Goal: Task Accomplishment & Management: Manage account settings

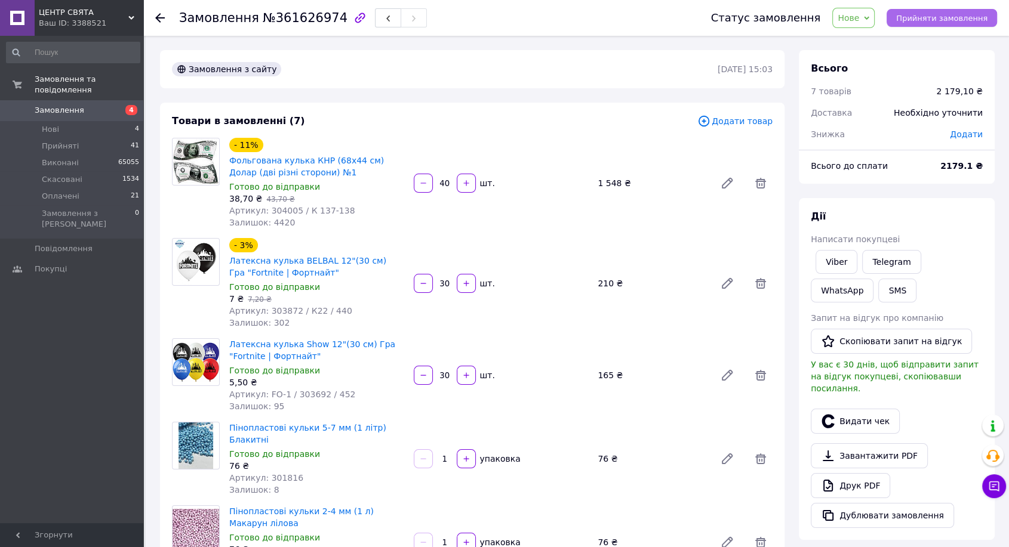
click at [945, 17] on span "Прийняти замовлення" at bounding box center [941, 18] width 91 height 9
click at [826, 253] on link "Viber" at bounding box center [837, 262] width 42 height 24
drag, startPoint x: 826, startPoint y: 253, endPoint x: 740, endPoint y: 326, distance: 113.1
click at [825, 255] on link "Viber" at bounding box center [837, 262] width 42 height 24
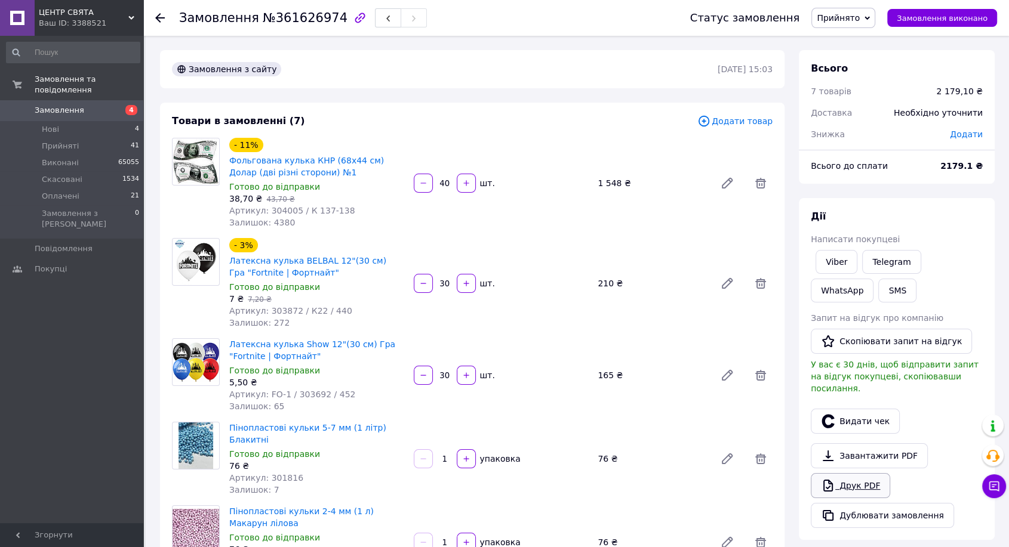
click at [847, 473] on link "Друк PDF" at bounding box center [850, 485] width 79 height 25
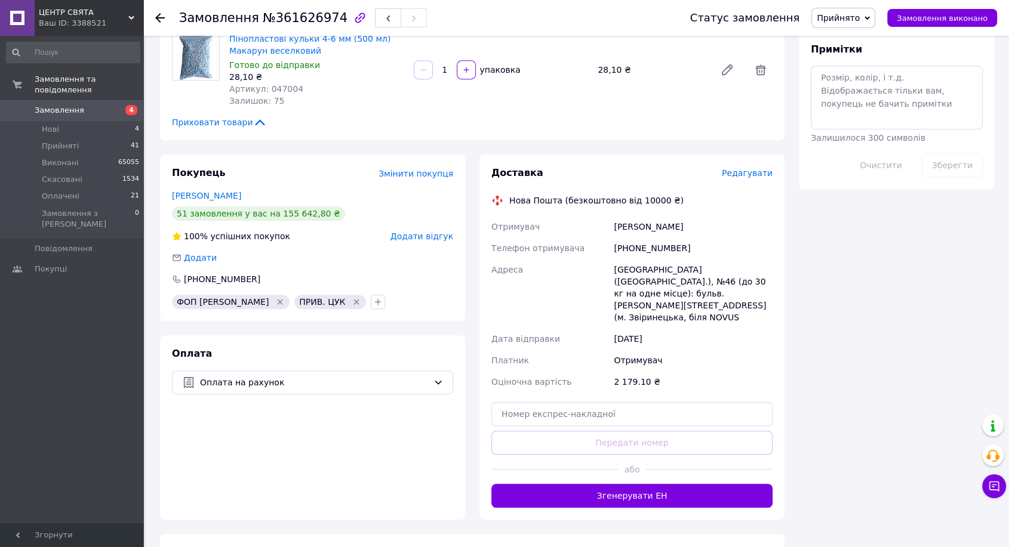
scroll to position [704, 0]
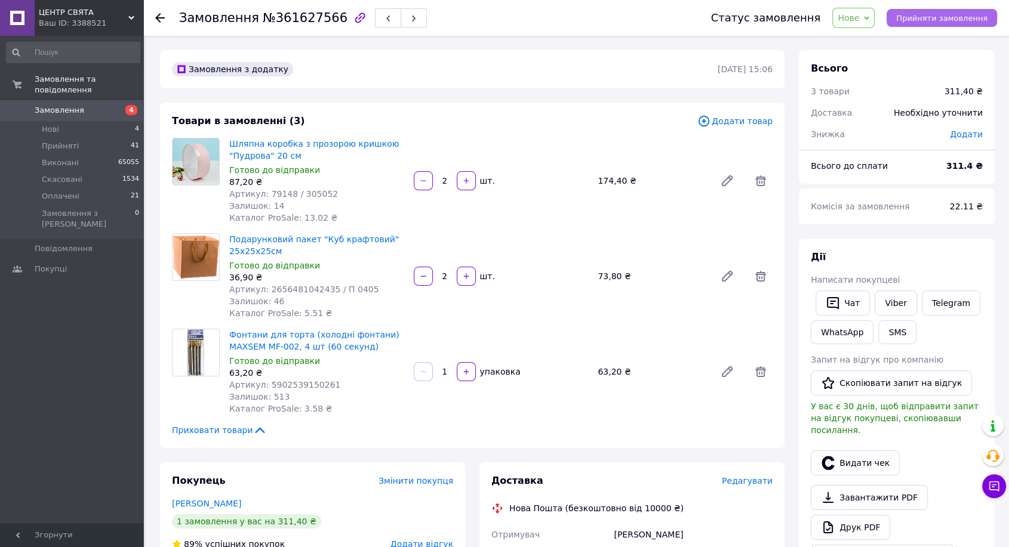
drag, startPoint x: 948, startPoint y: 18, endPoint x: 928, endPoint y: 15, distance: 20.5
click at [942, 17] on span "Прийняти замовлення" at bounding box center [941, 18] width 91 height 9
click at [892, 305] on link "Viber" at bounding box center [896, 303] width 42 height 25
drag, startPoint x: 892, startPoint y: 305, endPoint x: 774, endPoint y: 366, distance: 132.4
click at [892, 305] on link "Viber" at bounding box center [896, 303] width 42 height 25
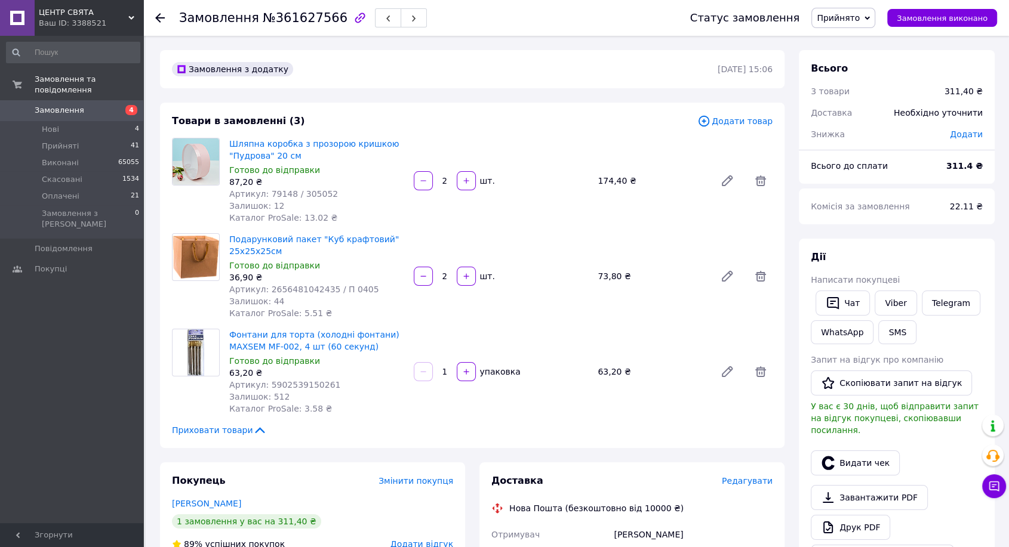
drag, startPoint x: 951, startPoint y: 73, endPoint x: 994, endPoint y: 74, distance: 43.0
click at [973, 75] on div "Всього" at bounding box center [897, 69] width 172 height 14
drag, startPoint x: 970, startPoint y: 38, endPoint x: 896, endPoint y: 50, distance: 75.1
click at [970, 38] on div "Замовлення №361627566 Статус замовлення Прийнято Виконано Скасовано Оплачено За…" at bounding box center [577, 522] width 863 height 973
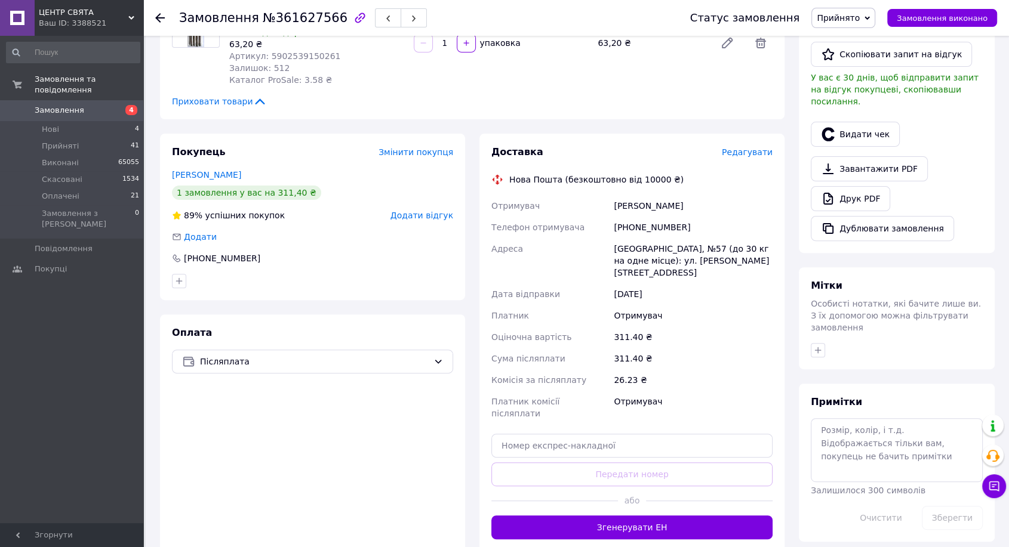
scroll to position [199, 0]
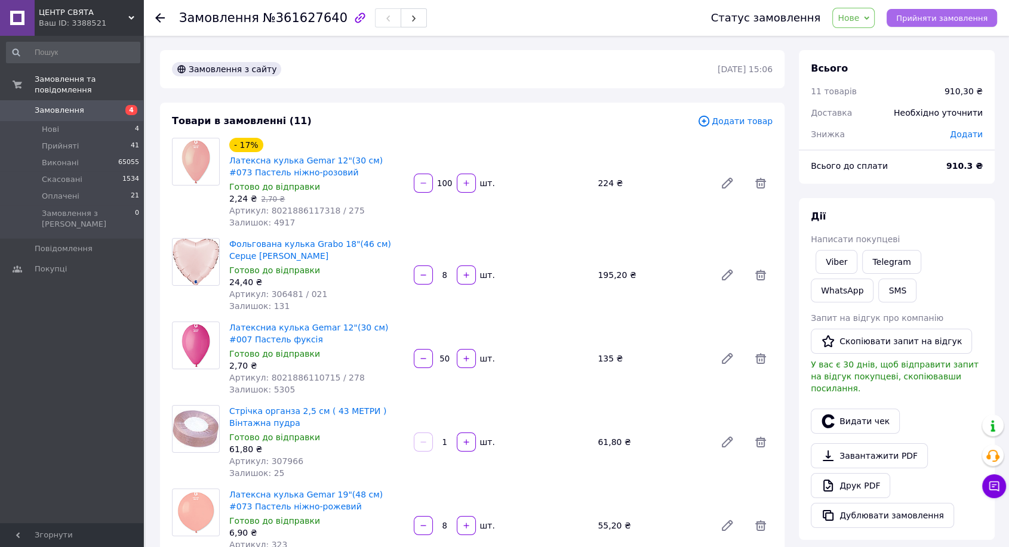
drag, startPoint x: 965, startPoint y: 17, endPoint x: 854, endPoint y: 3, distance: 112.0
click at [962, 17] on span "Прийняти замовлення" at bounding box center [941, 18] width 91 height 9
click at [745, 115] on span "Додати товар" at bounding box center [734, 121] width 75 height 13
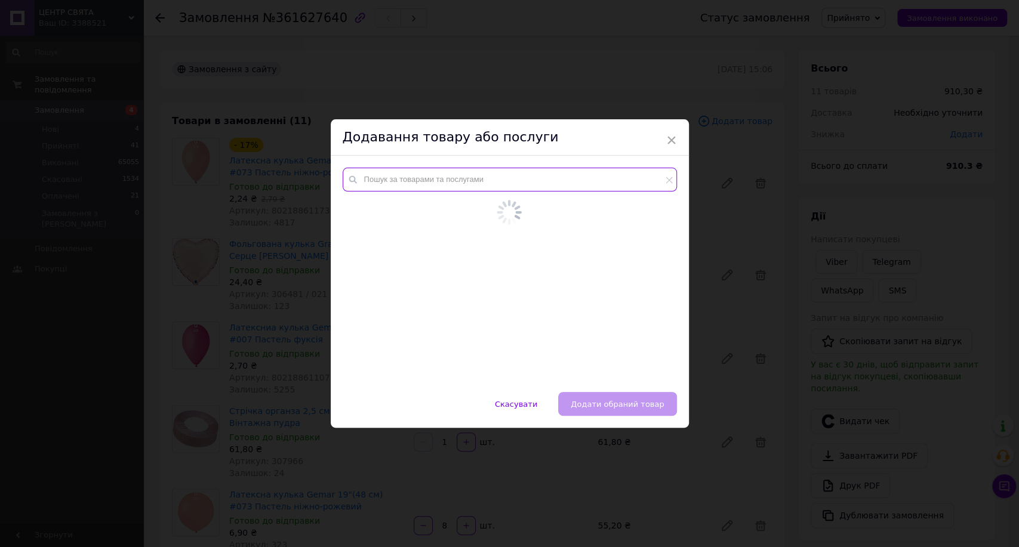
click at [509, 182] on input "text" at bounding box center [510, 180] width 334 height 24
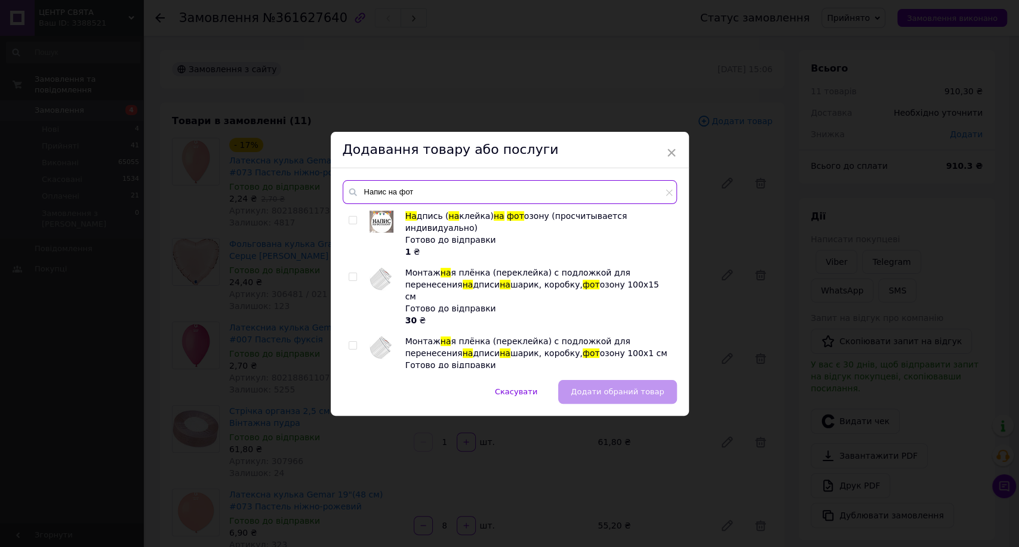
type input "Напис на фот"
click at [352, 223] on input "checkbox" at bounding box center [353, 221] width 8 height 8
checkbox input "true"
drag, startPoint x: 608, startPoint y: 396, endPoint x: 598, endPoint y: 499, distance: 103.8
click at [606, 398] on button "Додати обраний товар" at bounding box center [617, 392] width 118 height 24
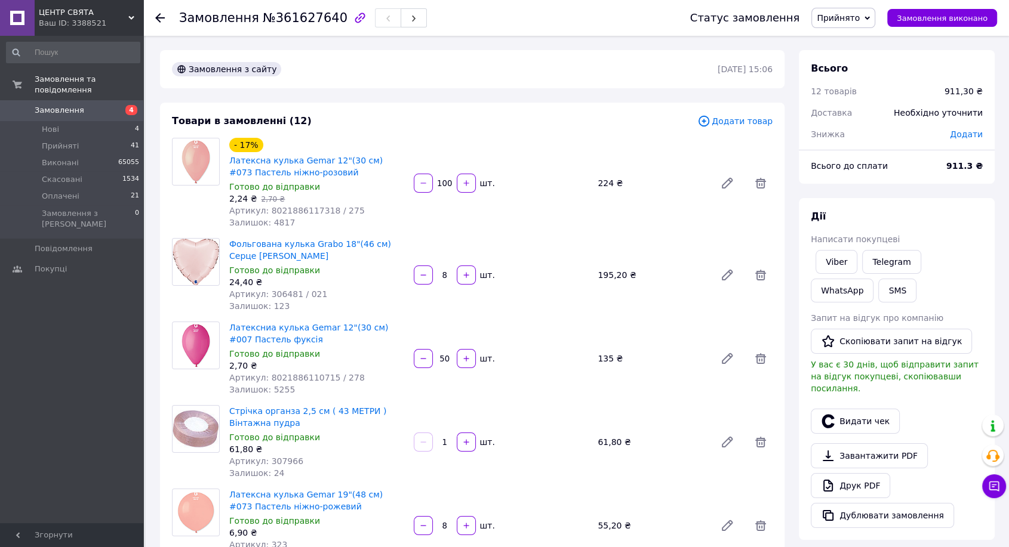
drag, startPoint x: 936, startPoint y: 68, endPoint x: 745, endPoint y: 79, distance: 190.8
click at [933, 69] on div "Всього" at bounding box center [897, 69] width 172 height 14
click at [836, 258] on link "Viber" at bounding box center [837, 262] width 42 height 24
drag, startPoint x: 979, startPoint y: 45, endPoint x: 1010, endPoint y: 88, distance: 53.2
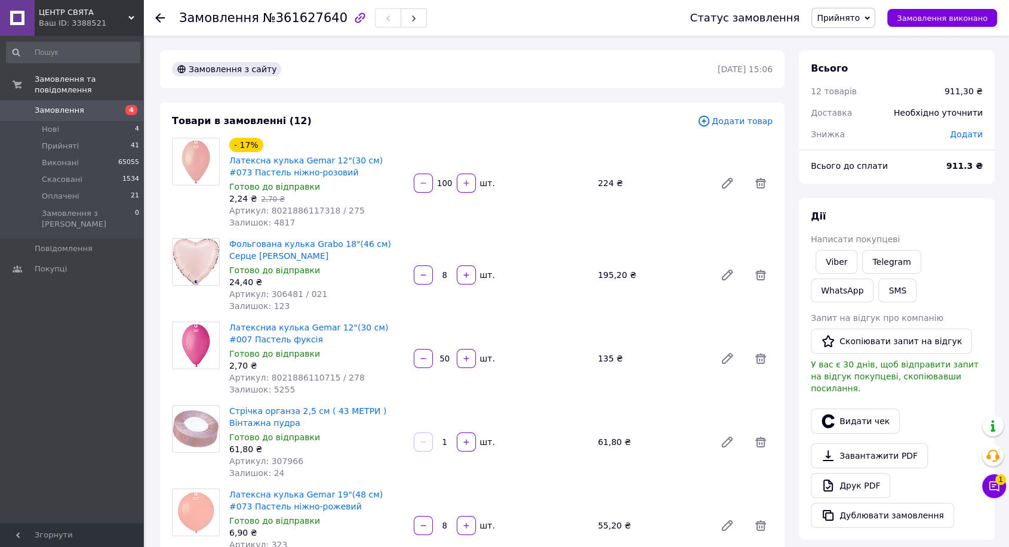
click at [862, 475] on link "Друк PDF" at bounding box center [850, 485] width 79 height 25
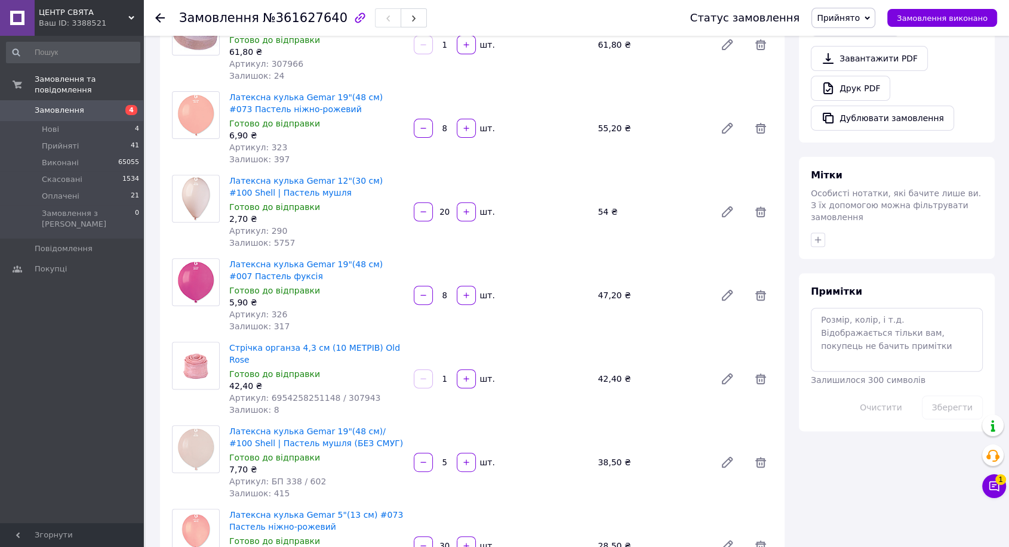
scroll to position [663, 0]
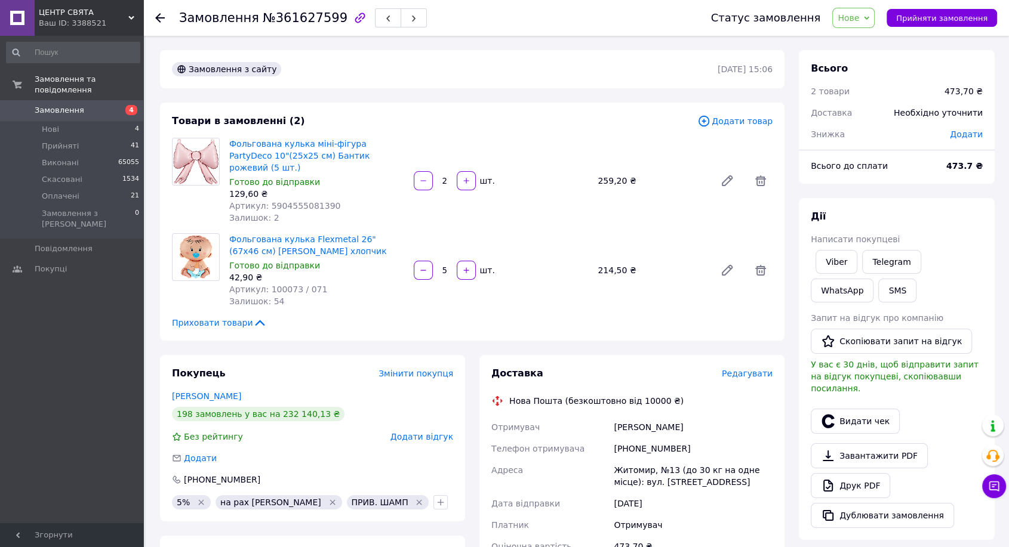
drag, startPoint x: 990, startPoint y: 24, endPoint x: 924, endPoint y: 2, distance: 70.0
click at [989, 24] on button "Прийняти замовлення" at bounding box center [942, 18] width 110 height 18
drag, startPoint x: 971, startPoint y: 15, endPoint x: 966, endPoint y: 19, distance: 6.3
click at [971, 15] on span "Замовлення виконано" at bounding box center [942, 18] width 91 height 9
click at [958, 17] on span "Замовлення виконано" at bounding box center [942, 18] width 91 height 9
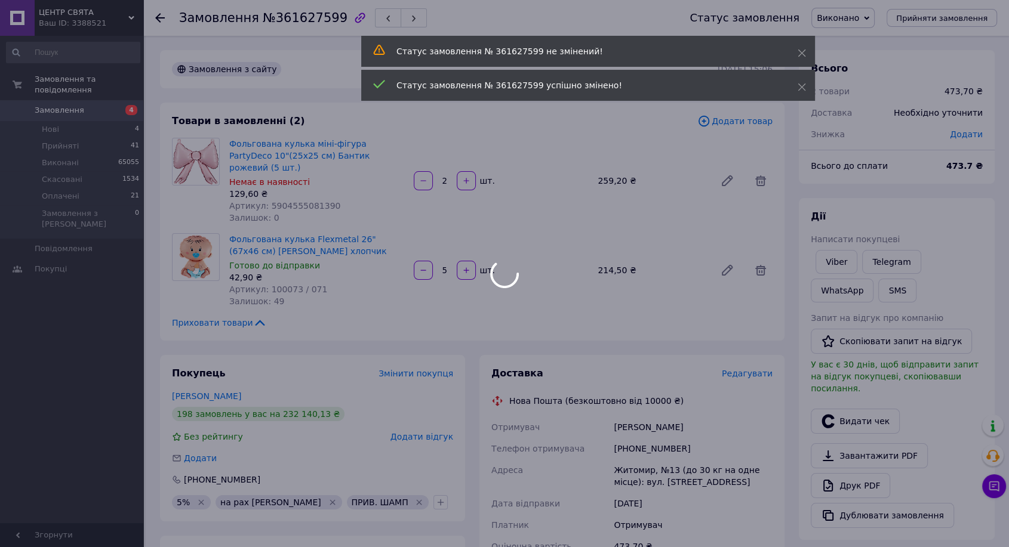
click at [954, 17] on div at bounding box center [504, 273] width 1009 height 547
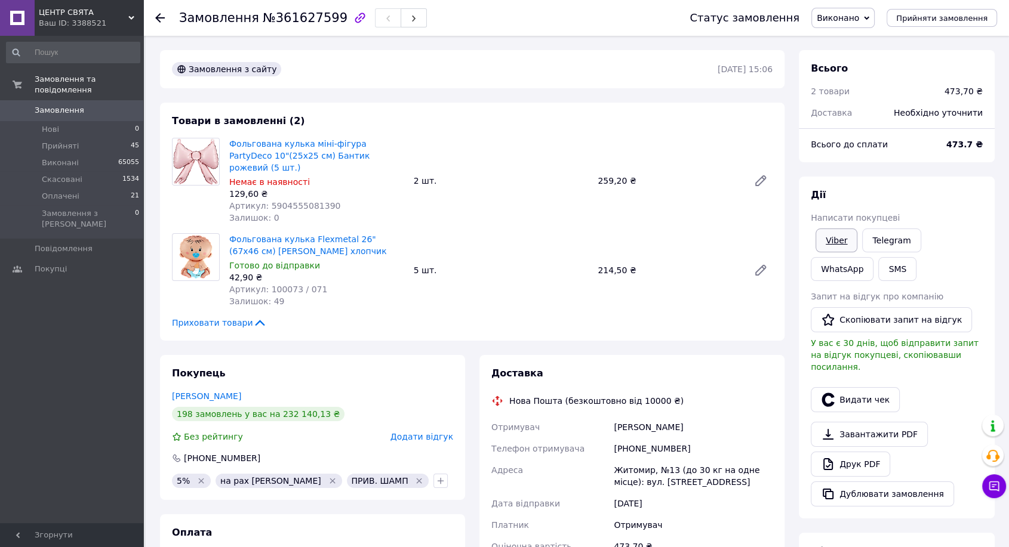
click at [833, 239] on link "Viber" at bounding box center [837, 241] width 42 height 24
drag, startPoint x: 986, startPoint y: 16, endPoint x: 974, endPoint y: 23, distance: 13.7
click at [983, 17] on span "Прийняти замовлення" at bounding box center [941, 18] width 91 height 9
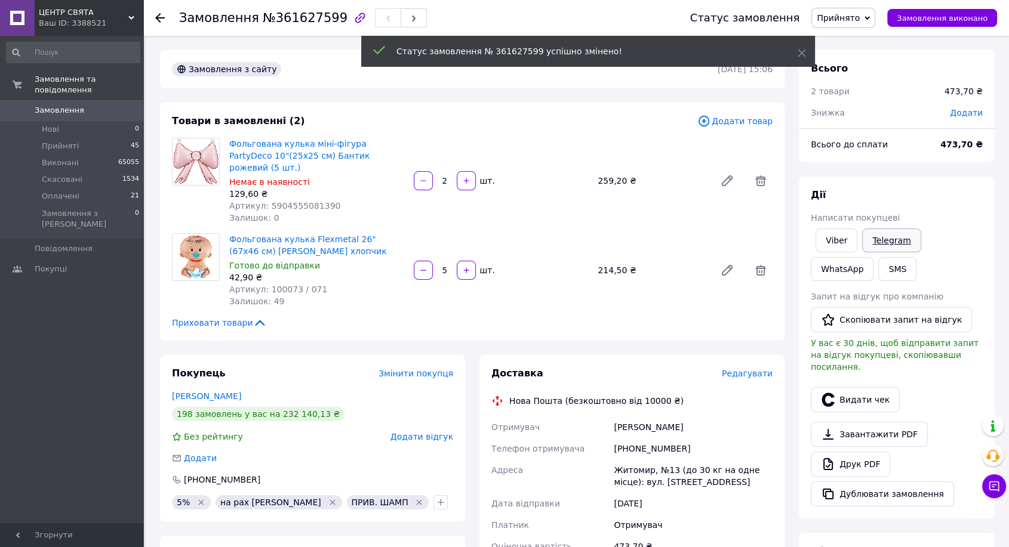
click at [889, 240] on link "Telegram" at bounding box center [891, 241] width 59 height 24
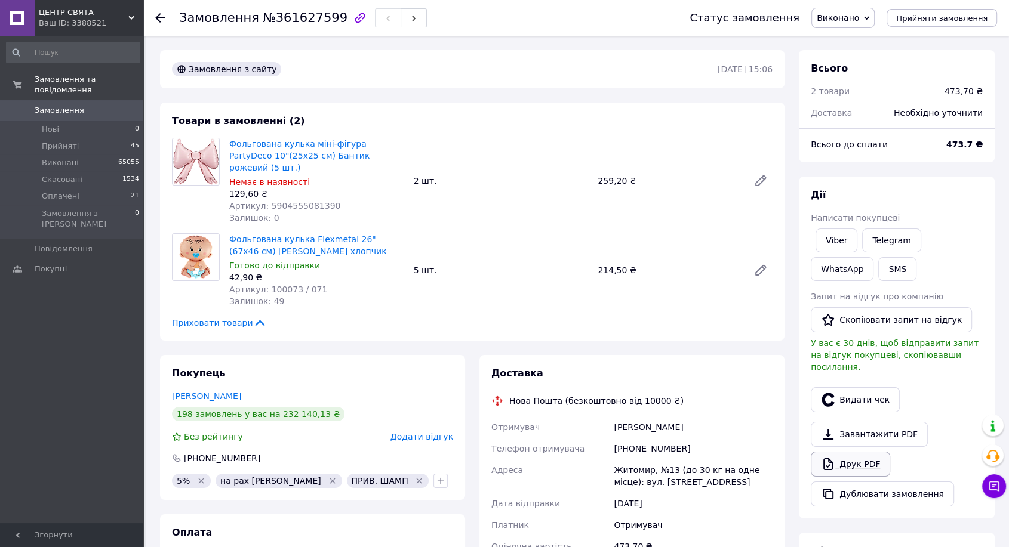
click at [858, 458] on link "Друк PDF" at bounding box center [850, 464] width 79 height 25
drag, startPoint x: 971, startPoint y: 18, endPoint x: 958, endPoint y: 15, distance: 14.1
click at [970, 17] on span "Прийняти замовлення" at bounding box center [941, 18] width 91 height 9
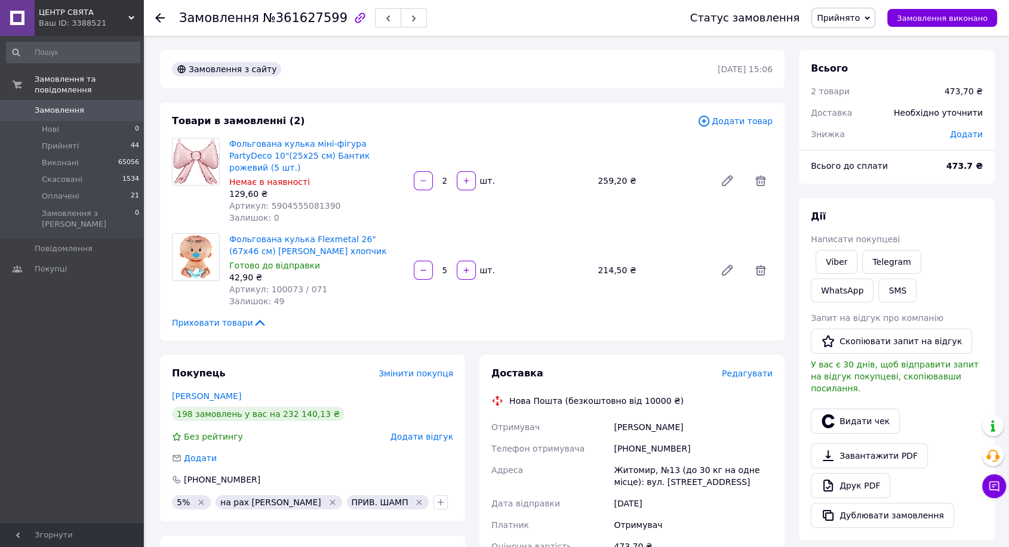
click at [973, 131] on span "Додати" at bounding box center [966, 135] width 33 height 10
click at [953, 180] on icon at bounding box center [958, 182] width 10 height 10
drag, startPoint x: 951, startPoint y: 230, endPoint x: 938, endPoint y: 221, distance: 16.2
click at [950, 230] on li "%" at bounding box center [949, 230] width 48 height 23
click at [887, 172] on input "text" at bounding box center [884, 182] width 70 height 24
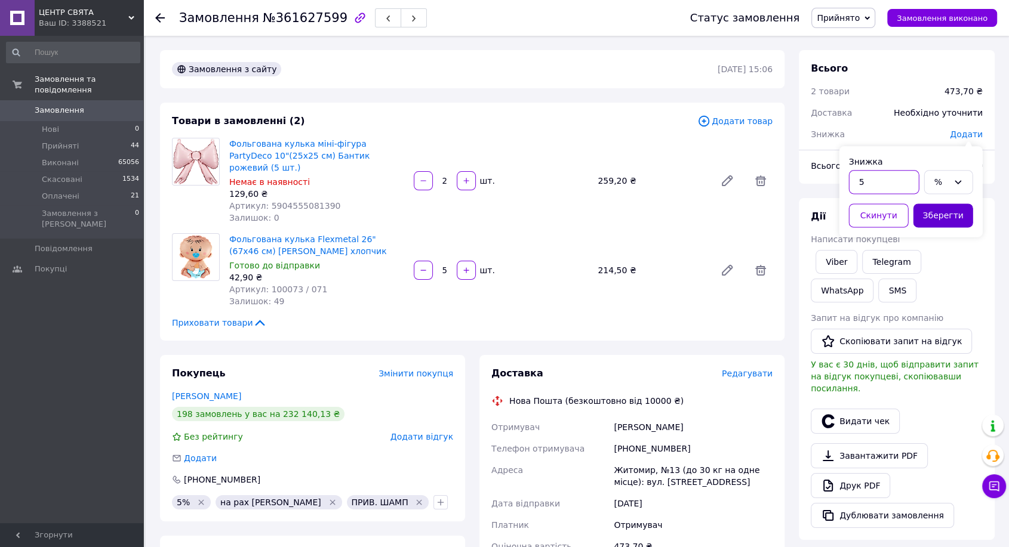
type input "5"
click at [930, 209] on button "Зберегти" at bounding box center [943, 216] width 60 height 24
click at [340, 296] on div "Залишок: 49" at bounding box center [316, 302] width 175 height 12
drag, startPoint x: 931, startPoint y: 150, endPoint x: 926, endPoint y: 161, distance: 12.6
click at [929, 154] on div "Всього 2 товари 473,70 ₴ Доставка Необхідно уточнити Знижка - 23.68 ₴ Всього до…" at bounding box center [897, 117] width 196 height 134
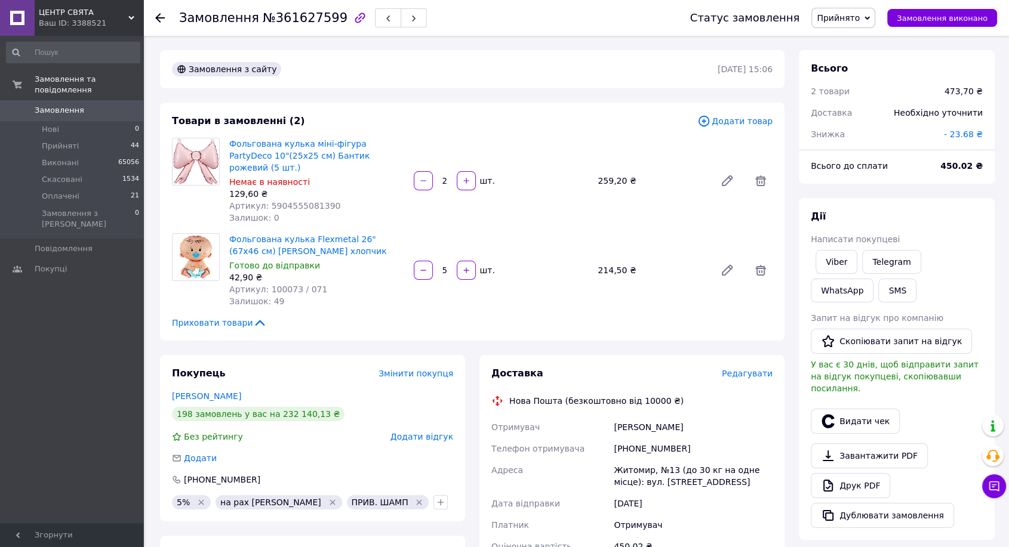
drag, startPoint x: 925, startPoint y: 63, endPoint x: 909, endPoint y: 67, distance: 16.7
click at [925, 63] on div "Всього" at bounding box center [897, 69] width 172 height 14
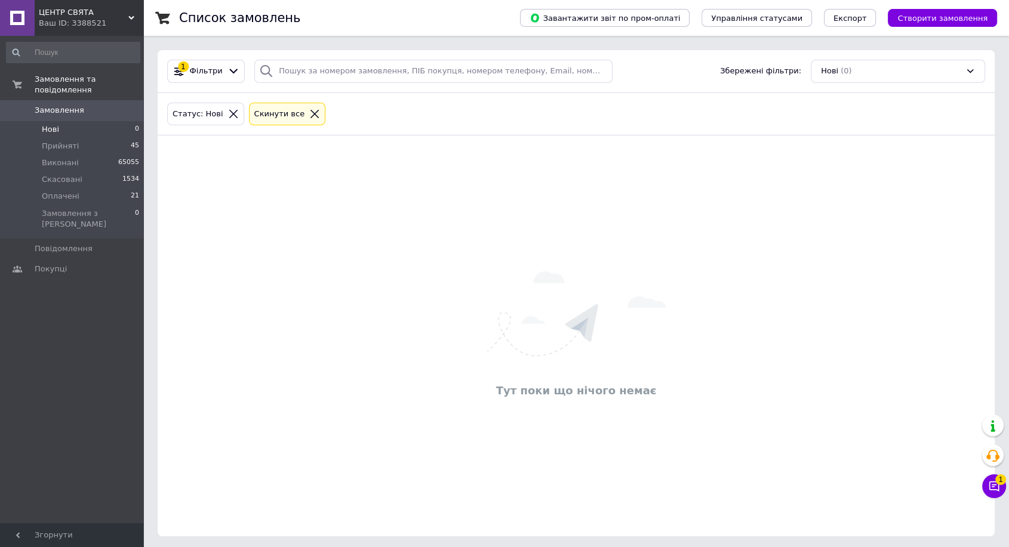
drag, startPoint x: 439, startPoint y: 491, endPoint x: 426, endPoint y: 412, distance: 79.9
click at [441, 488] on div "Тут поки що нічого немає" at bounding box center [576, 335] width 837 height 377
drag, startPoint x: 127, startPoint y: 129, endPoint x: 136, endPoint y: 131, distance: 9.3
click at [127, 138] on li "Прийняті 45" at bounding box center [73, 146] width 146 height 17
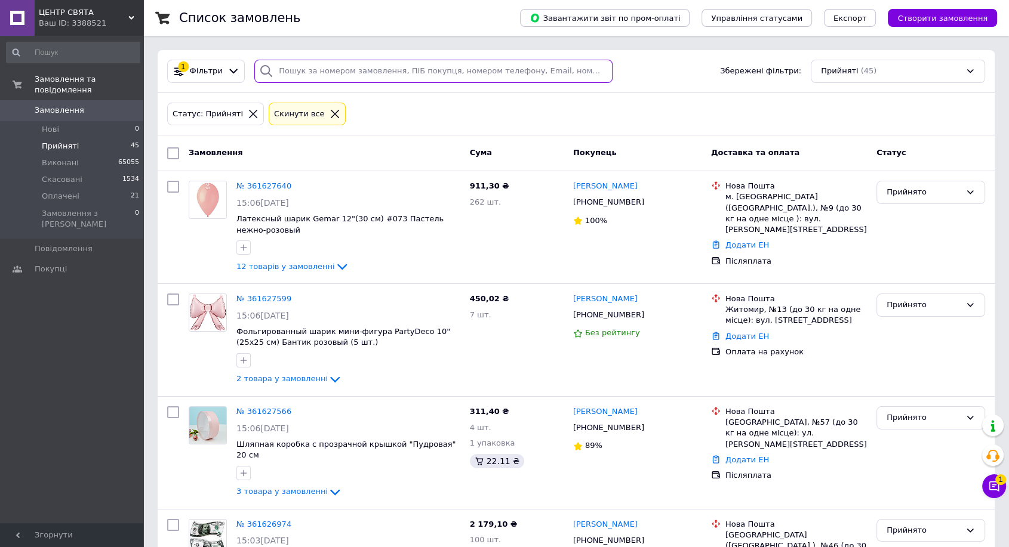
click at [330, 74] on input "search" at bounding box center [433, 71] width 358 height 23
paste input "[PHONE_NUMBER]"
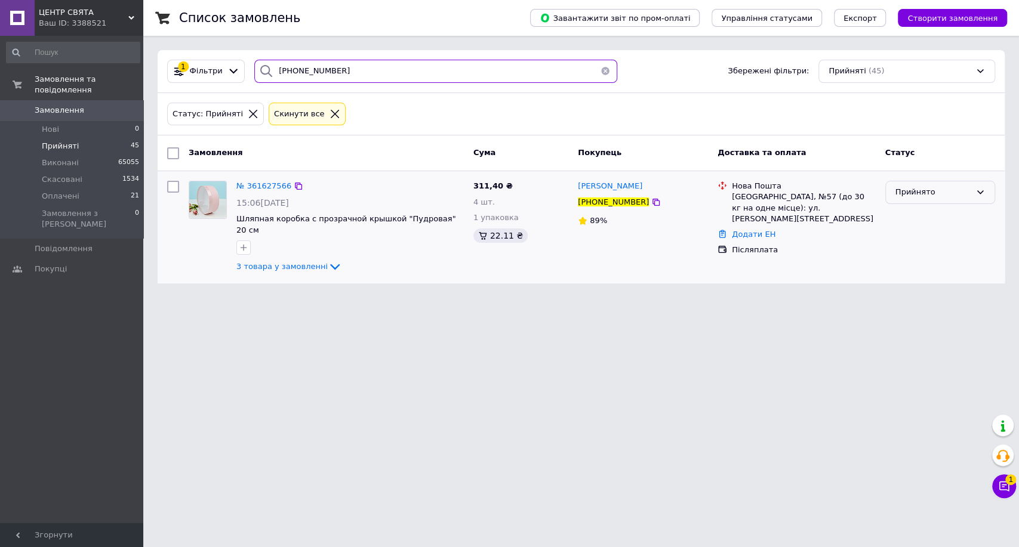
type input "[PHONE_NUMBER]"
click at [978, 194] on icon at bounding box center [981, 192] width 10 height 10
drag, startPoint x: 943, startPoint y: 261, endPoint x: 691, endPoint y: 179, distance: 265.1
click at [942, 261] on li "Оплачено" at bounding box center [940, 261] width 109 height 22
click at [242, 183] on span "№ 361627566" at bounding box center [263, 186] width 55 height 9
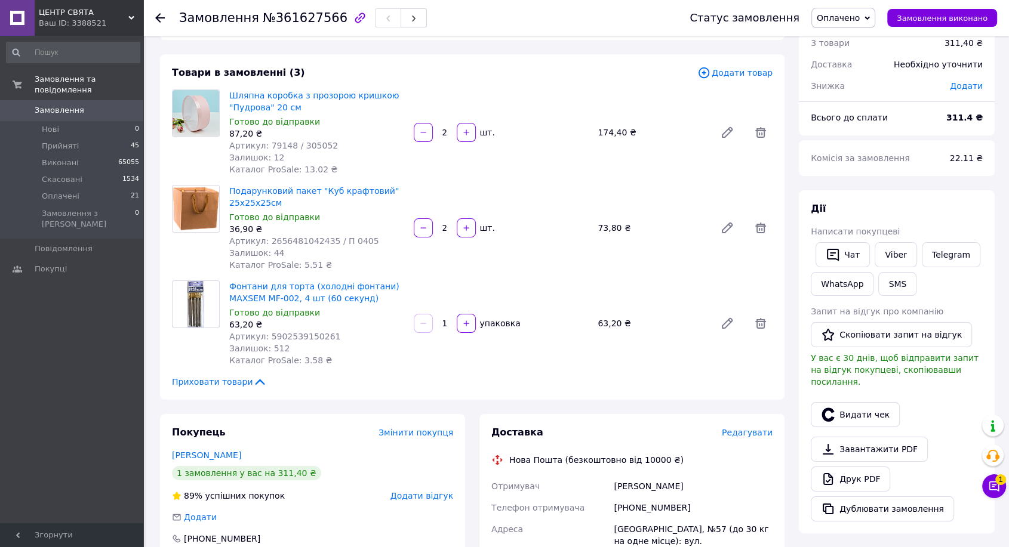
scroll to position [199, 0]
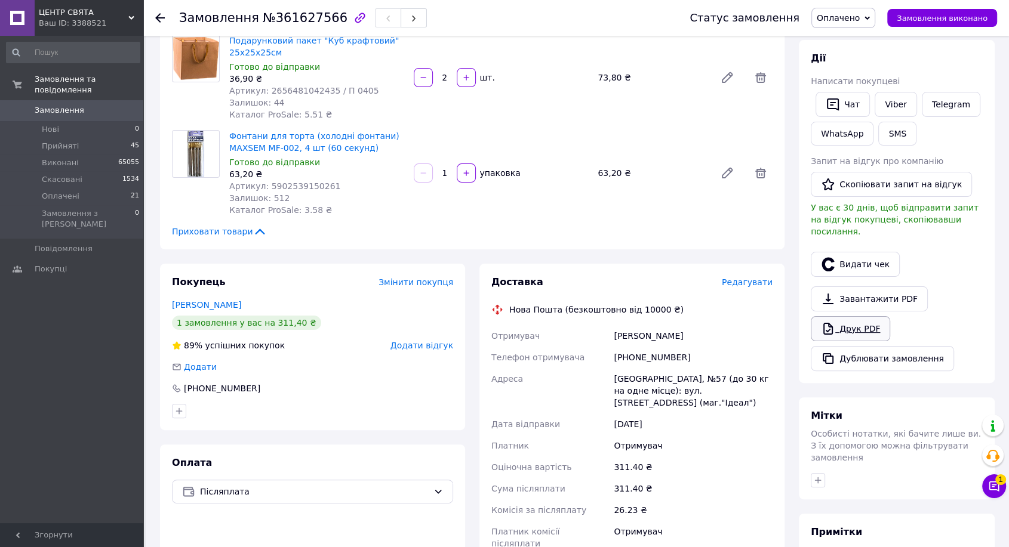
click at [844, 322] on link "Друк PDF" at bounding box center [850, 328] width 79 height 25
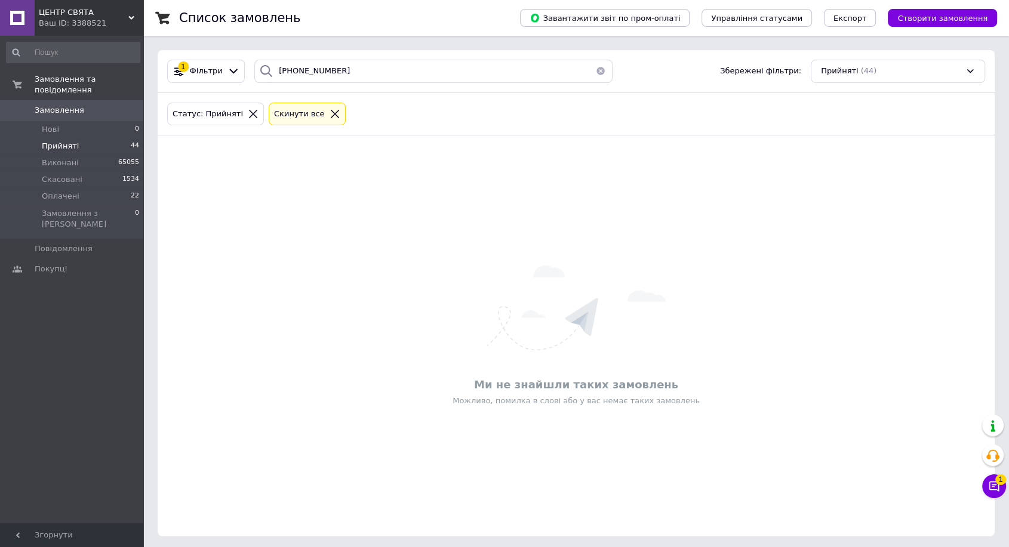
drag, startPoint x: 989, startPoint y: 316, endPoint x: 968, endPoint y: 316, distance: 20.3
click at [989, 316] on div "Ми не знайшли таких замовлень Можливо, помилка в слові або у вас немає таких за…" at bounding box center [576, 335] width 837 height 377
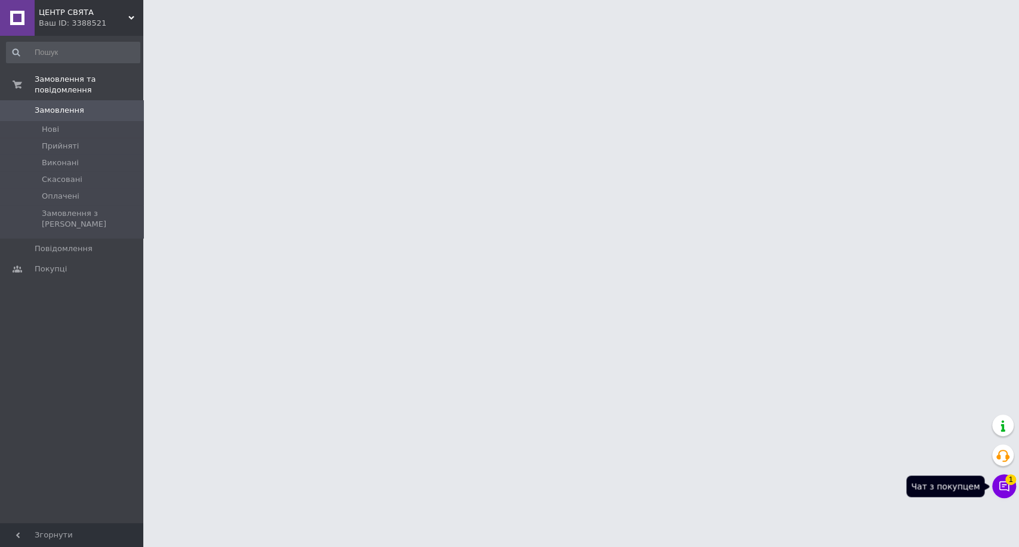
click at [1013, 485] on button "Чат з покупцем 1" at bounding box center [1004, 487] width 24 height 24
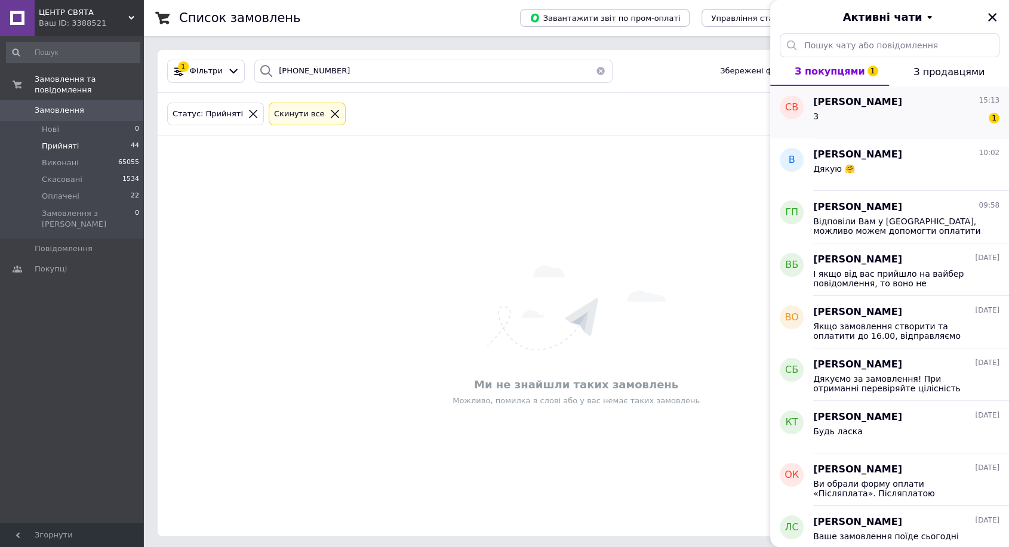
click at [876, 118] on div "3 1" at bounding box center [906, 118] width 186 height 19
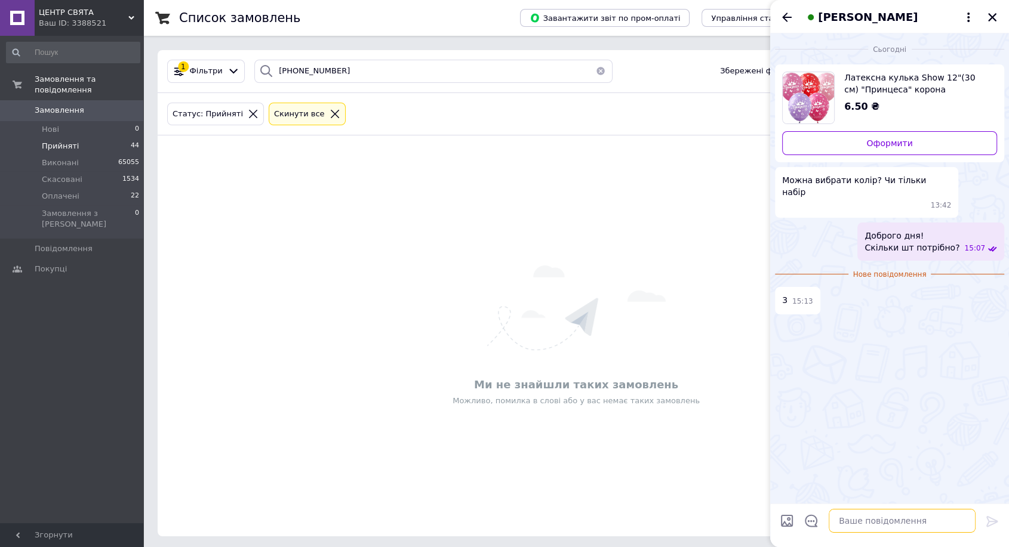
click at [882, 518] on textarea at bounding box center [902, 521] width 147 height 24
type textarea "Добре, робіть замовленння на сайті. ми його збиремо та відправимо [PERSON_NAME]"
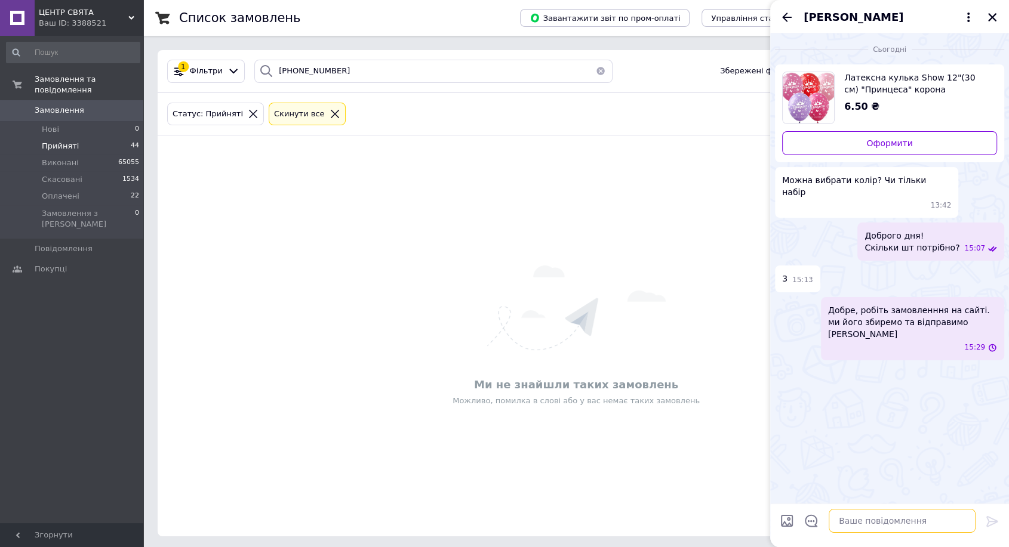
scroll to position [0, 0]
click at [994, 14] on icon "Закрити" at bounding box center [992, 17] width 8 height 8
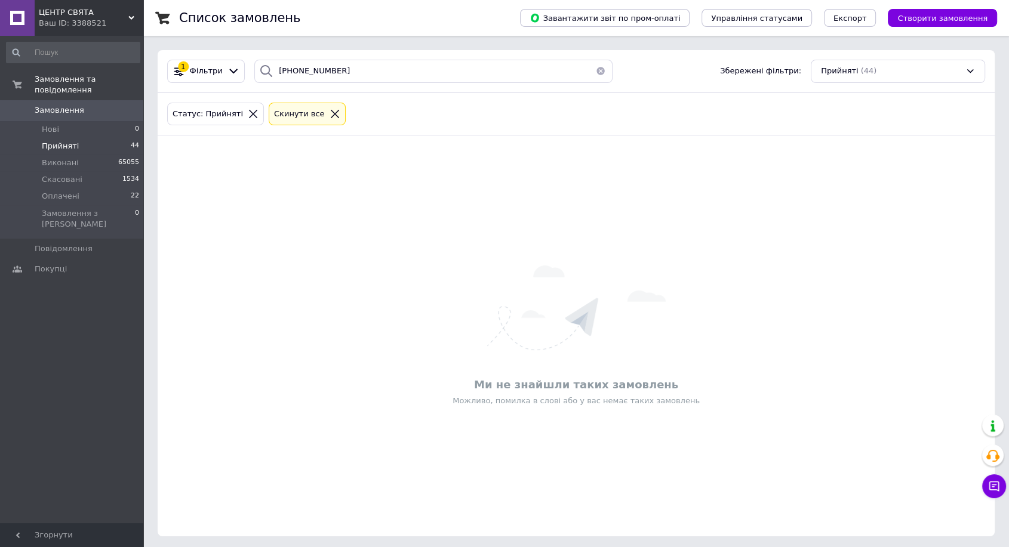
click at [596, 71] on button "button" at bounding box center [601, 71] width 24 height 23
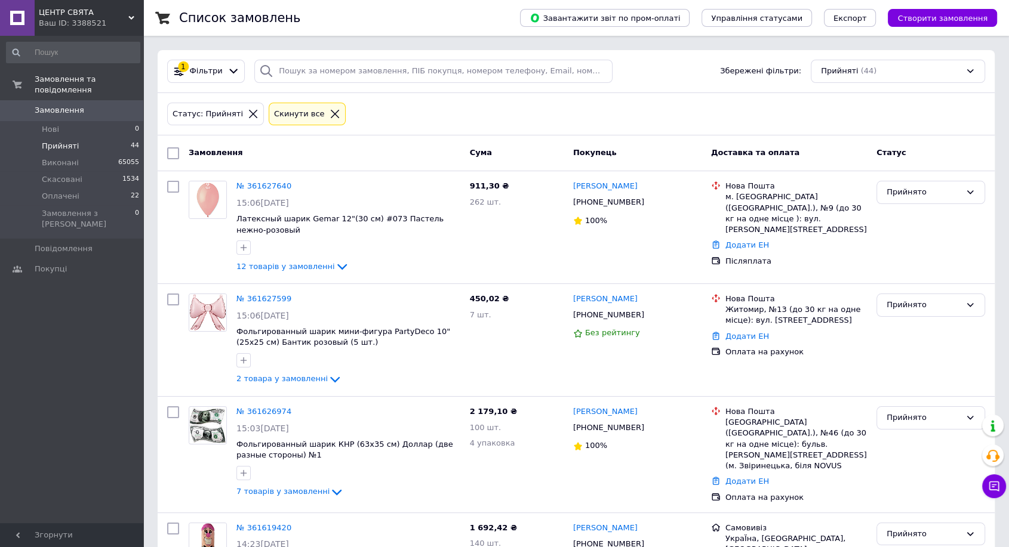
drag, startPoint x: 937, startPoint y: 104, endPoint x: 931, endPoint y: 100, distance: 7.6
click at [937, 103] on div "Статус: Прийняті Cкинути все" at bounding box center [576, 114] width 823 height 28
click at [349, 62] on div "1 Фільтри Збережені фільтри: Прийняті (44)" at bounding box center [576, 71] width 837 height 43
click at [332, 68] on input "search" at bounding box center [433, 71] width 358 height 23
paste input "[PHONE_NUMBER]"
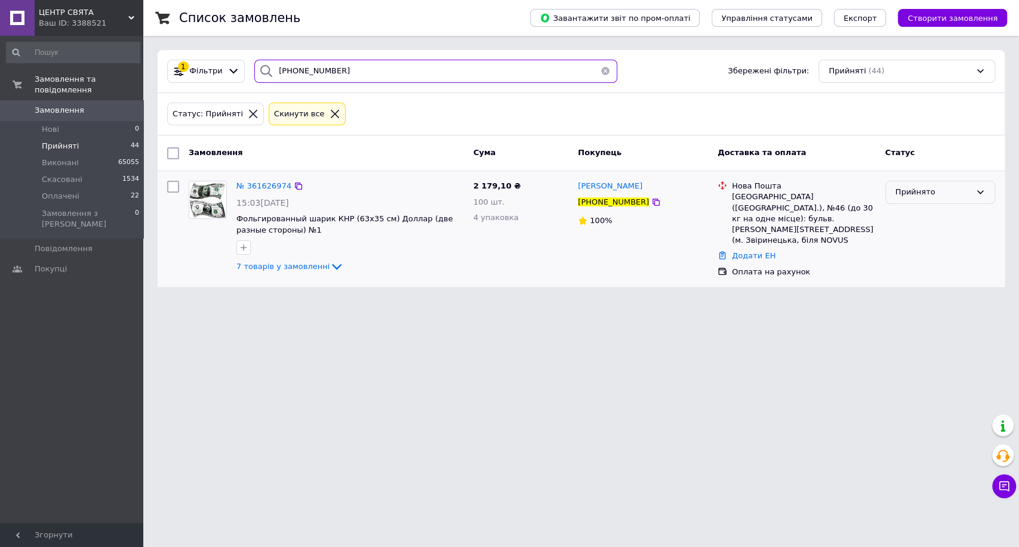
type input "[PHONE_NUMBER]"
click at [925, 197] on div "Прийнято" at bounding box center [933, 192] width 75 height 13
click at [928, 264] on li "Оплачено" at bounding box center [940, 261] width 109 height 22
drag, startPoint x: 401, startPoint y: 499, endPoint x: 242, endPoint y: 273, distance: 276.4
click at [396, 302] on html "ЦЕНТР СВЯТА Ваш ID: 3388521 Сайт ЦЕНТР СВЯТА Кабінет покупця Перевірити стан си…" at bounding box center [509, 151] width 1019 height 302
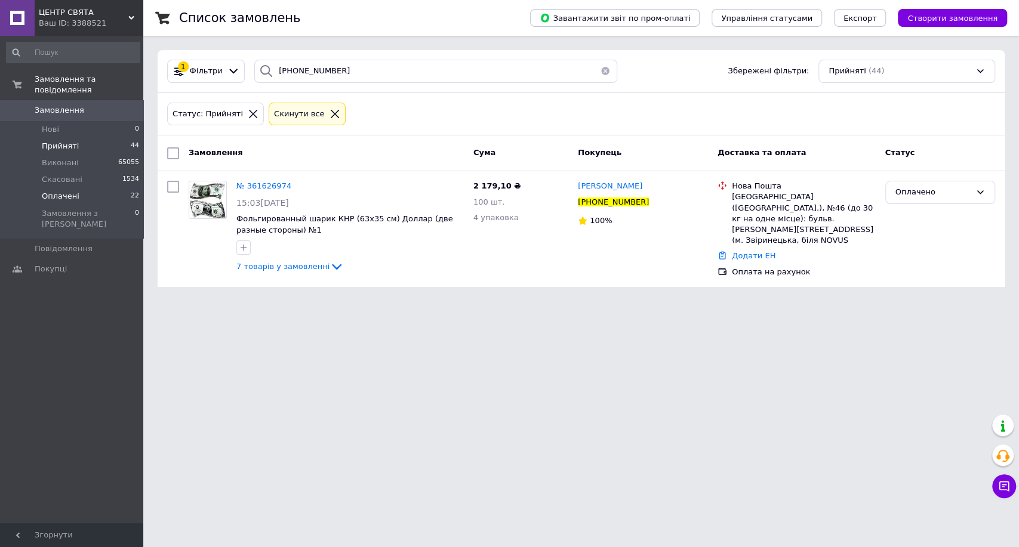
click at [115, 188] on li "Оплачені 22" at bounding box center [73, 196] width 146 height 17
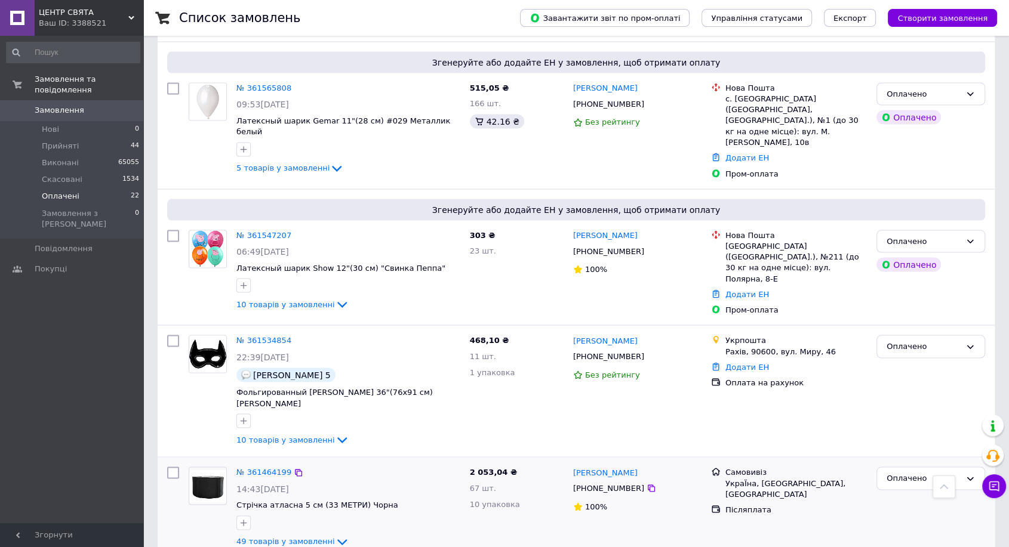
scroll to position [2321, 0]
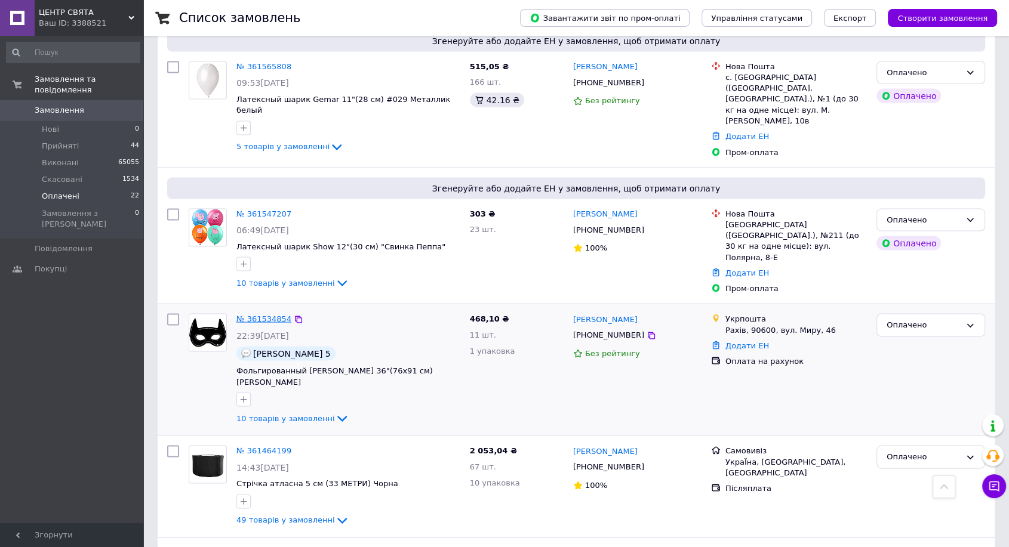
click at [264, 315] on link "№ 361534854" at bounding box center [263, 319] width 55 height 9
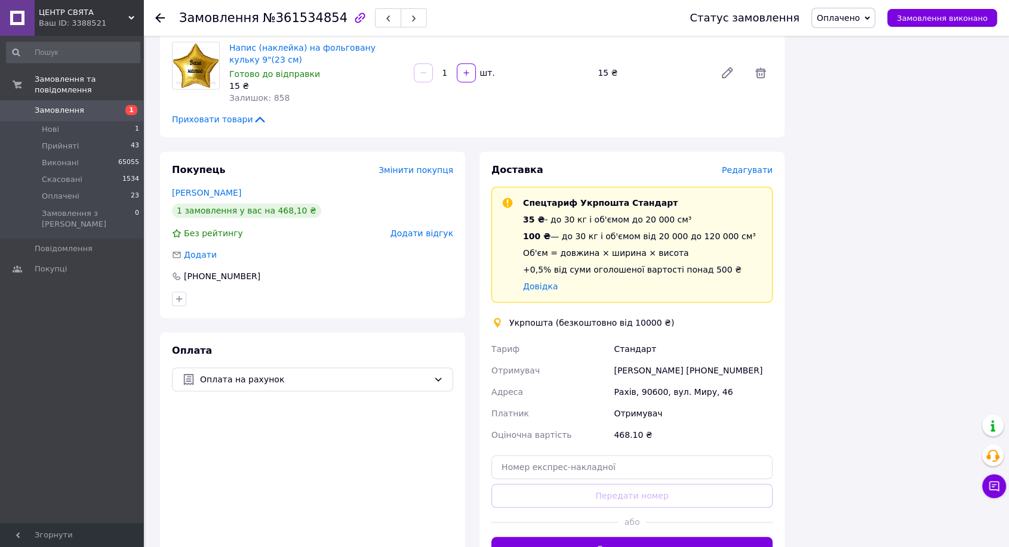
scroll to position [796, 0]
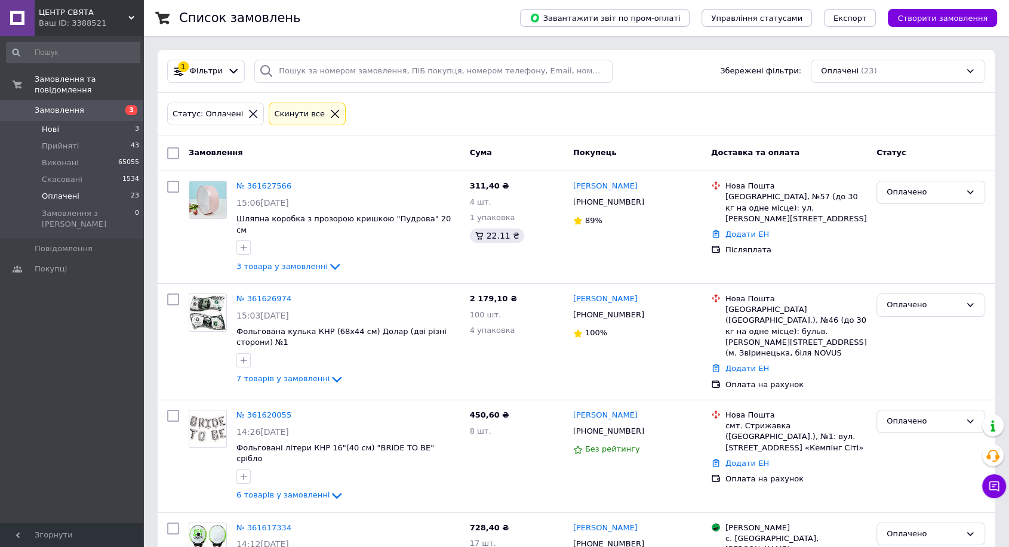
click at [109, 121] on li "Нові 3" at bounding box center [73, 129] width 146 height 17
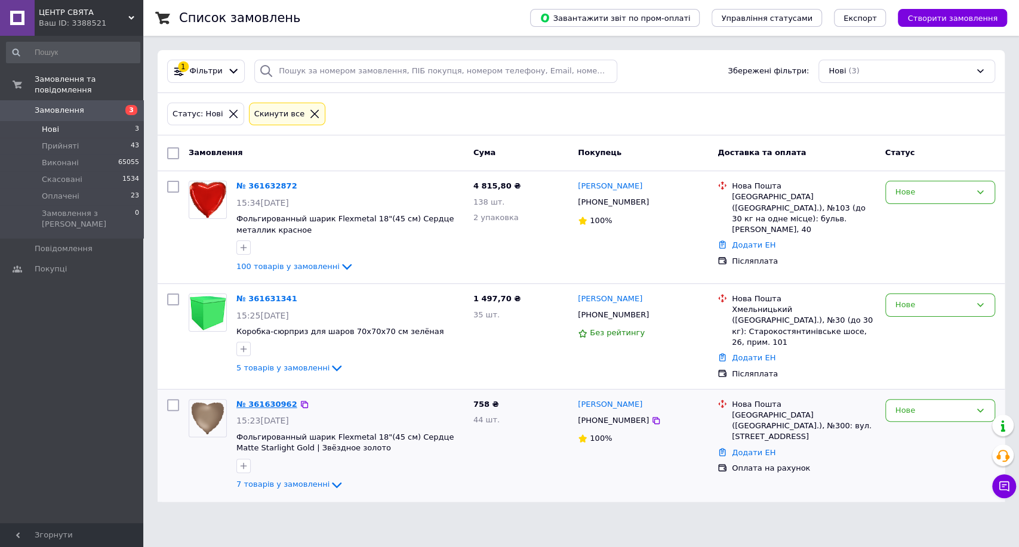
click at [253, 400] on link "№ 361630962" at bounding box center [266, 404] width 61 height 9
click at [253, 297] on link "№ 361631341" at bounding box center [266, 298] width 61 height 9
click at [266, 185] on link "№ 361632872" at bounding box center [266, 186] width 61 height 9
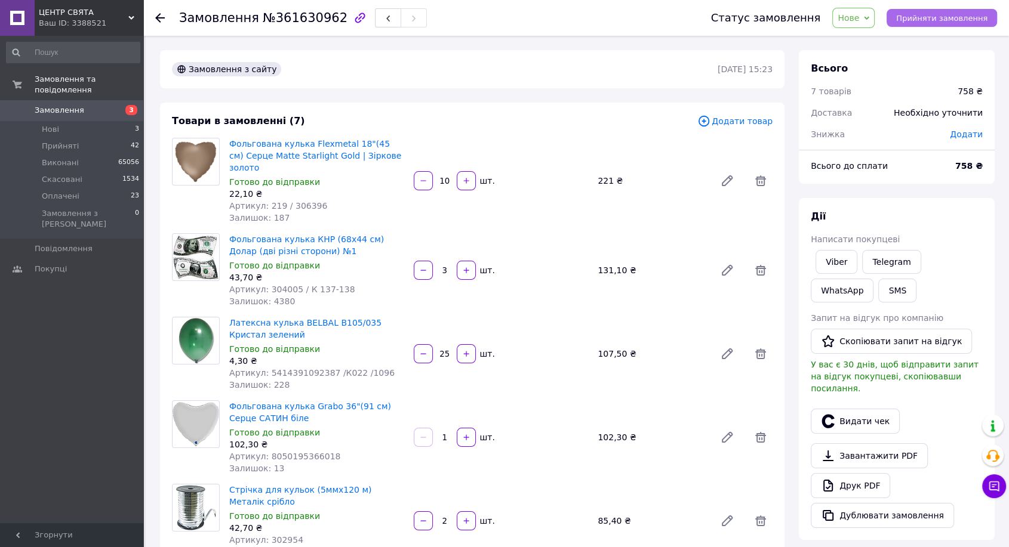
click at [945, 17] on span "Прийняти замовлення" at bounding box center [941, 18] width 91 height 9
click at [973, 131] on span "Додати" at bounding box center [966, 135] width 33 height 10
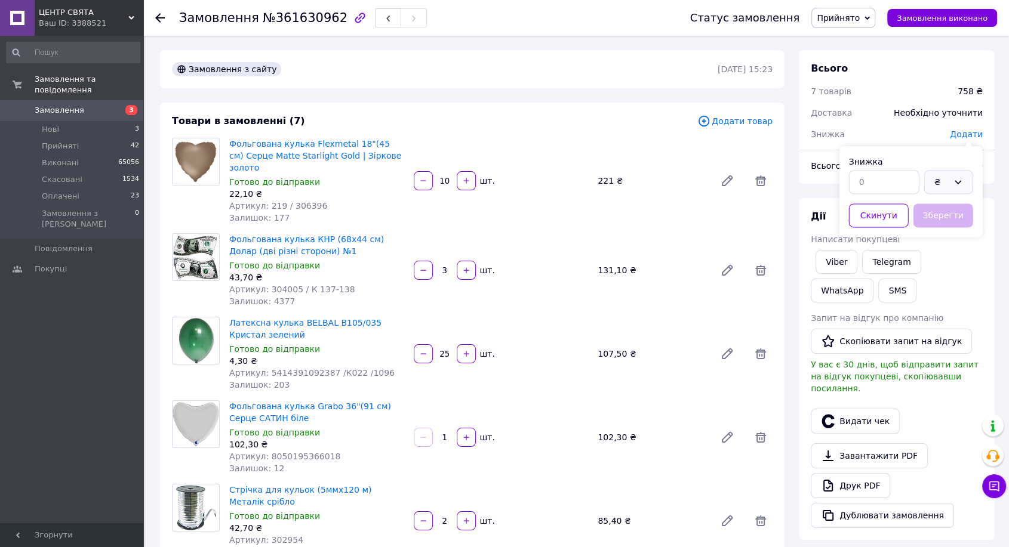
click at [967, 178] on div "₴" at bounding box center [948, 182] width 49 height 24
drag, startPoint x: 963, startPoint y: 193, endPoint x: 906, endPoint y: 197, distance: 57.5
click at [950, 235] on li "%" at bounding box center [949, 230] width 48 height 23
click at [869, 168] on div at bounding box center [884, 182] width 75 height 29
click at [880, 190] on input "text" at bounding box center [884, 182] width 70 height 24
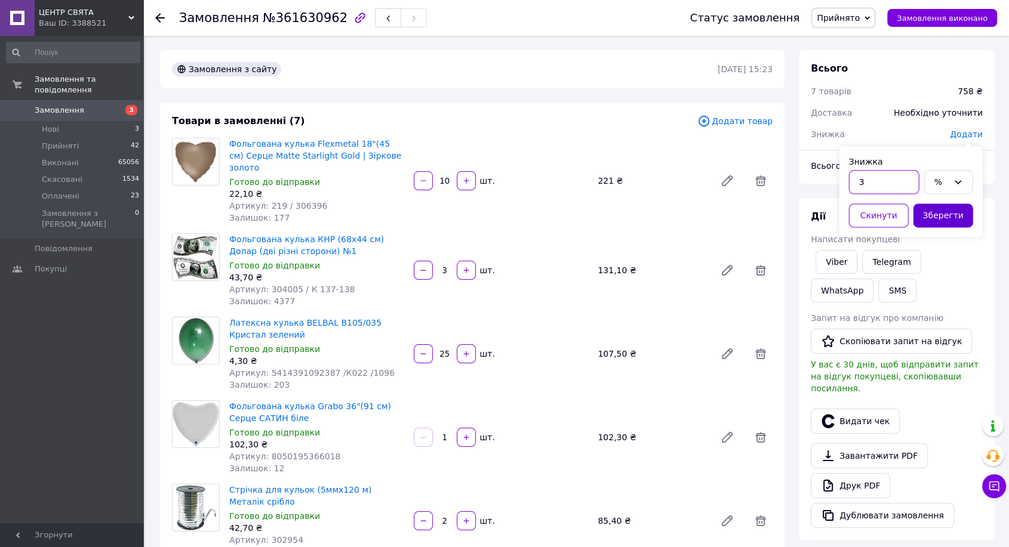
type input "3"
drag, startPoint x: 946, startPoint y: 219, endPoint x: 884, endPoint y: 250, distance: 68.6
click at [943, 222] on button "Зберегти" at bounding box center [943, 216] width 60 height 24
click at [849, 261] on link "Viber" at bounding box center [837, 262] width 42 height 24
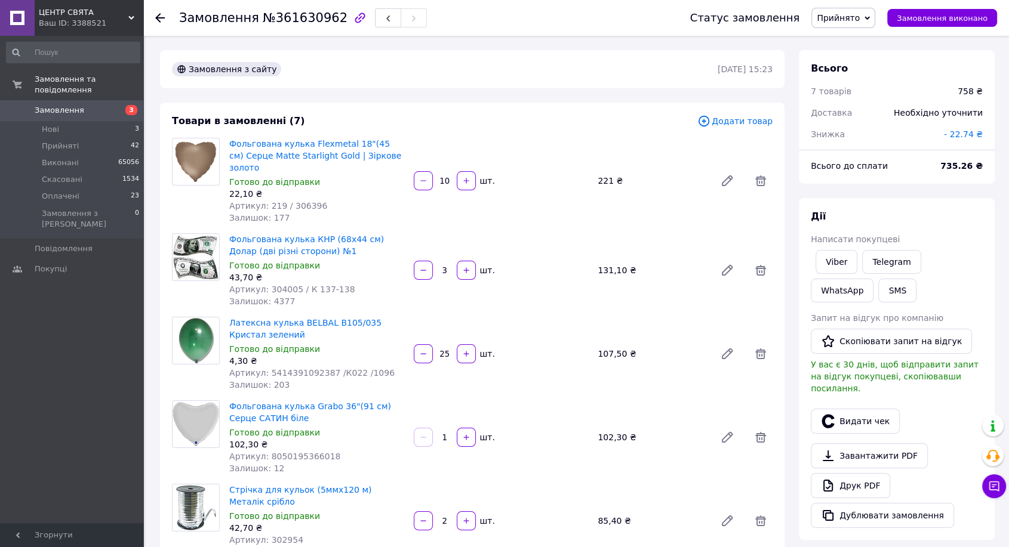
click at [950, 90] on div "7 товарів" at bounding box center [877, 91] width 147 height 26
click at [836, 473] on link "Друк PDF" at bounding box center [850, 485] width 79 height 25
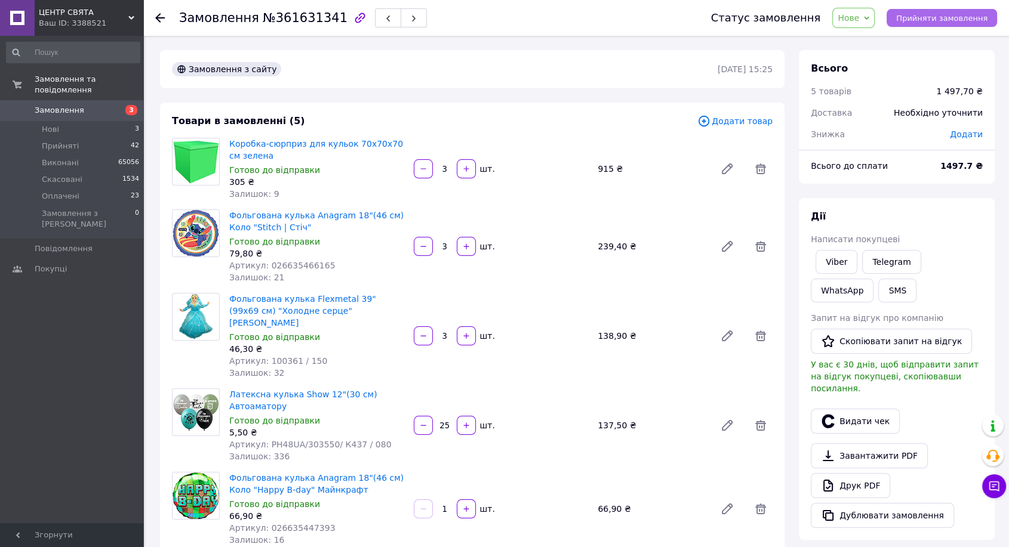
drag, startPoint x: 936, startPoint y: 21, endPoint x: 942, endPoint y: 19, distance: 6.2
click at [936, 21] on span "Прийняти замовлення" at bounding box center [941, 18] width 91 height 9
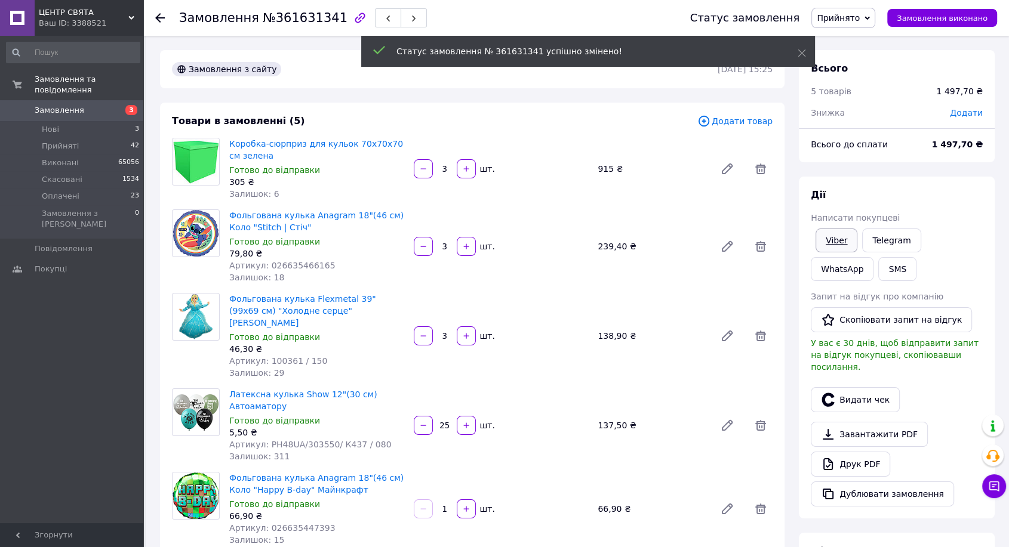
click at [831, 232] on link "Viber" at bounding box center [837, 241] width 42 height 24
drag, startPoint x: 831, startPoint y: 232, endPoint x: 742, endPoint y: 278, distance: 100.4
click at [829, 233] on div "[PERSON_NAME] покупцеві Viber Telegram WhatsApp SMS Запит на відгук про компані…" at bounding box center [897, 348] width 172 height 318
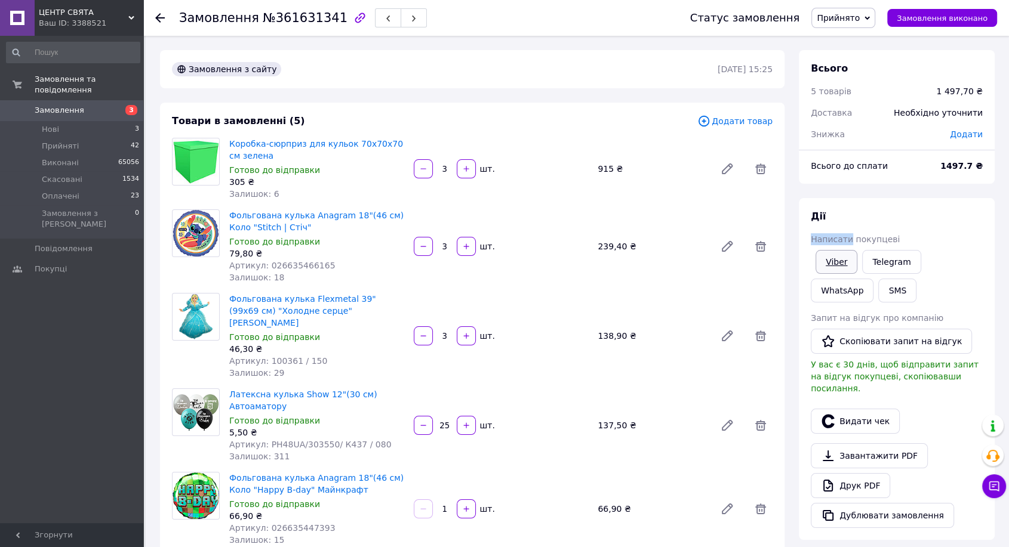
click at [847, 260] on link "Viber" at bounding box center [837, 262] width 42 height 24
drag, startPoint x: 847, startPoint y: 260, endPoint x: 721, endPoint y: 459, distance: 235.4
click at [838, 266] on link "Viber" at bounding box center [837, 262] width 42 height 24
drag, startPoint x: 961, startPoint y: 59, endPoint x: 1018, endPoint y: 53, distance: 57.6
click at [973, 59] on div "Всього 5 товарів 1 497,70 ₴ Доставка Необхідно уточнити Знижка Додати" at bounding box center [897, 95] width 196 height 90
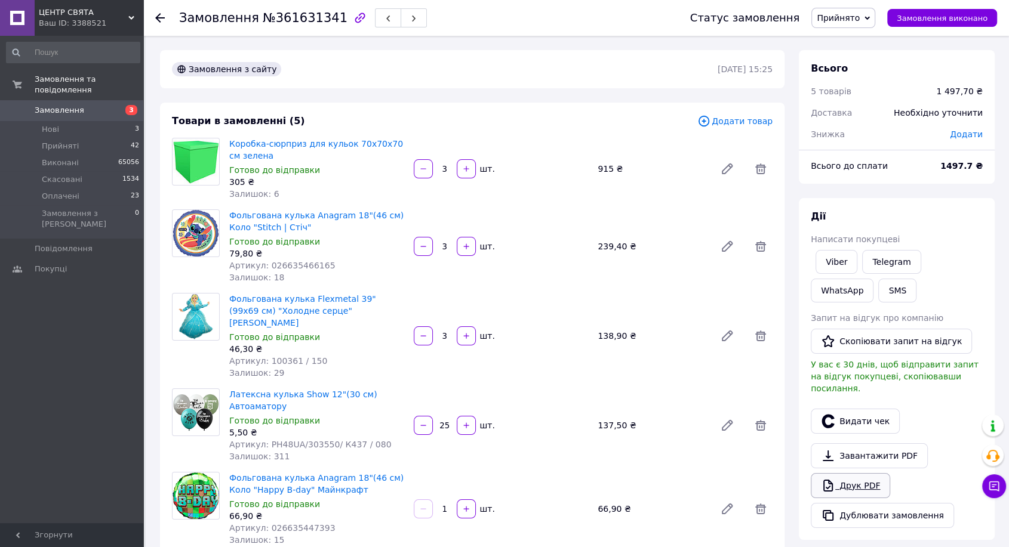
click at [837, 475] on link "Друк PDF" at bounding box center [850, 485] width 79 height 25
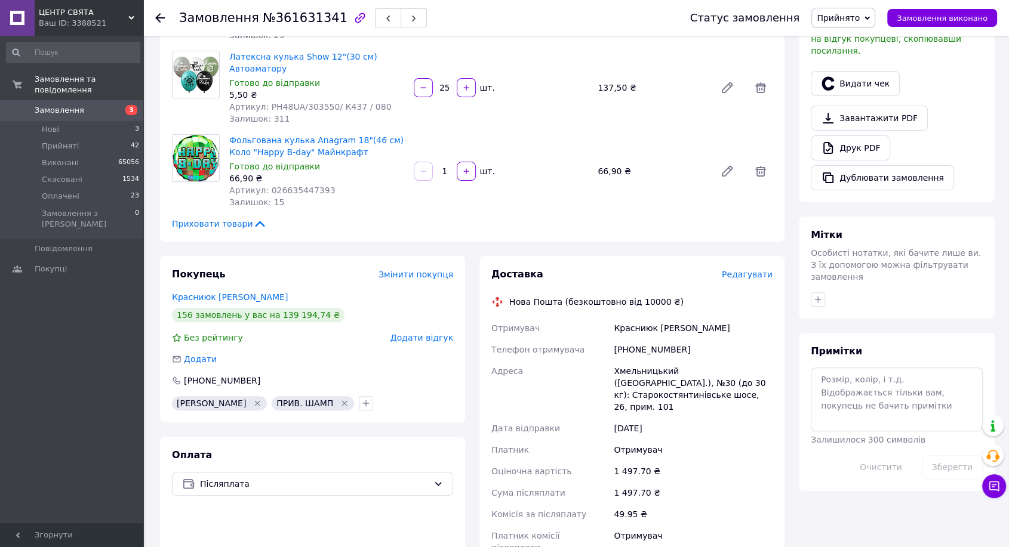
scroll to position [398, 0]
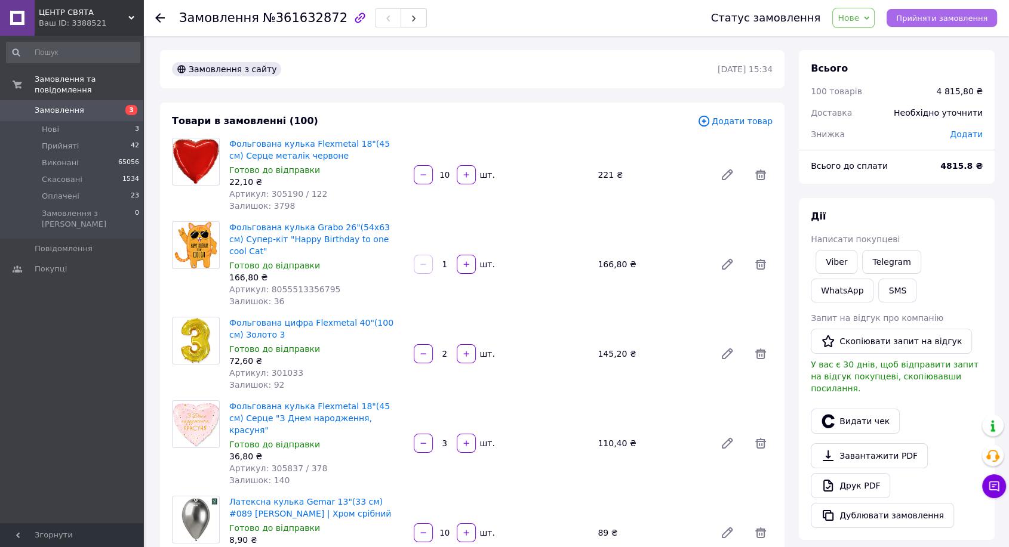
drag, startPoint x: 946, startPoint y: 23, endPoint x: 955, endPoint y: 19, distance: 9.6
click at [946, 23] on span "Прийняти замовлення" at bounding box center [941, 18] width 91 height 9
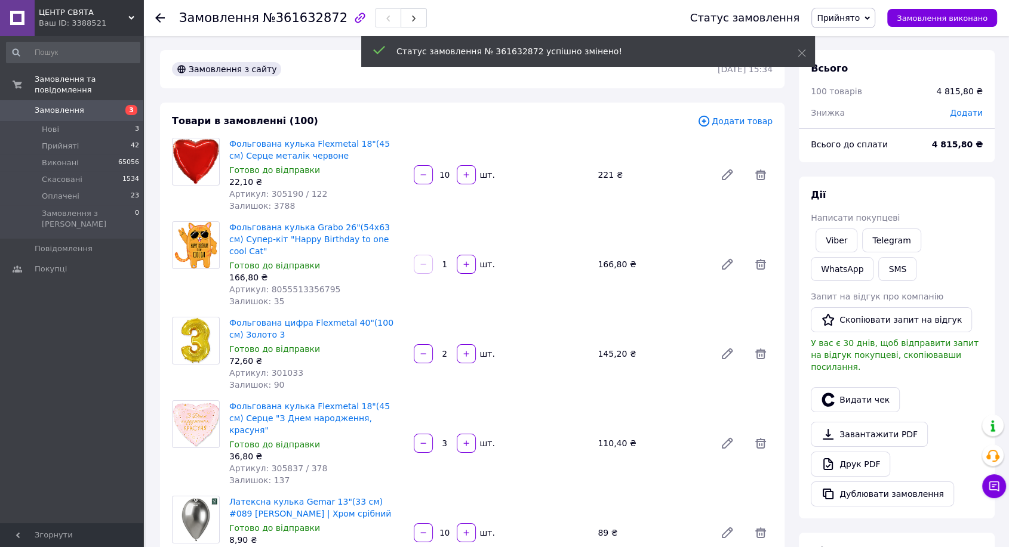
click at [961, 128] on hr at bounding box center [897, 128] width 196 height 1
click at [967, 108] on span "Додати" at bounding box center [966, 113] width 33 height 10
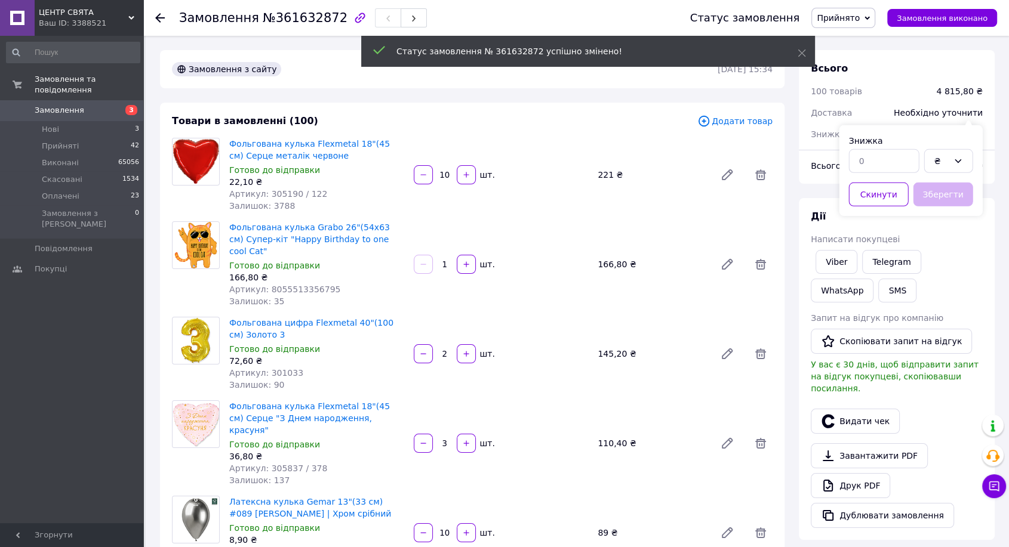
click at [942, 182] on div "Зберегти" at bounding box center [943, 194] width 64 height 29
drag, startPoint x: 945, startPoint y: 162, endPoint x: 936, endPoint y: 195, distance: 34.0
click at [945, 164] on div "₴" at bounding box center [941, 161] width 14 height 13
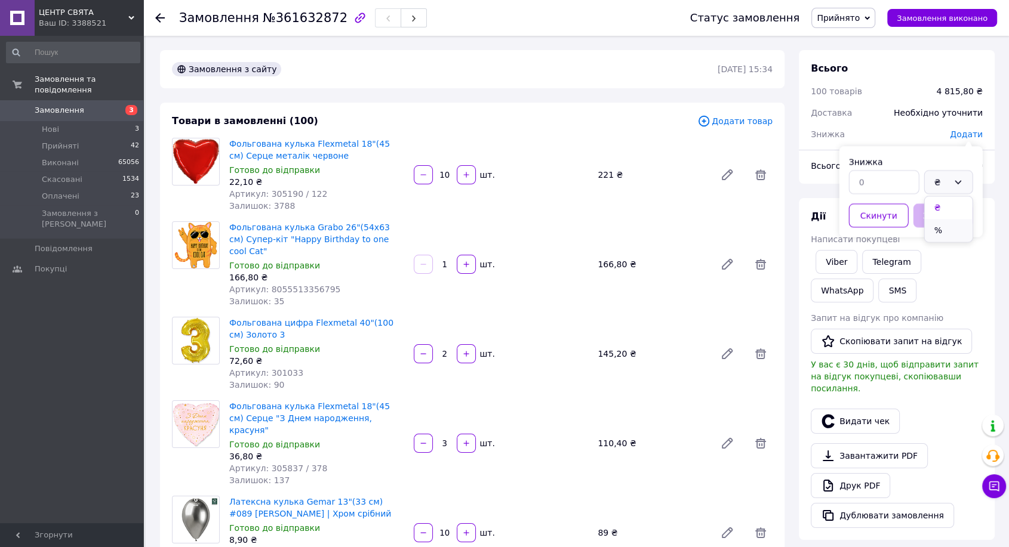
click at [942, 235] on li "%" at bounding box center [949, 230] width 48 height 23
click at [918, 182] on input "text" at bounding box center [884, 182] width 70 height 24
type input "5"
click at [935, 214] on button "Зберегти" at bounding box center [943, 216] width 60 height 24
click at [830, 257] on link "Viber" at bounding box center [837, 262] width 42 height 24
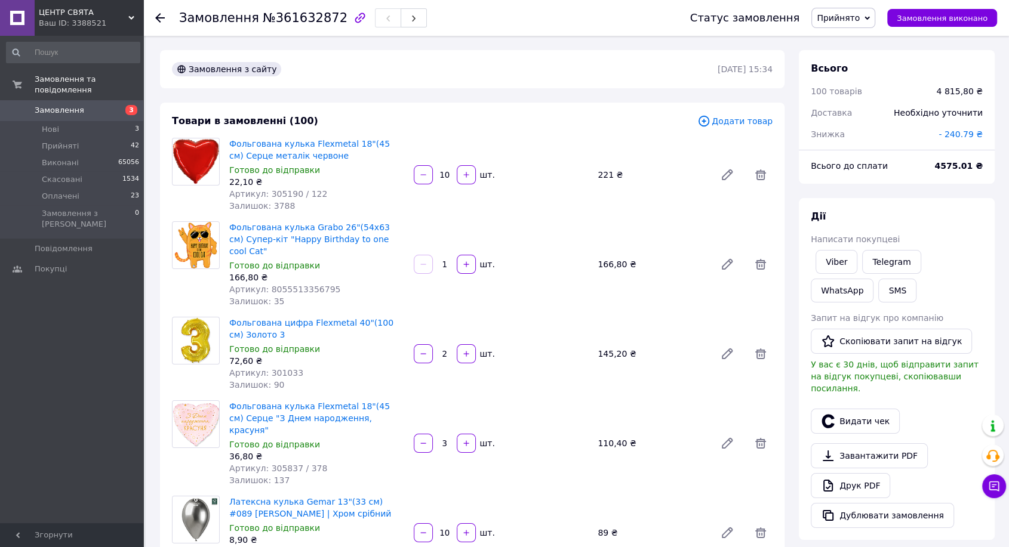
drag, startPoint x: 830, startPoint y: 257, endPoint x: 813, endPoint y: 245, distance: 21.9
click at [830, 257] on link "Viber" at bounding box center [837, 262] width 42 height 24
click at [965, 130] on span "- 240.79 ₴" at bounding box center [961, 135] width 44 height 10
click at [946, 187] on div "₴" at bounding box center [941, 182] width 14 height 13
click at [941, 235] on li "%" at bounding box center [949, 230] width 48 height 23
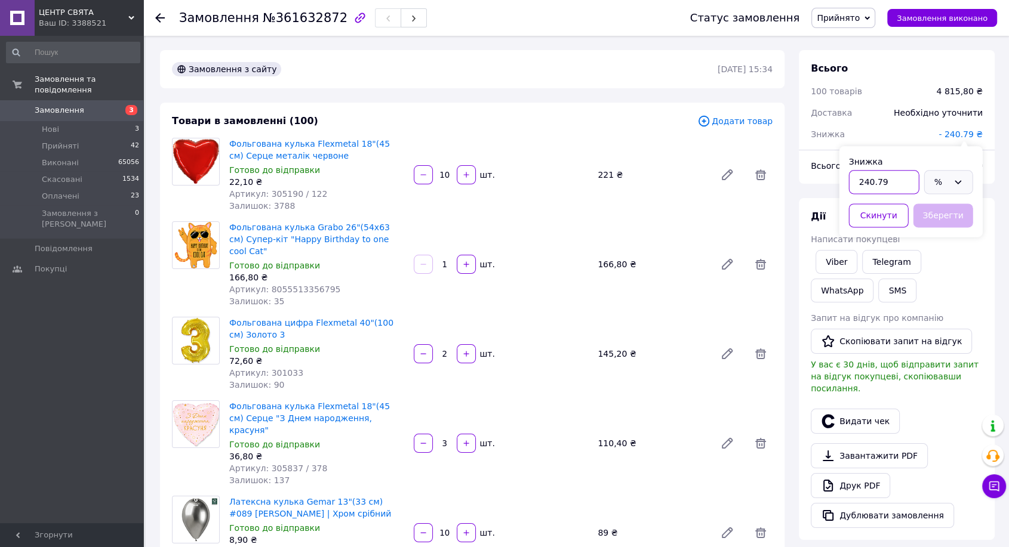
click at [888, 187] on input "240.79" at bounding box center [884, 182] width 70 height 24
type input "5"
click at [935, 208] on button "Зберегти" at bounding box center [943, 216] width 60 height 24
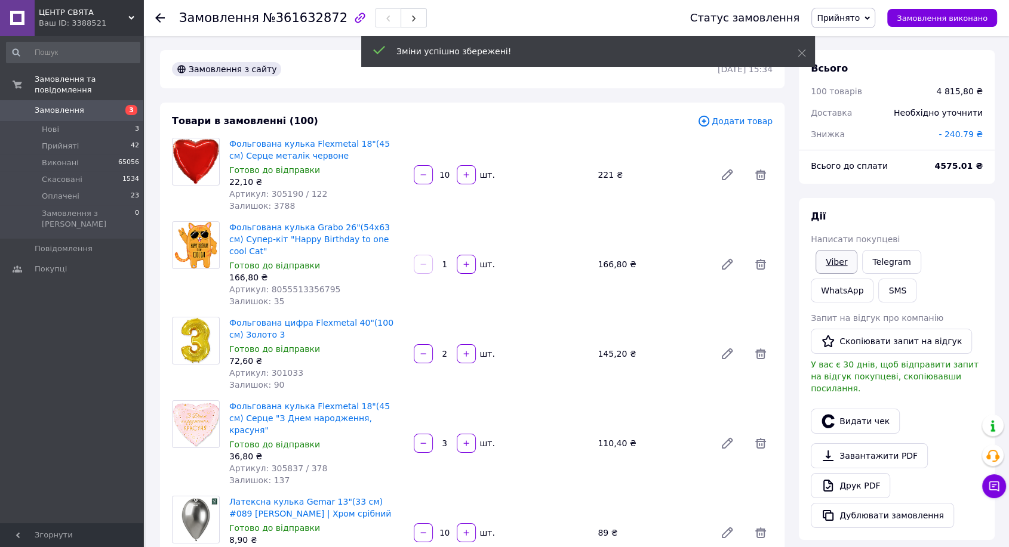
click at [841, 255] on link "Viber" at bounding box center [837, 262] width 42 height 24
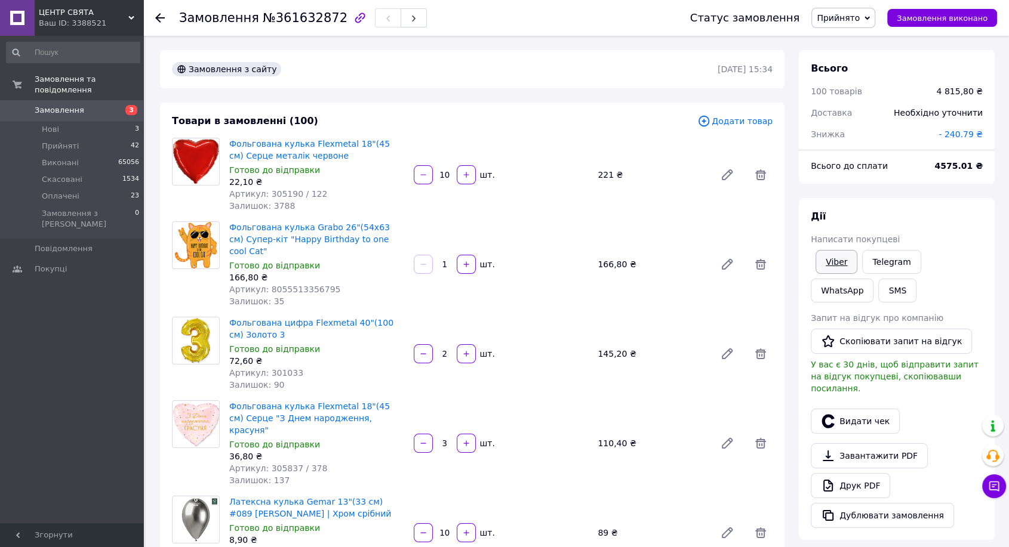
click at [841, 255] on link "Viber" at bounding box center [837, 262] width 42 height 24
drag, startPoint x: 970, startPoint y: 35, endPoint x: 1018, endPoint y: 32, distance: 48.5
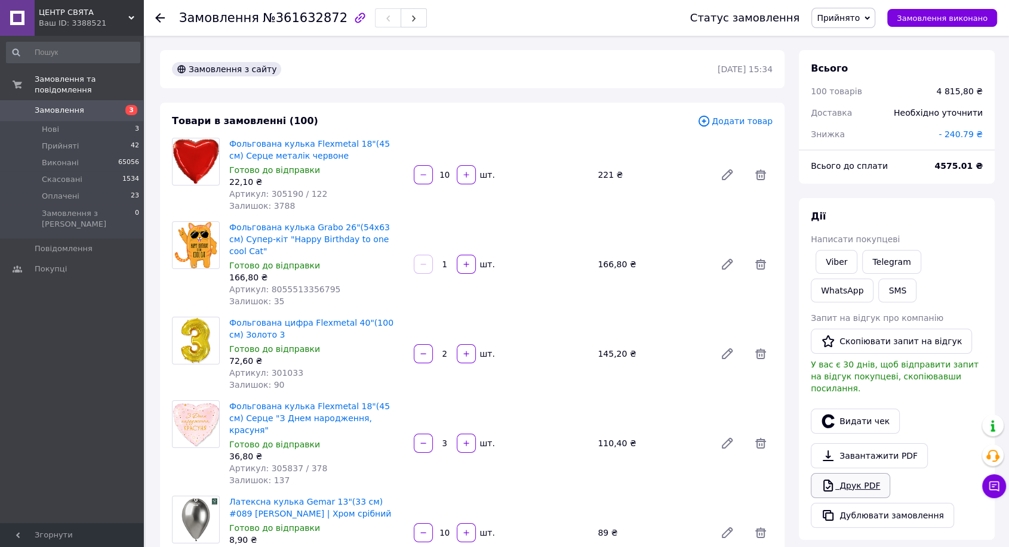
click at [863, 479] on link "Друк PDF" at bounding box center [850, 485] width 79 height 25
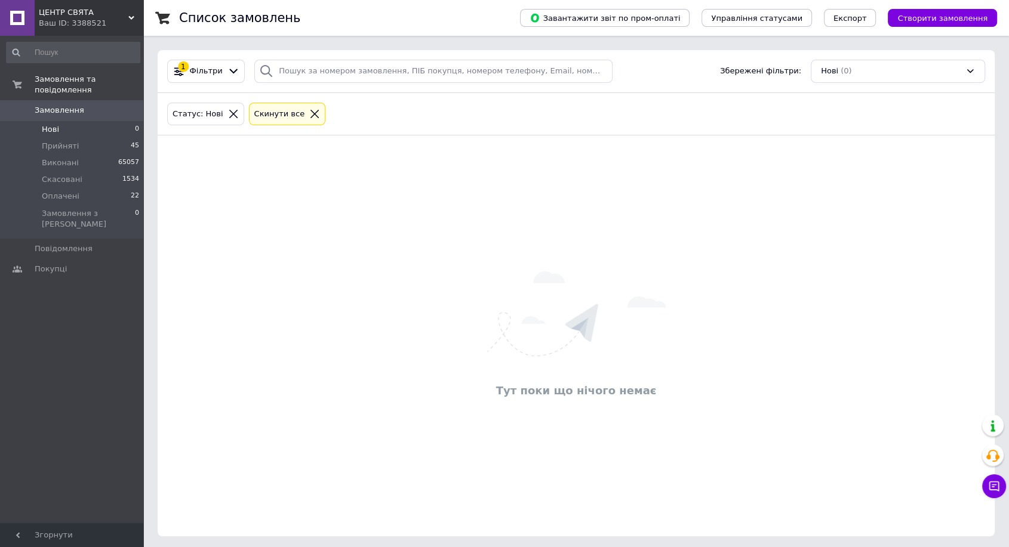
click at [497, 517] on div "Тут поки що нічого немає" at bounding box center [576, 335] width 837 height 377
click at [351, 71] on input "search" at bounding box center [433, 71] width 358 height 23
click at [118, 191] on li "Оплачені 22" at bounding box center [73, 196] width 146 height 17
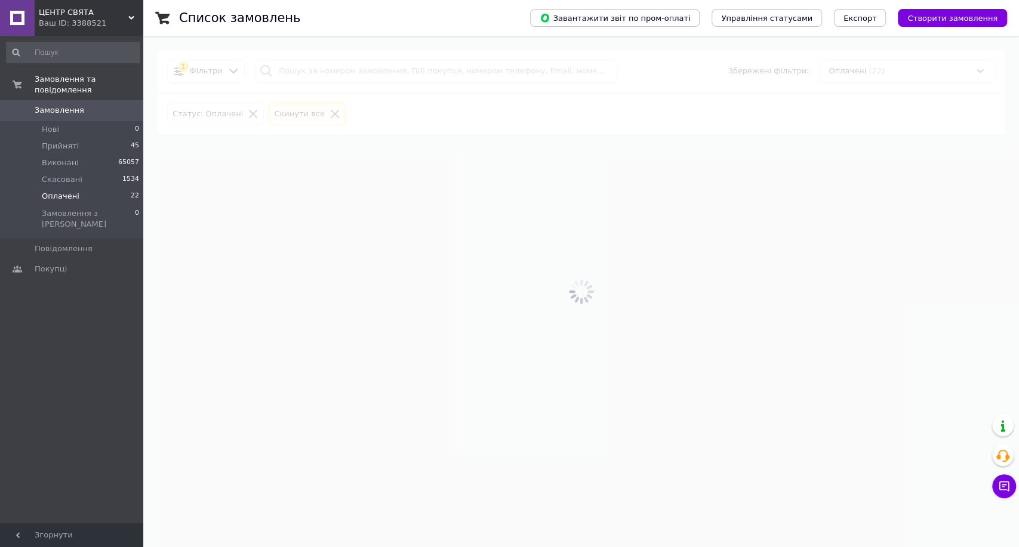
click at [337, 71] on div at bounding box center [581, 292] width 876 height 512
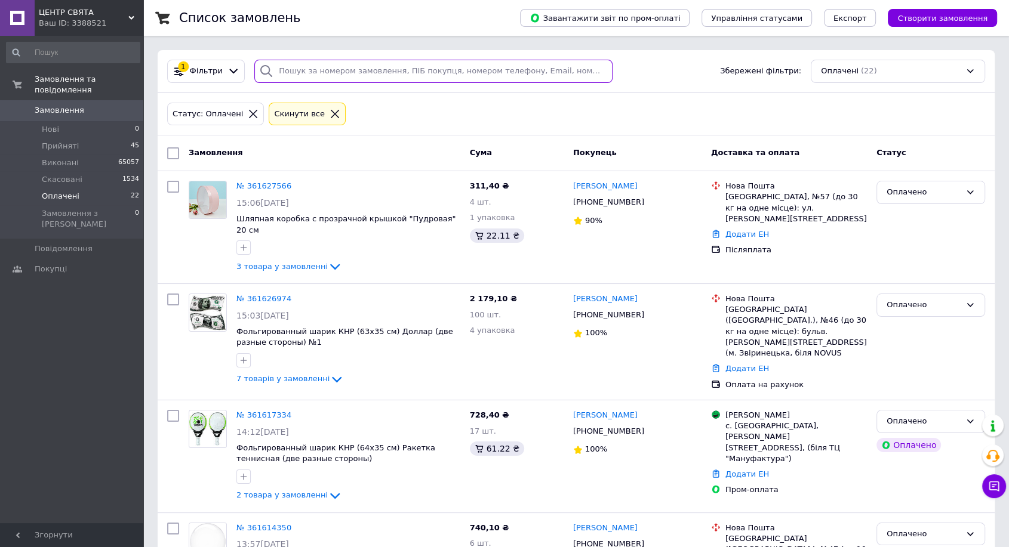
click at [362, 66] on input "search" at bounding box center [433, 71] width 358 height 23
paste input "[PHONE_NUMBER]"
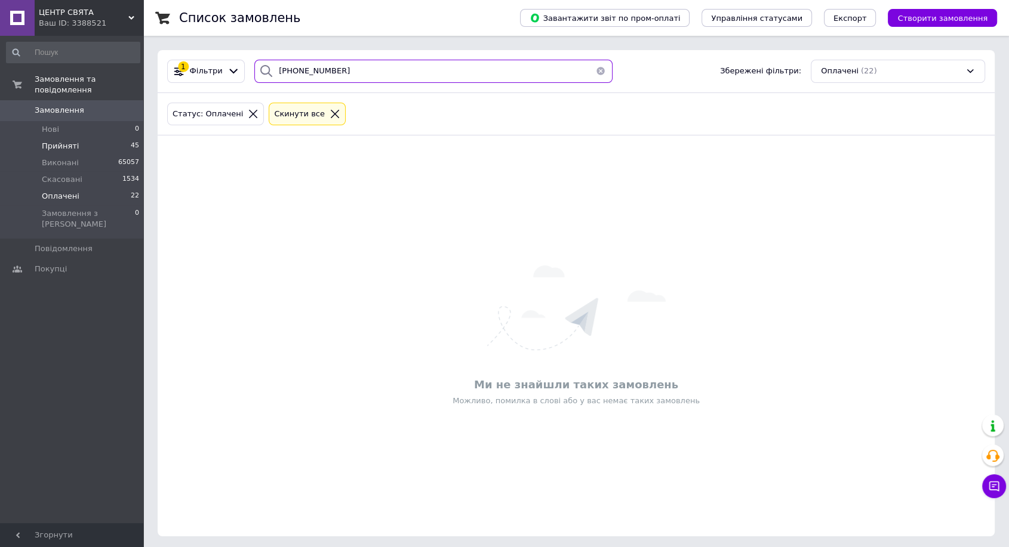
type input "[PHONE_NUMBER]"
click at [118, 140] on li "Прийняті 45" at bounding box center [73, 146] width 146 height 17
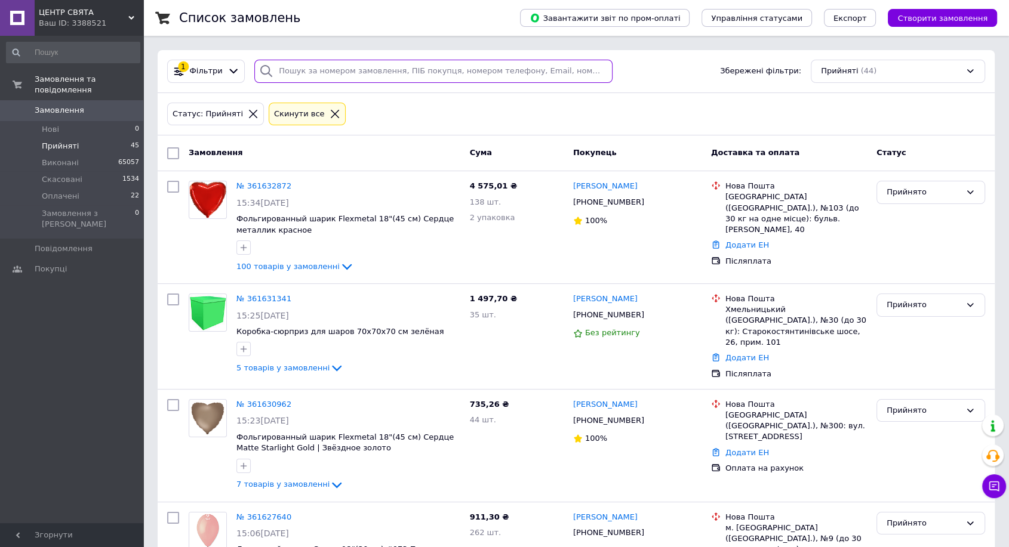
click at [334, 70] on input "search" at bounding box center [433, 71] width 358 height 23
paste input "[PHONE_NUMBER]"
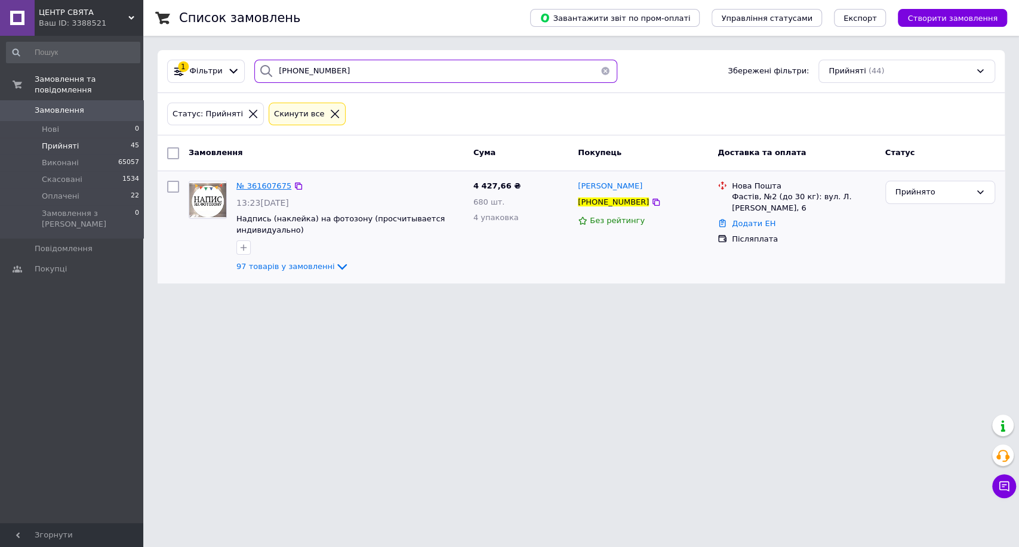
type input "[PHONE_NUMBER]"
click at [267, 183] on span "№ 361607675" at bounding box center [263, 186] width 55 height 9
drag, startPoint x: 976, startPoint y: 110, endPoint x: 727, endPoint y: 111, distance: 248.4
click at [969, 110] on div "Статус: Прийняті Cкинути все" at bounding box center [581, 114] width 833 height 28
click at [72, 105] on span "Замовлення" at bounding box center [60, 110] width 50 height 11
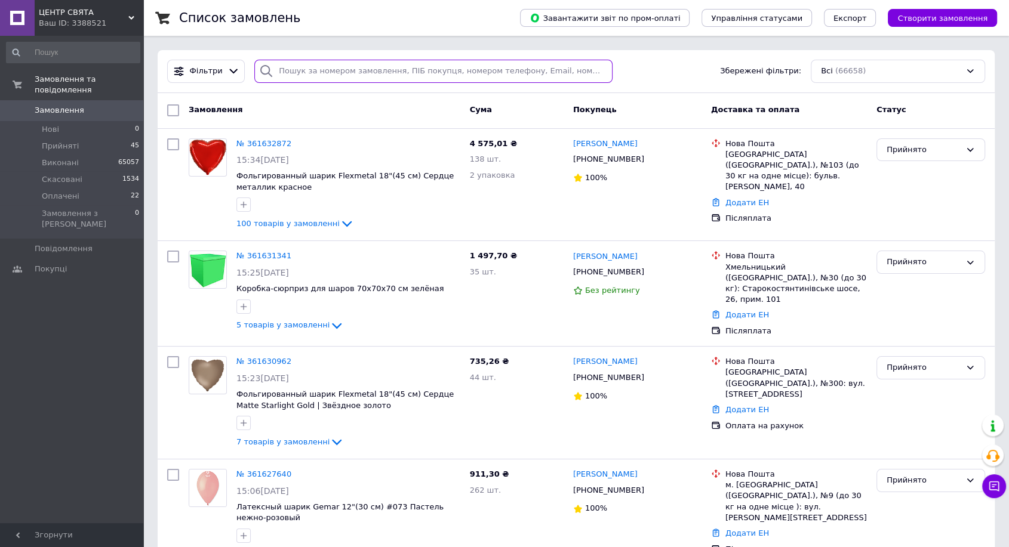
click at [346, 73] on input "search" at bounding box center [433, 71] width 358 height 23
paste input "[PHONE_NUMBER]"
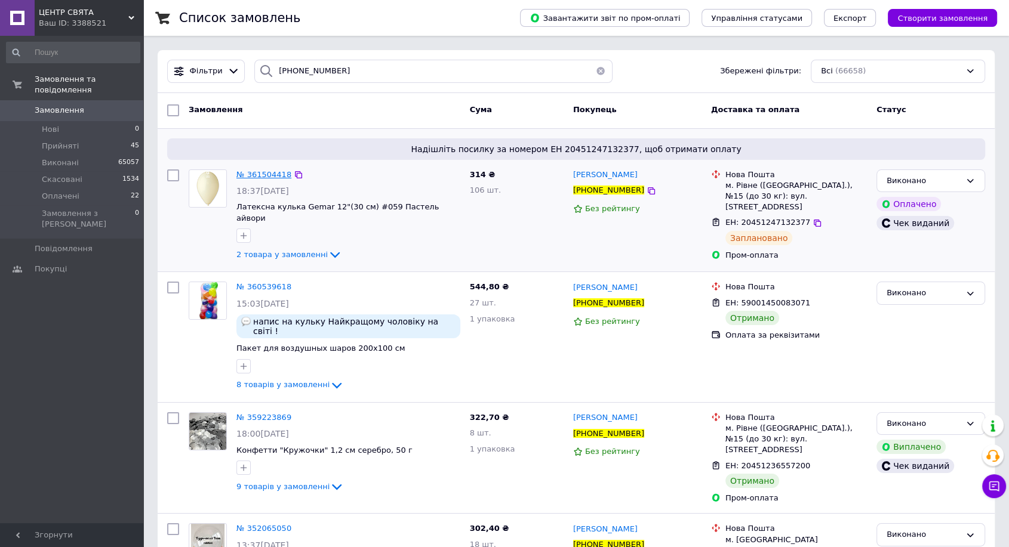
click at [261, 172] on span "№ 361504418" at bounding box center [263, 174] width 55 height 9
drag, startPoint x: 373, startPoint y: 69, endPoint x: 232, endPoint y: 47, distance: 142.7
paste input "966990592"
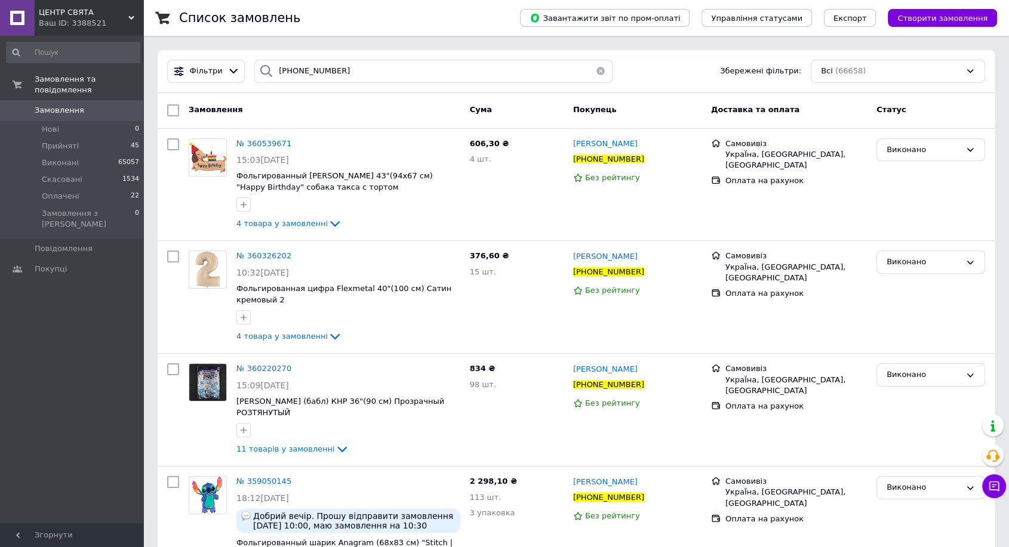
drag, startPoint x: 990, startPoint y: 108, endPoint x: 950, endPoint y: 107, distance: 39.4
click at [983, 109] on div "Замовлення Cума Покупець Доставка та оплата Статус" at bounding box center [576, 110] width 837 height 12
drag, startPoint x: 424, startPoint y: 69, endPoint x: 231, endPoint y: 65, distance: 193.5
click at [231, 65] on div "Фільтри [PHONE_NUMBER] Збережені фільтри: Всі (66658)" at bounding box center [576, 71] width 828 height 23
paste input "92518767"
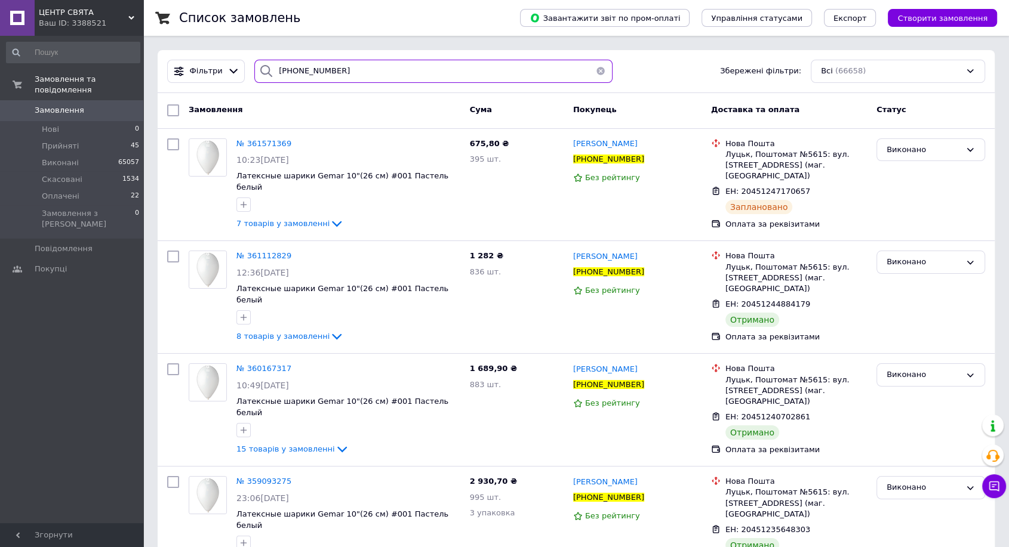
drag, startPoint x: 352, startPoint y: 67, endPoint x: 257, endPoint y: 66, distance: 94.9
click at [257, 66] on div "+380992518767" at bounding box center [433, 71] width 358 height 23
paste input "82965849"
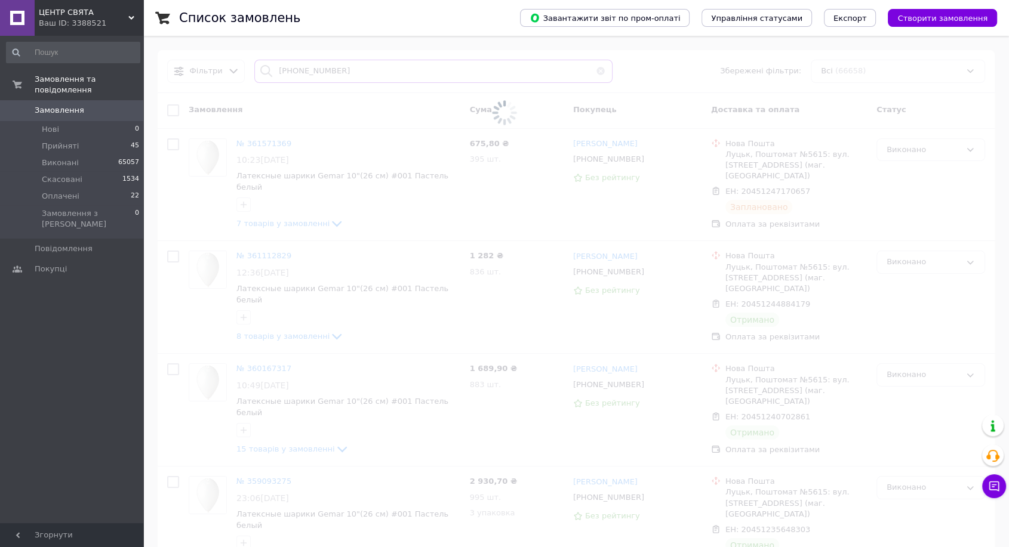
type input "+380982965849"
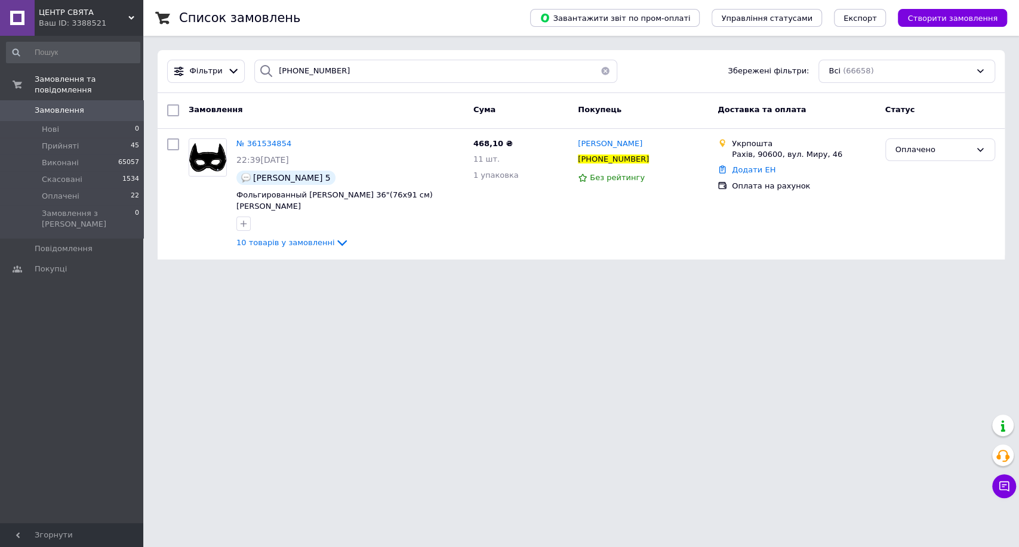
drag, startPoint x: 878, startPoint y: 356, endPoint x: 625, endPoint y: 262, distance: 270.9
click at [868, 274] on html "ЦЕНТР СВЯТА Ваш ID: 3388521 Сайт ЦЕНТР СВЯТА Кабінет покупця Перевірити стан си…" at bounding box center [509, 137] width 1019 height 274
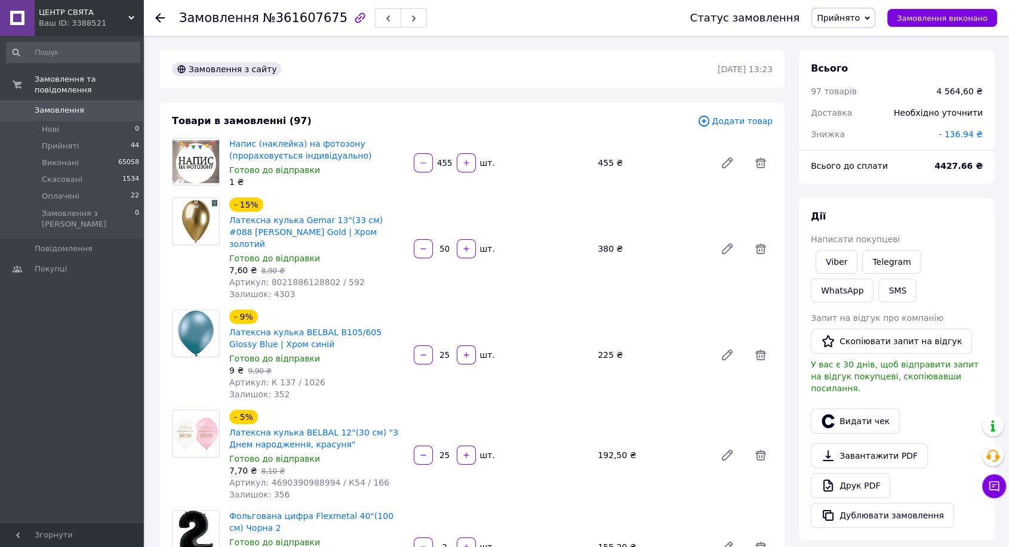
click at [729, 120] on span "Додати товар" at bounding box center [734, 121] width 75 height 13
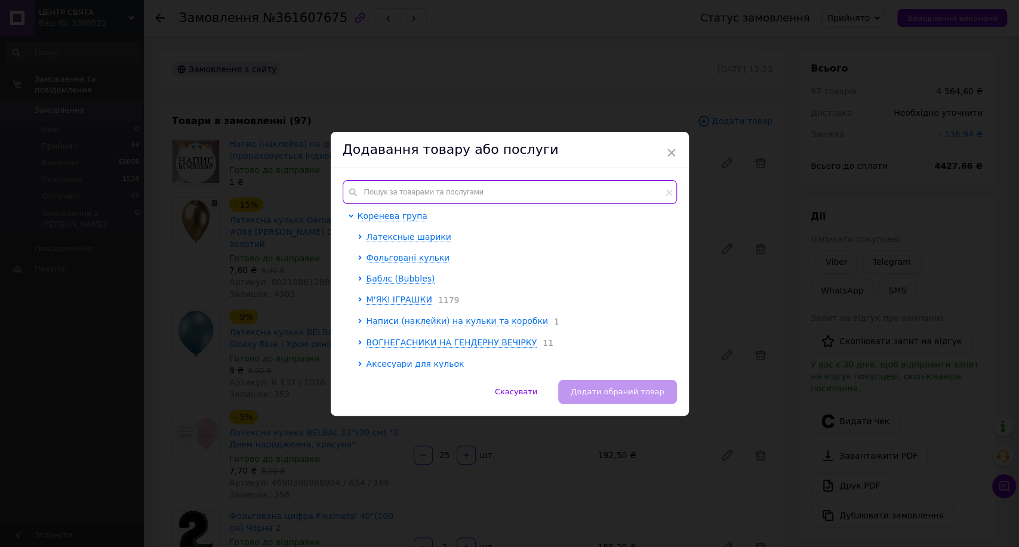
click at [537, 189] on input "text" at bounding box center [510, 192] width 334 height 24
click at [376, 196] on input "text" at bounding box center [510, 192] width 334 height 24
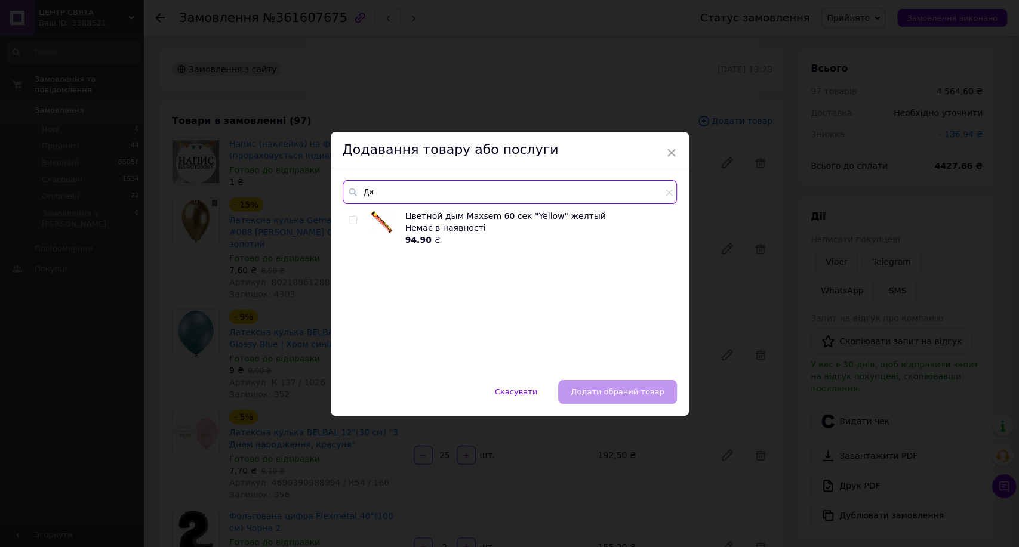
type input "Д"
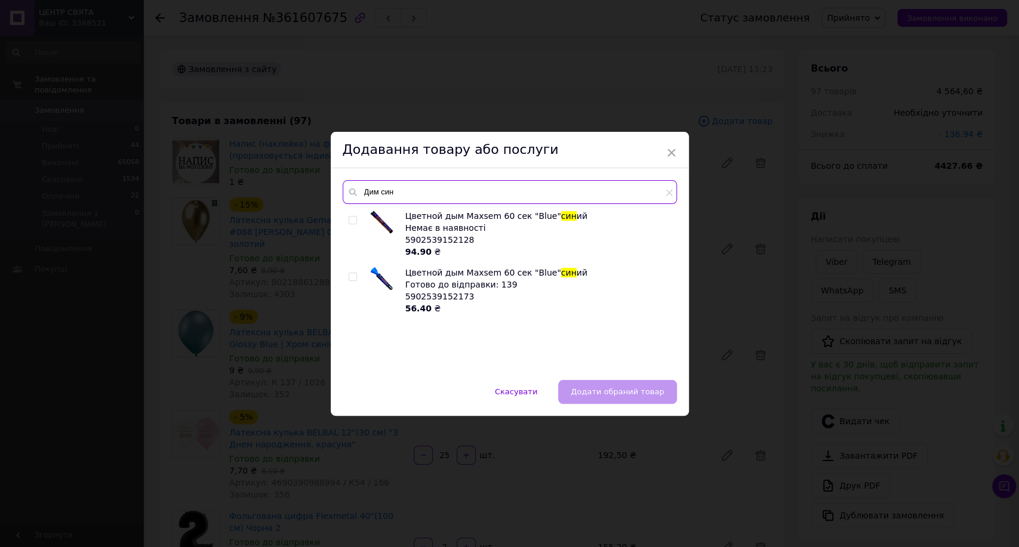
type input "Дим син"
click at [352, 277] on input "checkbox" at bounding box center [353, 277] width 8 height 8
checkbox input "true"
click at [380, 188] on input "Дим син" at bounding box center [510, 192] width 334 height 24
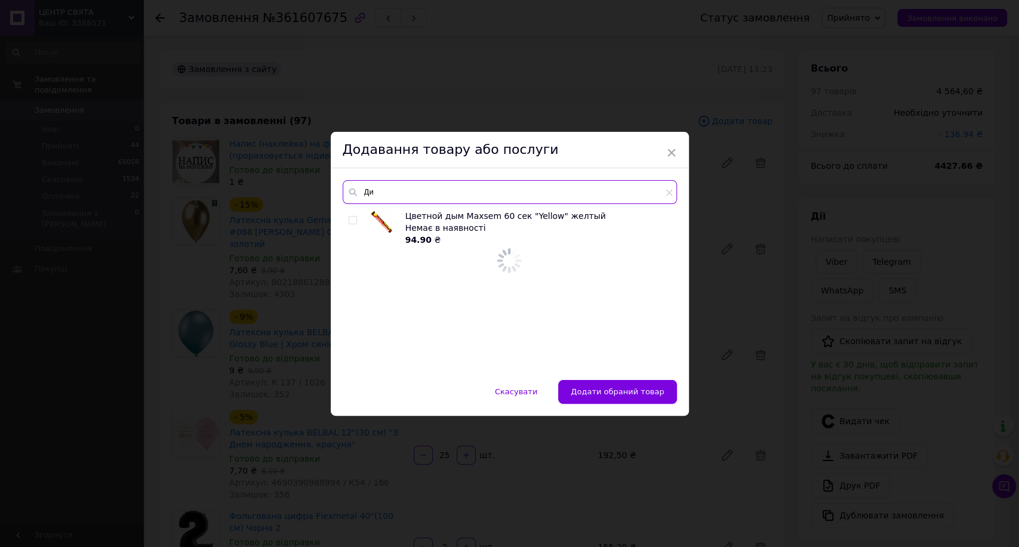
type input "Д"
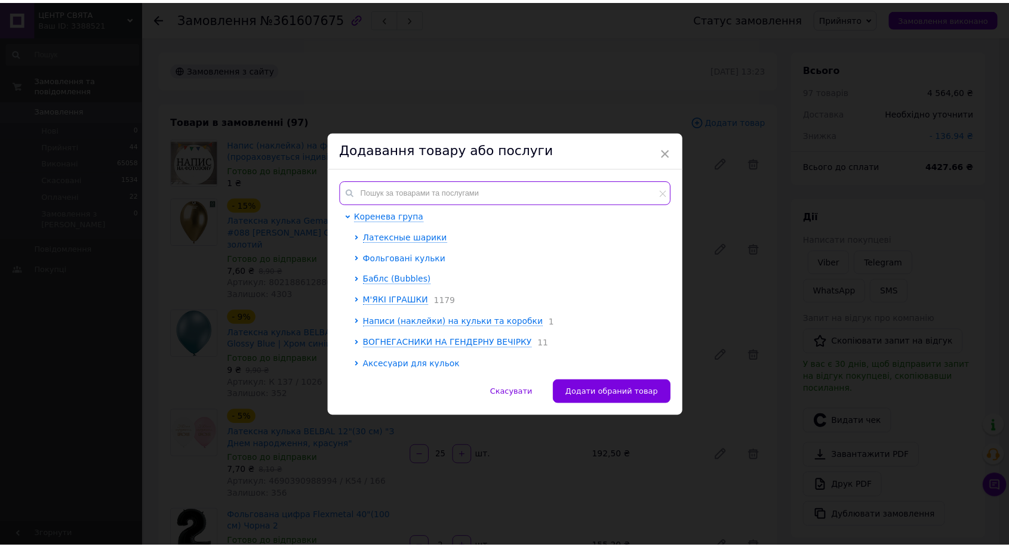
scroll to position [199, 0]
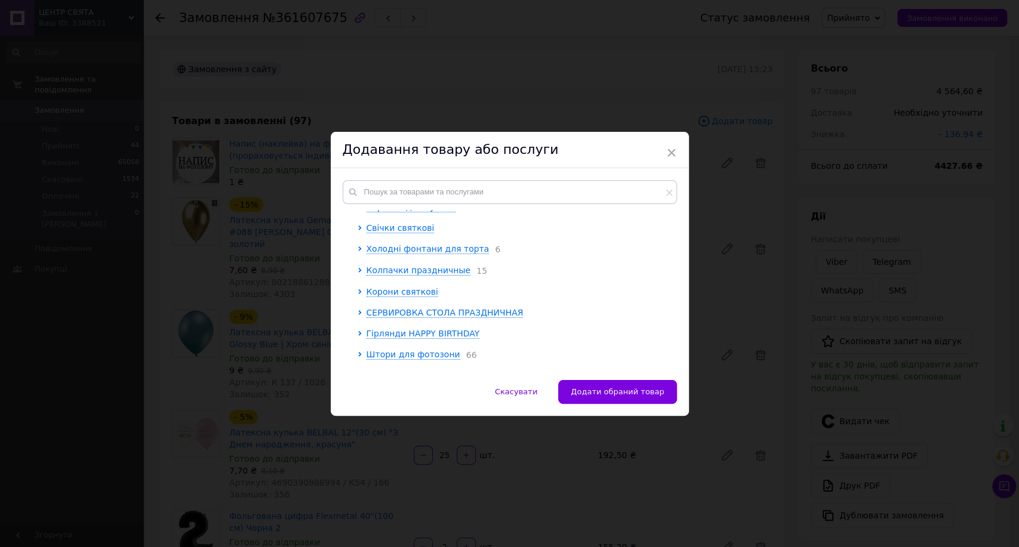
drag, startPoint x: 389, startPoint y: 41, endPoint x: 319, endPoint y: 25, distance: 71.6
click at [381, 44] on div "× Додавання товару або послуги Коренева група Латексные шарики Фольговані кульк…" at bounding box center [509, 273] width 1019 height 547
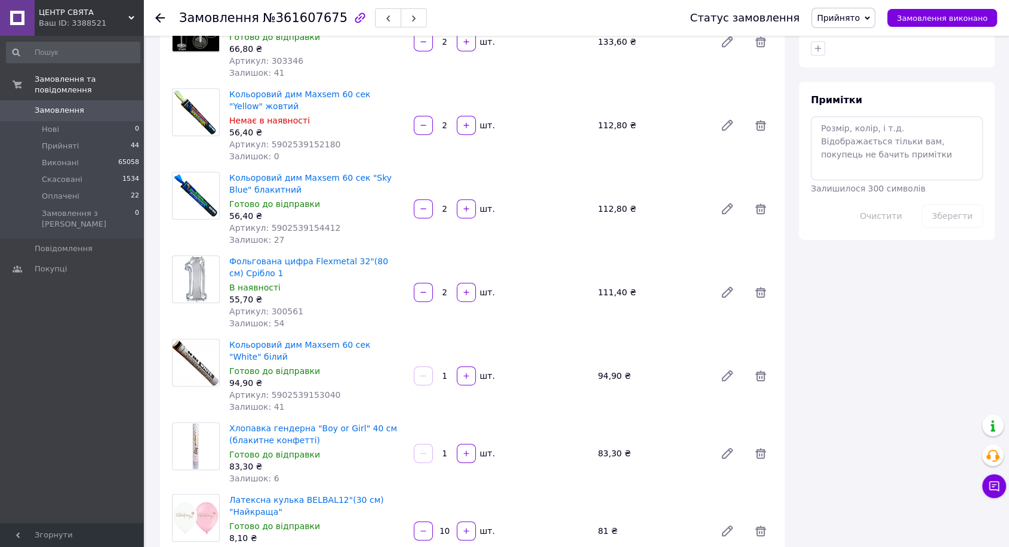
scroll to position [597, 0]
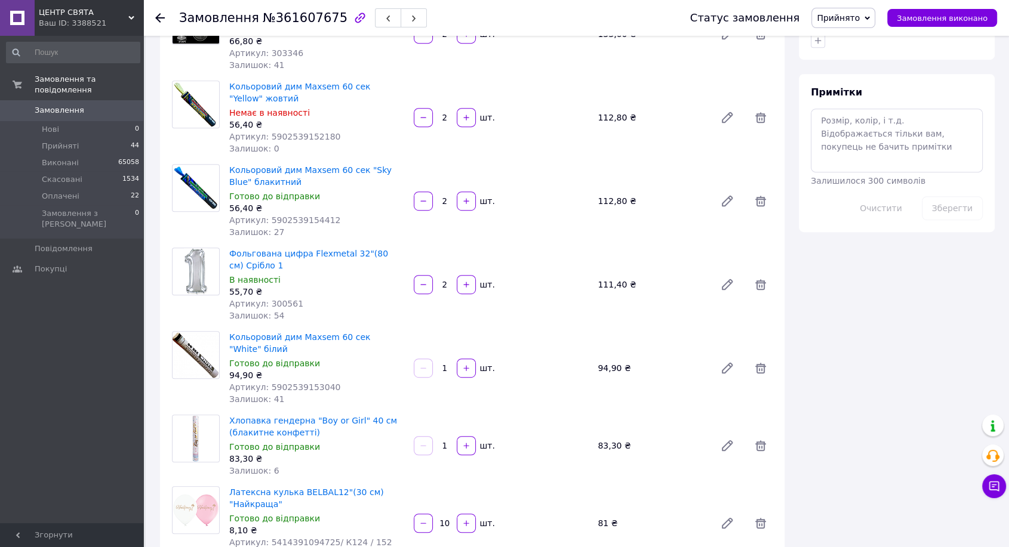
drag, startPoint x: 1008, startPoint y: 276, endPoint x: 967, endPoint y: 270, distance: 42.1
drag, startPoint x: 443, startPoint y: 179, endPoint x: 435, endPoint y: 177, distance: 8.5
click at [435, 197] on input "2" at bounding box center [444, 201] width 19 height 9
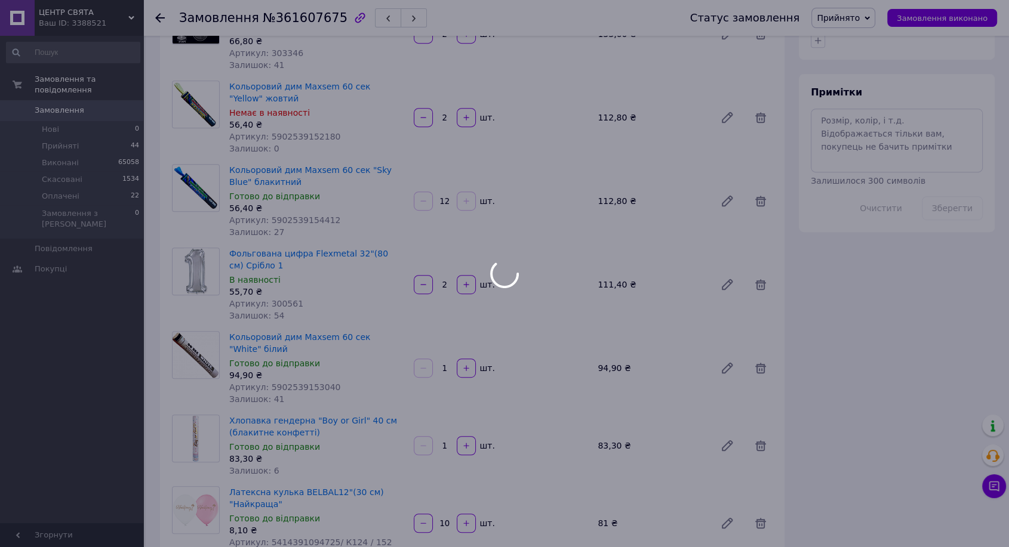
type input "12"
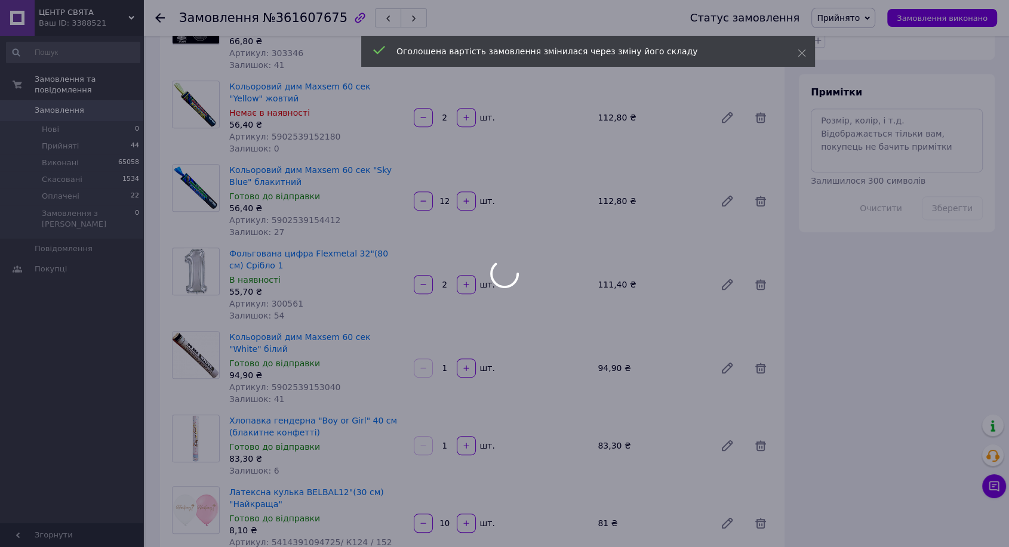
type input "12"
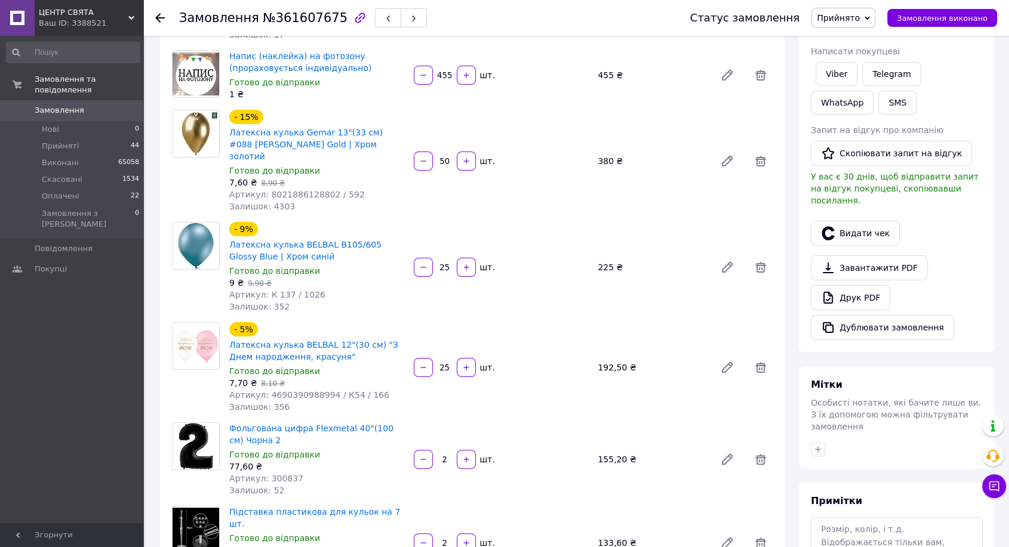
scroll to position [33, 0]
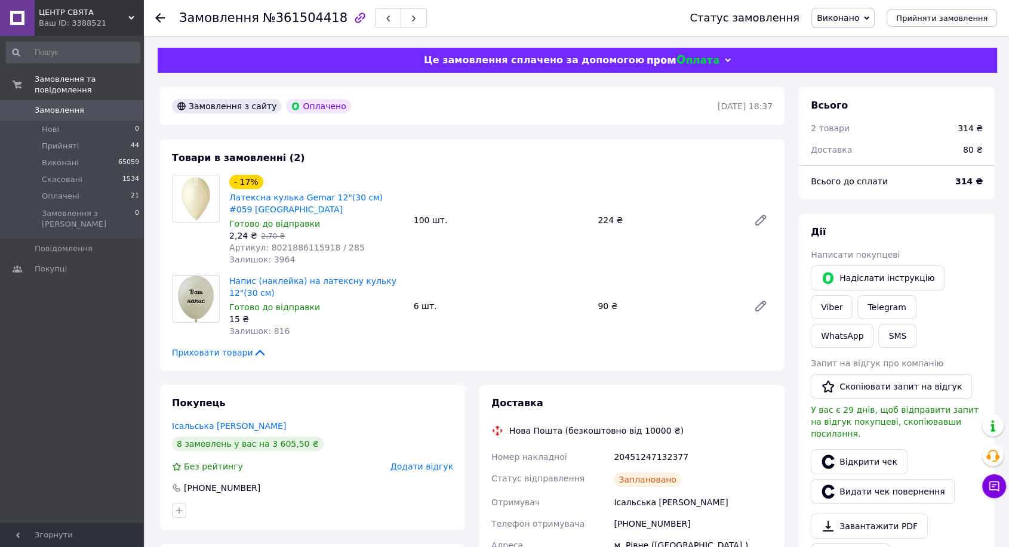
drag, startPoint x: 976, startPoint y: 116, endPoint x: 845, endPoint y: 80, distance: 135.6
click at [973, 115] on div "314 ₴" at bounding box center [969, 128] width 39 height 26
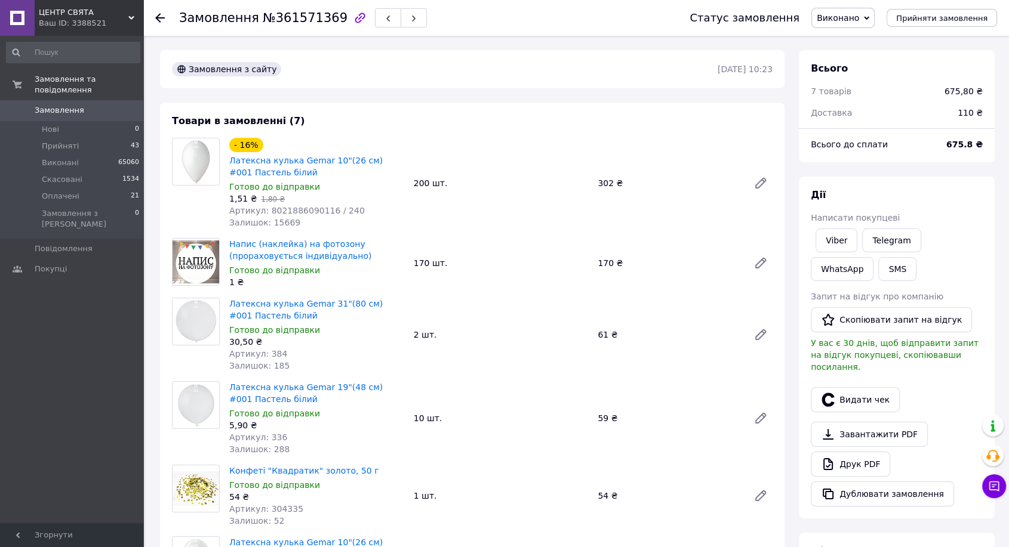
drag, startPoint x: 918, startPoint y: 78, endPoint x: 769, endPoint y: 20, distance: 160.1
click at [916, 76] on div "Всього 7 товарів 675,80 ₴ Доставка 110 ₴" at bounding box center [897, 84] width 196 height 69
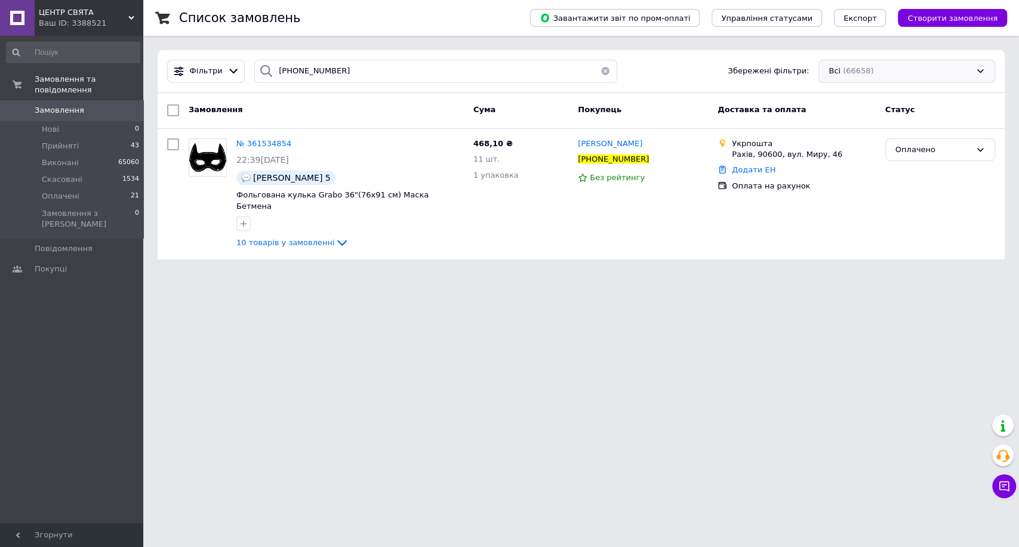
drag, startPoint x: 1018, startPoint y: 97, endPoint x: 835, endPoint y: 81, distance: 183.4
click at [1017, 97] on div "Список замовлень Завантажити звіт по пром-оплаті Управління статусами Експорт С…" at bounding box center [581, 137] width 876 height 274
drag, startPoint x: 364, startPoint y: 78, endPoint x: 210, endPoint y: 59, distance: 155.9
click at [210, 59] on div "Фільтри [PHONE_NUMBER] Збережені фільтри: Всі (66658)" at bounding box center [581, 71] width 847 height 43
paste input "75111333"
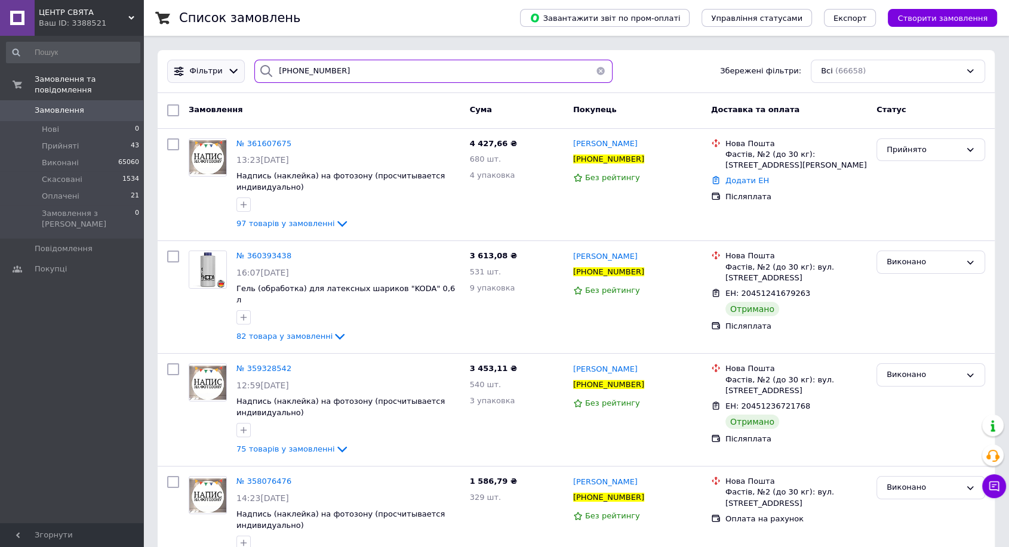
drag, startPoint x: 348, startPoint y: 68, endPoint x: 173, endPoint y: 65, distance: 175.0
click at [173, 66] on div "Фільтри [PHONE_NUMBER] Збережені фільтри: Всі (66658)" at bounding box center [576, 71] width 828 height 23
paste input "69482617"
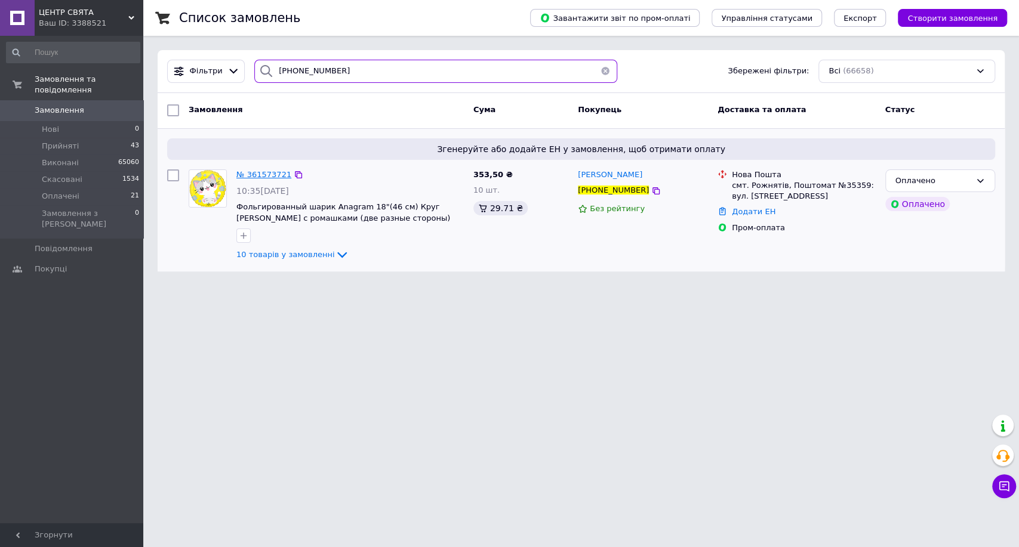
type input "[PHONE_NUMBER]"
click at [263, 174] on span "№ 361573721" at bounding box center [263, 174] width 55 height 9
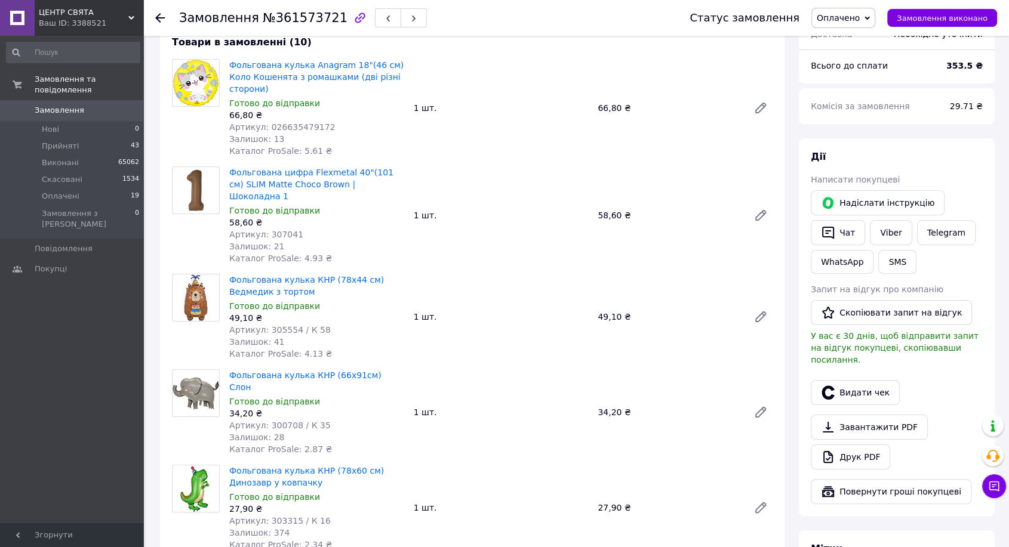
scroll to position [66, 0]
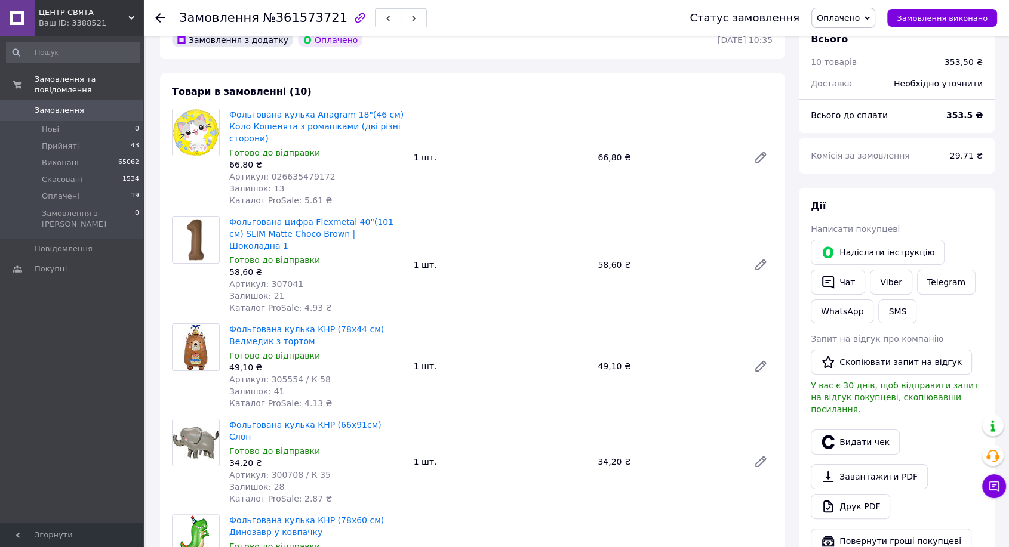
click at [940, 146] on div "Комісія за замовлення" at bounding box center [873, 156] width 139 height 26
click at [952, 51] on div "353,50 ₴" at bounding box center [963, 62] width 53 height 26
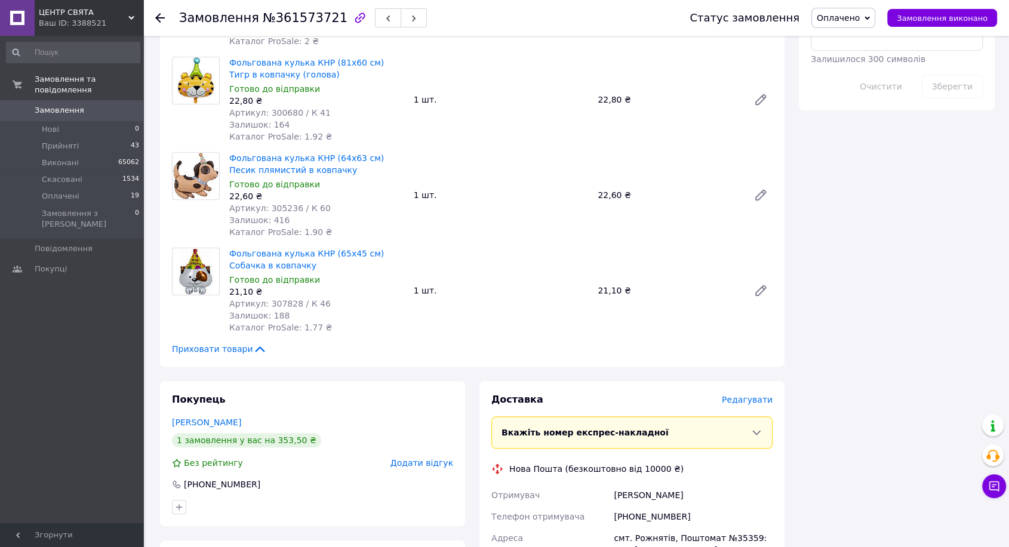
scroll to position [862, 0]
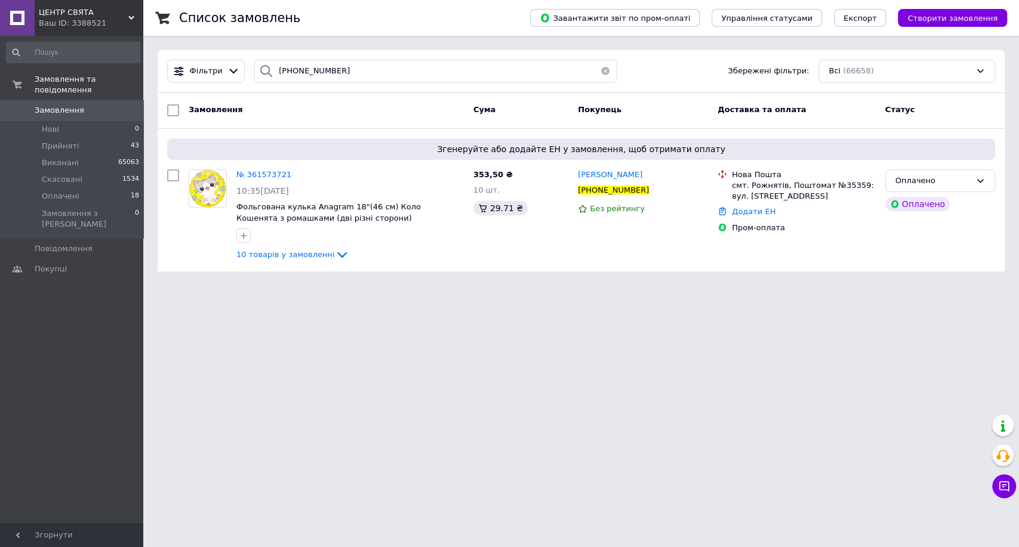
drag, startPoint x: 597, startPoint y: 70, endPoint x: 479, endPoint y: 61, distance: 118.6
click at [596, 70] on button "button" at bounding box center [605, 71] width 24 height 23
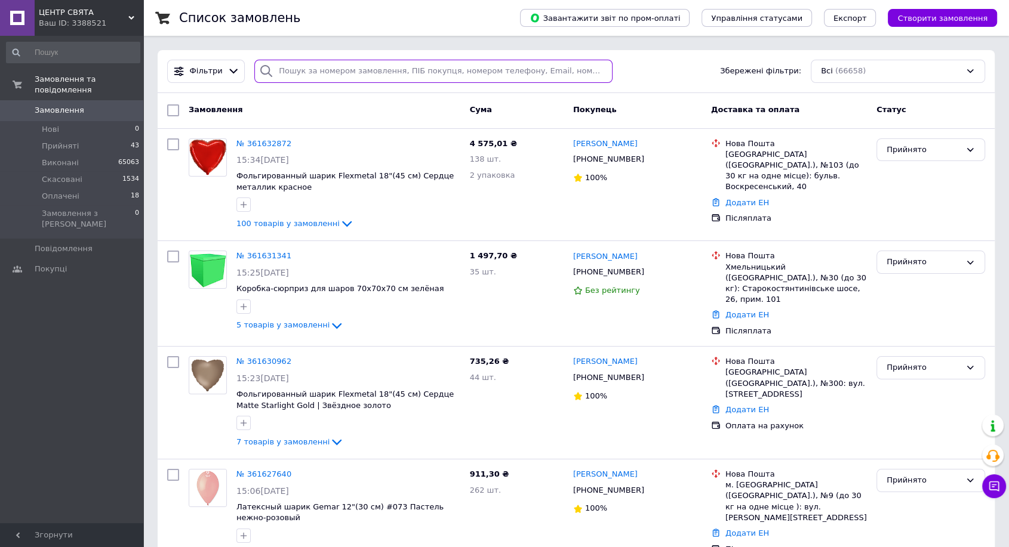
click at [316, 78] on input "search" at bounding box center [433, 71] width 358 height 23
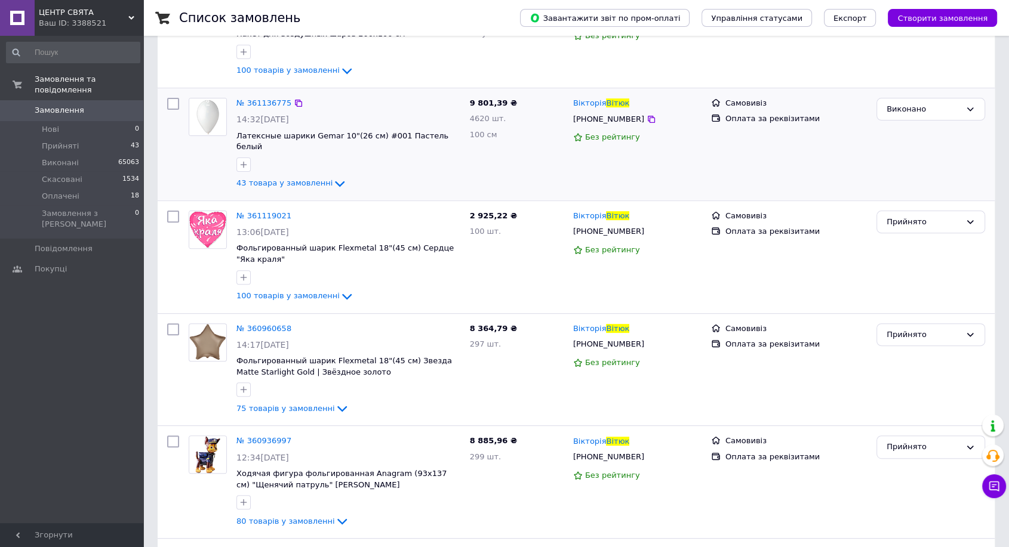
scroll to position [530, 0]
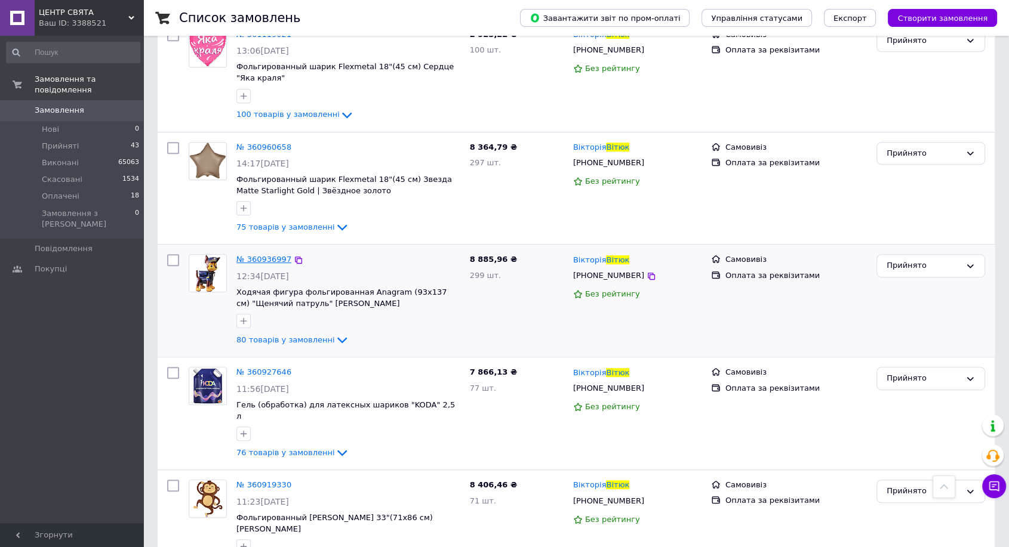
type input "Вітюк"
click at [272, 255] on span "№ 360936997" at bounding box center [263, 259] width 55 height 9
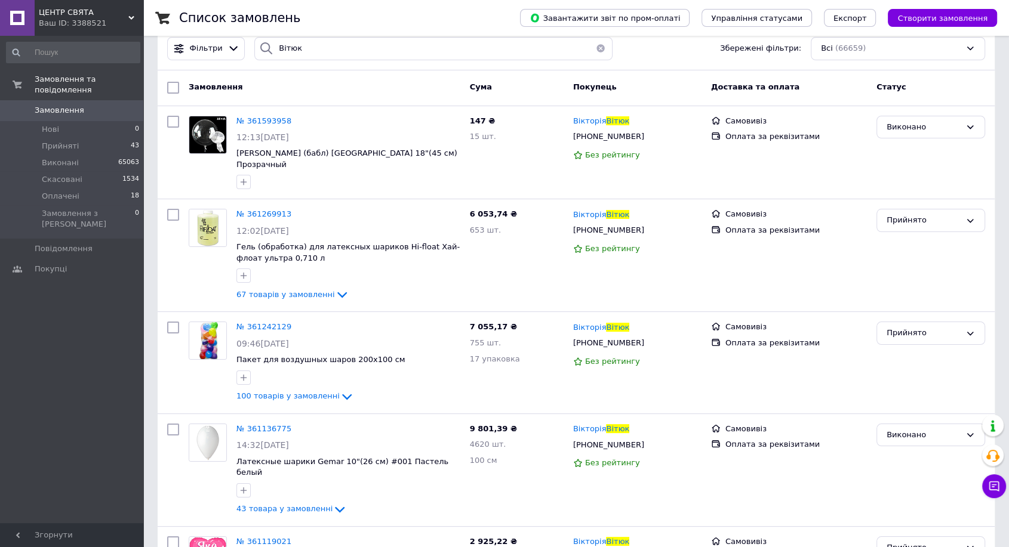
scroll to position [0, 0]
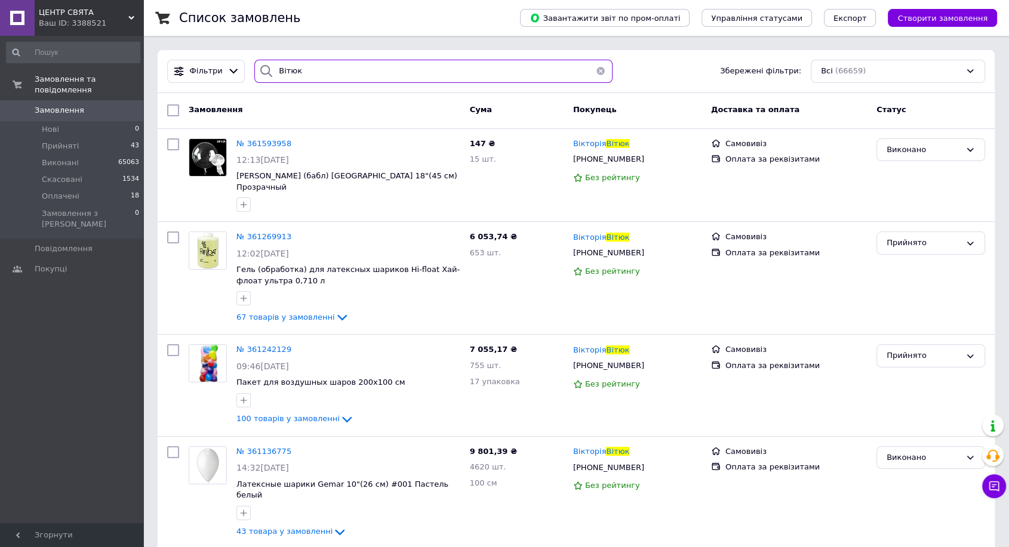
drag, startPoint x: 362, startPoint y: 63, endPoint x: 238, endPoint y: 43, distance: 125.1
click at [115, 138] on li "Прийняті 43" at bounding box center [73, 146] width 146 height 17
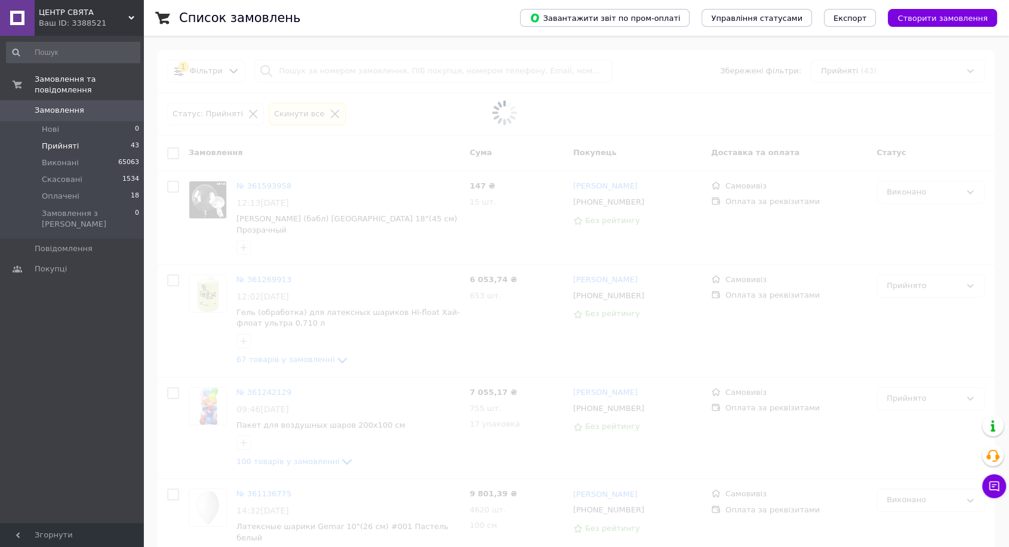
drag, startPoint x: 419, startPoint y: 70, endPoint x: 413, endPoint y: 70, distance: 6.6
click at [417, 70] on span at bounding box center [504, 113] width 1009 height 226
click at [413, 70] on span at bounding box center [504, 113] width 1009 height 226
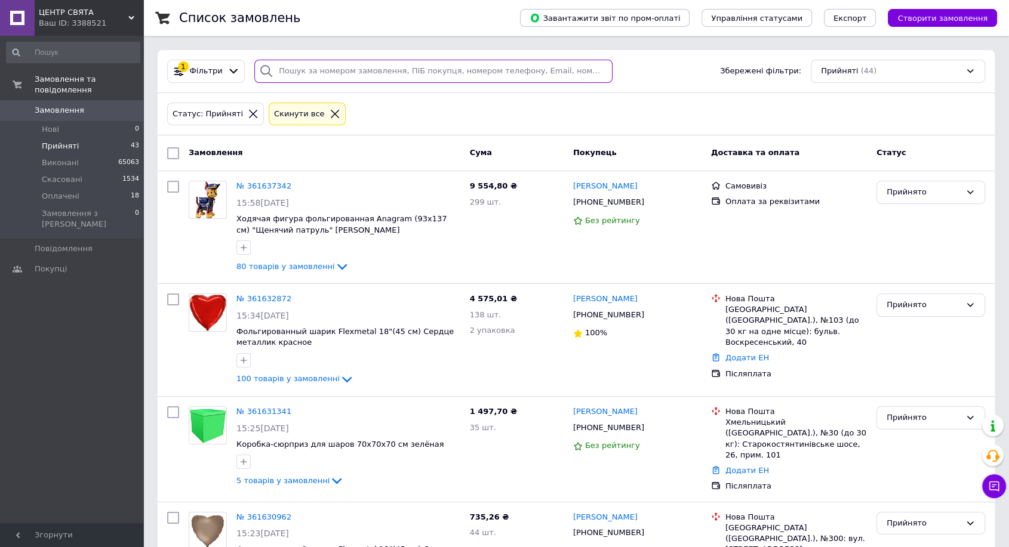
click at [413, 70] on input "search" at bounding box center [433, 71] width 358 height 23
paste input "+380979872124"
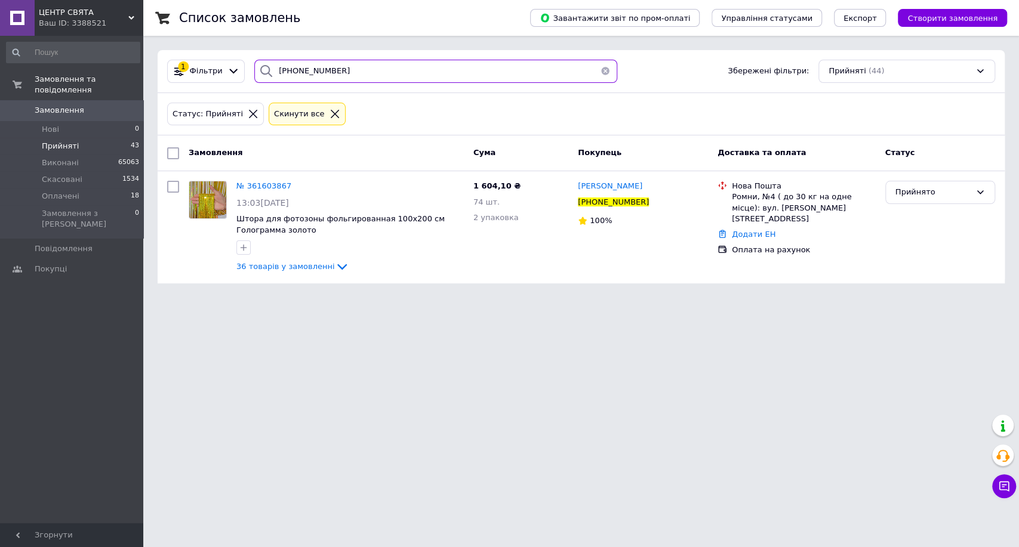
type input "+380979872124"
click at [103, 138] on li "Прийняті 43" at bounding box center [73, 146] width 146 height 17
click at [113, 155] on li "Виконані 65063" at bounding box center [73, 163] width 146 height 17
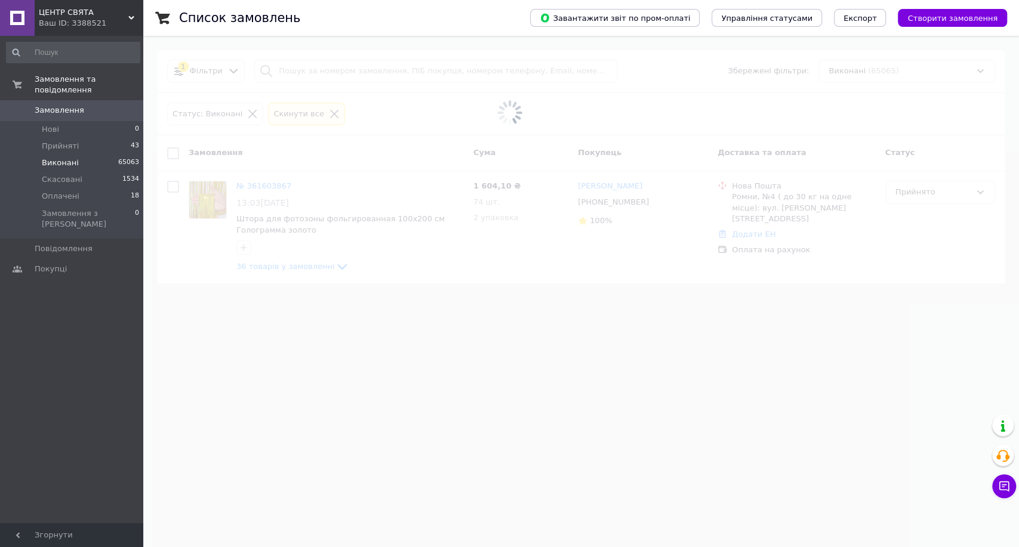
click at [358, 69] on span at bounding box center [509, 113] width 1019 height 226
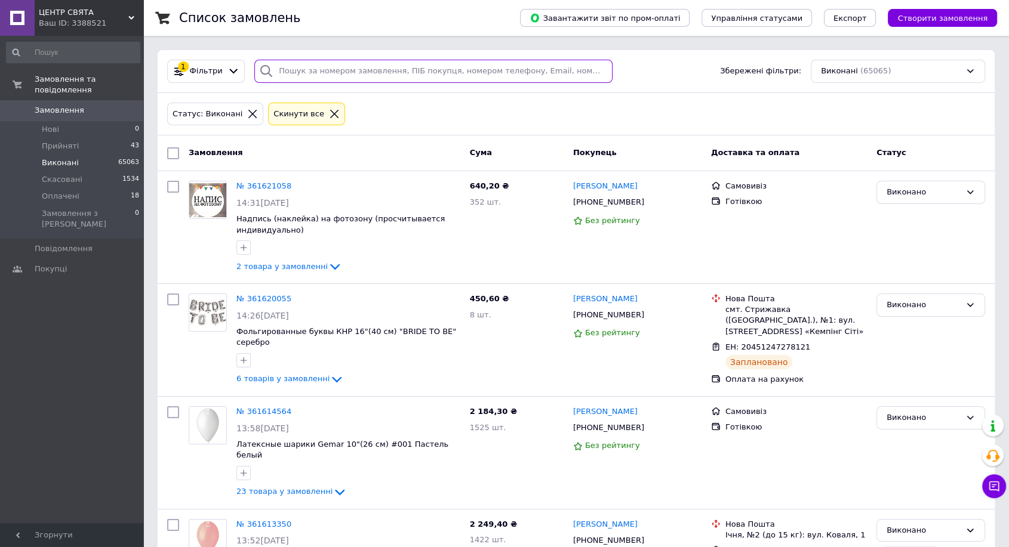
click at [325, 72] on input "search" at bounding box center [433, 71] width 358 height 23
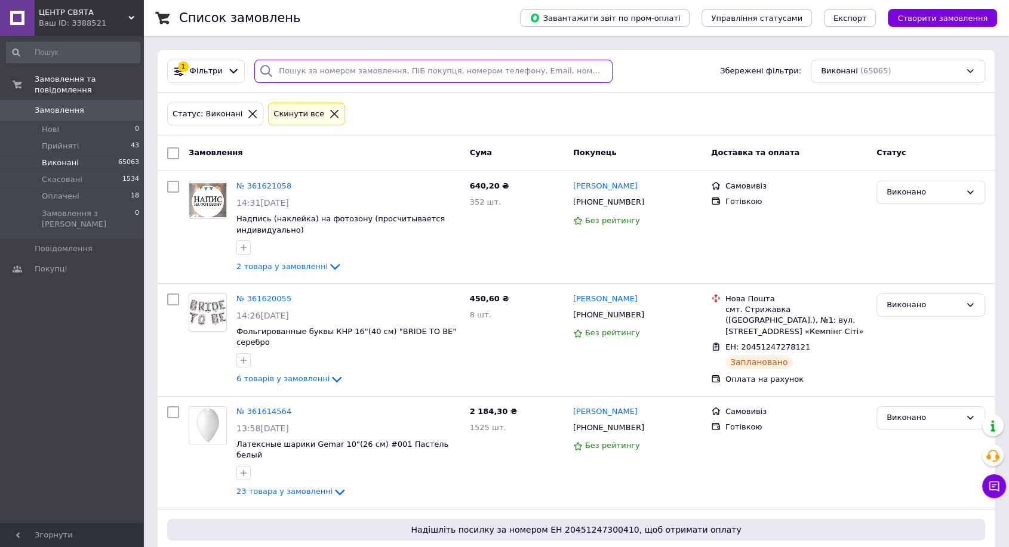
paste input "+380979872124"
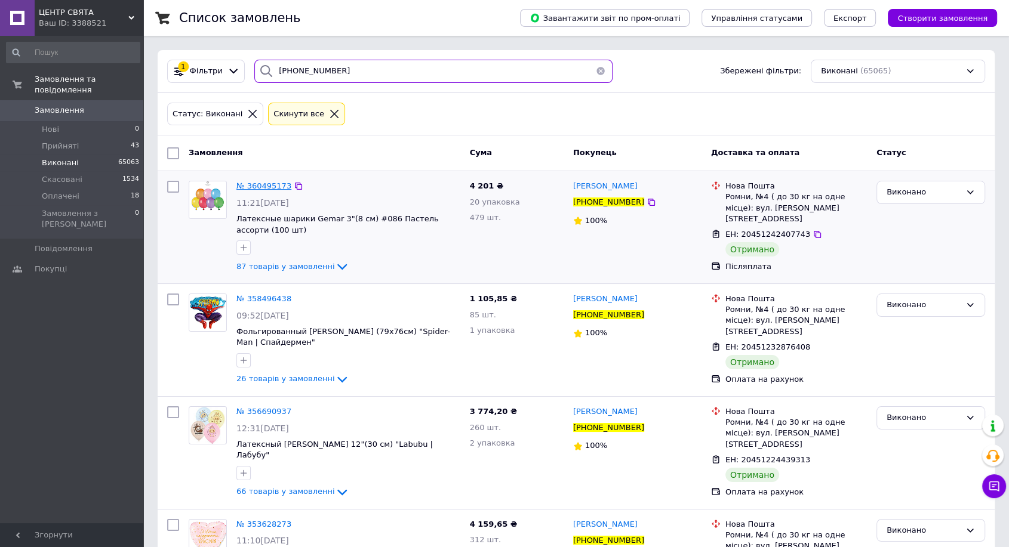
type input "+380979872124"
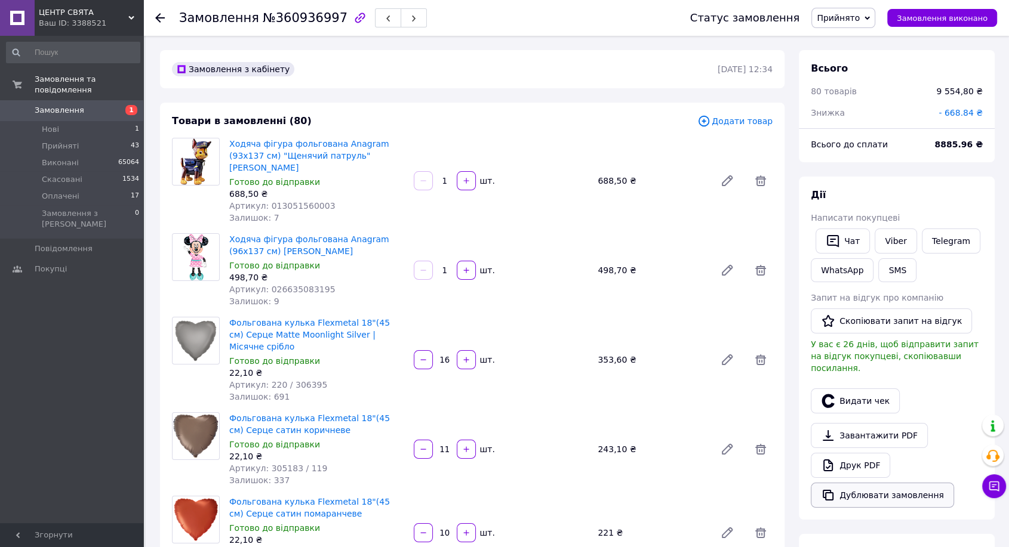
click at [869, 483] on button "Дублювати замовлення" at bounding box center [882, 495] width 143 height 25
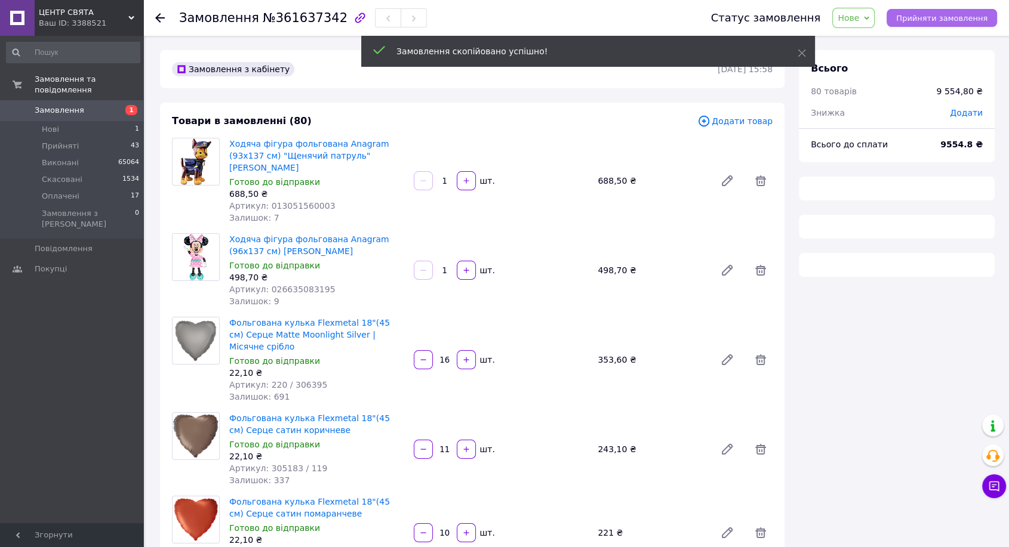
click at [931, 19] on span "Прийняти замовлення" at bounding box center [941, 18] width 91 height 9
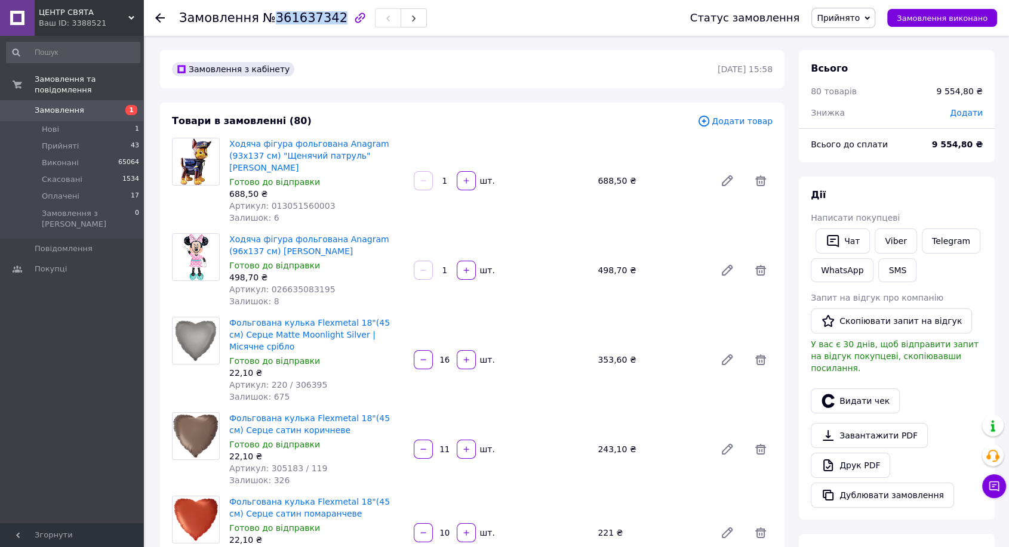
drag, startPoint x: 327, startPoint y: 19, endPoint x: 263, endPoint y: 15, distance: 64.0
click at [263, 15] on span "№361637342" at bounding box center [305, 18] width 85 height 14
copy span "361637342"
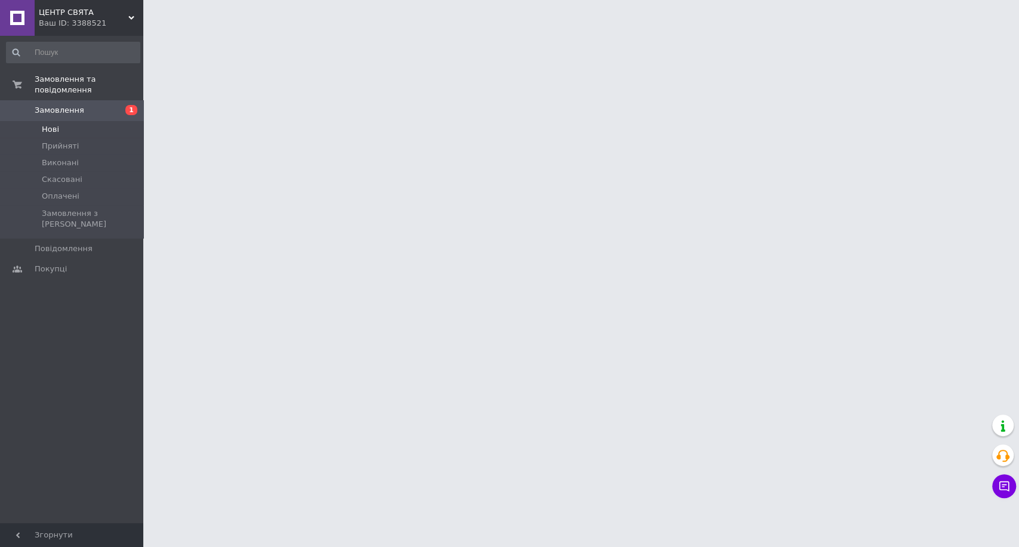
click at [82, 121] on li "Нові" at bounding box center [73, 129] width 146 height 17
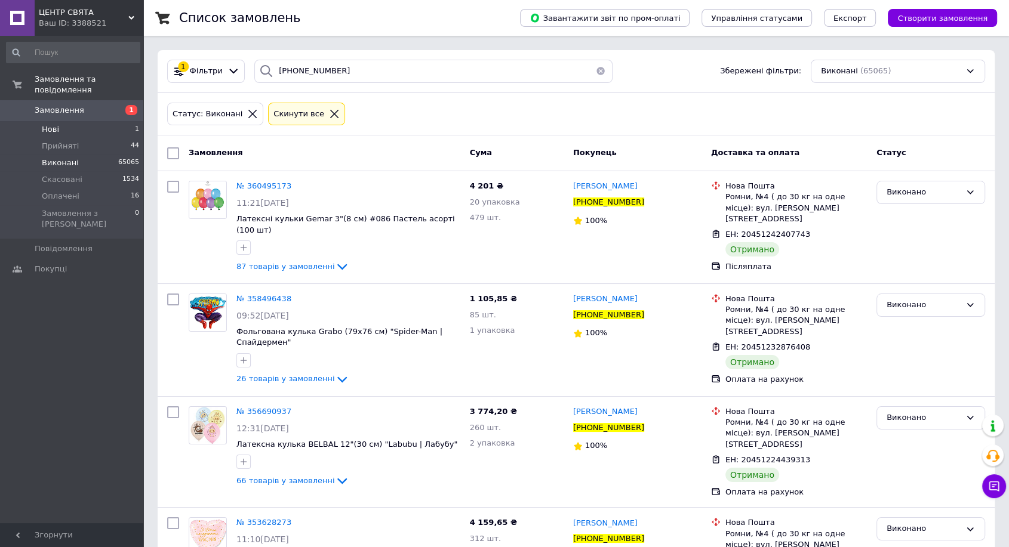
click at [62, 121] on li "Нові 1" at bounding box center [73, 129] width 146 height 17
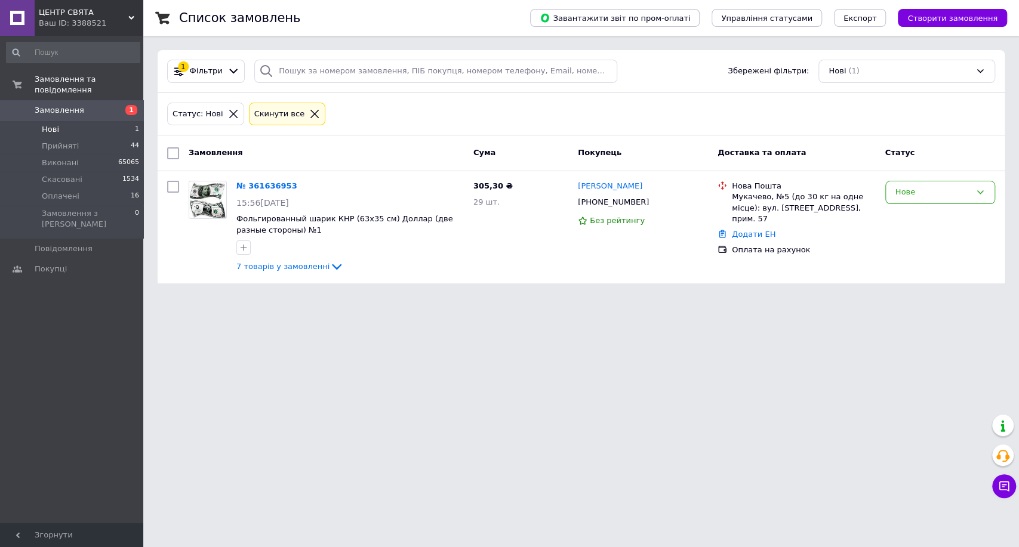
drag, startPoint x: 267, startPoint y: 182, endPoint x: 269, endPoint y: 155, distance: 26.9
click at [268, 182] on link "№ 361636953" at bounding box center [266, 186] width 61 height 9
drag, startPoint x: 1011, startPoint y: 383, endPoint x: 979, endPoint y: 379, distance: 32.6
click at [1011, 298] on html "ЦЕНТР СВЯТА Ваш ID: 3388521 Сайт ЦЕНТР СВЯТА Кабінет покупця Перевірити стан си…" at bounding box center [509, 149] width 1019 height 298
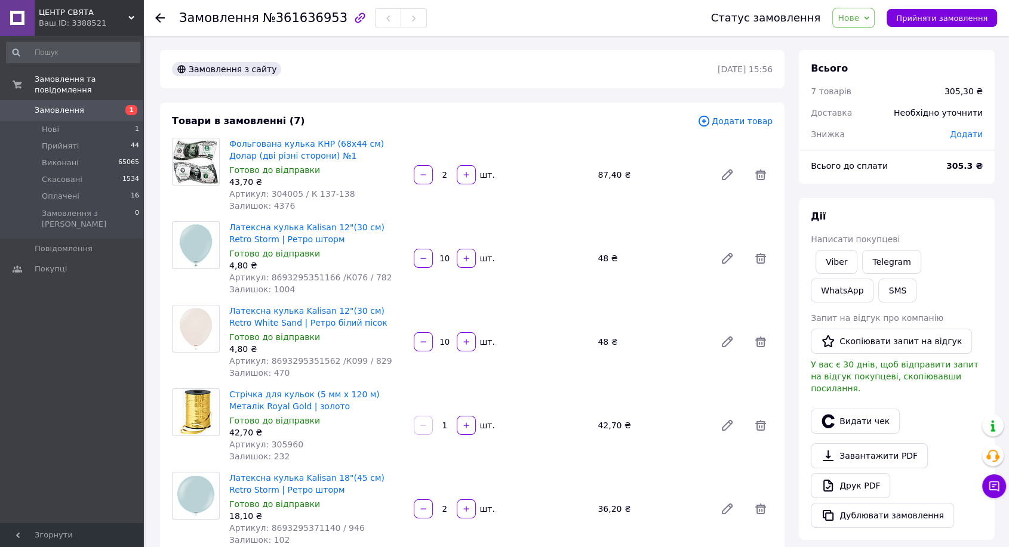
drag, startPoint x: 950, startPoint y: 63, endPoint x: 1018, endPoint y: 68, distance: 67.6
click at [958, 68] on div "Всього" at bounding box center [897, 69] width 172 height 14
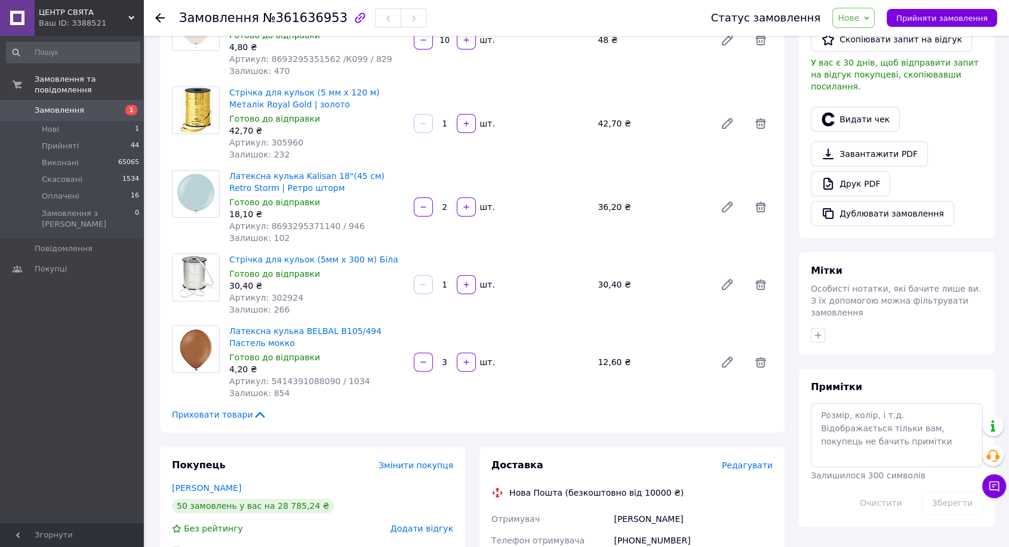
scroll to position [298, 0]
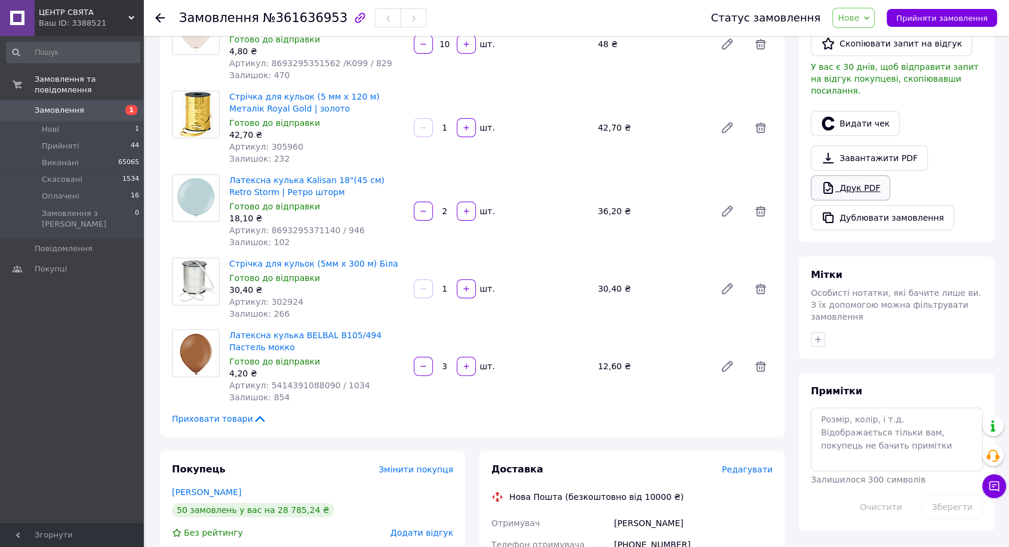
click at [854, 176] on link "Друк PDF" at bounding box center [850, 188] width 79 height 25
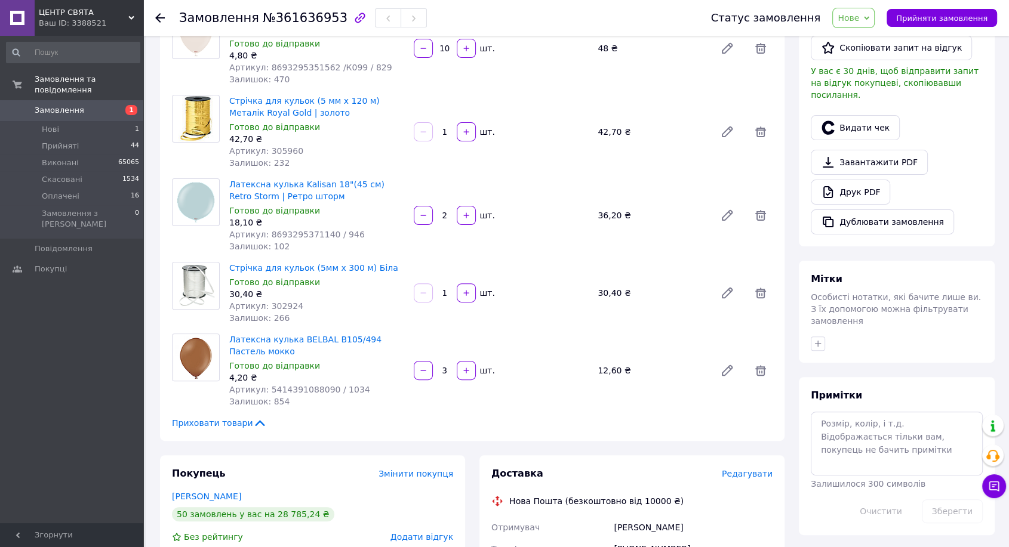
scroll to position [0, 0]
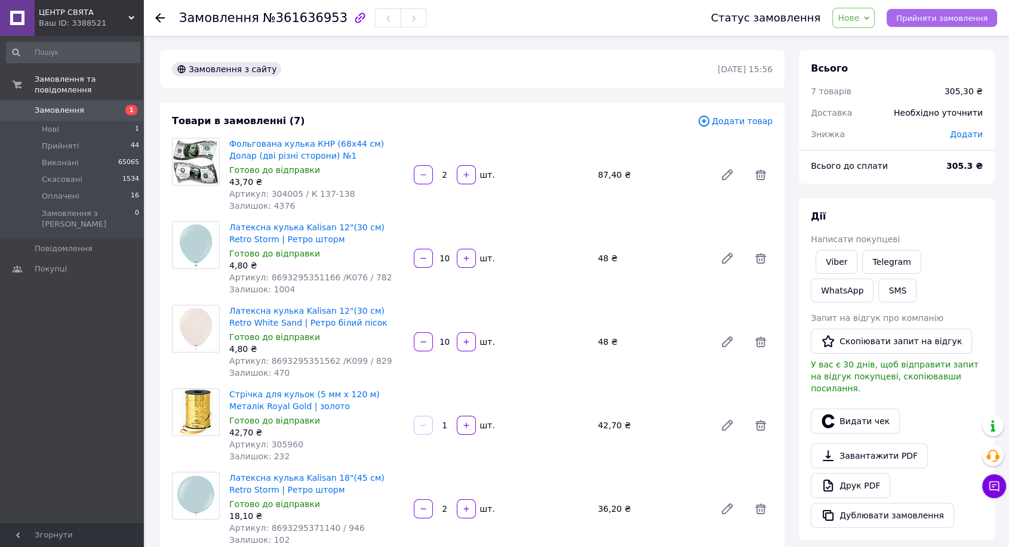
click at [977, 9] on button "Прийняти замовлення" at bounding box center [942, 18] width 110 height 18
drag, startPoint x: 953, startPoint y: 72, endPoint x: 870, endPoint y: 78, distance: 83.2
click at [953, 72] on div "Всього" at bounding box center [897, 69] width 172 height 14
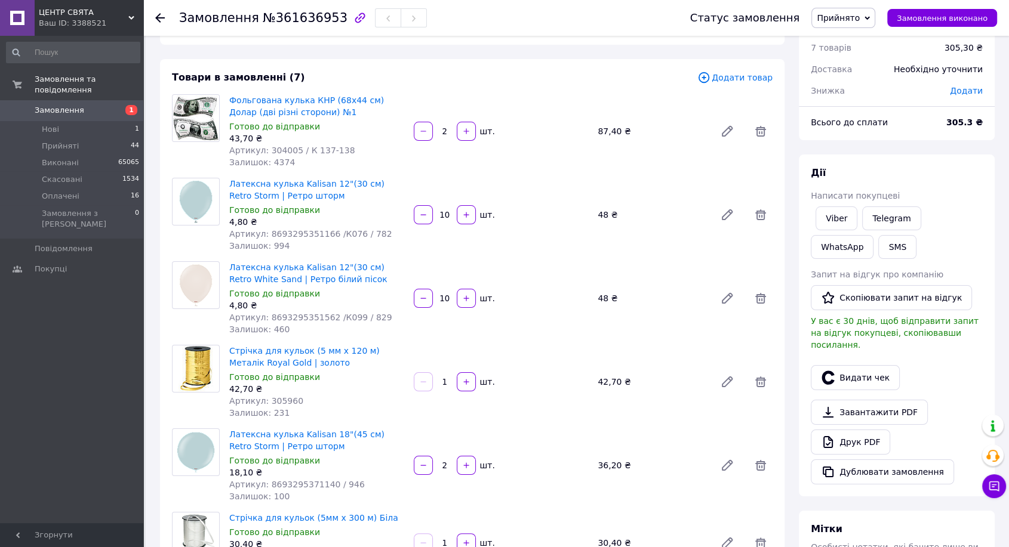
scroll to position [66, 0]
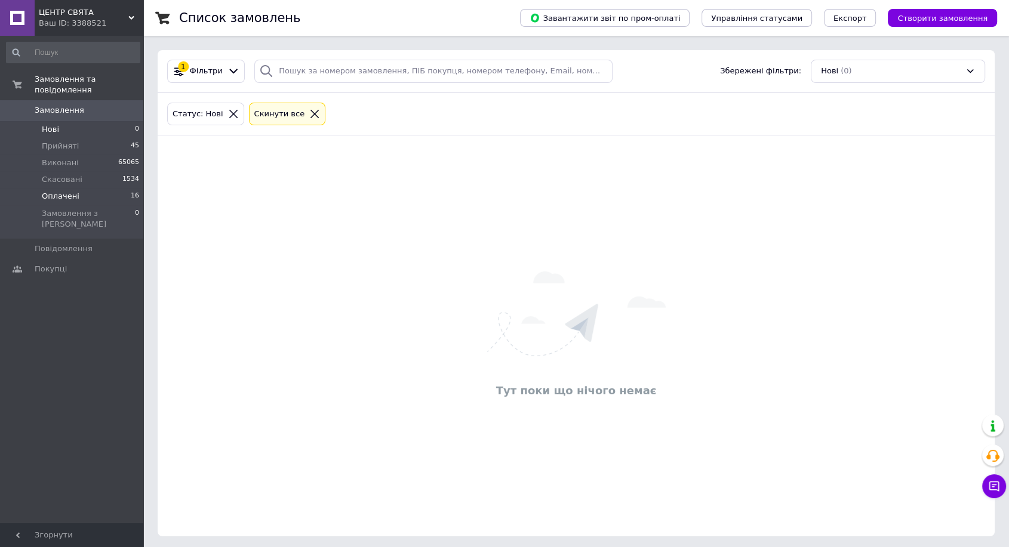
drag, startPoint x: 66, startPoint y: 180, endPoint x: 86, endPoint y: 188, distance: 21.7
click at [66, 191] on span "Оплачені" at bounding box center [61, 196] width 38 height 11
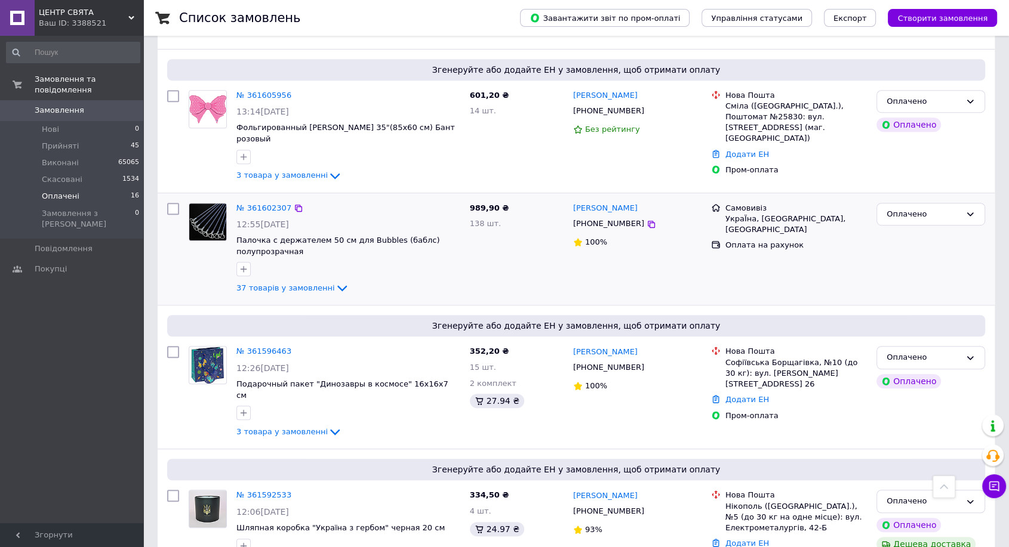
scroll to position [714, 0]
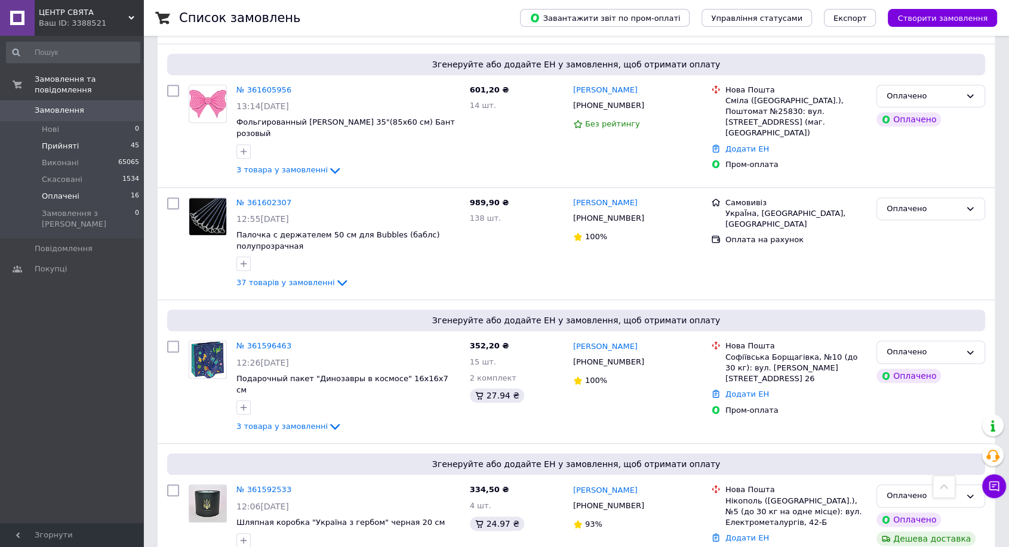
click at [108, 140] on li "Прийняті 45" at bounding box center [73, 146] width 146 height 17
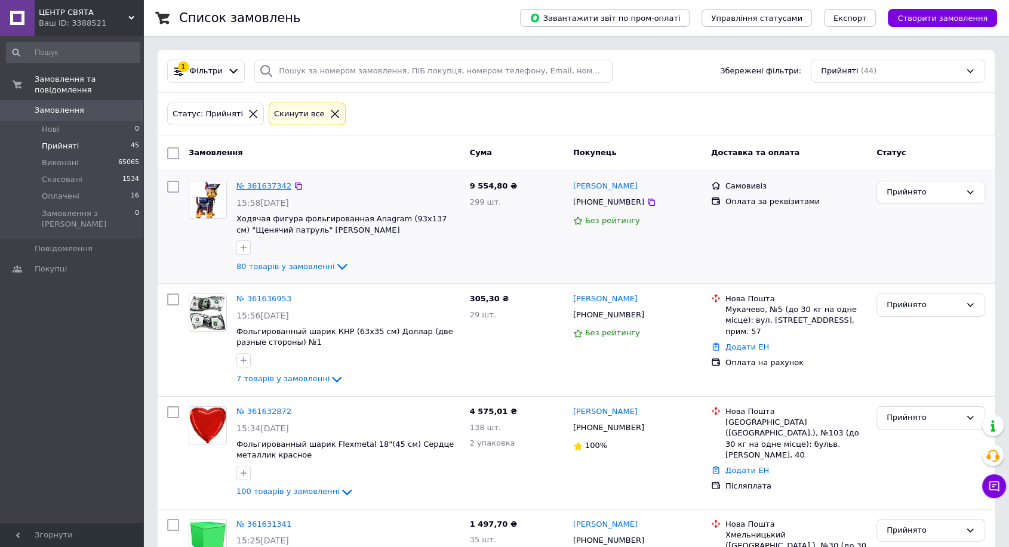
click at [253, 182] on link "№ 361637342" at bounding box center [263, 186] width 55 height 9
click at [77, 138] on li "Прийняті 45" at bounding box center [73, 146] width 146 height 17
click at [394, 72] on input "search" at bounding box center [433, 71] width 358 height 23
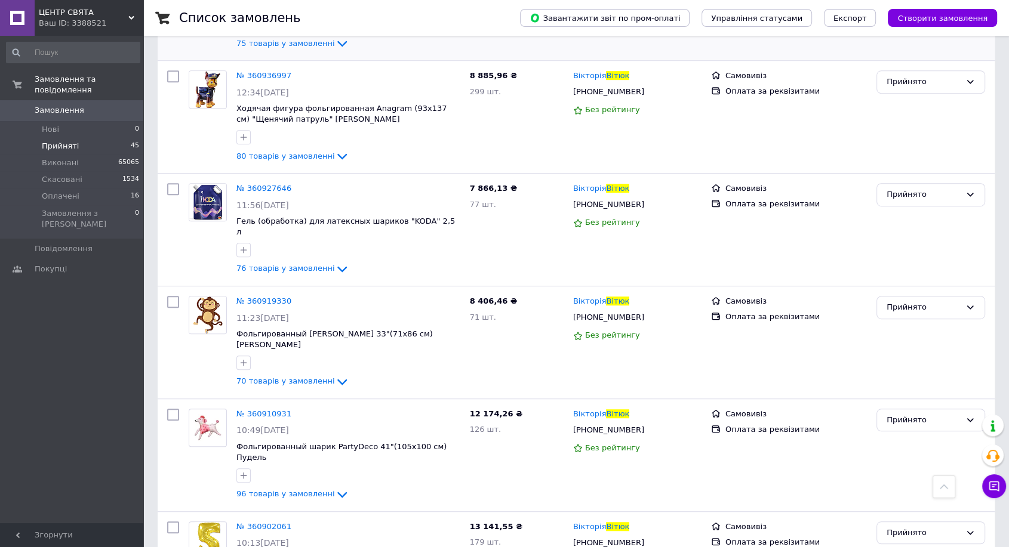
scroll to position [707, 0]
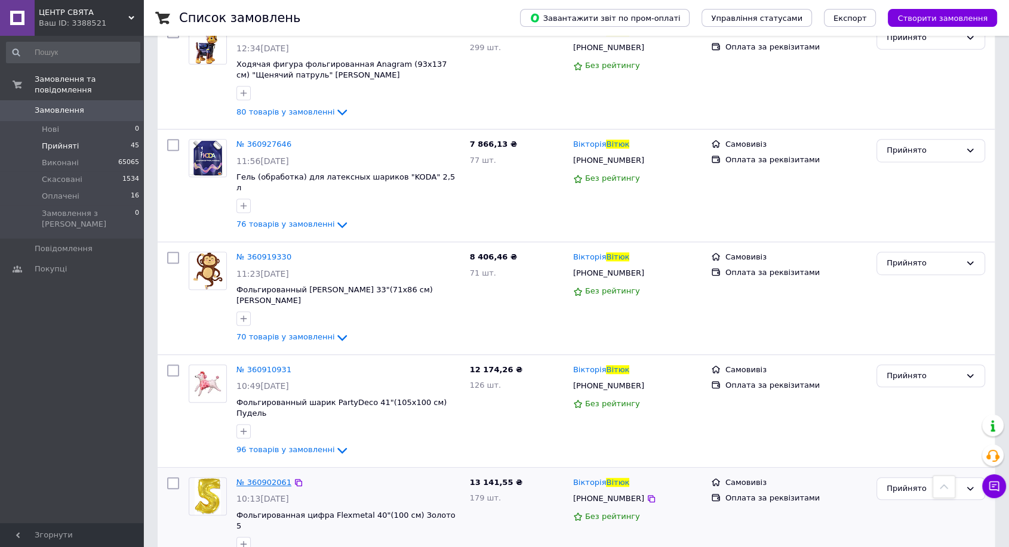
type input "Вітюк"
drag, startPoint x: 272, startPoint y: 341, endPoint x: 277, endPoint y: 323, distance: 18.7
click at [272, 365] on span "№ 360910931" at bounding box center [263, 369] width 55 height 9
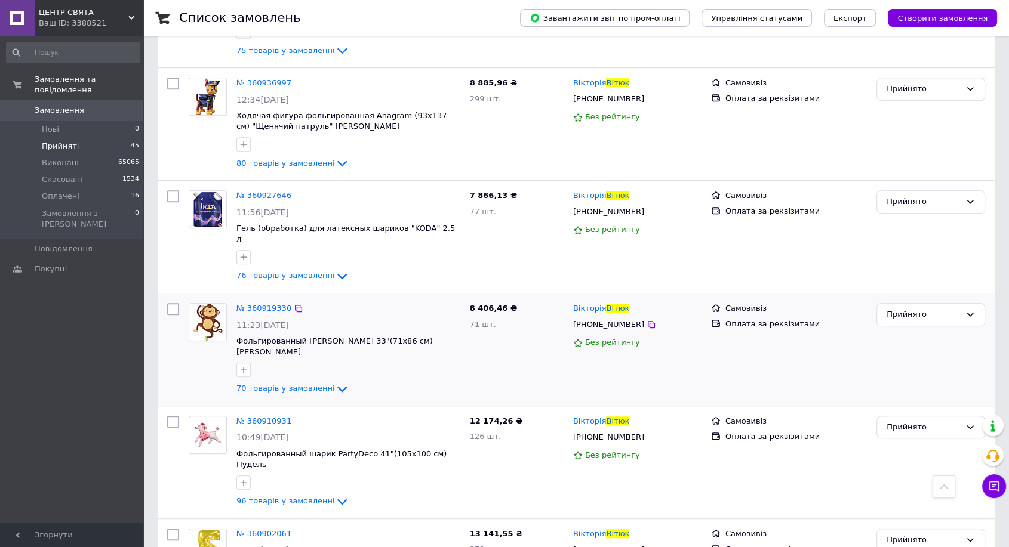
scroll to position [575, 0]
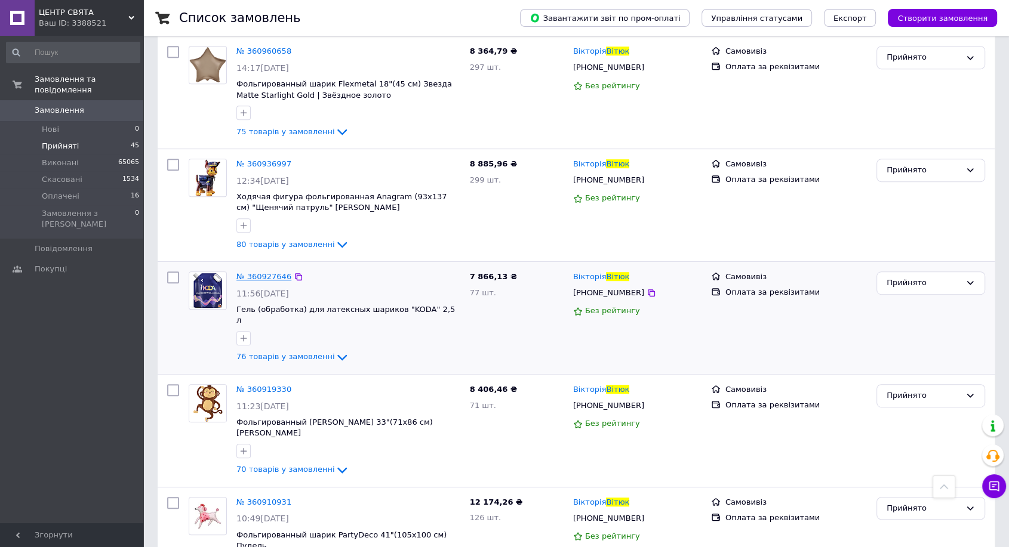
click at [253, 273] on span "№ 360927646" at bounding box center [263, 276] width 55 height 9
click at [262, 48] on span "№ 360960658" at bounding box center [263, 51] width 55 height 9
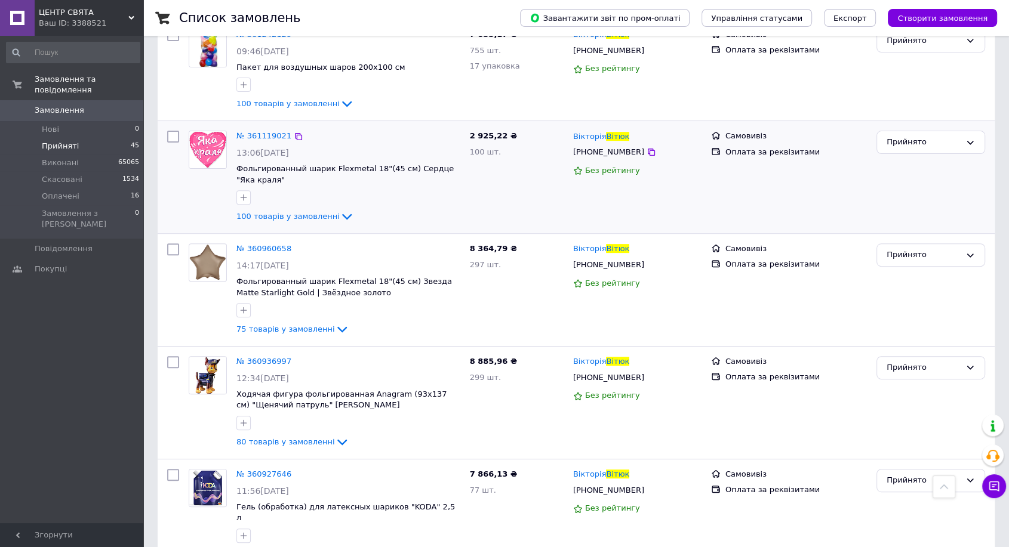
scroll to position [376, 0]
click at [259, 136] on span "№ 361119021" at bounding box center [263, 137] width 55 height 9
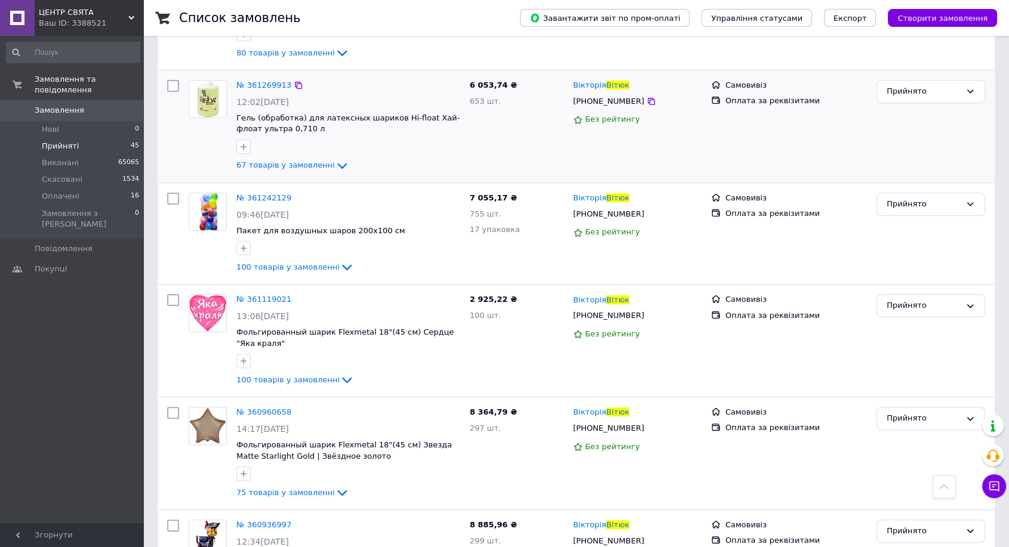
scroll to position [177, 0]
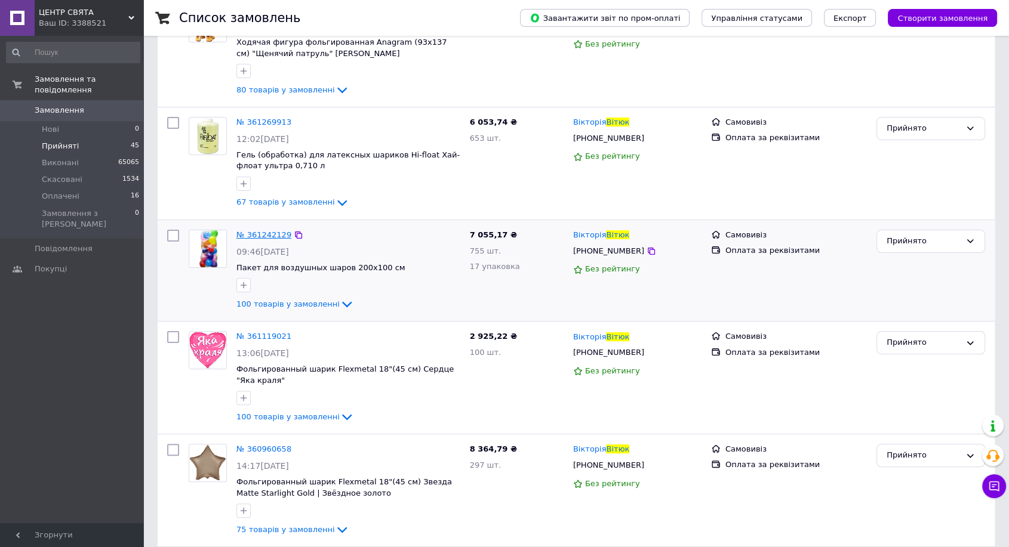
click at [258, 232] on span "№ 361242129" at bounding box center [263, 234] width 55 height 9
click at [257, 118] on span "№ 361269913" at bounding box center [263, 122] width 55 height 9
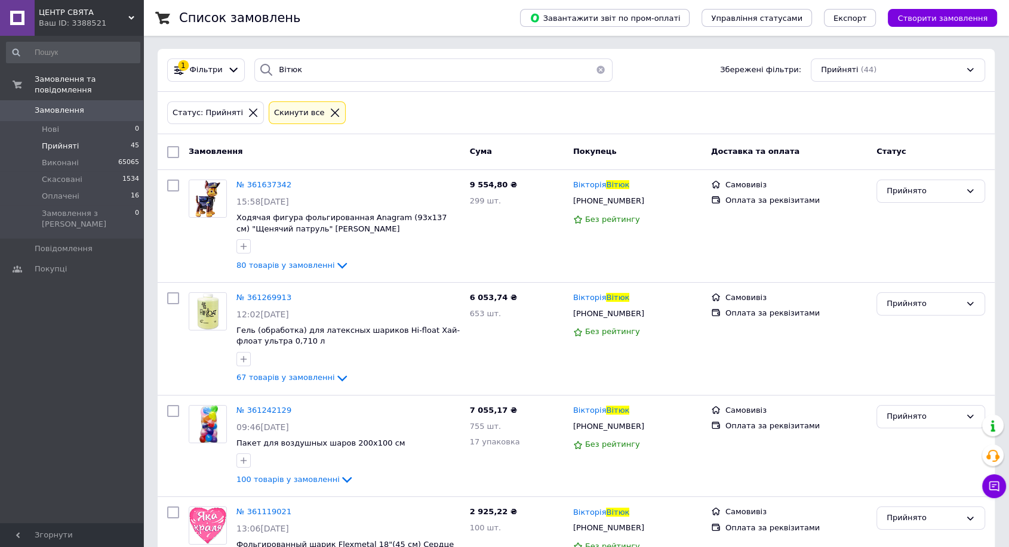
scroll to position [0, 0]
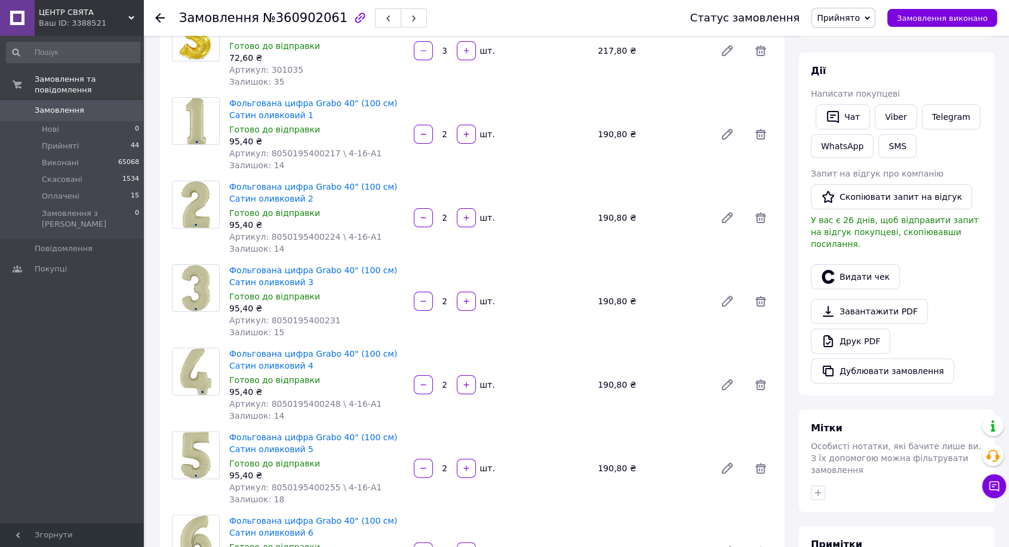
scroll to position [133, 0]
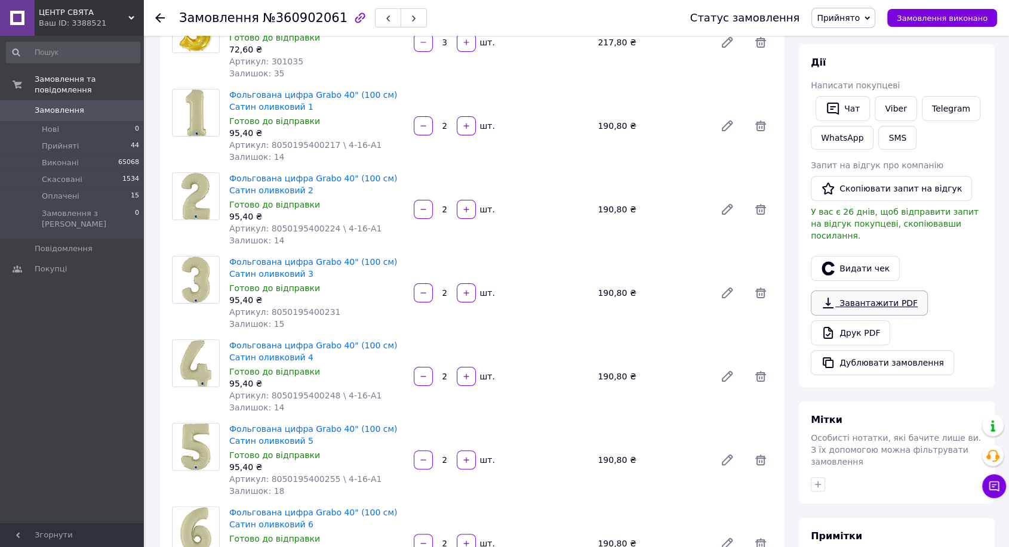
click at [894, 291] on link "Завантажити PDF" at bounding box center [869, 303] width 117 height 25
click at [884, 350] on button "Дублювати замовлення" at bounding box center [882, 362] width 143 height 25
click at [909, 352] on button "Дублювати замовлення" at bounding box center [882, 362] width 143 height 25
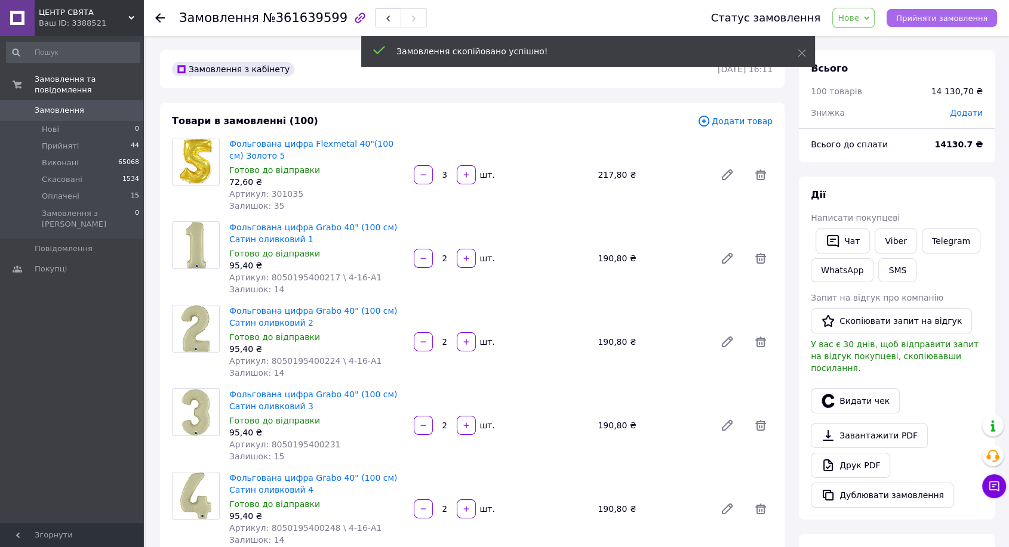
click at [931, 14] on span "Прийняти замовлення" at bounding box center [941, 18] width 91 height 9
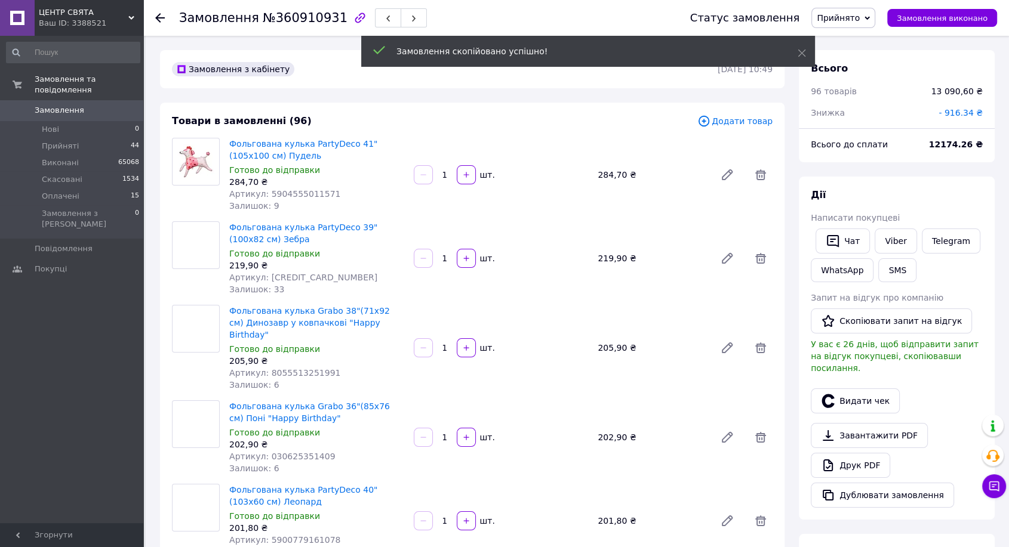
scroll to position [2503, 0]
click at [872, 485] on button "Дублювати замовлення" at bounding box center [882, 495] width 143 height 25
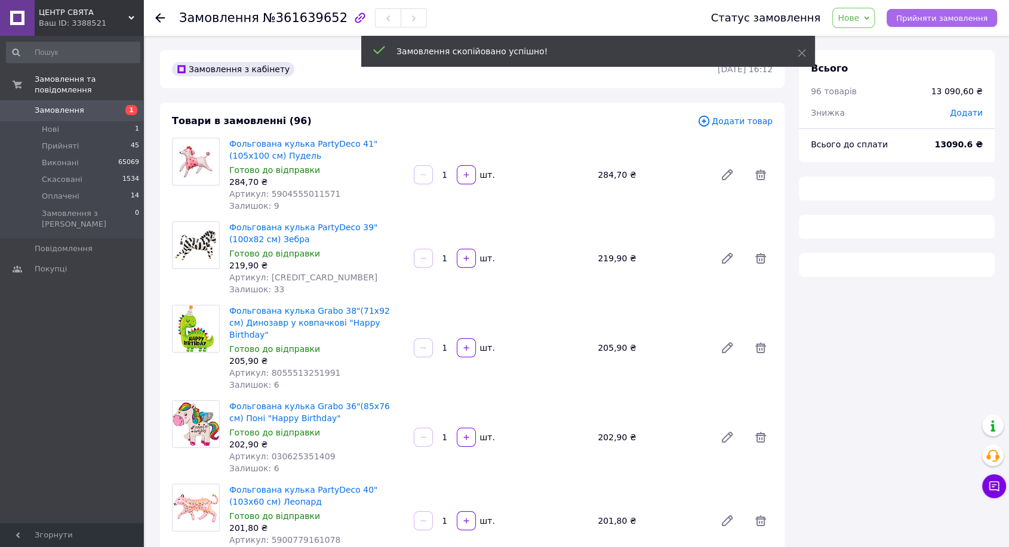
drag, startPoint x: 958, startPoint y: 19, endPoint x: 950, endPoint y: 15, distance: 8.3
click at [950, 16] on span "Прийняти замовлення" at bounding box center [941, 18] width 91 height 9
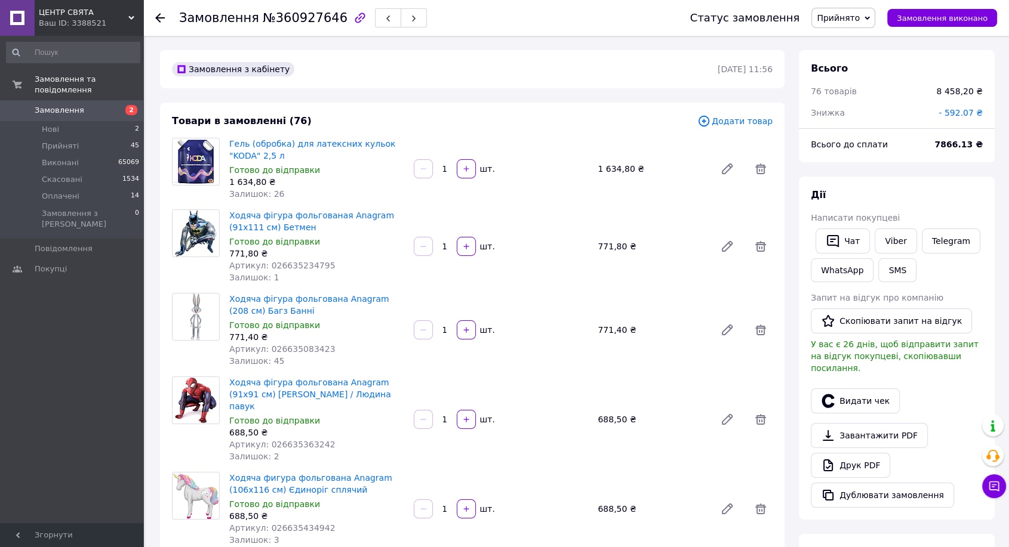
scroll to position [1242, 0]
click at [850, 483] on button "Дублювати замовлення" at bounding box center [882, 495] width 143 height 25
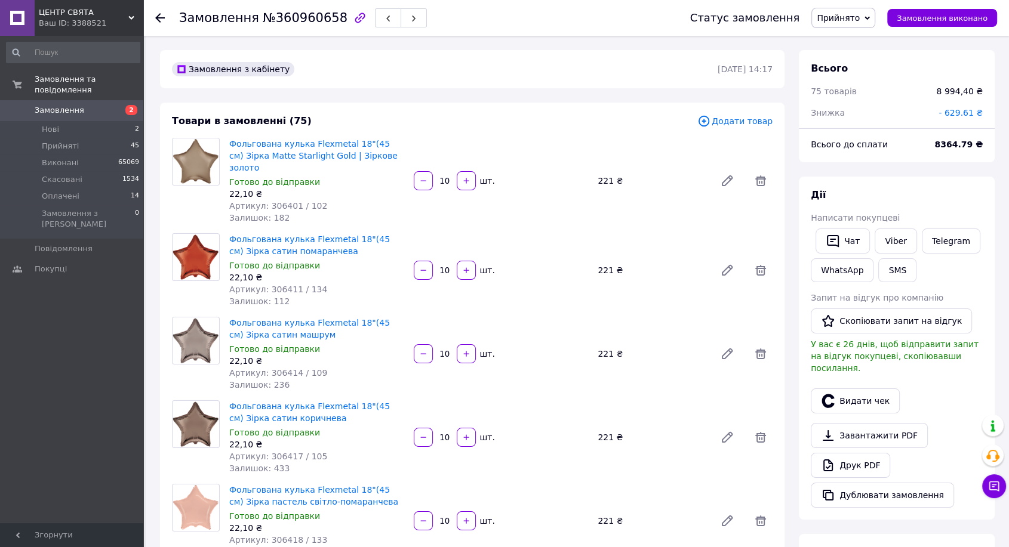
scroll to position [2474, 0]
click at [854, 483] on button "Дублювати замовлення" at bounding box center [882, 495] width 143 height 25
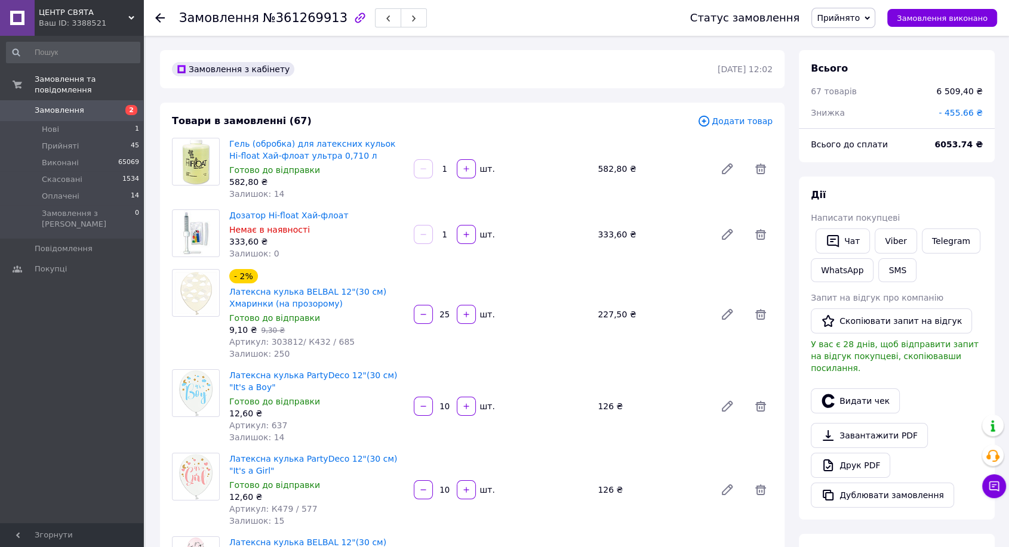
scroll to position [2417, 0]
click at [850, 488] on button "Дублювати замовлення" at bounding box center [882, 495] width 143 height 25
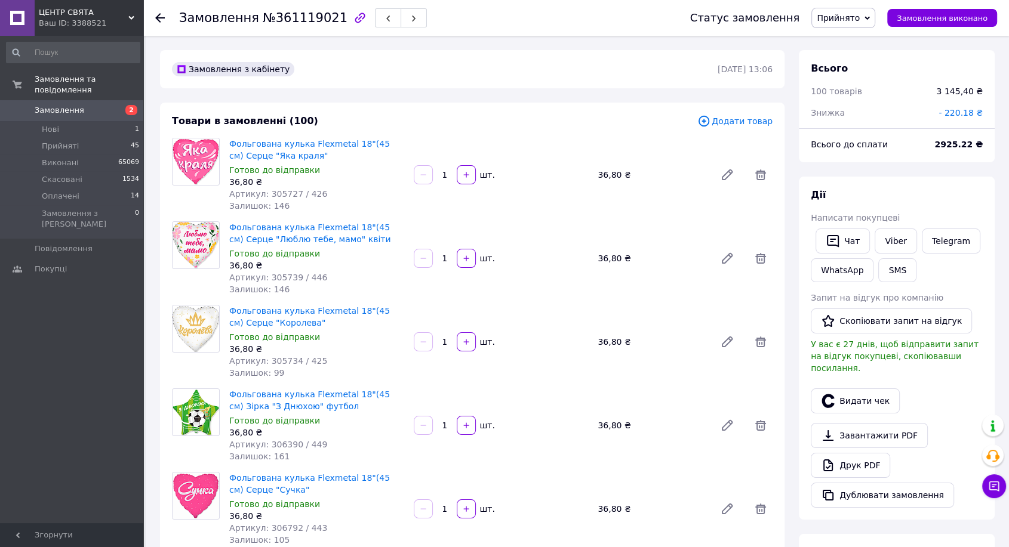
scroll to position [325, 0]
drag, startPoint x: 862, startPoint y: 485, endPoint x: 875, endPoint y: 472, distance: 18.2
click at [862, 485] on button "Дублювати замовлення" at bounding box center [882, 495] width 143 height 25
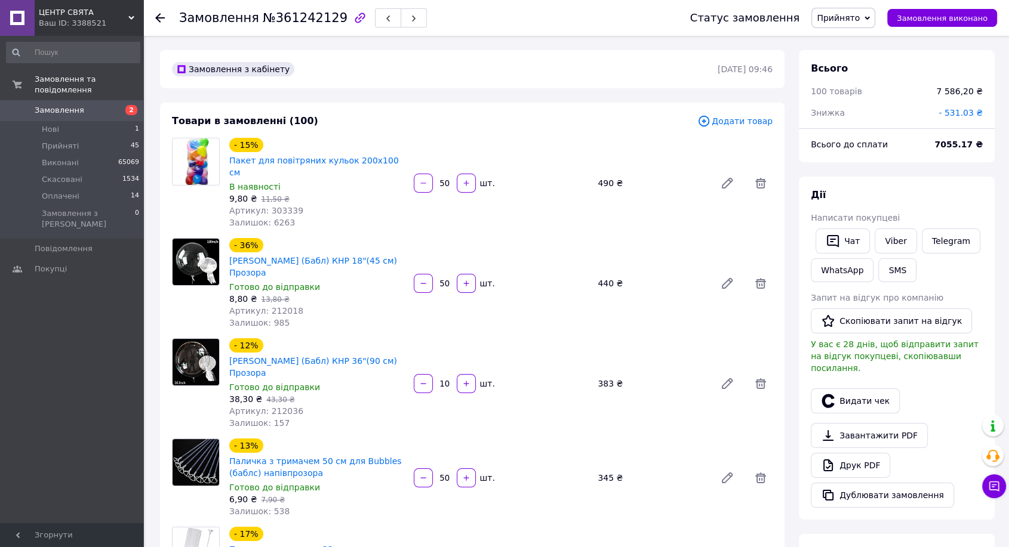
scroll to position [2016, 0]
click at [865, 484] on button "Дублювати замовлення" at bounding box center [882, 495] width 143 height 25
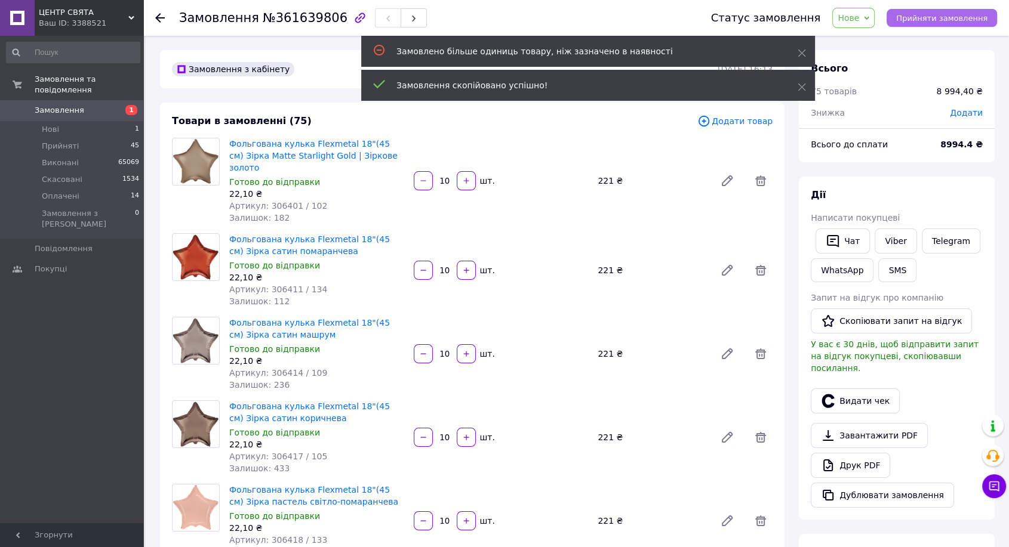
click at [955, 16] on span "Прийняти замовлення" at bounding box center [941, 18] width 91 height 9
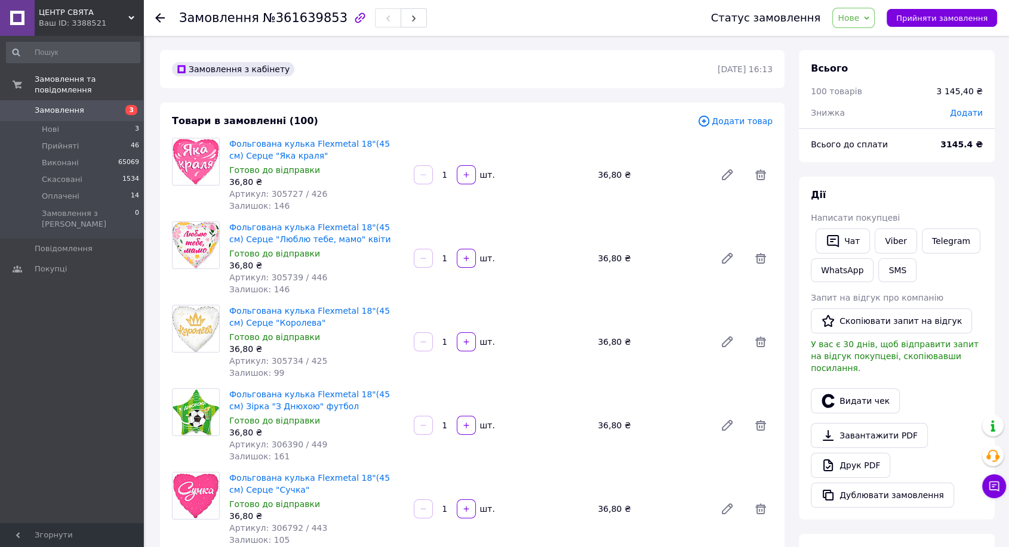
drag, startPoint x: 935, startPoint y: 23, endPoint x: 833, endPoint y: 2, distance: 104.2
click at [922, 20] on button "Прийняти замовлення" at bounding box center [942, 18] width 110 height 18
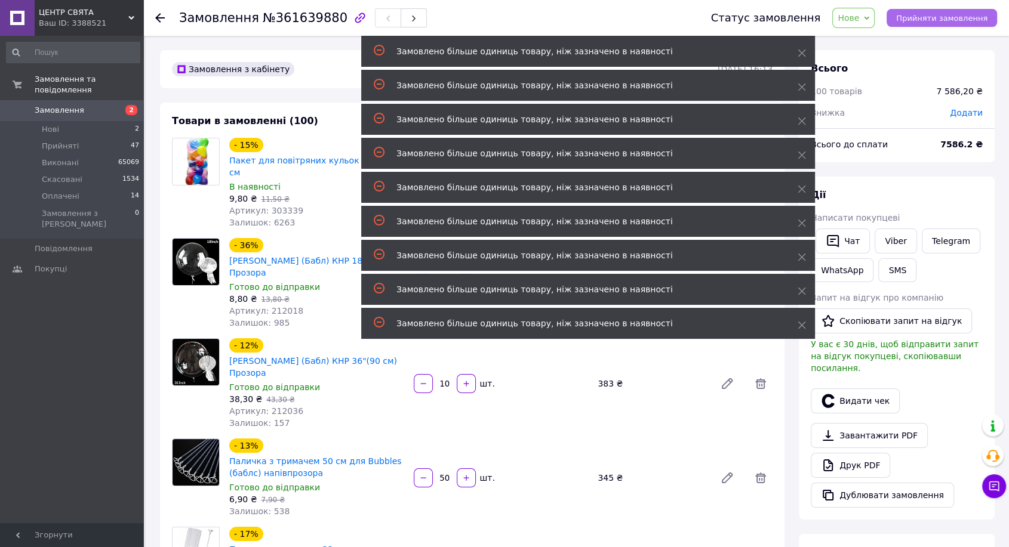
click at [965, 15] on span "Прийняти замовлення" at bounding box center [941, 18] width 91 height 9
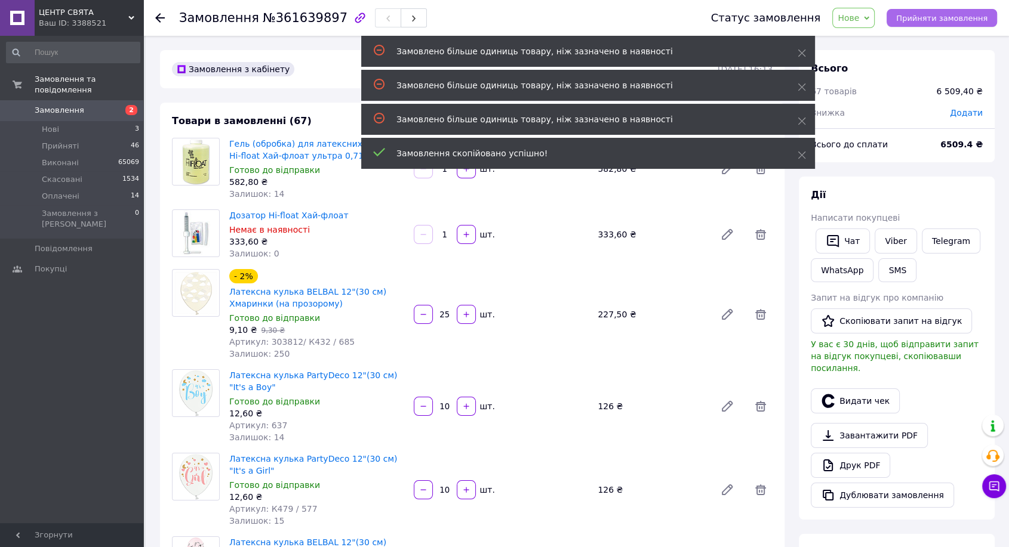
drag, startPoint x: 957, startPoint y: 22, endPoint x: 920, endPoint y: 26, distance: 37.3
click at [955, 23] on span "Прийняти замовлення" at bounding box center [941, 18] width 91 height 9
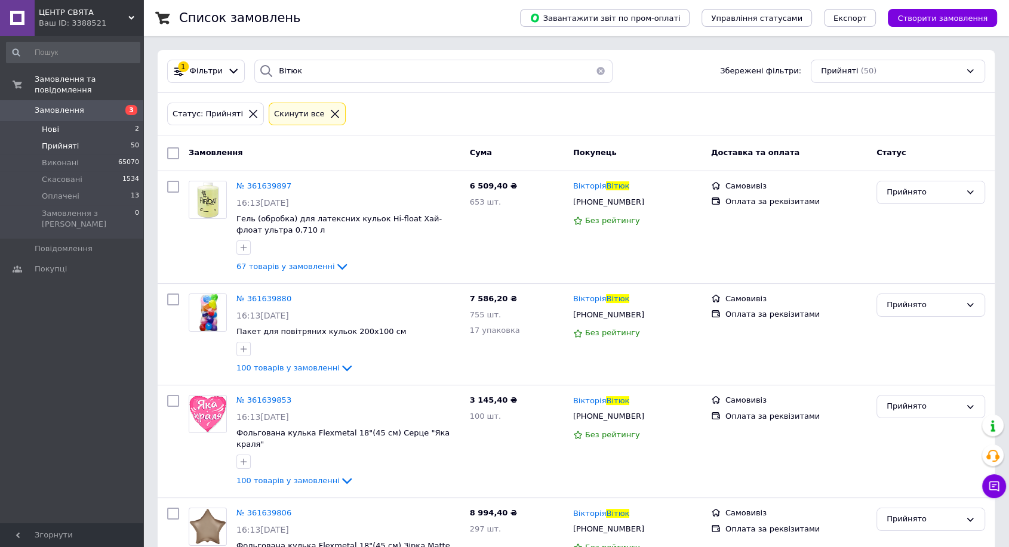
click at [117, 121] on li "Нові 2" at bounding box center [73, 129] width 146 height 17
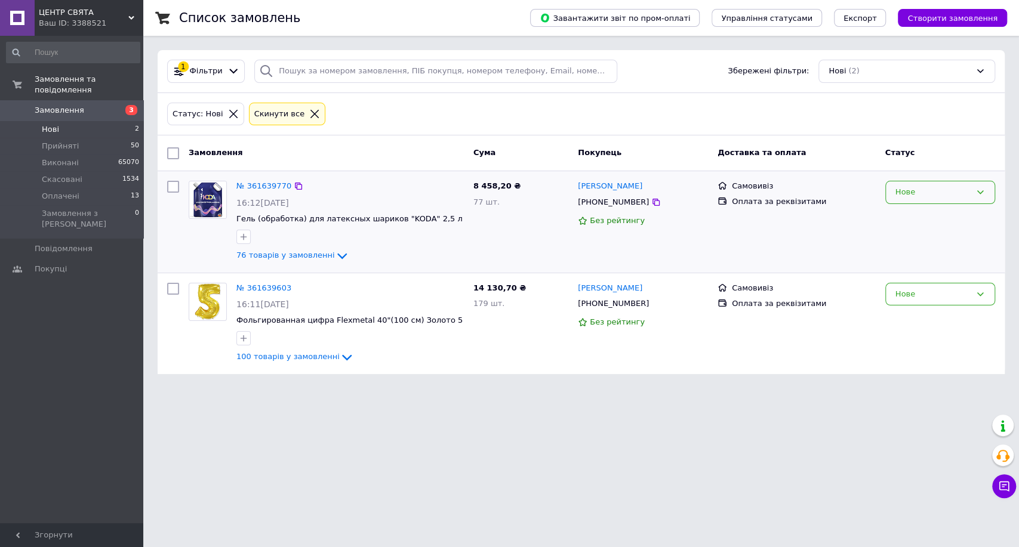
click at [941, 184] on div "Нове" at bounding box center [940, 192] width 110 height 23
click at [932, 216] on li "Прийнято" at bounding box center [940, 218] width 109 height 22
click at [936, 303] on div "Нове" at bounding box center [940, 294] width 110 height 23
click at [931, 322] on li "Прийнято" at bounding box center [940, 319] width 109 height 22
click at [113, 138] on li "Прийняті 50" at bounding box center [73, 146] width 146 height 17
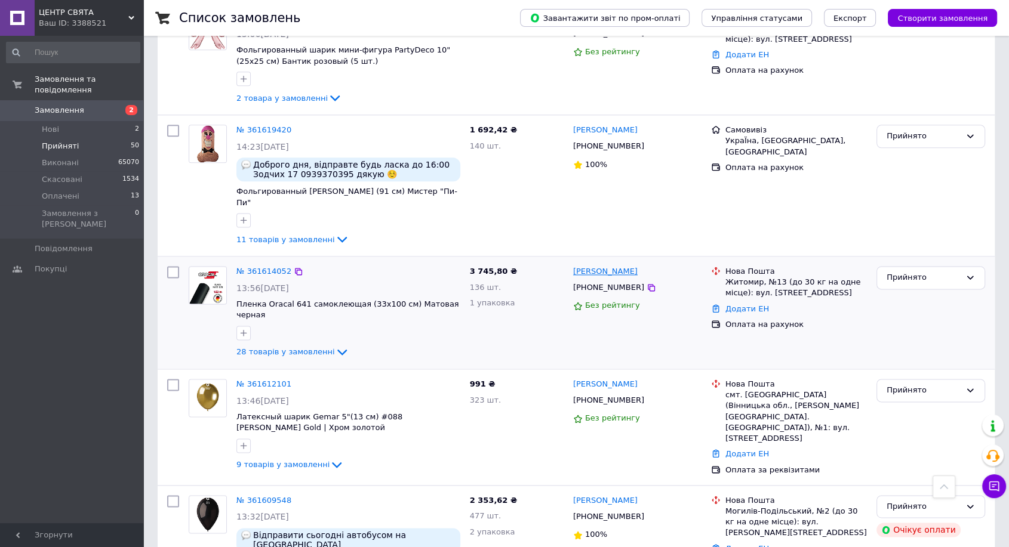
scroll to position [1500, 0]
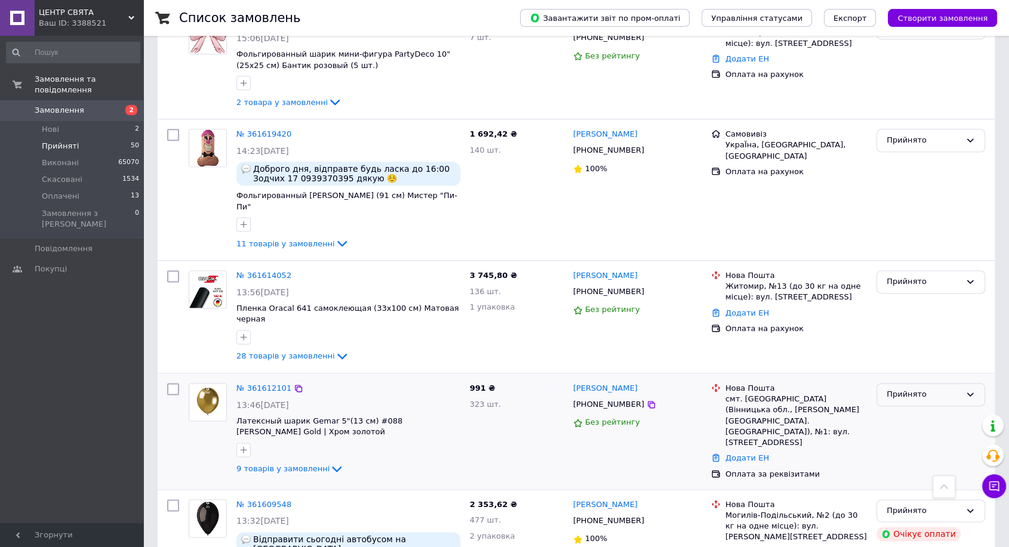
click at [912, 389] on div "Прийнято" at bounding box center [924, 395] width 74 height 13
click at [912, 453] on li "Оплачено" at bounding box center [930, 464] width 107 height 22
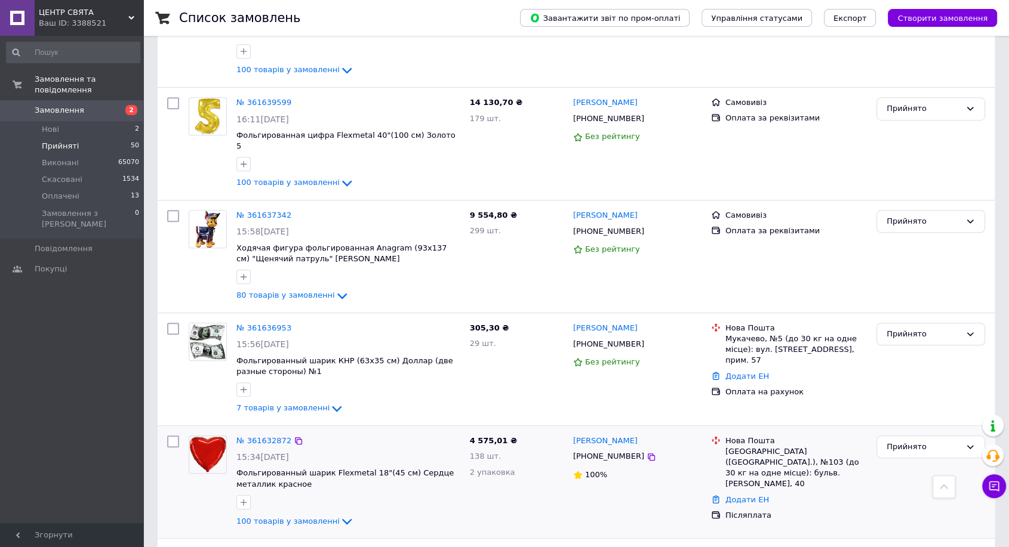
scroll to position [995, 0]
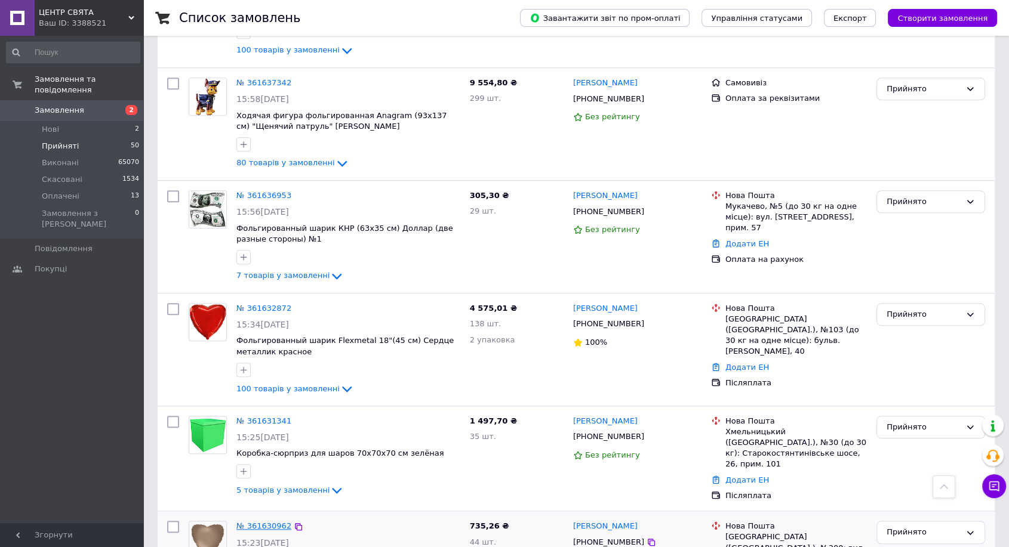
click at [264, 522] on link "№ 361630962" at bounding box center [263, 526] width 55 height 9
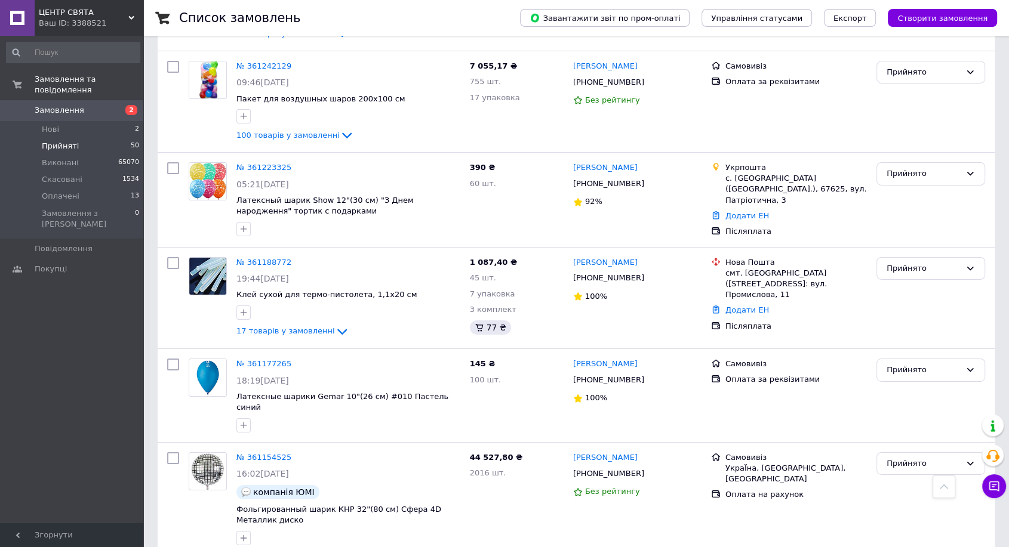
scroll to position [3980, 0]
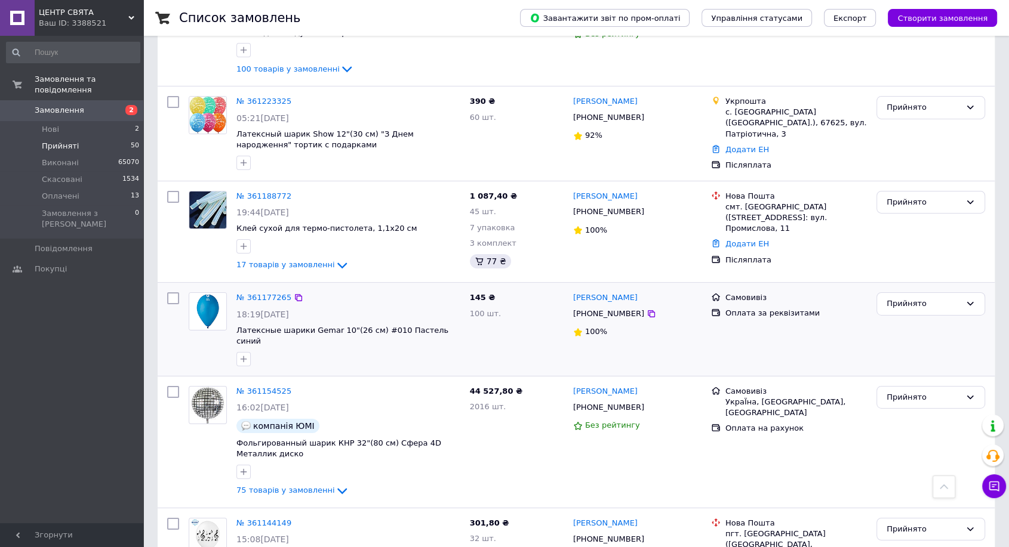
drag, startPoint x: 263, startPoint y: 239, endPoint x: 273, endPoint y: 227, distance: 15.7
click at [263, 387] on link "№ 361154525" at bounding box center [263, 391] width 55 height 9
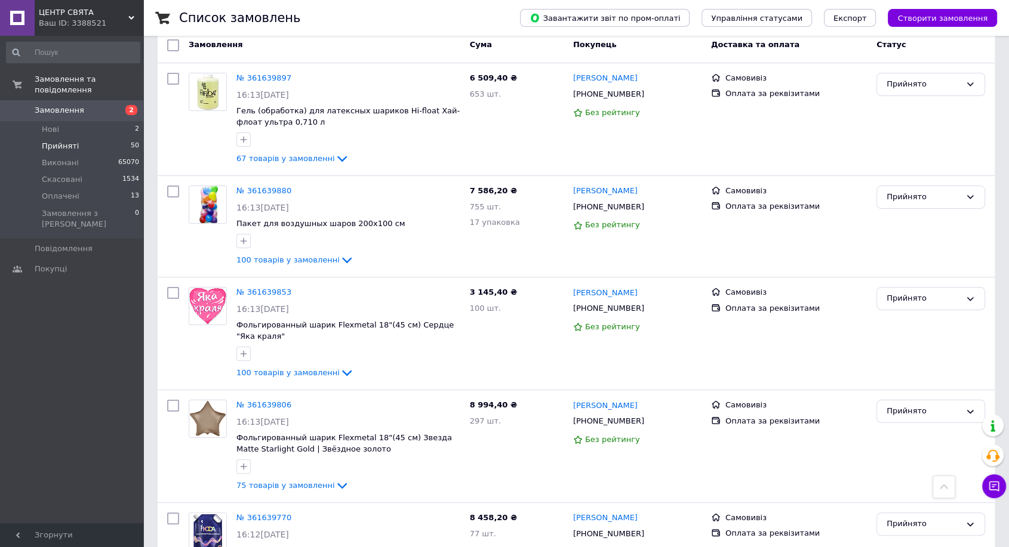
scroll to position [0, 0]
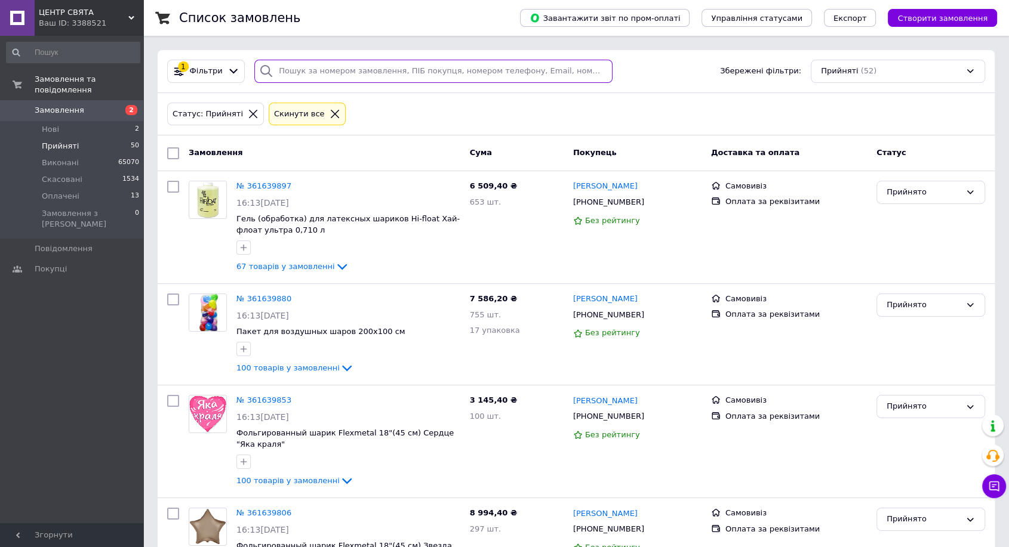
click at [313, 61] on input "search" at bounding box center [433, 71] width 358 height 23
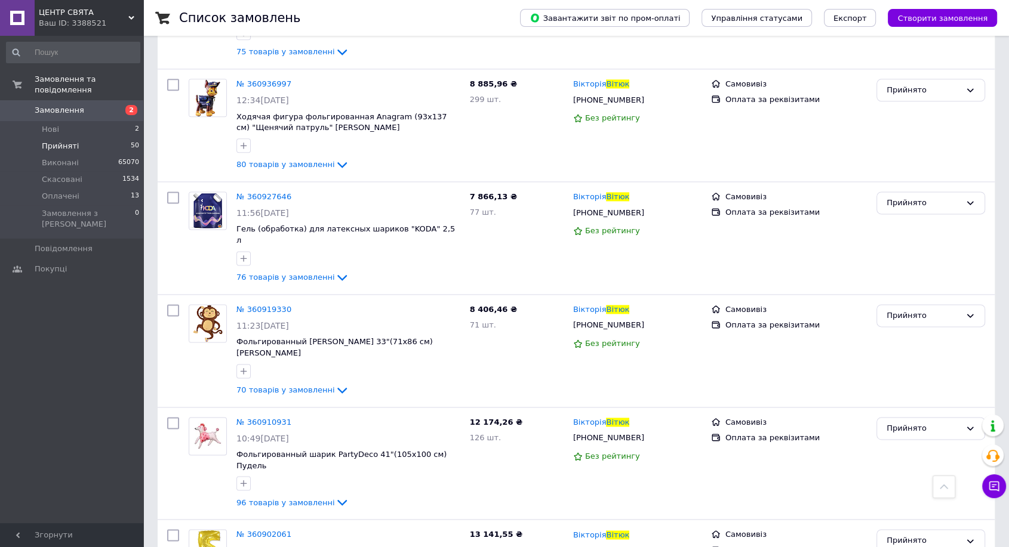
scroll to position [1548, 0]
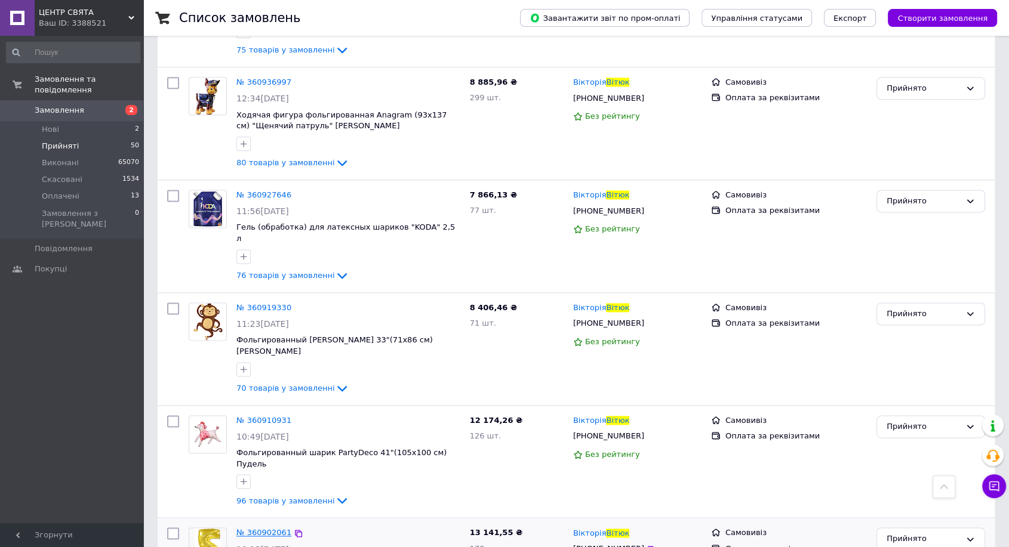
type input "Вітюк"
click at [258, 528] on span "№ 360902061" at bounding box center [263, 532] width 55 height 9
click at [263, 416] on span "№ 360910931" at bounding box center [263, 420] width 55 height 9
drag, startPoint x: 261, startPoint y: 250, endPoint x: 254, endPoint y: 184, distance: 65.4
click at [261, 303] on span "№ 360919330" at bounding box center [263, 307] width 55 height 9
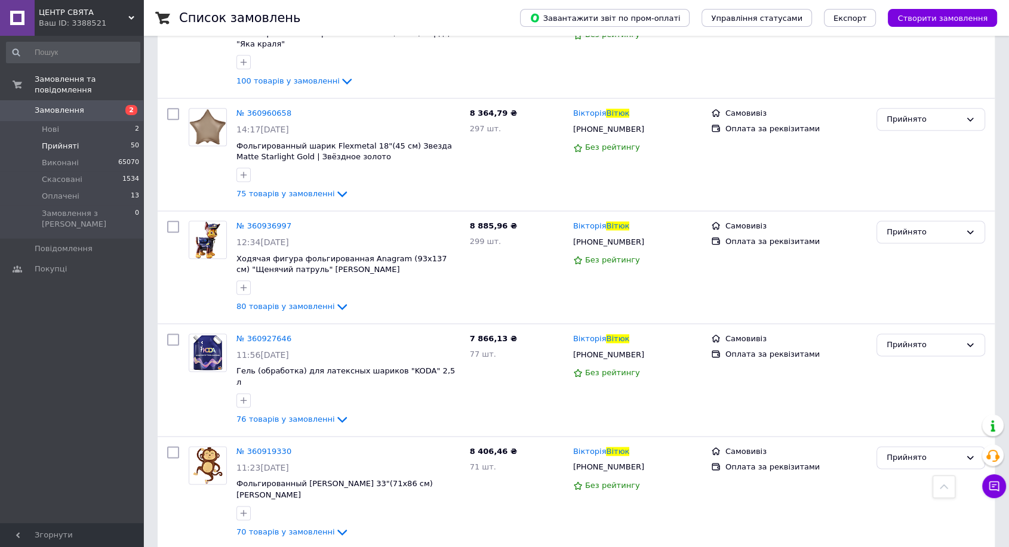
scroll to position [1553, 0]
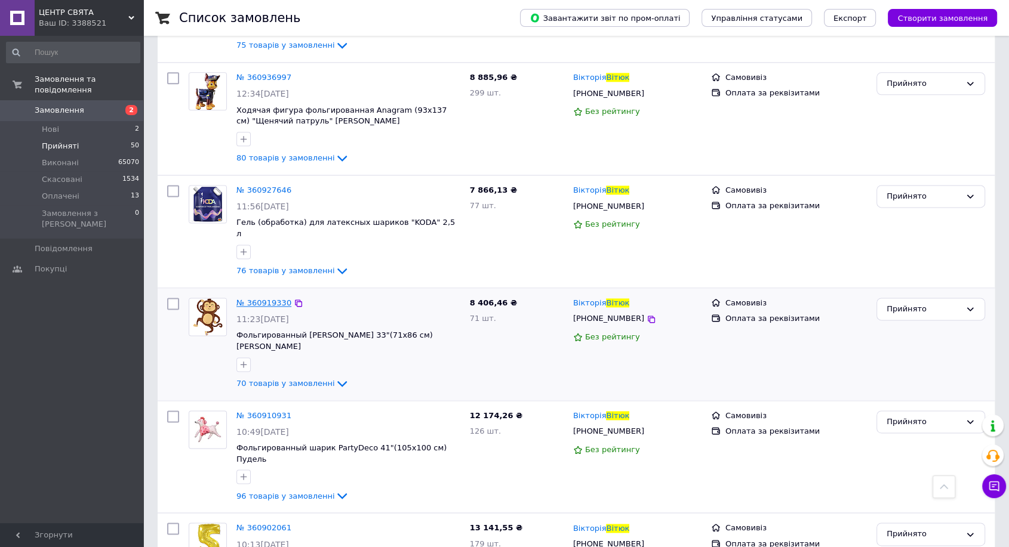
click at [260, 299] on span "№ 360919330" at bounding box center [263, 303] width 55 height 9
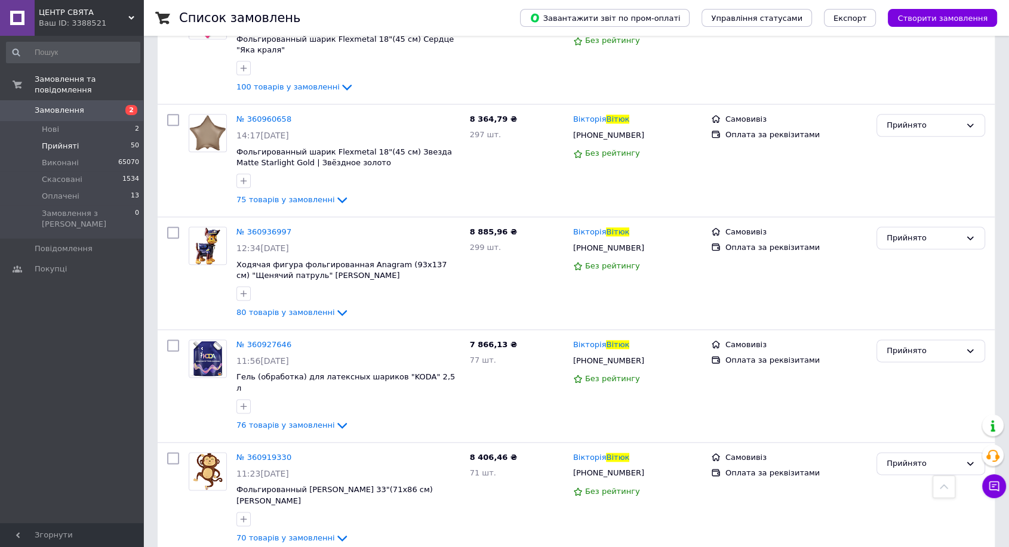
scroll to position [1393, 0]
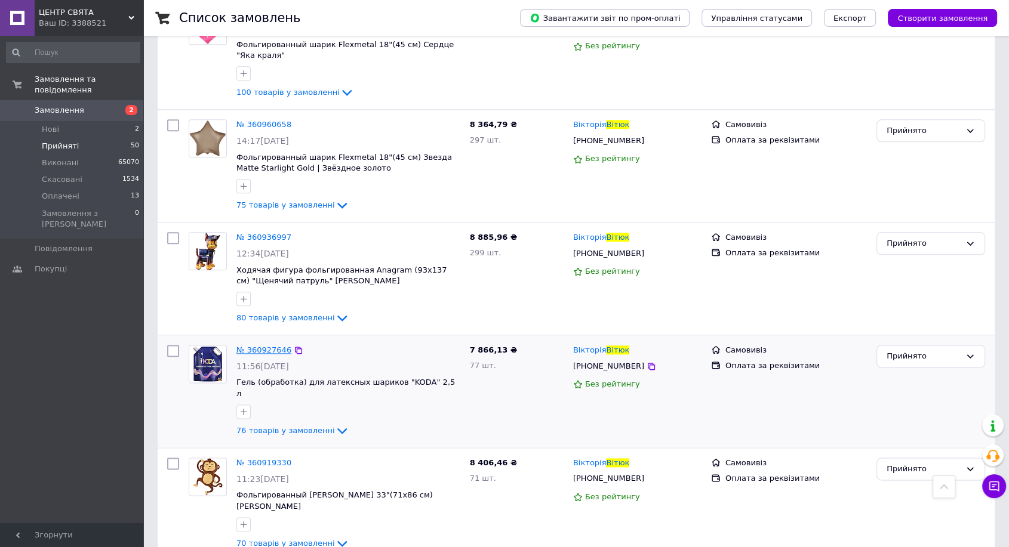
click at [279, 346] on span "№ 360927646" at bounding box center [263, 350] width 55 height 9
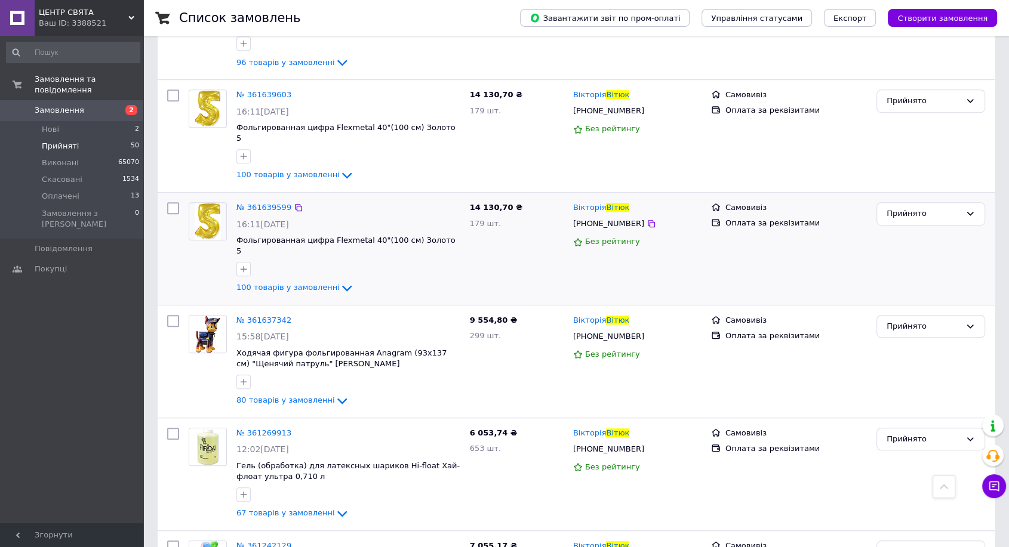
scroll to position [558, 0]
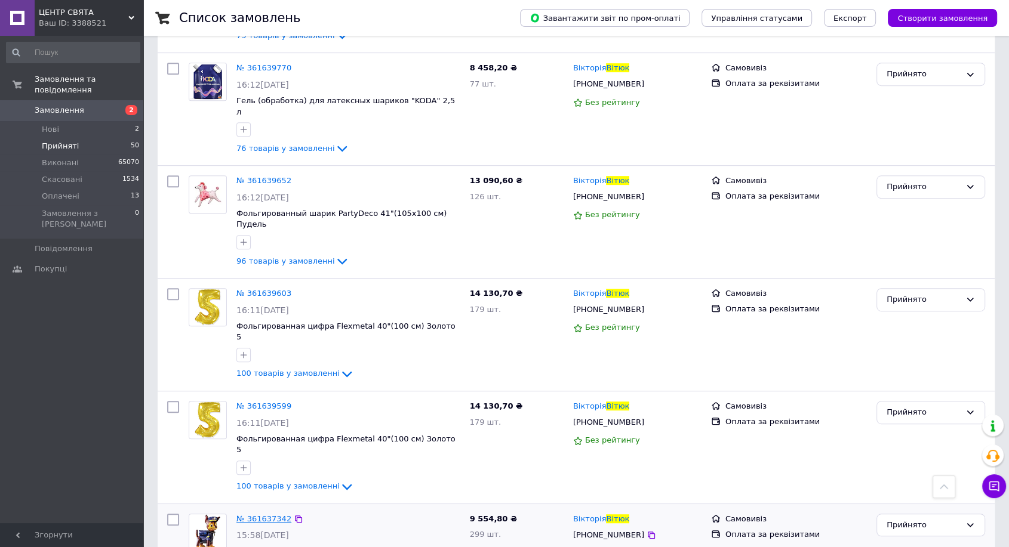
click at [267, 515] on span "№ 361637342" at bounding box center [263, 519] width 55 height 9
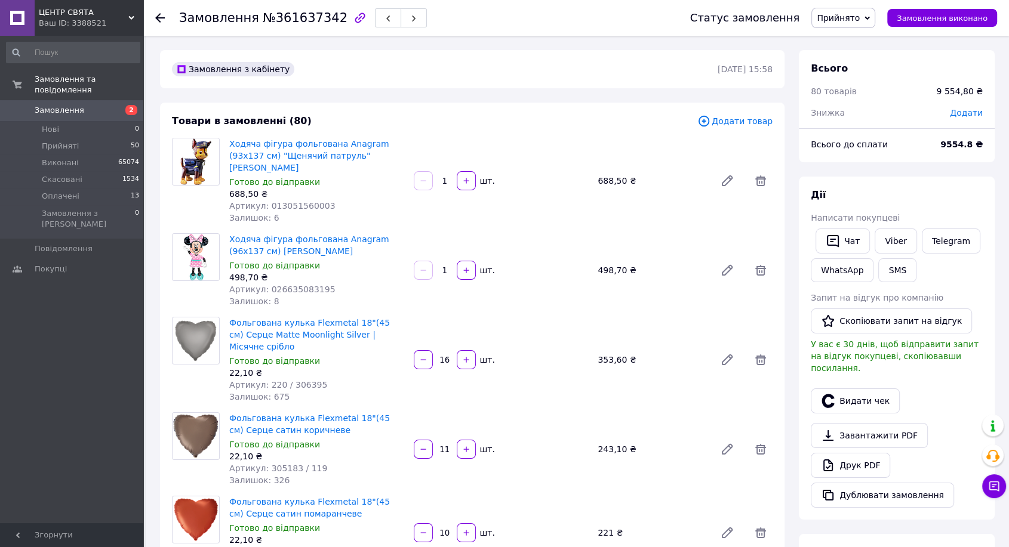
drag, startPoint x: 428, startPoint y: 63, endPoint x: 332, endPoint y: 1, distance: 114.4
click at [428, 63] on div "Замовлення з кабінету" at bounding box center [444, 69] width 548 height 19
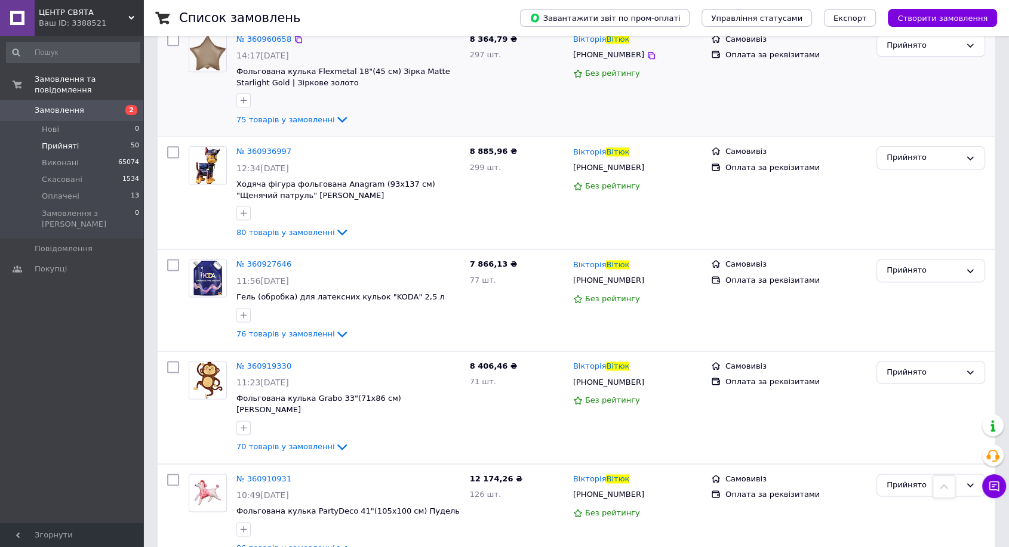
scroll to position [1500, 0]
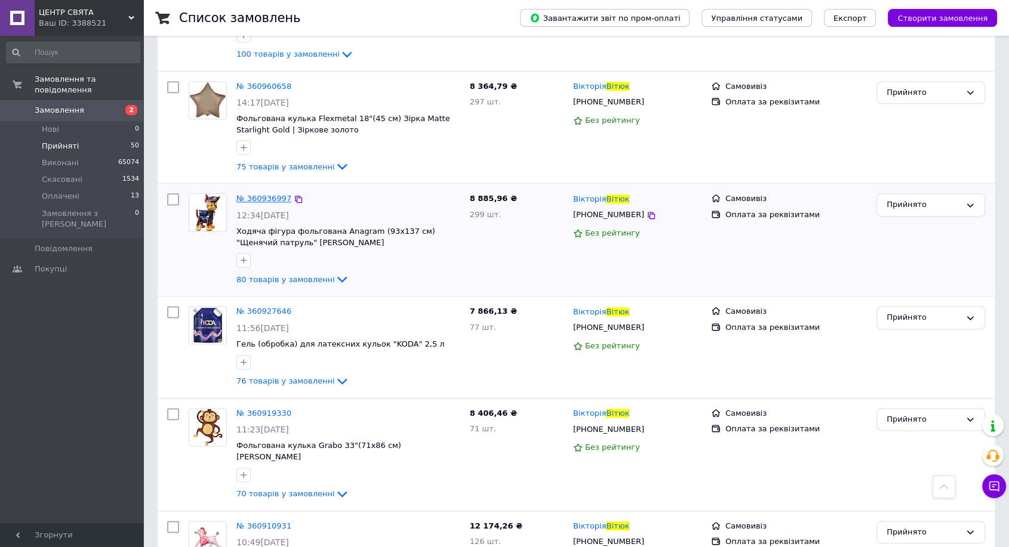
click at [265, 194] on span "№ 360936997" at bounding box center [263, 198] width 55 height 9
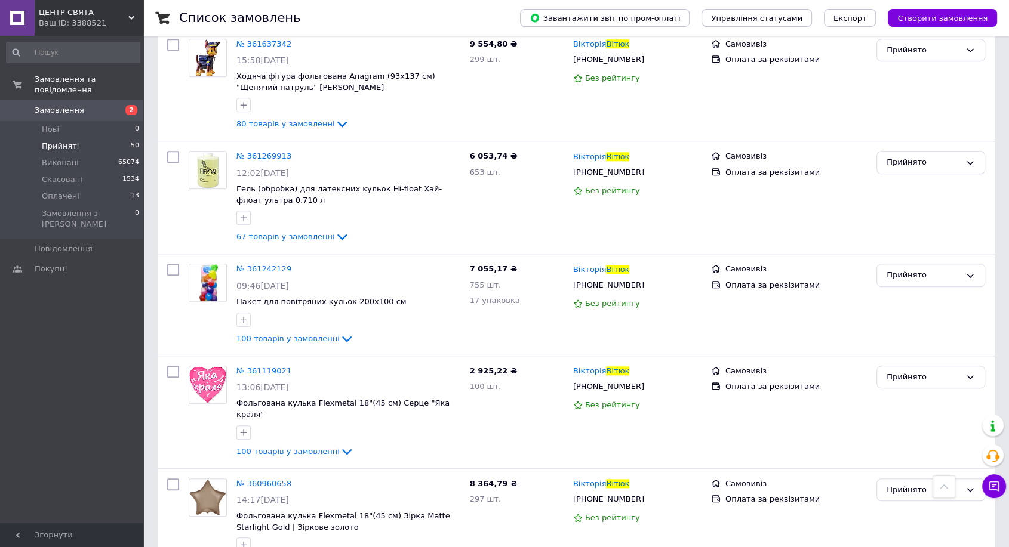
scroll to position [1301, 0]
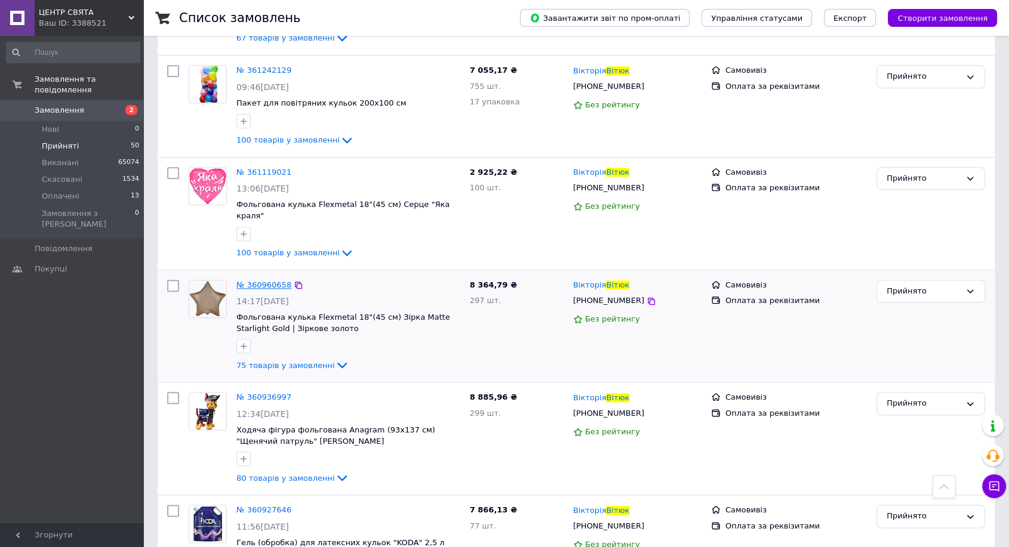
click at [264, 281] on span "№ 360960658" at bounding box center [263, 285] width 55 height 9
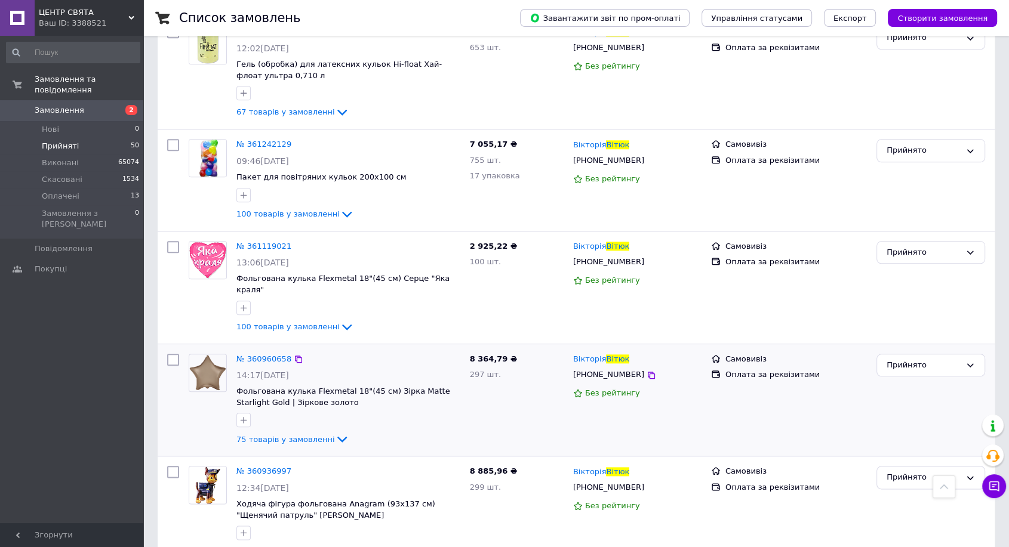
scroll to position [1102, 0]
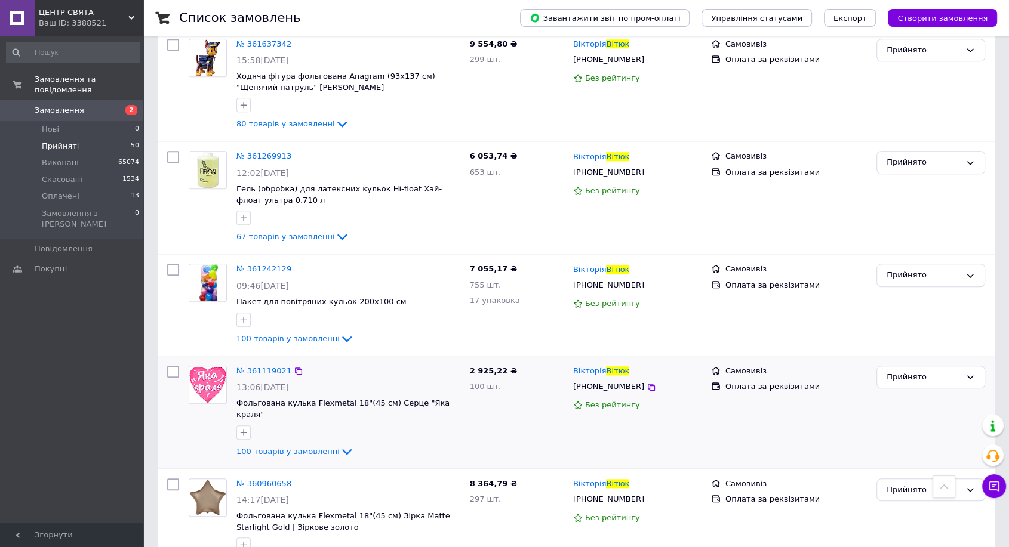
click at [262, 365] on div "№ 361119021" at bounding box center [263, 372] width 57 height 14
click at [263, 367] on span "№ 361119021" at bounding box center [263, 371] width 55 height 9
drag, startPoint x: 268, startPoint y: 246, endPoint x: 273, endPoint y: 220, distance: 26.8
click at [268, 264] on span "№ 361242129" at bounding box center [263, 268] width 55 height 9
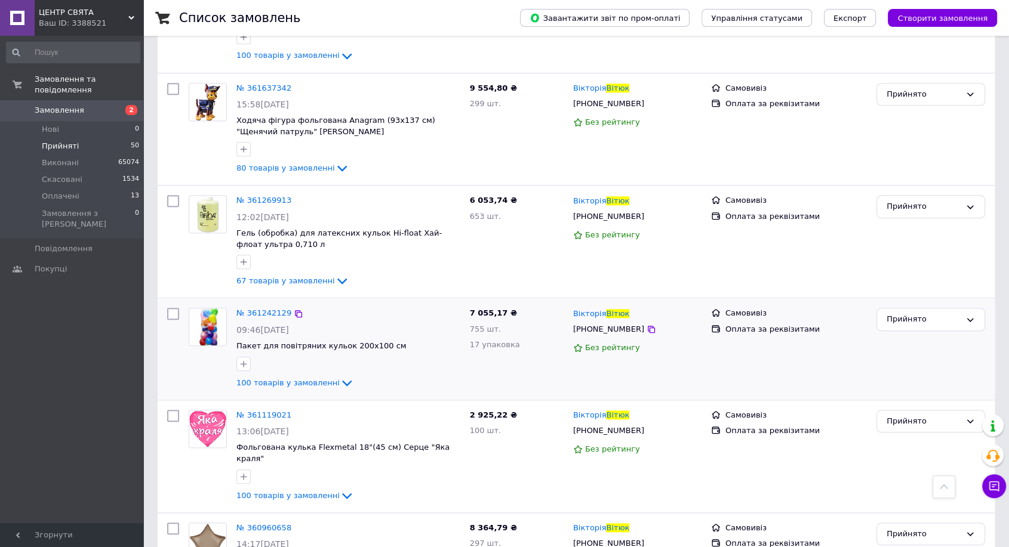
scroll to position [1036, 0]
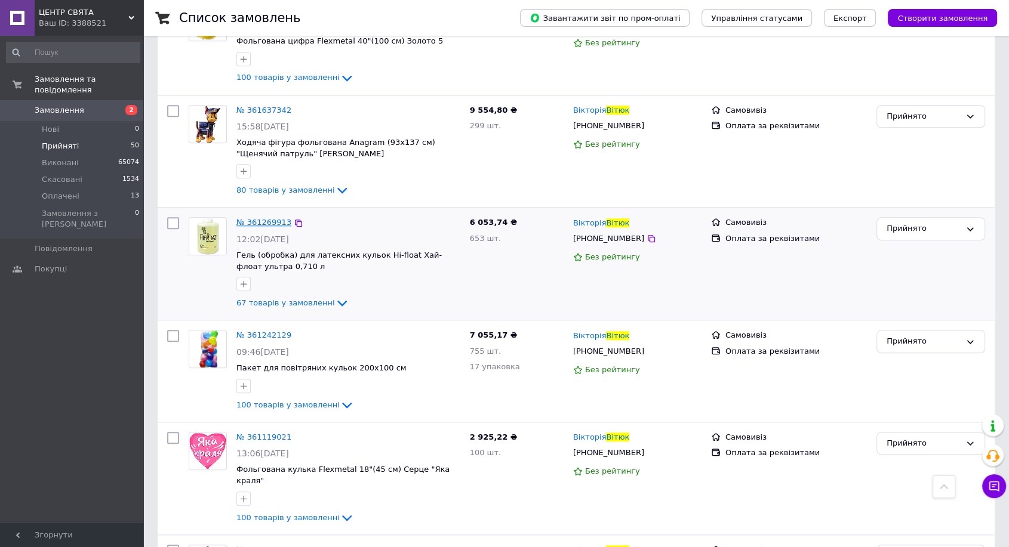
click at [262, 218] on span "№ 361269913" at bounding box center [263, 222] width 55 height 9
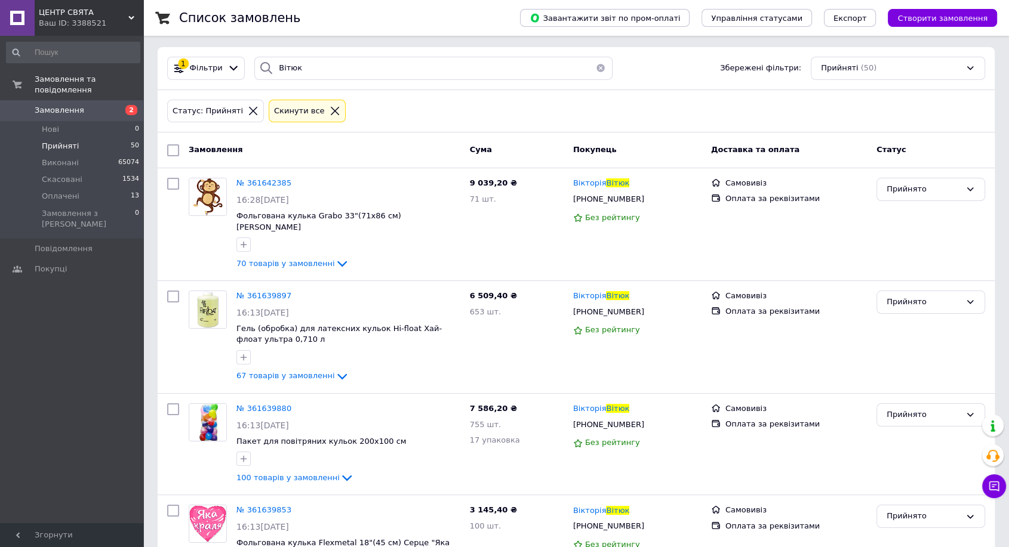
scroll to position [0, 0]
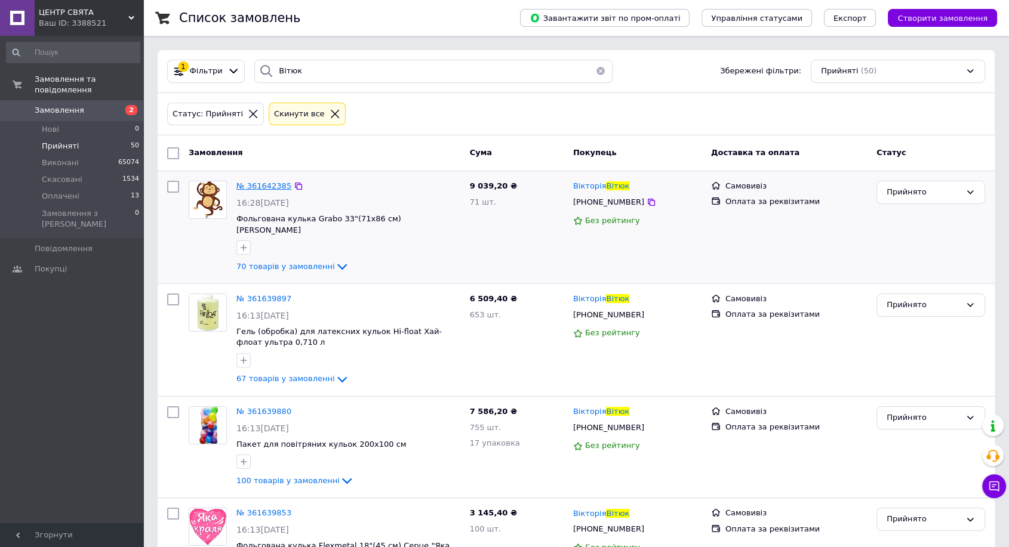
click at [272, 188] on span "№ 361642385" at bounding box center [263, 186] width 55 height 9
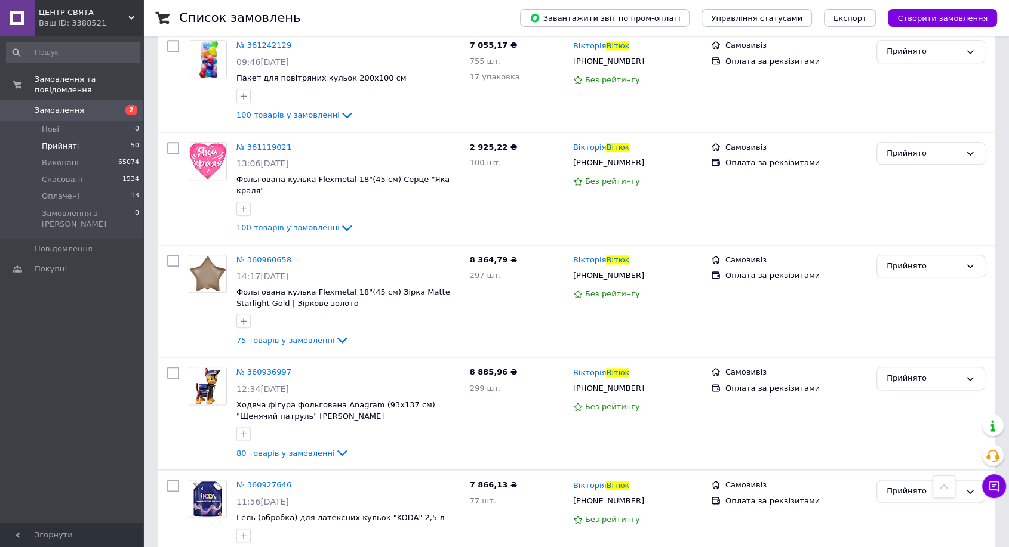
scroll to position [1633, 0]
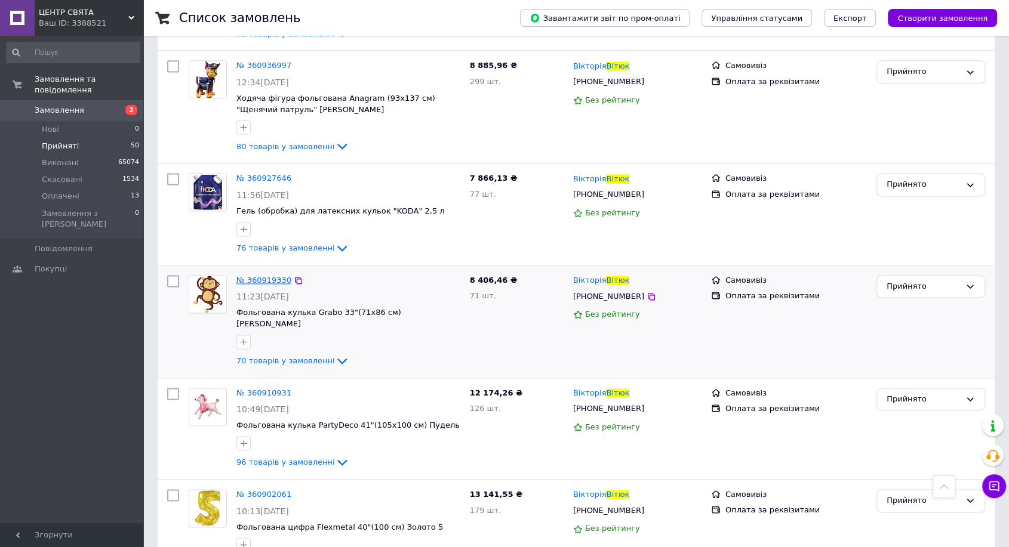
click at [264, 276] on span "№ 360919330" at bounding box center [263, 280] width 55 height 9
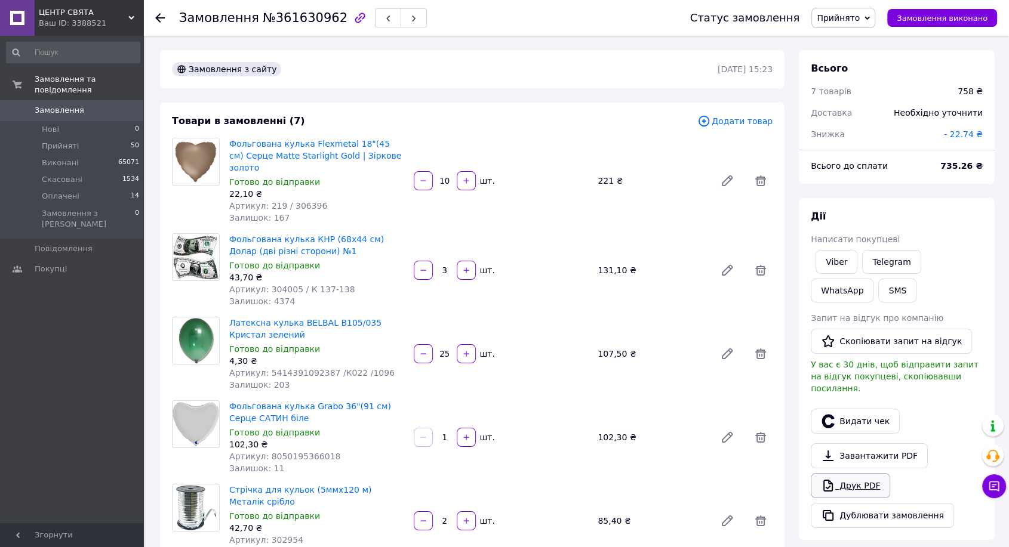
click at [853, 475] on link "Друк PDF" at bounding box center [850, 485] width 79 height 25
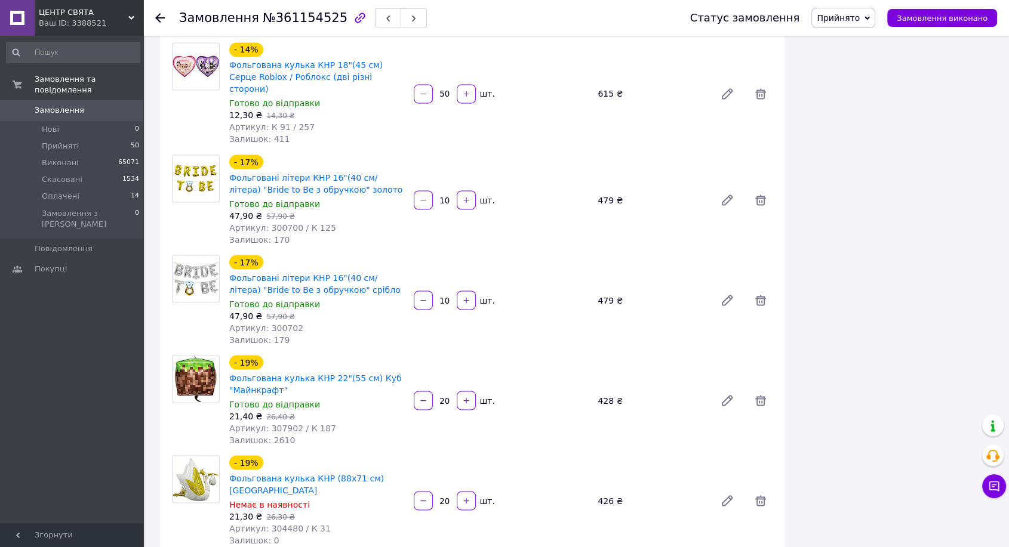
scroll to position [2189, 0]
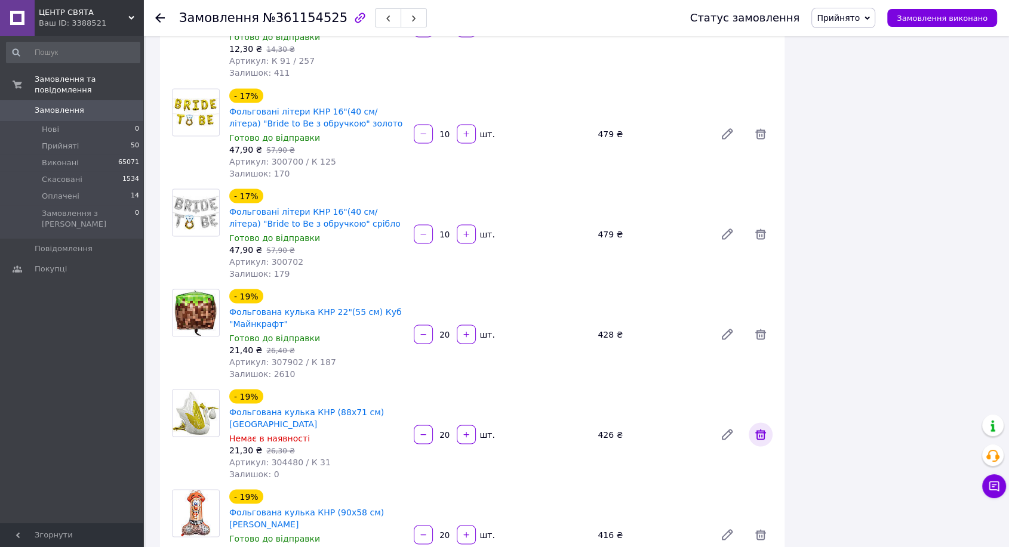
click at [762, 427] on icon at bounding box center [760, 434] width 14 height 14
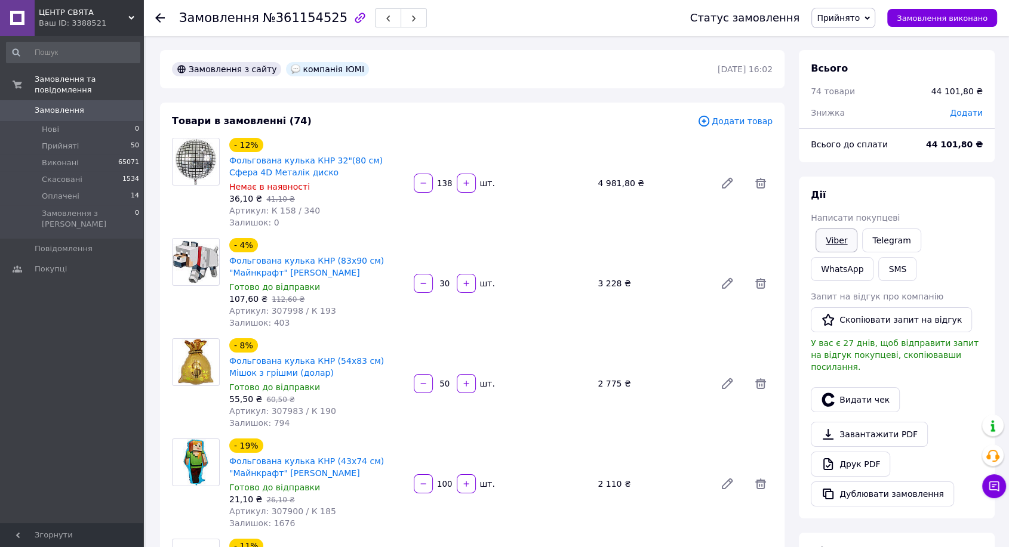
click at [834, 236] on link "Viber" at bounding box center [837, 241] width 42 height 24
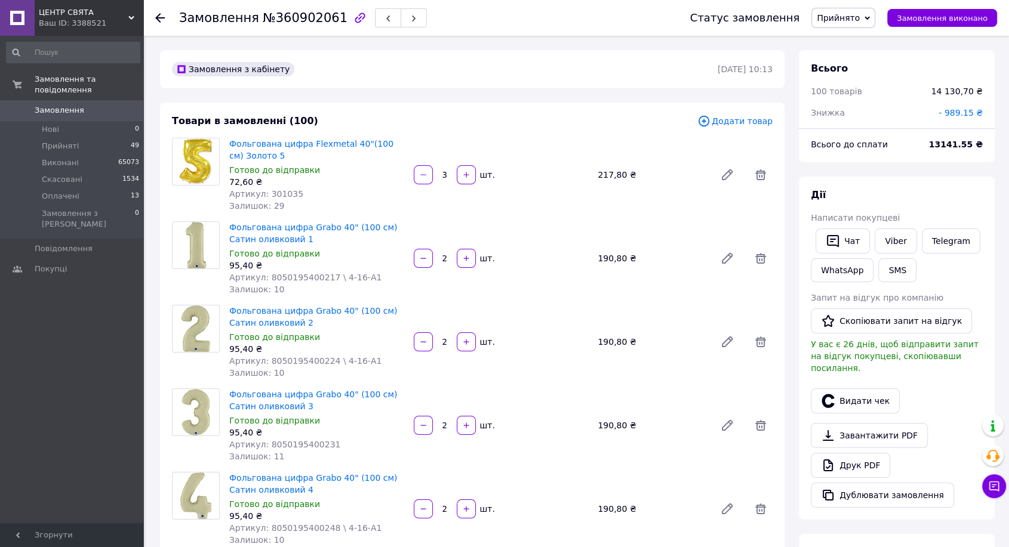
scroll to position [2503, 0]
click at [300, 21] on span "№360902061" at bounding box center [305, 18] width 85 height 14
copy span "360902061"
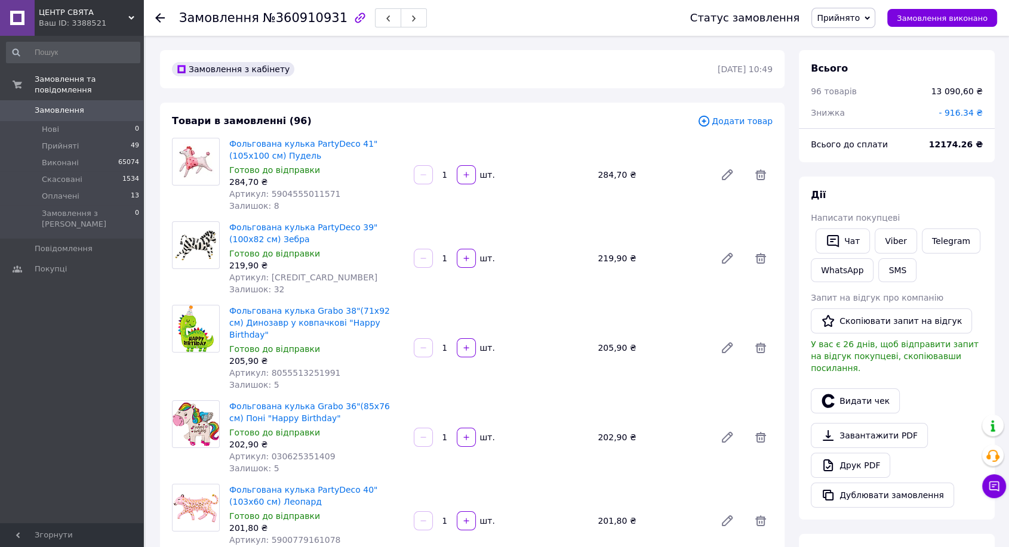
scroll to position [2503, 0]
click at [286, 17] on span "№360910931" at bounding box center [305, 18] width 85 height 14
copy span "360910931"
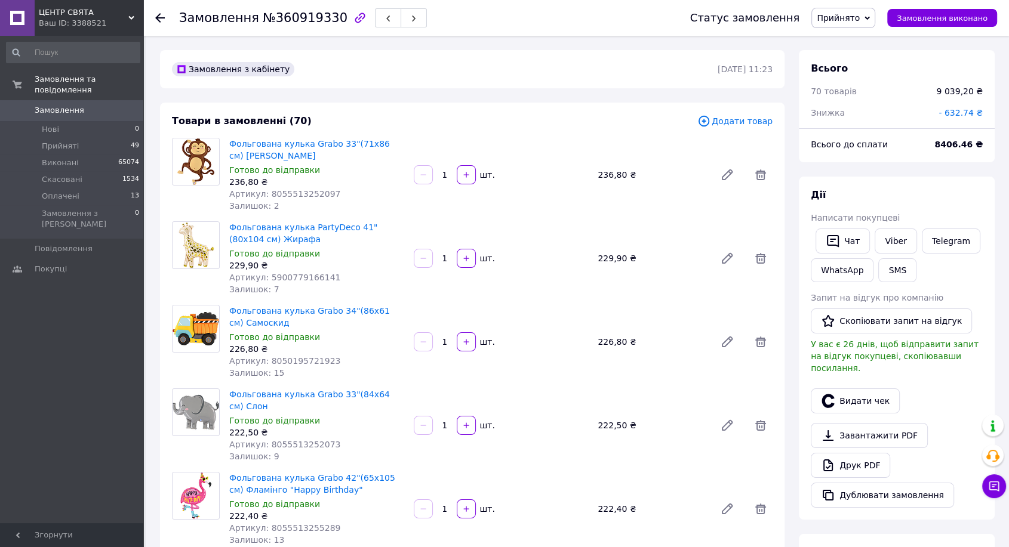
scroll to position [1271, 0]
drag, startPoint x: 859, startPoint y: 481, endPoint x: 870, endPoint y: 476, distance: 12.3
click at [859, 483] on button "Дублювати замовлення" at bounding box center [882, 495] width 143 height 25
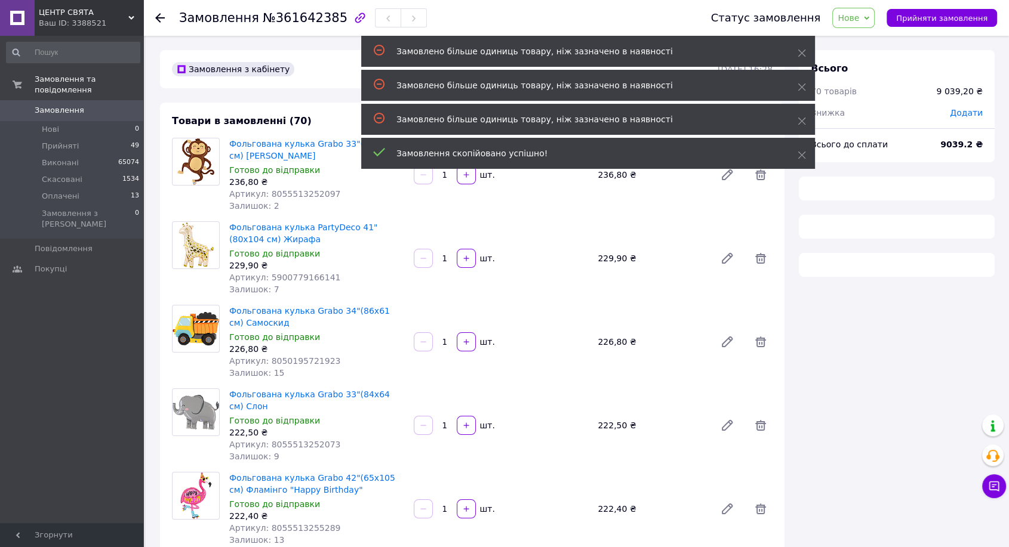
click at [975, 16] on span "Прийняти замовлення" at bounding box center [941, 18] width 91 height 9
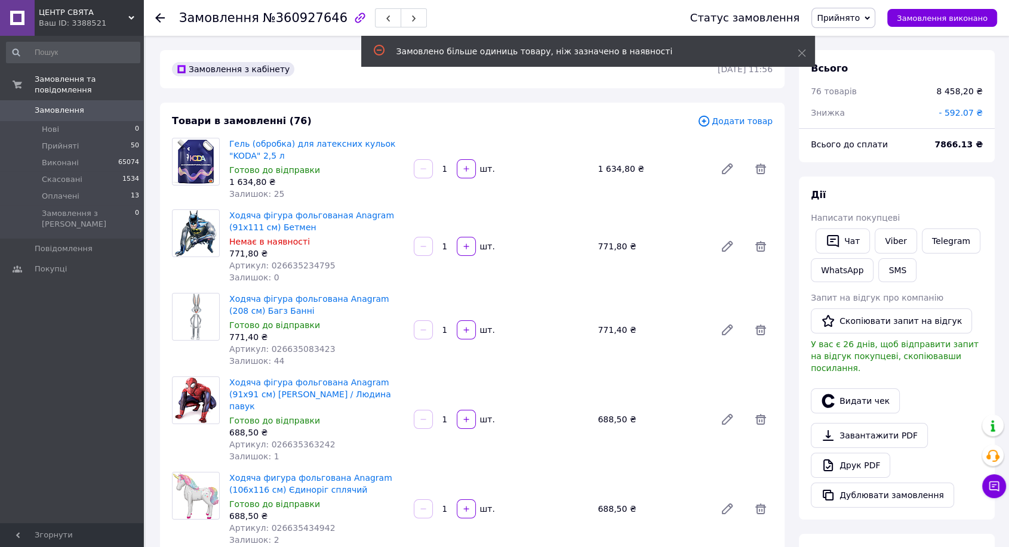
scroll to position [1242, 0]
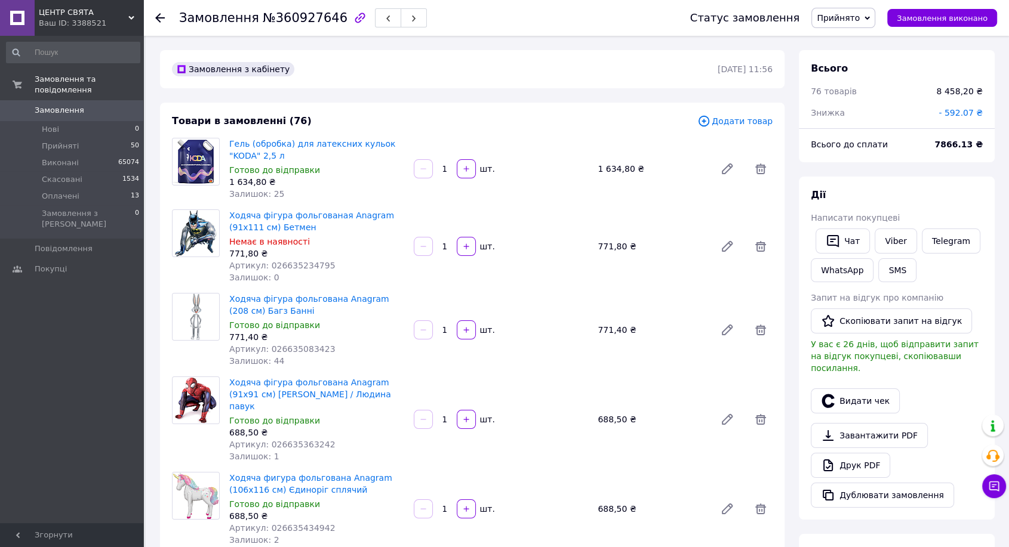
click at [297, 20] on span "№360927646" at bounding box center [305, 18] width 85 height 14
copy span "360927646"
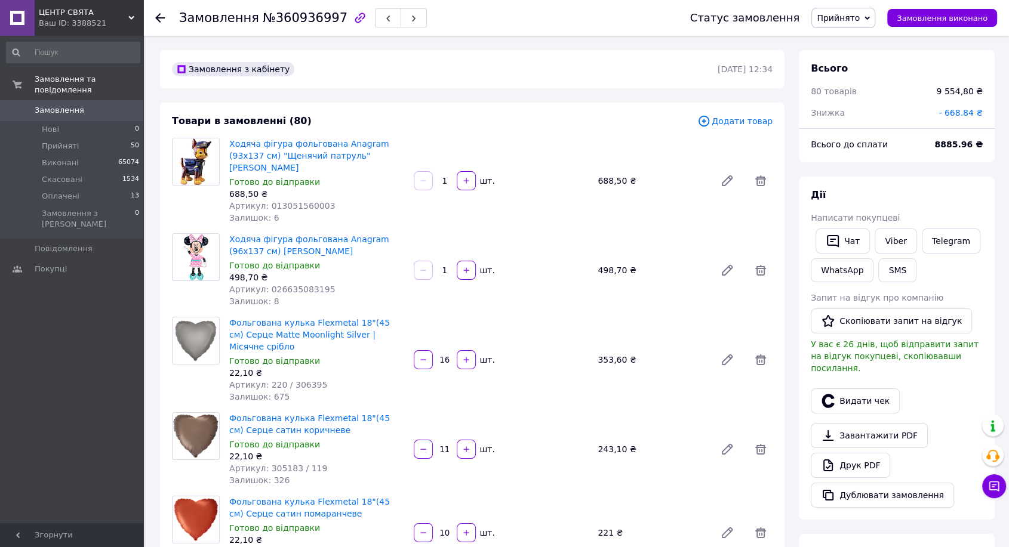
scroll to position [2503, 0]
click at [291, 19] on span "№360936997" at bounding box center [305, 18] width 85 height 14
copy span "360936997"
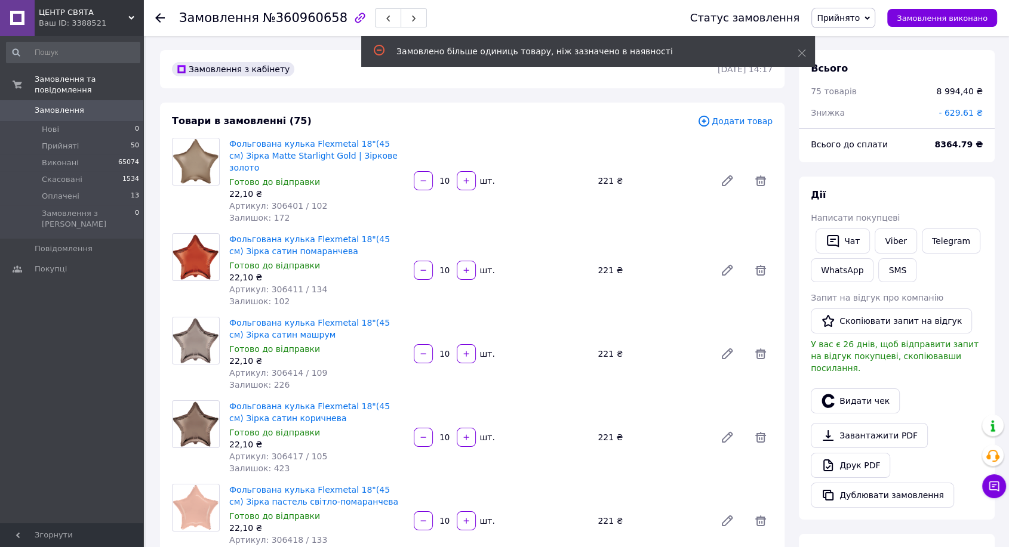
scroll to position [2474, 0]
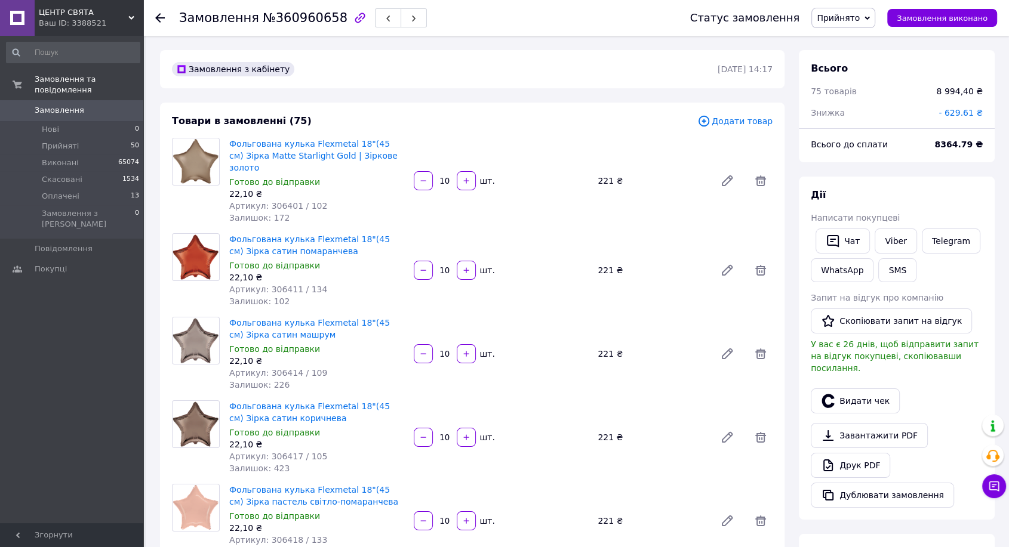
click at [306, 23] on span "№360960658" at bounding box center [305, 18] width 85 height 14
copy span "360960658"
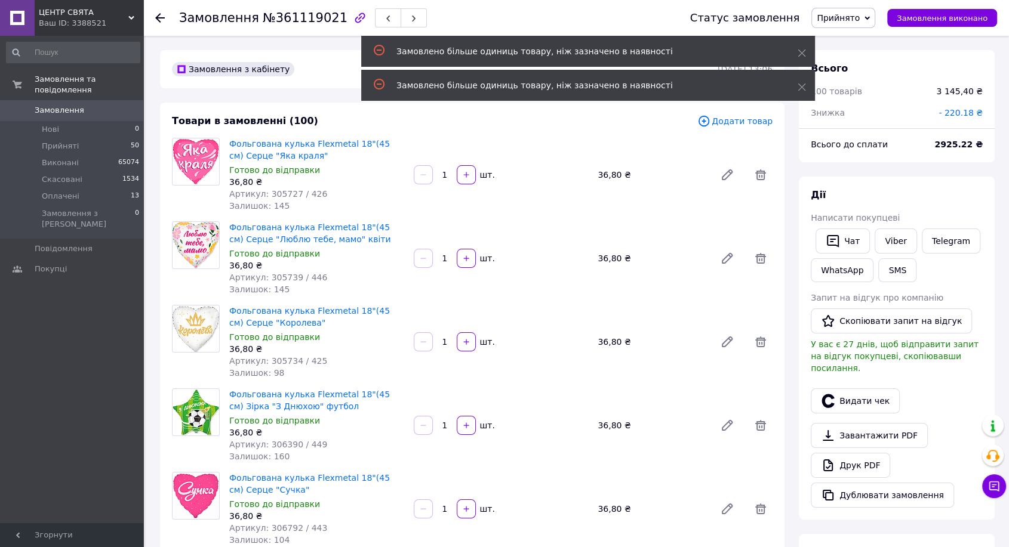
scroll to position [325, 0]
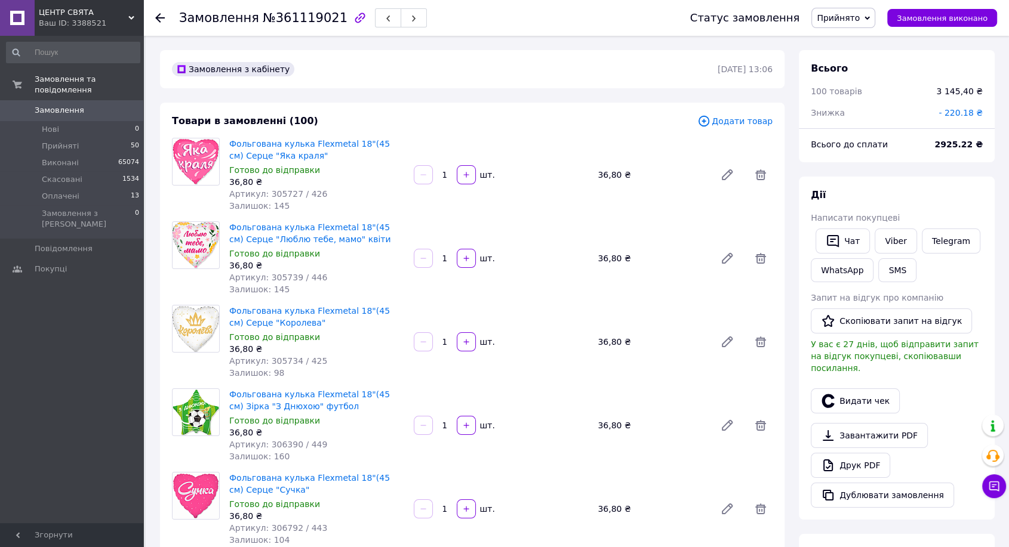
click at [302, 20] on span "№361119021" at bounding box center [305, 18] width 85 height 14
copy span "361119021"
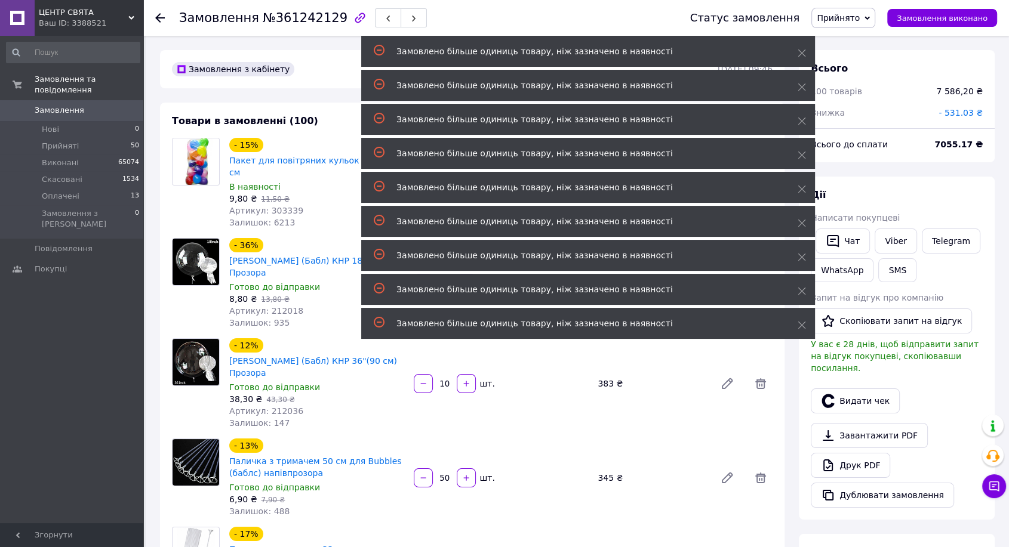
scroll to position [2016, 0]
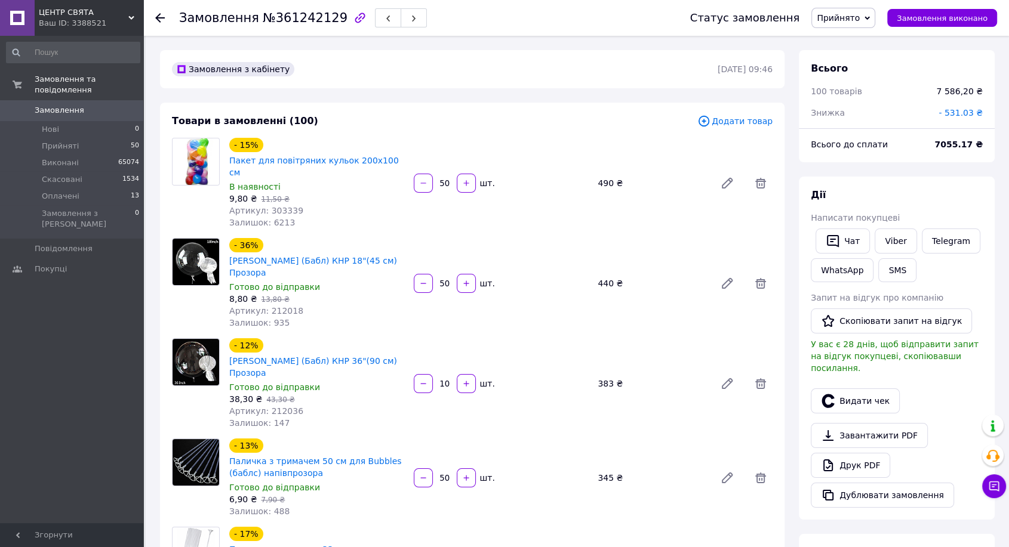
click at [273, 20] on span "№361242129" at bounding box center [305, 18] width 85 height 14
copy span "361242129"
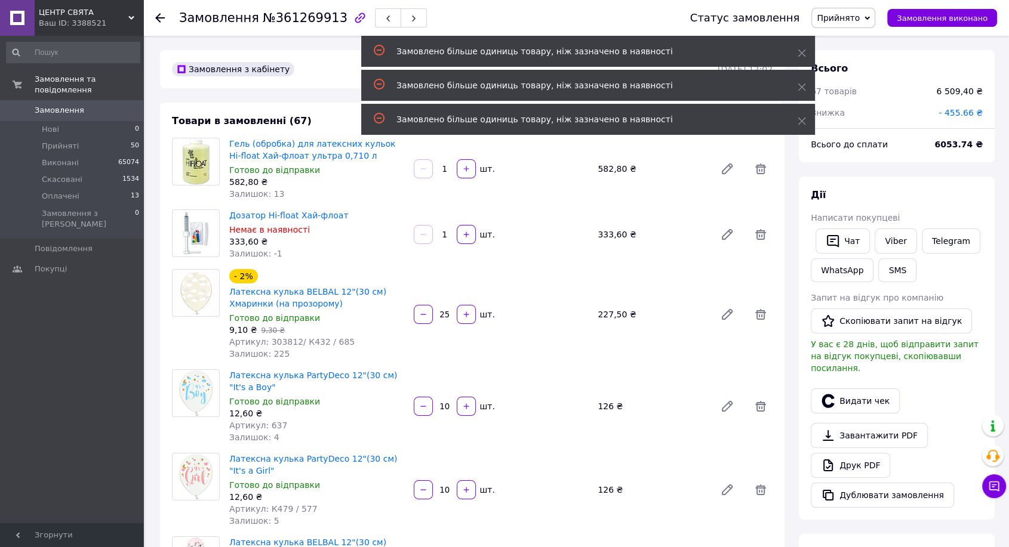
scroll to position [2417, 0]
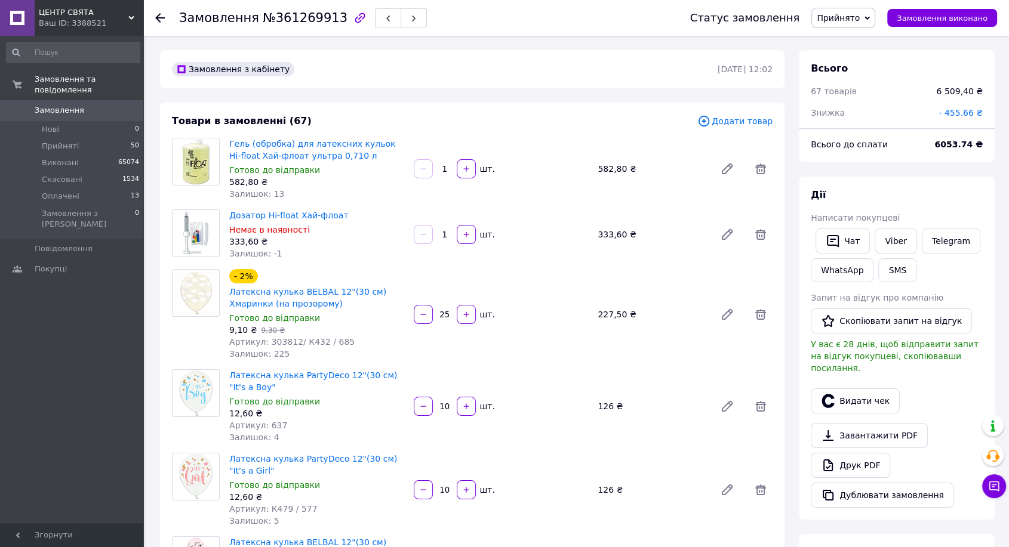
click at [299, 20] on span "№361269913" at bounding box center [305, 18] width 85 height 14
copy span "361269913"
click at [887, 241] on link "Viber" at bounding box center [896, 241] width 42 height 25
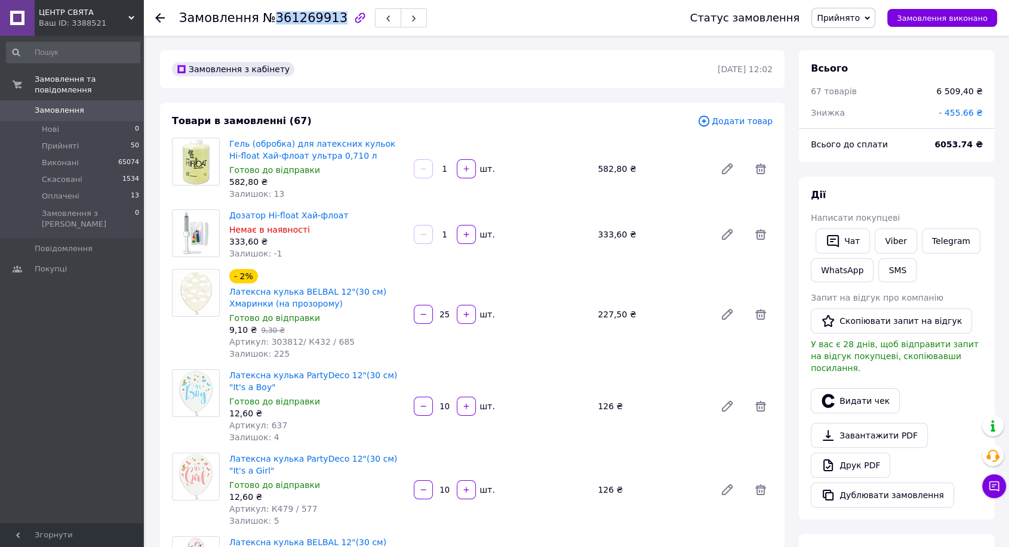
drag, startPoint x: 930, startPoint y: 67, endPoint x: 922, endPoint y: 68, distance: 7.8
click at [930, 66] on div "Всього" at bounding box center [897, 69] width 172 height 14
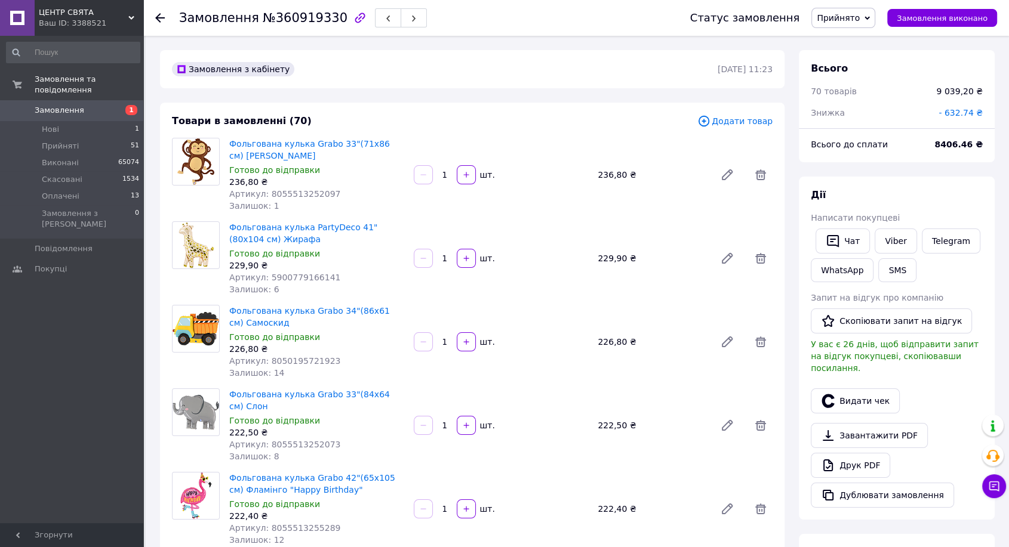
scroll to position [1271, 0]
click at [284, 11] on span "№360919330" at bounding box center [305, 18] width 85 height 14
copy span "360919330"
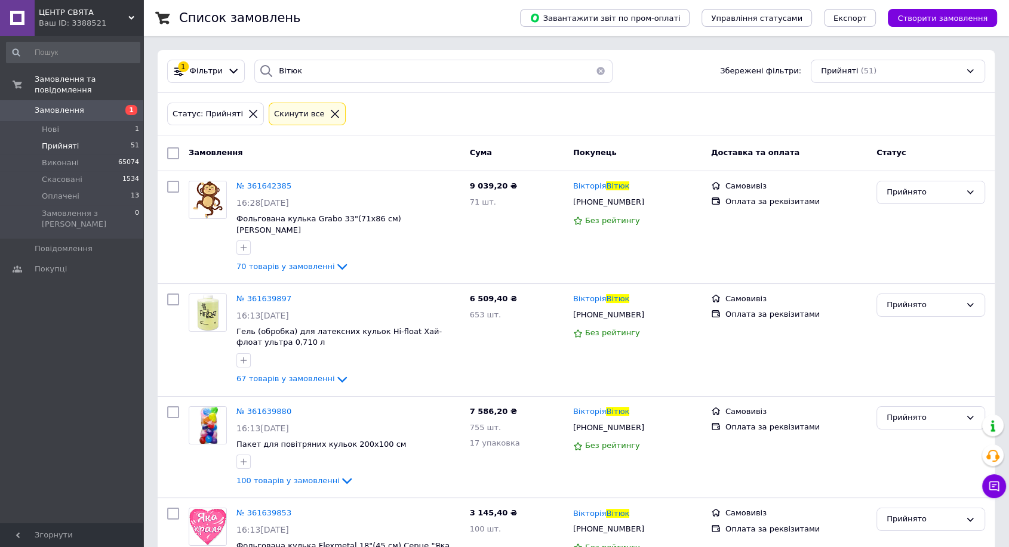
click at [950, 93] on div "Статус: Прийняті Cкинути все" at bounding box center [576, 114] width 837 height 43
click at [593, 69] on button "button" at bounding box center [601, 71] width 24 height 23
click at [92, 121] on li "Нові 1" at bounding box center [73, 129] width 146 height 17
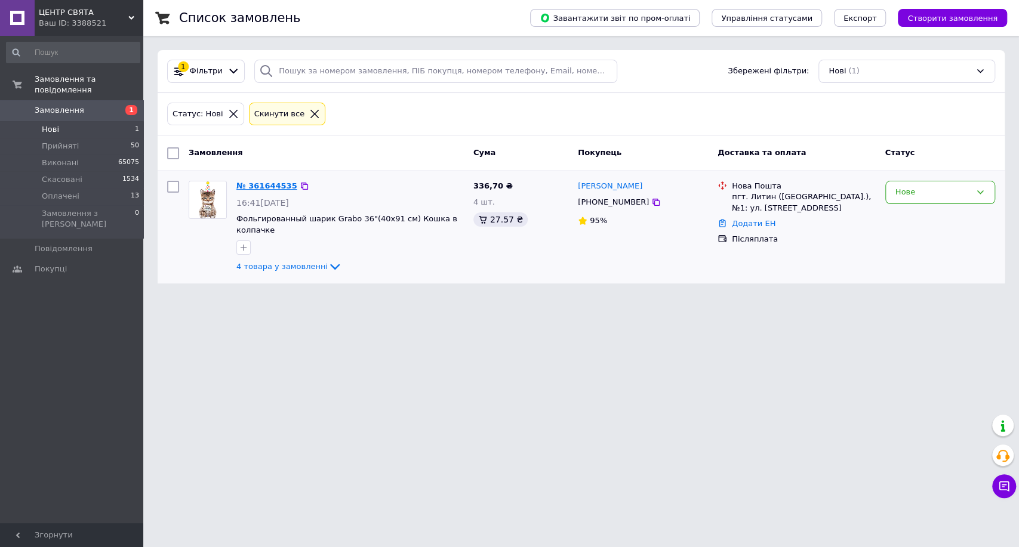
click at [263, 189] on link "№ 361644535" at bounding box center [266, 186] width 61 height 9
drag, startPoint x: 964, startPoint y: 112, endPoint x: 656, endPoint y: 82, distance: 309.5
click at [961, 111] on div "Статус: Нові Cкинути все" at bounding box center [581, 114] width 833 height 28
click at [93, 155] on li "Виконані 65075" at bounding box center [73, 163] width 146 height 17
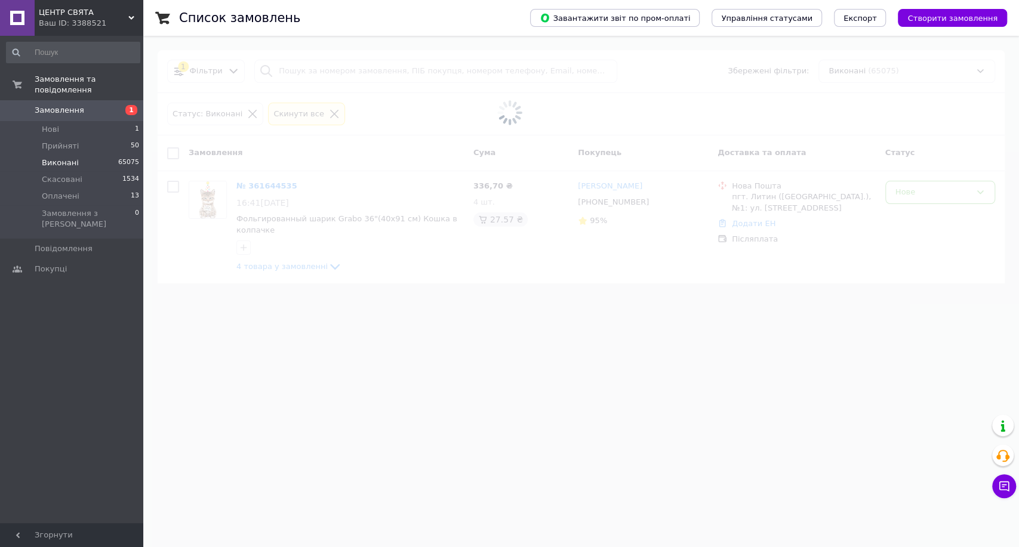
click at [369, 66] on span at bounding box center [509, 113] width 1019 height 226
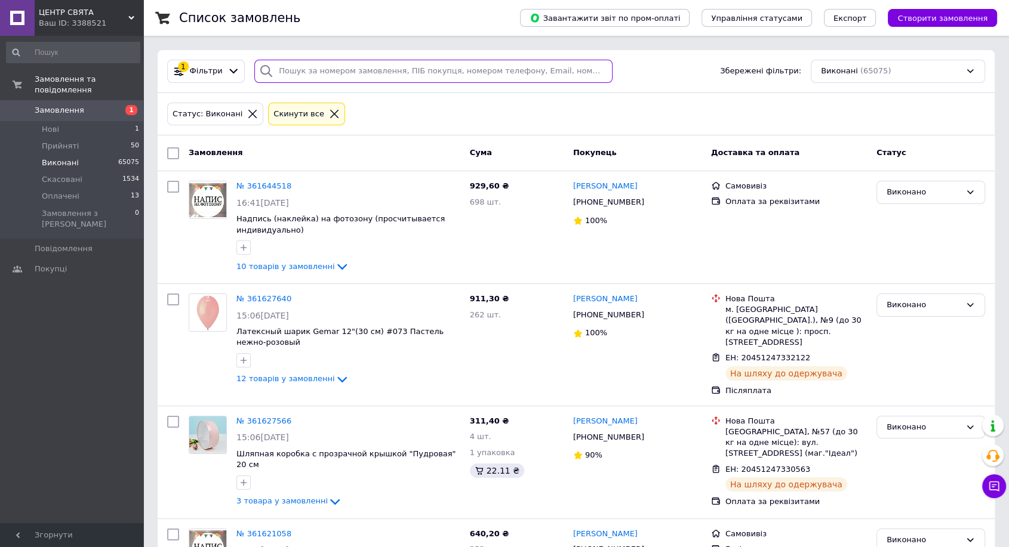
click at [367, 68] on input "search" at bounding box center [433, 71] width 358 height 23
paste input "+380936365641"
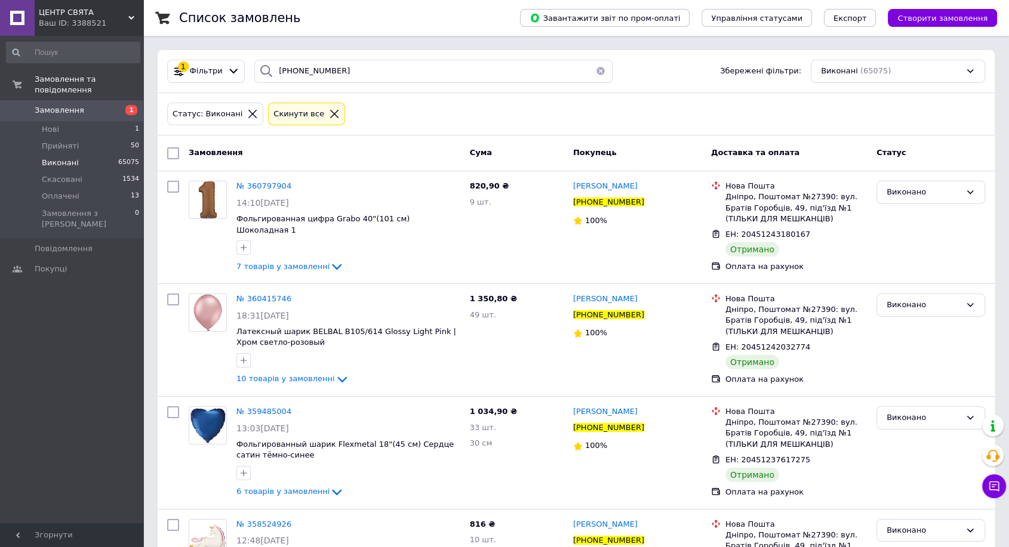
click at [984, 113] on div "Статус: Виконані Cкинути все" at bounding box center [576, 114] width 823 height 28
click at [267, 183] on span "№ 360797904" at bounding box center [263, 186] width 55 height 9
drag, startPoint x: 300, startPoint y: 67, endPoint x: 52, endPoint y: 58, distance: 248.5
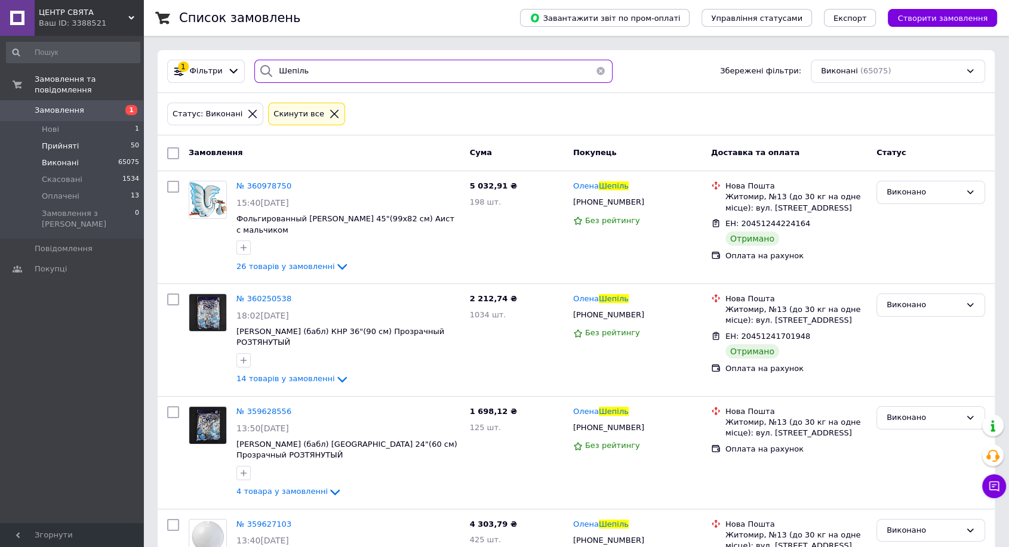
type input "Шепіль"
click at [106, 138] on li "Прийняті 50" at bounding box center [73, 146] width 146 height 17
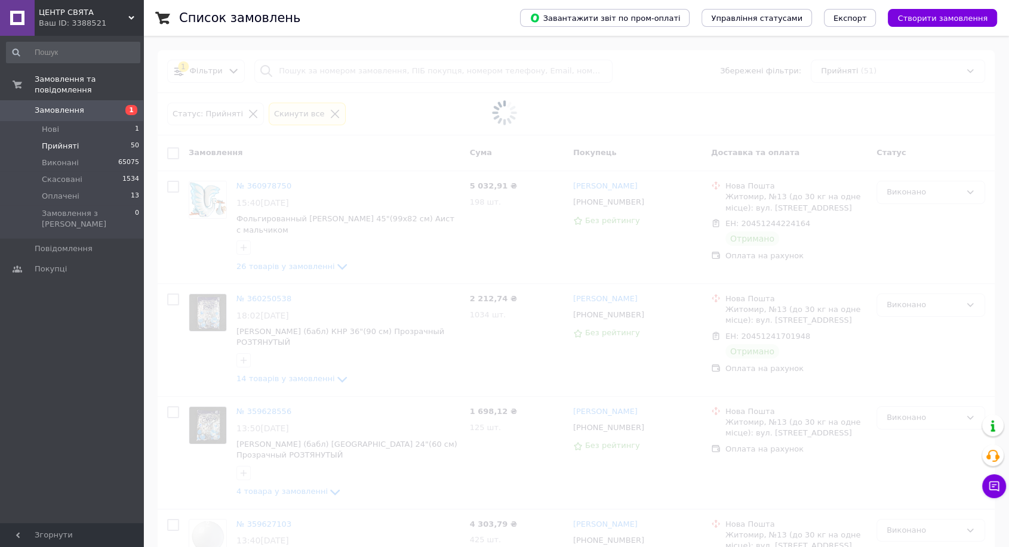
click at [349, 70] on span at bounding box center [504, 113] width 1009 height 226
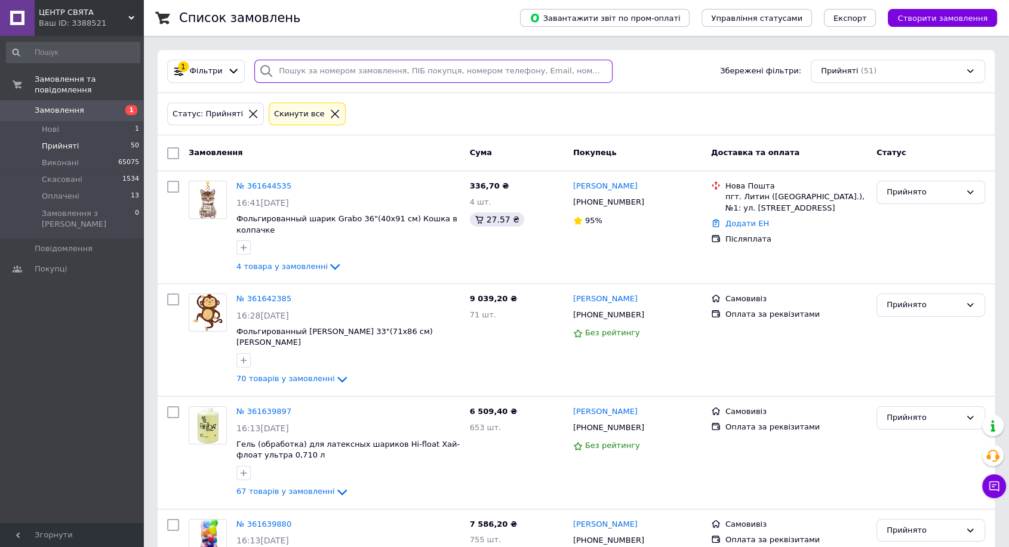
click at [352, 73] on input "search" at bounding box center [433, 71] width 358 height 23
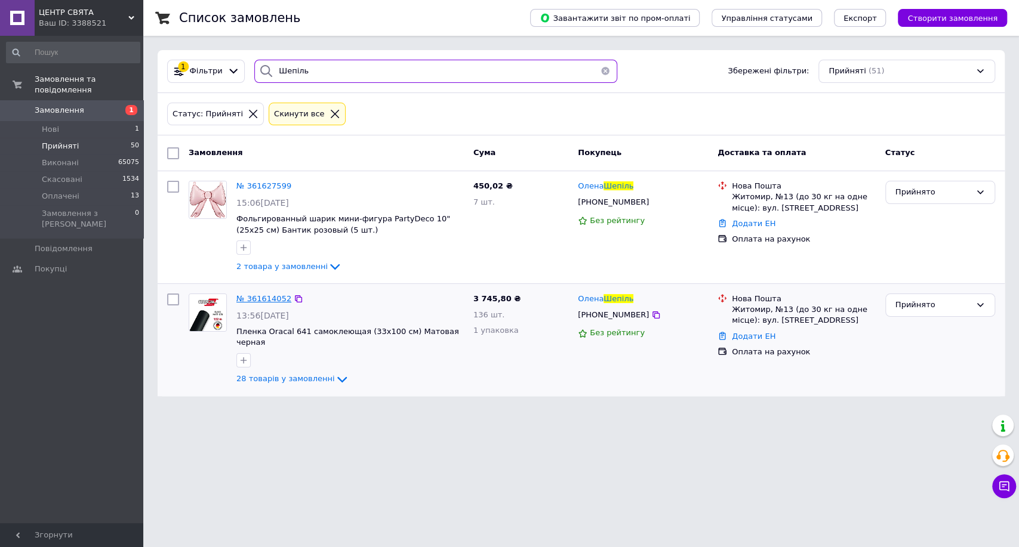
type input "Шепіль"
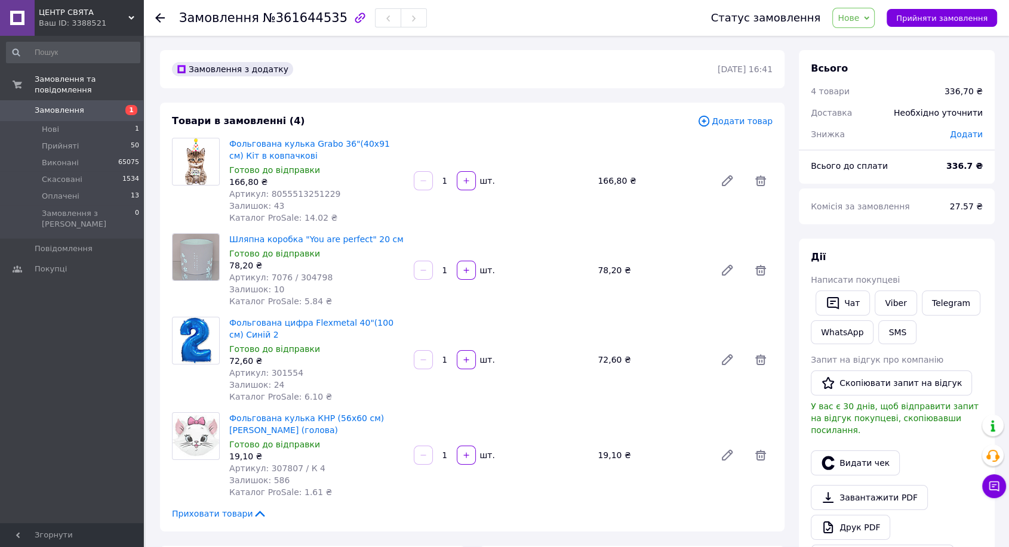
drag, startPoint x: 932, startPoint y: 14, endPoint x: 1018, endPoint y: 35, distance: 88.3
click at [936, 14] on span "Прийняти замовлення" at bounding box center [941, 18] width 91 height 9
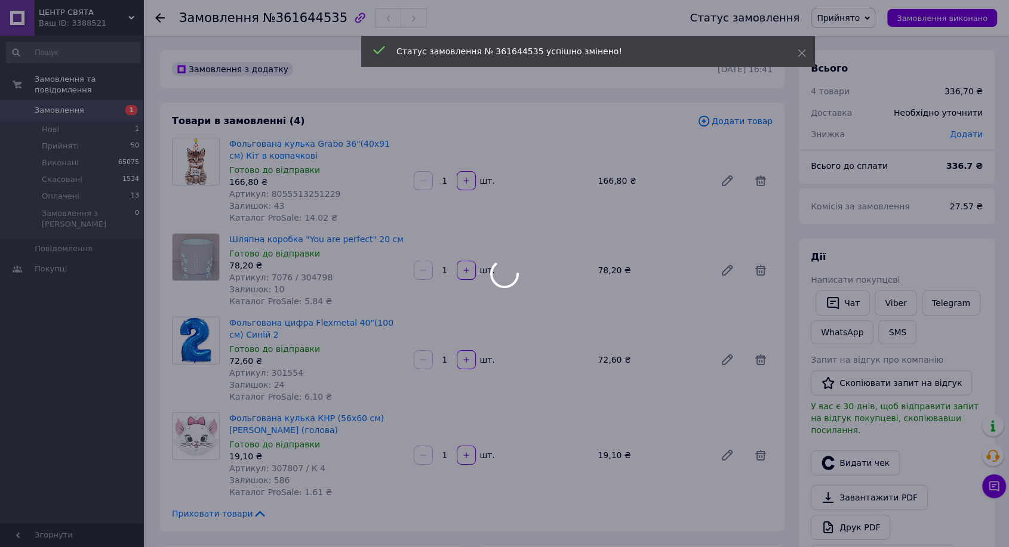
click at [891, 300] on div at bounding box center [504, 273] width 1009 height 547
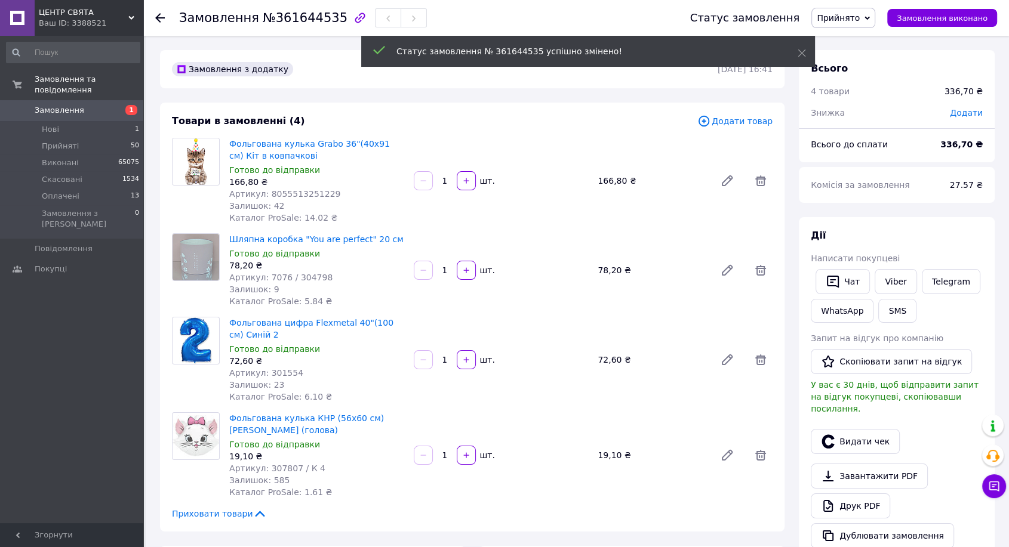
click at [891, 300] on button "SMS" at bounding box center [897, 311] width 38 height 24
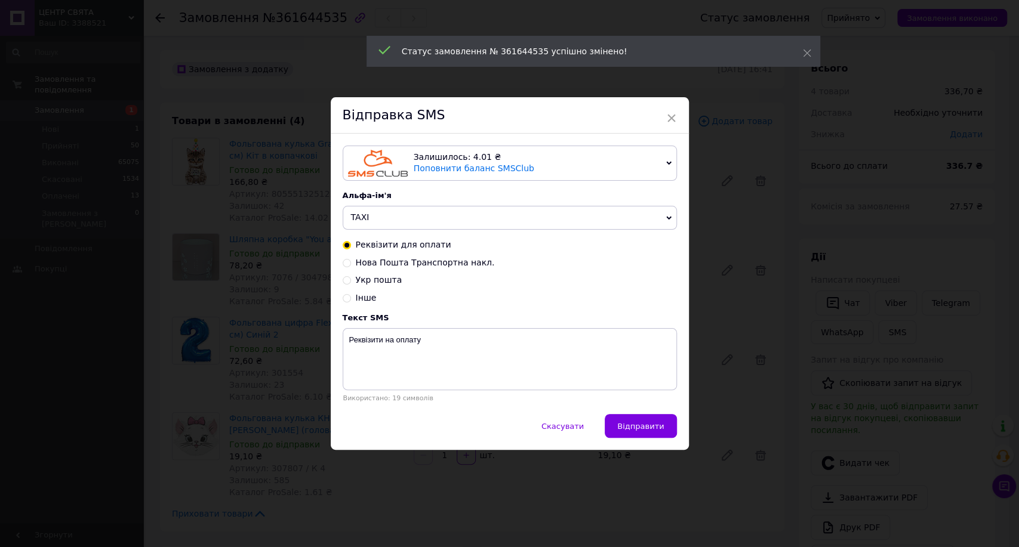
drag, startPoint x: 788, startPoint y: 246, endPoint x: 885, endPoint y: 232, distance: 98.3
click at [788, 246] on div "× Відправка SMS Залишилось: 4.01 ₴ Поповнити баланс SMSClub Підключити LetsAds …" at bounding box center [509, 273] width 1019 height 547
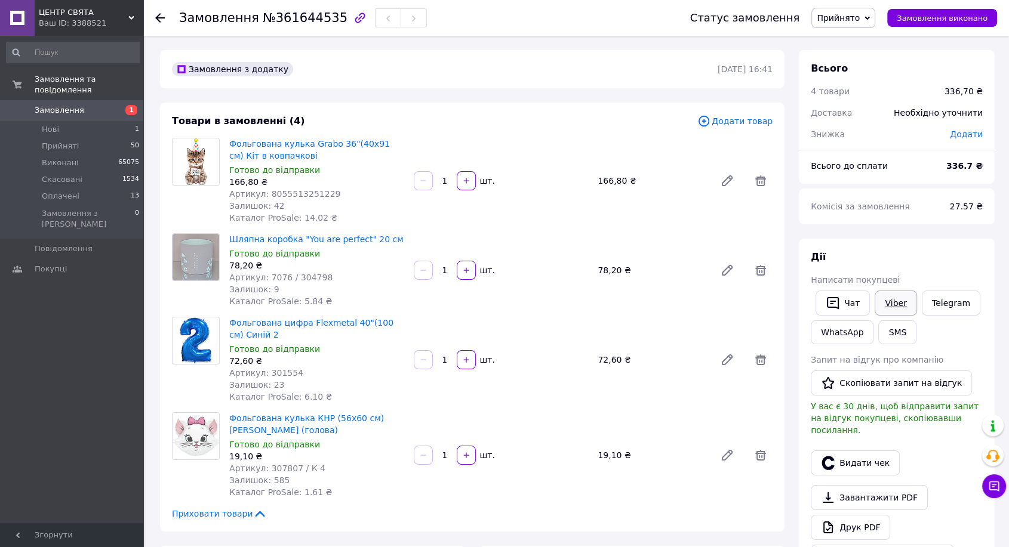
click at [897, 310] on link "Viber" at bounding box center [896, 303] width 42 height 25
drag, startPoint x: 969, startPoint y: 52, endPoint x: 1018, endPoint y: 59, distance: 49.4
click at [977, 54] on div "Всього 4 товари 336,70 ₴ Доставка Необхідно уточнити Знижка Додати" at bounding box center [897, 95] width 196 height 90
drag, startPoint x: 553, startPoint y: 69, endPoint x: 553, endPoint y: 112, distance: 42.4
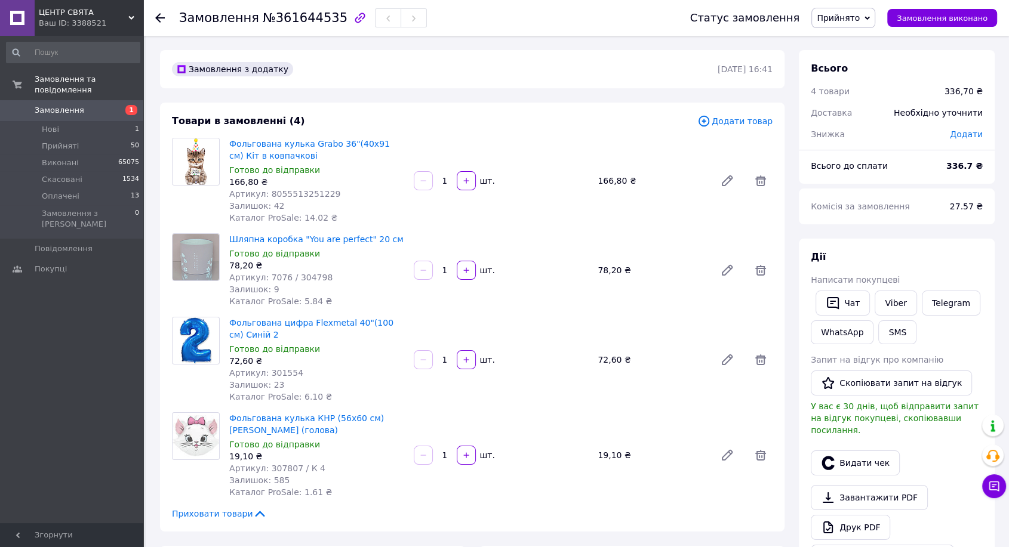
click at [553, 69] on div "Замовлення з додатку" at bounding box center [444, 69] width 548 height 19
click at [887, 305] on link "Viber" at bounding box center [896, 303] width 42 height 25
drag, startPoint x: 887, startPoint y: 305, endPoint x: 748, endPoint y: 421, distance: 180.6
click at [887, 304] on link "Viber" at bounding box center [896, 303] width 42 height 25
click at [964, 42] on div "Замовлення №361644535 Статус замовлення Прийнято Виконано Скасовано Оплачено За…" at bounding box center [577, 544] width 863 height 1016
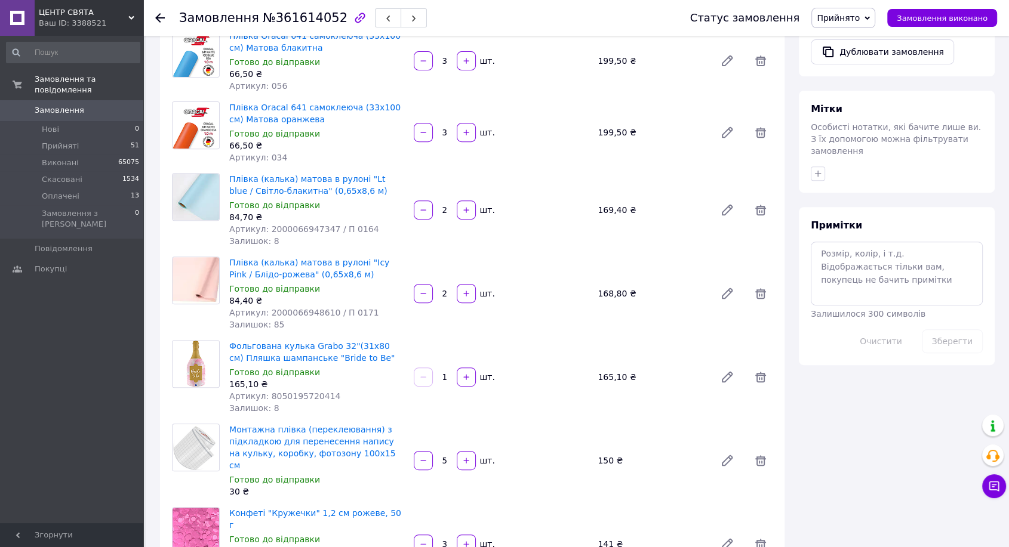
scroll to position [663, 0]
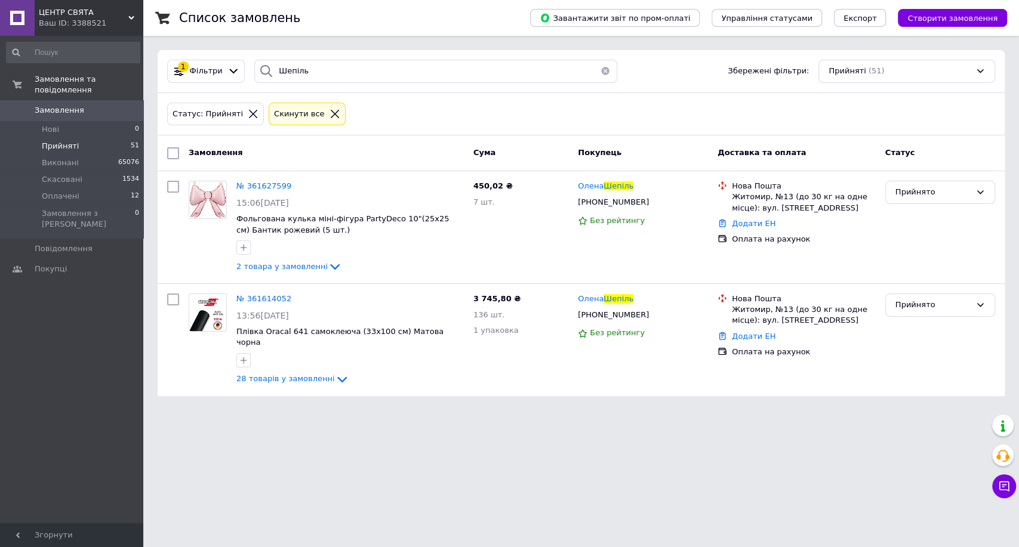
drag, startPoint x: 1000, startPoint y: 118, endPoint x: 728, endPoint y: 67, distance: 276.9
click at [992, 117] on div "Статус: Прийняті Cкинути все" at bounding box center [581, 114] width 847 height 43
drag, startPoint x: 308, startPoint y: 68, endPoint x: 277, endPoint y: 63, distance: 31.4
click at [277, 63] on input "Шепіль" at bounding box center [435, 71] width 363 height 23
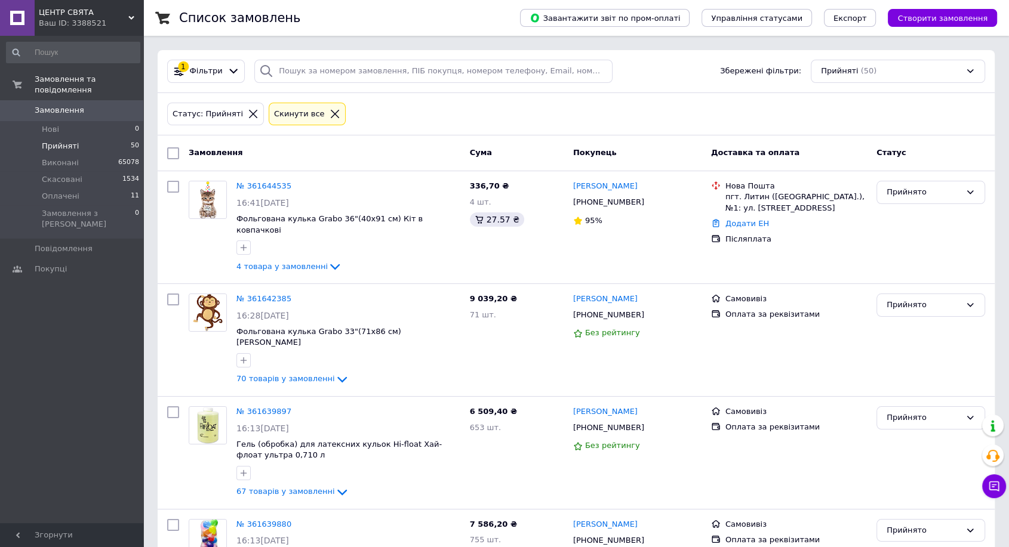
click at [920, 78] on div "Прийняті (50)" at bounding box center [898, 71] width 174 height 23
click at [401, 79] on input "search" at bounding box center [433, 71] width 358 height 23
paste input "[PHONE_NUMBER] - 205 грн +ЩЕ додати 30 СМ переклейки"
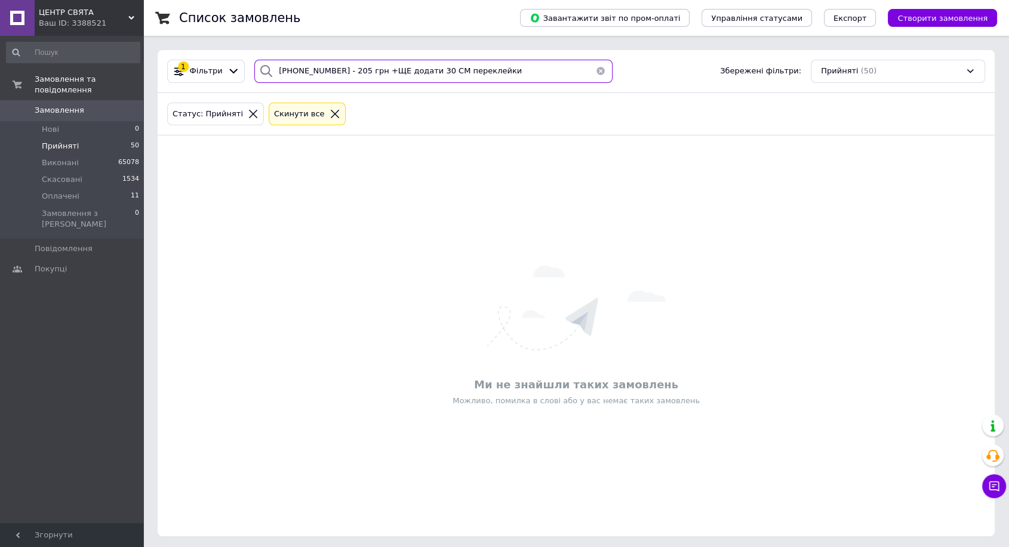
drag, startPoint x: 328, startPoint y: 70, endPoint x: 537, endPoint y: 84, distance: 209.4
click at [537, 84] on div "1 Фільтри [PHONE_NUMBER] - 205 грн +ЩЕ додати 30 СМ переклейки Збережені фільтр…" at bounding box center [576, 71] width 837 height 43
type input "[PHONE_NUMBER]"
drag, startPoint x: 125, startPoint y: 187, endPoint x: 134, endPoint y: 183, distance: 10.1
click at [125, 188] on li "Оплачені 11" at bounding box center [73, 196] width 146 height 17
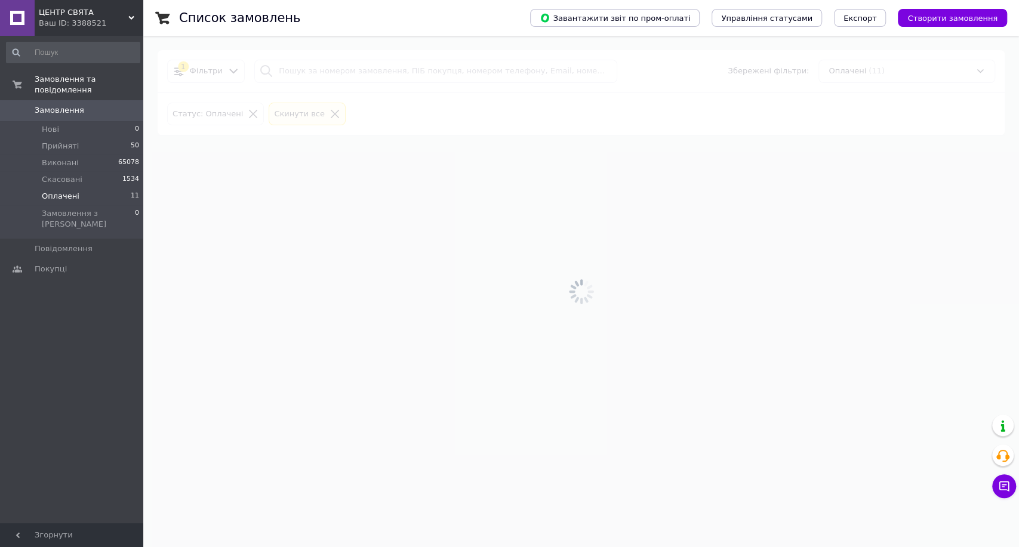
click at [393, 73] on div at bounding box center [581, 292] width 876 height 512
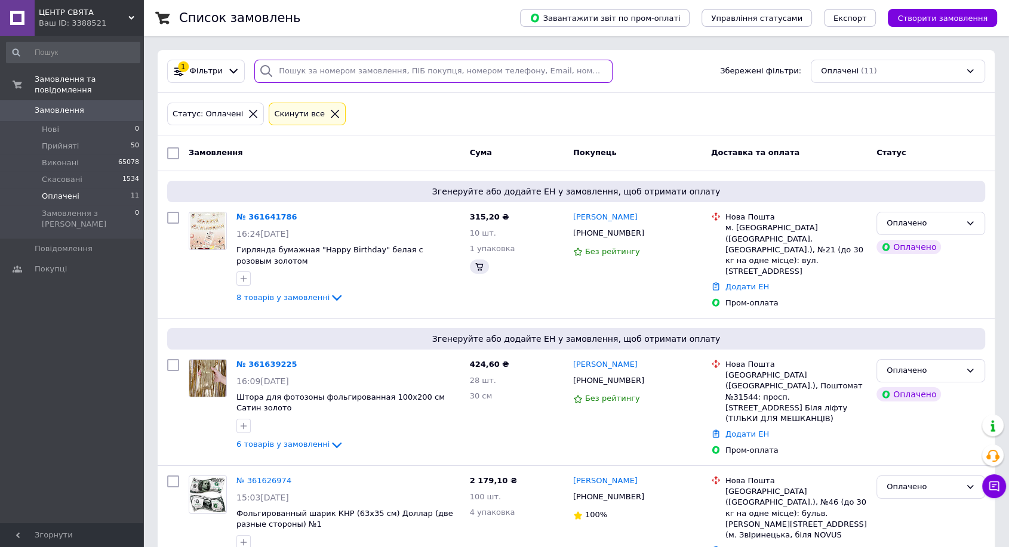
click at [393, 73] on input "search" at bounding box center [433, 71] width 358 height 23
paste input "[PHONE_NUMBER] - 205 грн +ЩЕ додати 30 СМ переклейки"
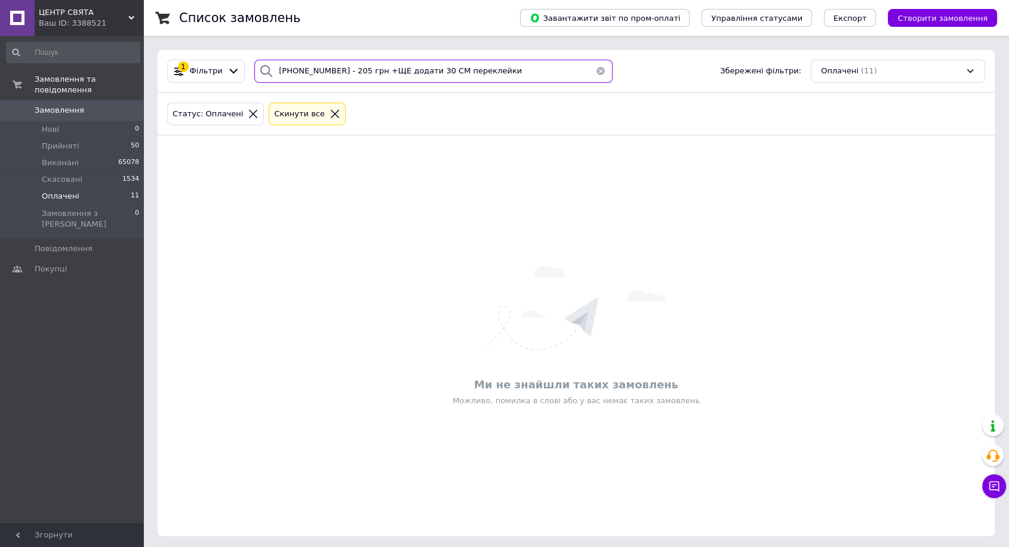
type input "[PHONE_NUMBER] - 205 грн +ЩЕ додати 30 СМ переклейки"
click at [596, 70] on button "button" at bounding box center [601, 71] width 24 height 23
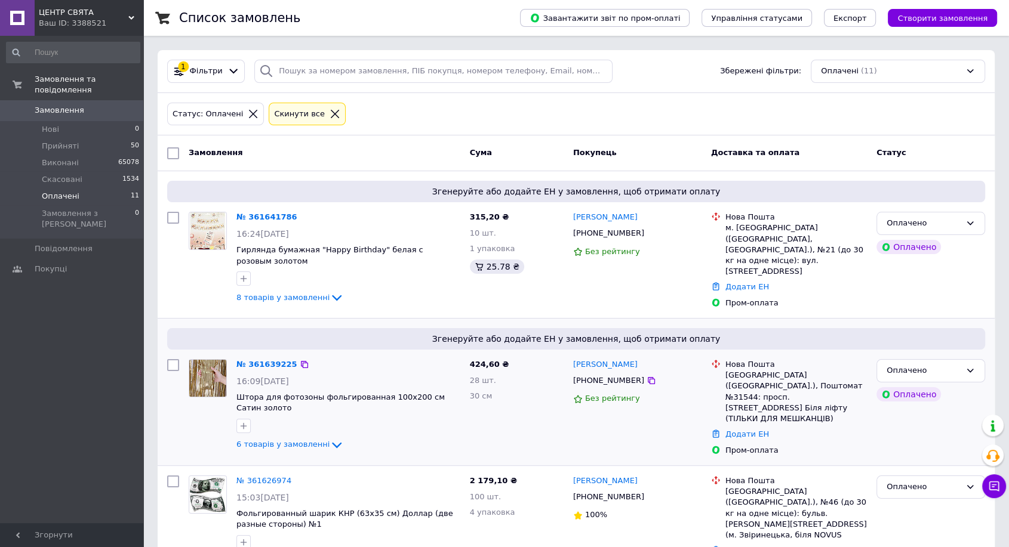
click at [263, 355] on div "№ 361639225 16:09[DATE] Штора для фотозоны фольгированная 100х200 см Сатин золо…" at bounding box center [348, 406] width 233 height 103
click at [263, 360] on link "№ 361639225" at bounding box center [266, 364] width 61 height 9
click at [973, 15] on span "Створити замовлення" at bounding box center [942, 18] width 90 height 9
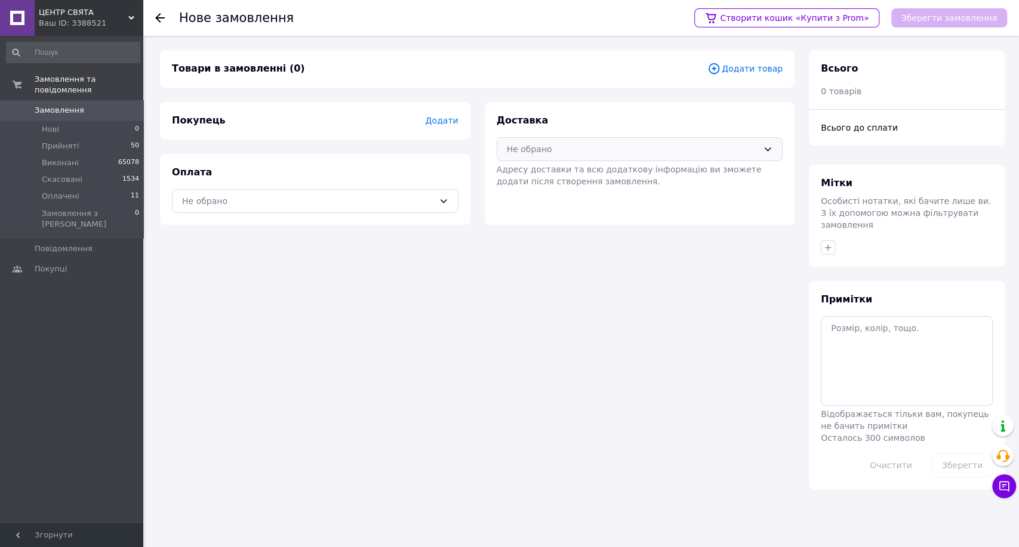
click at [566, 147] on div "Не обрано" at bounding box center [633, 149] width 252 height 13
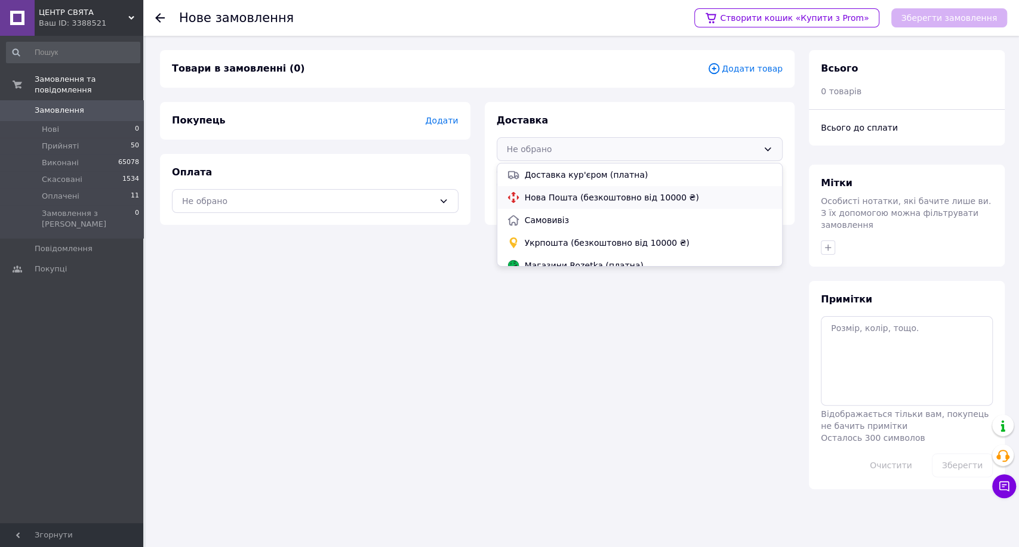
click at [560, 202] on span "Нова Пошта (безкоштовно від 10000 ₴)" at bounding box center [649, 198] width 248 height 12
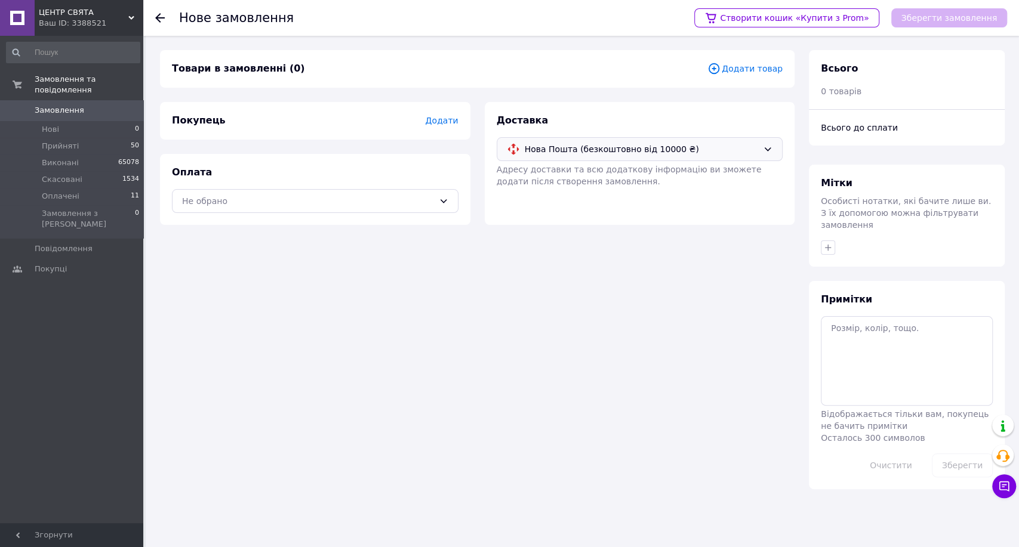
click at [436, 120] on span "Додати" at bounding box center [441, 121] width 33 height 10
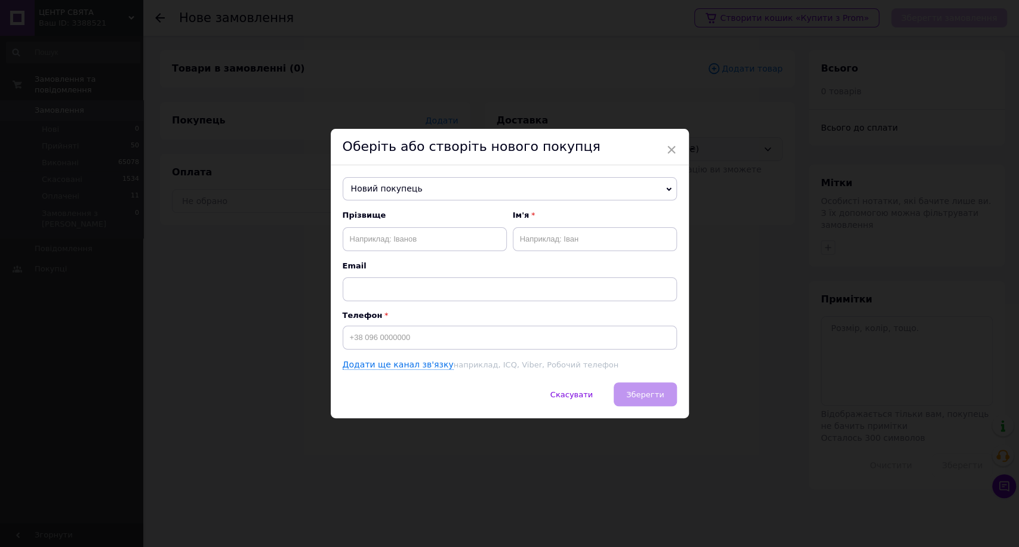
click at [469, 187] on span "Новий покупець" at bounding box center [510, 189] width 334 height 24
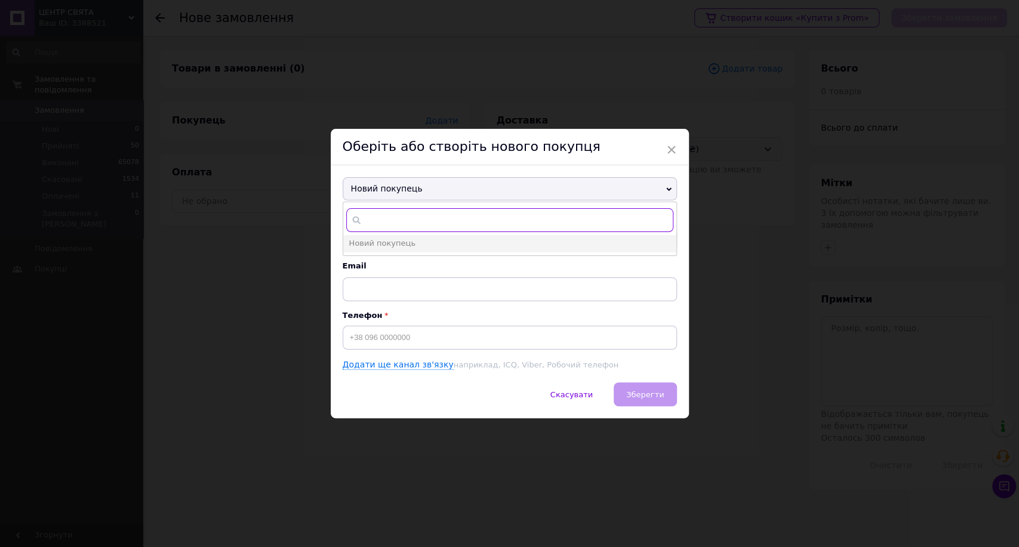
paste input "[PHONE_NUMBER]"
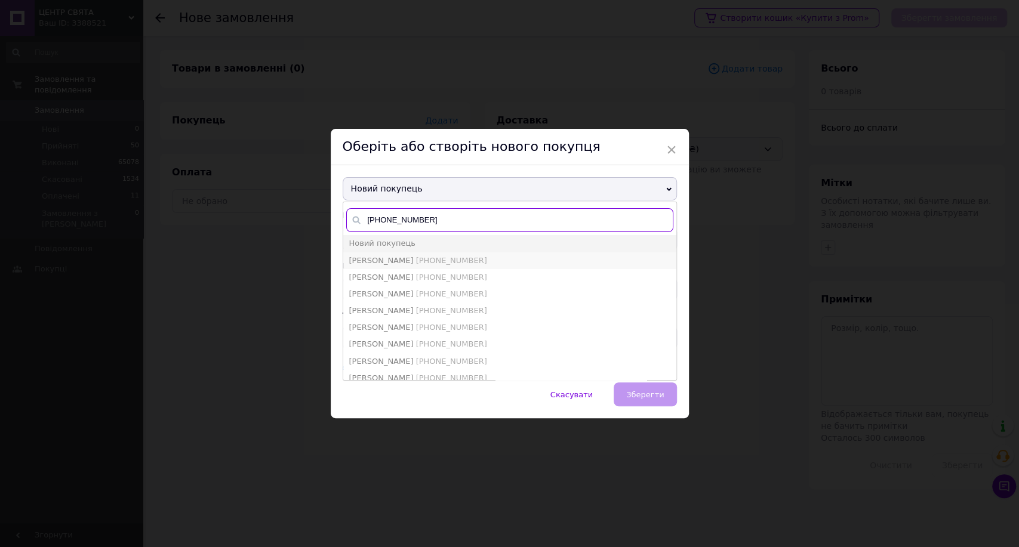
type input "[PHONE_NUMBER]"
click at [425, 258] on span "[PHONE_NUMBER]" at bounding box center [451, 260] width 71 height 9
type input "[PERSON_NAME]"
type input "[PHONE_NUMBER]"
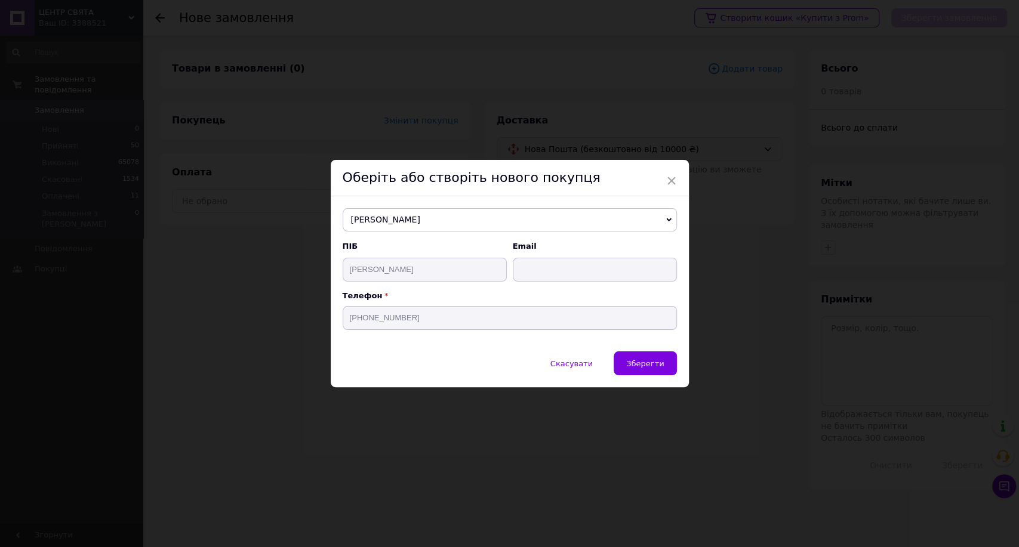
click at [666, 220] on icon at bounding box center [668, 219] width 5 height 5
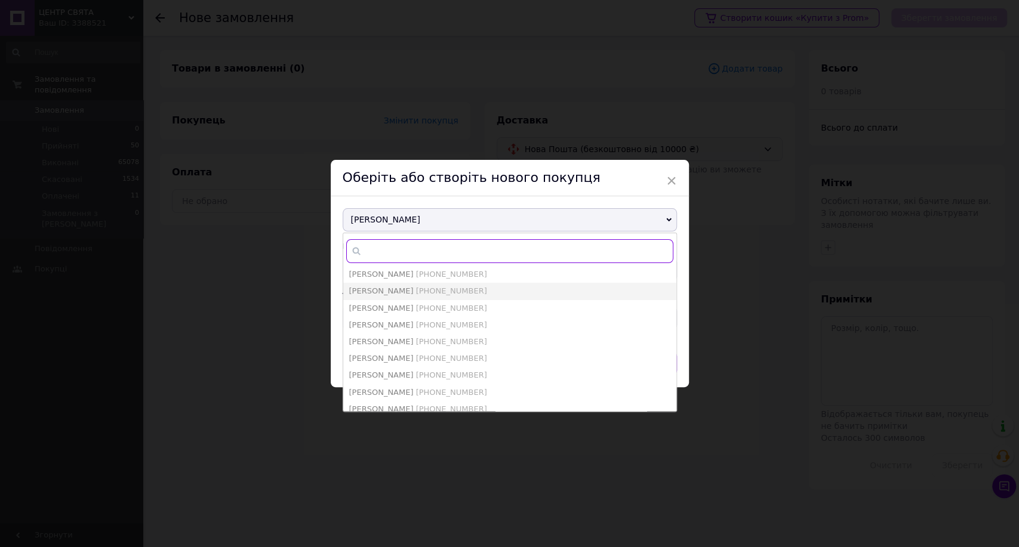
paste input "[PHONE_NUMBER]"
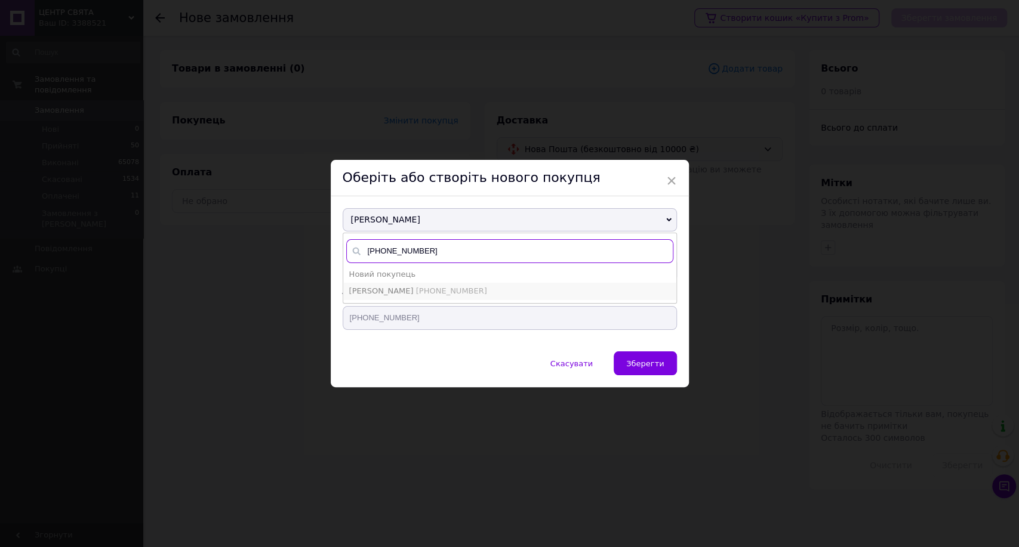
type input "[PHONE_NUMBER]"
click at [422, 288] on span "[PHONE_NUMBER]" at bounding box center [451, 291] width 71 height 9
type input "[PERSON_NAME]"
type input "[PHONE_NUMBER]"
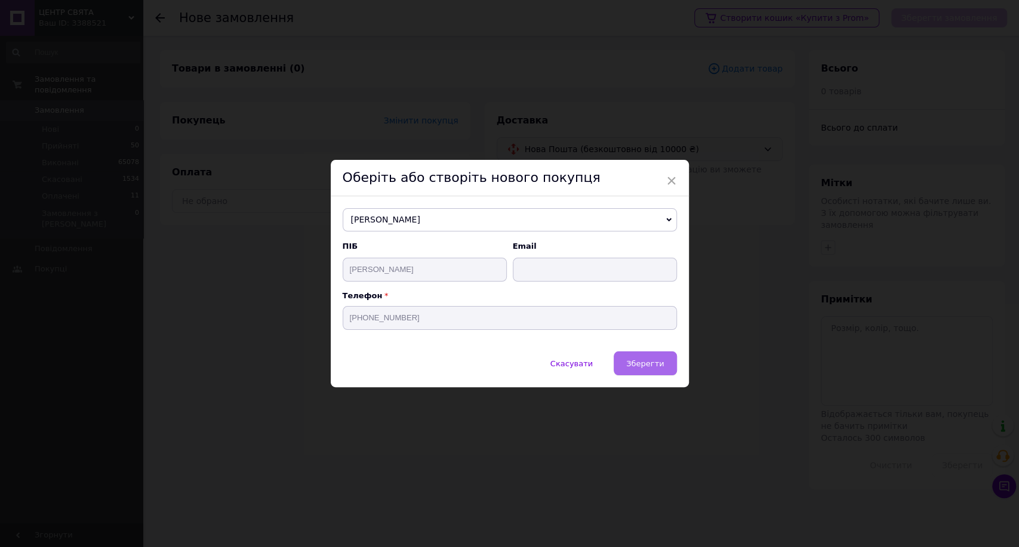
click at [633, 368] on span "Зберегти" at bounding box center [645, 363] width 38 height 9
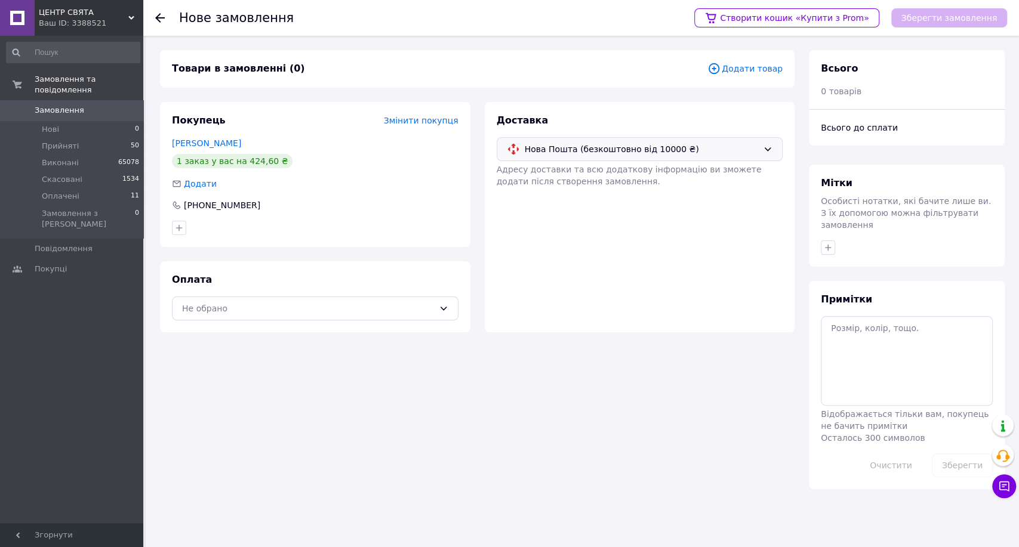
click at [745, 68] on span "Додати товар" at bounding box center [744, 68] width 75 height 13
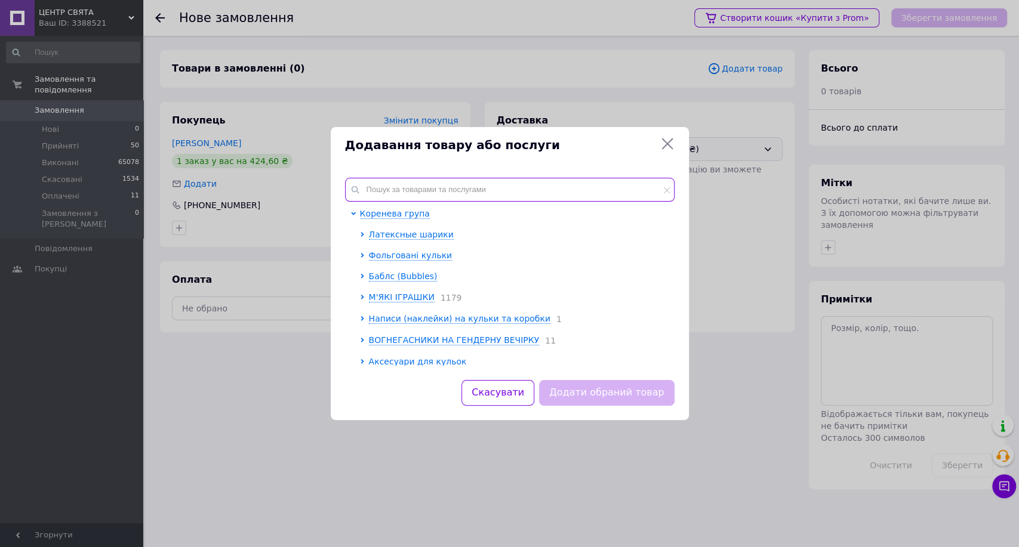
click at [449, 186] on input "text" at bounding box center [510, 190] width 330 height 24
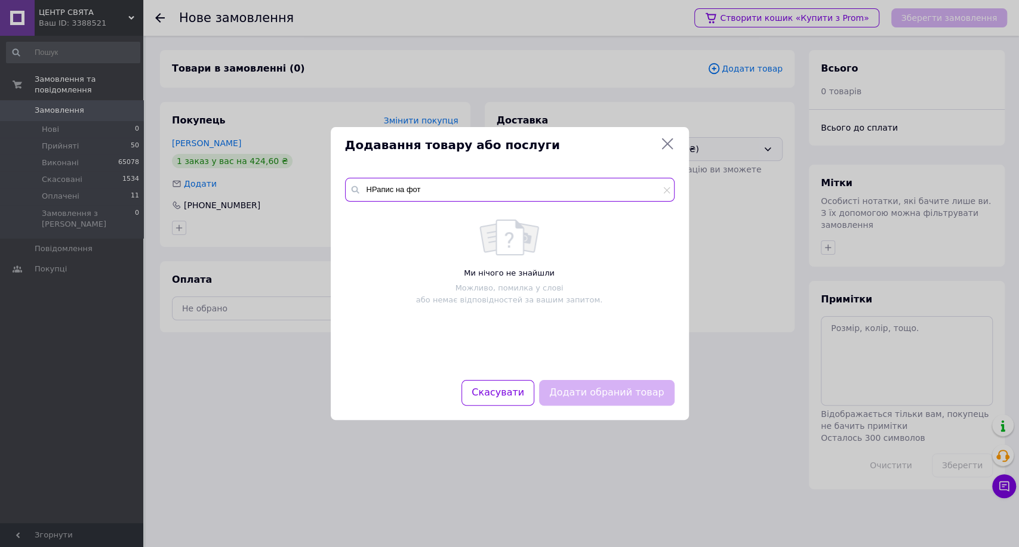
click at [376, 187] on input "НРапис на фот" at bounding box center [510, 190] width 330 height 24
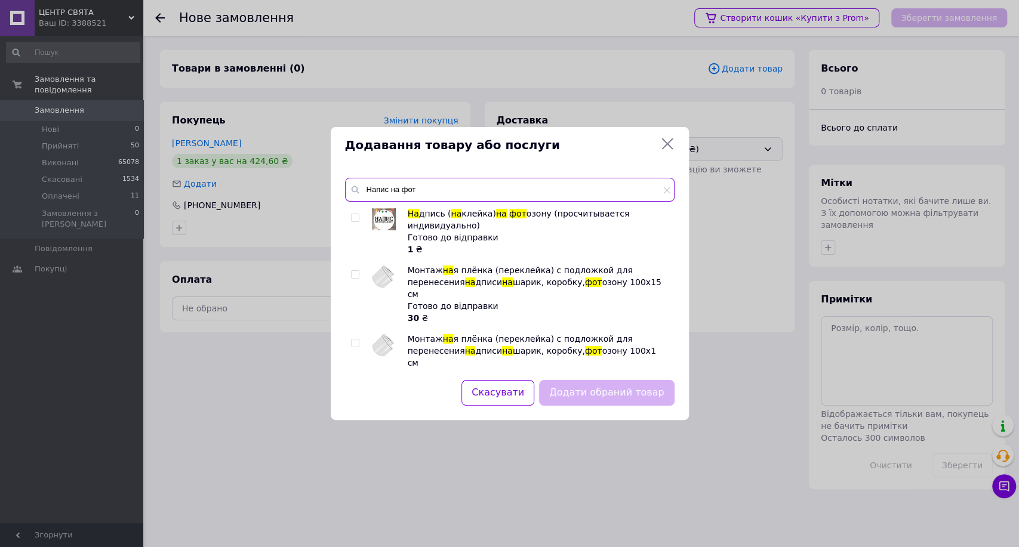
type input "Напис на фот"
click at [353, 221] on input "checkbox" at bounding box center [355, 218] width 8 height 8
checkbox input "true"
drag, startPoint x: 630, startPoint y: 390, endPoint x: 595, endPoint y: 491, distance: 106.9
click at [630, 390] on button "Додати обраний товар" at bounding box center [606, 393] width 135 height 26
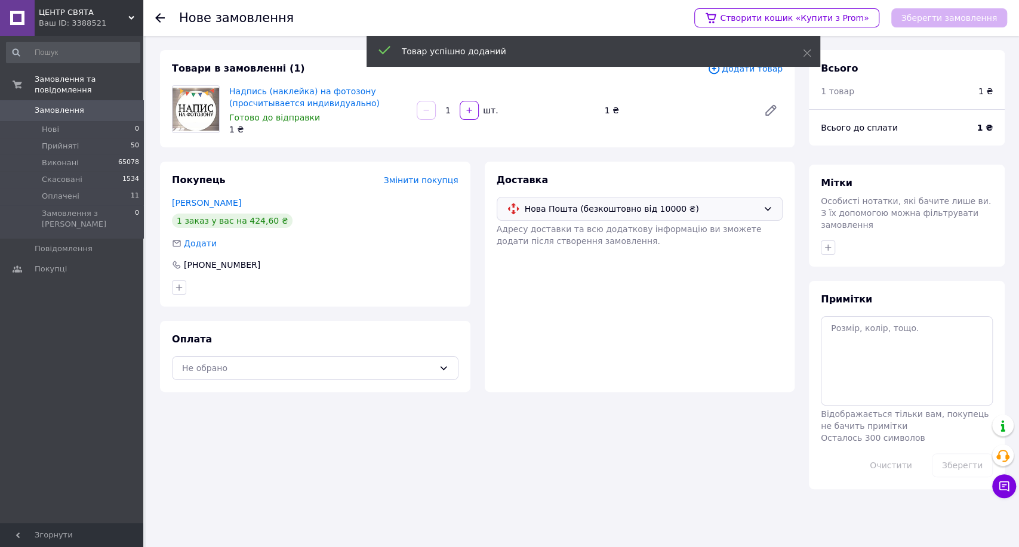
click at [987, 59] on div "Всього 1 товар 1 ₴" at bounding box center [907, 79] width 196 height 59
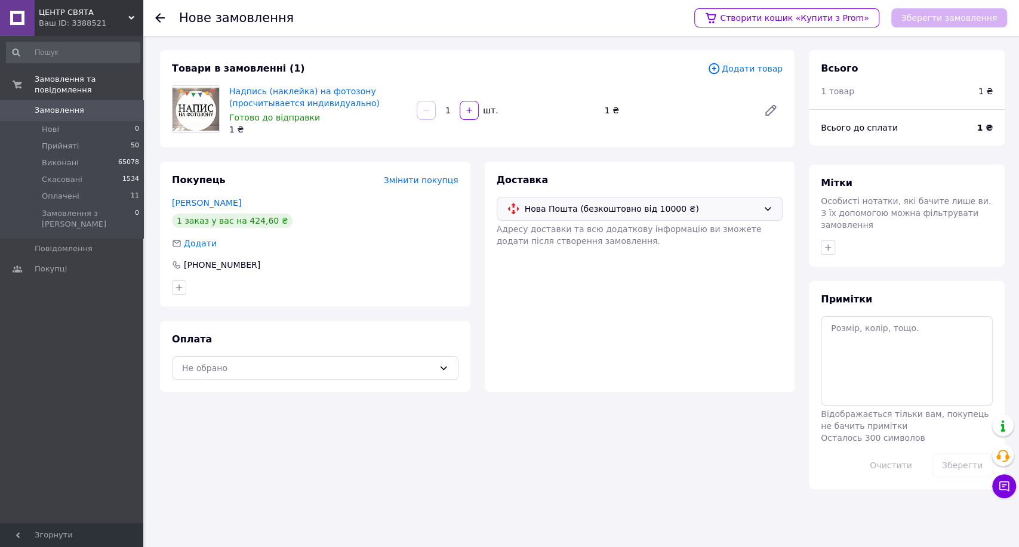
click at [453, 106] on input "1" at bounding box center [447, 110] width 19 height 9
type input "205"
drag, startPoint x: 350, startPoint y: 366, endPoint x: 339, endPoint y: 379, distance: 16.5
click at [349, 368] on div "Не обрано" at bounding box center [308, 368] width 252 height 13
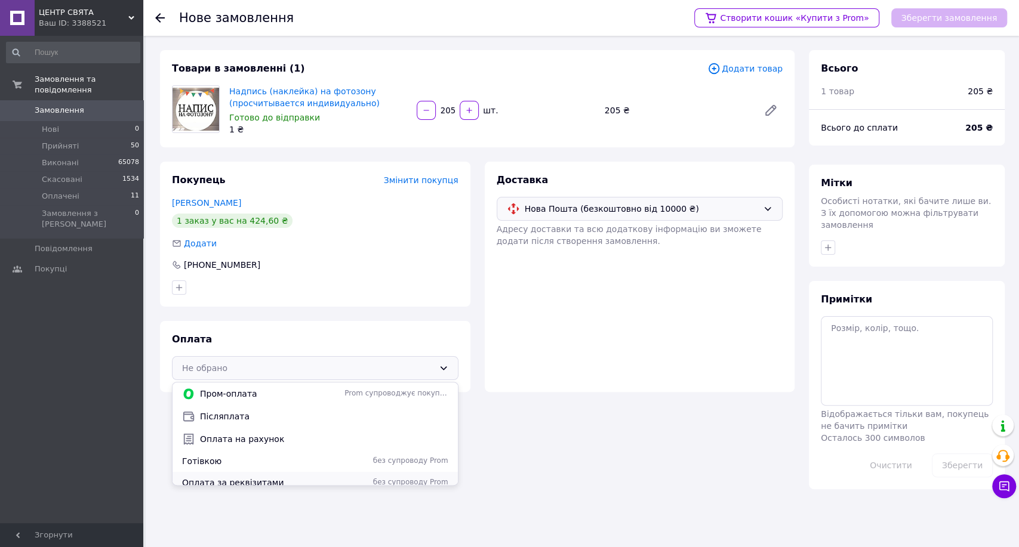
click at [276, 478] on span "Оплата за реквізитами" at bounding box center [261, 483] width 158 height 12
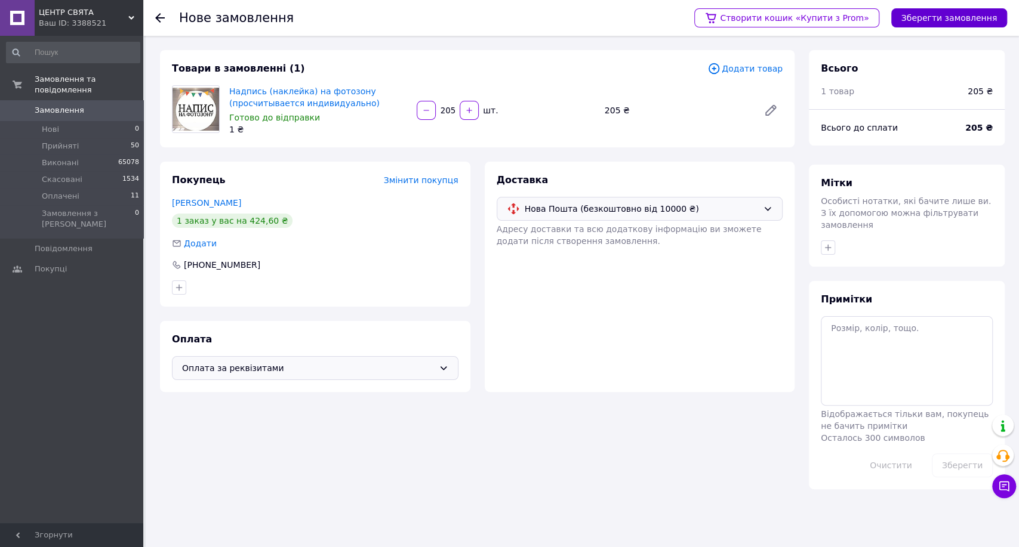
click at [970, 20] on button "Зберегти замовлення" at bounding box center [949, 17] width 116 height 19
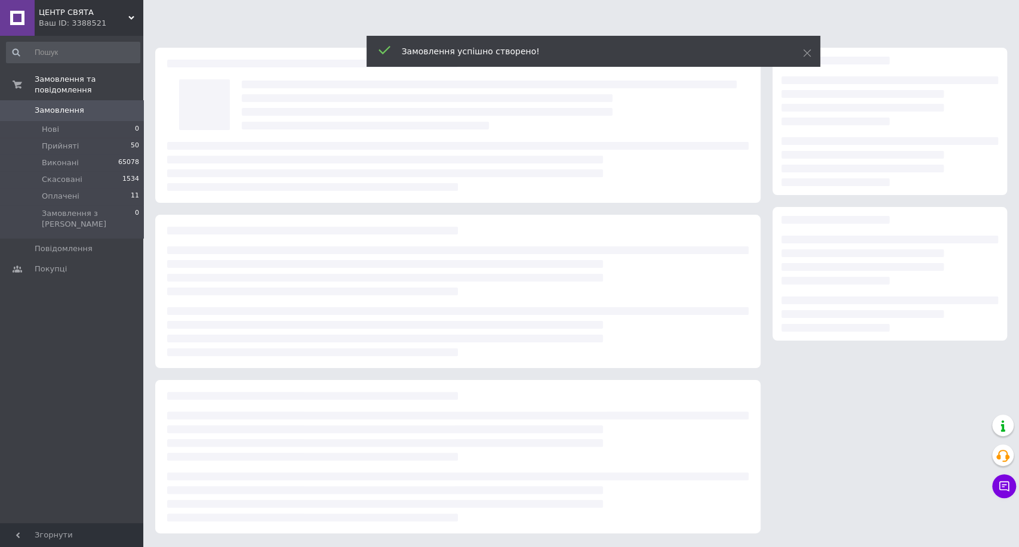
click at [807, 54] on icon at bounding box center [807, 53] width 8 height 8
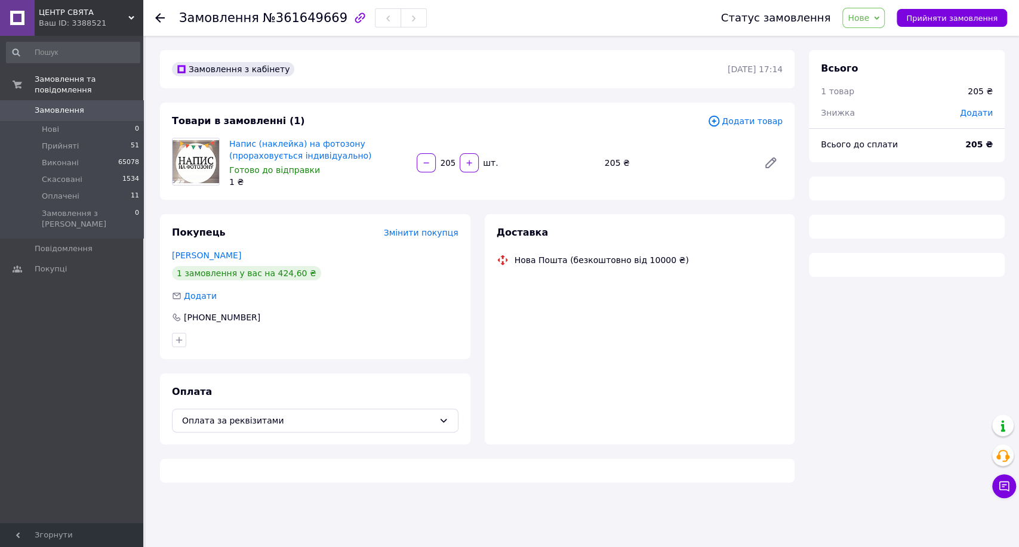
drag, startPoint x: 946, startPoint y: 10, endPoint x: 922, endPoint y: 33, distance: 32.9
click at [936, 23] on button "Прийняти замовлення" at bounding box center [952, 18] width 110 height 18
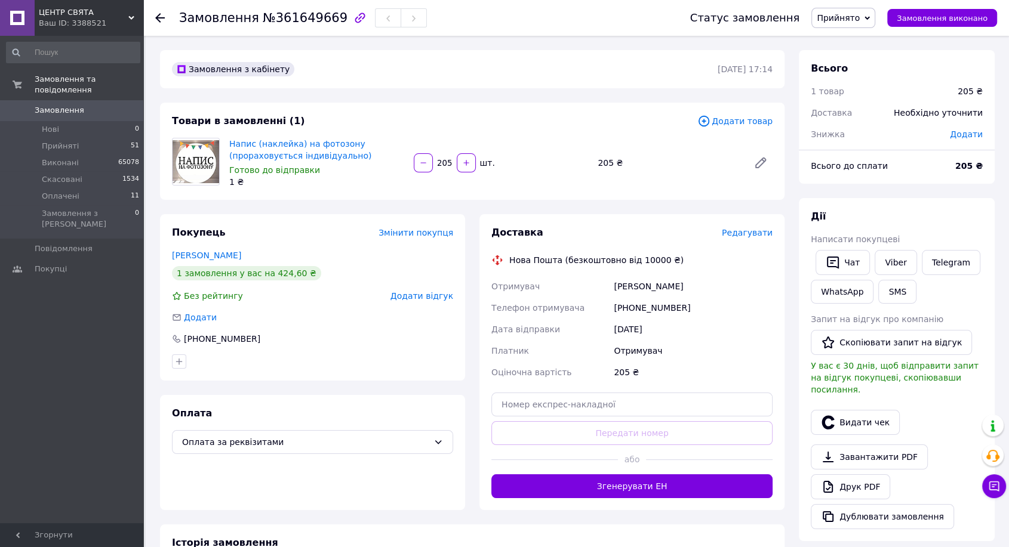
drag, startPoint x: 950, startPoint y: 199, endPoint x: 873, endPoint y: 295, distance: 123.2
click at [948, 201] on div "Дії Написати покупцеві   Чат Viber Telegram WhatsApp SMS Запит на відгук про ко…" at bounding box center [897, 369] width 196 height 343
click at [909, 264] on link "Viber" at bounding box center [896, 262] width 42 height 25
drag, startPoint x: 961, startPoint y: 63, endPoint x: 1018, endPoint y: 43, distance: 60.8
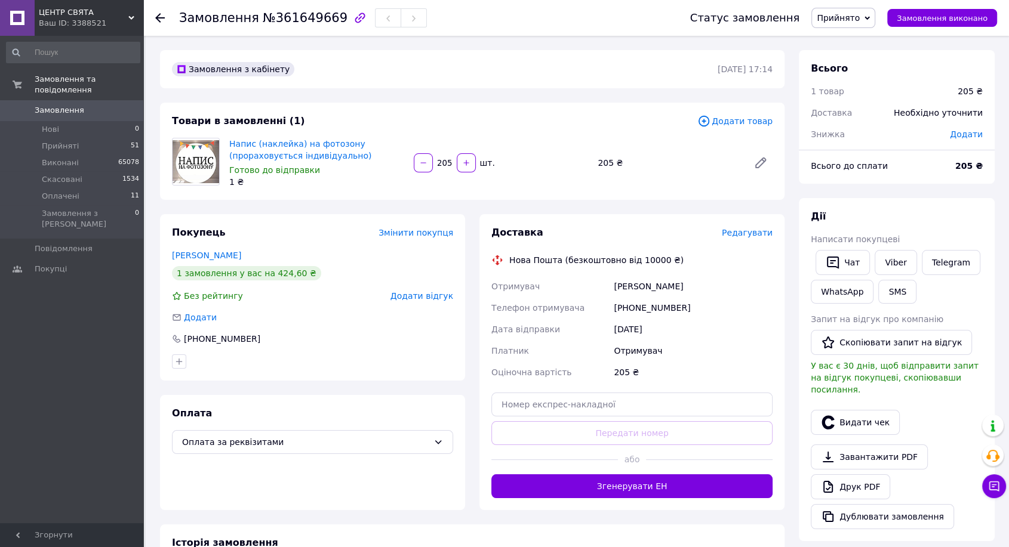
click at [974, 62] on div "Всього" at bounding box center [897, 69] width 172 height 14
click at [842, 475] on link "Друк PDF" at bounding box center [850, 487] width 79 height 25
click at [104, 188] on li "Оплачені 11" at bounding box center [73, 196] width 146 height 17
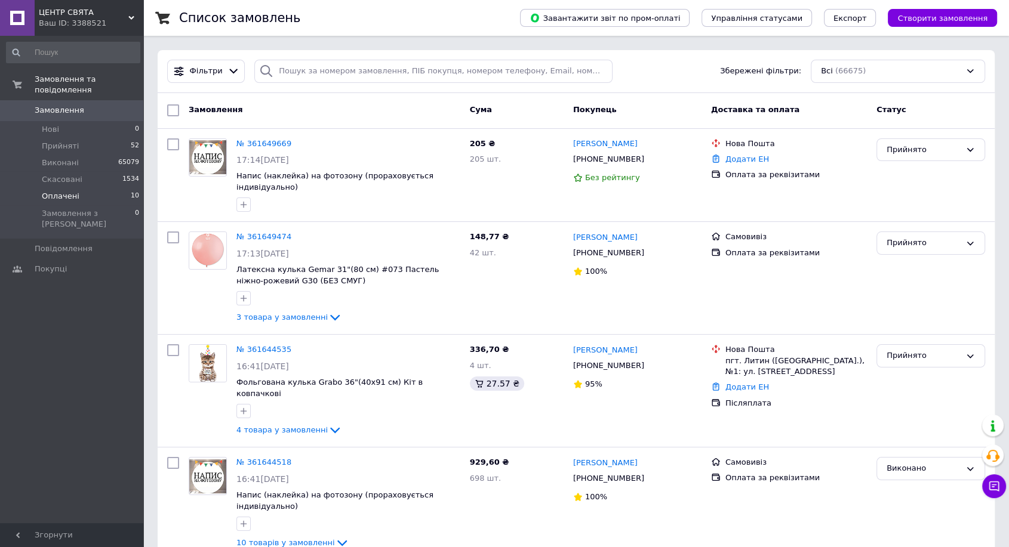
click at [99, 192] on li "Оплачені 10" at bounding box center [73, 196] width 146 height 17
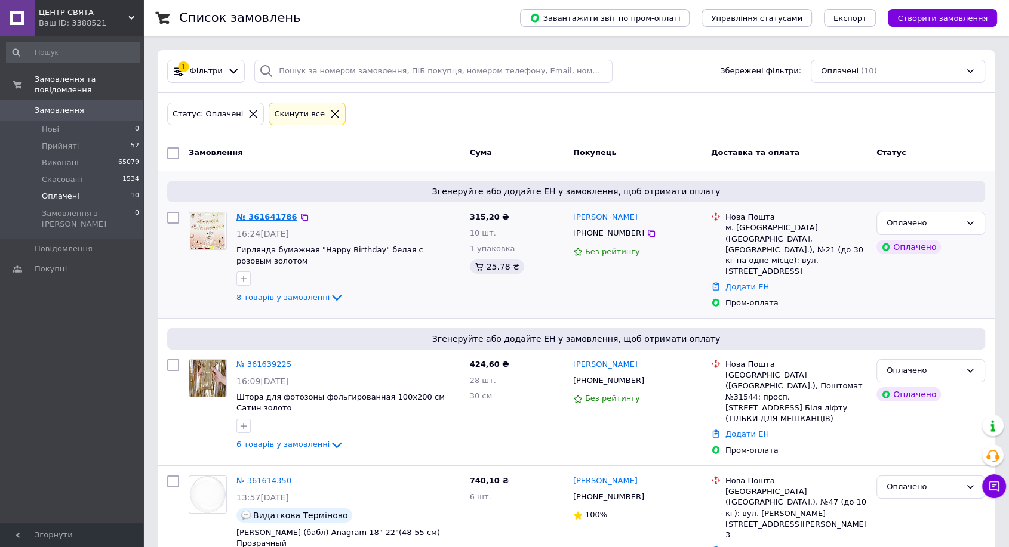
click at [265, 213] on link "№ 361641786" at bounding box center [266, 217] width 61 height 9
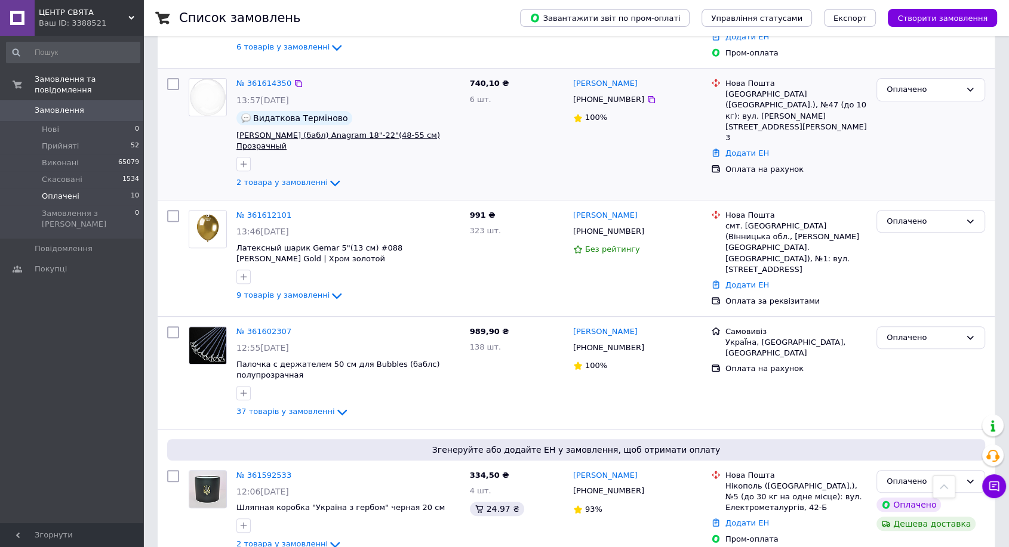
scroll to position [796, 0]
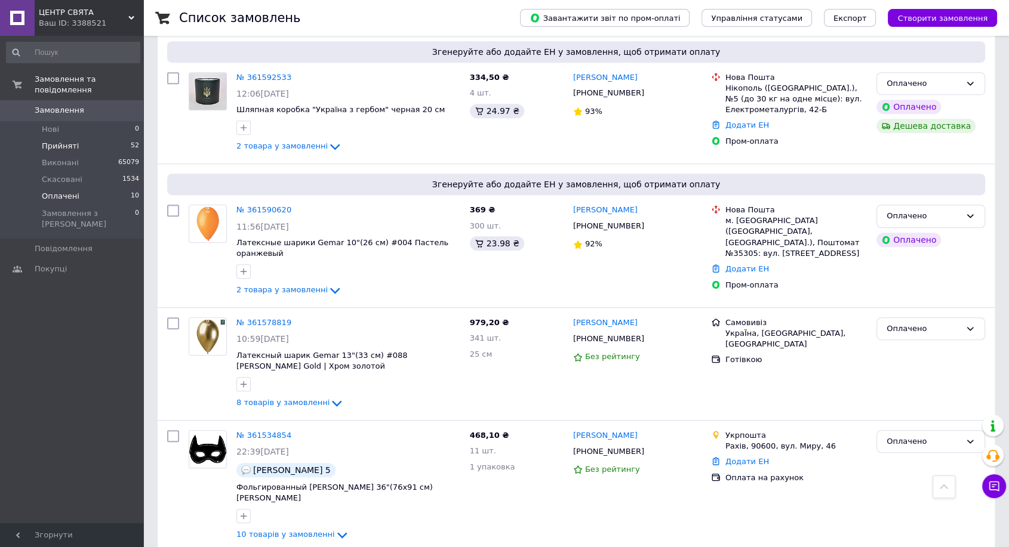
click at [122, 138] on li "Прийняті 52" at bounding box center [73, 146] width 146 height 17
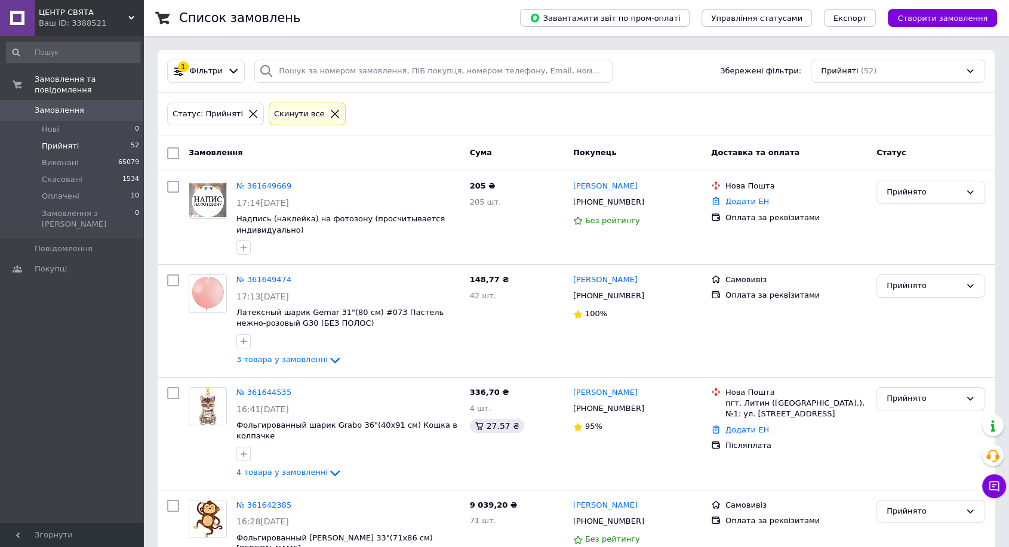
drag, startPoint x: 995, startPoint y: 117, endPoint x: 979, endPoint y: 115, distance: 16.3
drag, startPoint x: 927, startPoint y: 17, endPoint x: 684, endPoint y: 60, distance: 246.2
click at [926, 17] on span "Створити замовлення" at bounding box center [942, 18] width 90 height 9
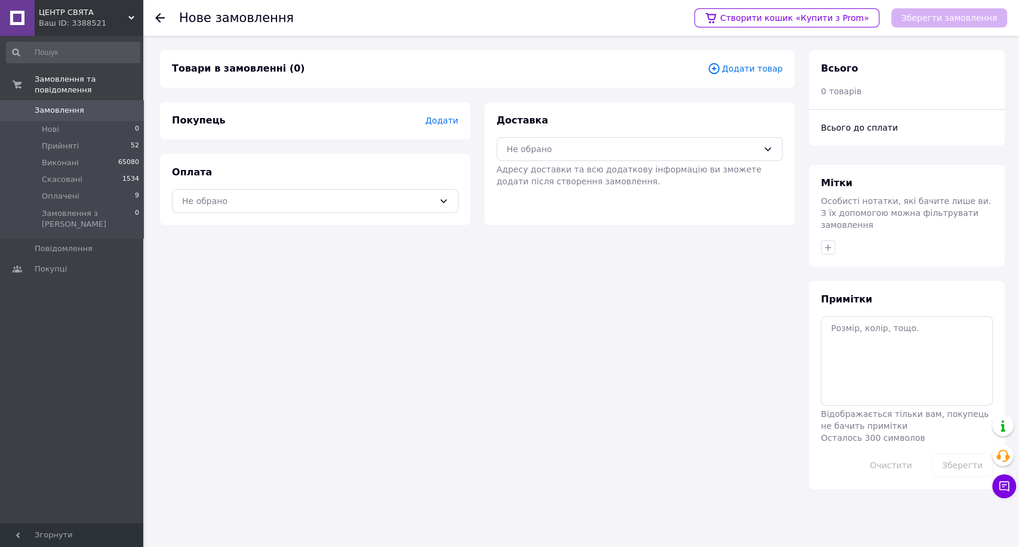
drag, startPoint x: 945, startPoint y: 68, endPoint x: 805, endPoint y: 49, distance: 141.6
click at [945, 68] on div "Всього" at bounding box center [907, 69] width 172 height 14
drag, startPoint x: 102, startPoint y: 135, endPoint x: 112, endPoint y: 137, distance: 10.3
click at [102, 138] on li "Прийняті 52" at bounding box center [73, 146] width 146 height 17
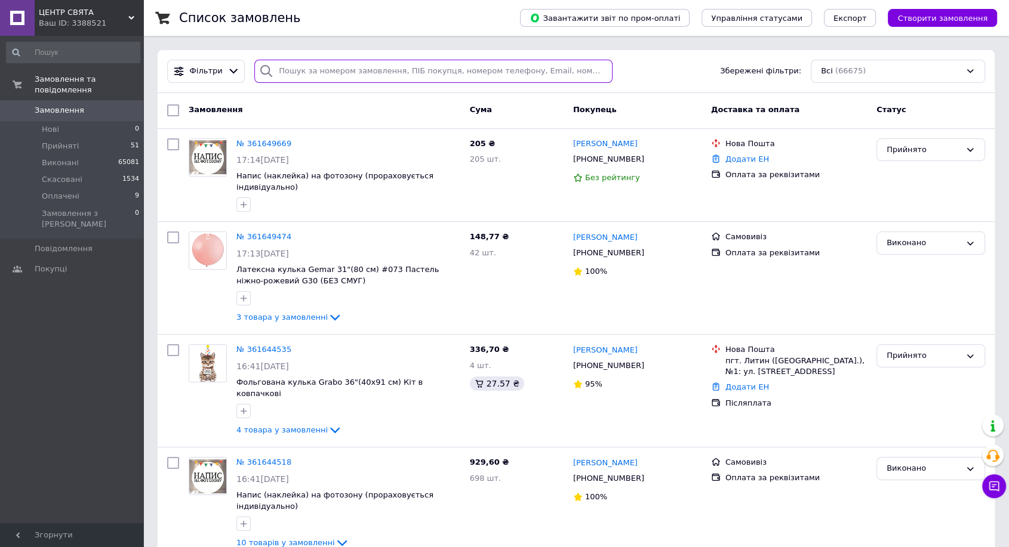
click at [350, 72] on input "search" at bounding box center [433, 71] width 358 height 23
type input "С"
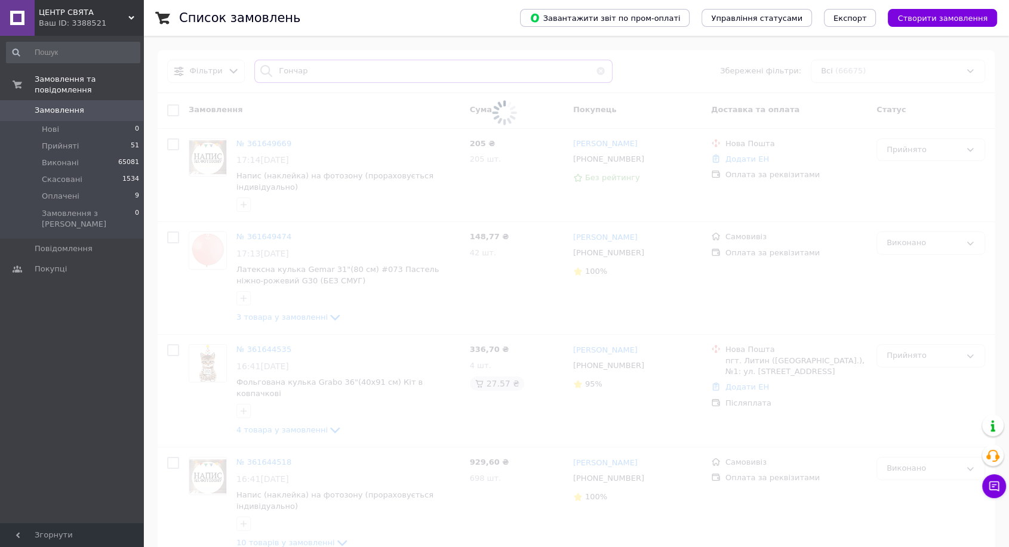
type input "Гончар"
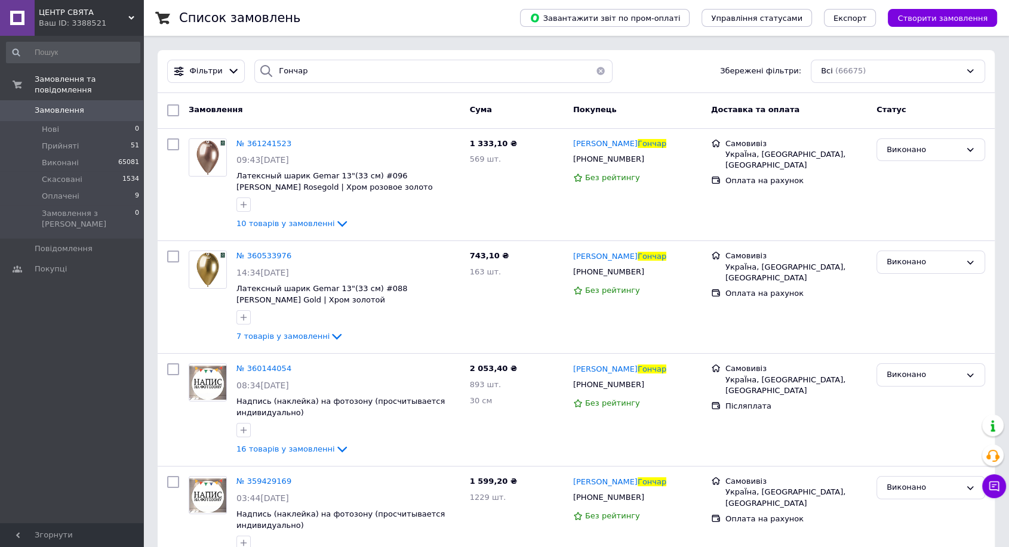
drag, startPoint x: 958, startPoint y: 25, endPoint x: 872, endPoint y: 25, distance: 86.0
click at [956, 25] on button "Створити замовлення" at bounding box center [942, 18] width 109 height 18
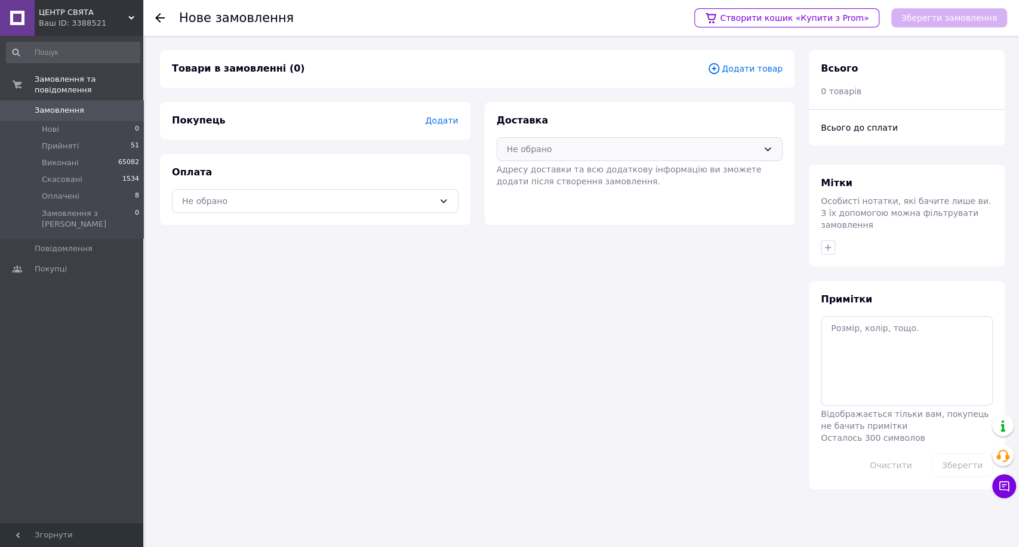
click at [574, 155] on div "Не обрано" at bounding box center [640, 149] width 287 height 24
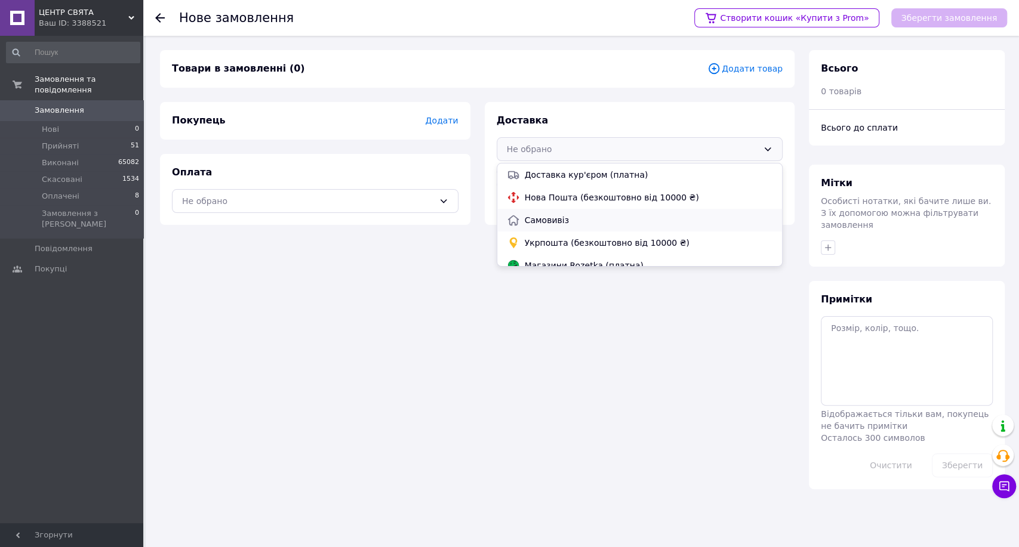
click at [561, 219] on span "Самовивіз" at bounding box center [649, 220] width 248 height 12
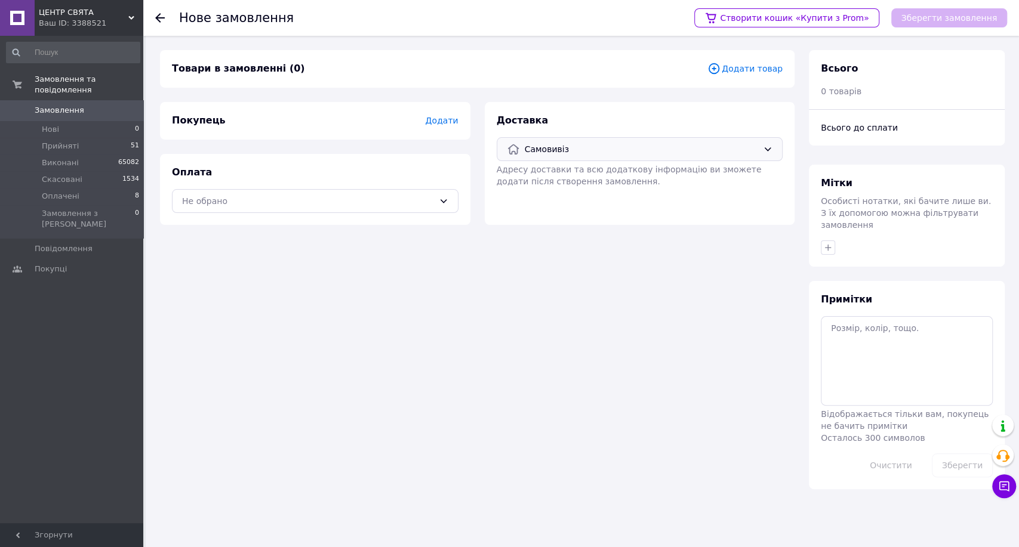
click at [584, 155] on span "Самовивіз" at bounding box center [642, 149] width 234 height 13
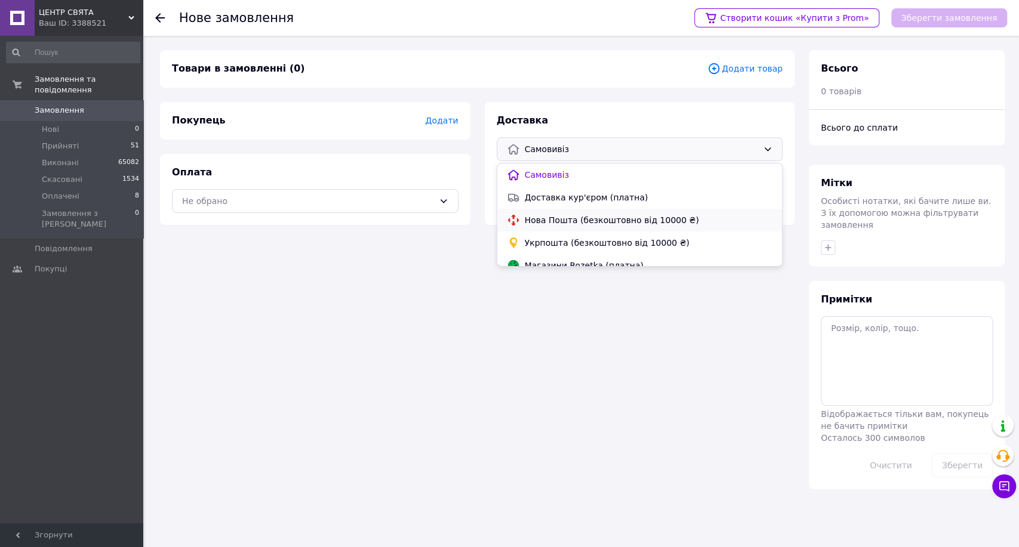
click at [583, 223] on span "Нова Пошта (безкоштовно від 10000 ₴)" at bounding box center [649, 220] width 248 height 12
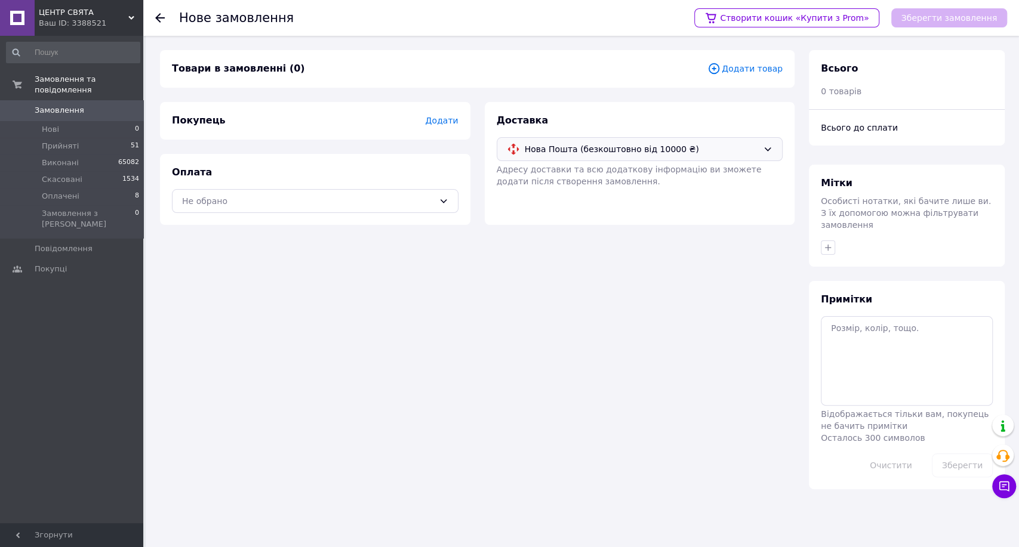
click at [437, 122] on span "Додати" at bounding box center [441, 121] width 33 height 10
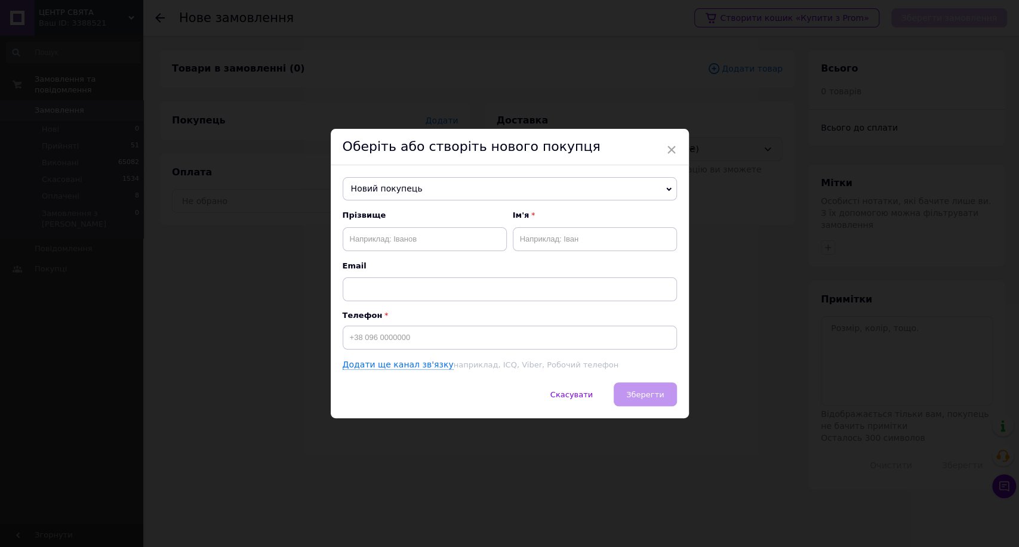
click at [461, 182] on span "Новий покупець" at bounding box center [510, 189] width 334 height 24
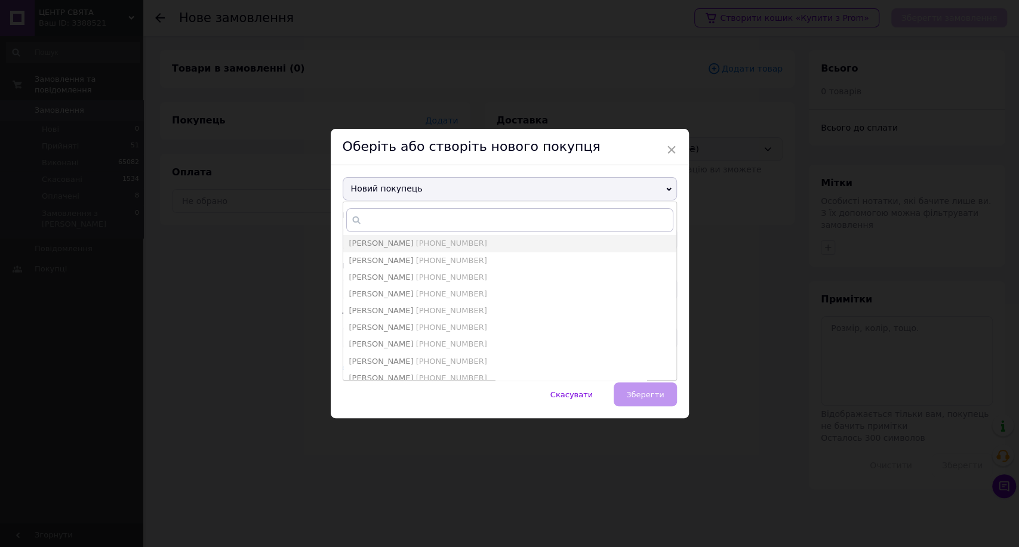
drag, startPoint x: 934, startPoint y: 148, endPoint x: 927, endPoint y: 149, distance: 6.7
click at [932, 149] on div "× Оберіть або створіть нового покупця Новий покупець Безверхая Алина +380988447…" at bounding box center [509, 273] width 1019 height 547
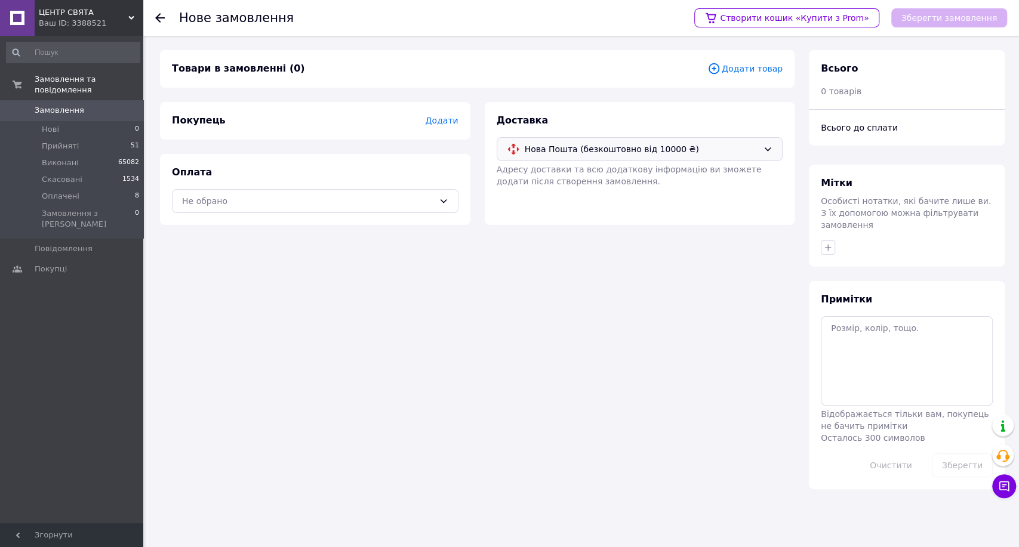
click at [442, 117] on span "Додати" at bounding box center [441, 121] width 33 height 10
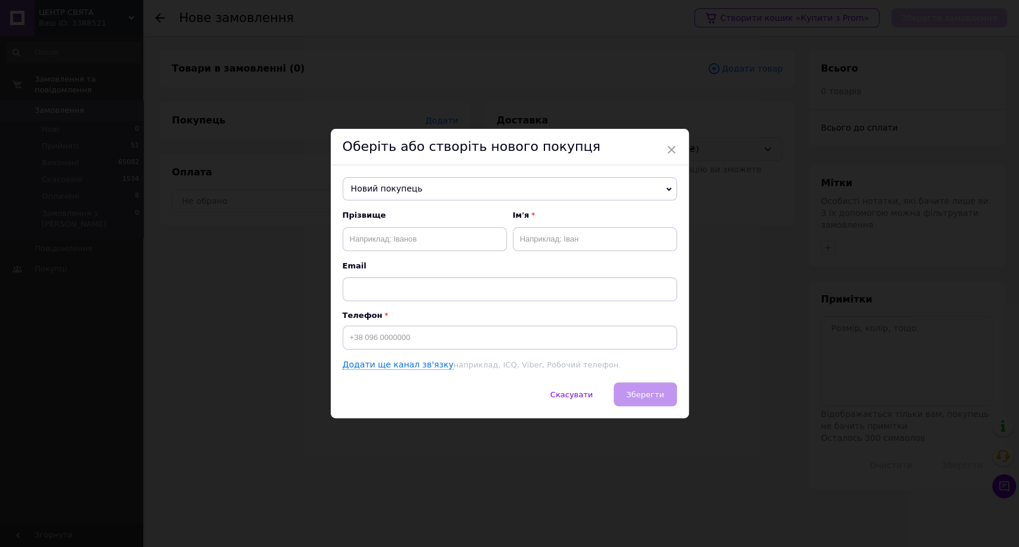
click at [435, 181] on span "Новий покупець" at bounding box center [510, 189] width 334 height 24
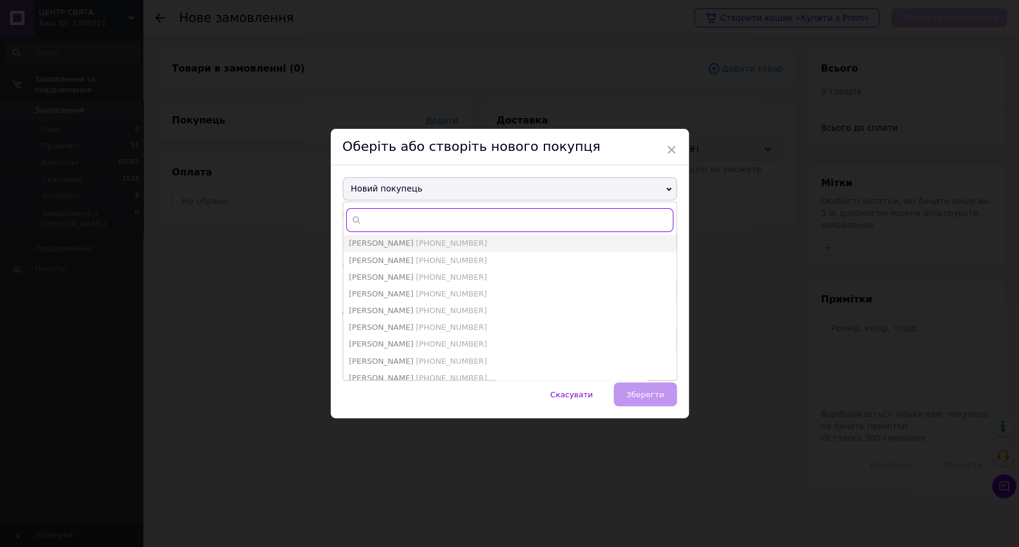
paste input "[PHONE_NUMBER]"
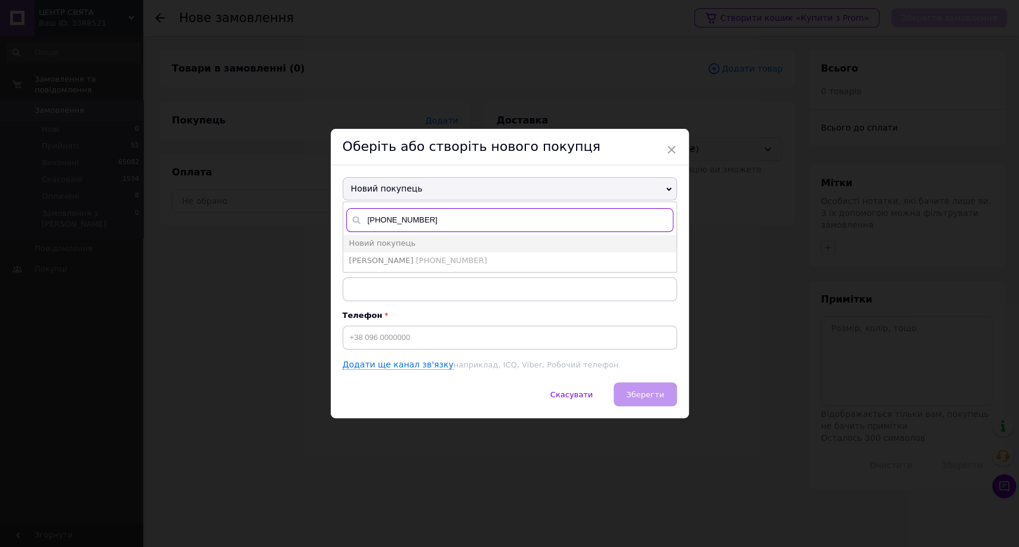
type input "[PHONE_NUMBER]"
click at [416, 258] on span "[PHONE_NUMBER]" at bounding box center [451, 260] width 71 height 9
type input "[PERSON_NAME]"
type input "[PHONE_NUMBER]"
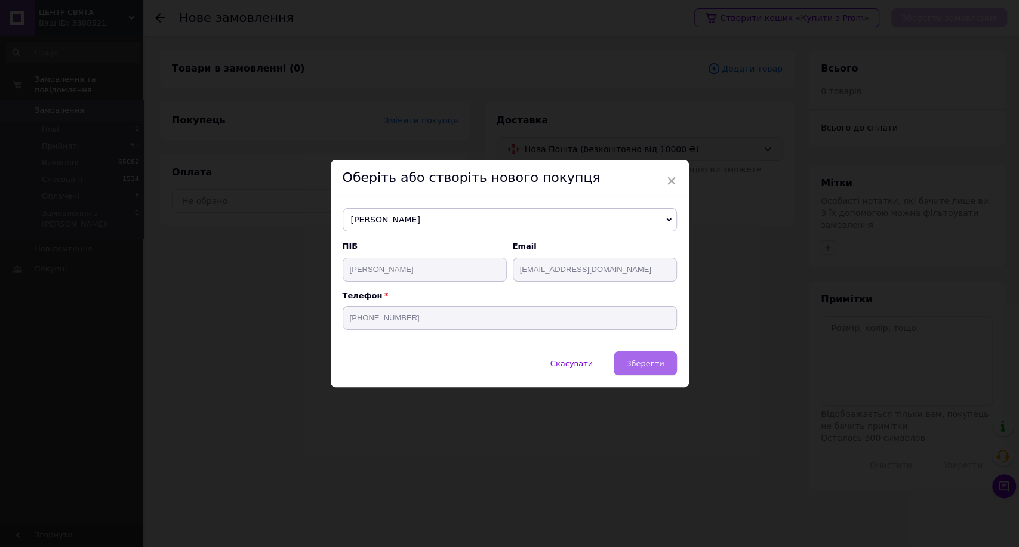
click at [658, 365] on span "Зберегти" at bounding box center [645, 363] width 38 height 9
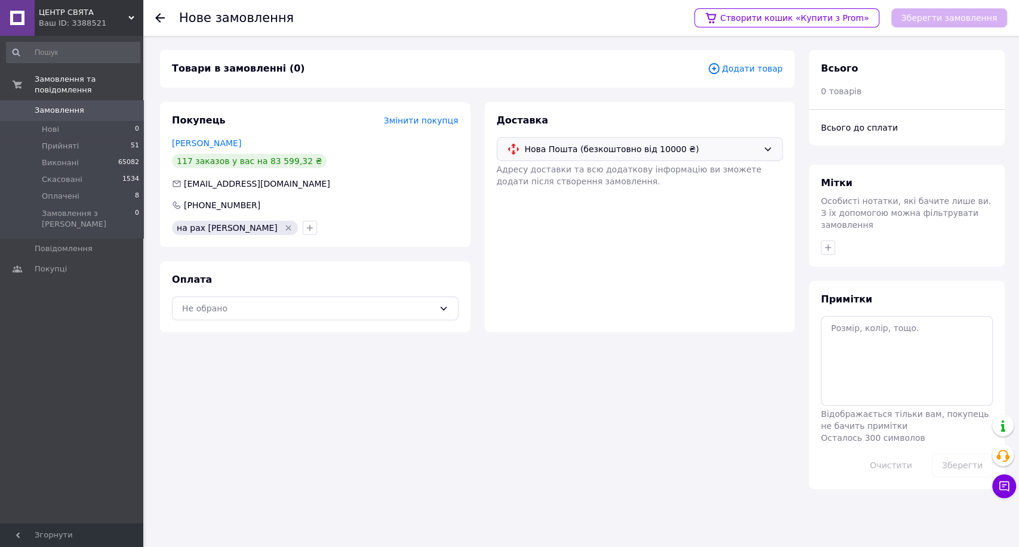
click at [752, 73] on span "Додати товар" at bounding box center [744, 68] width 75 height 13
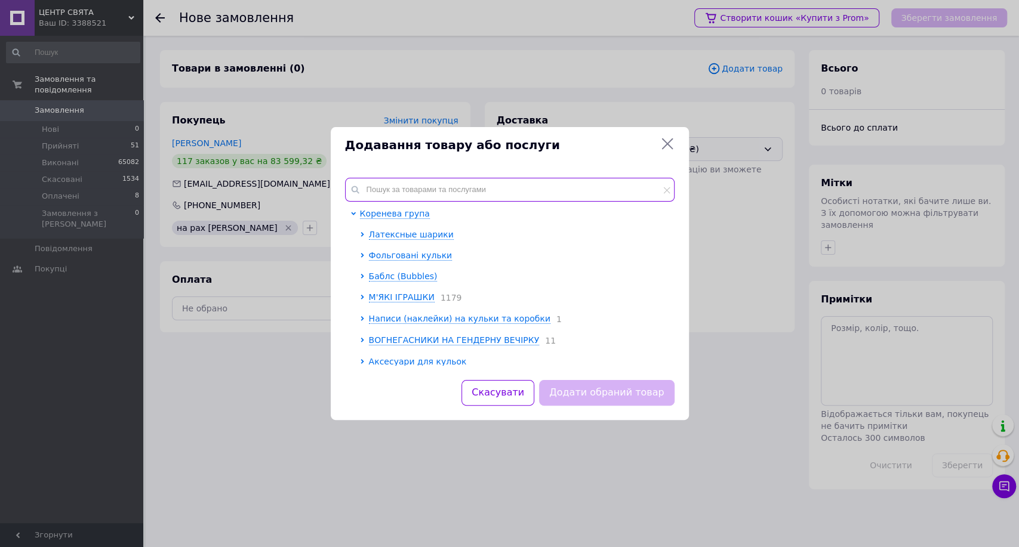
click at [505, 183] on input "text" at bounding box center [510, 190] width 330 height 24
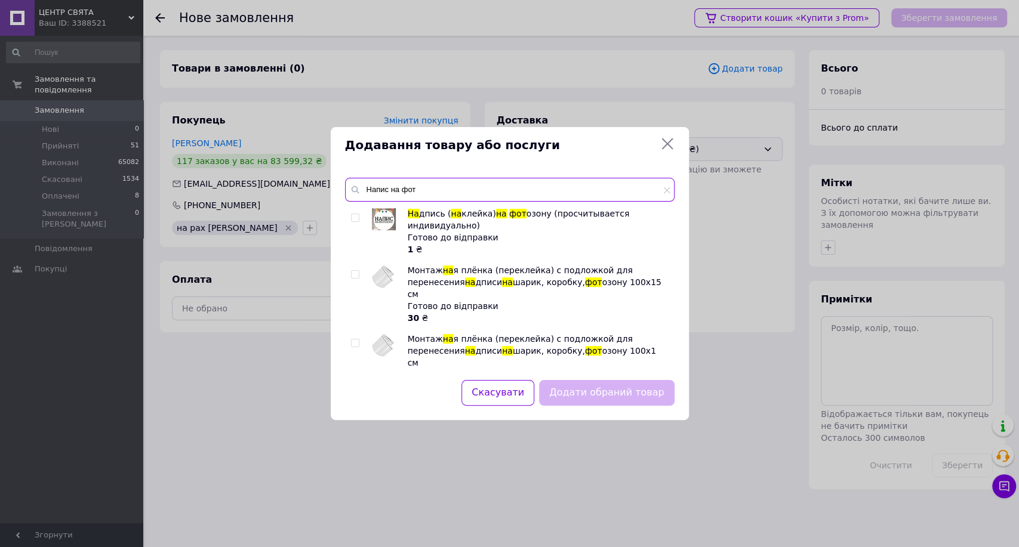
type input "Напис на фот"
click at [946, 98] on div "Додавання товару або послуги Напис на фот На дпись ( на клейка) на фот озону (п…" at bounding box center [509, 273] width 1019 height 547
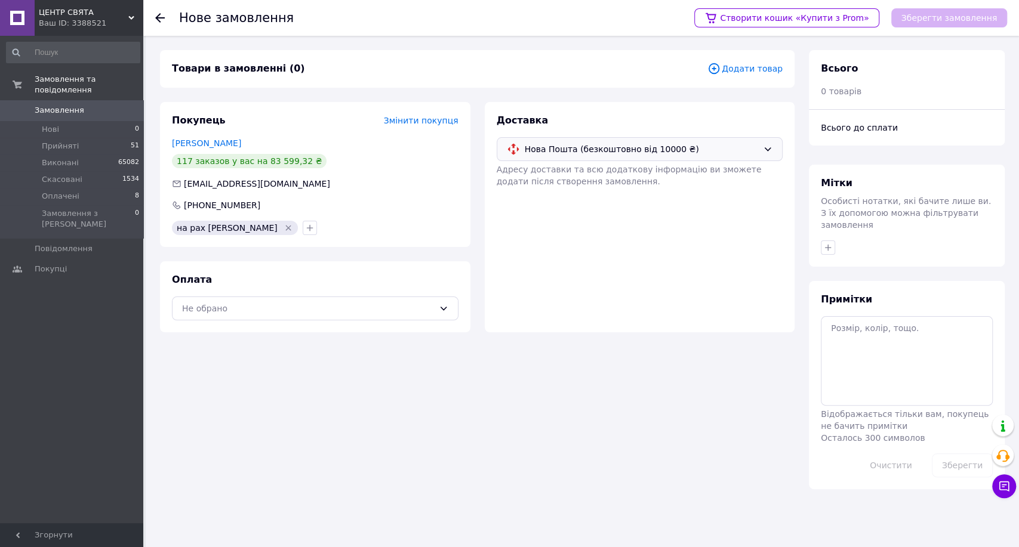
click at [739, 66] on span "Додати товар" at bounding box center [744, 68] width 75 height 13
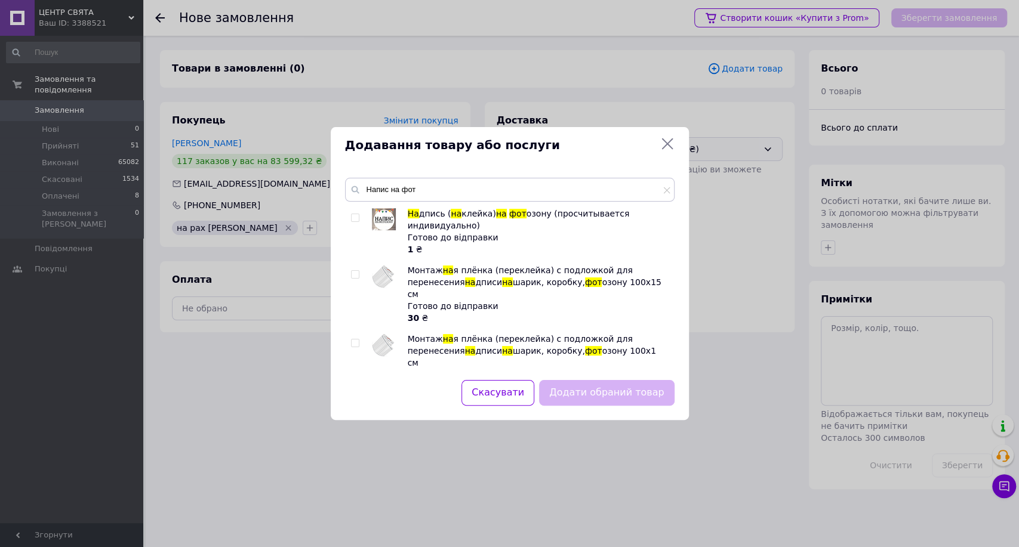
click at [356, 217] on input "checkbox" at bounding box center [355, 218] width 8 height 8
checkbox input "true"
drag, startPoint x: 573, startPoint y: 387, endPoint x: 4, endPoint y: 291, distance: 577.6
click at [570, 387] on button "Додати обраний товар" at bounding box center [606, 393] width 135 height 26
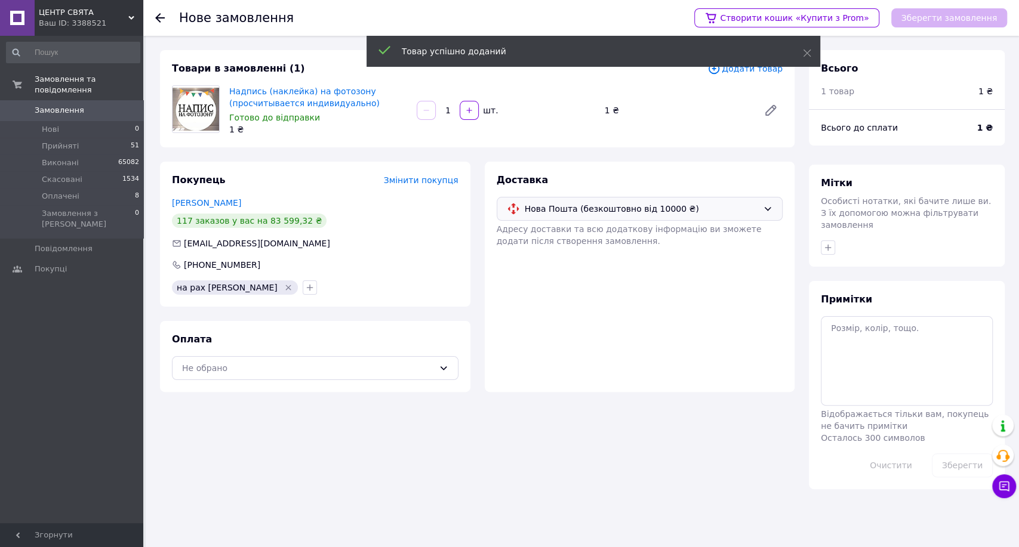
click at [451, 106] on input "1" at bounding box center [447, 110] width 19 height 9
type input "370"
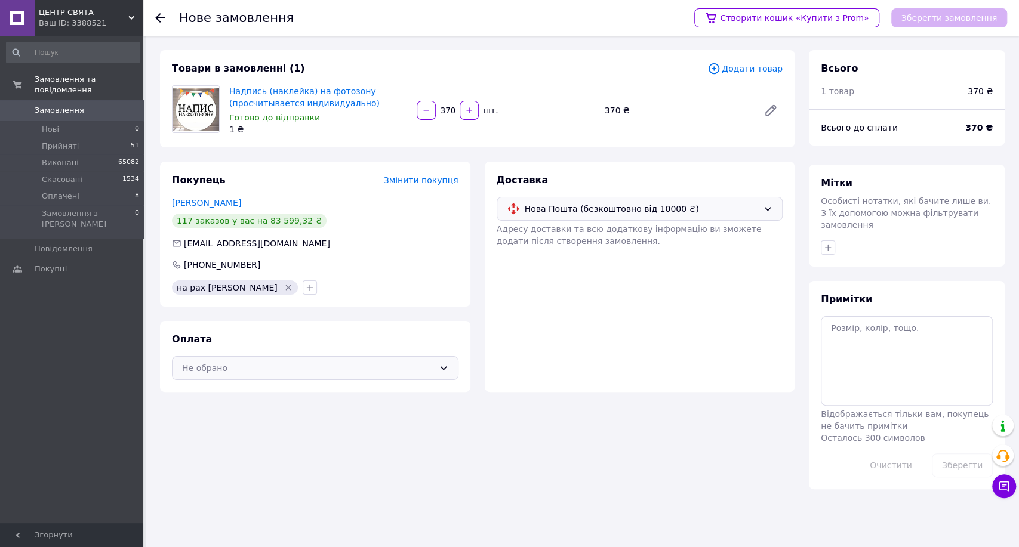
drag, startPoint x: 281, startPoint y: 380, endPoint x: 287, endPoint y: 370, distance: 12.0
click at [282, 377] on div "Оплата Не обрано" at bounding box center [315, 356] width 310 height 71
click at [287, 370] on div "Не обрано" at bounding box center [308, 368] width 252 height 13
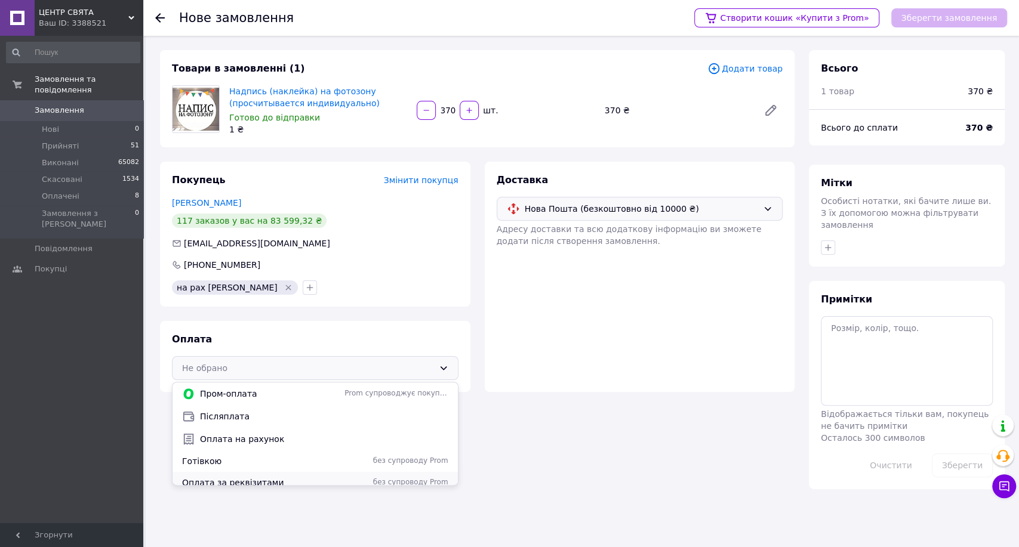
drag, startPoint x: 260, startPoint y: 476, endPoint x: 525, endPoint y: 365, distance: 288.2
click at [262, 477] on span "Оплата за реквізитами" at bounding box center [261, 483] width 158 height 12
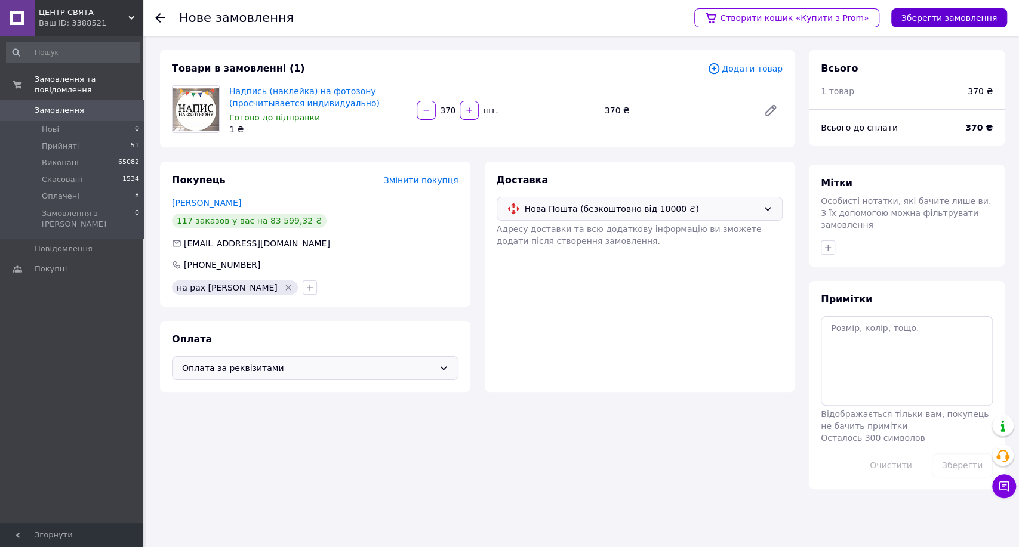
click at [969, 16] on button "Зберегти замовлення" at bounding box center [949, 17] width 116 height 19
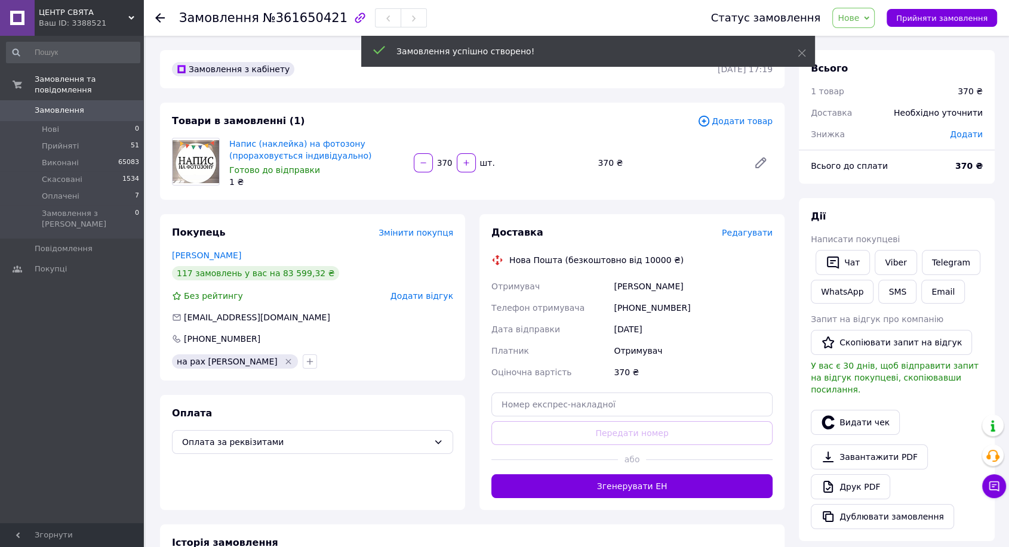
drag, startPoint x: 974, startPoint y: 13, endPoint x: 870, endPoint y: 201, distance: 215.7
click at [974, 16] on span "Прийняти замовлення" at bounding box center [941, 18] width 91 height 9
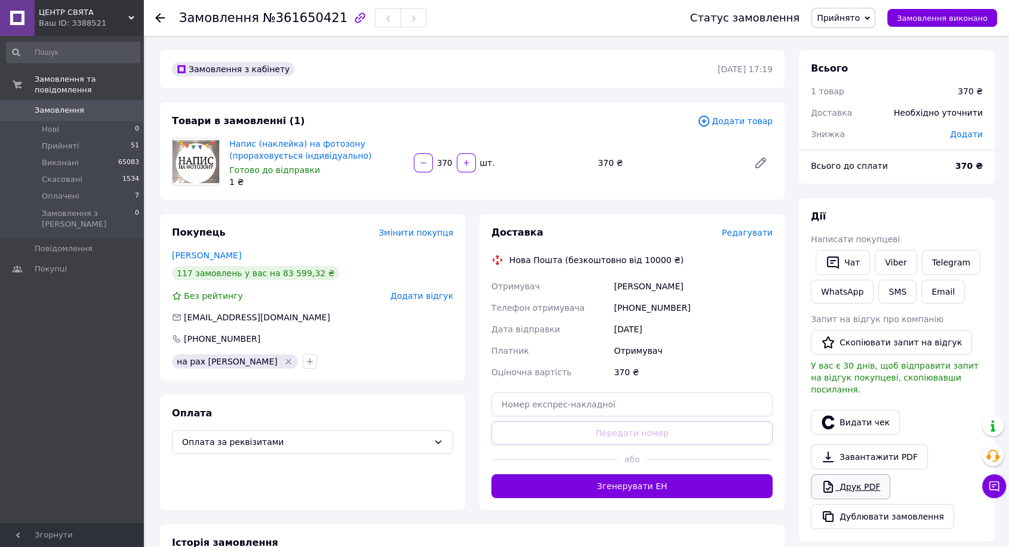
click at [862, 479] on link "Друк PDF" at bounding box center [850, 487] width 79 height 25
click at [104, 138] on li "Прийняті 51" at bounding box center [73, 146] width 146 height 17
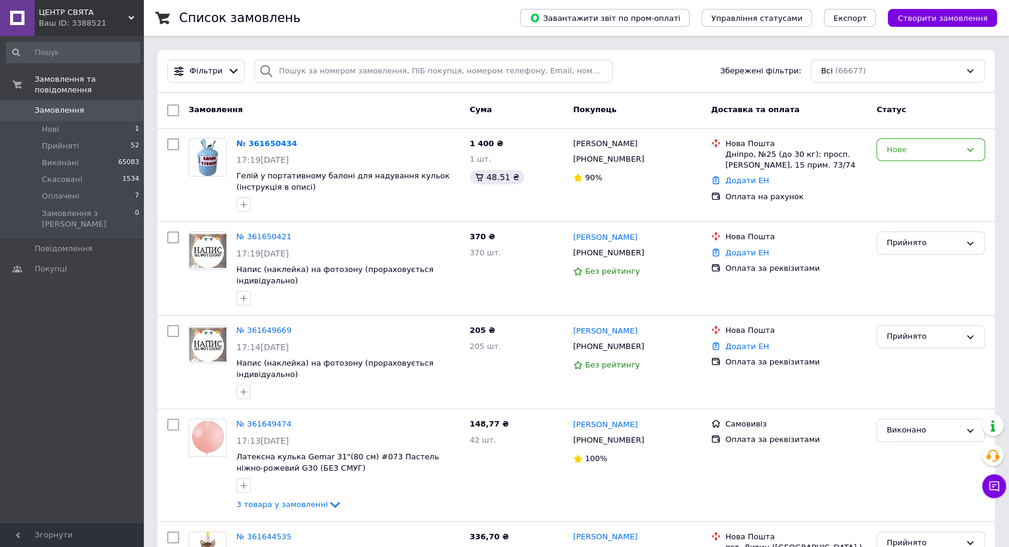
drag, startPoint x: 967, startPoint y: 186, endPoint x: 751, endPoint y: 125, distance: 224.5
click at [956, 186] on div "Нове" at bounding box center [931, 176] width 118 height 84
drag, startPoint x: 401, startPoint y: 57, endPoint x: 401, endPoint y: 68, distance: 10.8
click at [401, 58] on div "Фільтри Збережені фільтри: Всі (66677)" at bounding box center [576, 71] width 837 height 43
click at [402, 70] on input "search" at bounding box center [433, 71] width 358 height 23
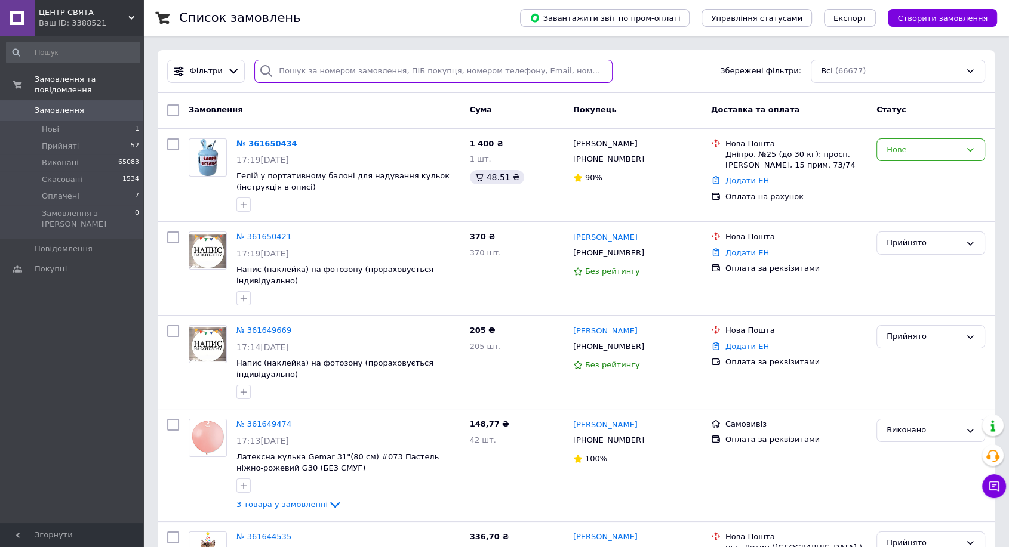
paste input "+380972504299"
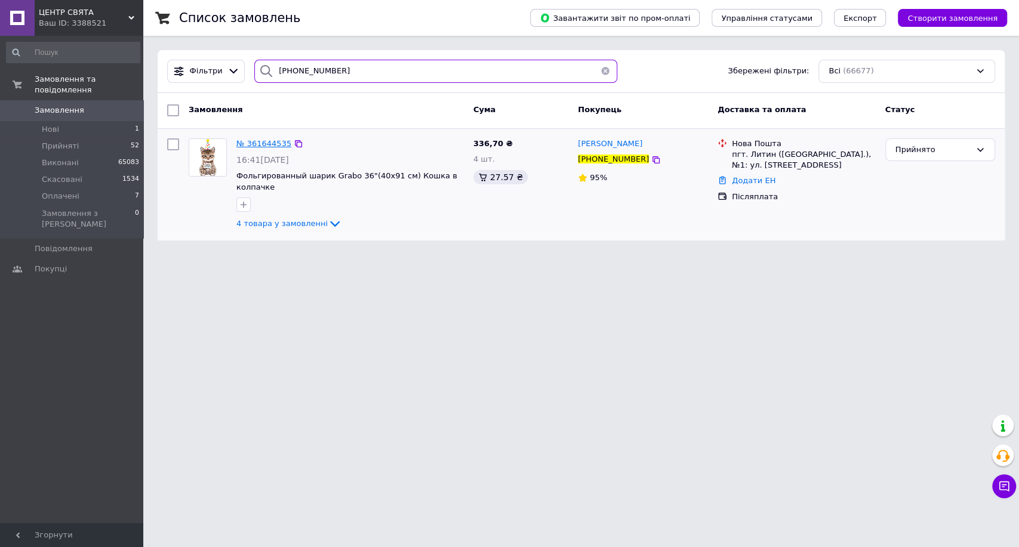
type input "+380972504299"
drag, startPoint x: 267, startPoint y: 140, endPoint x: 267, endPoint y: 134, distance: 6.0
click at [267, 140] on span "№ 361644535" at bounding box center [263, 143] width 55 height 9
drag, startPoint x: 107, startPoint y: 132, endPoint x: 127, endPoint y: 129, distance: 20.5
click at [107, 138] on li "Прийняті 52" at bounding box center [73, 146] width 146 height 17
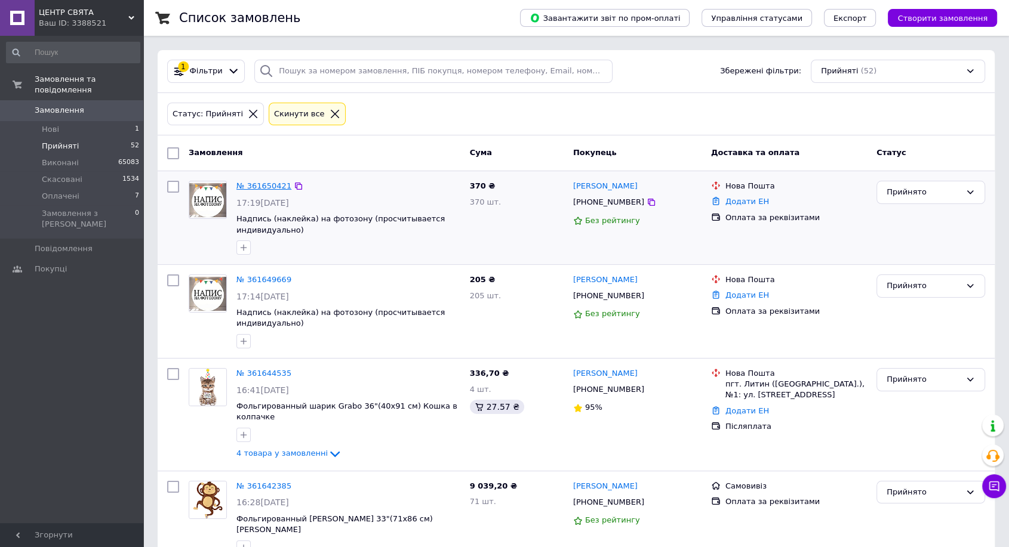
click at [260, 187] on link "№ 361650421" at bounding box center [263, 186] width 55 height 9
drag, startPoint x: 982, startPoint y: 103, endPoint x: 694, endPoint y: 93, distance: 288.0
click at [979, 103] on div "Статус: Прийняті Cкинути все" at bounding box center [576, 114] width 823 height 28
click at [497, 68] on input "search" at bounding box center [433, 71] width 358 height 23
paste input "+380979765605"
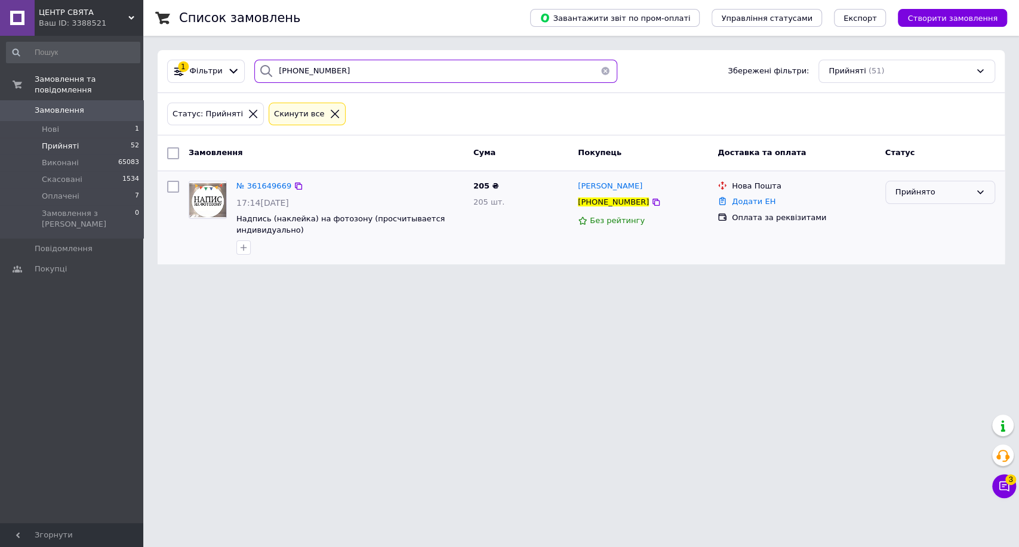
type input "+380979765605"
click at [955, 192] on div "Прийнято" at bounding box center [933, 192] width 75 height 13
drag, startPoint x: 906, startPoint y: 261, endPoint x: 866, endPoint y: 283, distance: 45.7
click at [906, 262] on li "Оплачено" at bounding box center [940, 261] width 109 height 22
click at [1018, 279] on html "ЦЕНТР СВЯТА Ваш ID: 3388521 Сайт ЦЕНТР СВЯТА Кабінет покупця Перевірити стан си…" at bounding box center [509, 139] width 1019 height 279
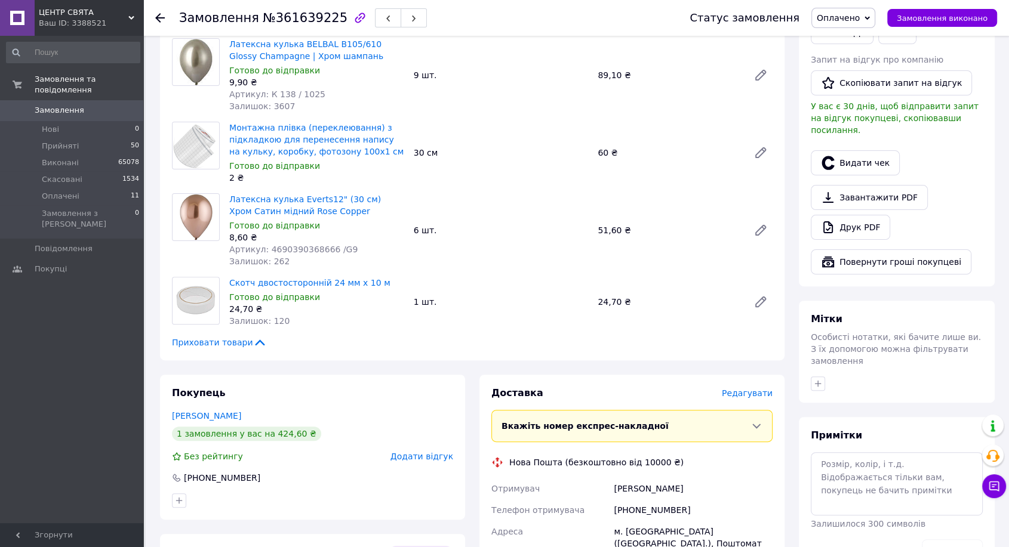
scroll to position [464, 0]
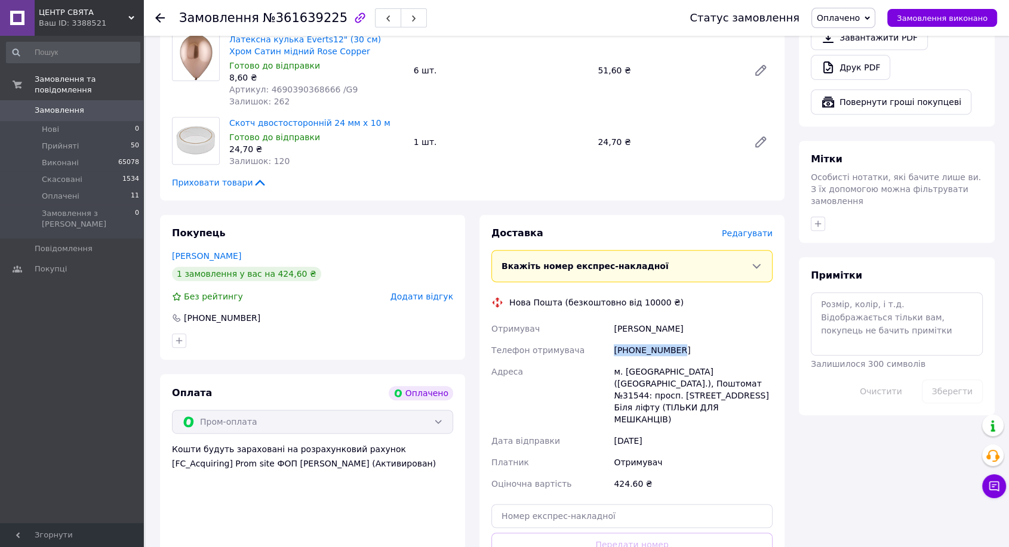
drag, startPoint x: 676, startPoint y: 349, endPoint x: 659, endPoint y: 362, distance: 22.2
click at [607, 344] on div "Отримувач [PERSON_NAME] Телефон отримувача [PHONE_NUMBER] Адреса [PERSON_NAME].…" at bounding box center [632, 406] width 286 height 177
drag, startPoint x: 660, startPoint y: 362, endPoint x: 659, endPoint y: 352, distance: 10.9
click at [648, 350] on div "[PHONE_NUMBER]" at bounding box center [693, 350] width 164 height 21
drag, startPoint x: 676, startPoint y: 352, endPoint x: 579, endPoint y: 345, distance: 98.1
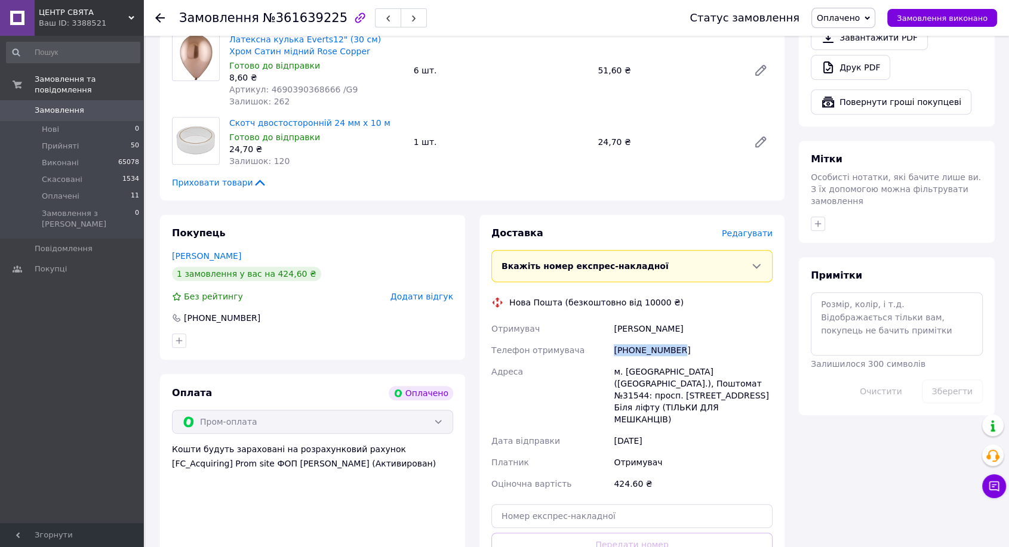
click at [579, 345] on div "Отримувач [PERSON_NAME] Телефон отримувача [PHONE_NUMBER] Адреса [PERSON_NAME].…" at bounding box center [632, 406] width 286 height 177
copy div "Телефон отримувача [PHONE_NUMBER]"
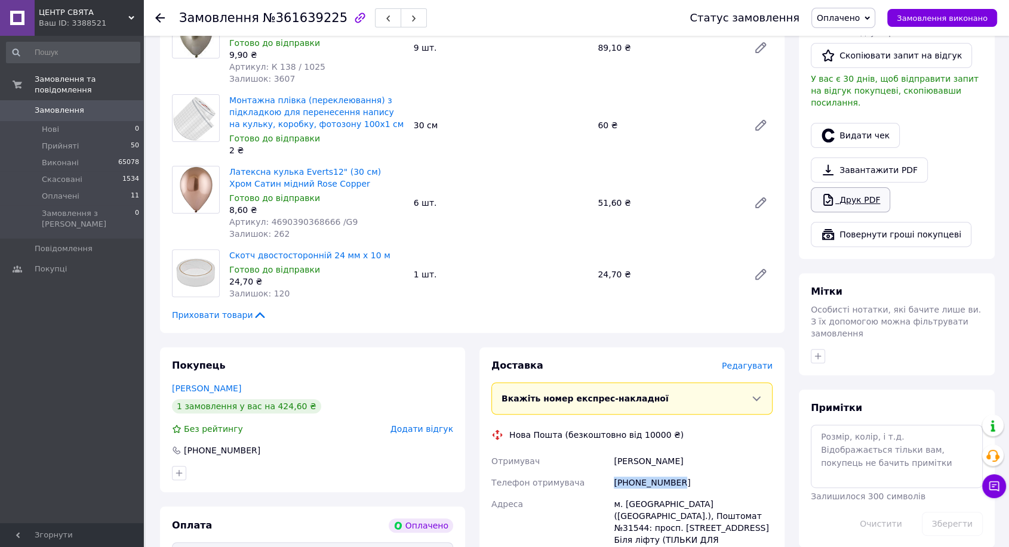
click at [855, 187] on link "Друк PDF" at bounding box center [850, 199] width 79 height 25
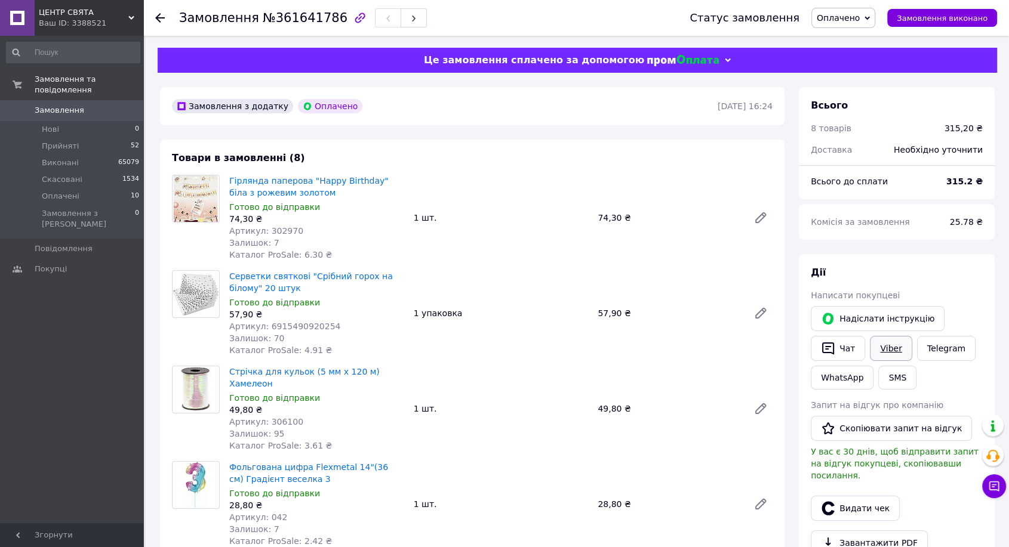
click at [889, 350] on link "Viber" at bounding box center [891, 348] width 42 height 25
drag, startPoint x: 889, startPoint y: 350, endPoint x: 654, endPoint y: 439, distance: 251.1
click at [888, 350] on link "Viber" at bounding box center [891, 348] width 42 height 25
drag, startPoint x: 939, startPoint y: 263, endPoint x: 912, endPoint y: 280, distance: 31.5
click at [937, 264] on div "[PERSON_NAME] покупцеві   [PERSON_NAME] інструкцію   Чат Viber Telegram WhatsAp…" at bounding box center [897, 443] width 196 height 378
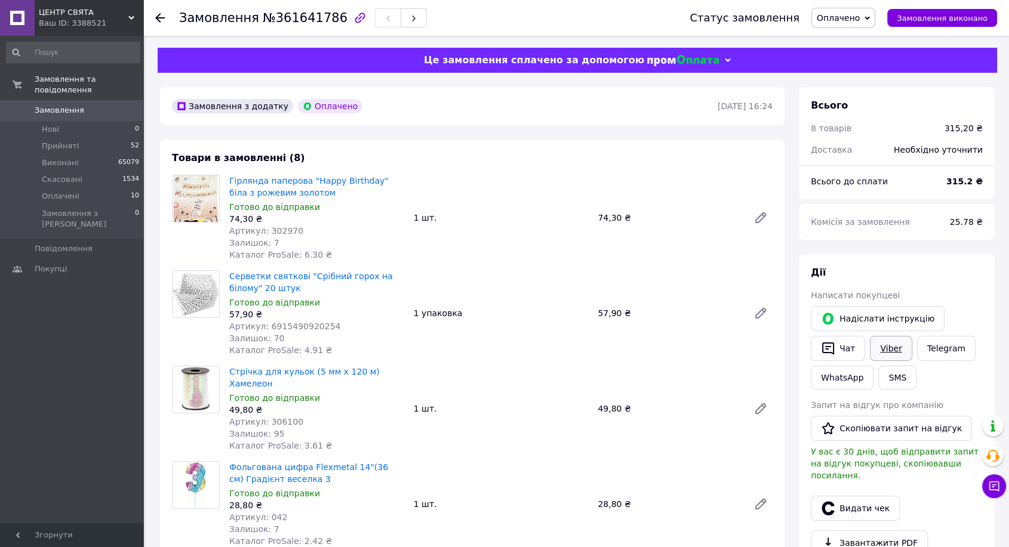
click at [876, 356] on link "Viber" at bounding box center [891, 348] width 42 height 25
drag, startPoint x: 876, startPoint y: 356, endPoint x: 778, endPoint y: 379, distance: 101.2
click at [876, 356] on link "Viber" at bounding box center [891, 348] width 42 height 25
click at [982, 111] on div "Всього" at bounding box center [897, 106] width 172 height 14
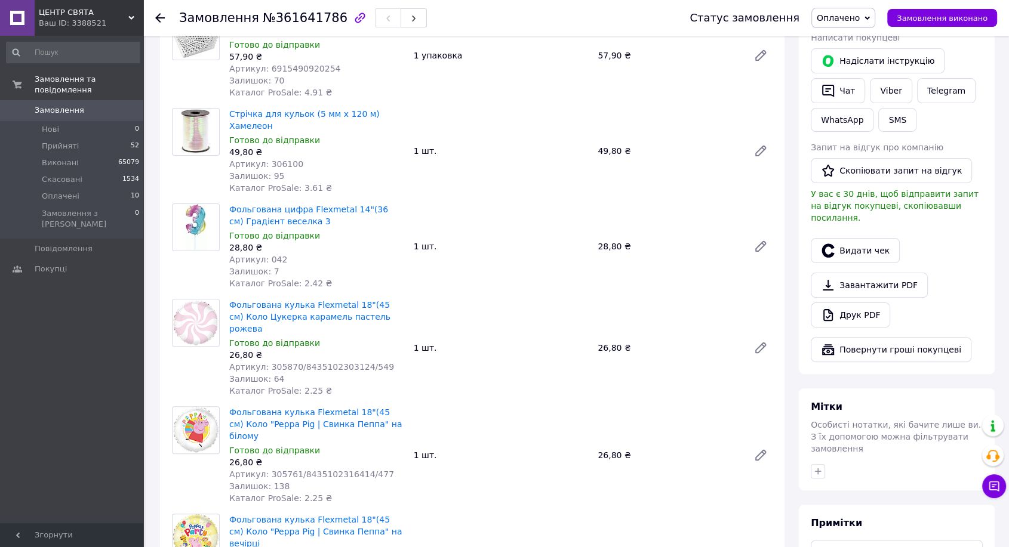
scroll to position [265, 0]
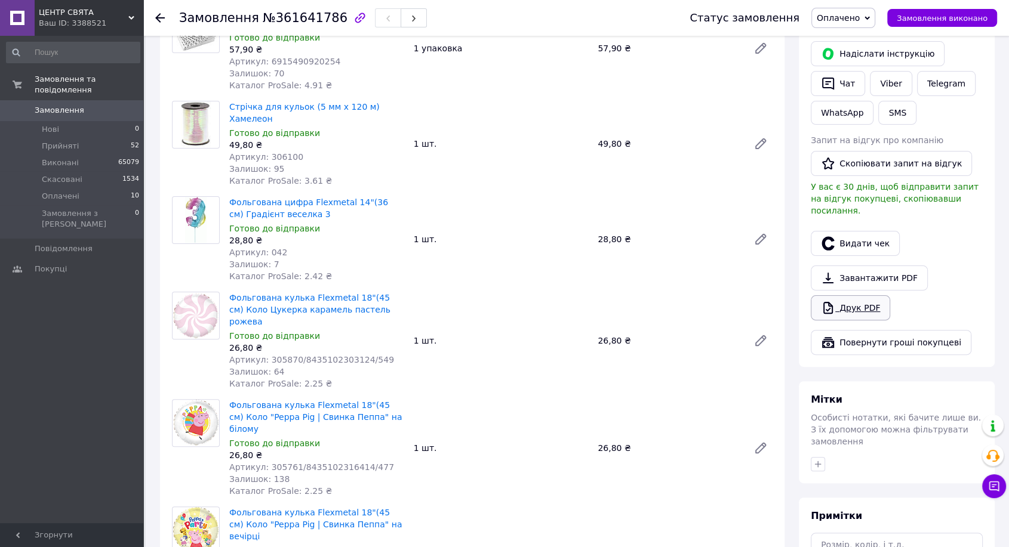
click at [856, 297] on link "Друк PDF" at bounding box center [850, 308] width 79 height 25
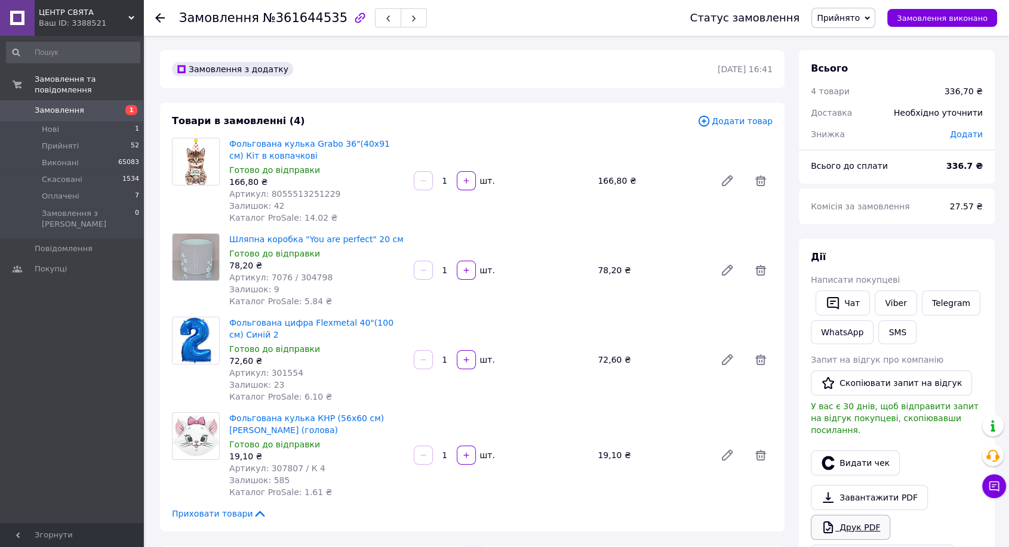
click at [859, 518] on link "Друк PDF" at bounding box center [850, 527] width 79 height 25
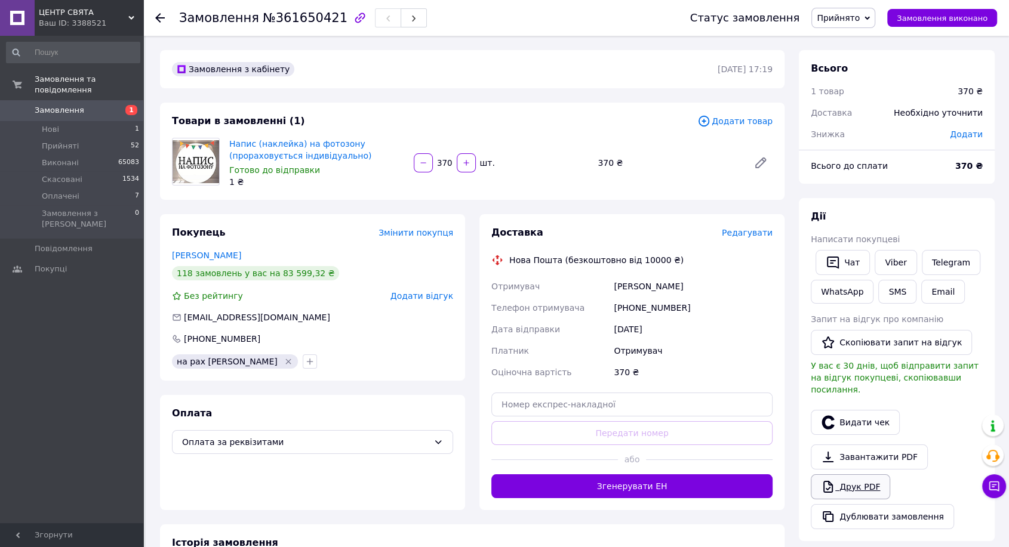
click at [849, 482] on link "Друк PDF" at bounding box center [850, 487] width 79 height 25
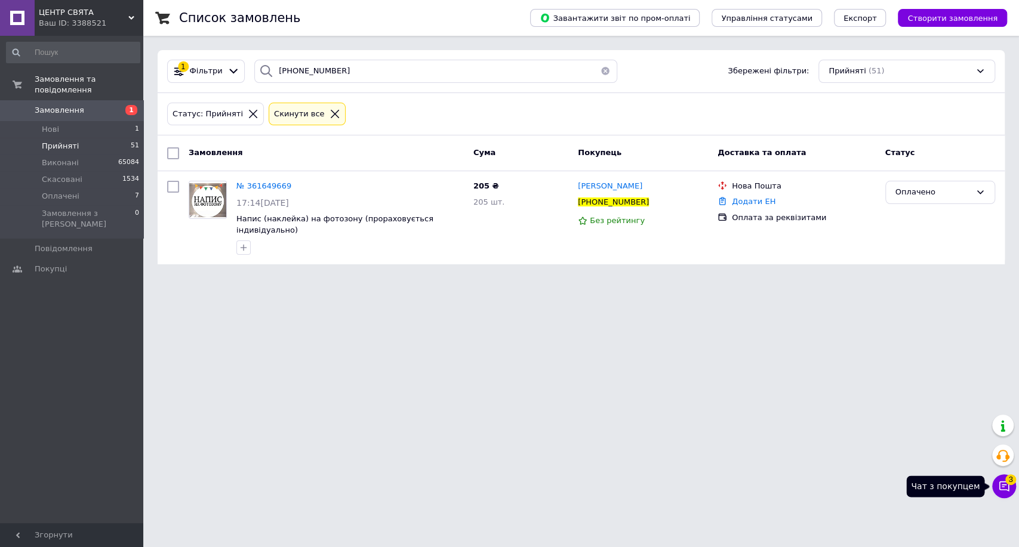
click at [1014, 486] on button "Чат з покупцем 3" at bounding box center [1004, 487] width 24 height 24
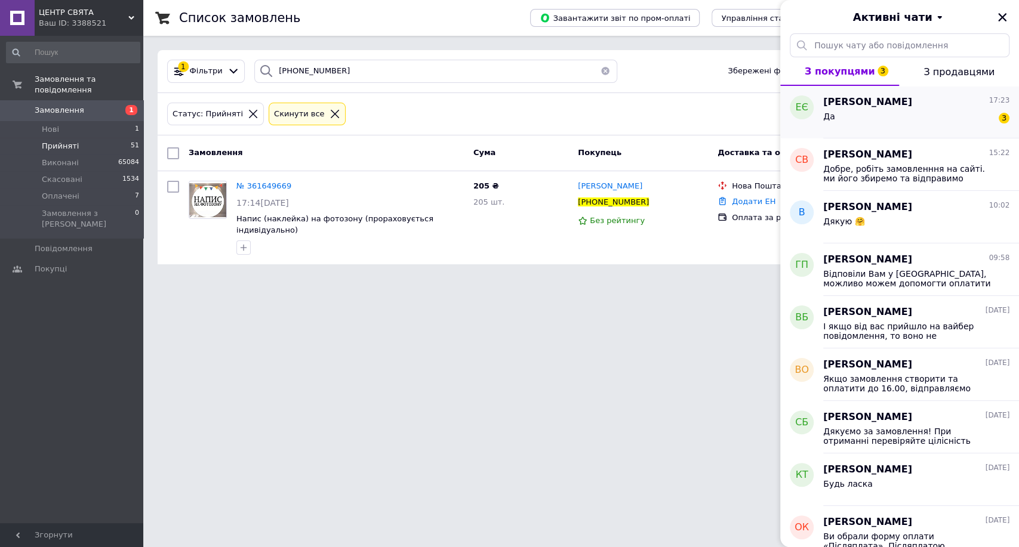
click at [895, 101] on span "[PERSON_NAME]" at bounding box center [867, 103] width 89 height 14
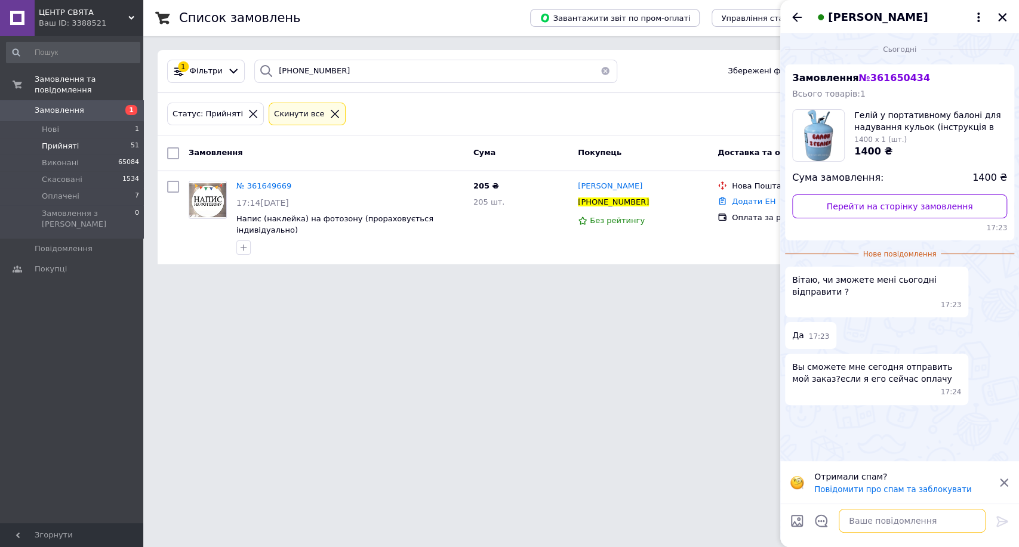
click at [941, 528] on textarea at bounding box center [912, 521] width 147 height 24
paste textarea "Доброго дня! Отримали Ваше замовлення на нашому сайті: [DOMAIN_NAME] Телефони: …"
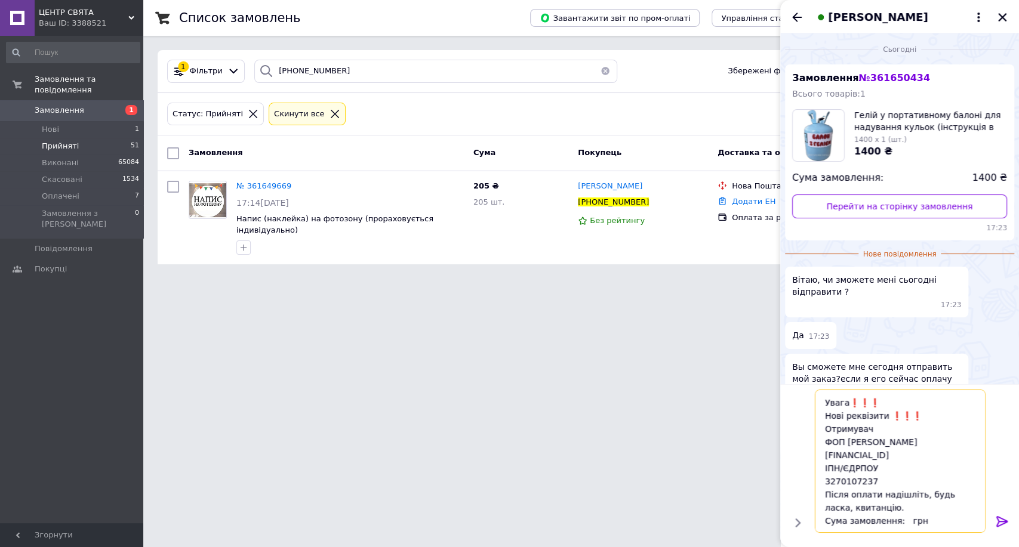
click at [896, 499] on textarea "Доброго дня! Отримали Ваше замовлення на нашому сайті: [DOMAIN_NAME] Телефони: …" at bounding box center [900, 461] width 171 height 143
type textarea "Доброго дня! Отримали Ваше замовлення на нашому сайті: [DOMAIN_NAME] Телефони: …"
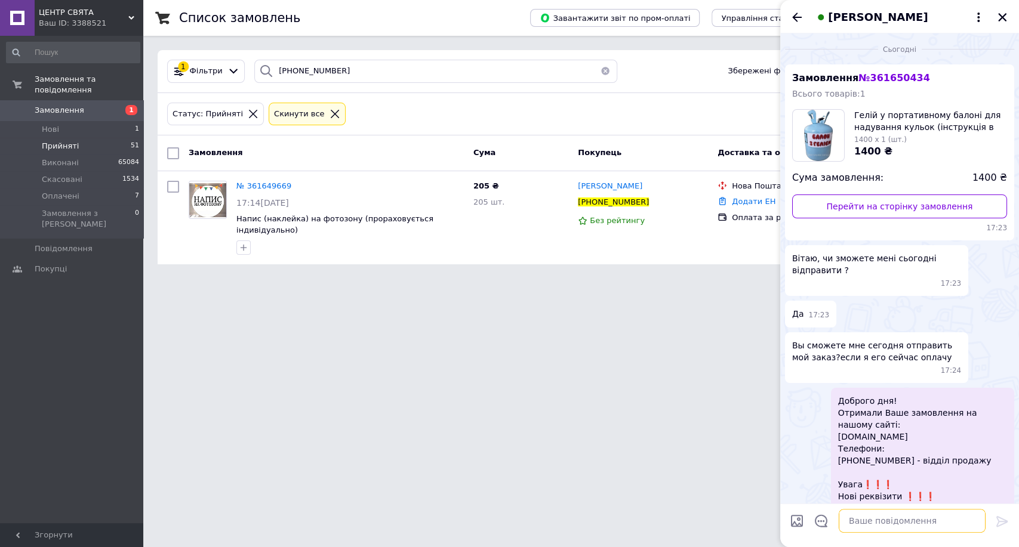
scroll to position [130, 0]
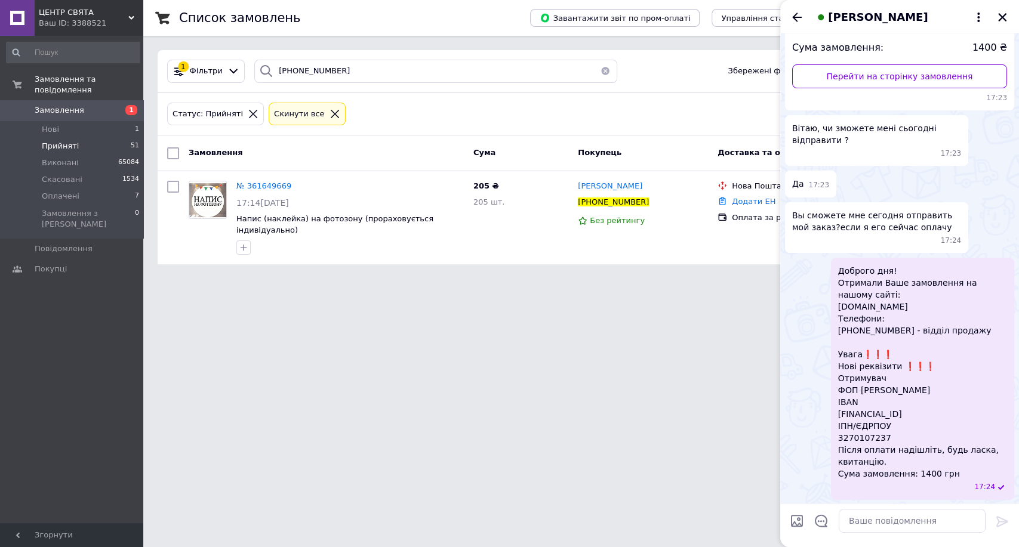
drag, startPoint x: 939, startPoint y: 408, endPoint x: 854, endPoint y: 412, distance: 84.3
click at [841, 407] on span "Доброго дня! Отримали Ваше замовлення на нашому сайті: [DOMAIN_NAME] Телефони: …" at bounding box center [922, 372] width 169 height 215
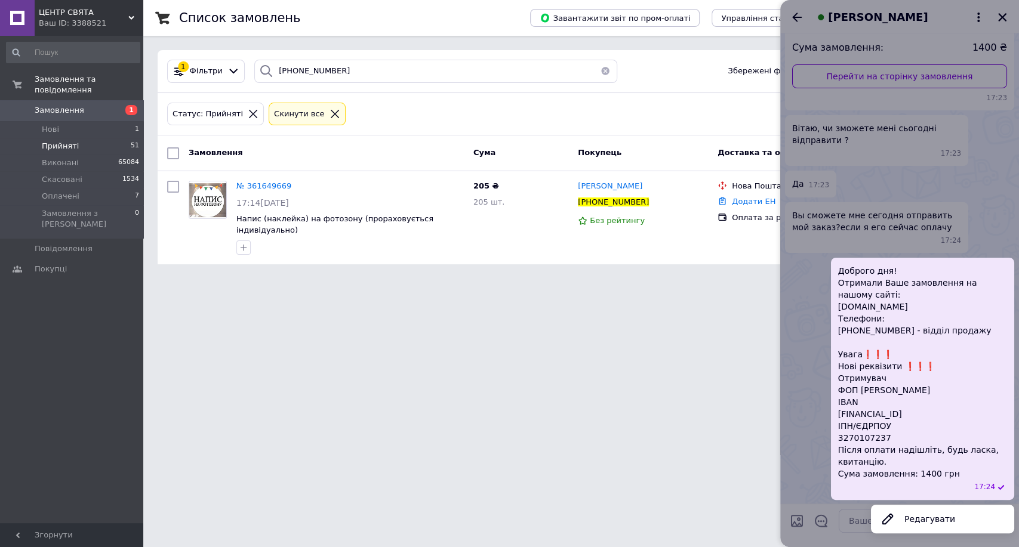
click at [982, 417] on span "Доброго дня! Отримали Ваше замовлення на нашому сайті: [DOMAIN_NAME] Телефони: …" at bounding box center [922, 372] width 169 height 215
drag, startPoint x: 974, startPoint y: 409, endPoint x: 842, endPoint y: 405, distance: 132.0
click at [835, 397] on div "Доброго дня! Отримали Ваше замовлення на нашому сайті: [DOMAIN_NAME] Телефони: …" at bounding box center [922, 379] width 183 height 242
copy span "IBAN [FINANCIAL_ID]"
click at [850, 524] on div at bounding box center [899, 273] width 239 height 547
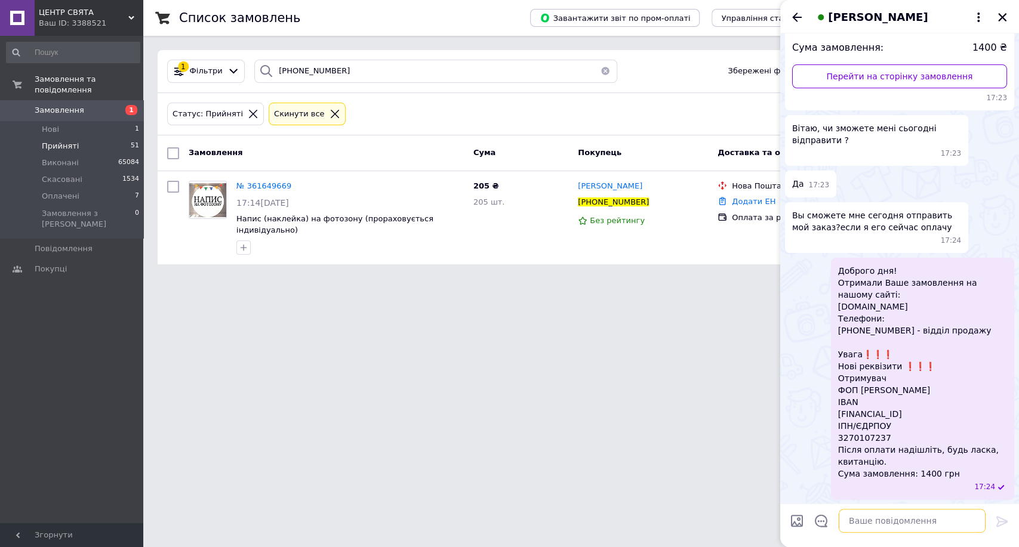
click at [854, 522] on textarea at bounding box center [912, 521] width 147 height 24
paste textarea "IBAN [FINANCIAL_ID]"
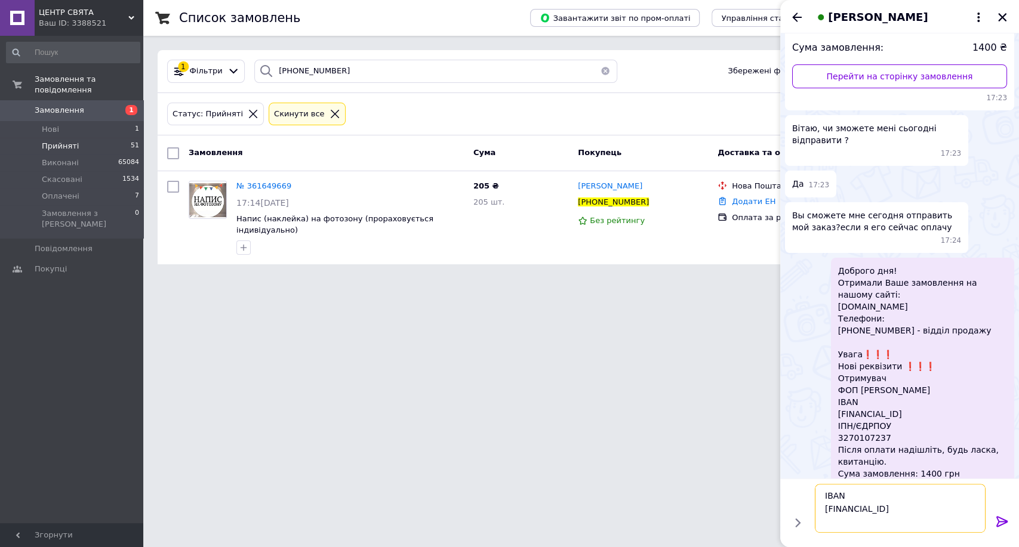
type textarea "IBAN UA333220010000026006330057120"
click at [1002, 520] on icon at bounding box center [1002, 522] width 14 height 14
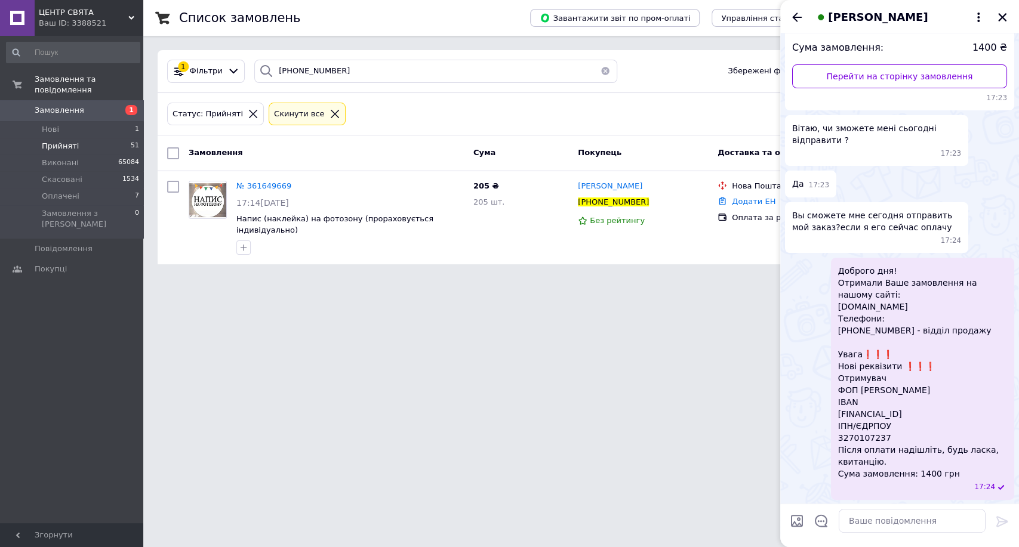
scroll to position [173, 0]
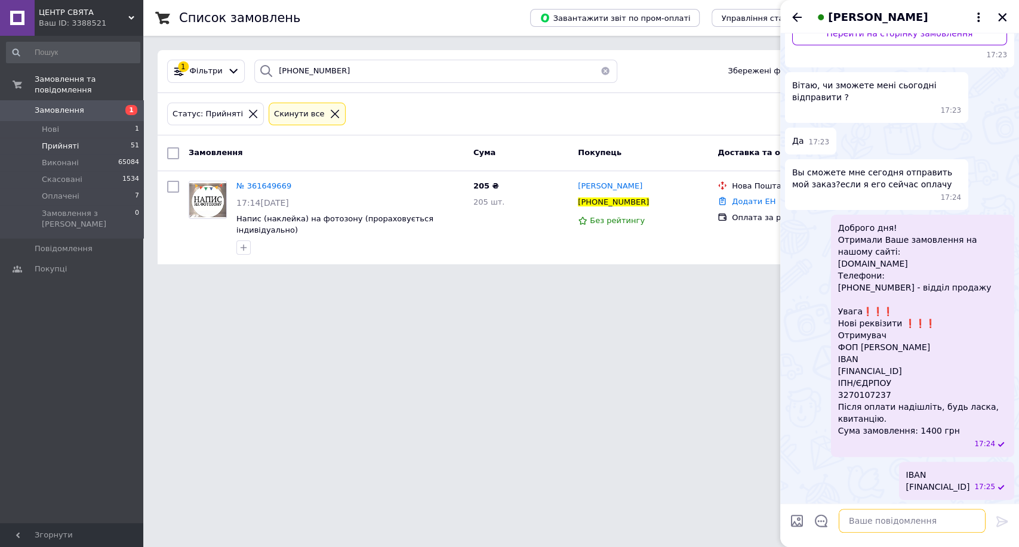
click at [881, 527] on textarea at bounding box center [912, 521] width 147 height 24
type textarea "Якщо встигаєте оплатити до 17:30, сьогодні Ваше замовлення поїде"
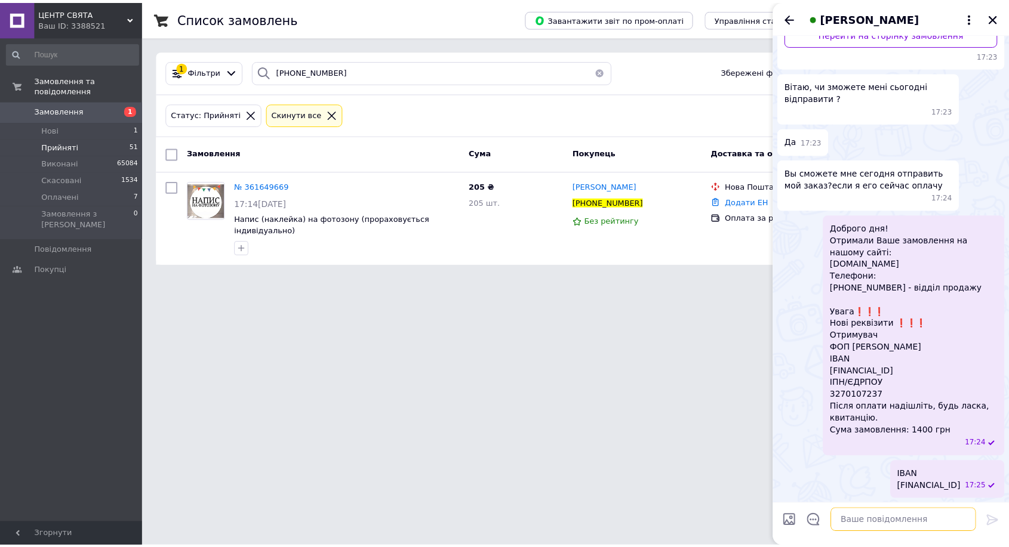
scroll to position [229, 0]
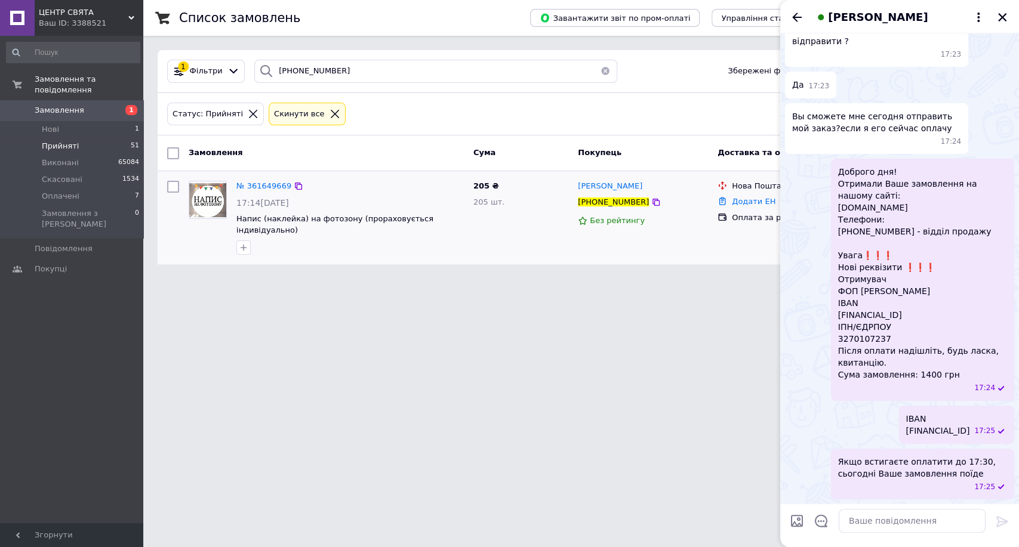
drag, startPoint x: 493, startPoint y: 328, endPoint x: 669, endPoint y: 225, distance: 203.7
click at [496, 279] on html "ЦЕНТР СВЯТА Ваш ID: 3388521 Сайт ЦЕНТР СВЯТА Кабінет покупця Перевірити стан си…" at bounding box center [509, 139] width 1019 height 279
click at [998, 16] on icon "Закрити" at bounding box center [1002, 17] width 11 height 11
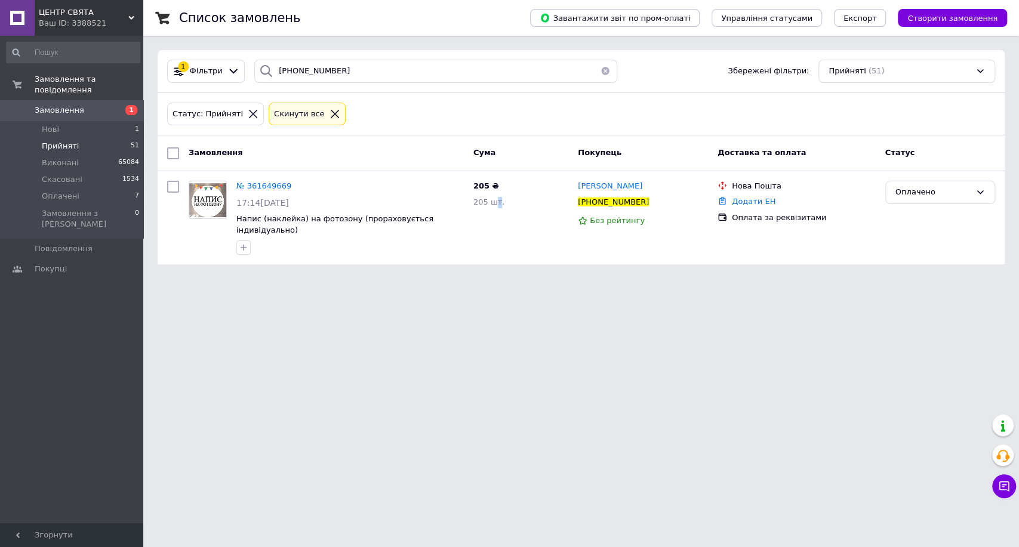
click at [597, 70] on button "button" at bounding box center [605, 71] width 24 height 23
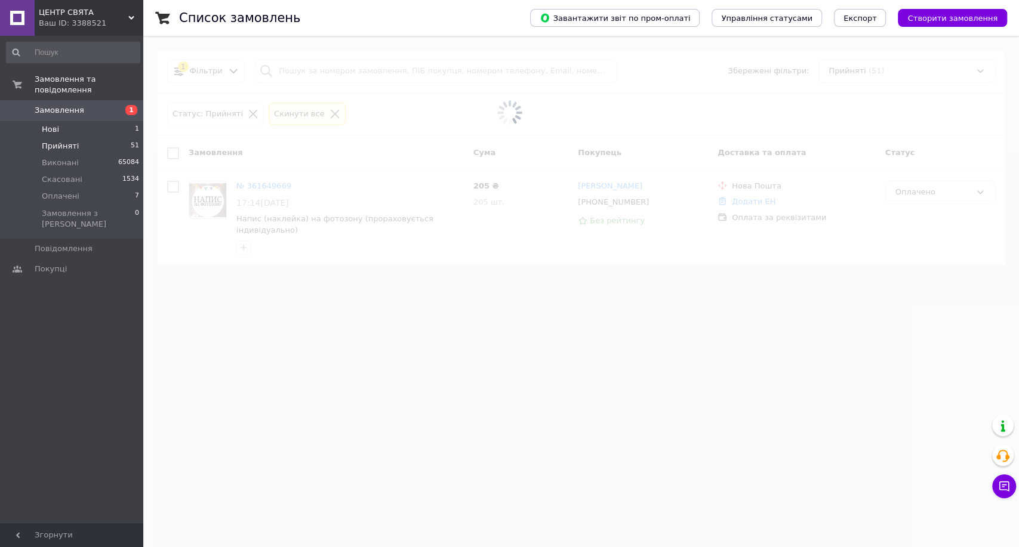
click at [103, 121] on li "Нові 1" at bounding box center [73, 129] width 146 height 17
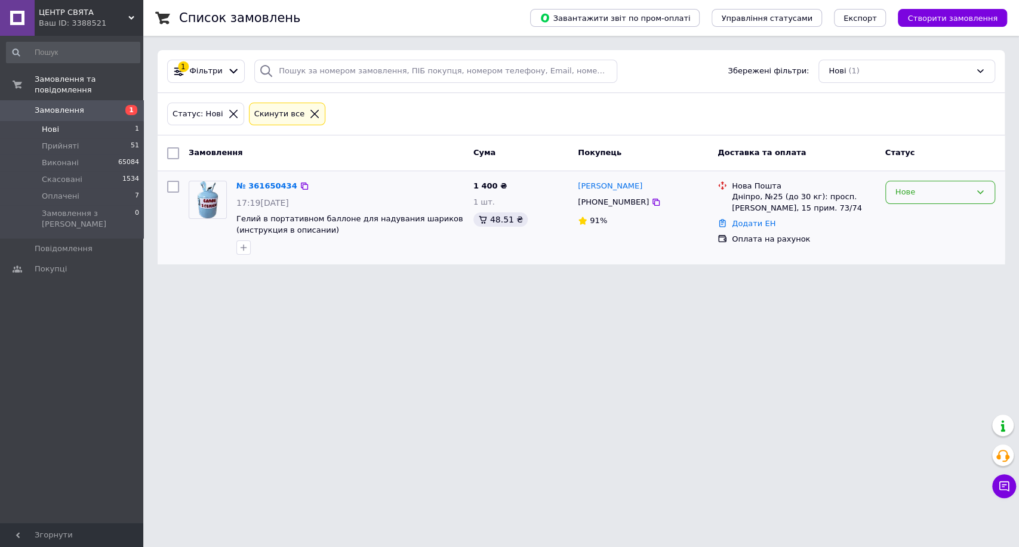
click at [952, 199] on div "Нове" at bounding box center [940, 192] width 110 height 23
drag, startPoint x: 936, startPoint y: 214, endPoint x: 673, endPoint y: 362, distance: 301.6
click at [933, 214] on li "Прийнято" at bounding box center [940, 218] width 109 height 22
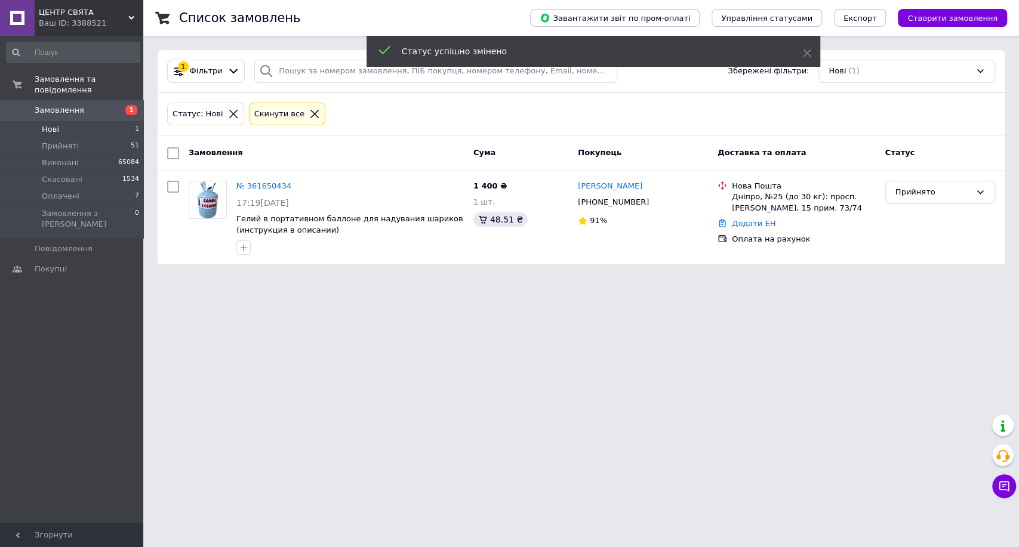
drag, startPoint x: 899, startPoint y: 366, endPoint x: 875, endPoint y: 351, distance: 28.7
click at [899, 279] on html "ЦЕНТР СВЯТА Ваш ID: 3388521 Сайт ЦЕНТР СВЯТА Кабінет покупця Перевірити стан си…" at bounding box center [509, 139] width 1019 height 279
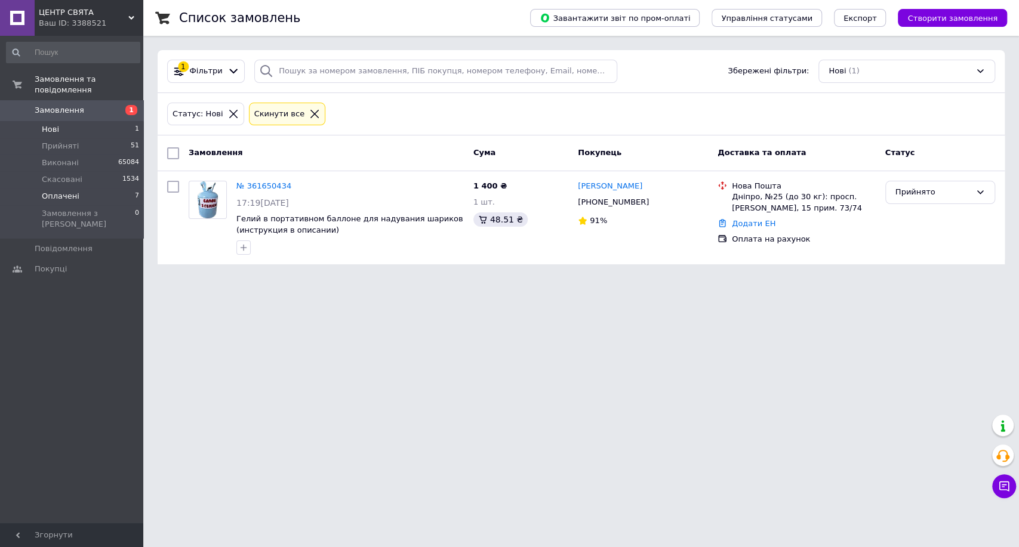
click at [115, 188] on li "Оплачені 7" at bounding box center [73, 196] width 146 height 17
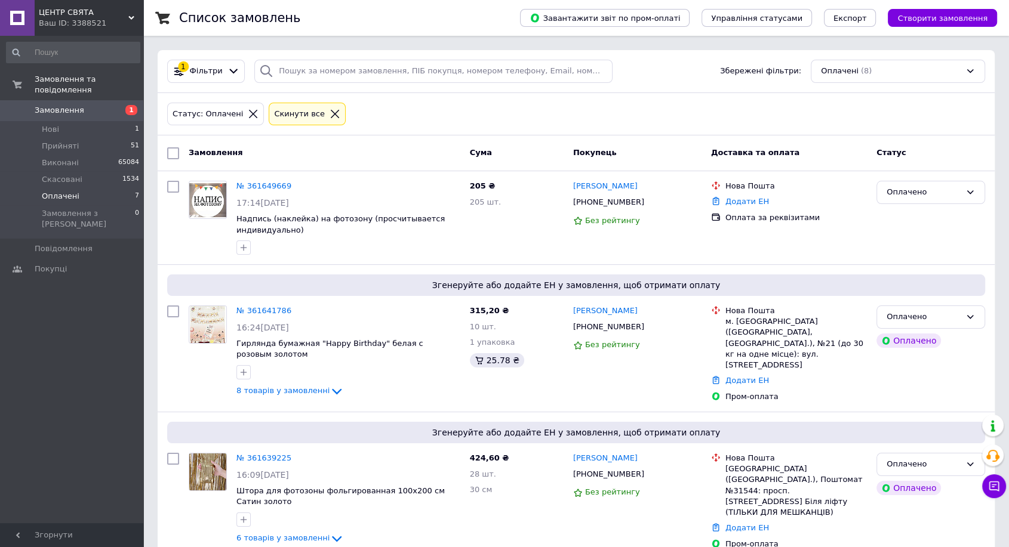
drag, startPoint x: 130, startPoint y: 136, endPoint x: 140, endPoint y: 138, distance: 10.3
click at [131, 141] on span "51" at bounding box center [135, 146] width 8 height 11
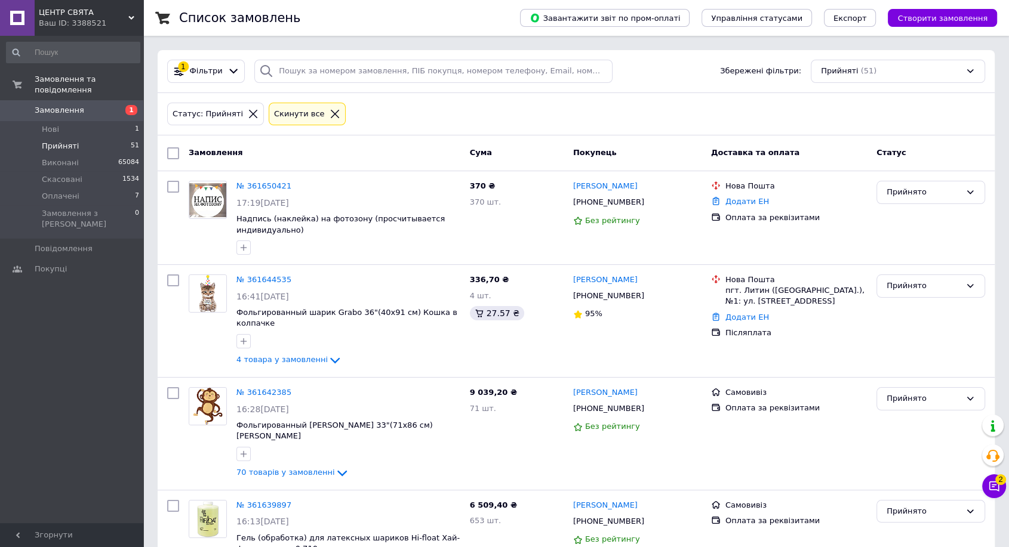
drag, startPoint x: 869, startPoint y: 116, endPoint x: 829, endPoint y: 109, distance: 40.6
click at [861, 115] on div "Статус: Прийняті Cкинути все" at bounding box center [576, 114] width 823 height 28
click at [137, 188] on li "Оплачені 7" at bounding box center [73, 196] width 146 height 17
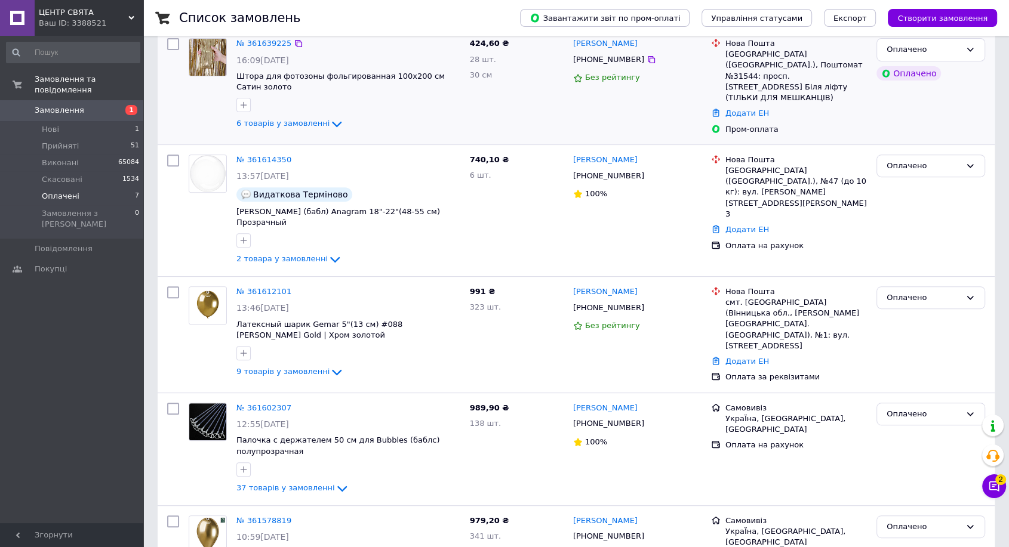
scroll to position [597, 0]
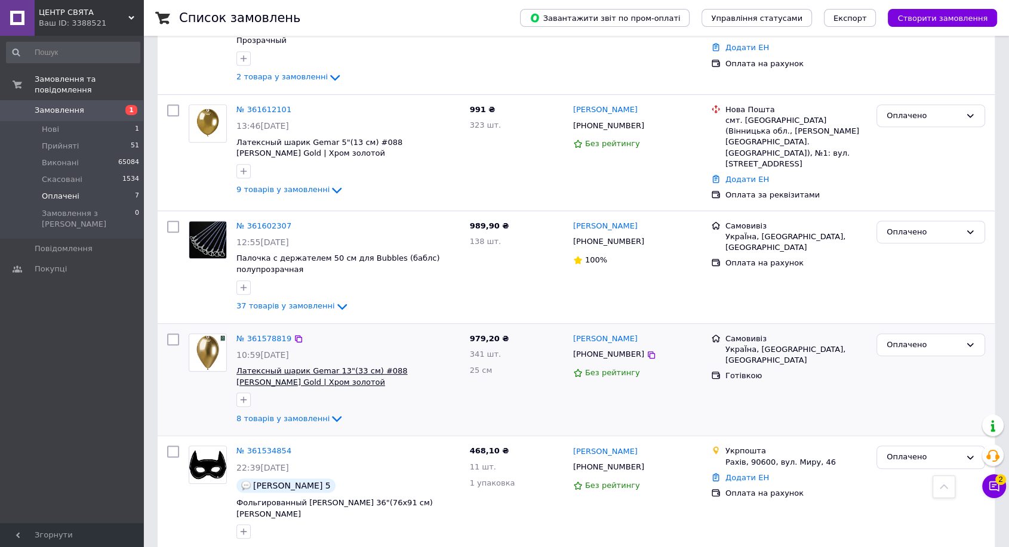
drag, startPoint x: 263, startPoint y: 428, endPoint x: 268, endPoint y: 344, distance: 84.4
click at [263, 447] on link "№ 361534854" at bounding box center [263, 451] width 55 height 9
drag, startPoint x: 995, startPoint y: 148, endPoint x: 610, endPoint y: 30, distance: 402.8
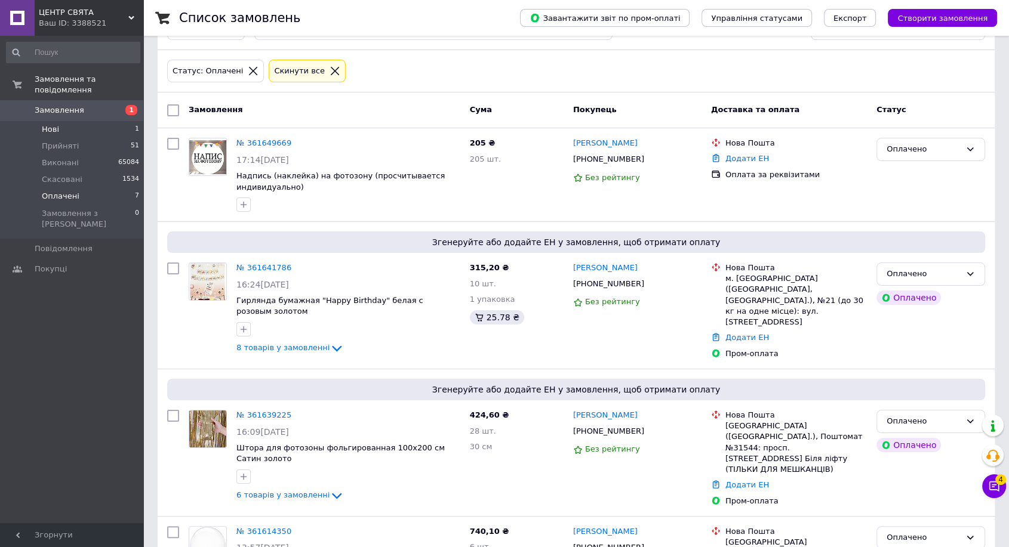
scroll to position [66, 0]
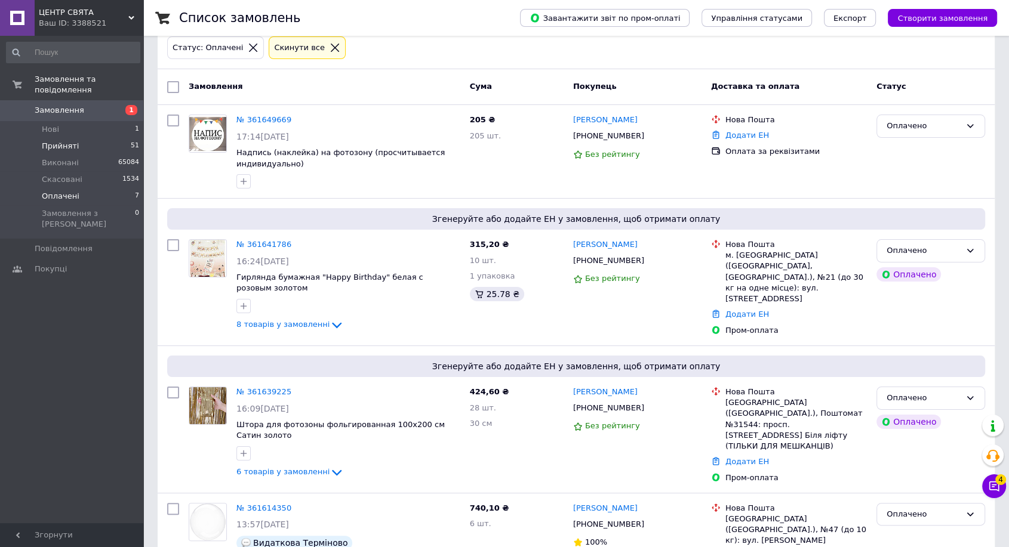
click at [95, 138] on li "Прийняті 51" at bounding box center [73, 146] width 146 height 17
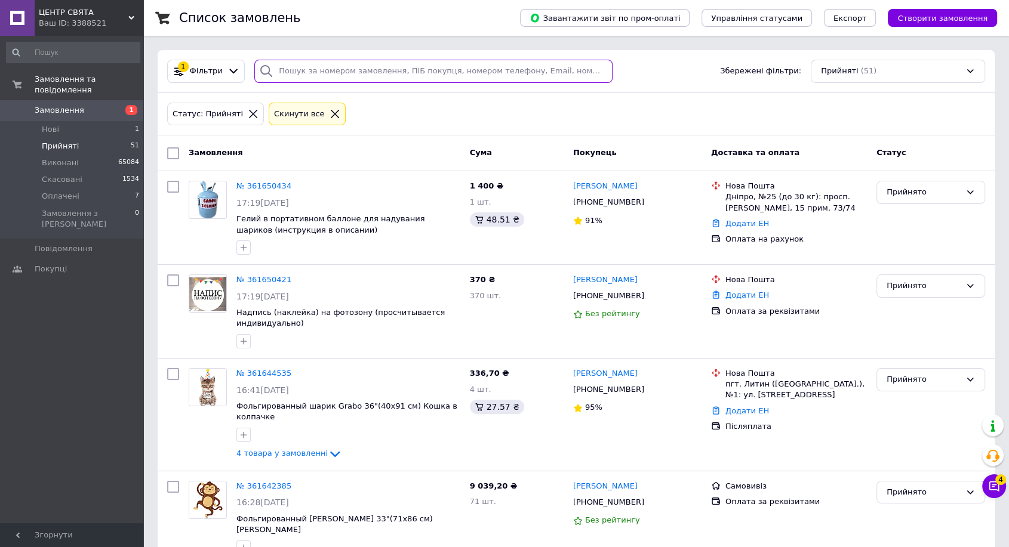
click at [339, 68] on input "search" at bounding box center [433, 71] width 358 height 23
paste input "IBAN UA333220010000026006330057120"
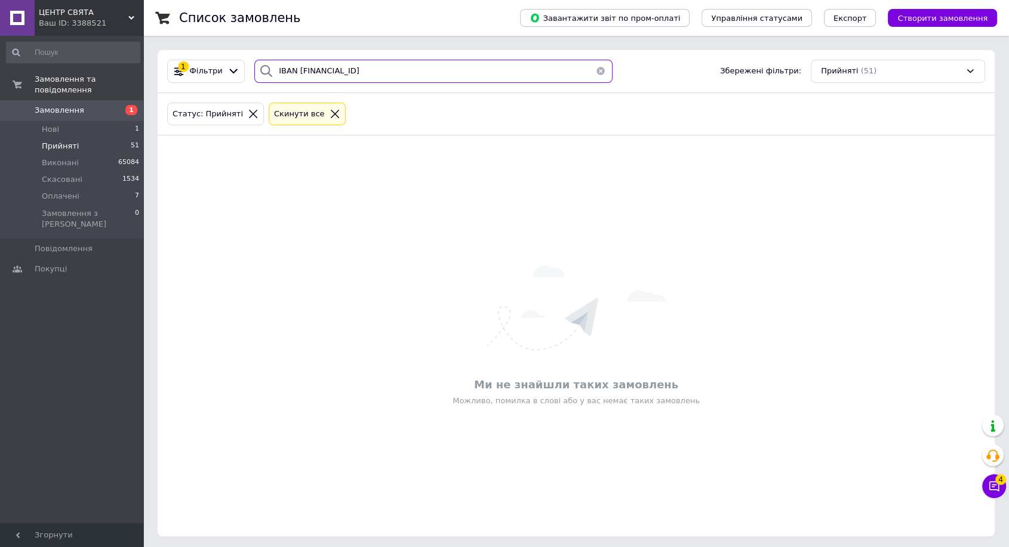
type input "IBAN UA333220010000026006330057120"
drag, startPoint x: 457, startPoint y: 84, endPoint x: 245, endPoint y: 56, distance: 214.4
click at [245, 56] on div "1 Фільтри IBAN UA333220010000026006330057120 Збережені фільтри: Прийняті (51)" at bounding box center [576, 71] width 837 height 43
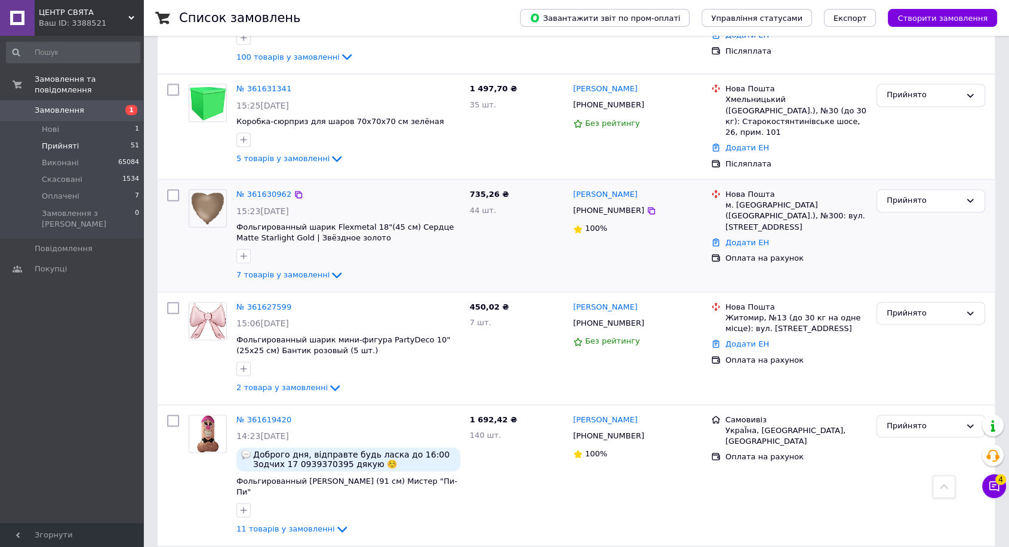
scroll to position [1658, 0]
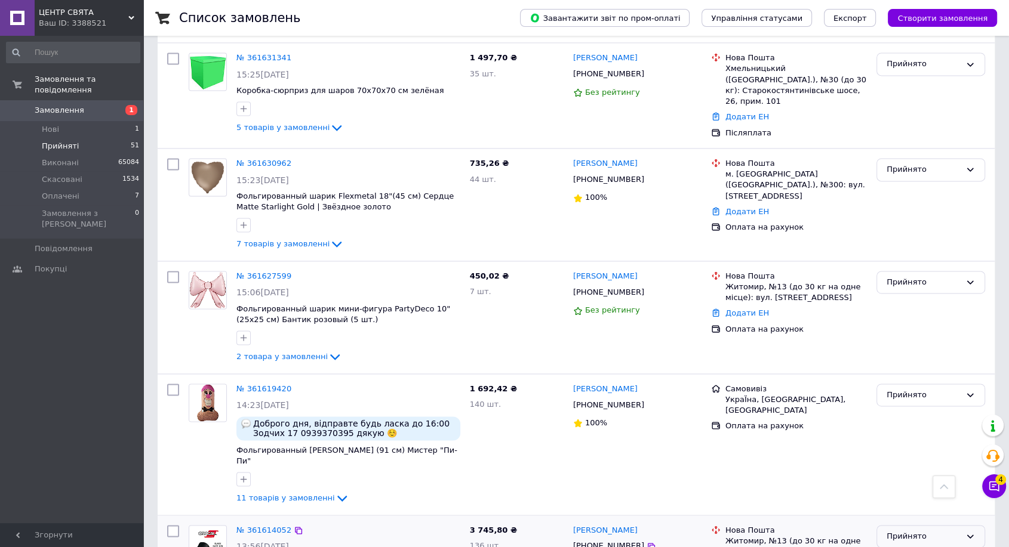
type input "Резніченко"
drag, startPoint x: 900, startPoint y: 462, endPoint x: 897, endPoint y: 471, distance: 9.6
click at [900, 531] on div "Прийнято" at bounding box center [924, 537] width 74 height 13
drag, startPoint x: 894, startPoint y: 532, endPoint x: 890, endPoint y: 505, distance: 27.7
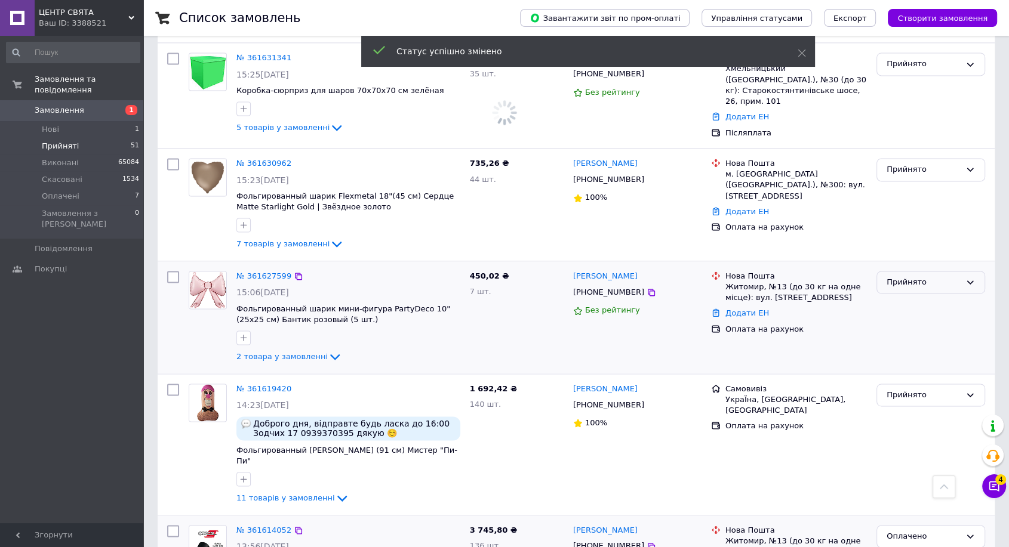
click at [917, 271] on div "Прийнято" at bounding box center [930, 282] width 109 height 23
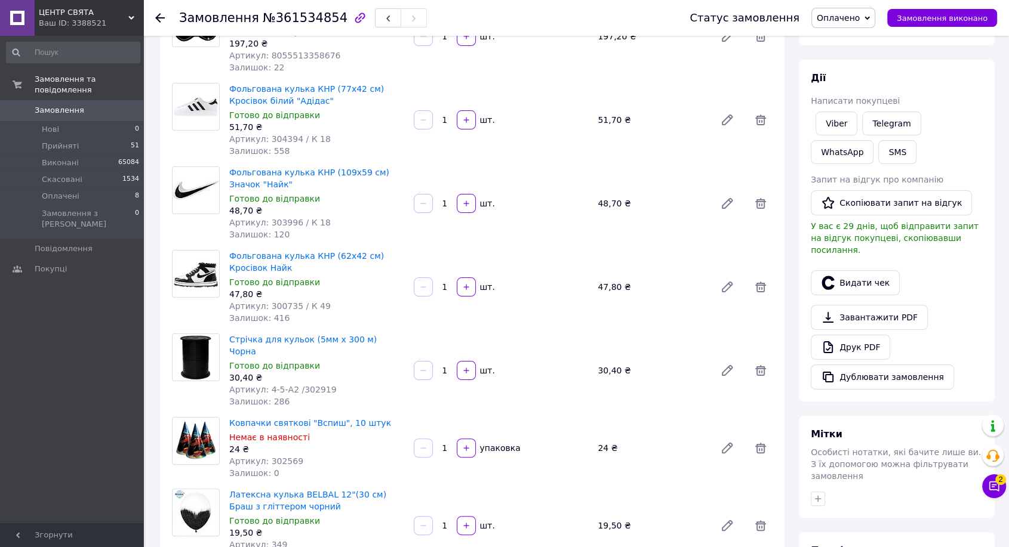
scroll to position [331, 0]
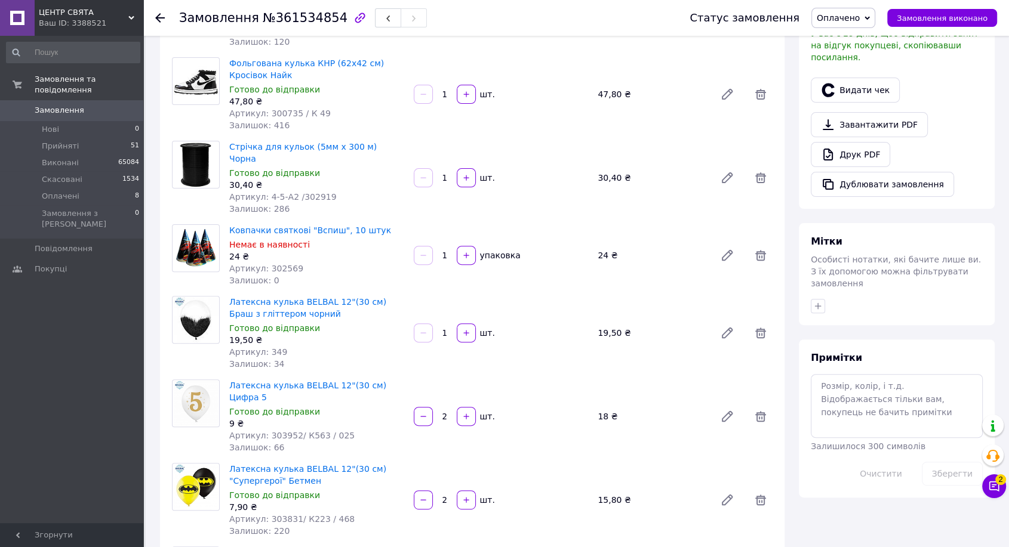
drag, startPoint x: 847, startPoint y: 231, endPoint x: 701, endPoint y: 233, distance: 146.3
click at [847, 235] on div "Мітки" at bounding box center [897, 242] width 172 height 14
click at [753, 248] on icon at bounding box center [760, 255] width 14 height 14
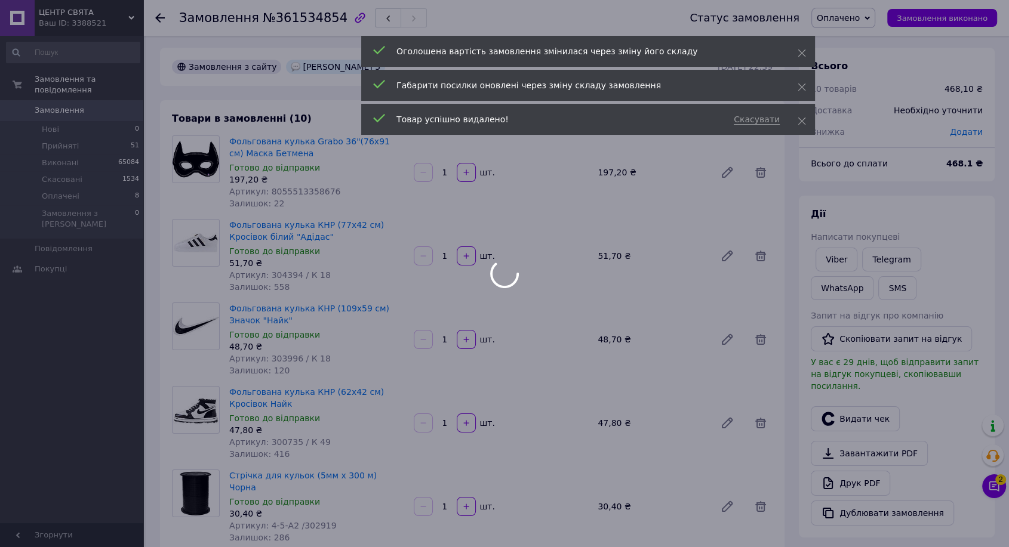
scroll to position [0, 0]
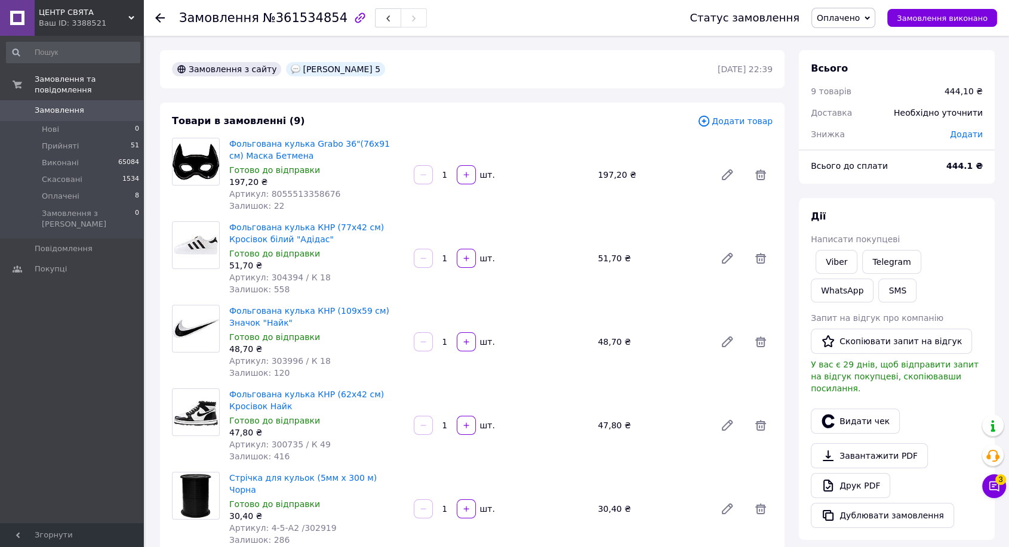
click at [762, 117] on span "Додати товар" at bounding box center [734, 121] width 75 height 13
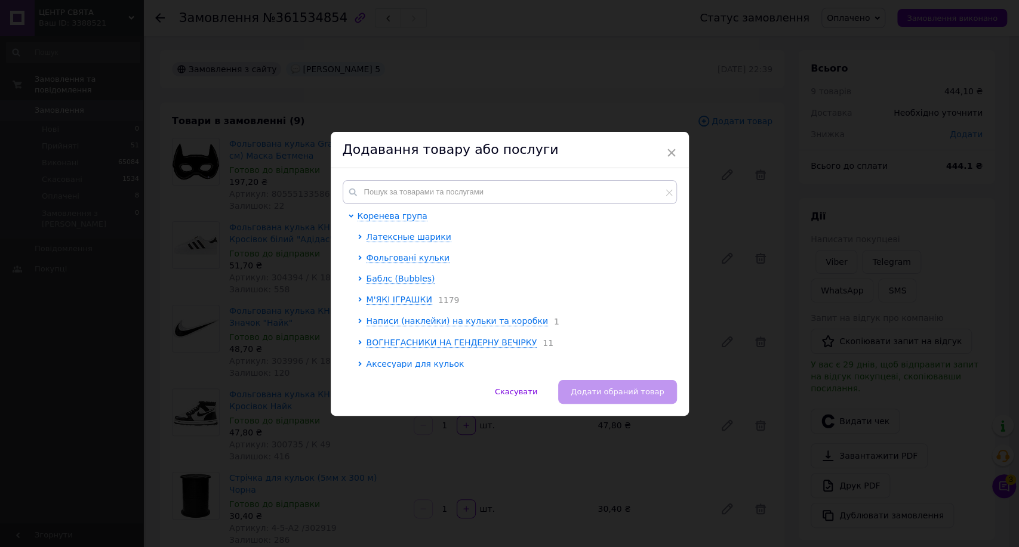
drag, startPoint x: 627, startPoint y: 179, endPoint x: 636, endPoint y: 184, distance: 11.3
click at [627, 179] on div "Коренева група Латексные шарики Фольговані кульки Баблс (Bubbles) М'ЯКІ ІГРАШКИ…" at bounding box center [510, 274] width 358 height 212
click at [623, 190] on input "text" at bounding box center [510, 192] width 334 height 24
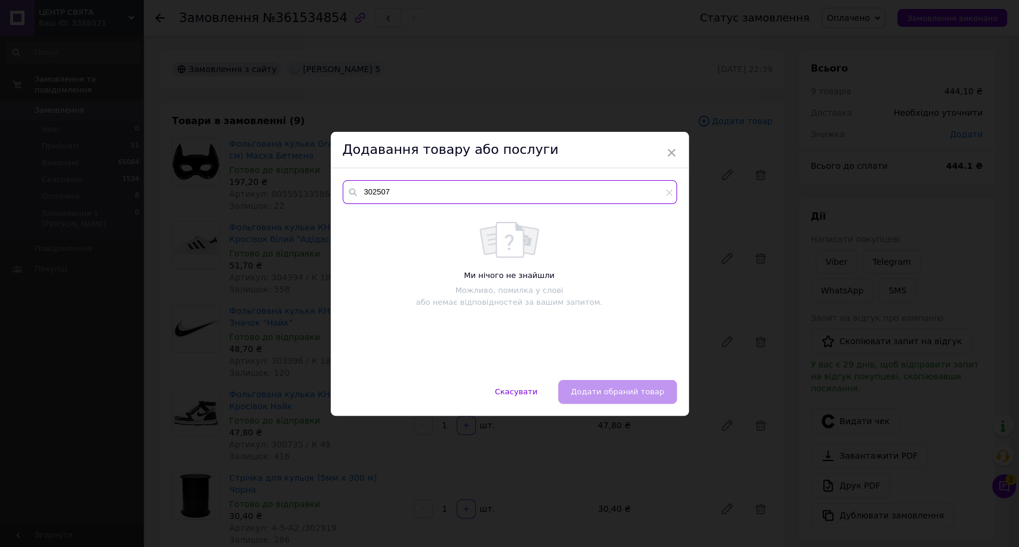
type input "302507"
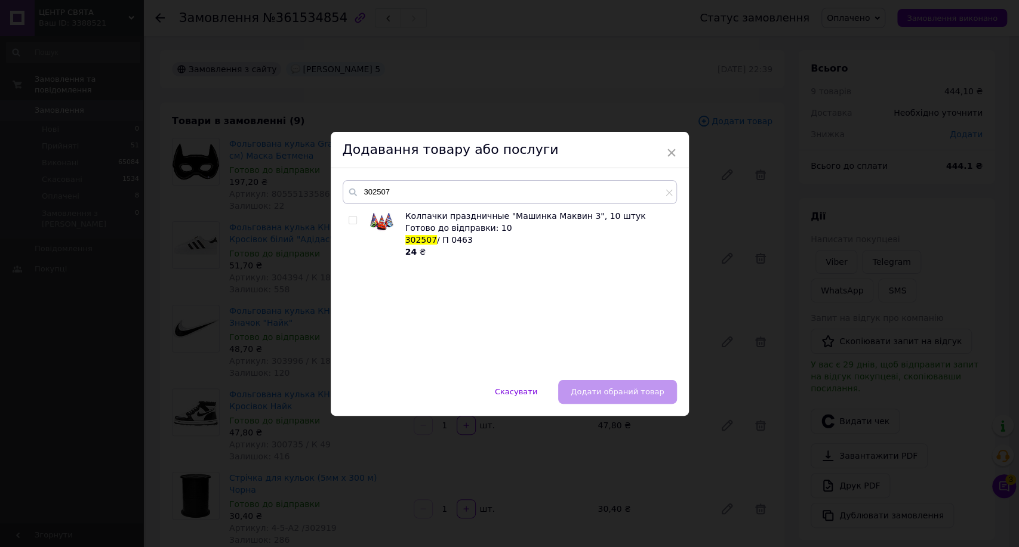
click at [350, 219] on input "checkbox" at bounding box center [353, 221] width 8 height 8
checkbox input "true"
click at [388, 187] on input "302507" at bounding box center [510, 192] width 334 height 24
click at [635, 389] on span "Додати обраний товар" at bounding box center [617, 391] width 93 height 9
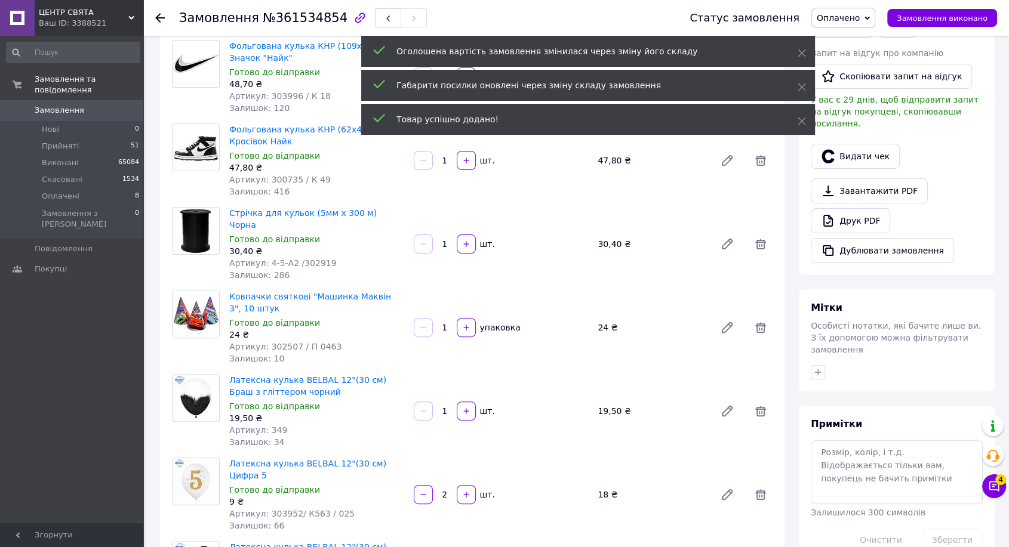
scroll to position [331, 0]
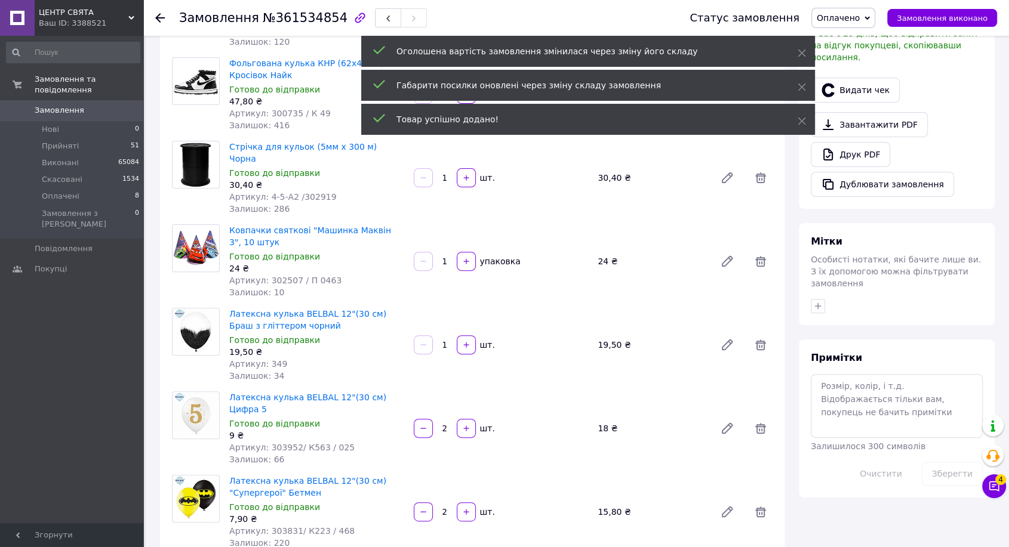
drag, startPoint x: 1002, startPoint y: 240, endPoint x: 688, endPoint y: 216, distance: 315.6
click at [1002, 240] on div "Замовлення №361534854 Статус замовлення Оплачено Прийнято Виконано Скасовано За…" at bounding box center [577, 504] width 863 height 1600
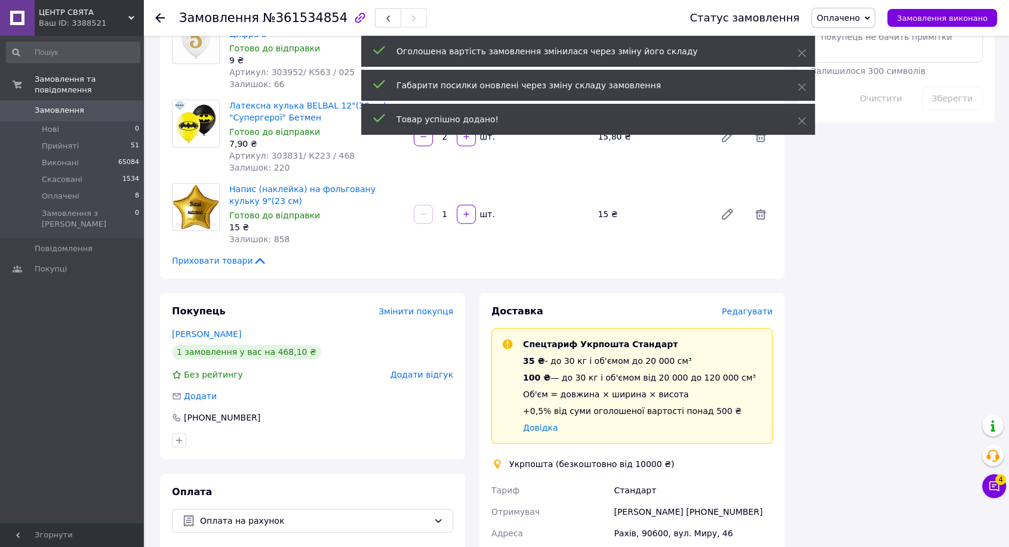
scroll to position [730, 0]
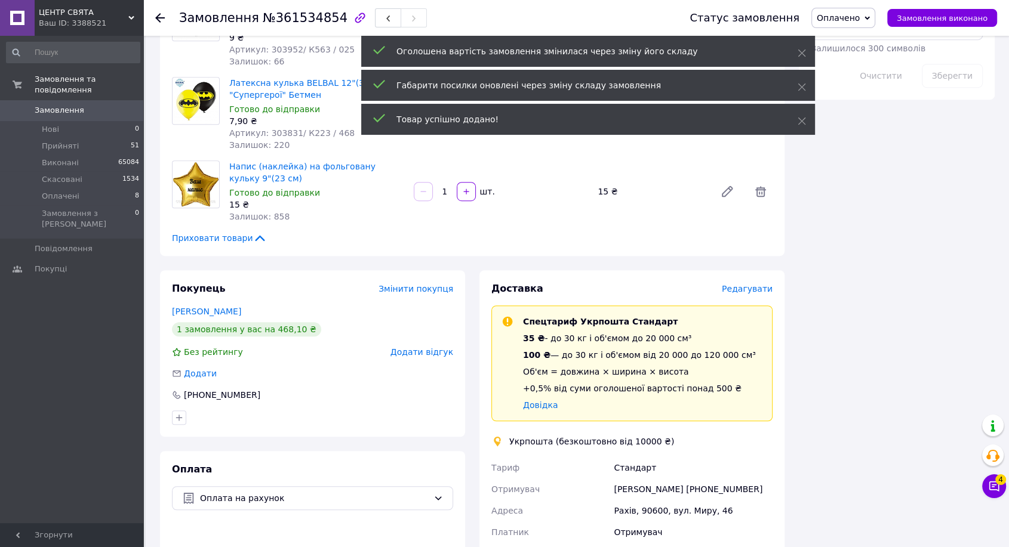
click at [990, 222] on div "Всього 10 товарів 468,10 ₴ Доставка Необхідно уточнити Знижка Додати Всього до …" at bounding box center [897, 106] width 210 height 1571
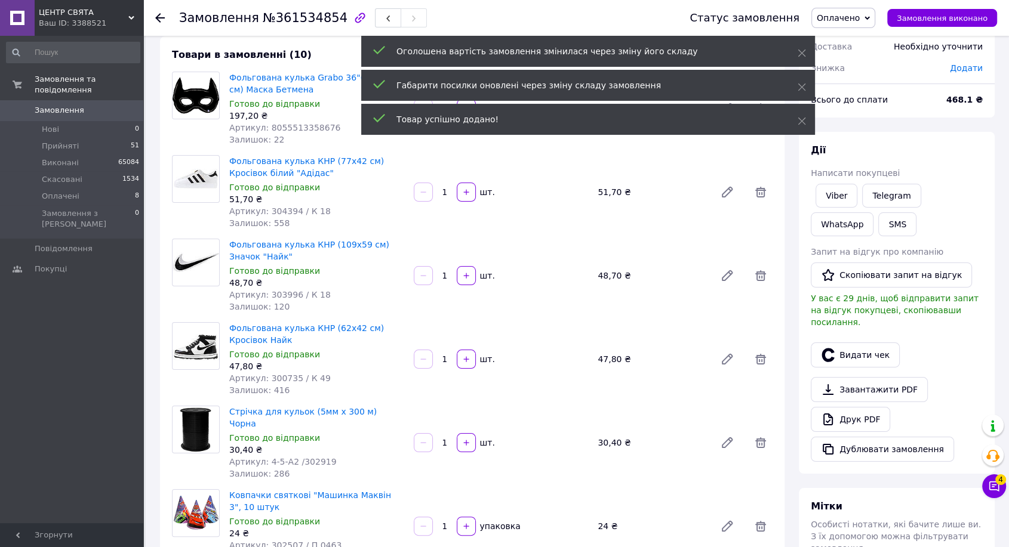
scroll to position [0, 0]
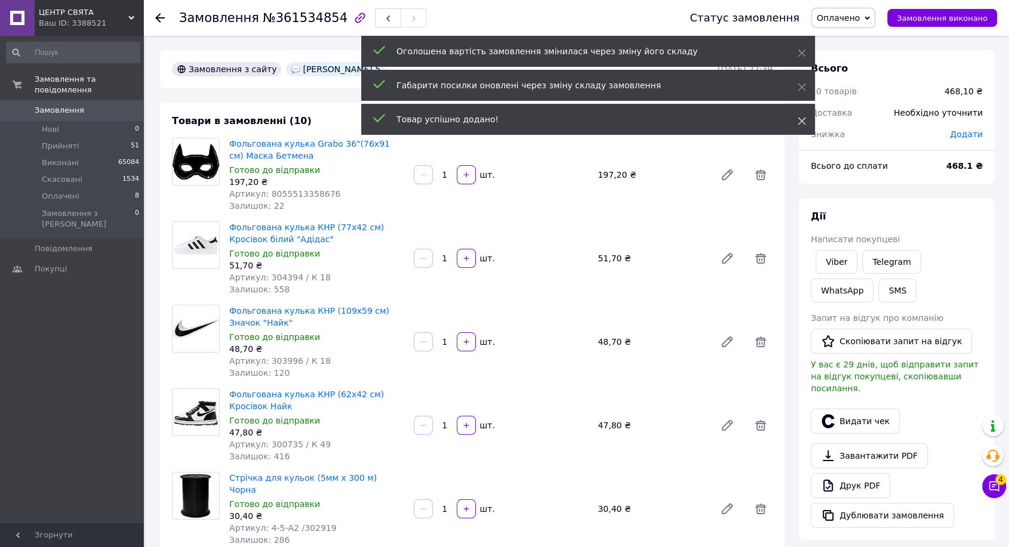
click at [802, 121] on use at bounding box center [802, 122] width 8 height 8
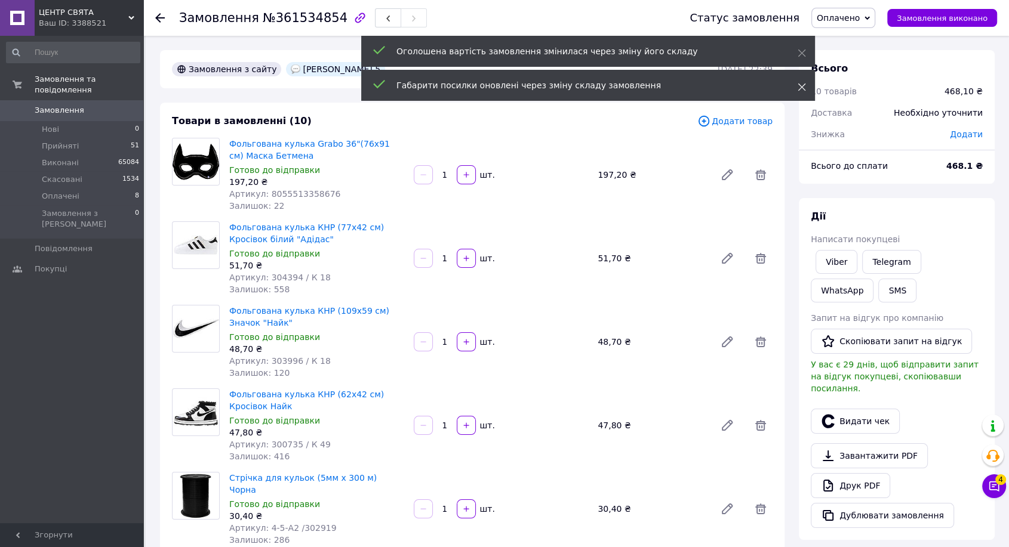
click at [801, 83] on icon at bounding box center [802, 87] width 8 height 8
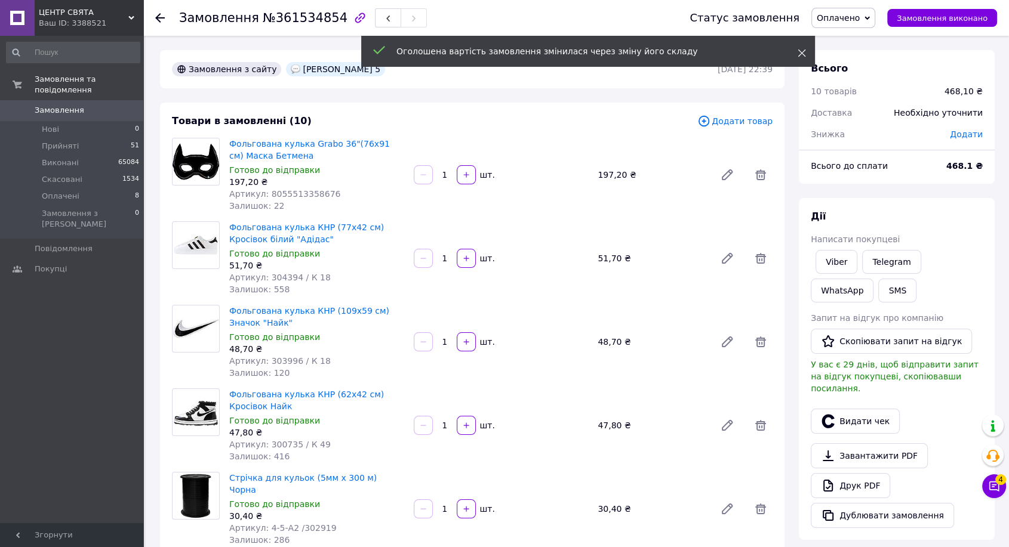
click at [804, 50] on use at bounding box center [802, 54] width 8 height 8
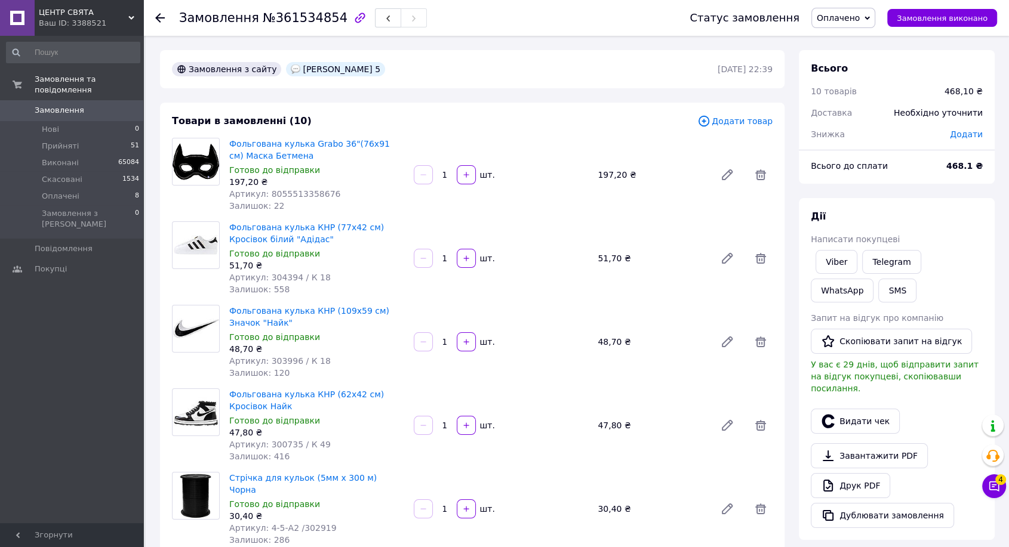
click at [744, 121] on span "Додати товар" at bounding box center [734, 121] width 75 height 13
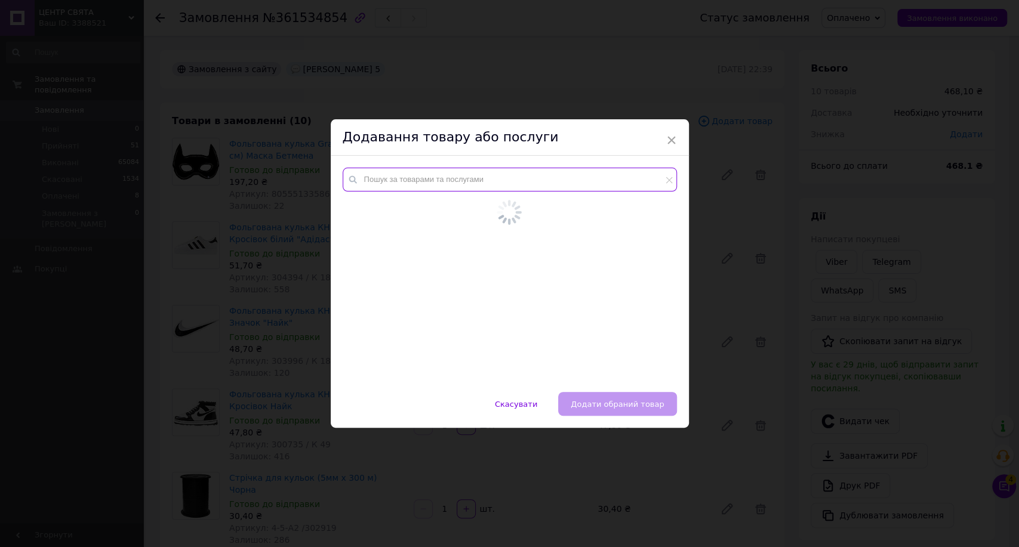
click at [569, 187] on input "text" at bounding box center [510, 180] width 334 height 24
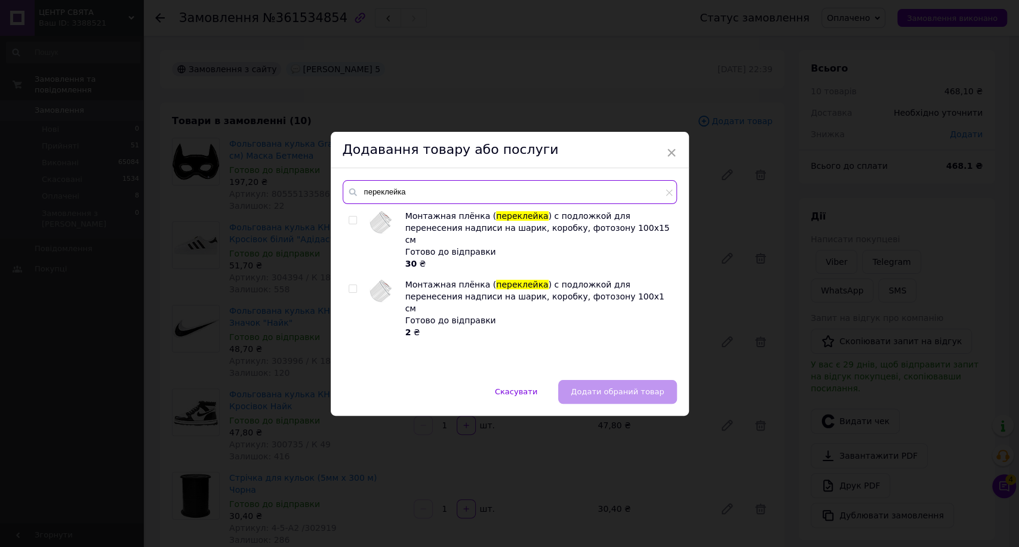
type input "переклейка"
click at [349, 285] on input "checkbox" at bounding box center [353, 289] width 8 height 8
checkbox input "true"
click at [598, 387] on span "Додати обраний товар" at bounding box center [617, 391] width 93 height 9
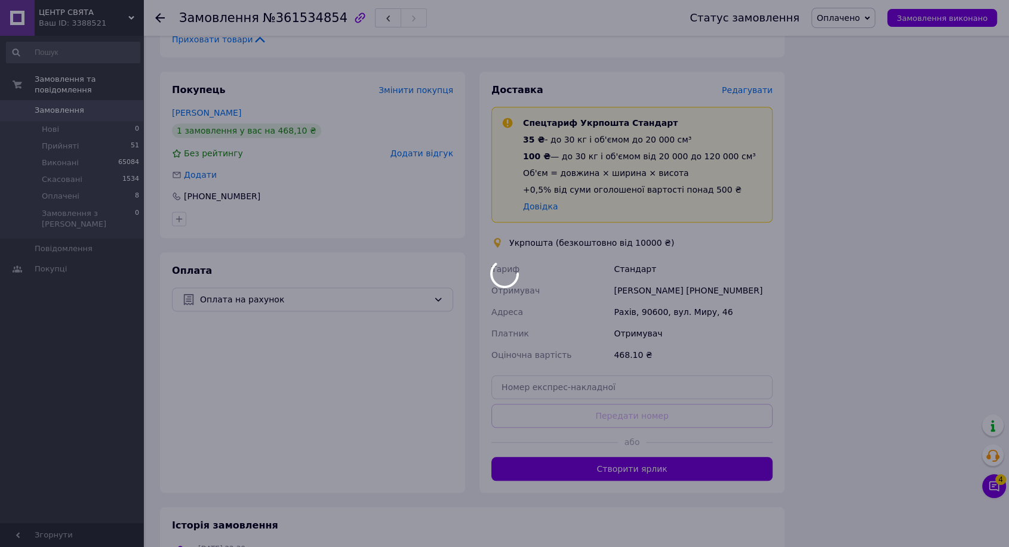
scroll to position [730, 0]
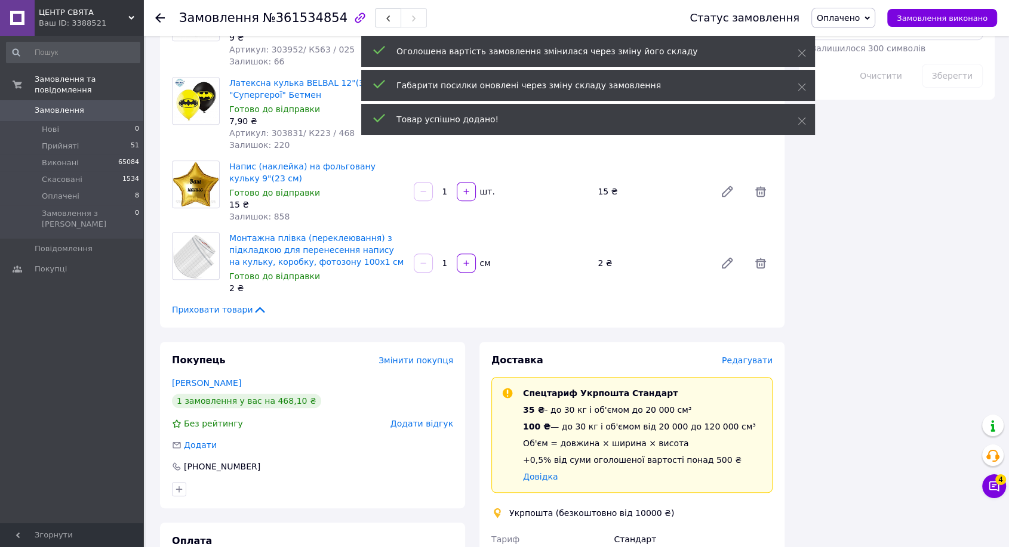
click at [445, 259] on input "1" at bounding box center [444, 263] width 19 height 9
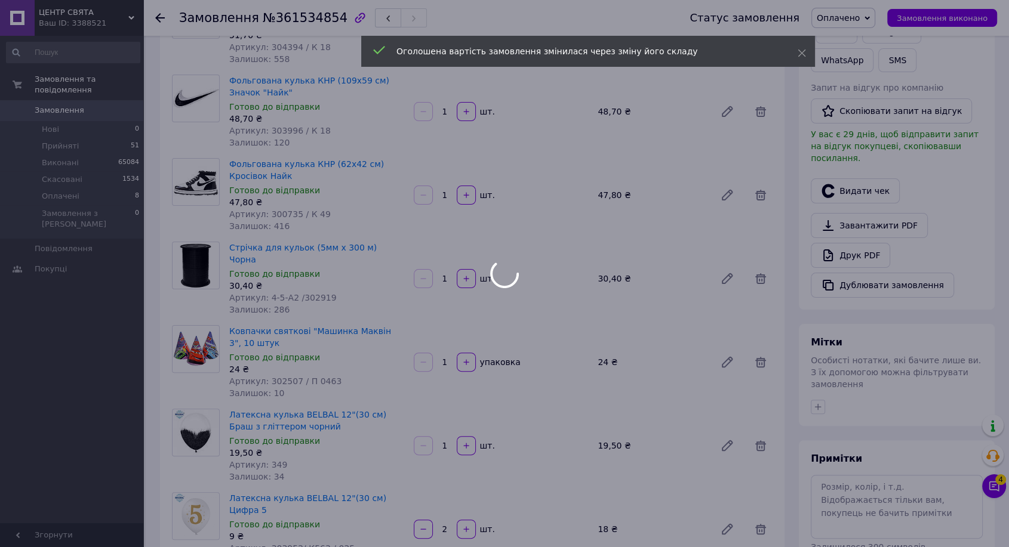
scroll to position [0, 0]
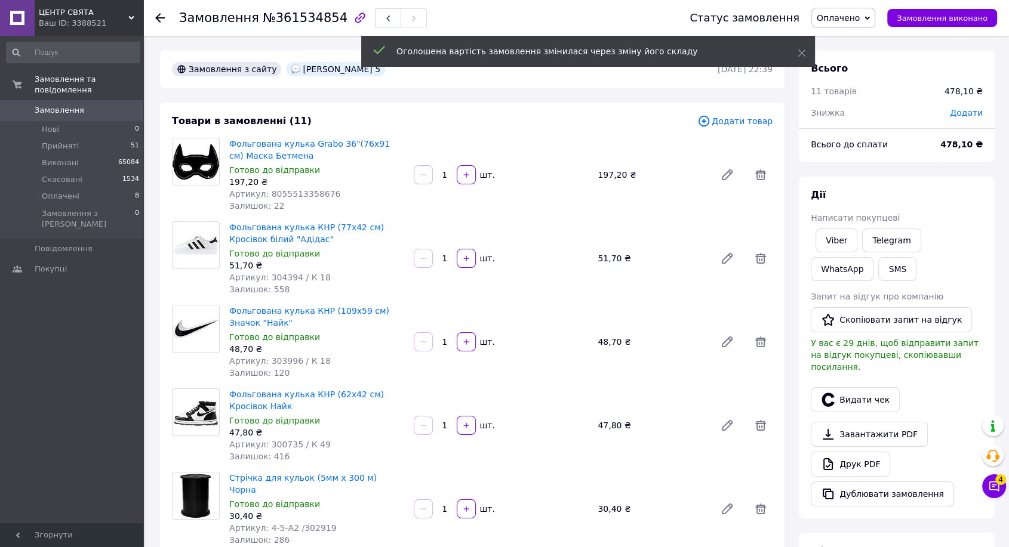
type input "5"
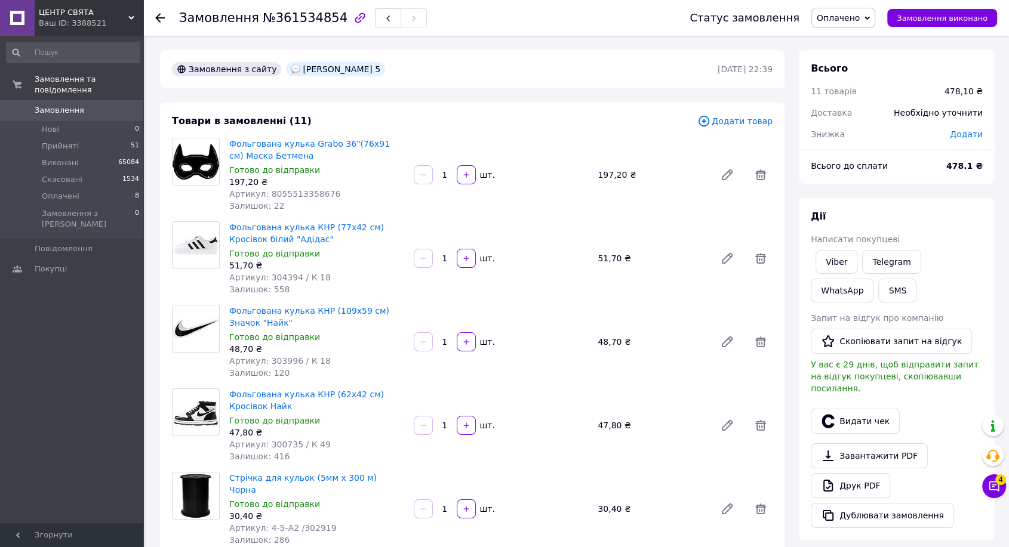
drag, startPoint x: 879, startPoint y: 88, endPoint x: 965, endPoint y: 69, distance: 88.8
click at [892, 85] on div "11 товарів" at bounding box center [871, 91] width 134 height 26
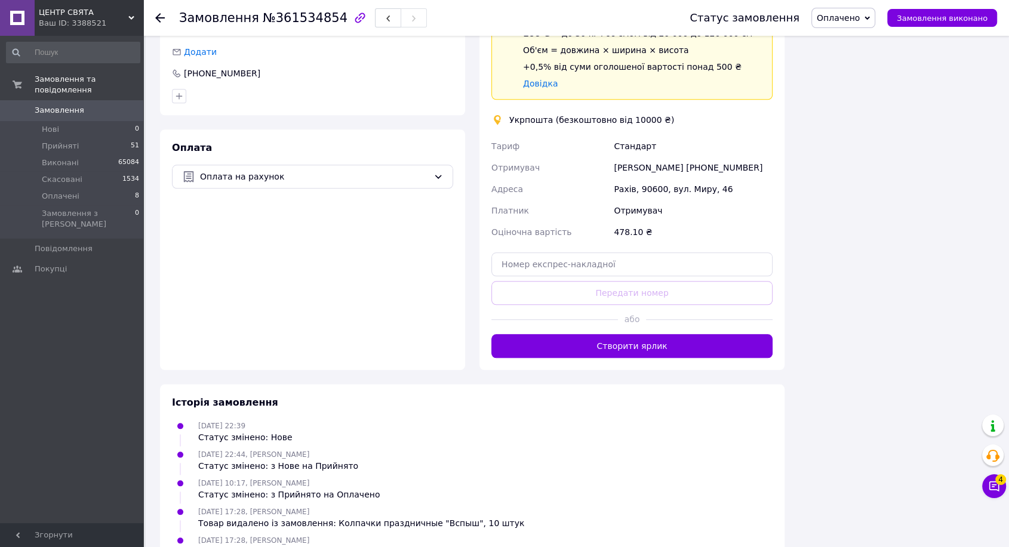
scroll to position [924, 0]
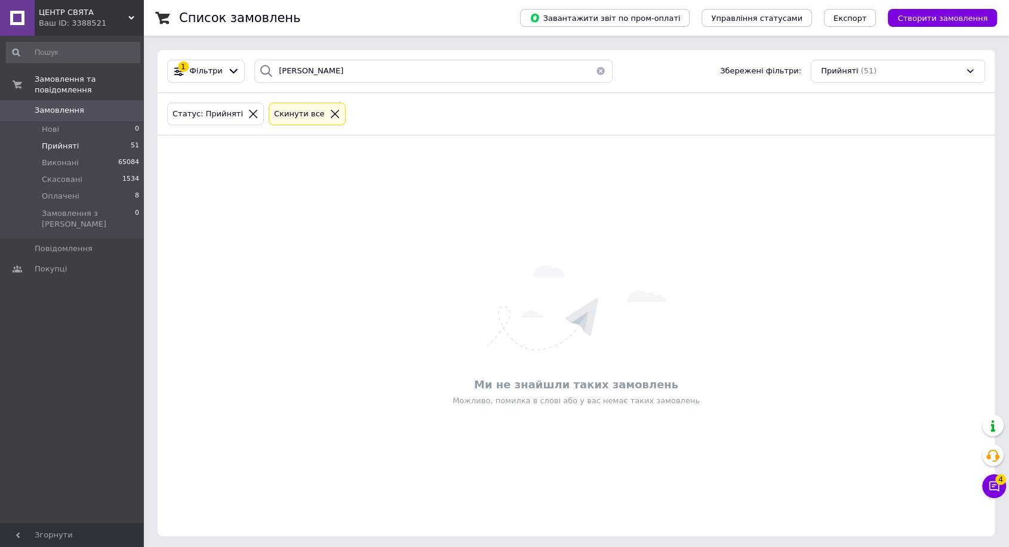
click at [115, 138] on li "Прийняті 51" at bounding box center [73, 146] width 146 height 17
click at [601, 70] on button "button" at bounding box center [601, 71] width 24 height 23
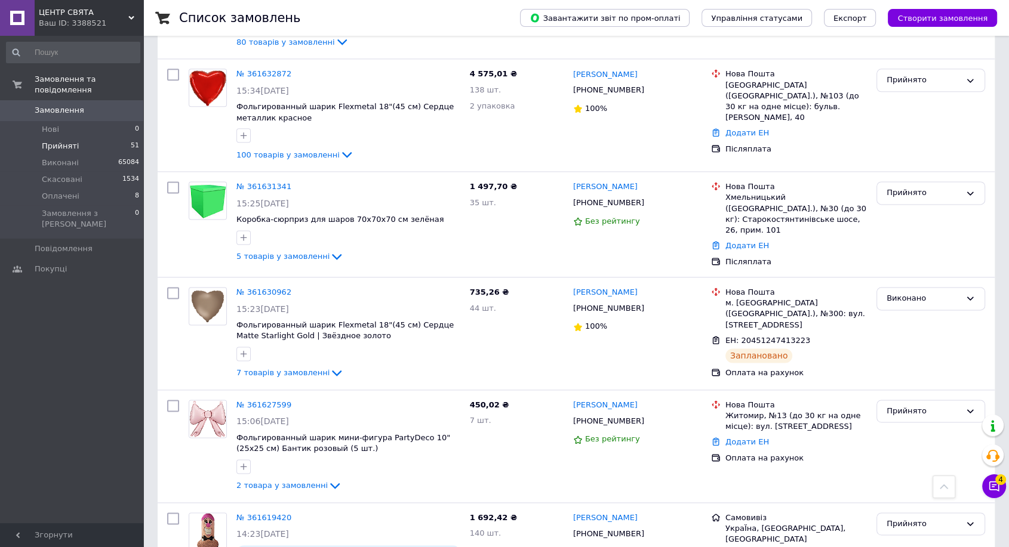
scroll to position [1658, 0]
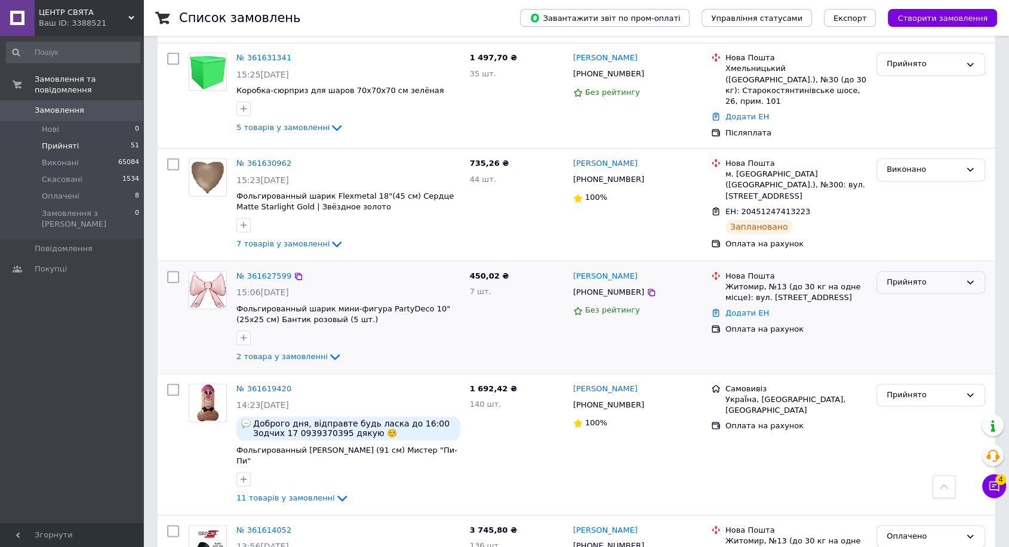
click at [922, 276] on div "Прийнято" at bounding box center [924, 282] width 74 height 13
drag, startPoint x: 916, startPoint y: 293, endPoint x: 908, endPoint y: 296, distance: 8.3
click at [915, 340] on li "Оплачено" at bounding box center [930, 351] width 107 height 22
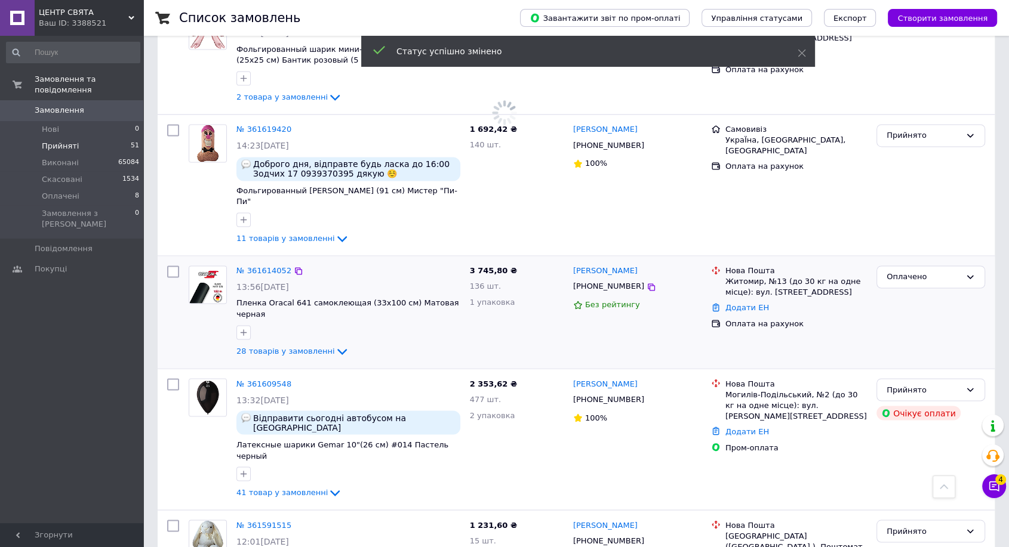
scroll to position [1990, 0]
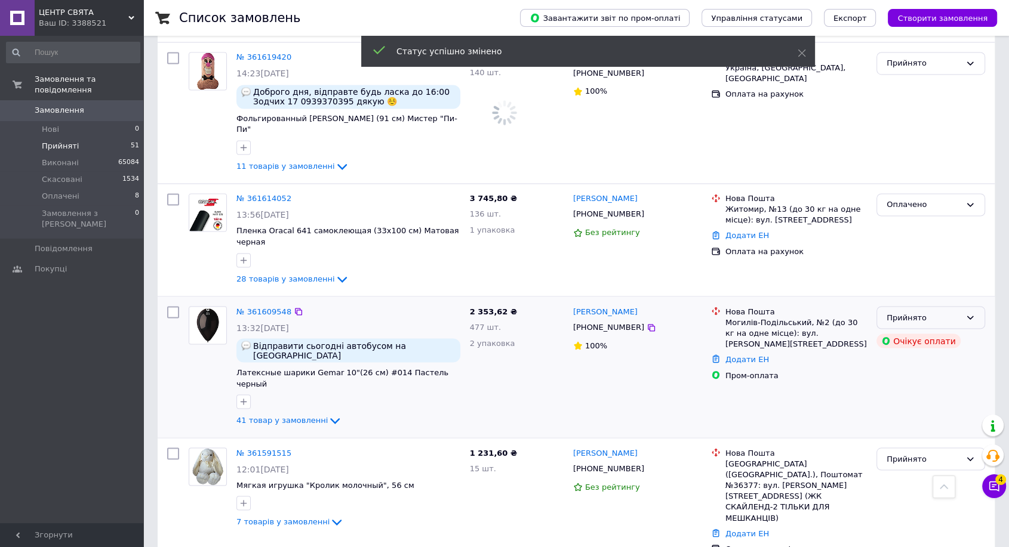
drag, startPoint x: 953, startPoint y: 220, endPoint x: 949, endPoint y: 232, distance: 12.1
click at [953, 306] on div "Прийнято" at bounding box center [930, 317] width 109 height 23
drag, startPoint x: 915, startPoint y: 299, endPoint x: 736, endPoint y: 284, distance: 179.7
click at [913, 375] on li "Оплачено" at bounding box center [930, 386] width 107 height 22
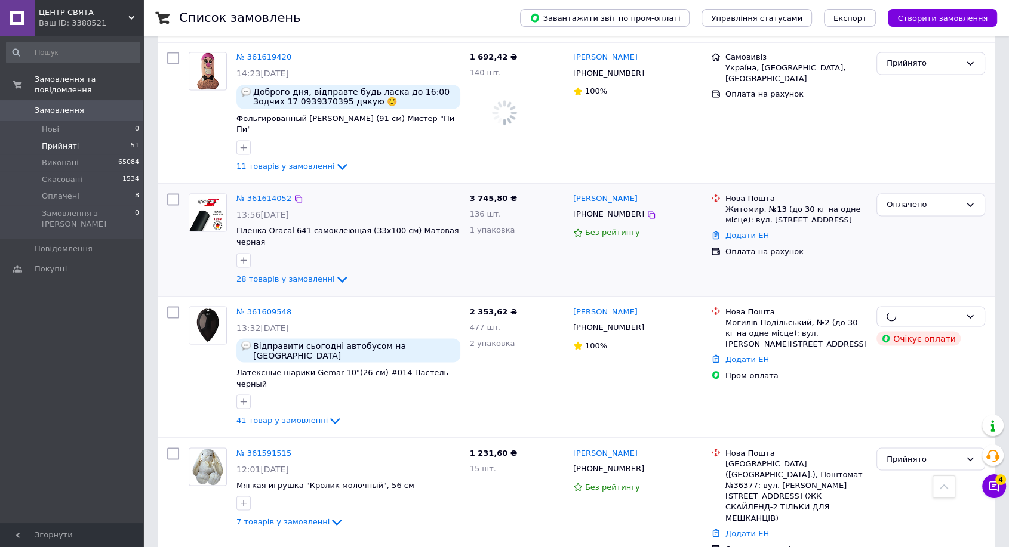
drag, startPoint x: 259, startPoint y: 224, endPoint x: 251, endPoint y: 144, distance: 81.0
click at [258, 307] on link "№ 361609548" at bounding box center [263, 311] width 55 height 9
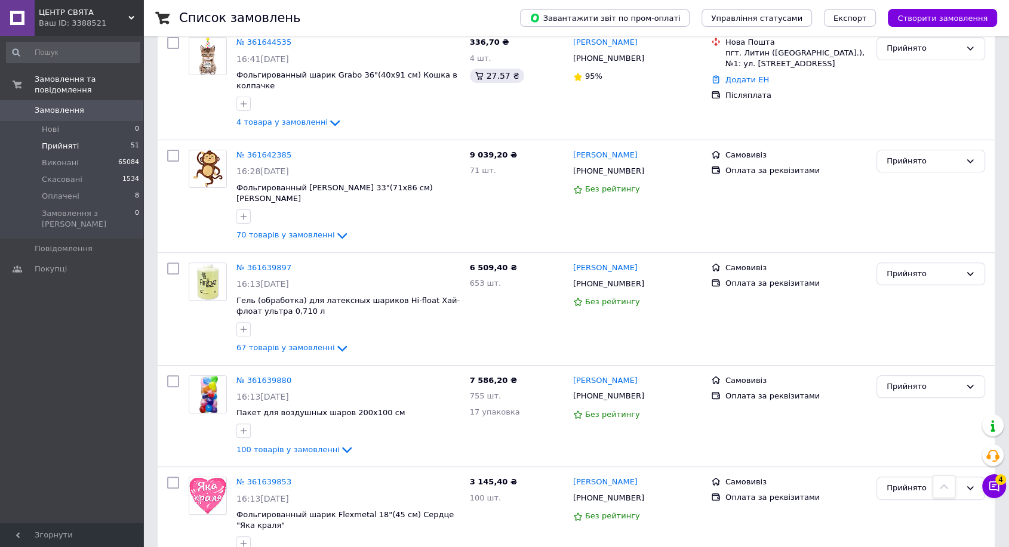
scroll to position [0, 0]
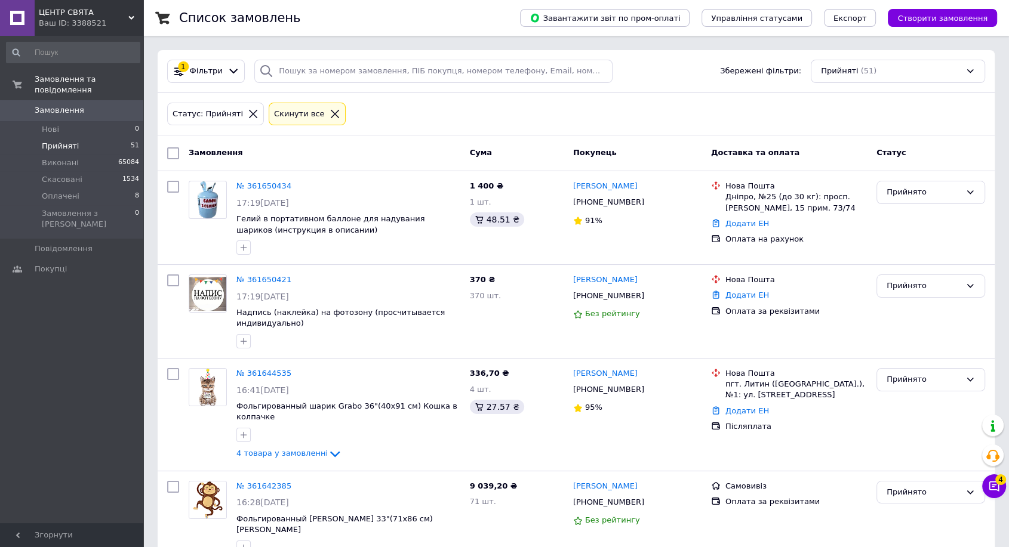
drag, startPoint x: 996, startPoint y: 131, endPoint x: 807, endPoint y: 95, distance: 192.0
click at [457, 62] on input "search" at bounding box center [433, 71] width 358 height 23
paste input "+380974484489"
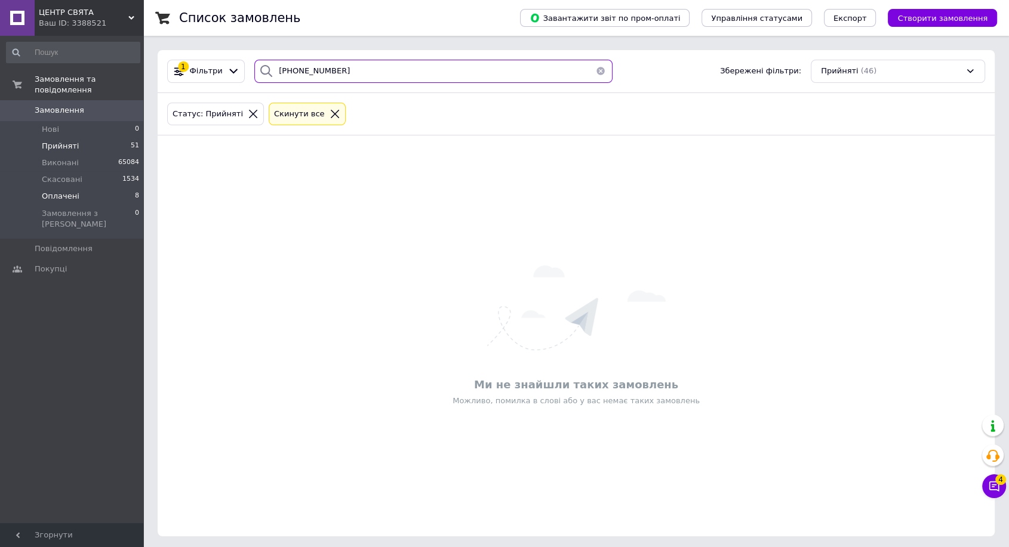
type input "+380974484489"
click at [125, 188] on li "Оплачені 8" at bounding box center [73, 196] width 146 height 17
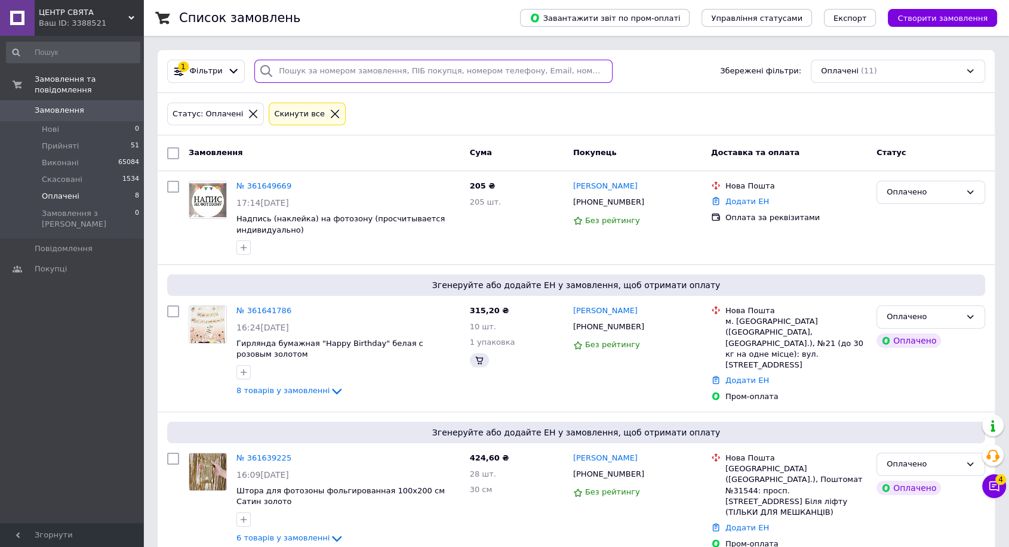
click at [316, 70] on input "search" at bounding box center [433, 71] width 358 height 23
paste input "+380974484489"
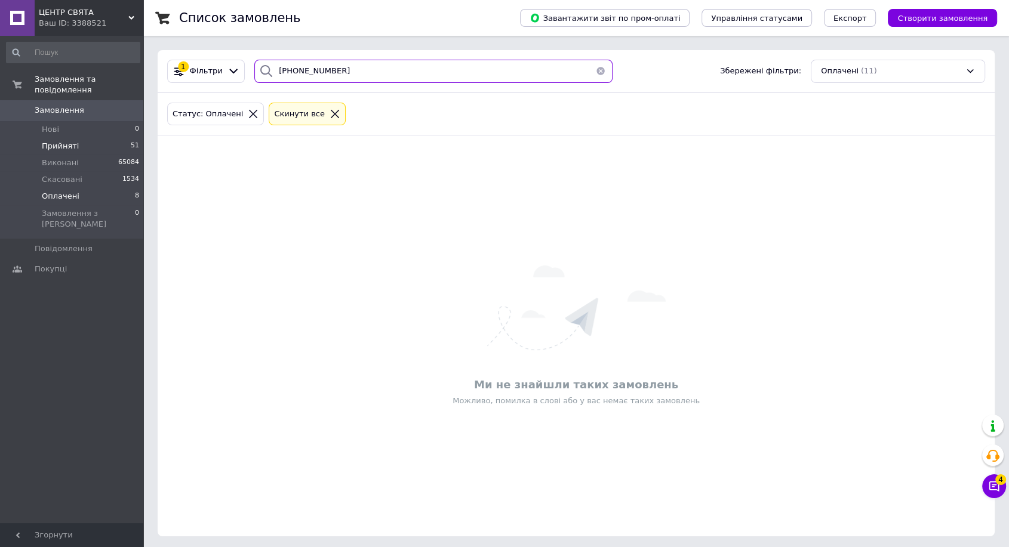
type input "+380974484489"
click at [112, 138] on li "Прийняті 51" at bounding box center [73, 146] width 146 height 17
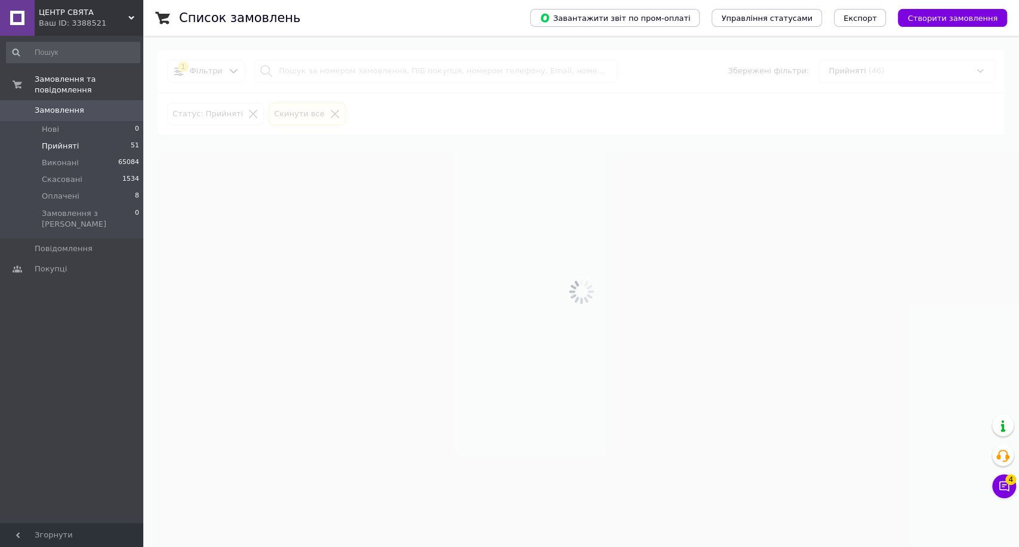
click at [387, 64] on div at bounding box center [581, 292] width 876 height 512
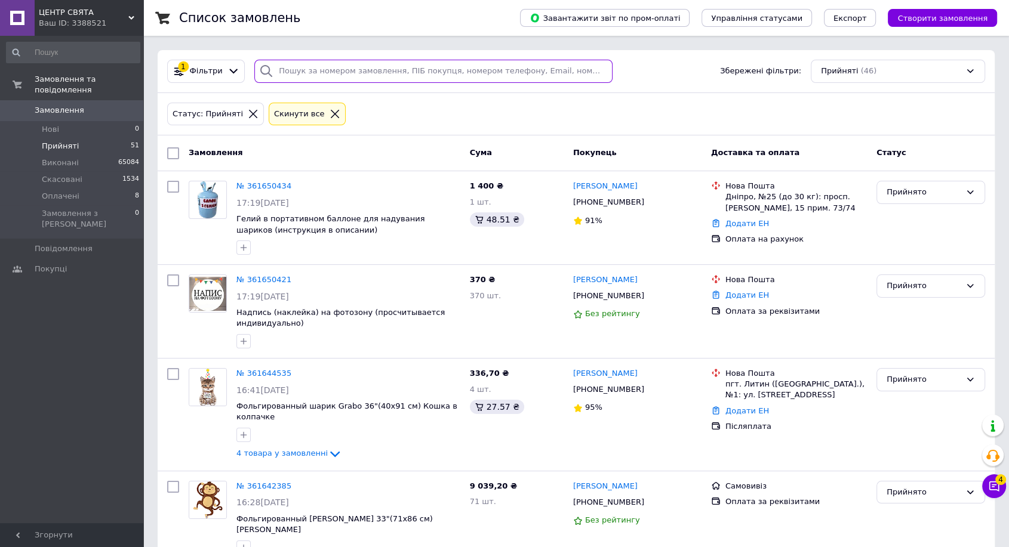
click at [310, 65] on input "search" at bounding box center [433, 71] width 358 height 23
click at [310, 68] on input "search" at bounding box center [433, 71] width 358 height 23
paste input "+380974484489"
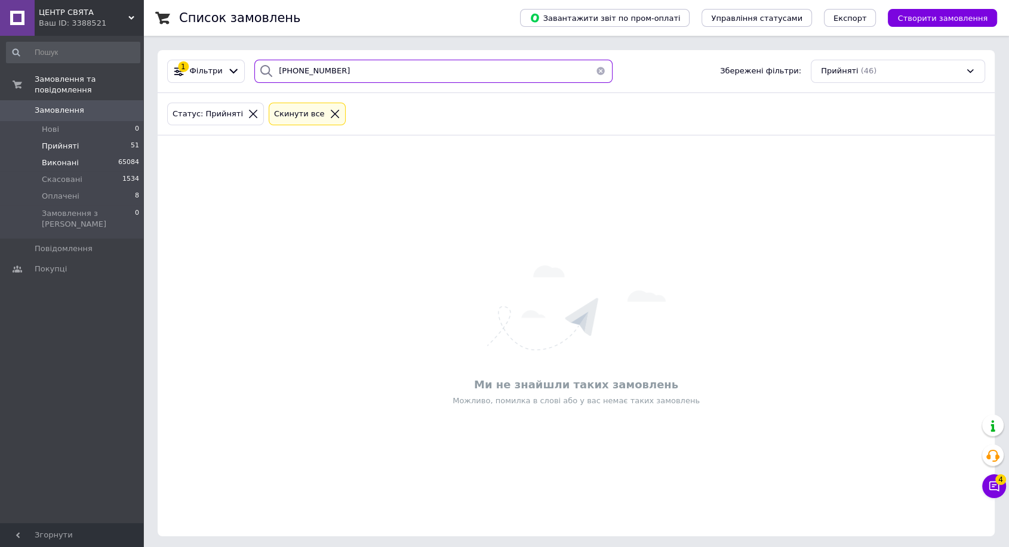
type input "+380974484489"
click at [122, 158] on span "65084" at bounding box center [128, 163] width 21 height 11
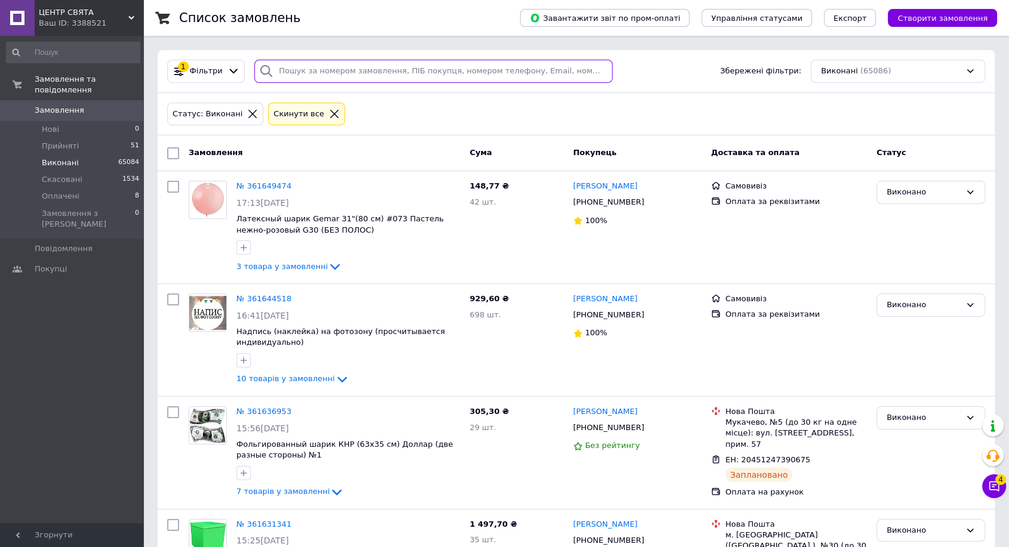
click at [373, 60] on input "search" at bounding box center [433, 71] width 358 height 23
paste input "+380974484489"
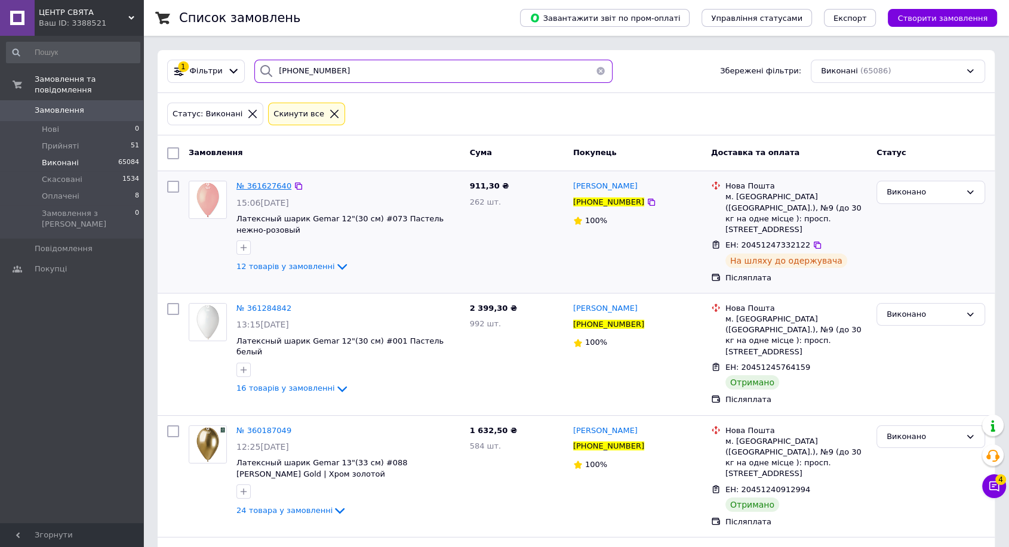
type input "+380974484489"
click at [263, 184] on span "№ 361627640" at bounding box center [263, 186] width 55 height 9
drag, startPoint x: 981, startPoint y: 111, endPoint x: 935, endPoint y: 111, distance: 46.0
click at [966, 114] on div "Статус: Виконані Cкинути все" at bounding box center [576, 114] width 823 height 28
click at [96, 138] on li "Прийняті 51" at bounding box center [73, 146] width 146 height 17
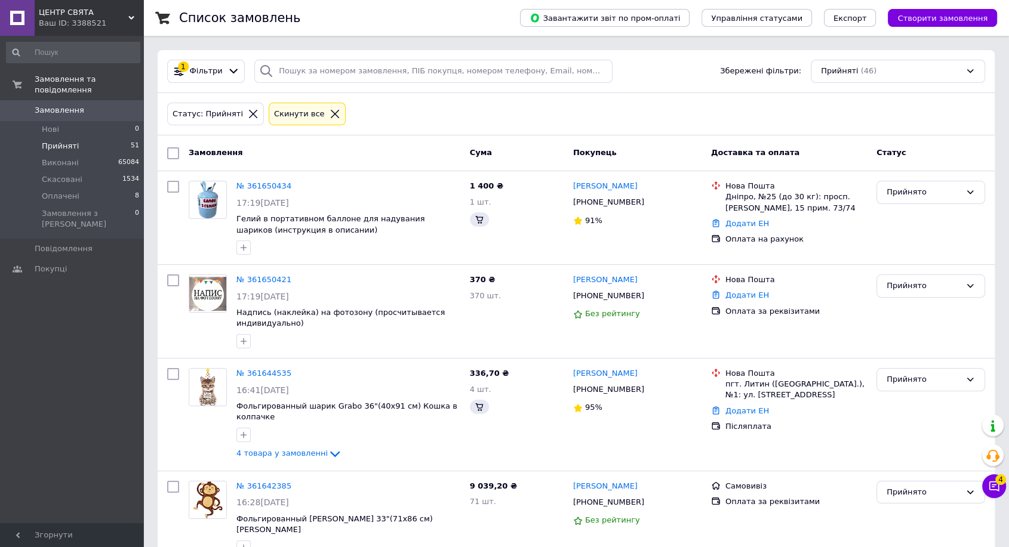
click at [994, 488] on icon at bounding box center [994, 487] width 12 height 12
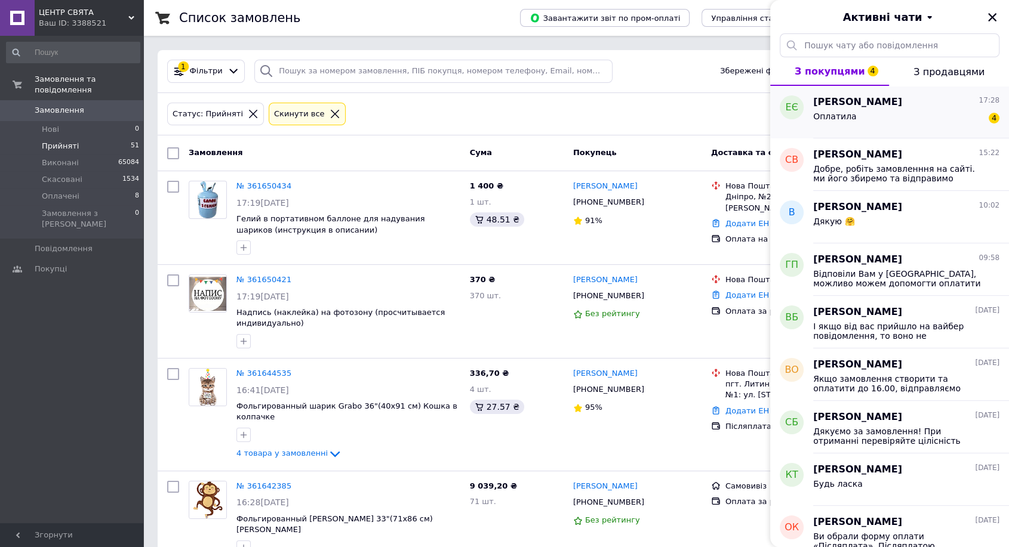
click at [891, 117] on div "Оплатила 4" at bounding box center [906, 118] width 186 height 19
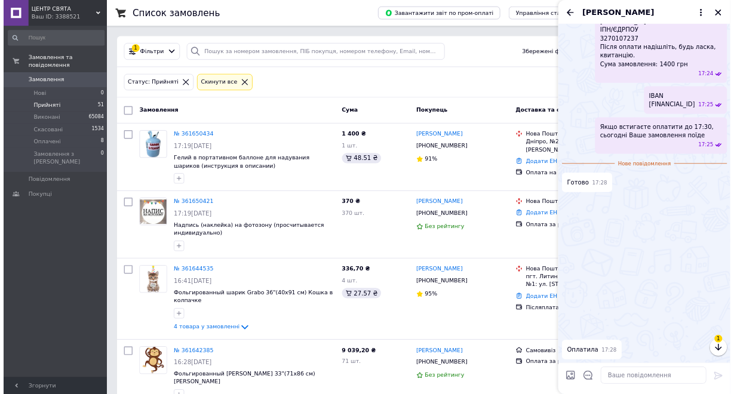
scroll to position [666, 0]
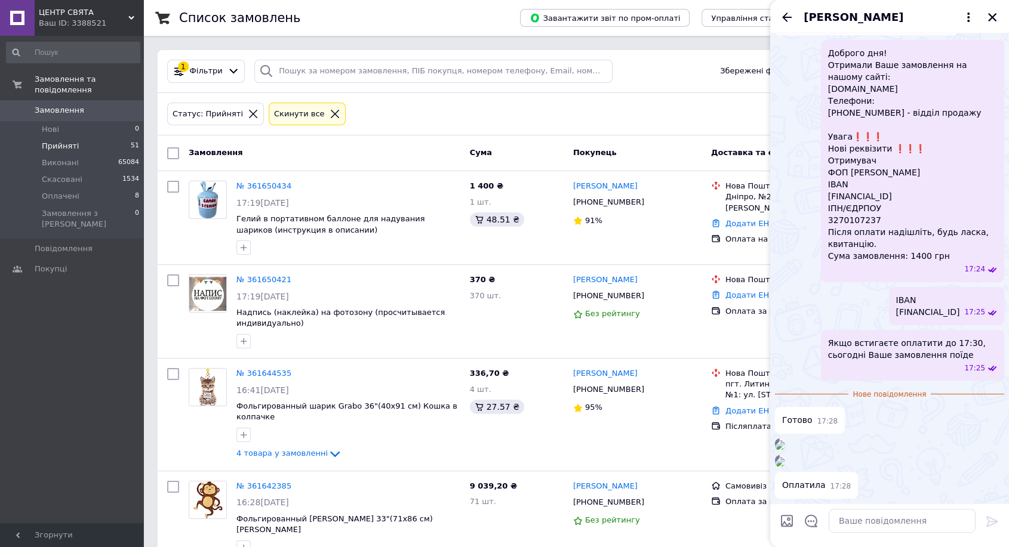
click at [785, 457] on img at bounding box center [780, 462] width 10 height 10
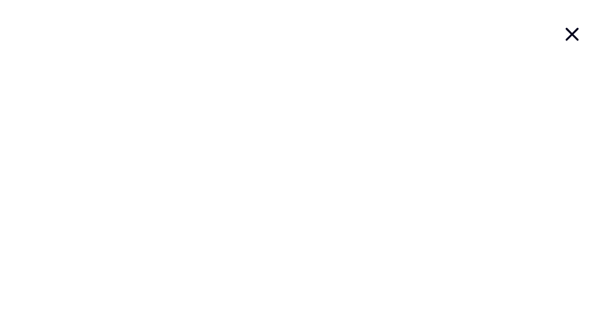
scroll to position [667, 0]
click at [346, 20] on icon "button" at bounding box center [347, 20] width 8 height 8
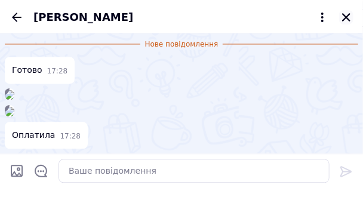
click at [344, 24] on div "[PERSON_NAME]" at bounding box center [181, 16] width 363 height 33
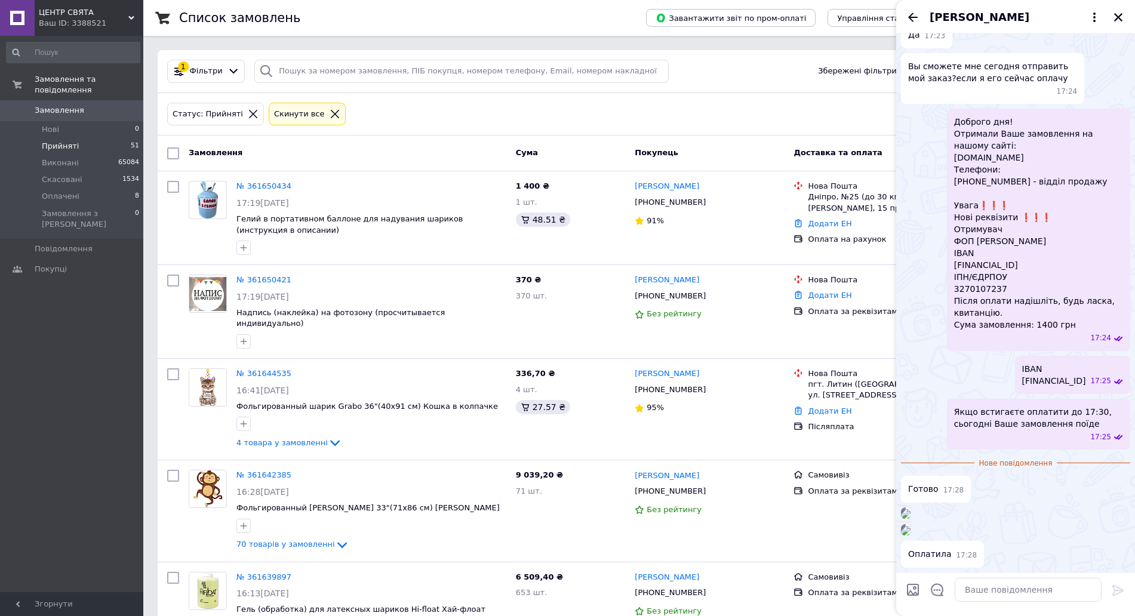
scroll to position [614, 0]
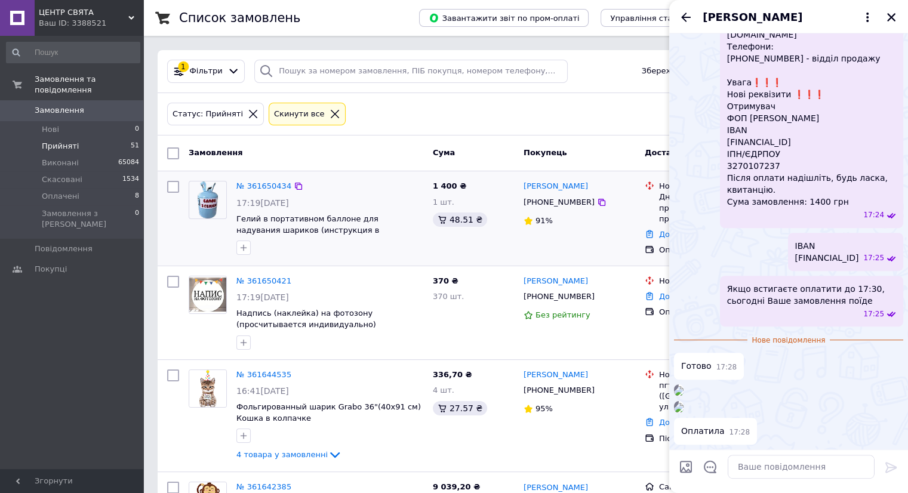
drag, startPoint x: 491, startPoint y: 108, endPoint x: 373, endPoint y: 186, distance: 140.9
click at [489, 108] on div "Статус: Прийняті Cкинути все" at bounding box center [526, 114] width 722 height 28
click at [264, 182] on link "№ 361650434" at bounding box center [263, 186] width 55 height 9
drag, startPoint x: 892, startPoint y: 14, endPoint x: 868, endPoint y: 19, distance: 24.8
click at [891, 14] on icon "Закрити" at bounding box center [891, 17] width 11 height 11
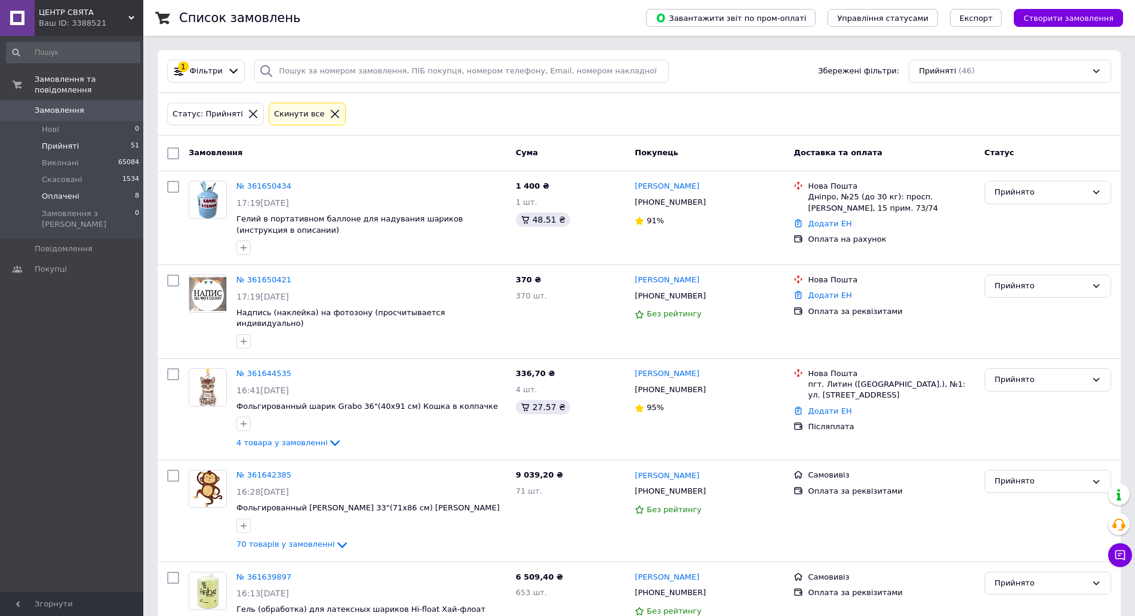
click at [113, 188] on li "Оплачені 8" at bounding box center [73, 196] width 146 height 17
click at [1019, 189] on div "Прийнято" at bounding box center [1041, 192] width 92 height 13
drag, startPoint x: 1046, startPoint y: 266, endPoint x: 970, endPoint y: 266, distance: 75.8
click at [1019, 266] on li "Оплачено" at bounding box center [1047, 261] width 125 height 22
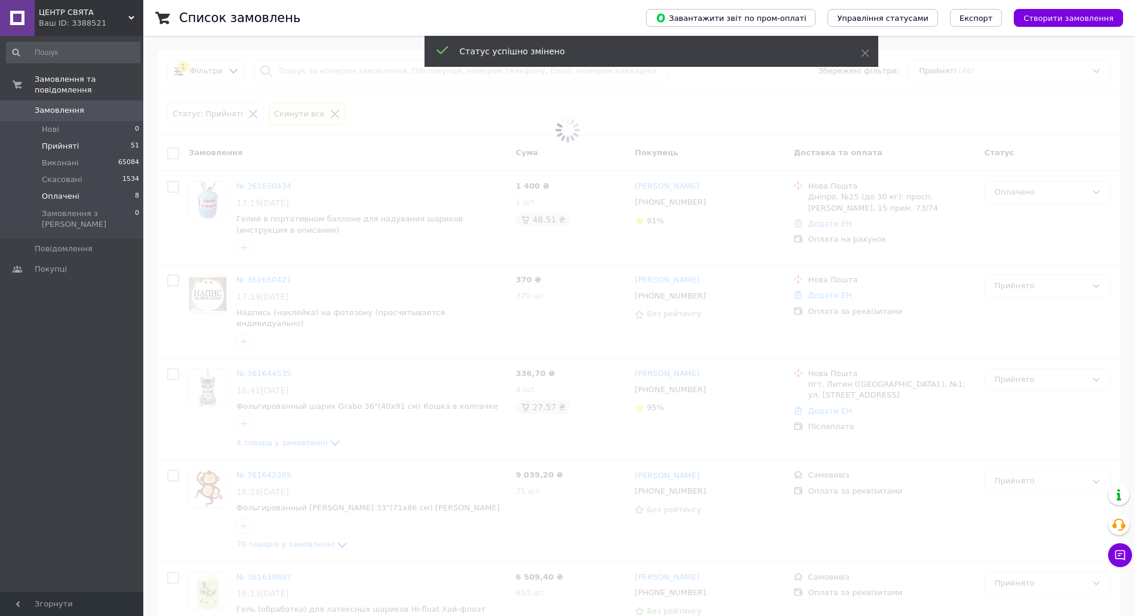
click at [103, 188] on li "Оплачені 8" at bounding box center [73, 196] width 146 height 17
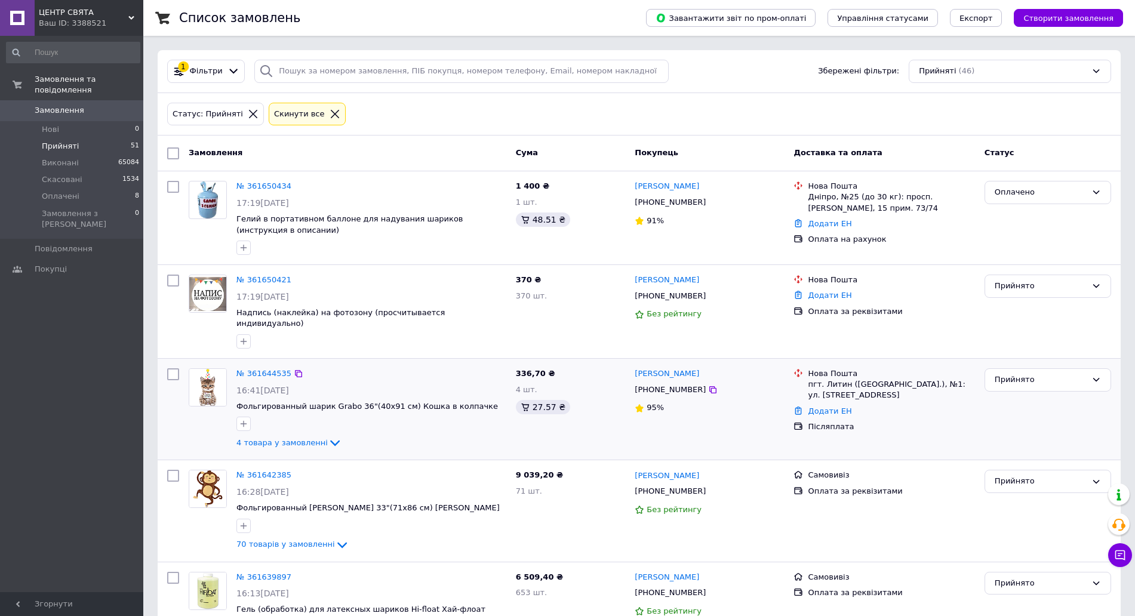
scroll to position [299, 0]
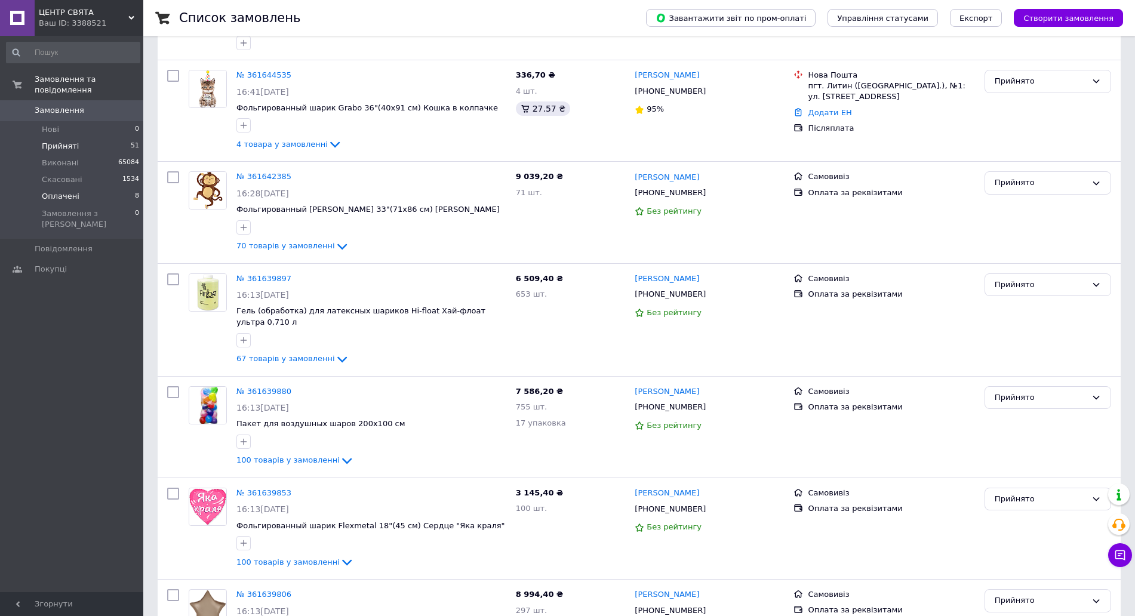
click at [119, 188] on li "Оплачені 8" at bounding box center [73, 196] width 146 height 17
click at [97, 188] on li "Оплачені 8" at bounding box center [73, 196] width 146 height 17
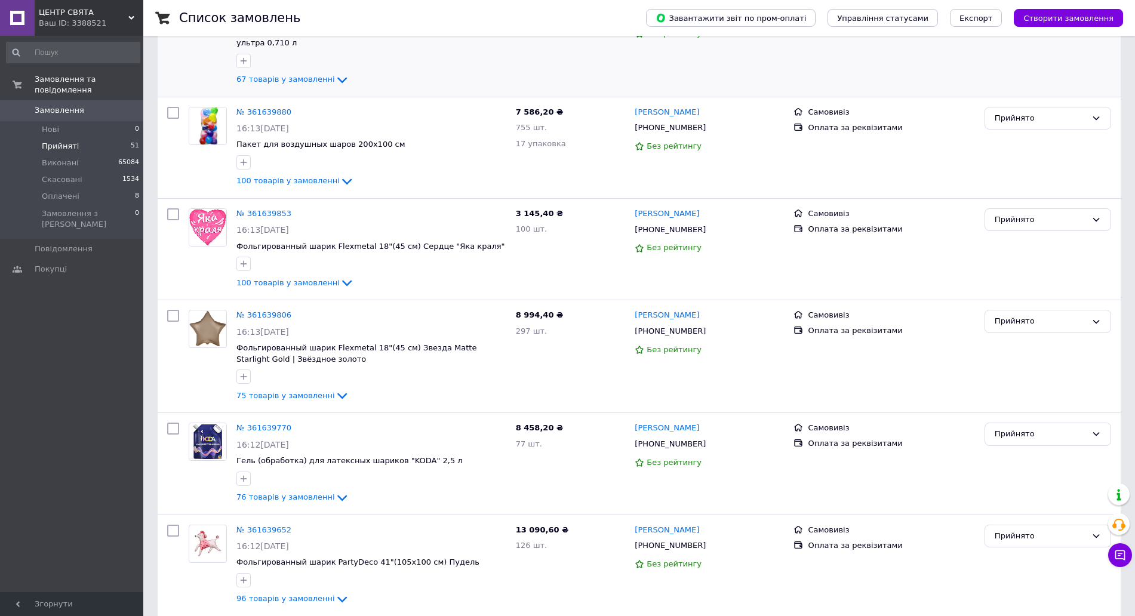
scroll to position [597, 0]
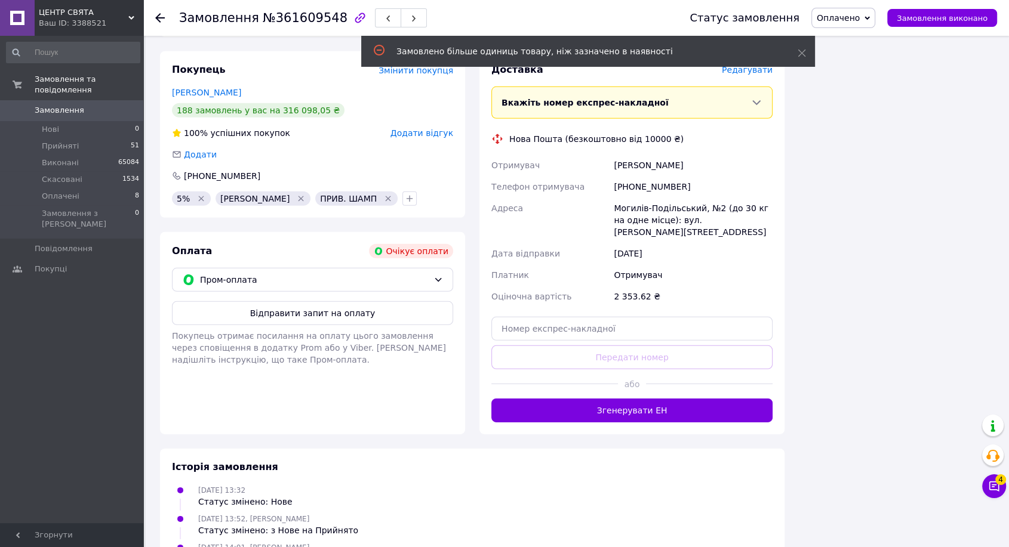
scroll to position [3576, 0]
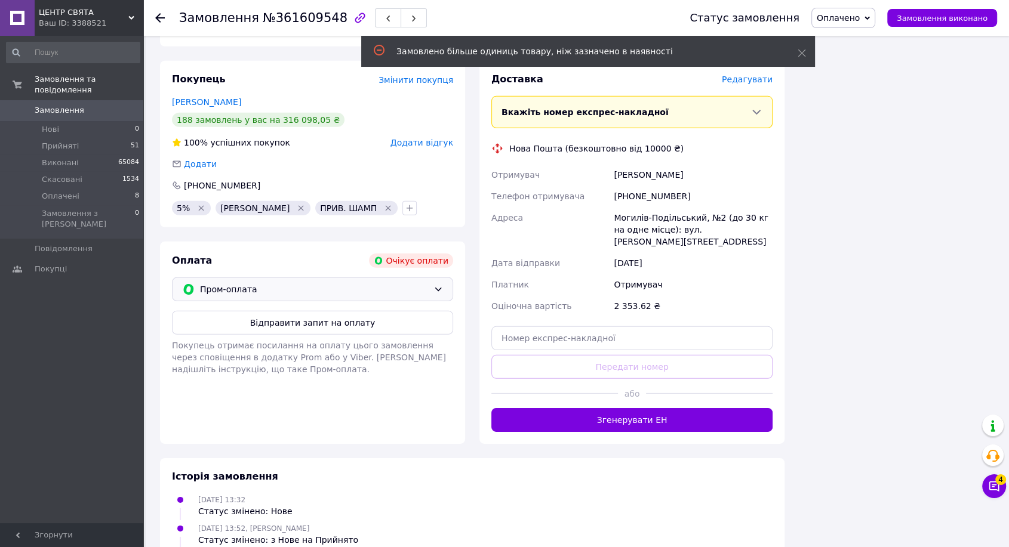
click at [306, 278] on div "Пром-оплата" at bounding box center [312, 290] width 281 height 24
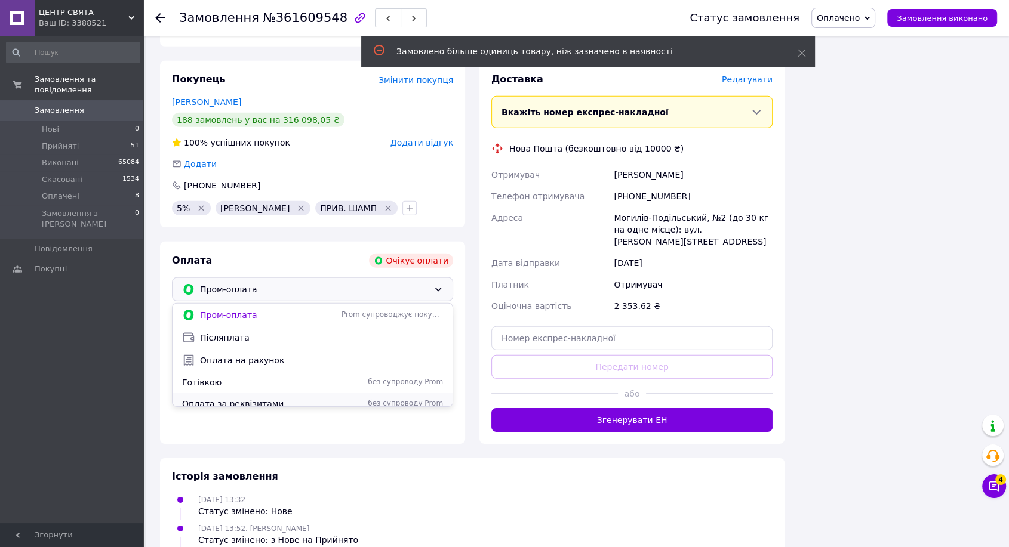
click at [315, 398] on span "Оплата за реквізитами" at bounding box center [259, 404] width 155 height 12
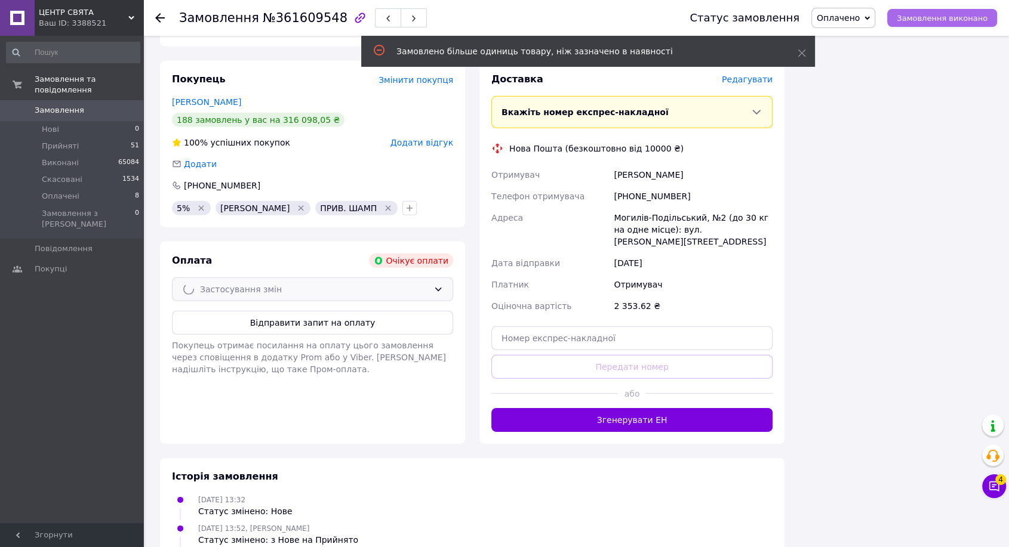
scroll to position [3543, 0]
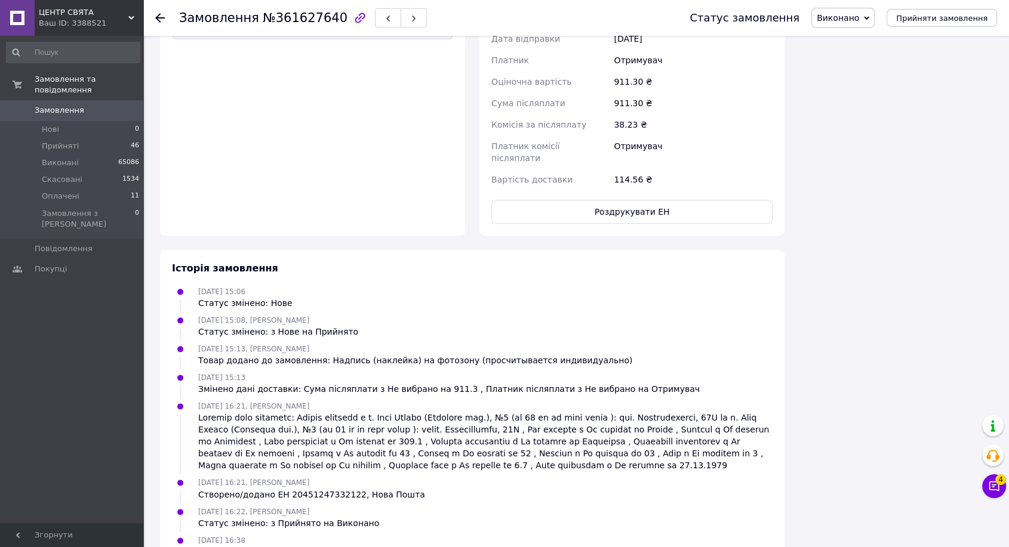
scroll to position [872, 0]
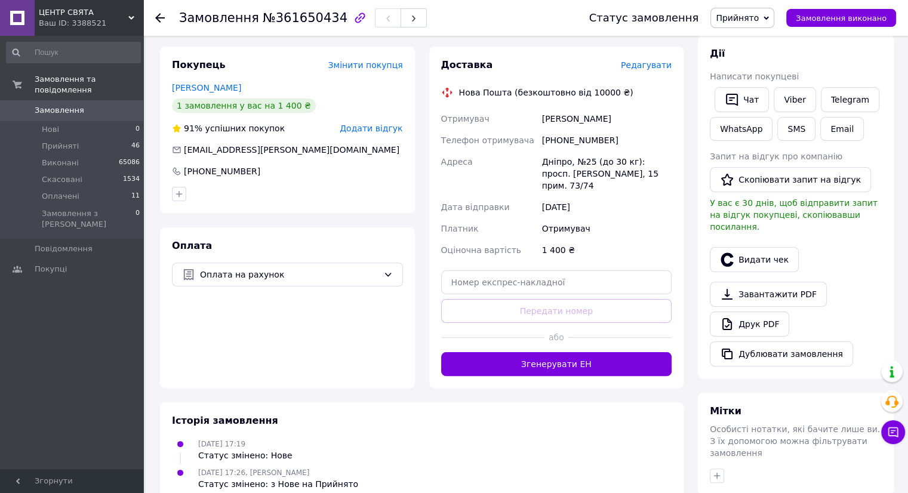
scroll to position [239, 0]
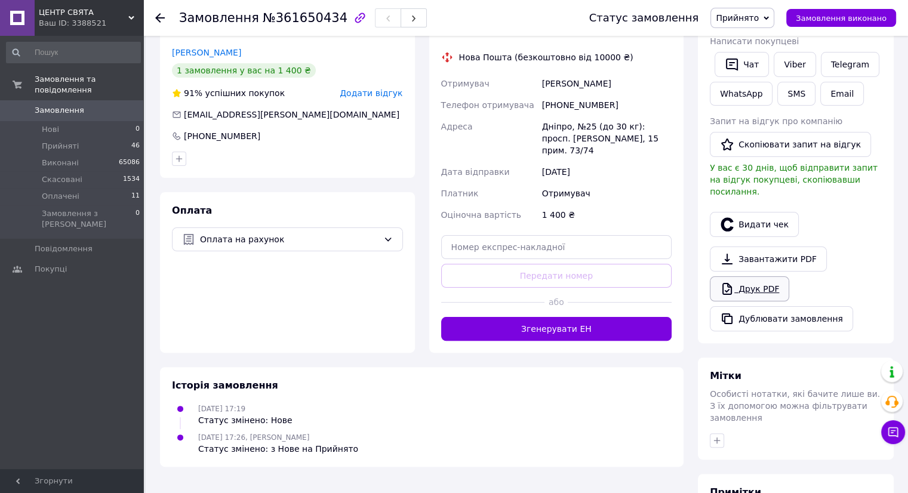
click at [776, 276] on link "Друк PDF" at bounding box center [749, 288] width 79 height 25
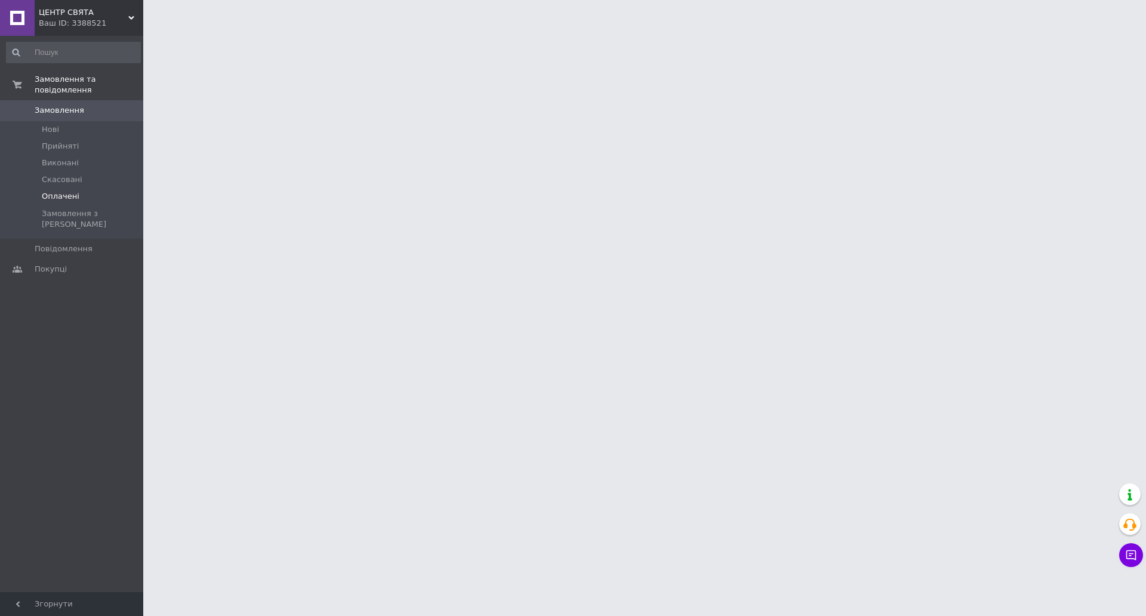
click at [77, 191] on li "Оплачені" at bounding box center [73, 196] width 147 height 17
click at [79, 188] on li "Оплачені" at bounding box center [73, 196] width 147 height 17
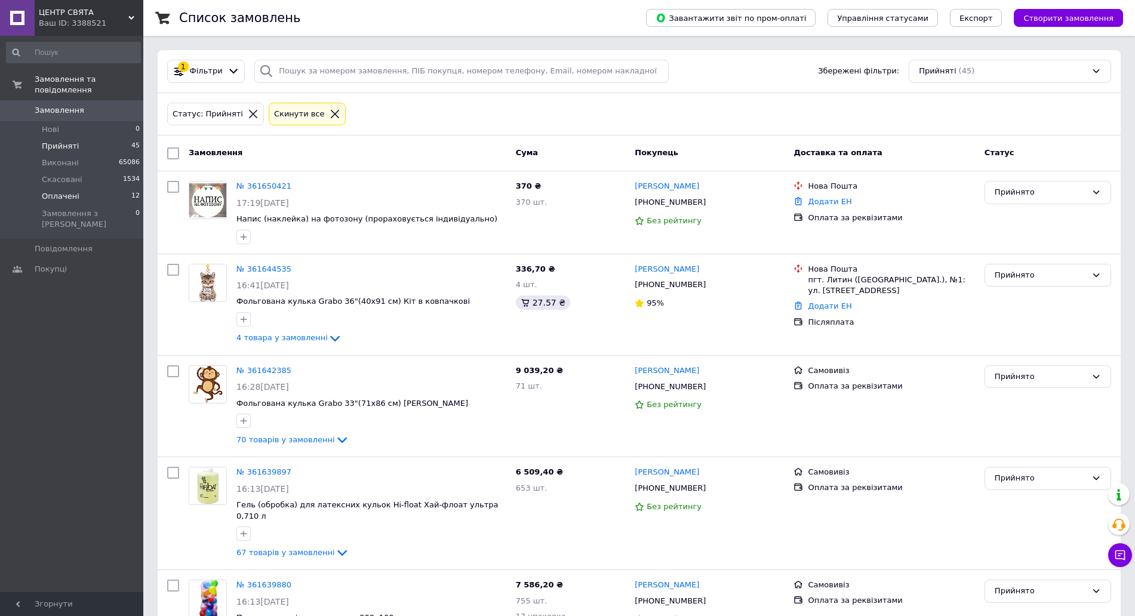
click at [119, 188] on li "Оплачені 12" at bounding box center [73, 196] width 147 height 17
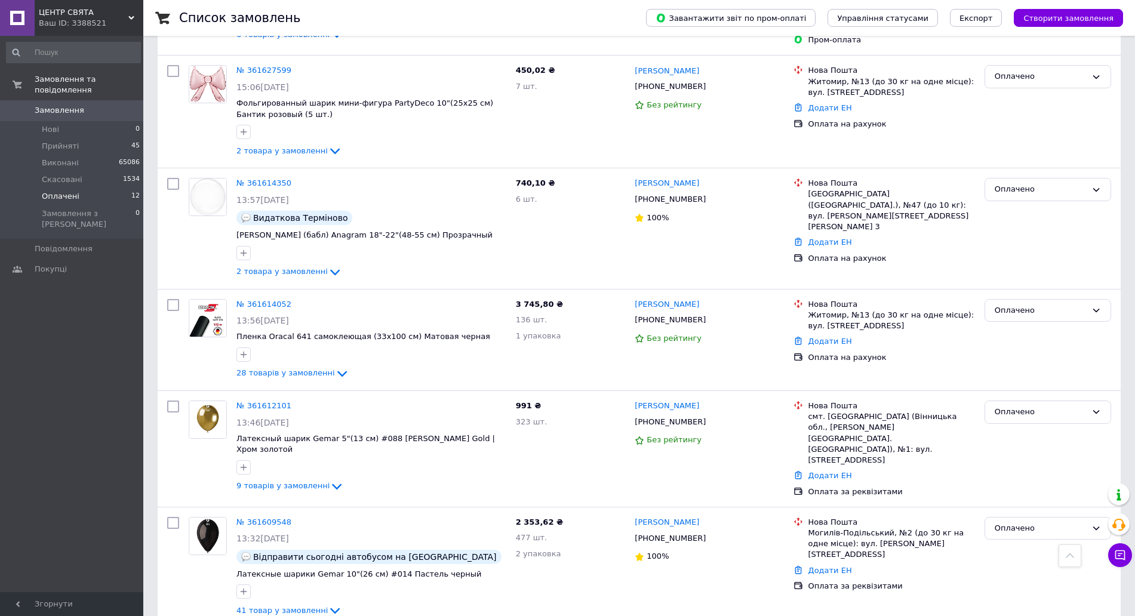
scroll to position [597, 0]
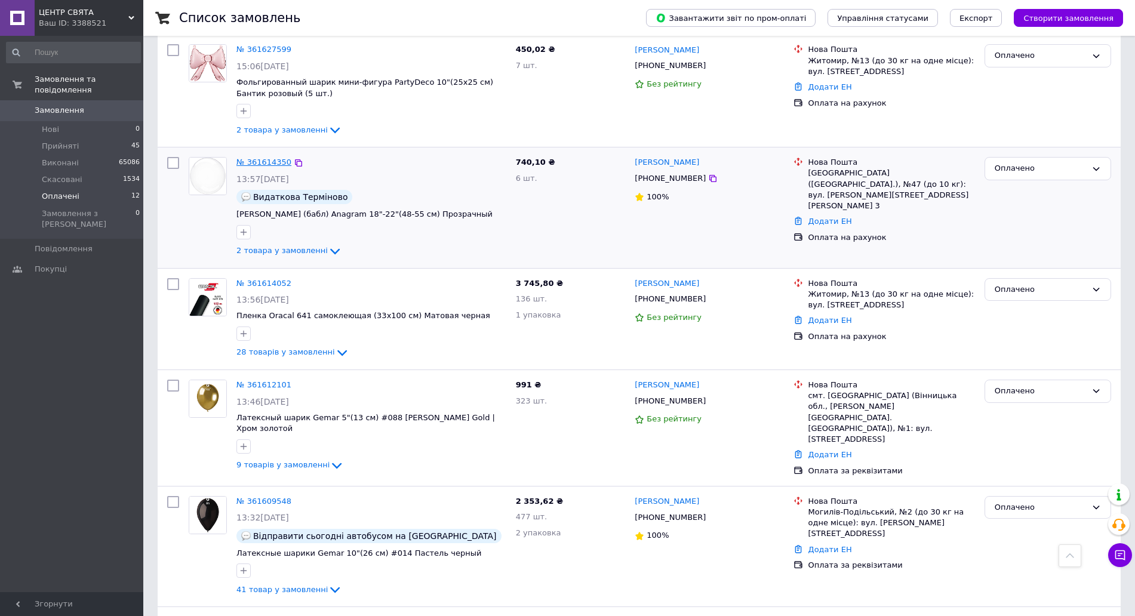
click at [246, 158] on link "№ 361614350" at bounding box center [263, 162] width 55 height 9
click at [47, 191] on span "Оплачені" at bounding box center [61, 196] width 38 height 11
click at [103, 188] on li "Оплачені 12" at bounding box center [73, 196] width 147 height 17
click at [96, 188] on li "Оплачені 12" at bounding box center [73, 196] width 147 height 17
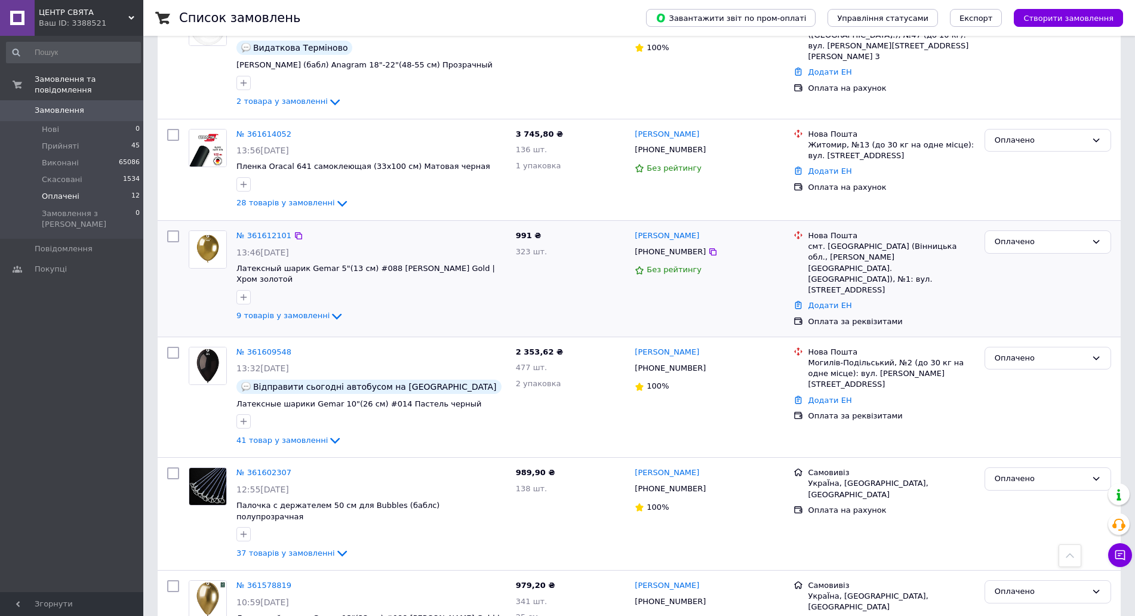
scroll to position [891, 0]
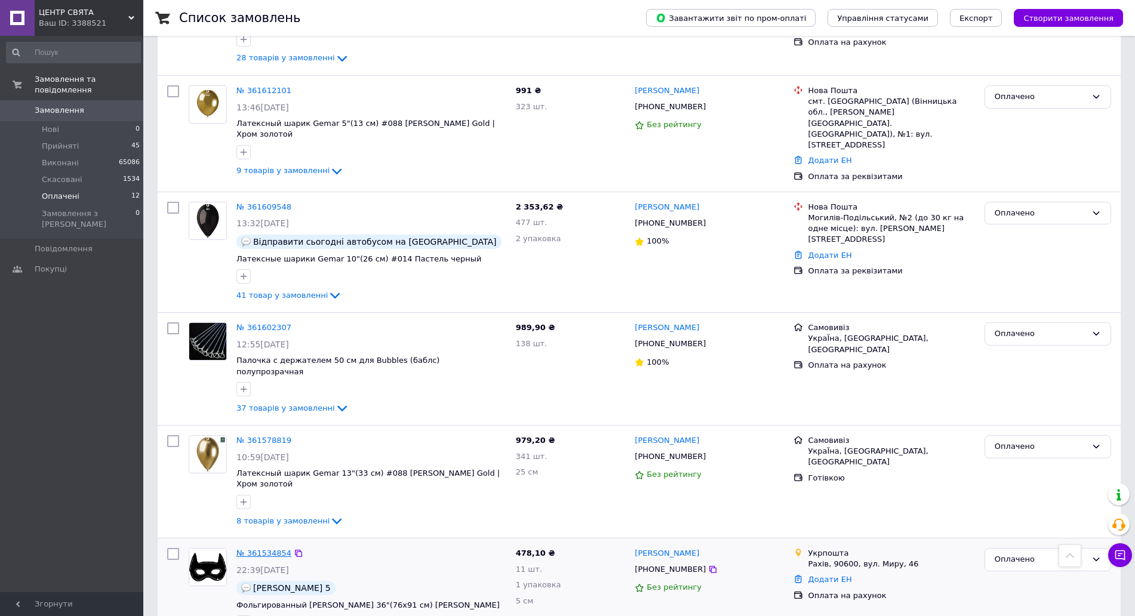
click at [254, 549] on link "№ 361534854" at bounding box center [263, 553] width 55 height 9
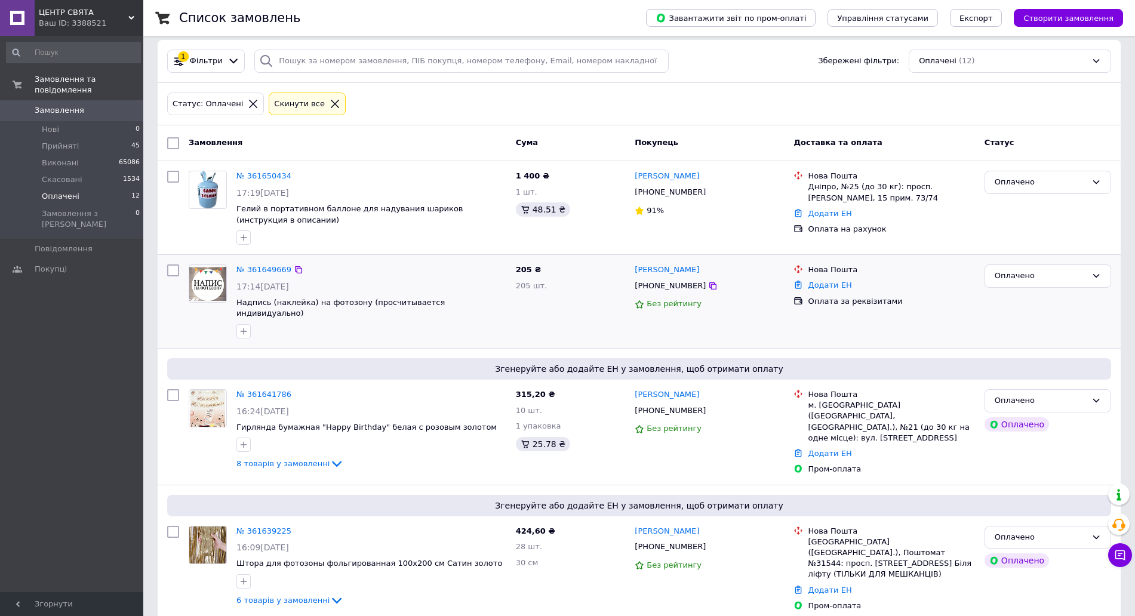
scroll to position [0, 0]
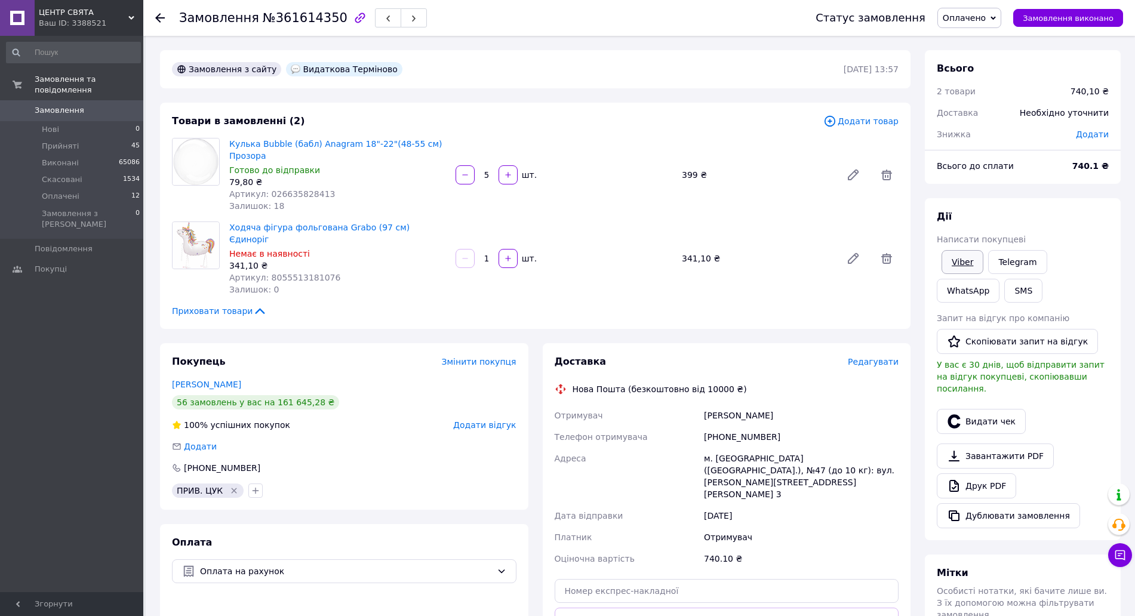
click at [946, 259] on link "Viber" at bounding box center [963, 262] width 42 height 24
drag, startPoint x: 1074, startPoint y: 81, endPoint x: 879, endPoint y: 91, distance: 195.5
click at [1069, 81] on div "2 товари 740,10 ₴" at bounding box center [1023, 91] width 186 height 26
click at [298, 22] on span "№361614350" at bounding box center [305, 18] width 85 height 14
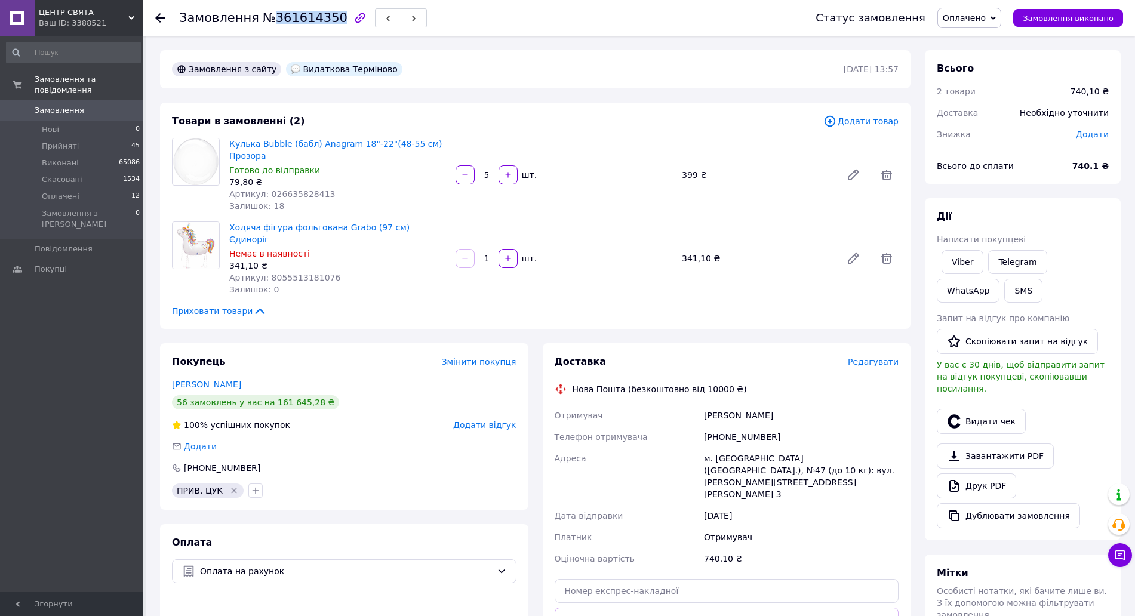
click at [298, 22] on span "№361614350" at bounding box center [305, 18] width 85 height 14
copy span "361614350"
click at [968, 257] on link "Viber" at bounding box center [963, 262] width 42 height 24
drag, startPoint x: 968, startPoint y: 257, endPoint x: 736, endPoint y: 420, distance: 283.4
click at [965, 260] on link "Viber" at bounding box center [963, 262] width 42 height 24
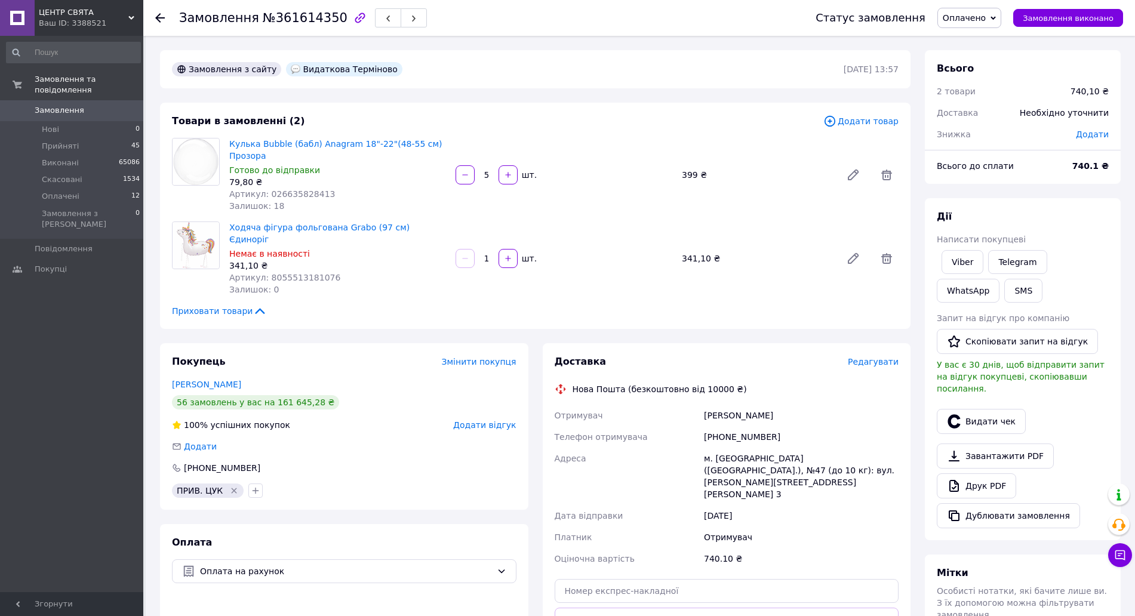
drag, startPoint x: 1065, startPoint y: 84, endPoint x: 1008, endPoint y: 21, distance: 84.1
click at [1059, 75] on div "Всього 2 товари 740,10 ₴ Доставка Необхідно уточнити Знижка Додати" at bounding box center [1023, 95] width 196 height 90
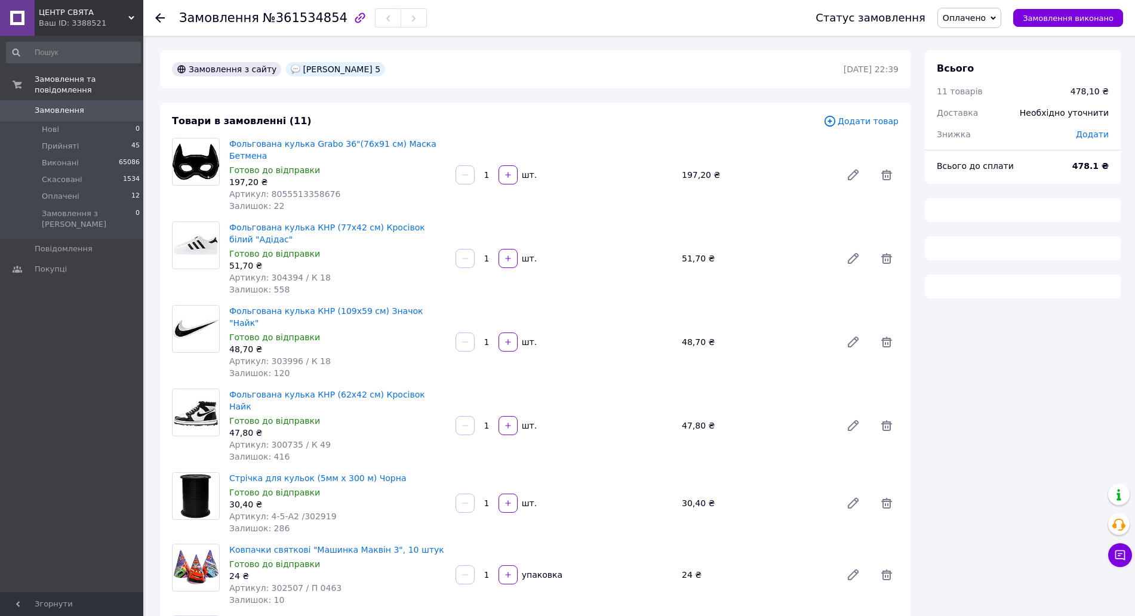
scroll to position [224, 0]
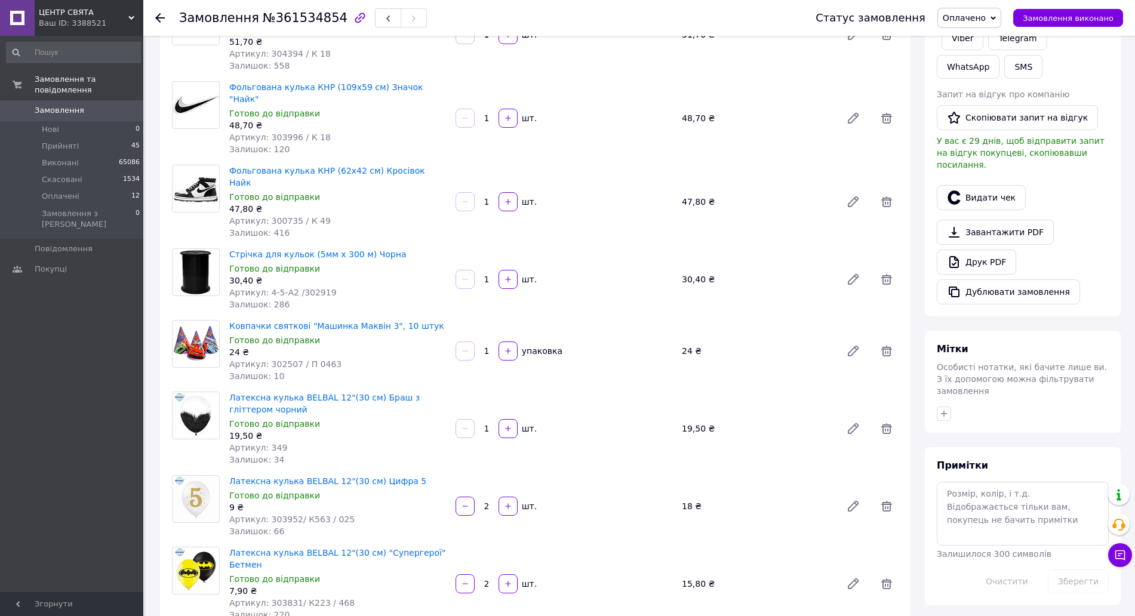
drag, startPoint x: 892, startPoint y: 316, endPoint x: 762, endPoint y: 311, distance: 129.7
click at [890, 344] on icon at bounding box center [886, 351] width 14 height 14
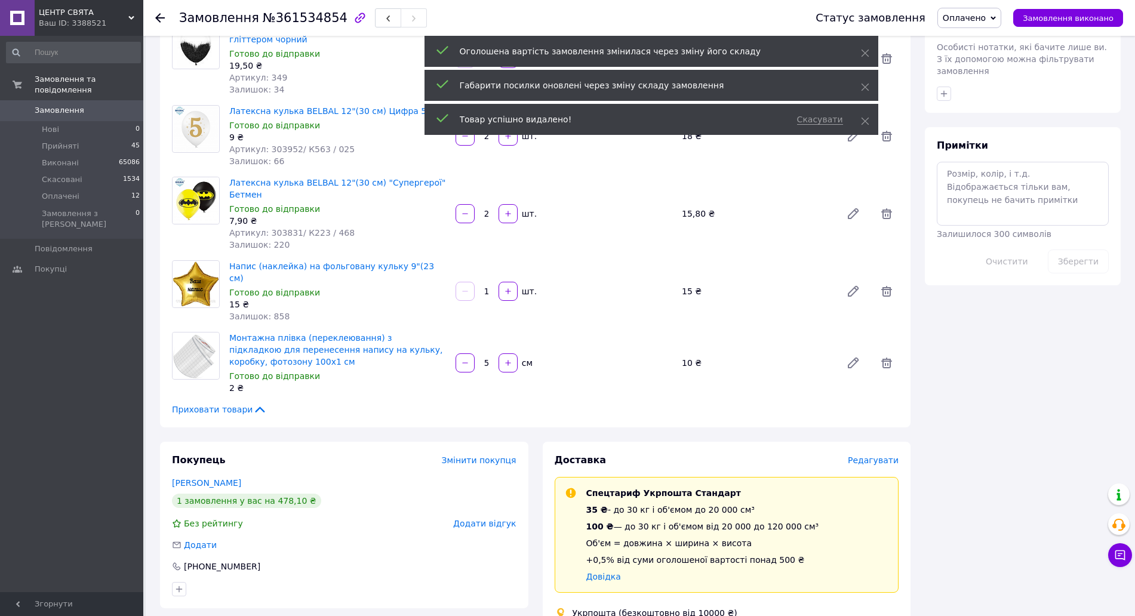
scroll to position [451, 0]
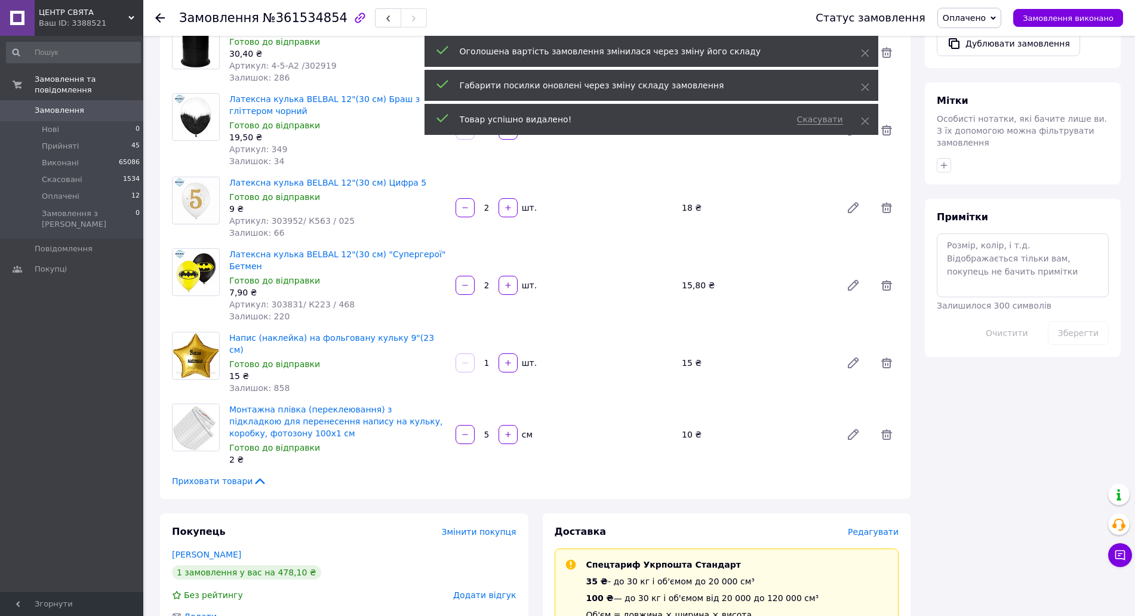
click at [490, 281] on input "2" at bounding box center [486, 285] width 19 height 9
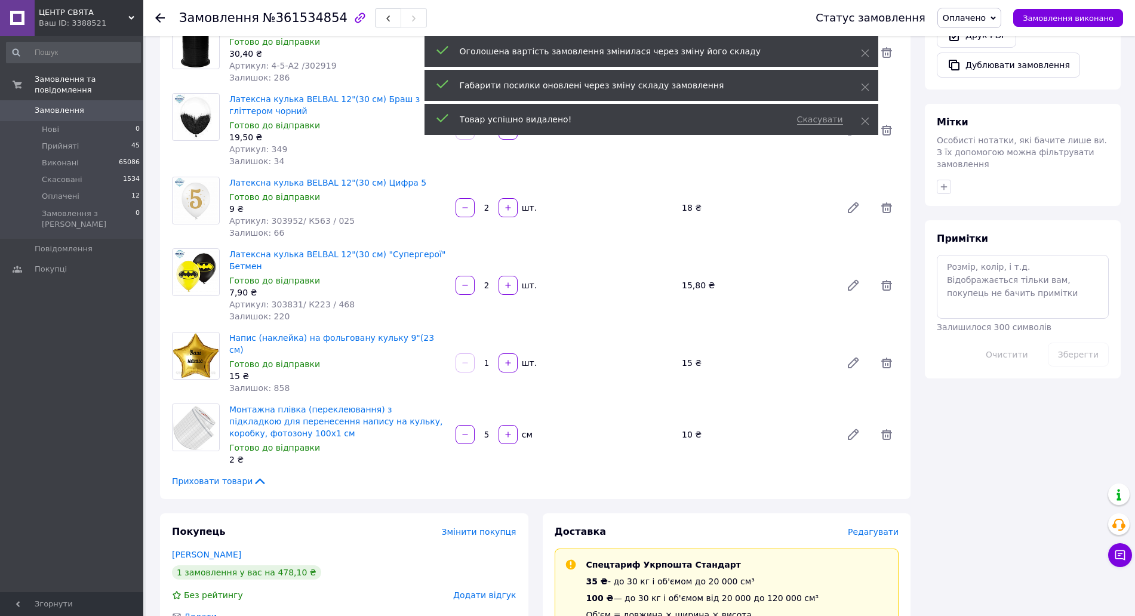
click at [490, 281] on input "2" at bounding box center [486, 285] width 19 height 9
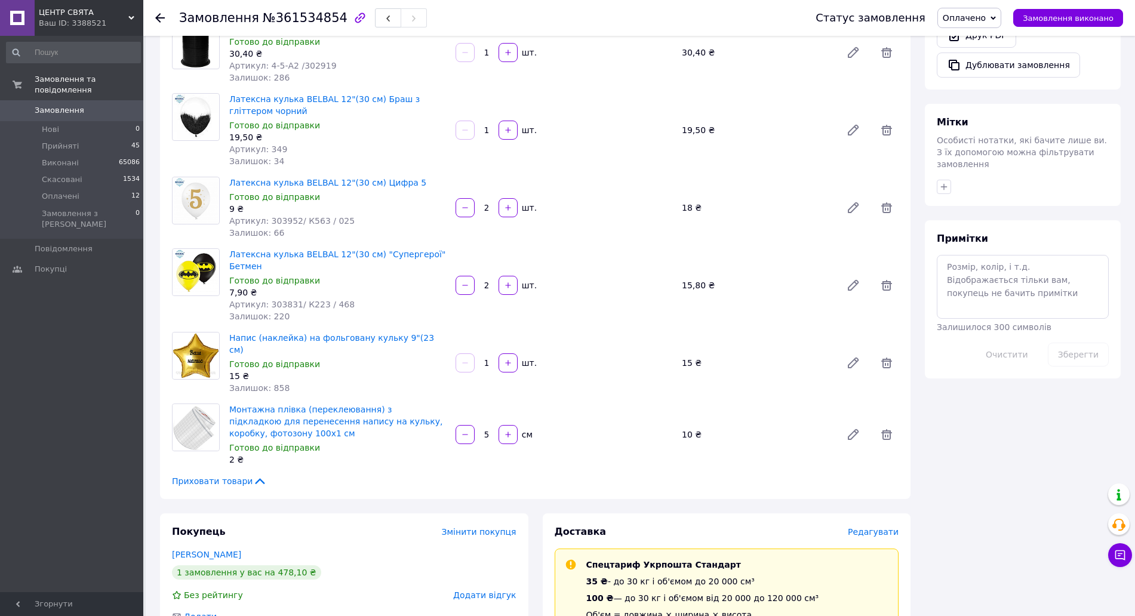
type input "4"
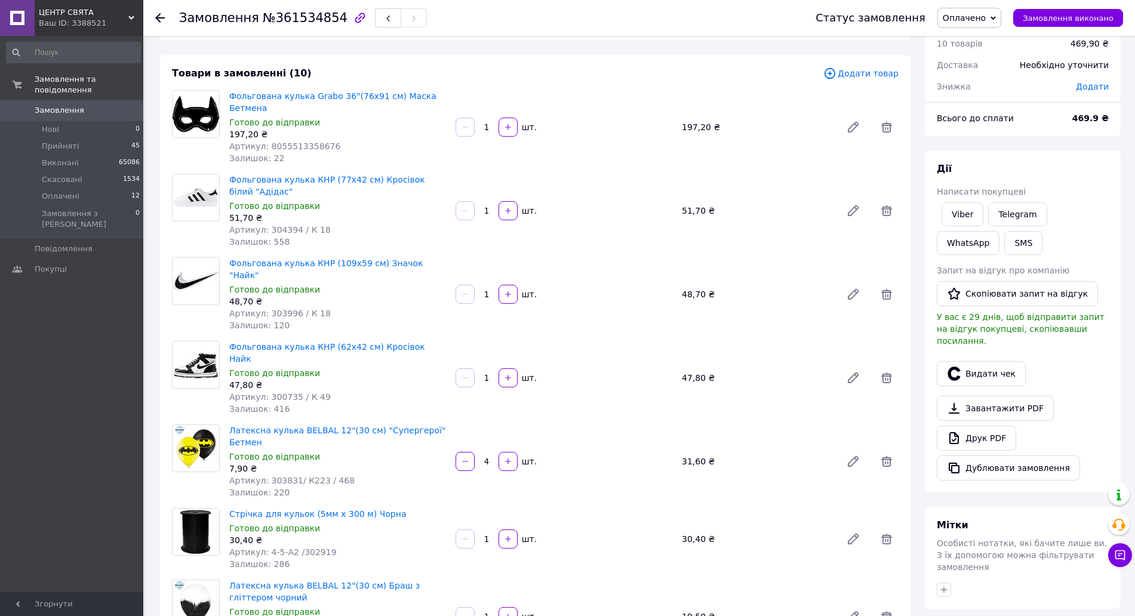
scroll to position [0, 0]
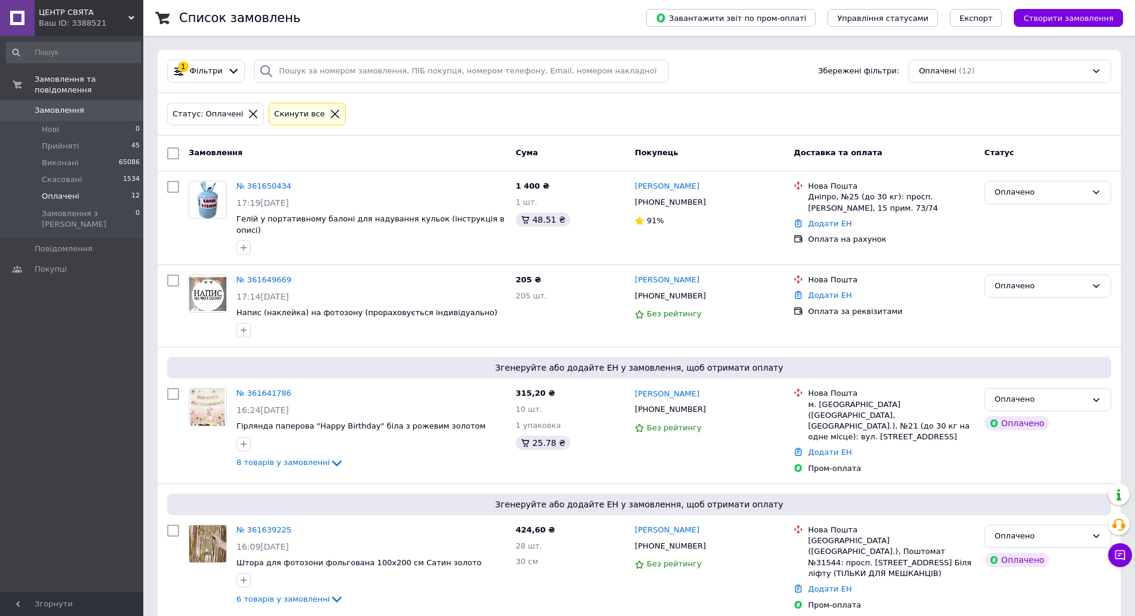
drag, startPoint x: 1116, startPoint y: 146, endPoint x: 687, endPoint y: 83, distance: 434.4
click at [1095, 141] on div "Замовлення Cума Покупець Доставка та оплата Статус" at bounding box center [639, 154] width 963 height 36
drag, startPoint x: 93, startPoint y: 137, endPoint x: 130, endPoint y: 128, distance: 37.5
click at [93, 138] on li "Прийняті 45" at bounding box center [73, 146] width 147 height 17
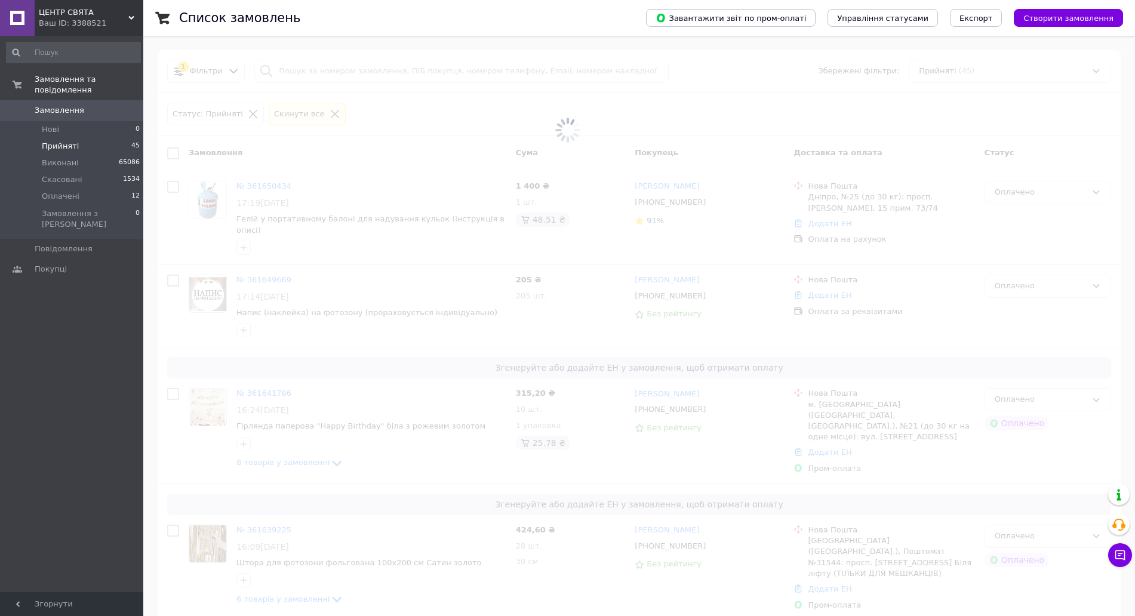
click at [353, 74] on span at bounding box center [567, 130] width 1135 height 260
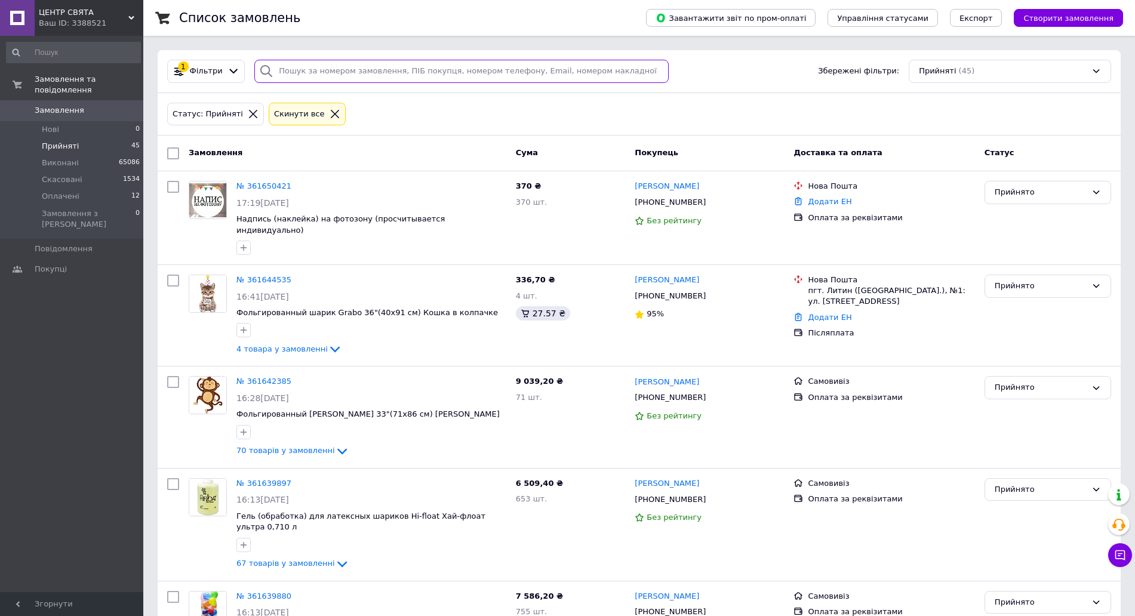
click at [398, 73] on input "search" at bounding box center [461, 71] width 414 height 23
paste input "[PHONE_NUMBER]"
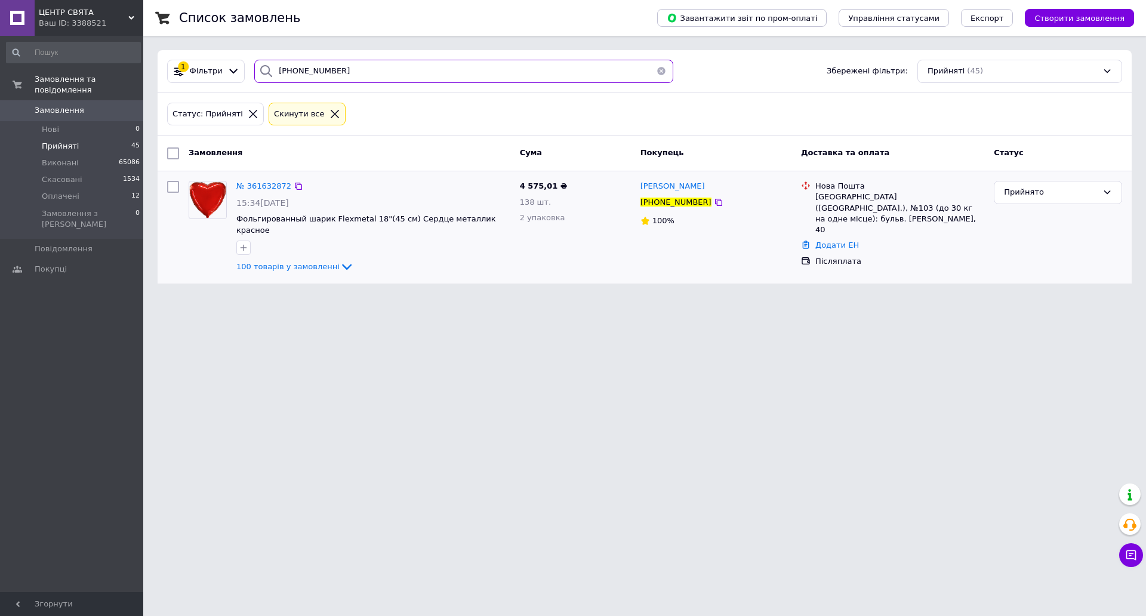
type input "[PHONE_NUMBER]"
drag, startPoint x: 251, startPoint y: 178, endPoint x: 250, endPoint y: 184, distance: 6.7
click at [250, 181] on div "№ 361632872 15:34, 12.09.2025 Фольгированный шарик Flexmetal 18"(45 см) Сердце …" at bounding box center [374, 227] width 284 height 103
click at [250, 184] on span "№ 361632872" at bounding box center [263, 186] width 55 height 9
click at [251, 188] on span "№ 361632872" at bounding box center [263, 186] width 55 height 9
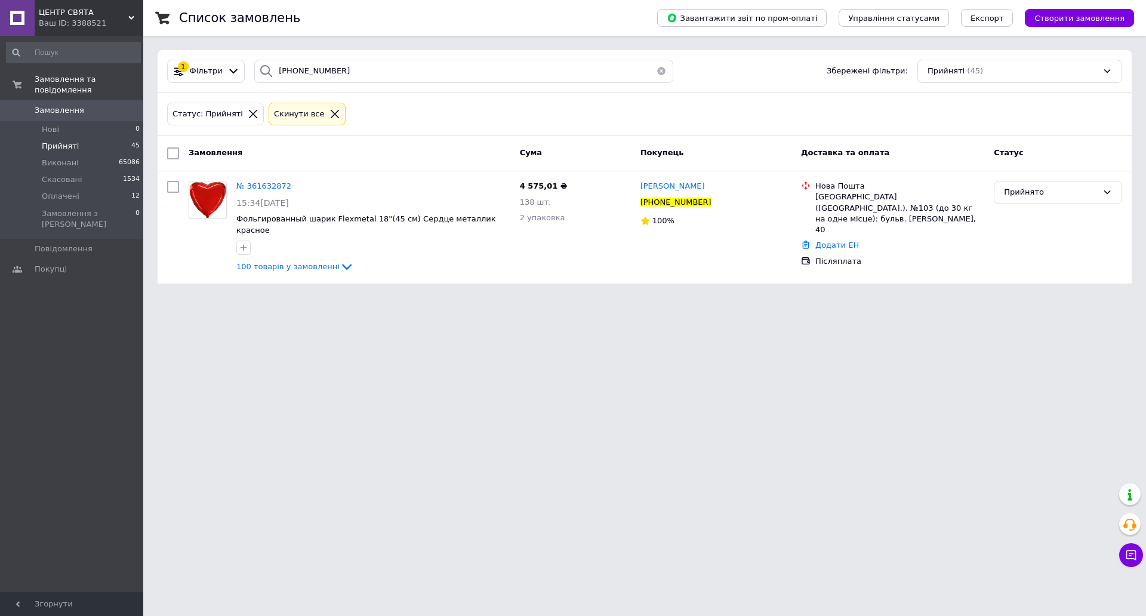
drag, startPoint x: 503, startPoint y: 590, endPoint x: 524, endPoint y: 593, distance: 21.8
click at [503, 298] on html "ЦЕНТР СВЯТА Ваш ID: 3388521 Сайт ЦЕНТР СВЯТА Кабінет покупця Перевірити стан си…" at bounding box center [573, 149] width 1146 height 298
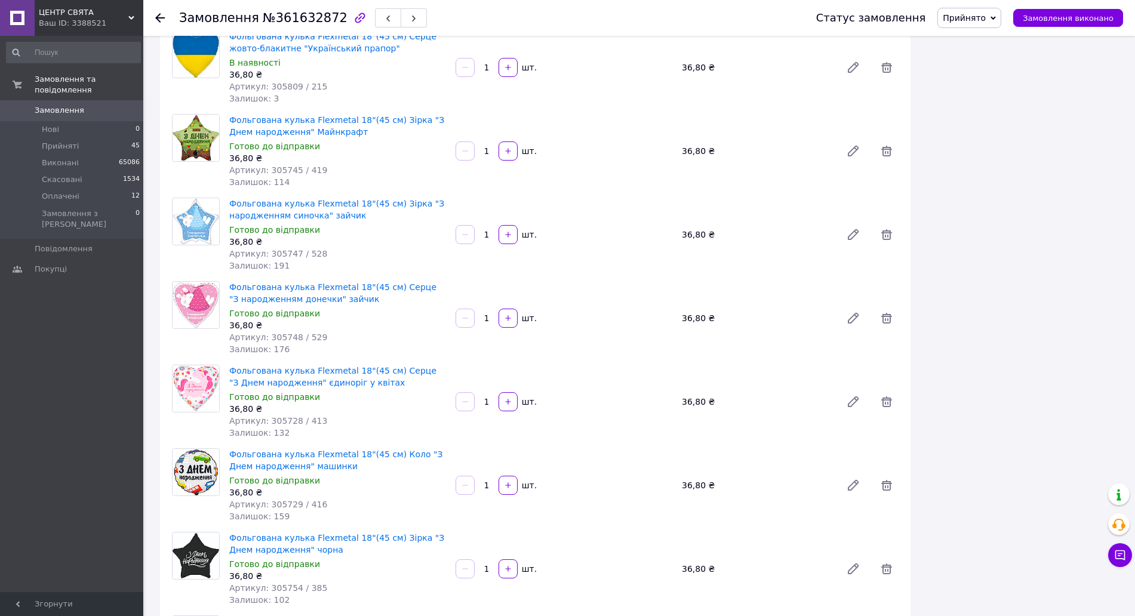
scroll to position [4478, 0]
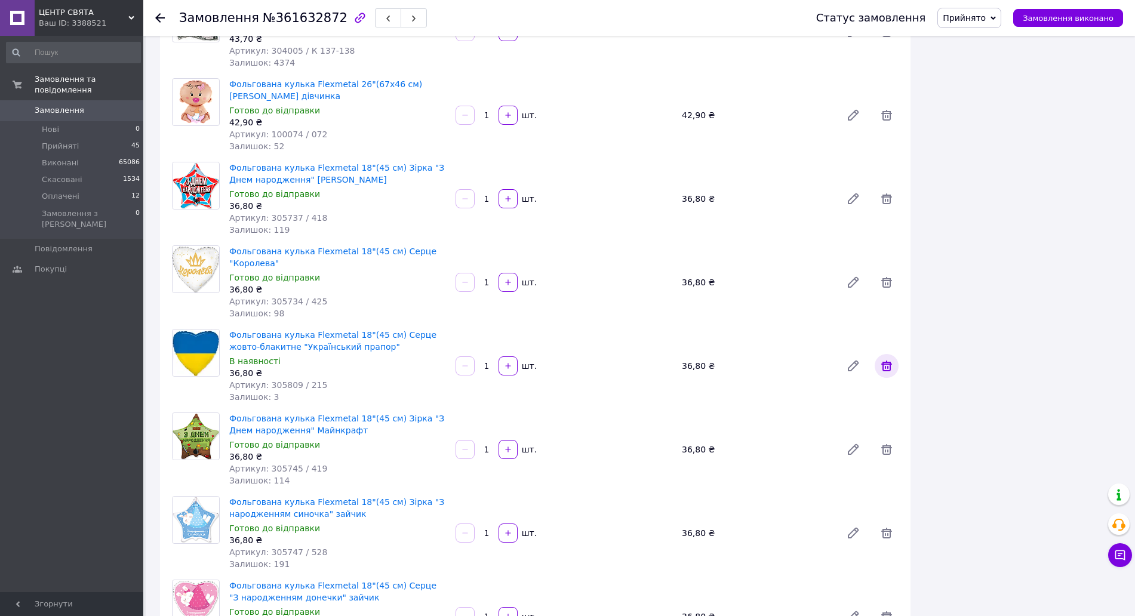
click at [882, 361] on icon at bounding box center [886, 366] width 11 height 11
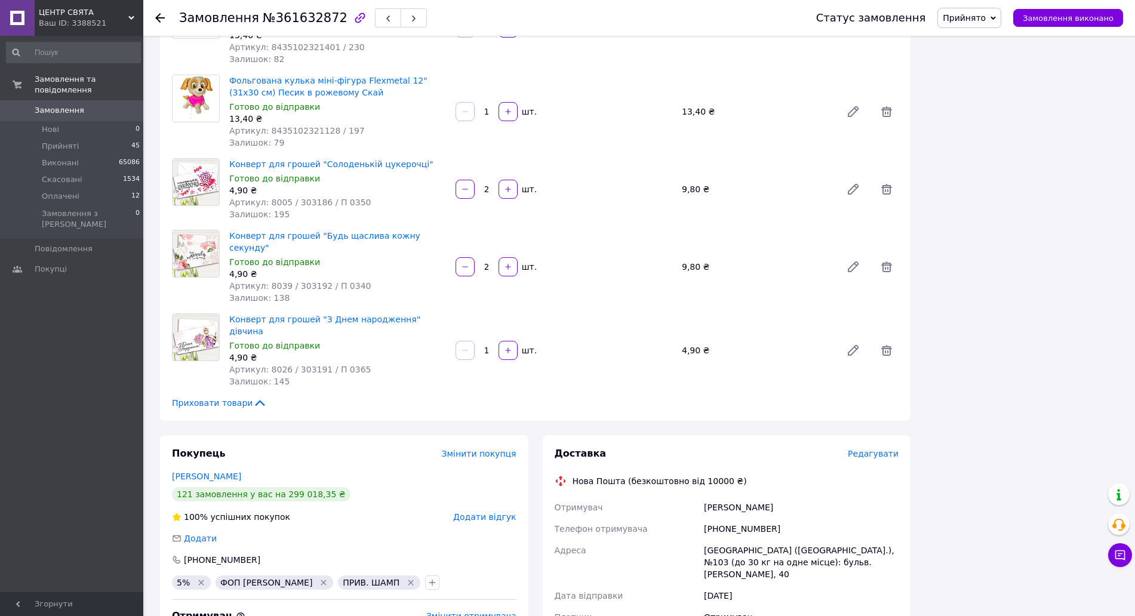
scroll to position [8293, 0]
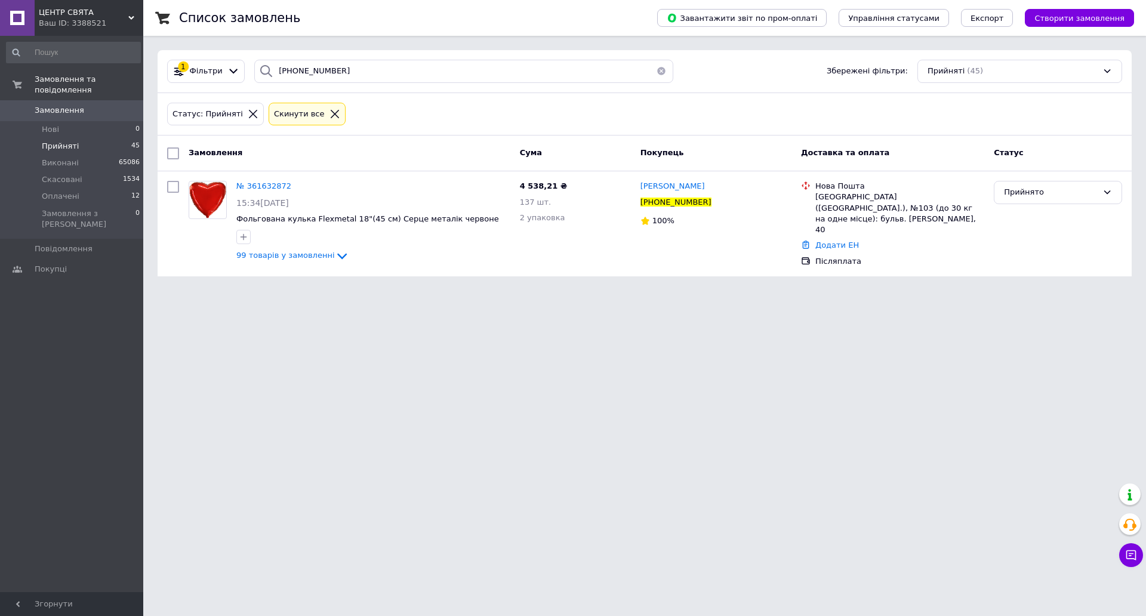
click at [656, 69] on button "button" at bounding box center [662, 71] width 24 height 23
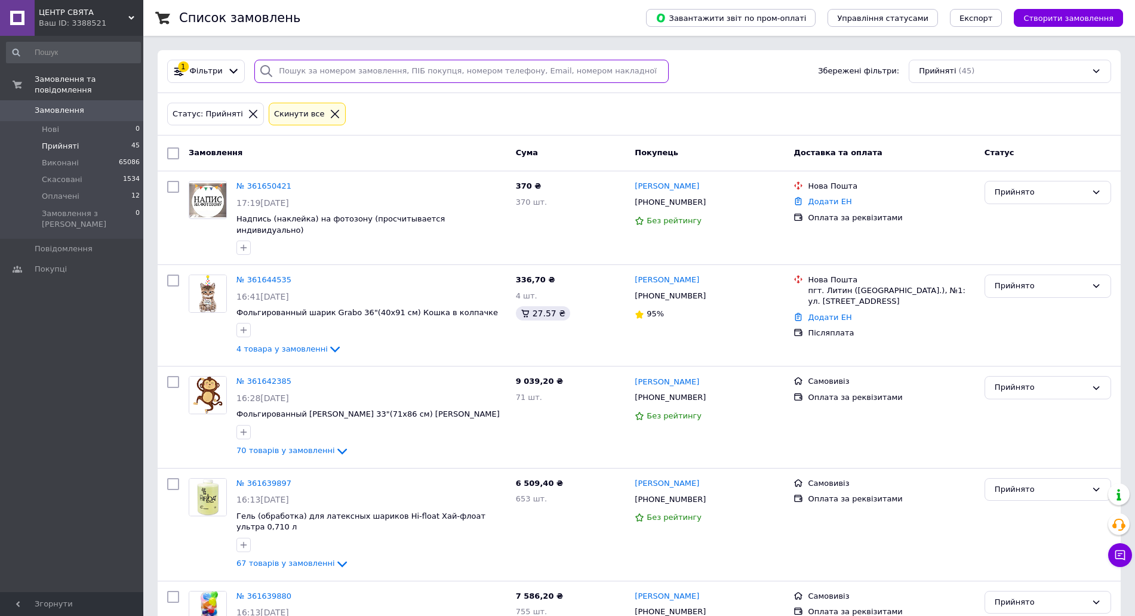
scroll to position [539, 0]
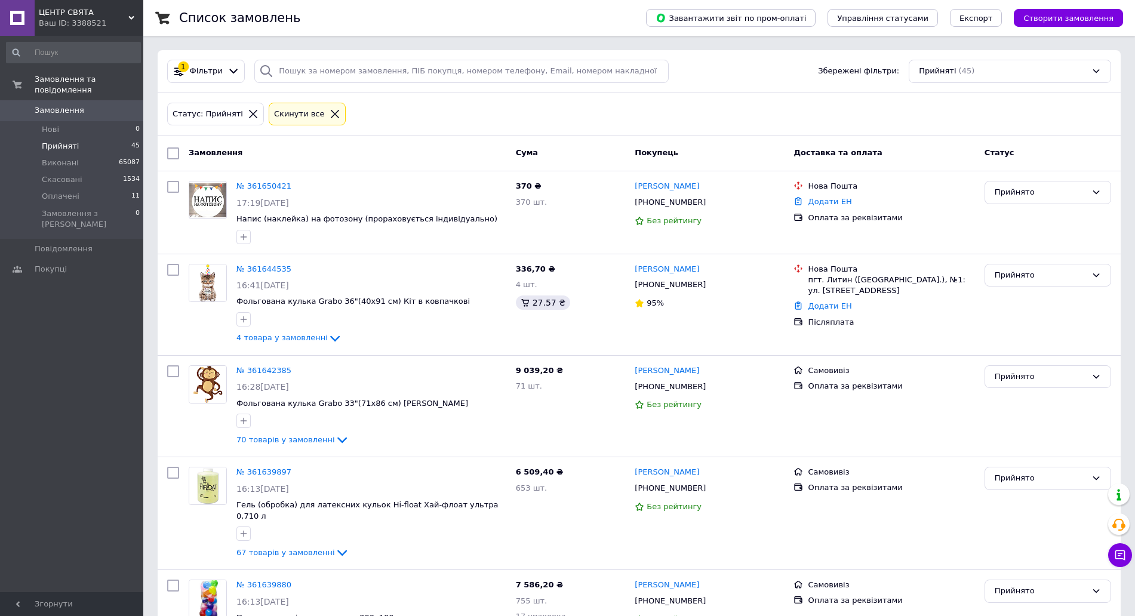
drag, startPoint x: 44, startPoint y: 137, endPoint x: 52, endPoint y: 137, distance: 8.4
click at [45, 141] on span "Прийняті" at bounding box center [60, 146] width 37 height 11
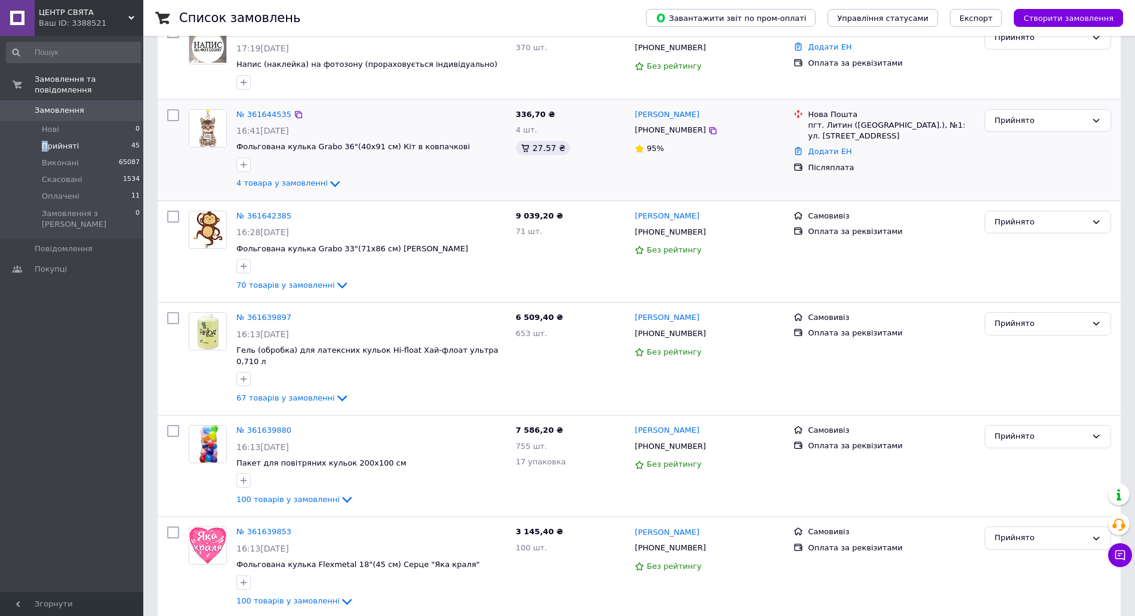
scroll to position [149, 0]
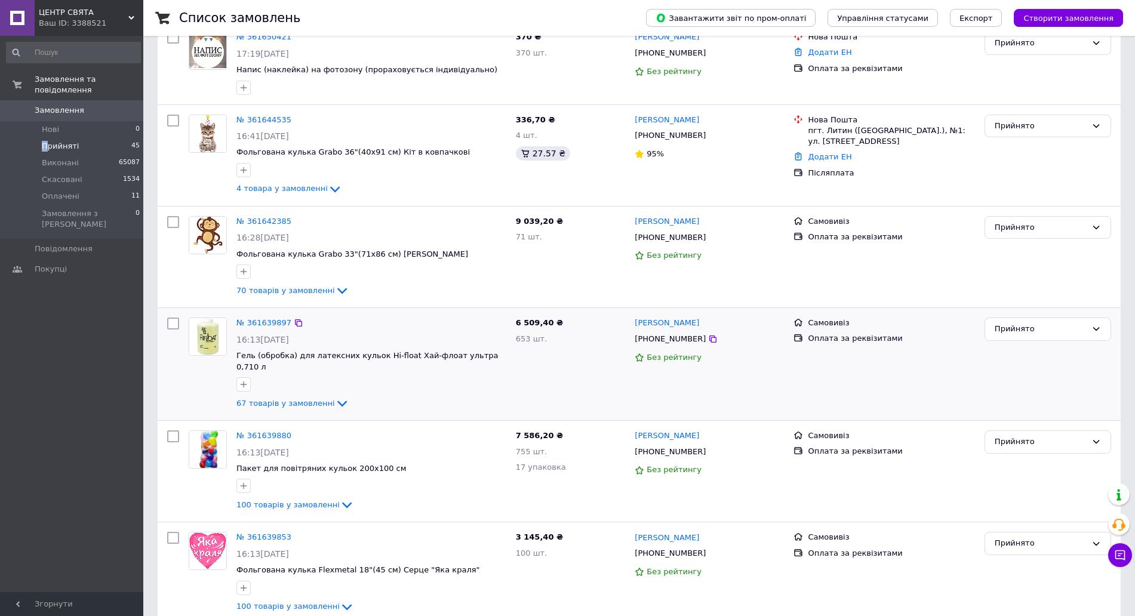
drag, startPoint x: 1051, startPoint y: 226, endPoint x: 988, endPoint y: 311, distance: 105.4
click at [1051, 227] on div "Прийнято" at bounding box center [1041, 228] width 92 height 13
drag, startPoint x: 1033, startPoint y: 273, endPoint x: 1015, endPoint y: 273, distance: 18.5
click at [1033, 273] on li "Скасовано" at bounding box center [1047, 274] width 125 height 22
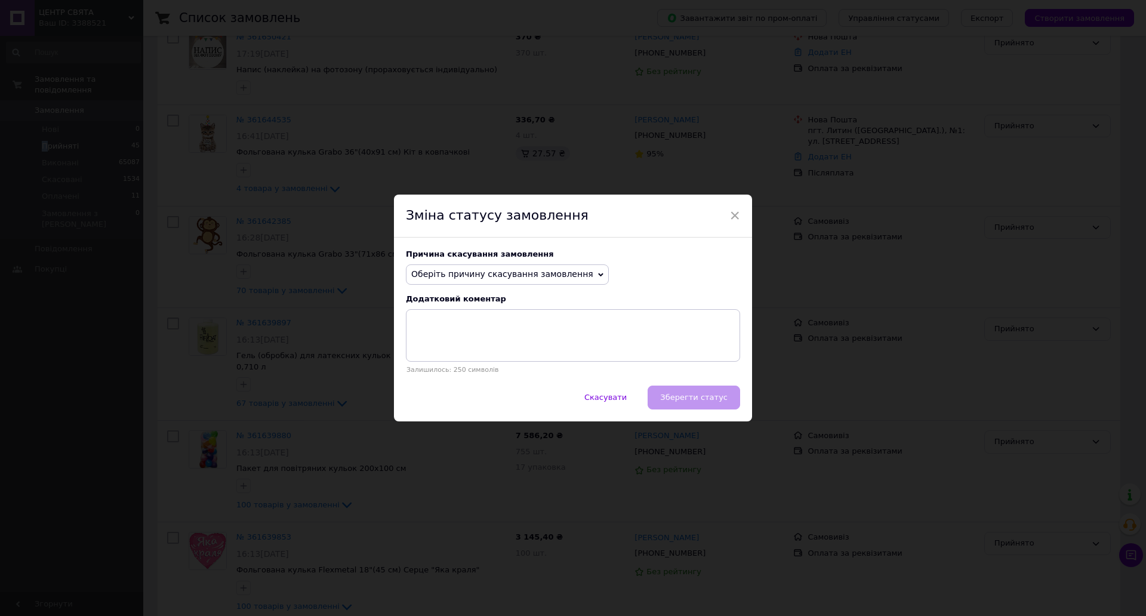
drag, startPoint x: 576, startPoint y: 271, endPoint x: 512, endPoint y: 310, distance: 75.1
click at [575, 272] on div "Оберіть причину скасування замовлення Немає в наявності [PERSON_NAME] різновиду…" at bounding box center [507, 274] width 203 height 20
click at [507, 361] on li "Замовлення-дублікат" at bounding box center [508, 364] width 202 height 17
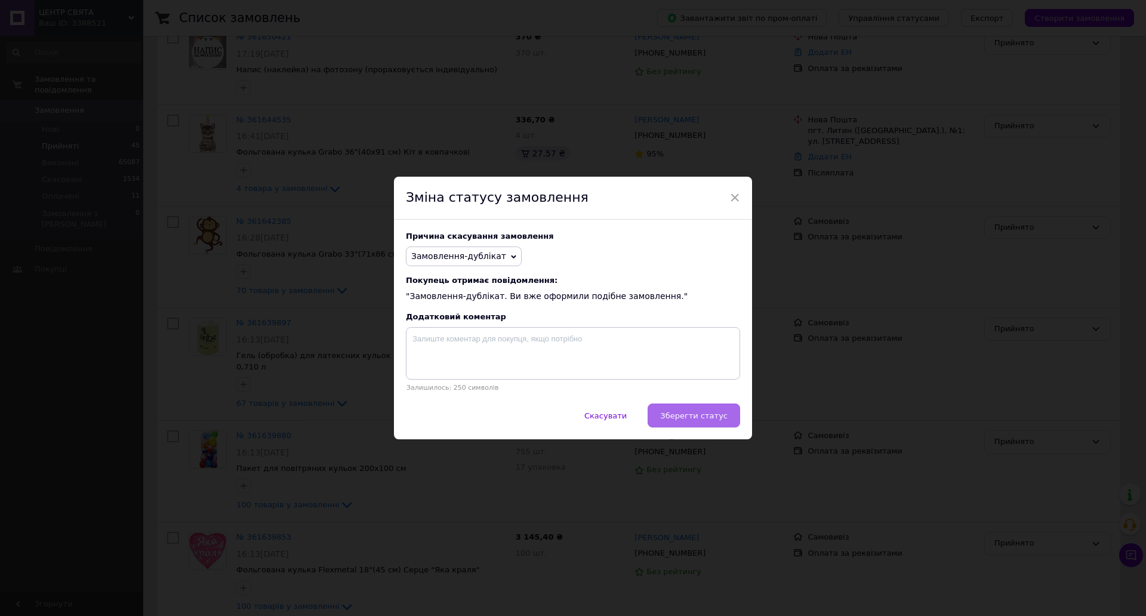
click at [682, 417] on span "Зберегти статус" at bounding box center [693, 415] width 67 height 9
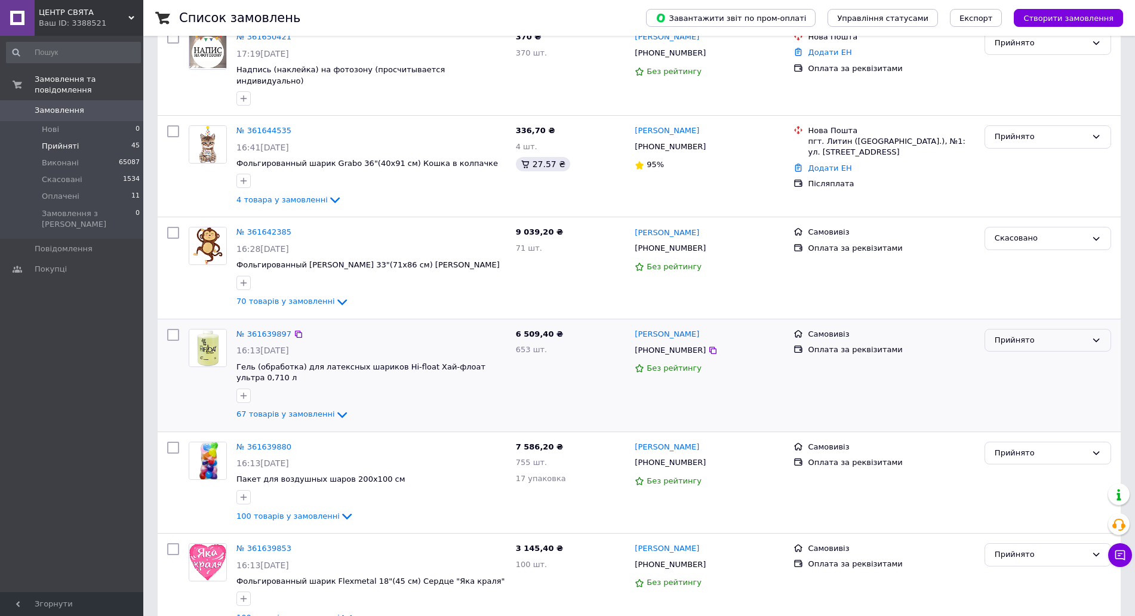
click at [1049, 334] on div "Прийнято" at bounding box center [1041, 340] width 92 height 13
click at [1037, 376] on li "Скасовано" at bounding box center [1047, 387] width 125 height 22
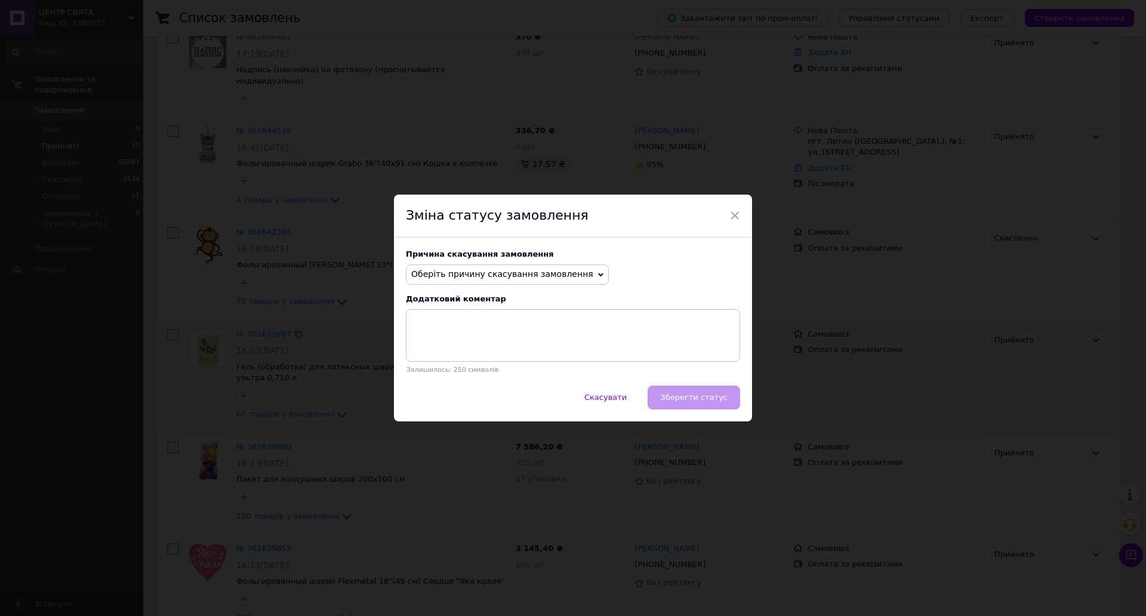
drag, startPoint x: 543, startPoint y: 271, endPoint x: 457, endPoint y: 327, distance: 102.7
click at [540, 273] on span "Оберіть причину скасування замовлення" at bounding box center [502, 274] width 182 height 10
click at [482, 365] on li "Замовлення-дублікат" at bounding box center [508, 364] width 202 height 17
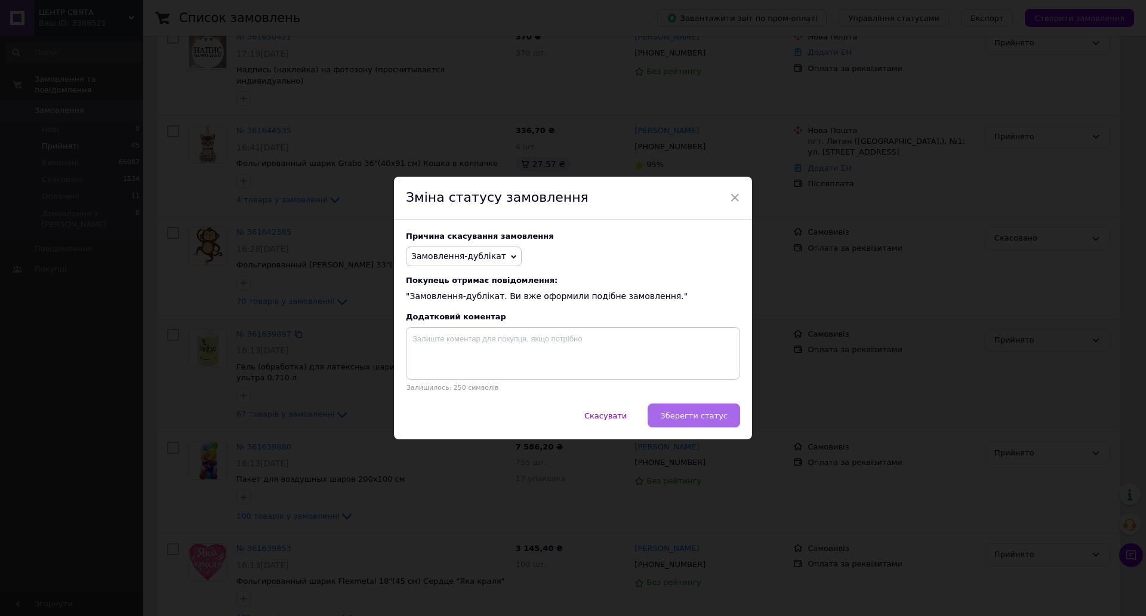
click at [710, 417] on span "Зберегти статус" at bounding box center [693, 415] width 67 height 9
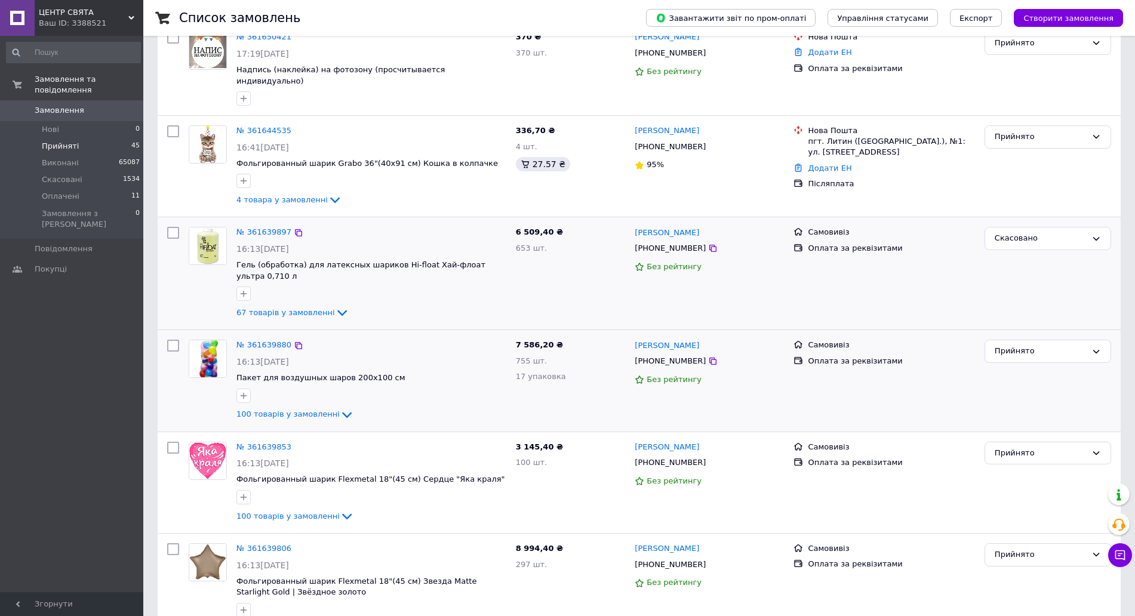
click at [1038, 347] on div "Прийнято" at bounding box center [1048, 380] width 136 height 91
click at [1038, 345] on div "Прийнято" at bounding box center [1041, 351] width 92 height 13
click at [1021, 387] on li "Скасовано" at bounding box center [1047, 398] width 125 height 22
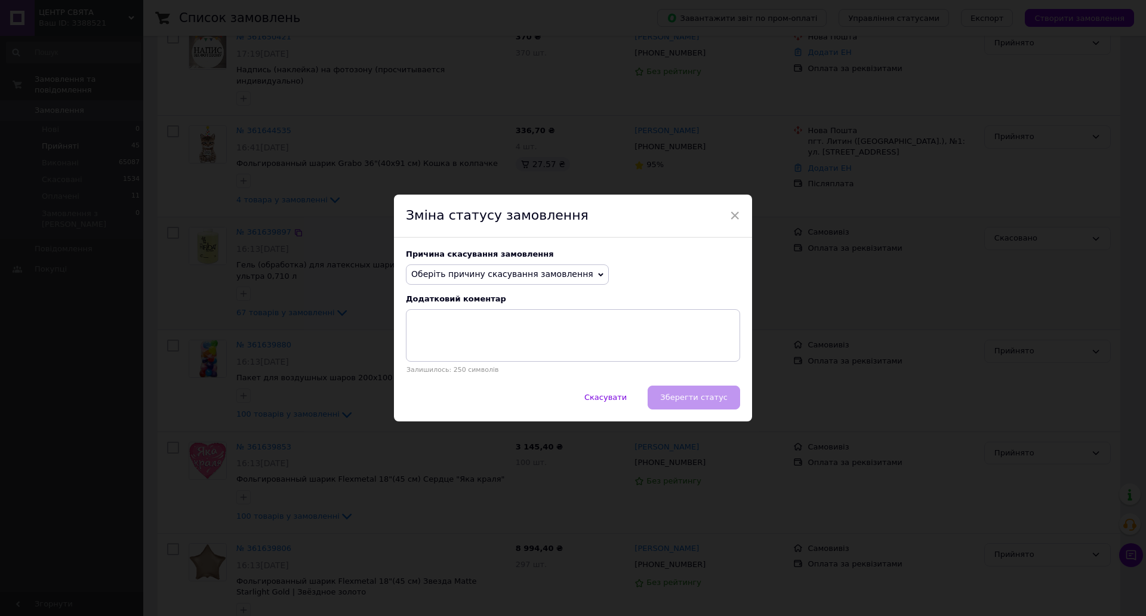
drag, startPoint x: 538, startPoint y: 276, endPoint x: 522, endPoint y: 287, distance: 18.9
click at [536, 277] on span "Оберіть причину скасування замовлення" at bounding box center [502, 274] width 182 height 10
click at [505, 365] on li "Замовлення-дублікат" at bounding box center [508, 364] width 202 height 17
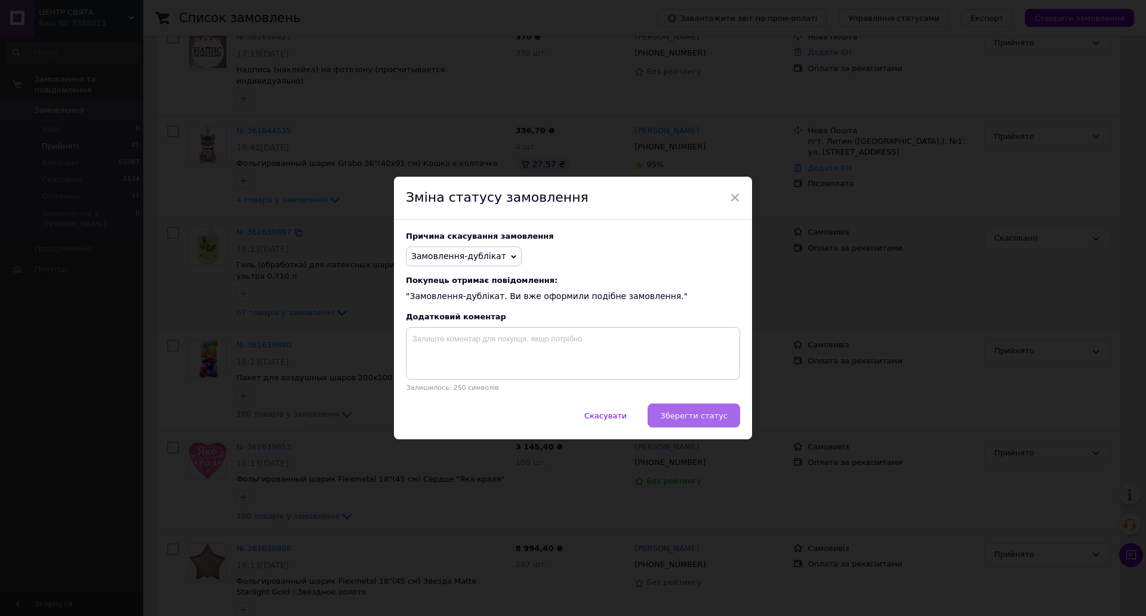
click at [726, 413] on button "Зберегти статус" at bounding box center [694, 416] width 93 height 24
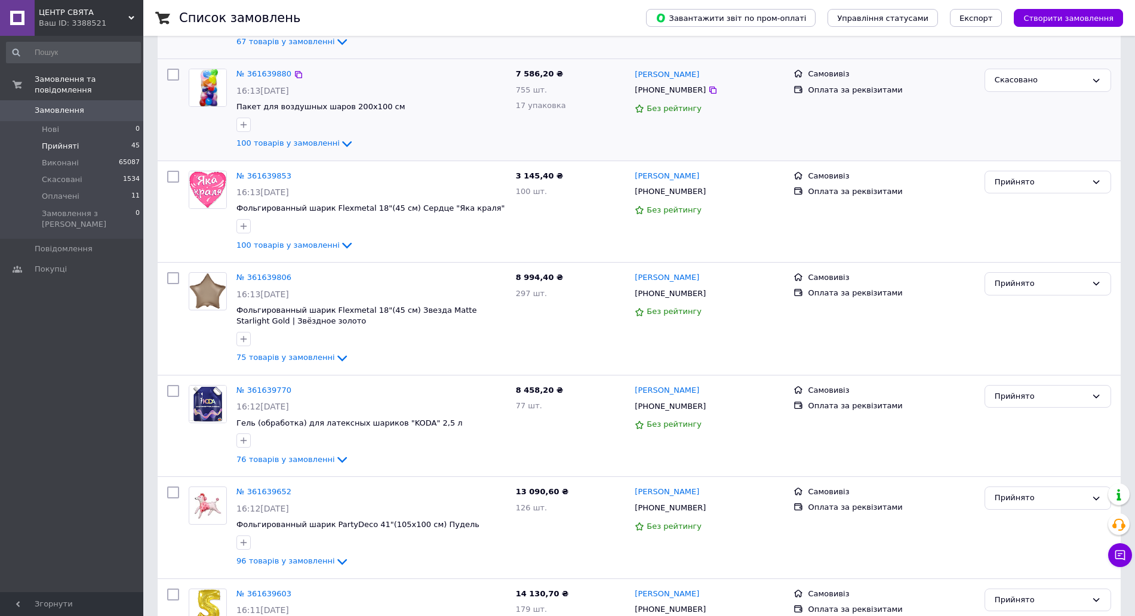
scroll to position [448, 0]
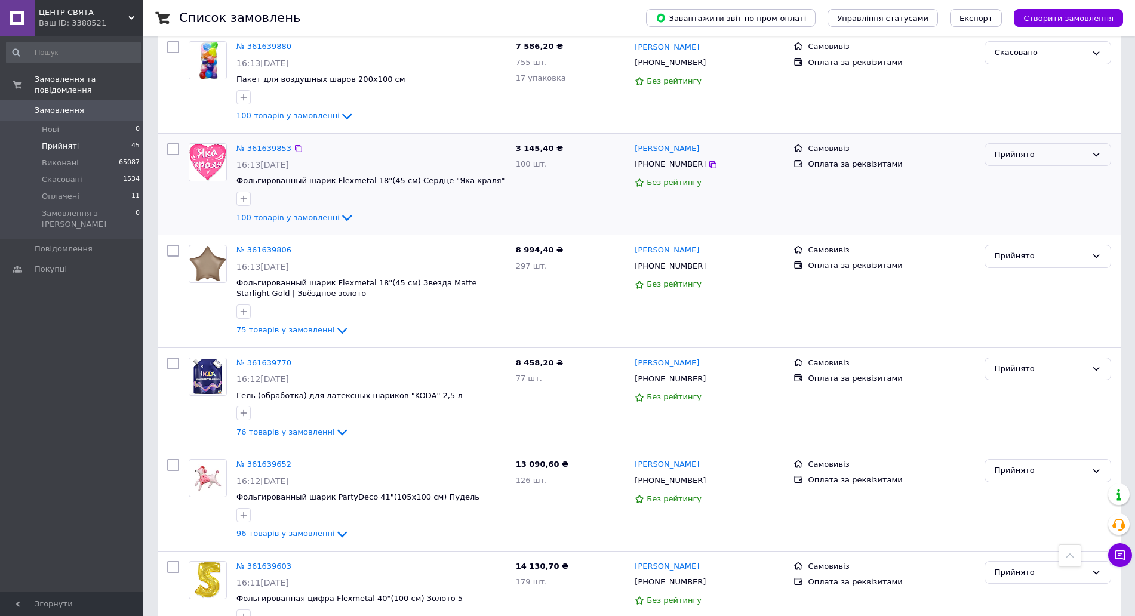
click at [1061, 149] on div "Прийнято" at bounding box center [1041, 155] width 92 height 13
click at [1026, 190] on li "Скасовано" at bounding box center [1047, 201] width 125 height 22
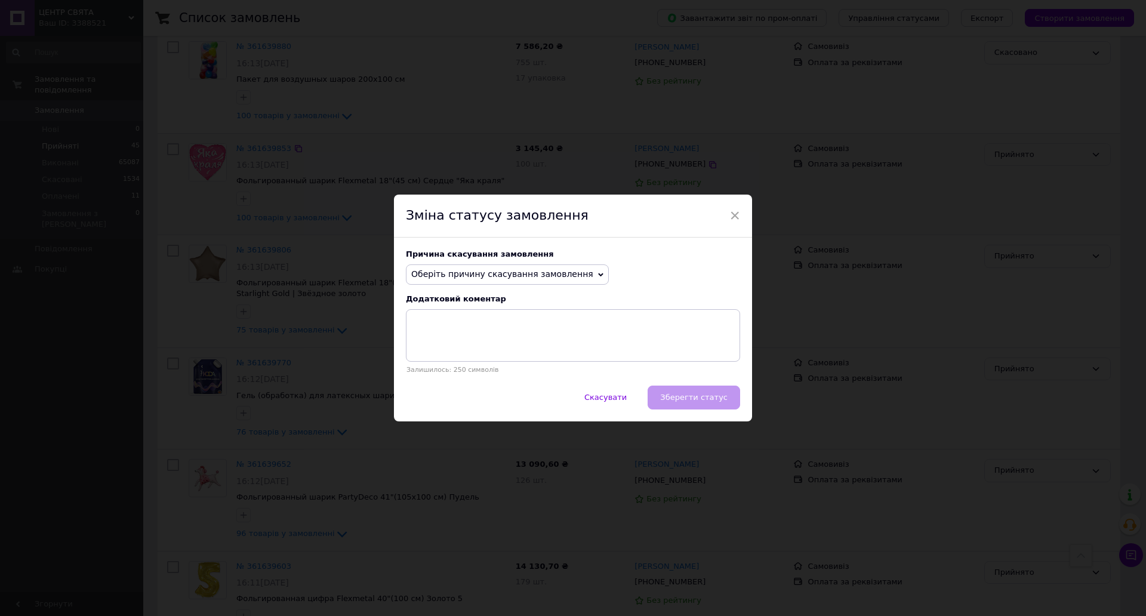
click at [567, 276] on span "Оберіть причину скасування замовлення" at bounding box center [502, 274] width 182 height 10
click at [504, 367] on li "Замовлення-дублікат" at bounding box center [508, 364] width 202 height 17
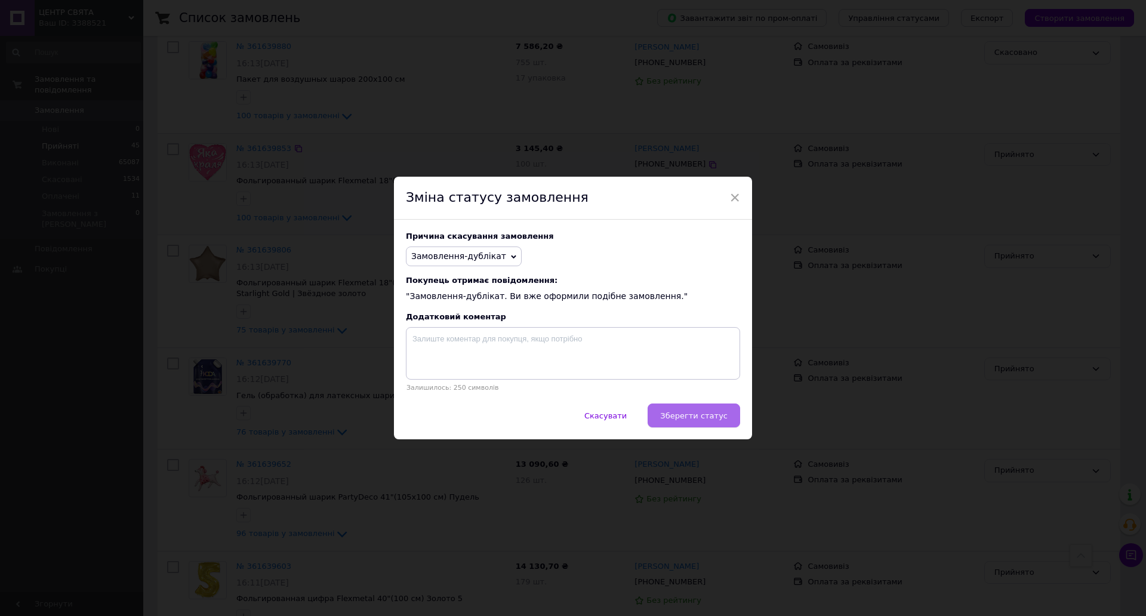
click at [692, 423] on button "Зберегти статус" at bounding box center [694, 416] width 93 height 24
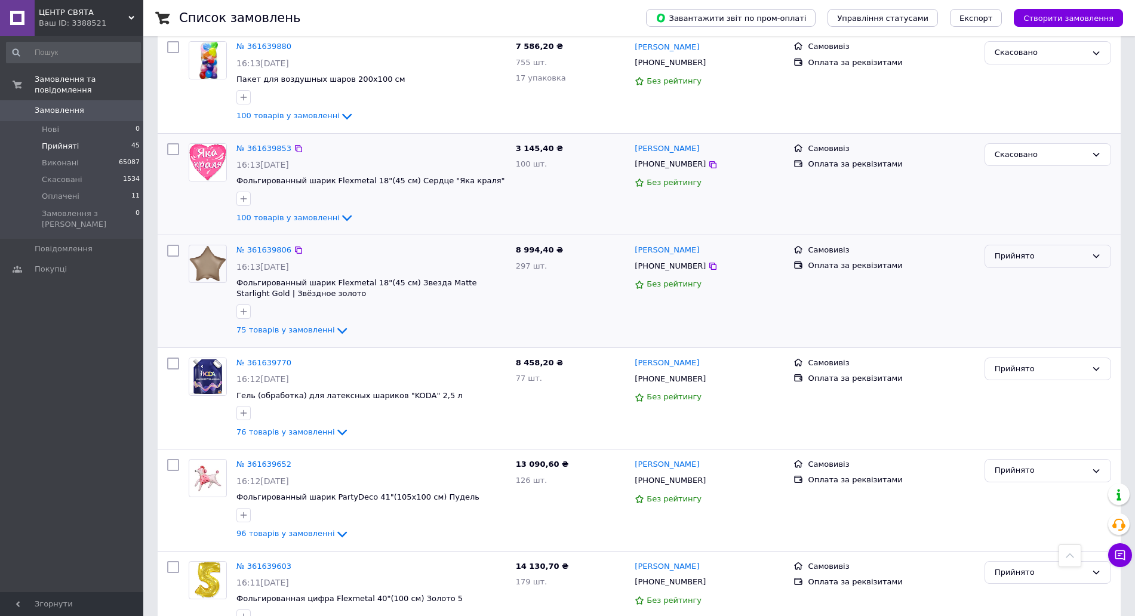
click at [1059, 245] on div "Прийнято" at bounding box center [1048, 256] width 127 height 23
click at [1022, 292] on li "Скасовано" at bounding box center [1047, 303] width 125 height 22
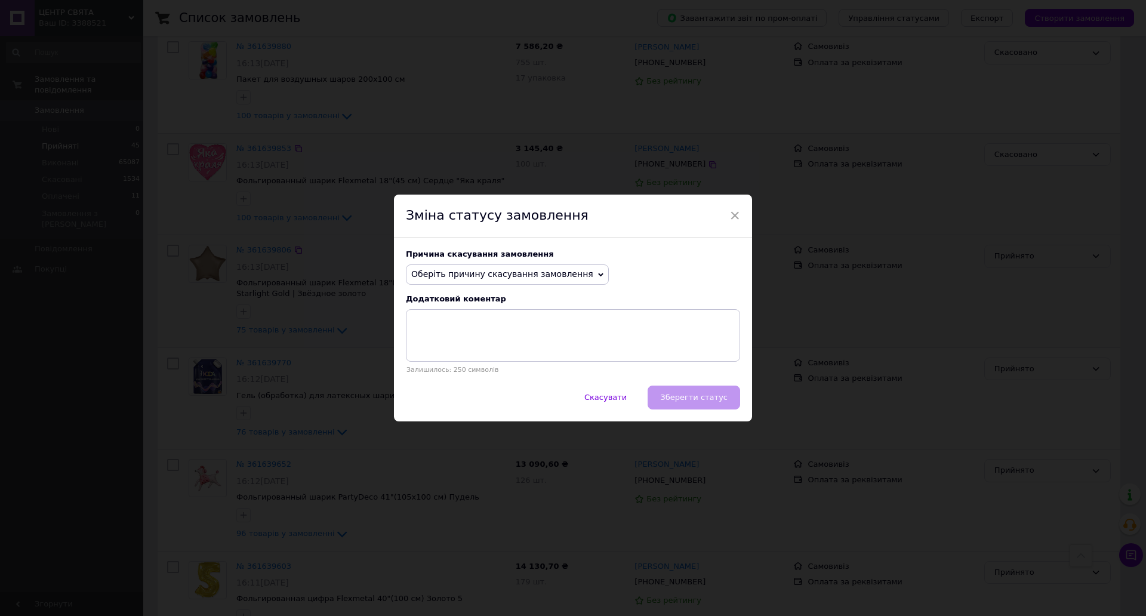
click at [549, 269] on span "Оберіть причину скасування замовлення" at bounding box center [502, 274] width 182 height 10
click at [483, 366] on li "Замовлення-дублікат" at bounding box center [508, 364] width 202 height 17
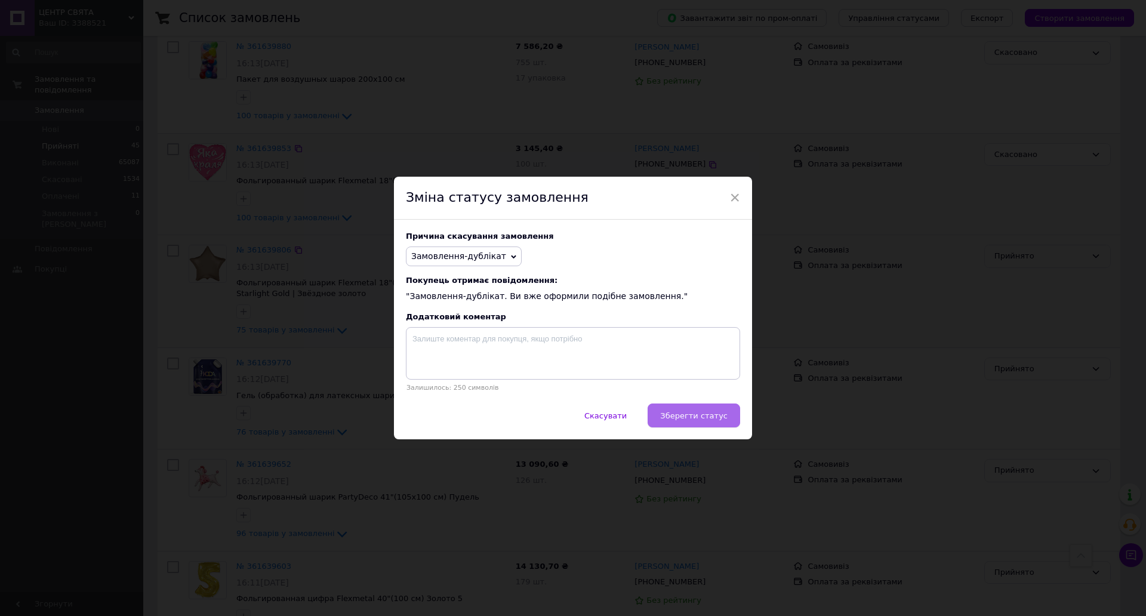
click at [674, 416] on span "Зберегти статус" at bounding box center [693, 415] width 67 height 9
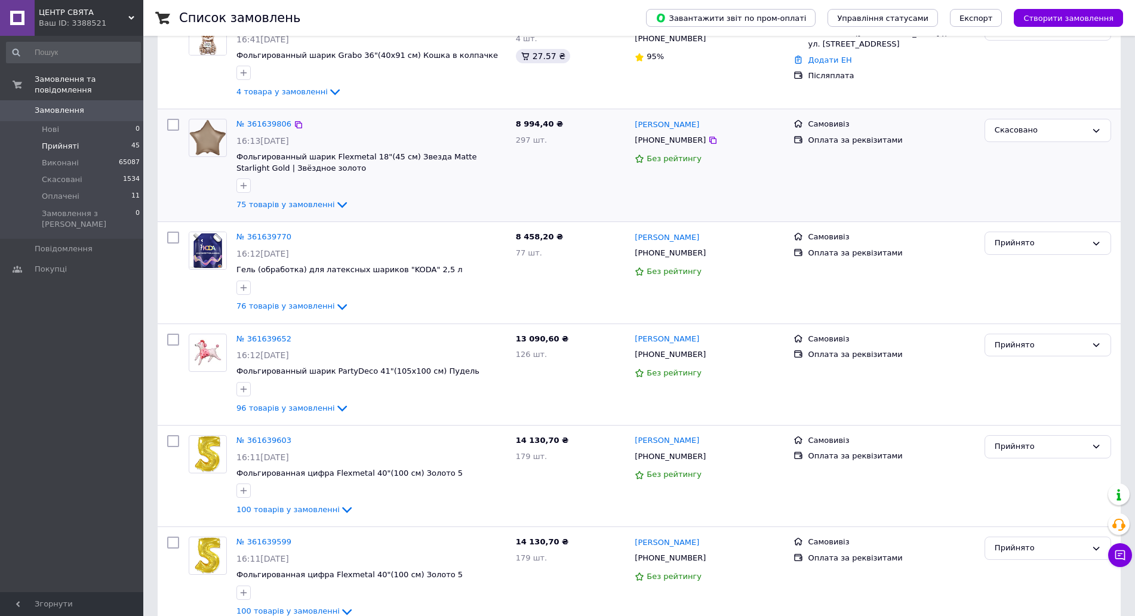
scroll to position [292, 0]
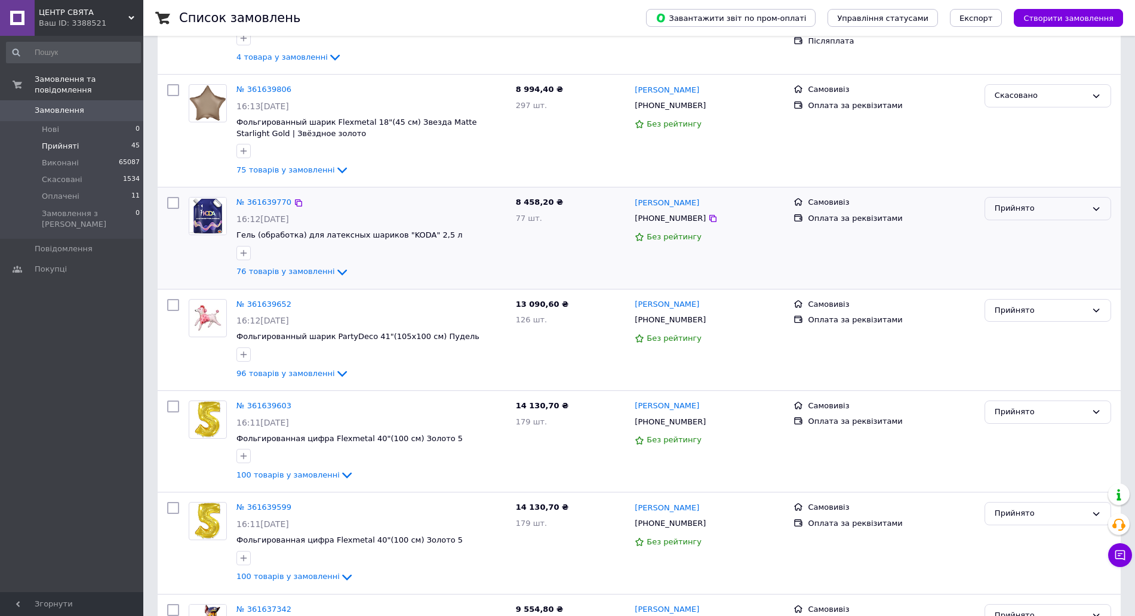
click at [999, 202] on div "Прийнято" at bounding box center [1041, 208] width 92 height 13
click at [1008, 244] on li "Скасовано" at bounding box center [1047, 255] width 125 height 22
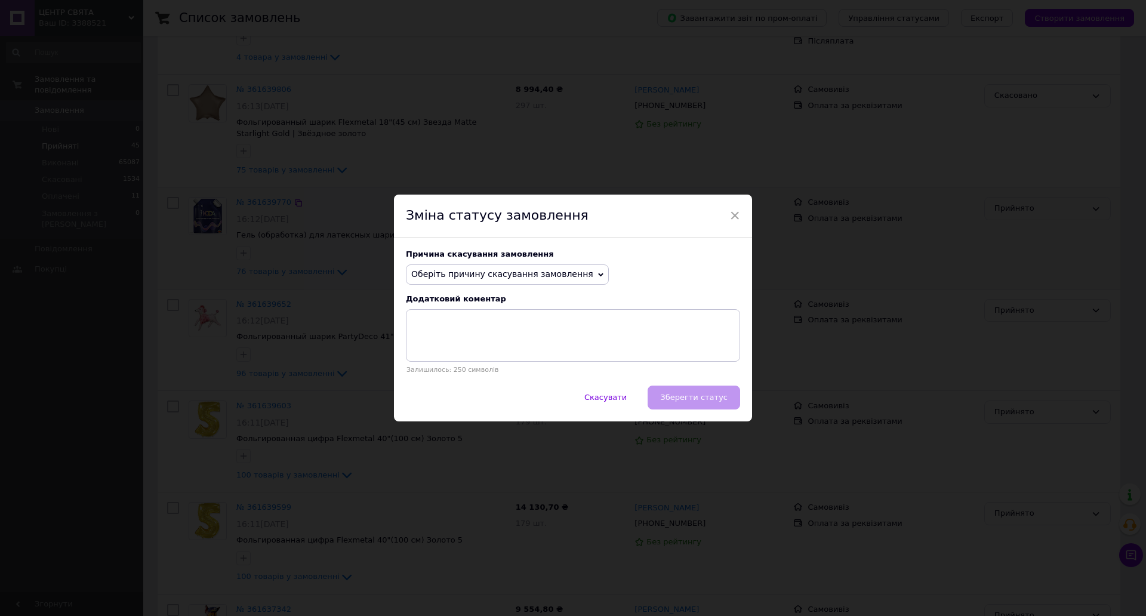
click at [542, 272] on span "Оберіть причину скасування замовлення" at bounding box center [502, 274] width 182 height 10
click at [502, 368] on li "Замовлення-дублікат" at bounding box center [508, 364] width 202 height 17
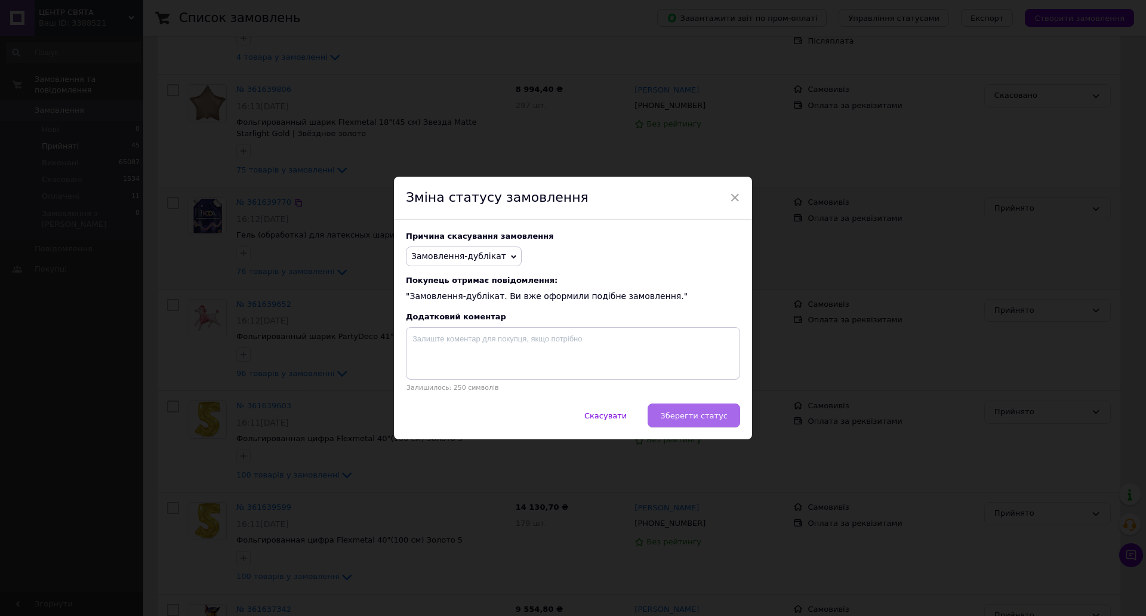
click at [690, 425] on button "Зберегти статус" at bounding box center [694, 416] width 93 height 24
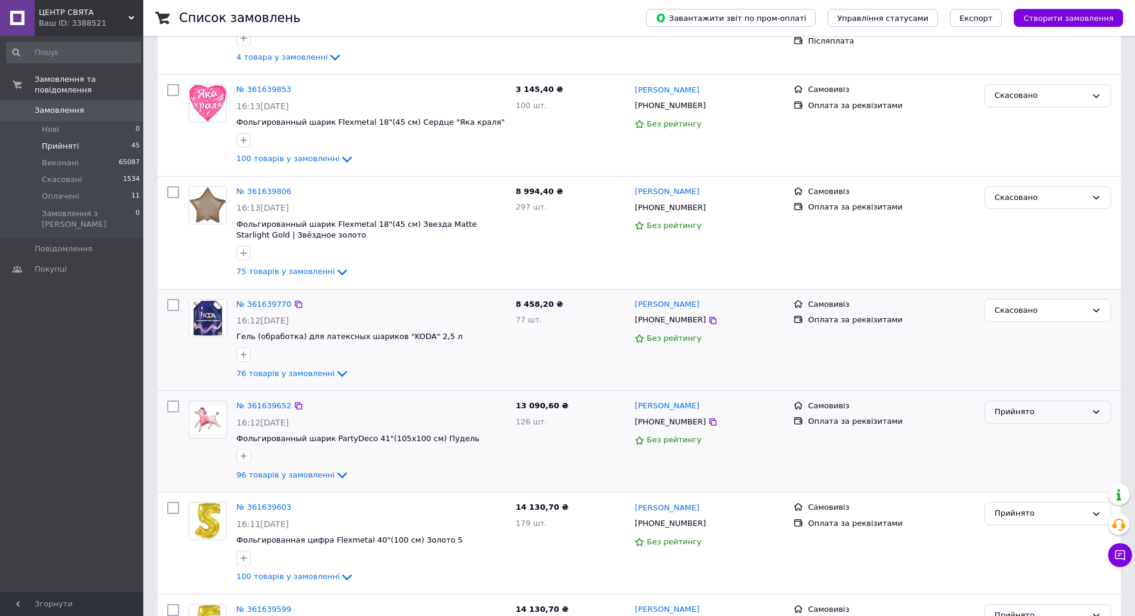
click at [1051, 406] on div "Прийнято" at bounding box center [1041, 412] width 92 height 13
click at [1036, 452] on li "Скасовано" at bounding box center [1047, 459] width 125 height 22
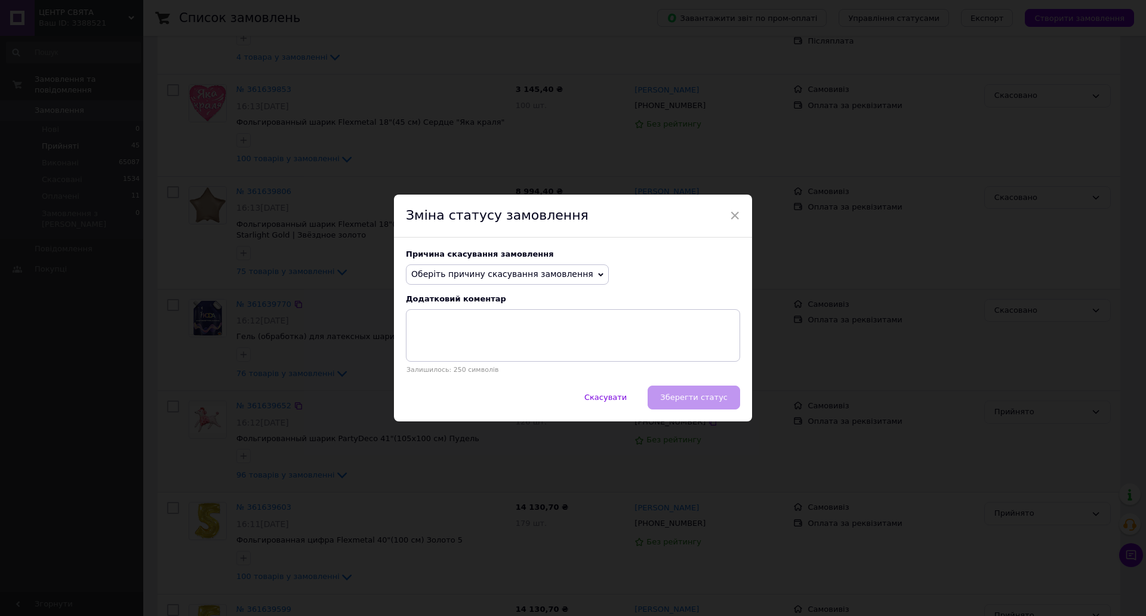
click at [508, 274] on span "Оберіть причину скасування замовлення" at bounding box center [502, 274] width 182 height 10
click at [453, 364] on li "Замовлення-дублікат" at bounding box center [508, 364] width 202 height 17
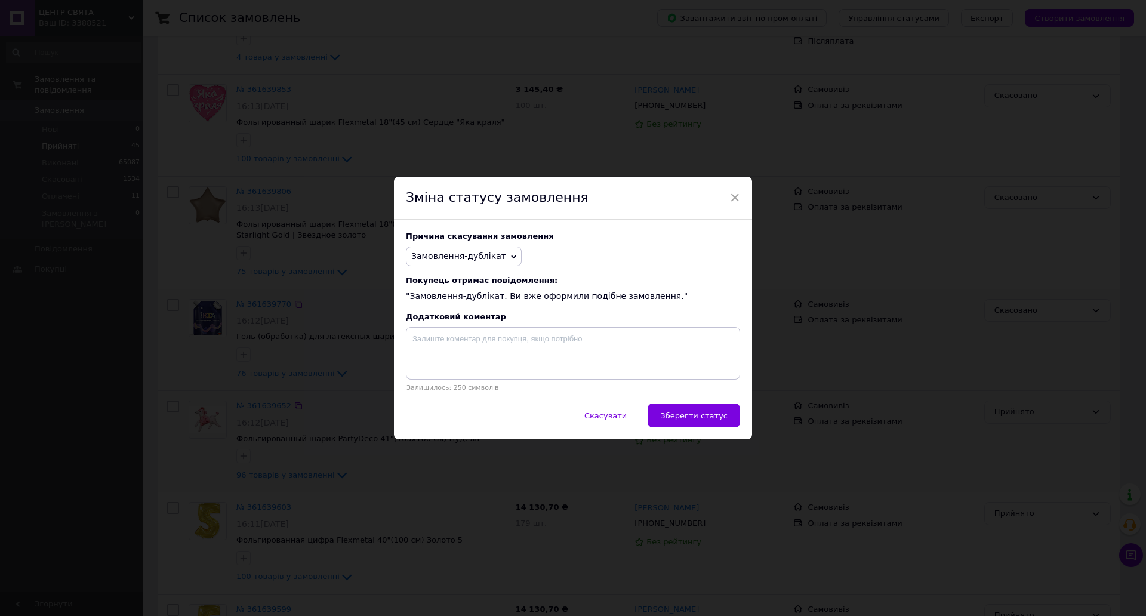
drag, startPoint x: 703, startPoint y: 413, endPoint x: 671, endPoint y: 399, distance: 35.3
click at [700, 413] on span "Зберегти статус" at bounding box center [693, 415] width 67 height 9
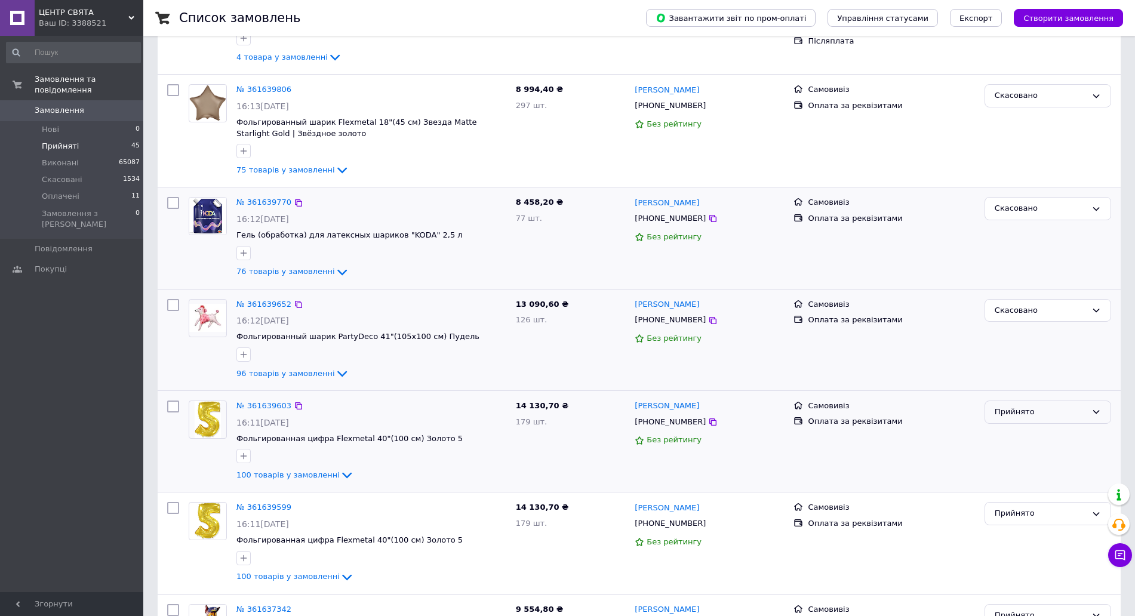
click at [1042, 406] on div "Прийнято" at bounding box center [1041, 412] width 92 height 13
click at [1030, 470] on li "Оплачено" at bounding box center [1047, 481] width 125 height 22
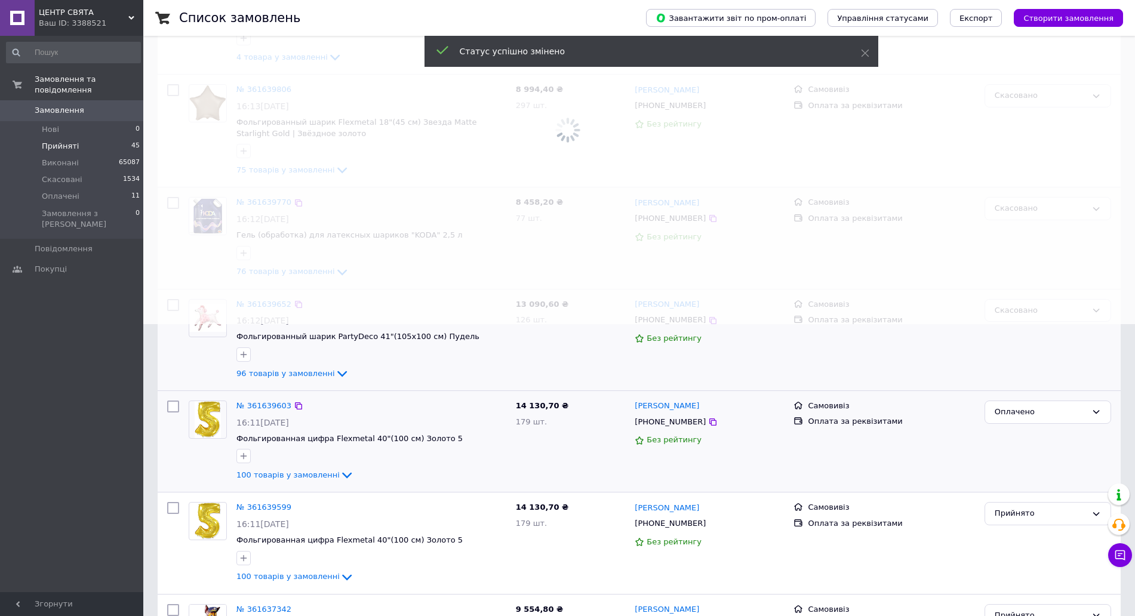
click at [1034, 406] on div "Оплачено" at bounding box center [1041, 412] width 92 height 13
click at [1036, 470] on li "Скасовано" at bounding box center [1047, 481] width 125 height 22
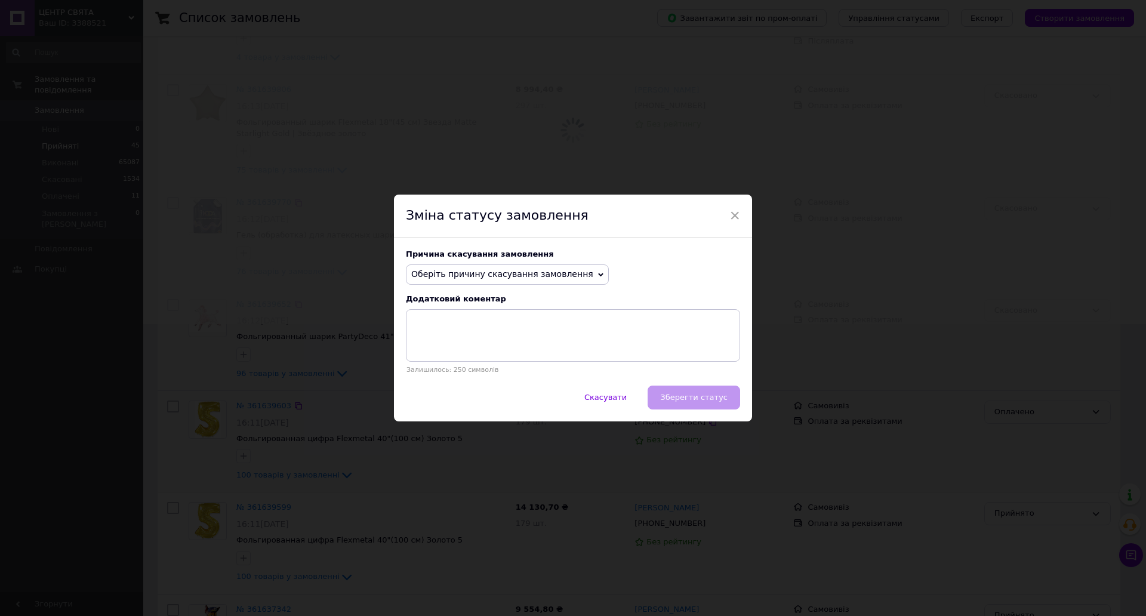
click at [516, 272] on span "Оберіть причину скасування замовлення" at bounding box center [502, 274] width 182 height 10
click at [513, 366] on li "Замовлення-дублікат" at bounding box center [508, 364] width 202 height 17
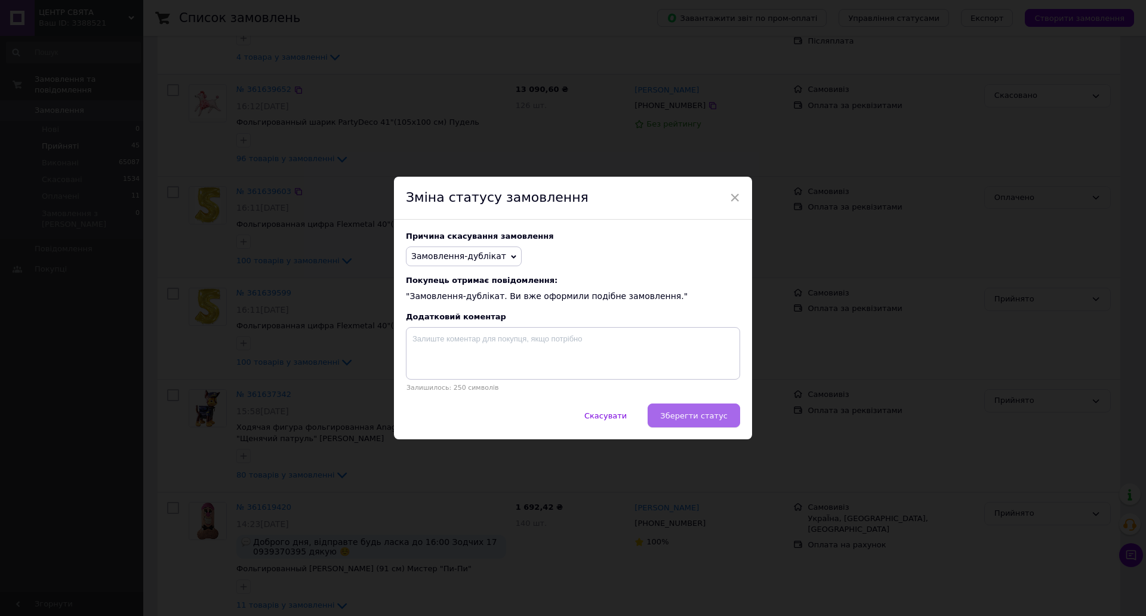
click at [681, 419] on span "Зберегти статус" at bounding box center [693, 415] width 67 height 9
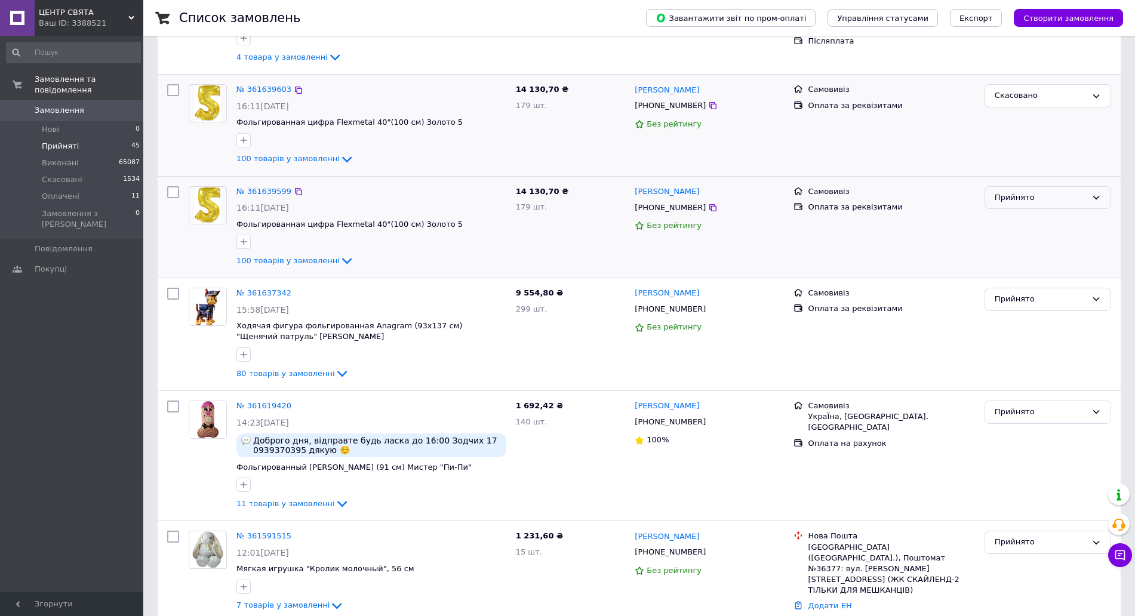
click at [1019, 186] on div "Прийнято" at bounding box center [1048, 197] width 127 height 23
click at [1019, 233] on li "Скасовано" at bounding box center [1047, 244] width 125 height 22
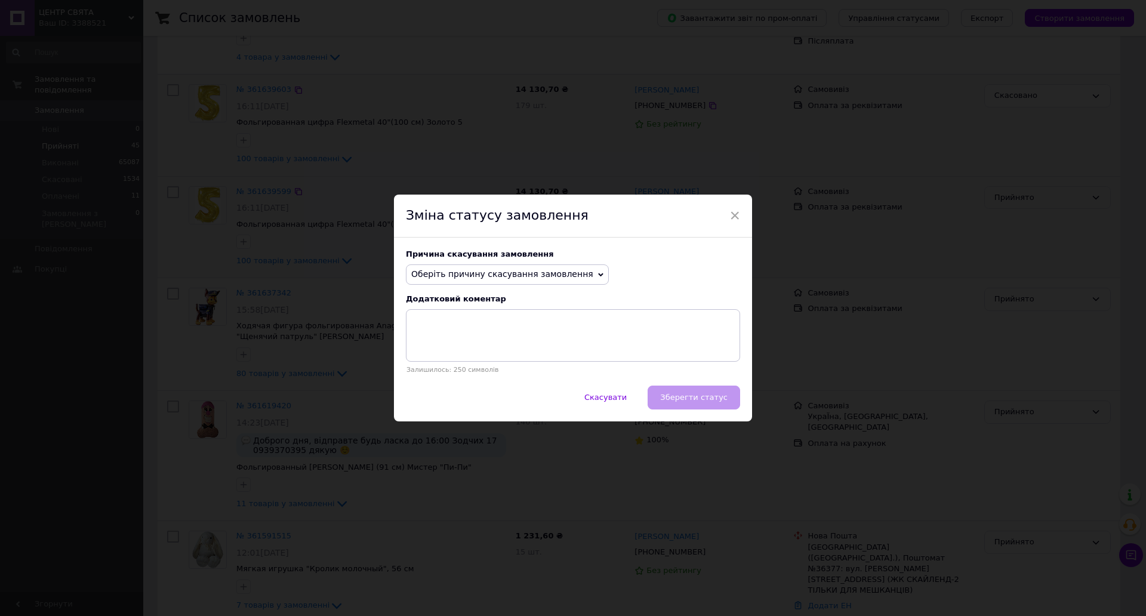
click at [472, 276] on span "Оберіть причину скасування замовлення" at bounding box center [502, 274] width 182 height 10
click at [453, 365] on li "Замовлення-дублікат" at bounding box center [508, 364] width 202 height 17
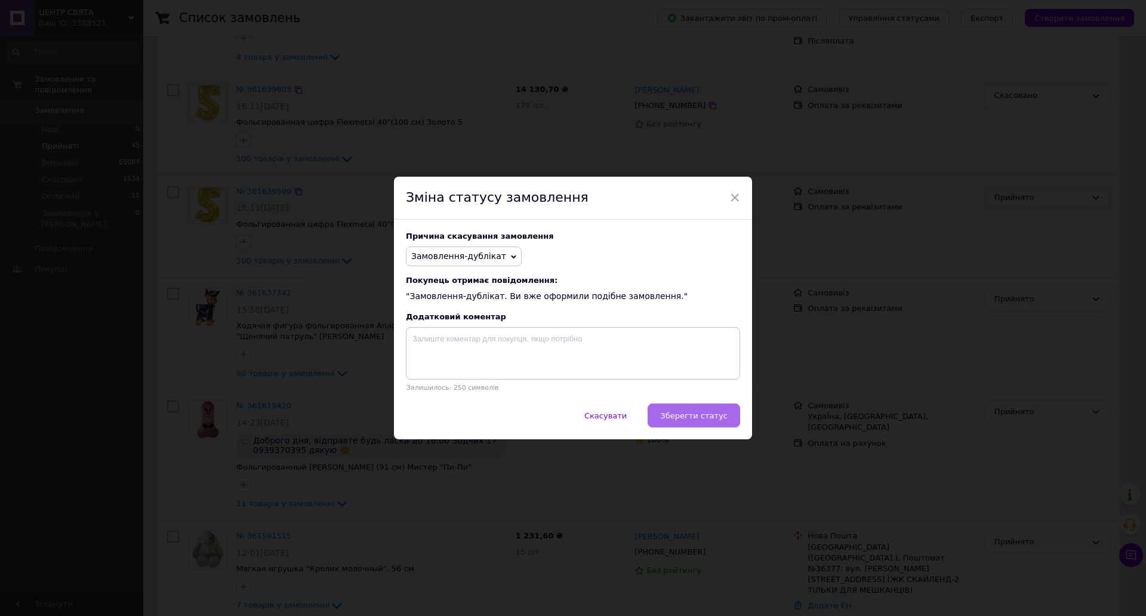
click at [696, 419] on span "Зберегти статус" at bounding box center [693, 415] width 67 height 9
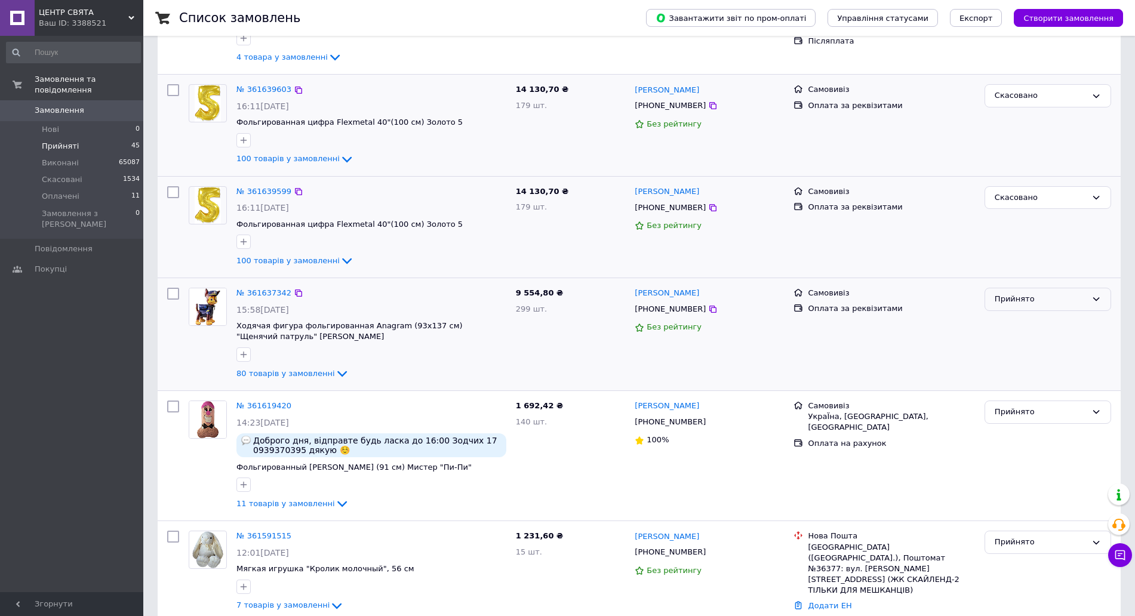
click at [1038, 293] on div "Прийнято" at bounding box center [1041, 299] width 92 height 13
click at [1039, 335] on li "Скасовано" at bounding box center [1047, 346] width 125 height 22
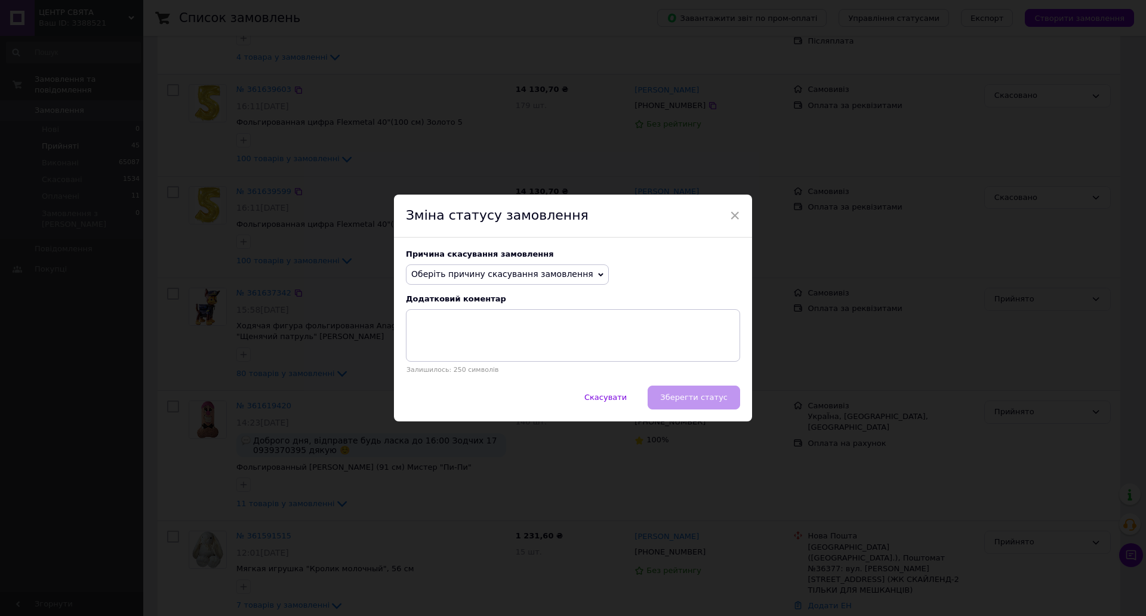
click at [535, 271] on span "Оберіть причину скасування замовлення" at bounding box center [502, 274] width 182 height 10
click at [460, 366] on li "Замовлення-дублікат" at bounding box center [508, 364] width 202 height 17
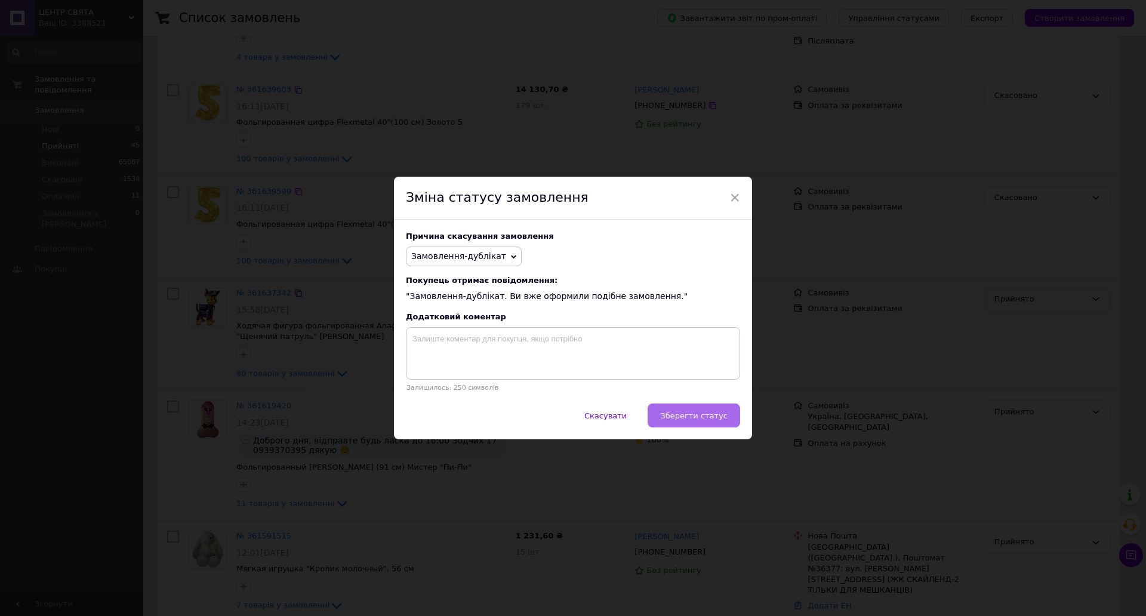
click at [718, 413] on span "Зберегти статус" at bounding box center [693, 415] width 67 height 9
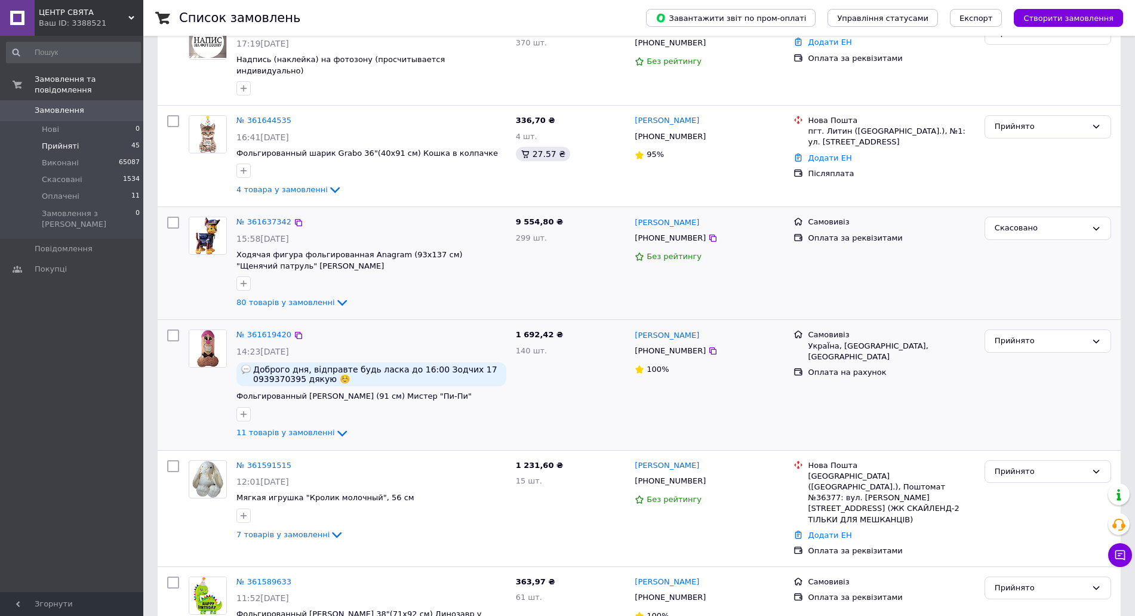
scroll to position [143, 0]
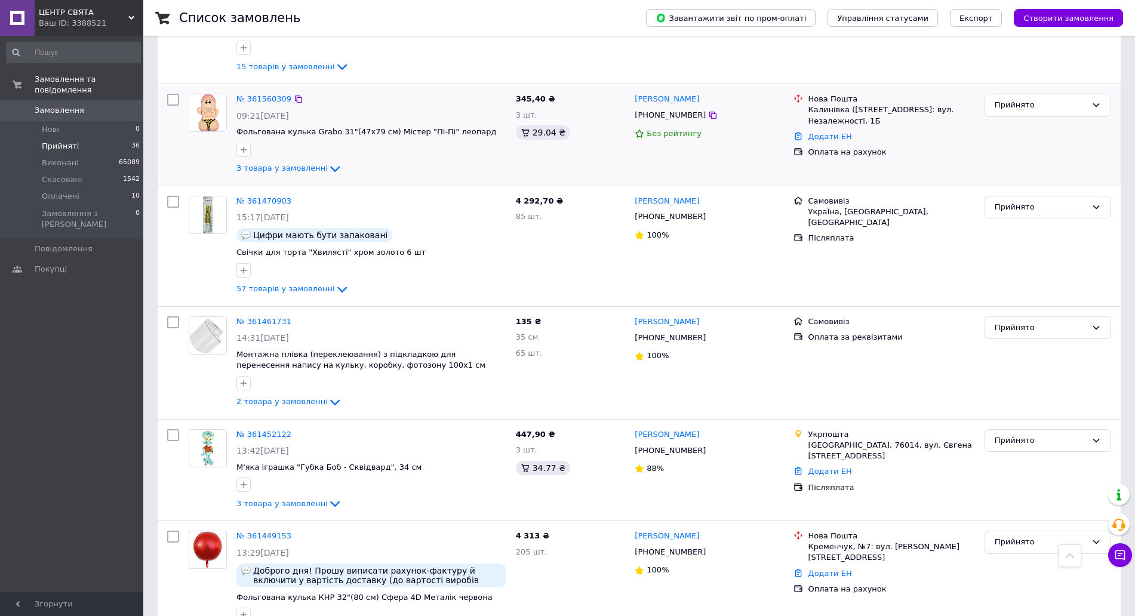
scroll to position [1343, 0]
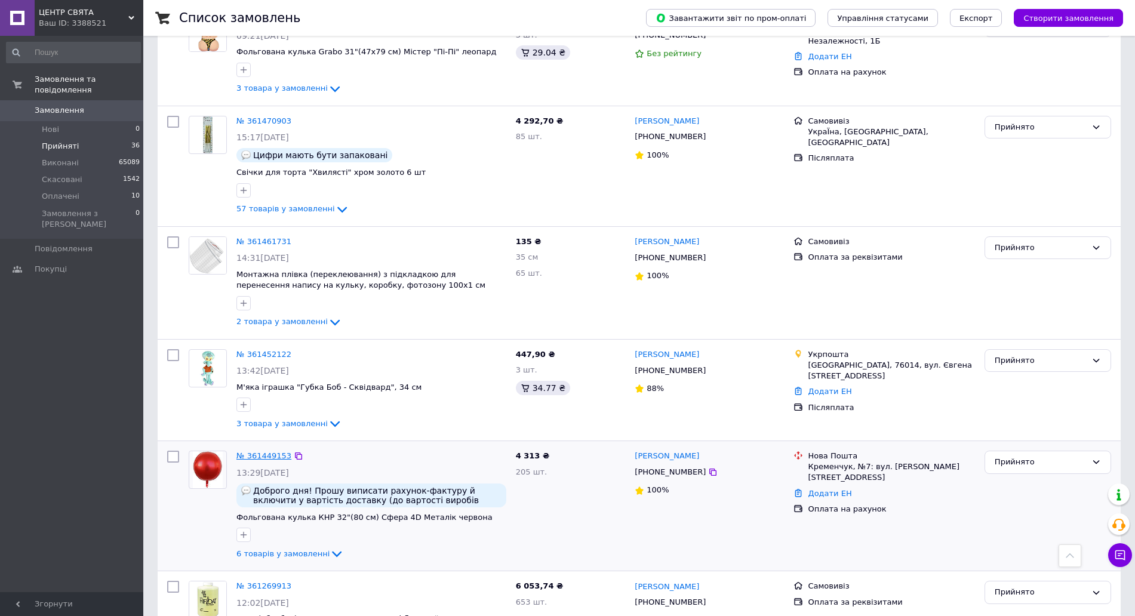
click at [268, 451] on link "№ 361449153" at bounding box center [263, 455] width 55 height 9
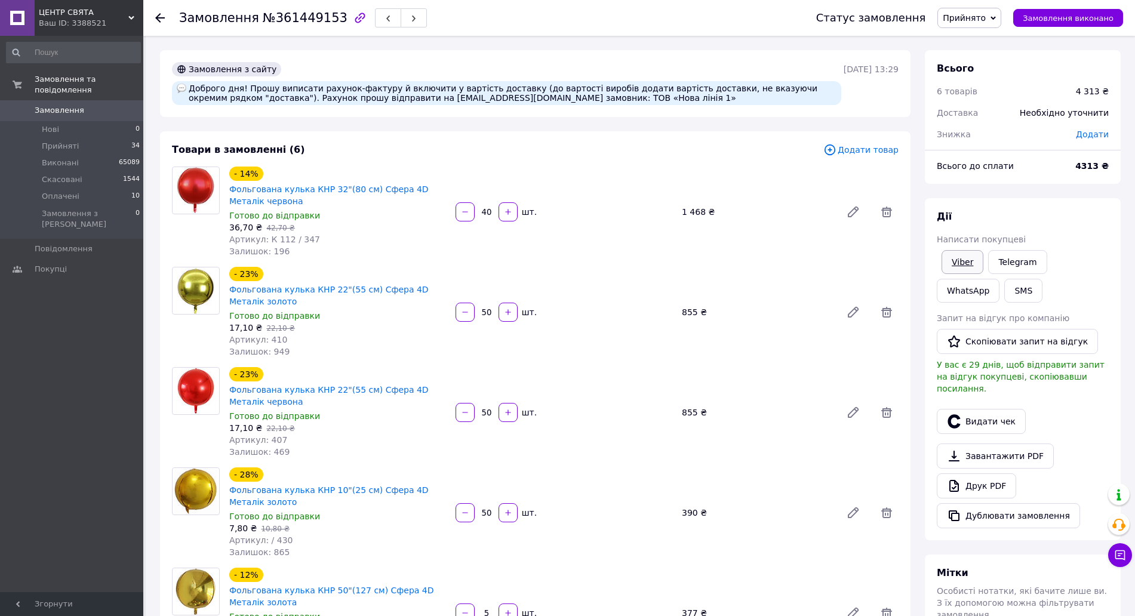
click at [961, 251] on link "Viber" at bounding box center [963, 262] width 42 height 24
drag, startPoint x: 961, startPoint y: 251, endPoint x: 922, endPoint y: 266, distance: 41.6
click at [961, 251] on link "Viber" at bounding box center [963, 262] width 42 height 24
click at [160, 135] on div "Товари в замовленні (6) Додати товар - 14% Фольгована кулька КНР 32"(80 см) Сфе…" at bounding box center [535, 453] width 750 height 645
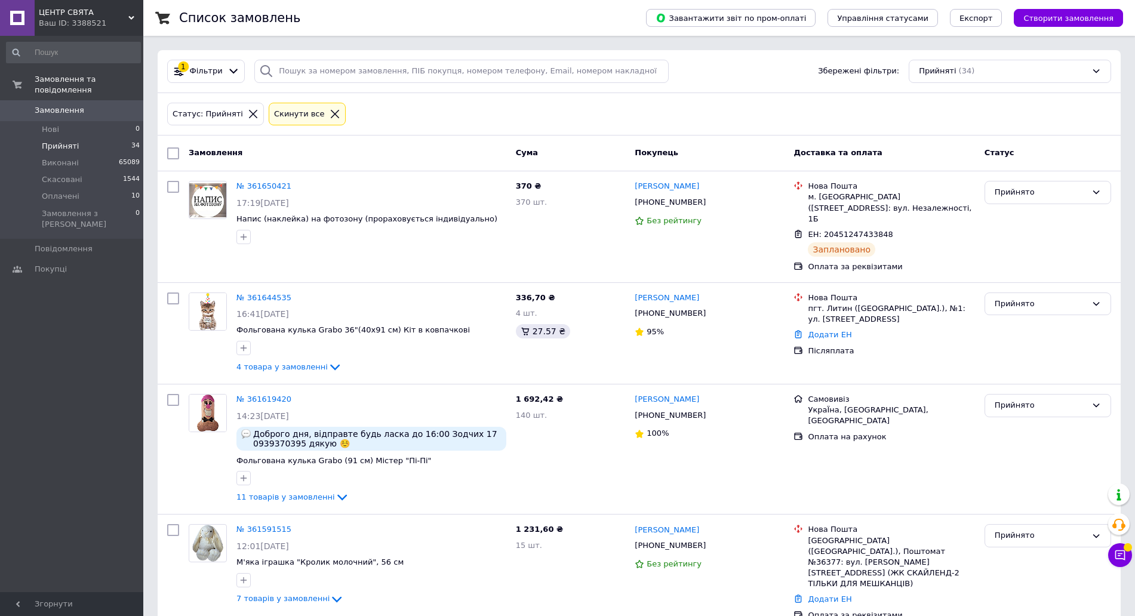
click at [1082, 123] on div "Статус: Прийняті Cкинути все" at bounding box center [639, 114] width 949 height 28
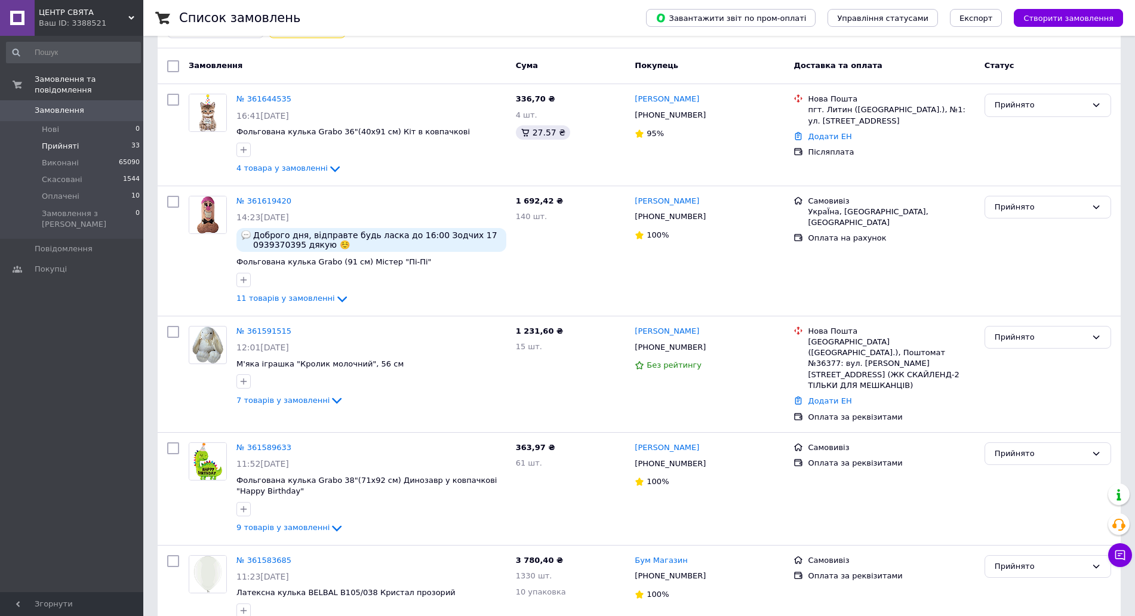
scroll to position [224, 0]
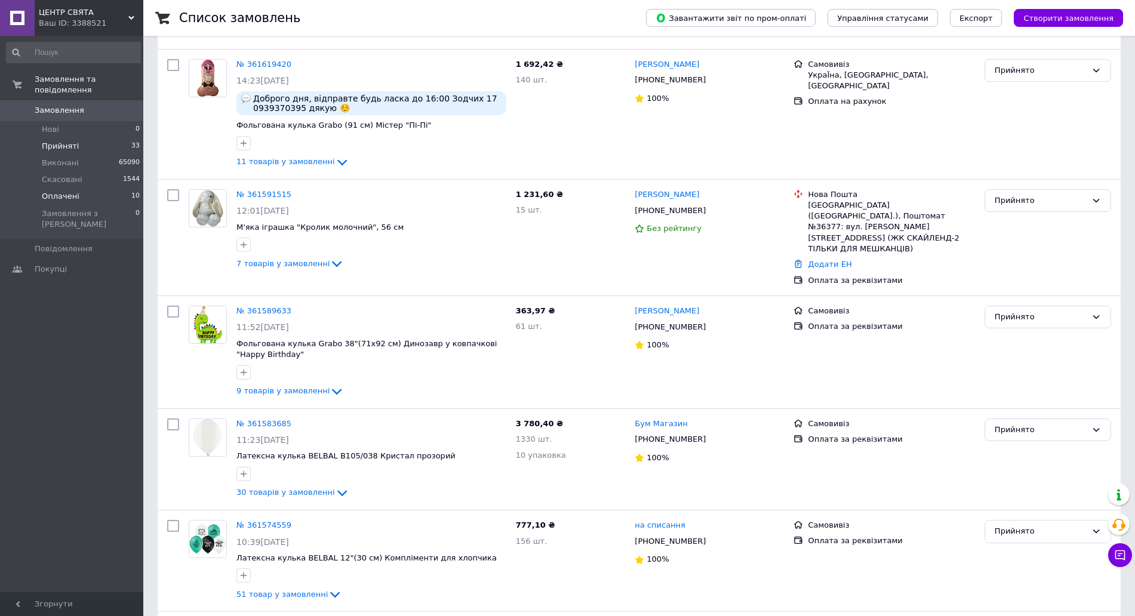
click at [87, 188] on li "Оплачені 10" at bounding box center [73, 196] width 147 height 17
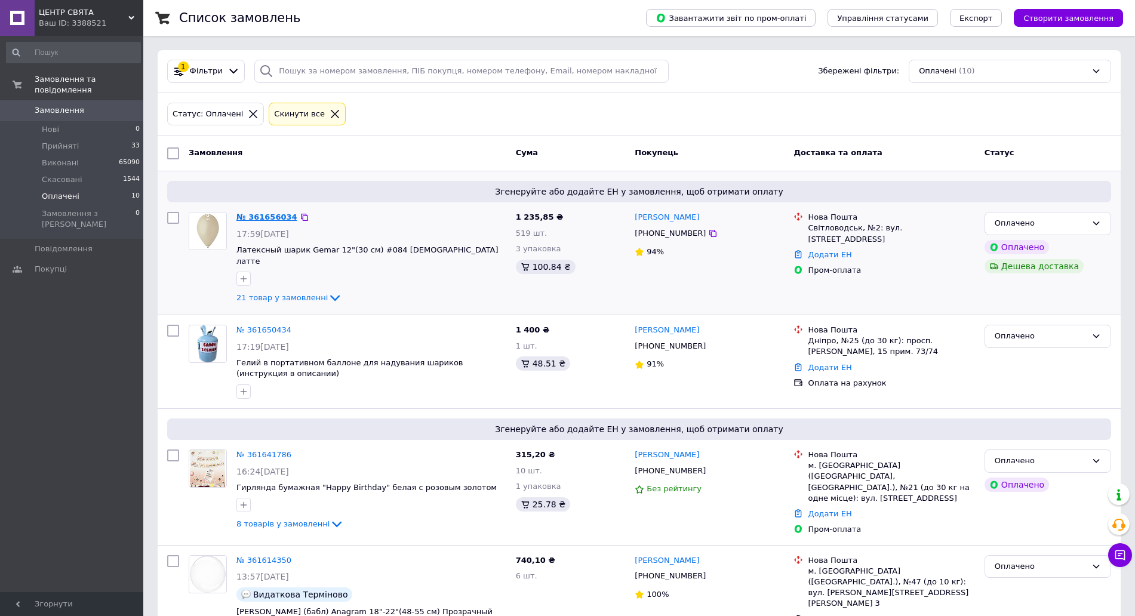
click at [270, 216] on link "№ 361656034" at bounding box center [266, 217] width 61 height 9
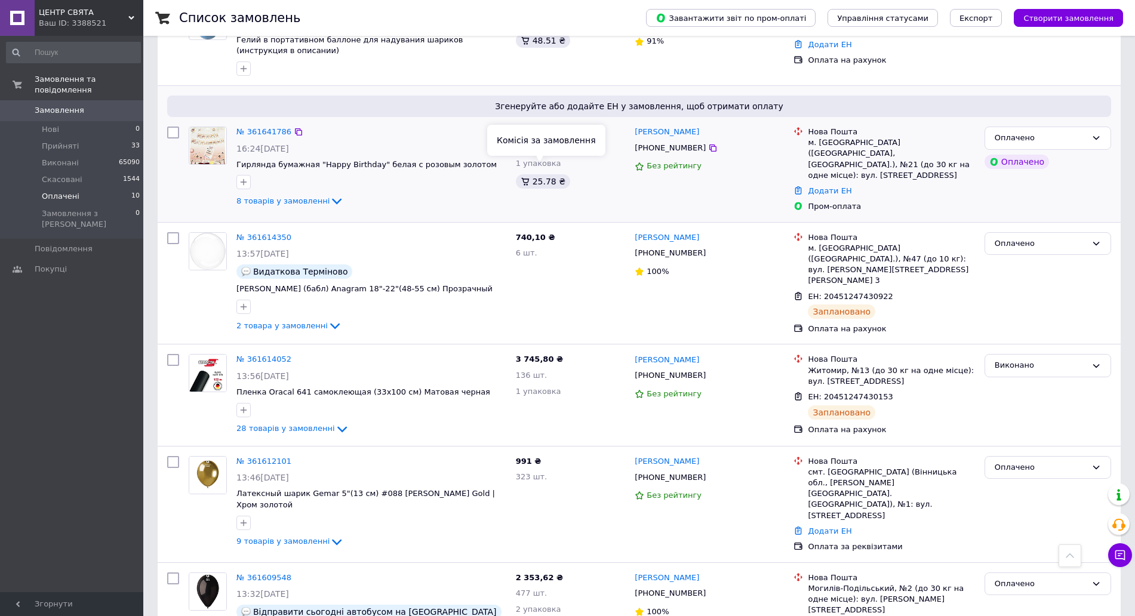
scroll to position [248, 0]
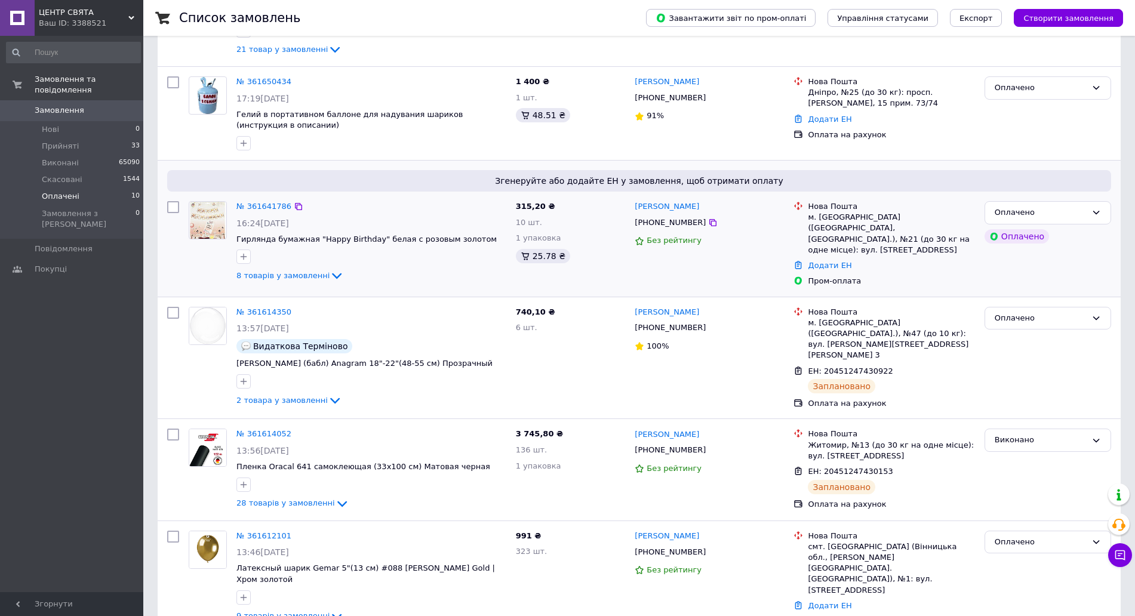
click at [251, 200] on div "№ 361641786" at bounding box center [263, 207] width 57 height 14
click at [253, 202] on link "№ 361641786" at bounding box center [263, 206] width 55 height 9
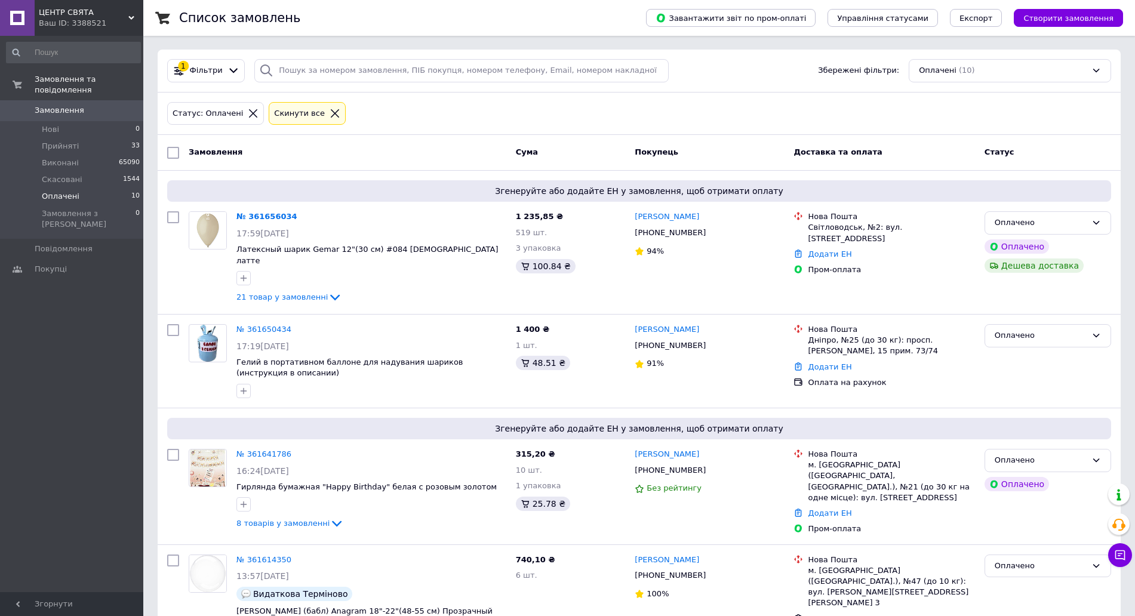
scroll to position [0, 0]
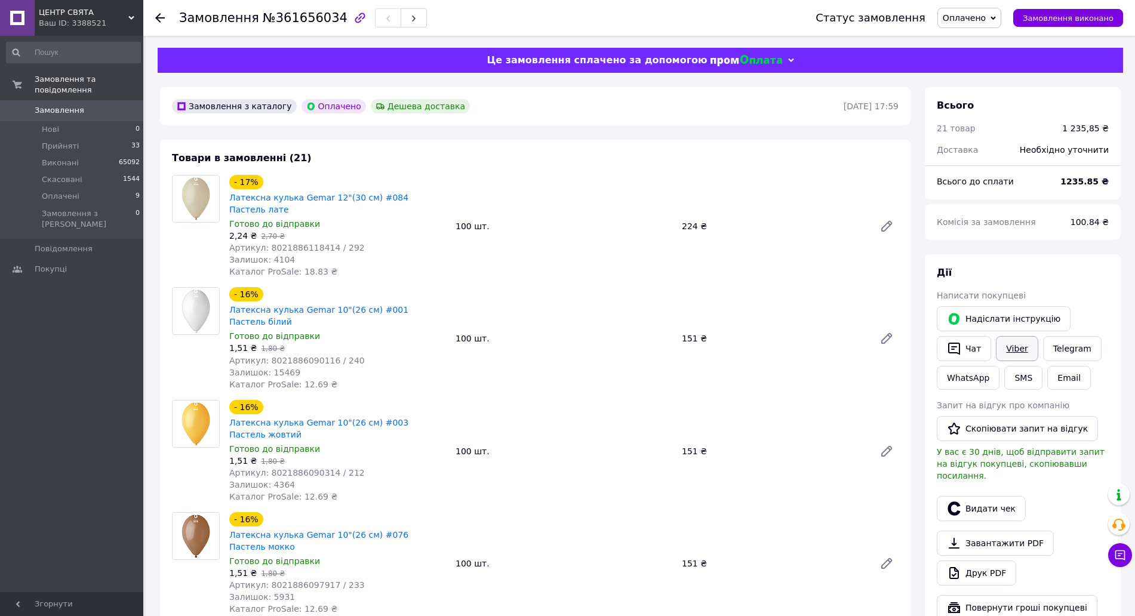
click link "Viber"
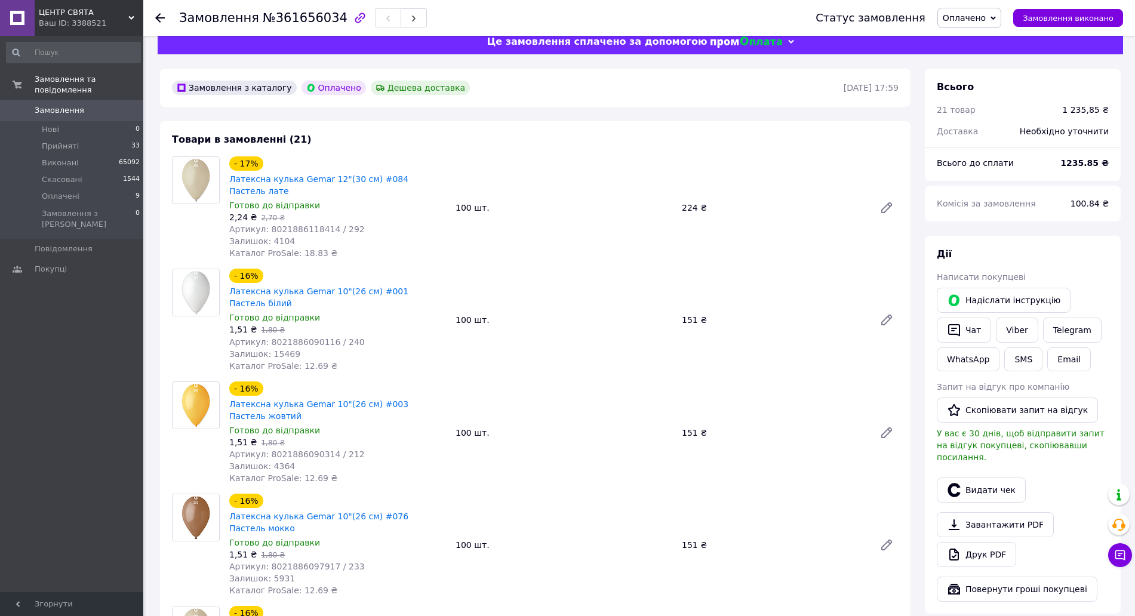
scroll to position [17, 0]
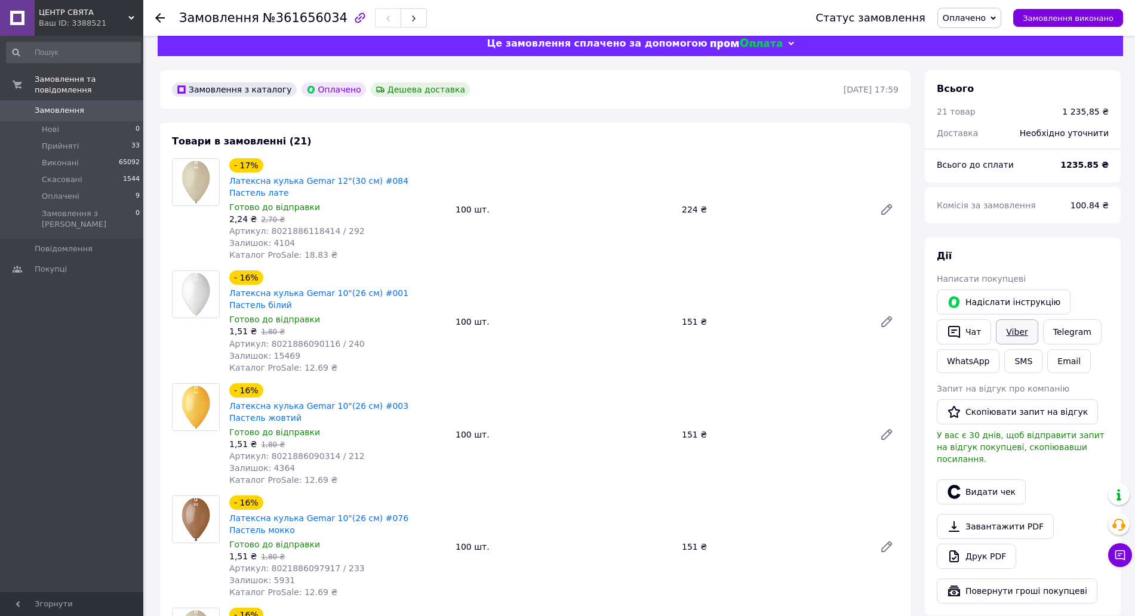
click link "Viber"
click div "Всього 21 товар 1 235,85 ₴ Доставка Необхідно уточнити"
click link "Друк PDF"
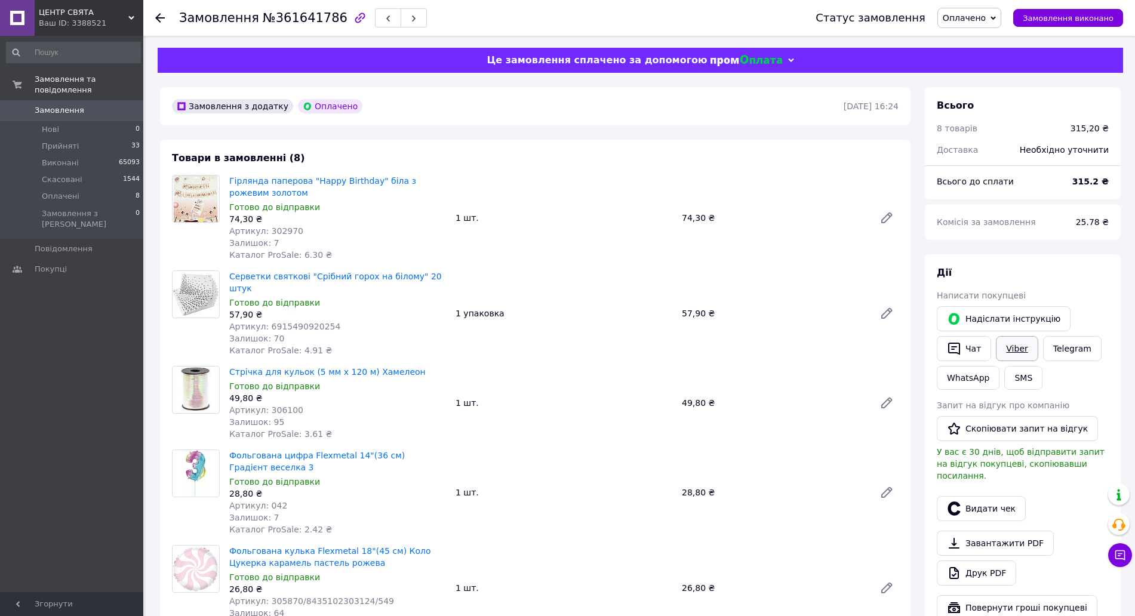
click at [1004, 344] on link "Viber" at bounding box center [1017, 348] width 42 height 25
click at [1108, 73] on div "Це замовлення сплачено за допомогою" at bounding box center [640, 60] width 965 height 25
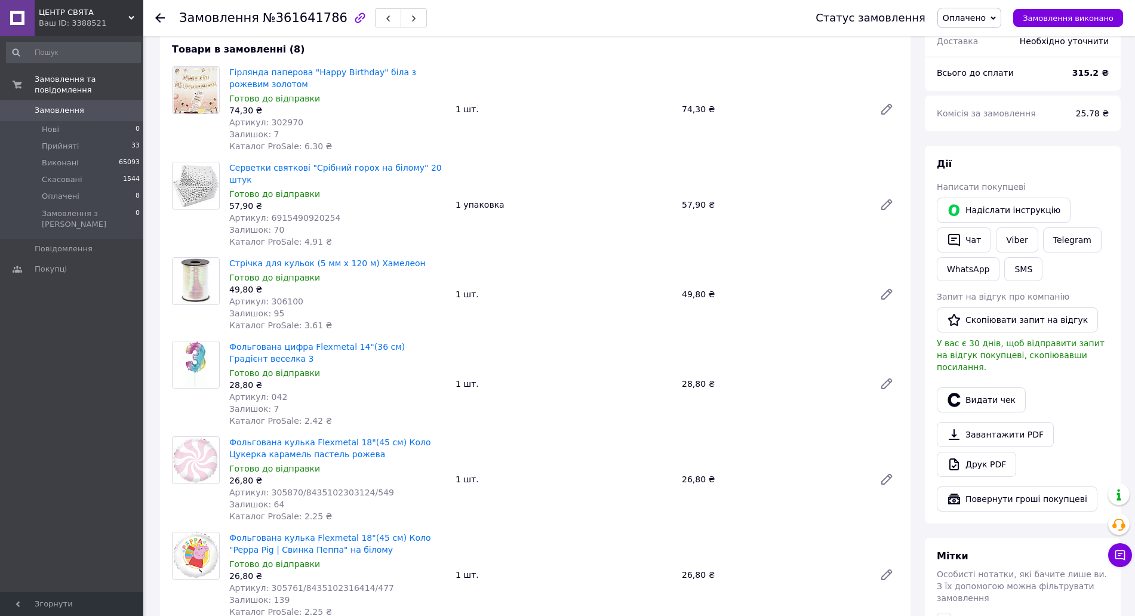
scroll to position [597, 0]
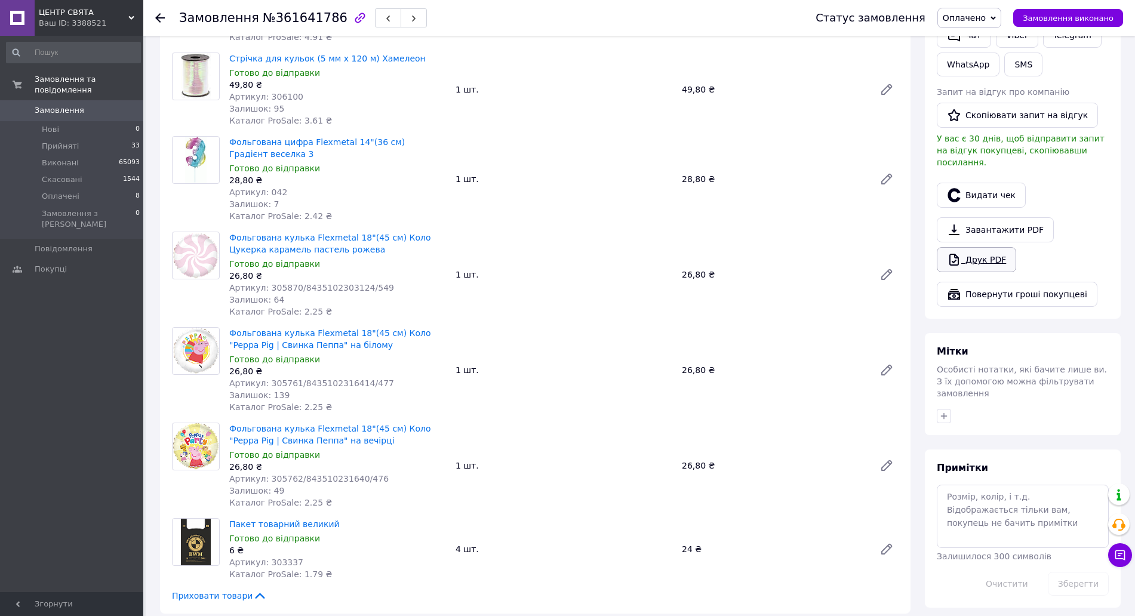
click at [983, 247] on link "Друк PDF" at bounding box center [976, 259] width 79 height 25
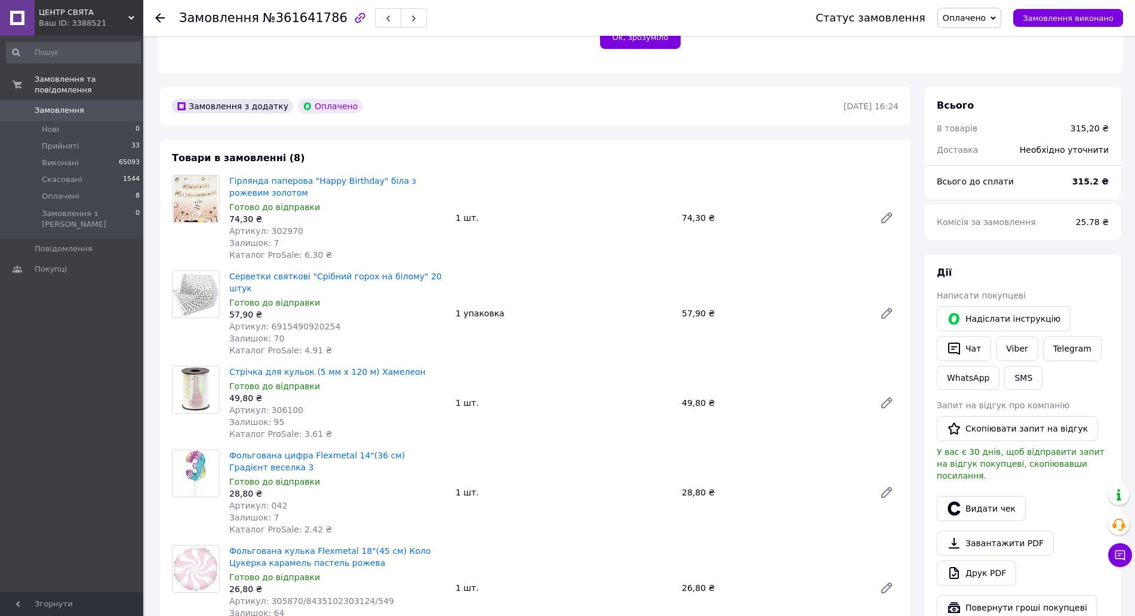
scroll to position [448, 0]
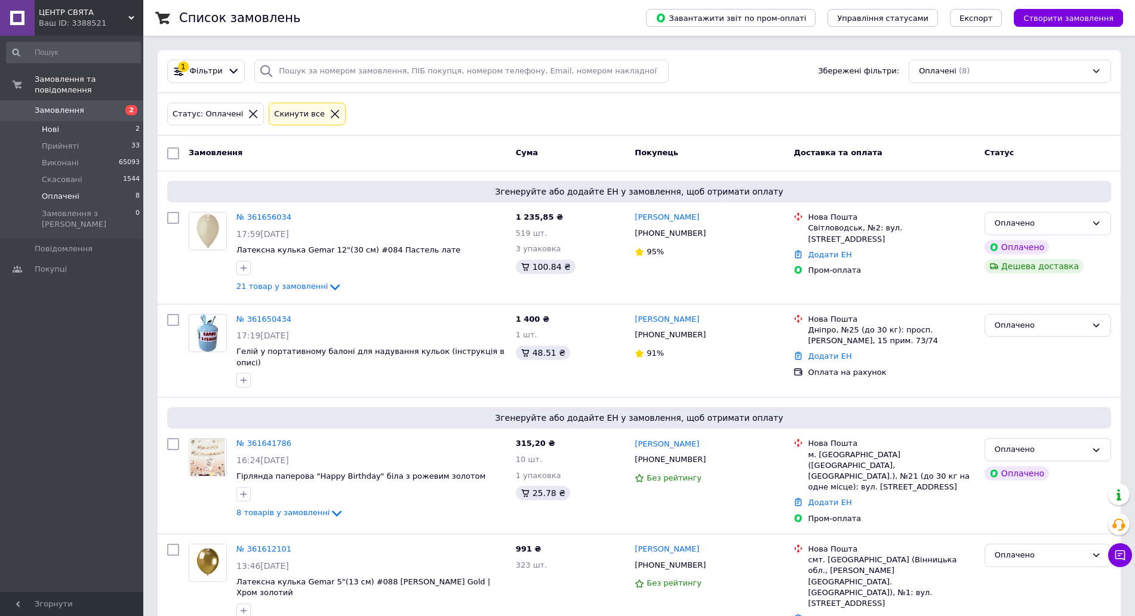
click at [126, 121] on li "Нові 2" at bounding box center [73, 129] width 147 height 17
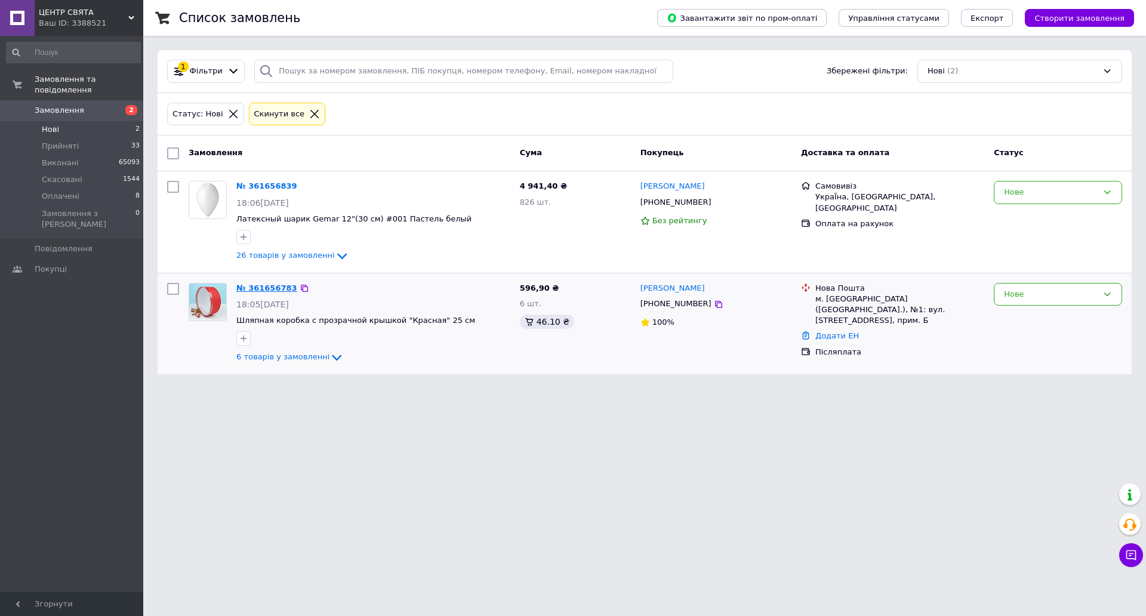
click at [265, 285] on link "№ 361656783" at bounding box center [266, 288] width 61 height 9
click at [272, 182] on link "№ 361656839" at bounding box center [266, 186] width 61 height 9
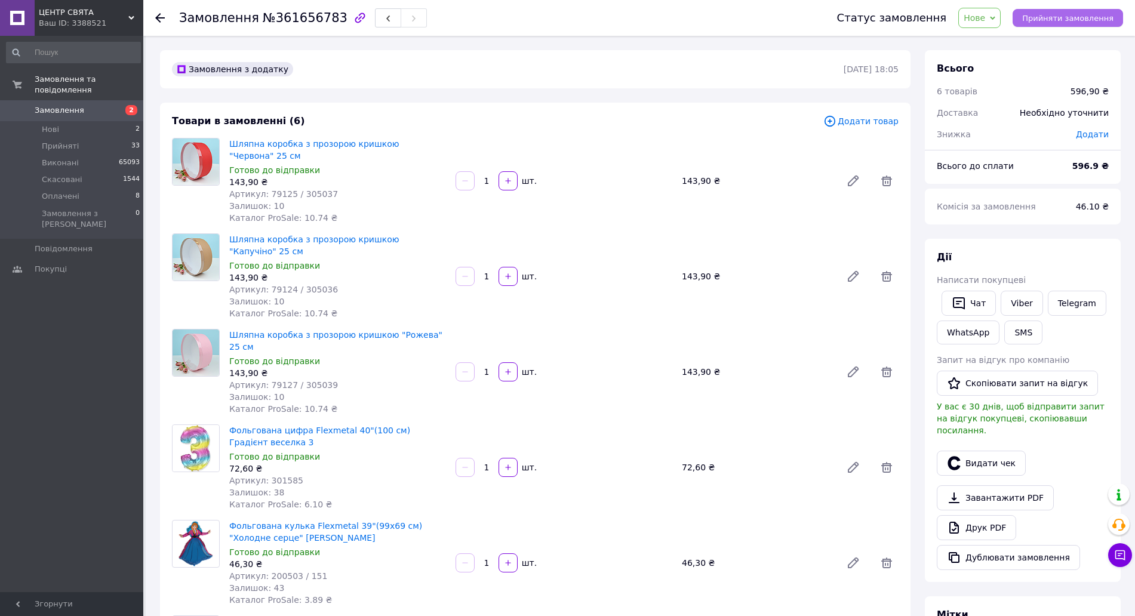
drag, startPoint x: 1085, startPoint y: 21, endPoint x: 1063, endPoint y: 14, distance: 23.8
click at [1080, 20] on span "Прийняти замовлення" at bounding box center [1067, 18] width 91 height 9
click at [1019, 301] on link "Viber" at bounding box center [1022, 303] width 42 height 25
drag, startPoint x: 1084, startPoint y: 42, endPoint x: 1102, endPoint y: 45, distance: 18.7
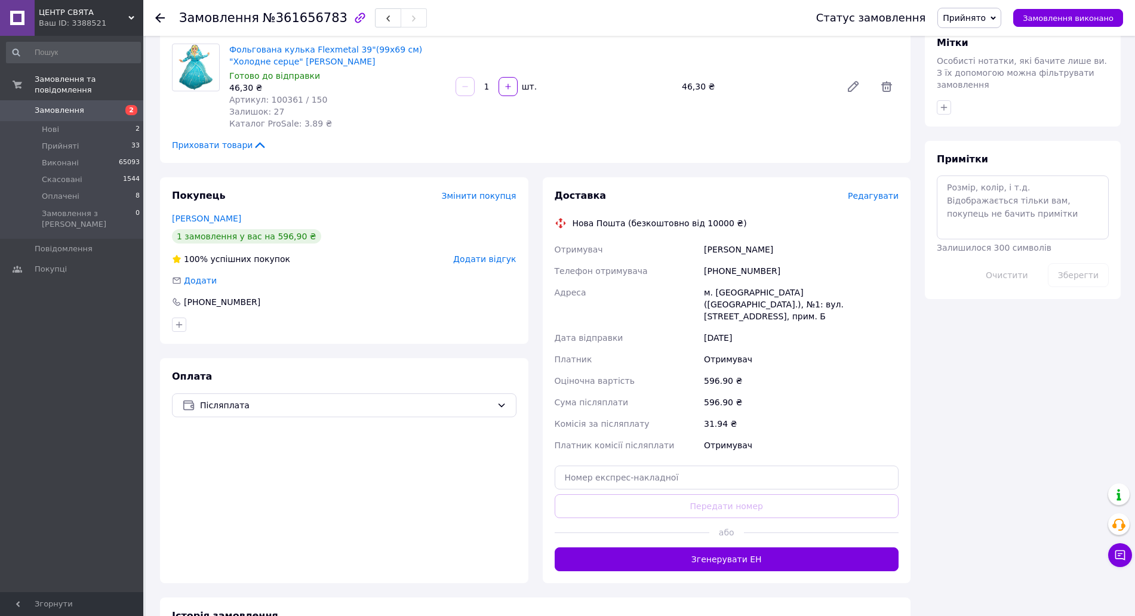
scroll to position [597, 0]
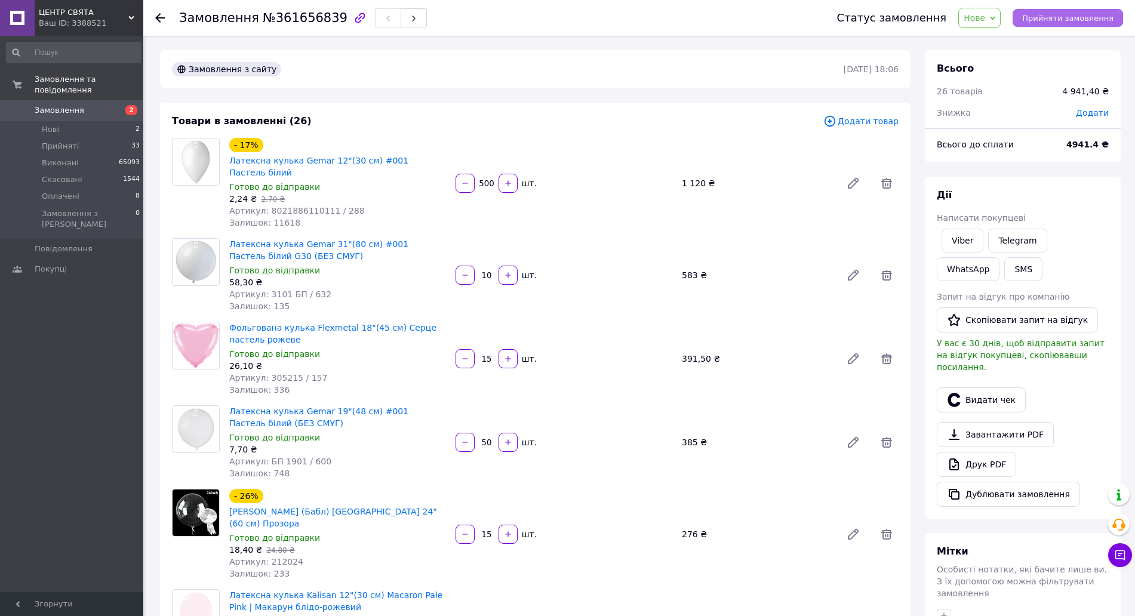
click at [1098, 14] on span "Прийняти замовлення" at bounding box center [1067, 18] width 91 height 9
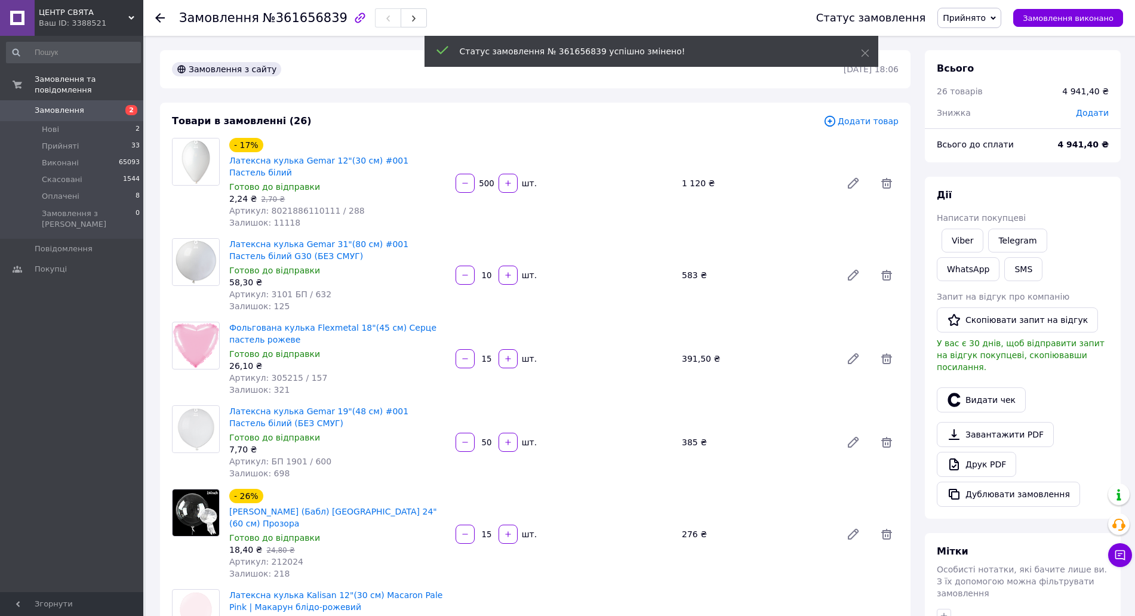
click at [858, 117] on span "Додати товар" at bounding box center [860, 121] width 75 height 13
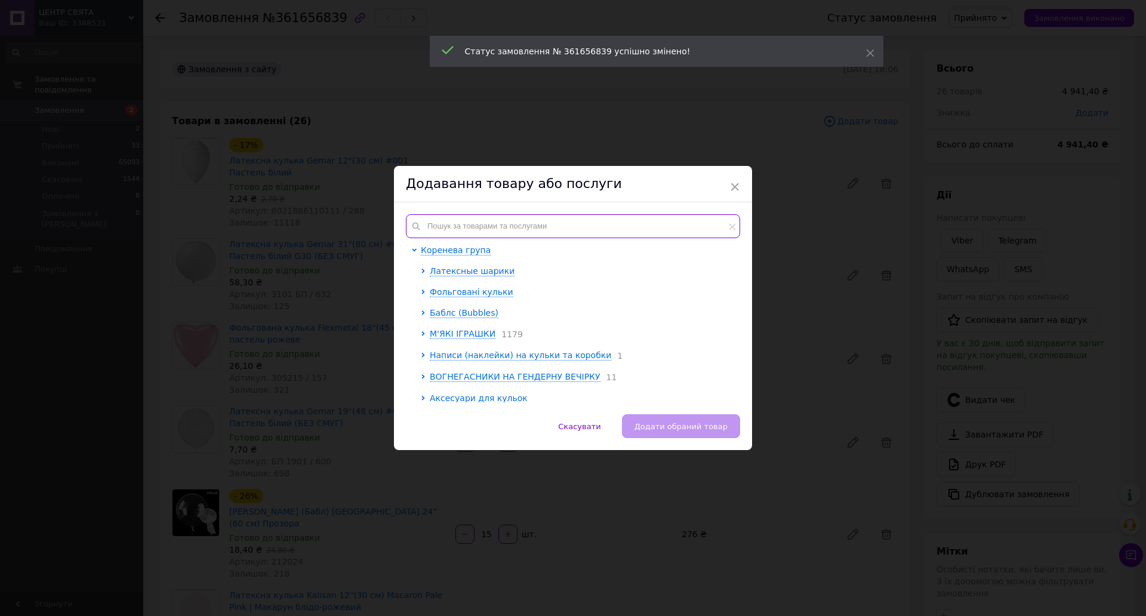
click at [647, 221] on input "text" at bounding box center [573, 226] width 334 height 24
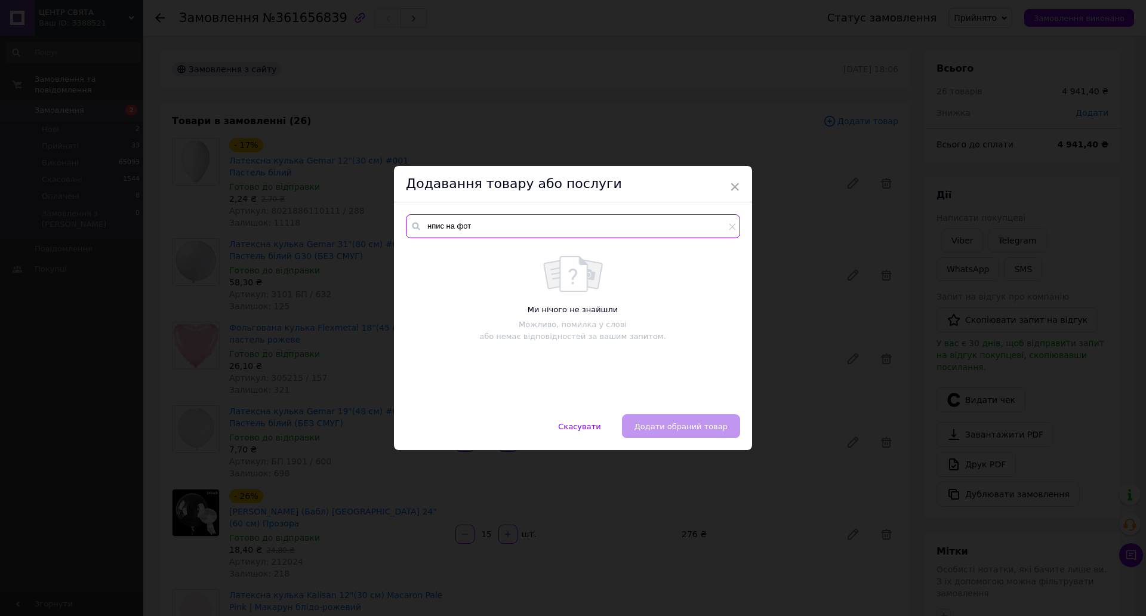
click at [432, 229] on input "нпис на фот" at bounding box center [573, 226] width 334 height 24
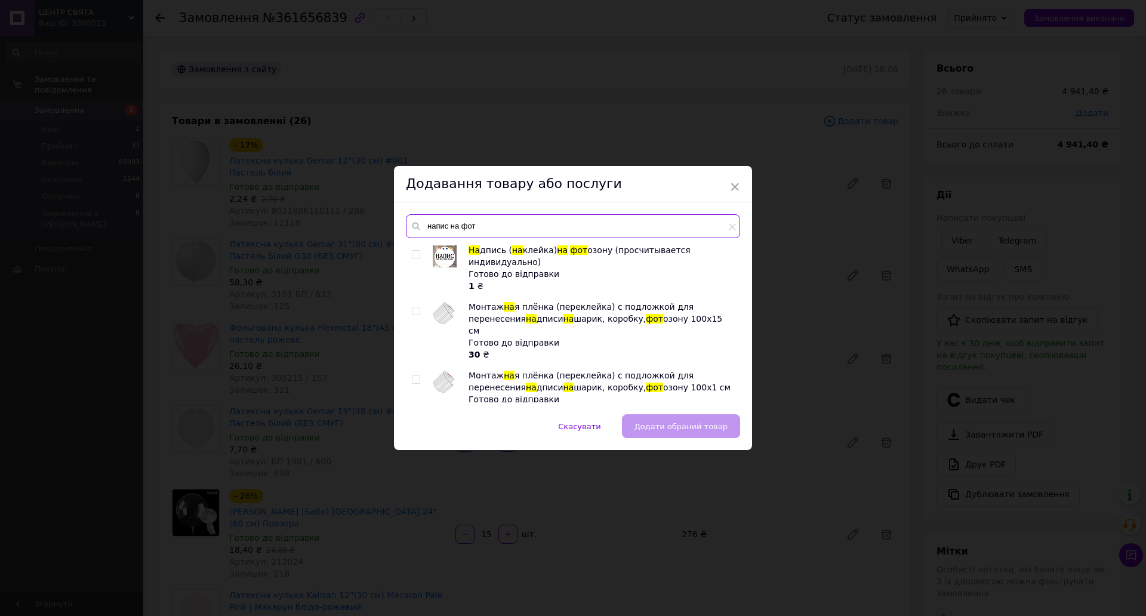
type input "напис на фот"
click at [412, 255] on input "checkbox" at bounding box center [416, 255] width 8 height 8
checkbox input "true"
click at [706, 427] on span "Додати обраний товар" at bounding box center [681, 426] width 93 height 9
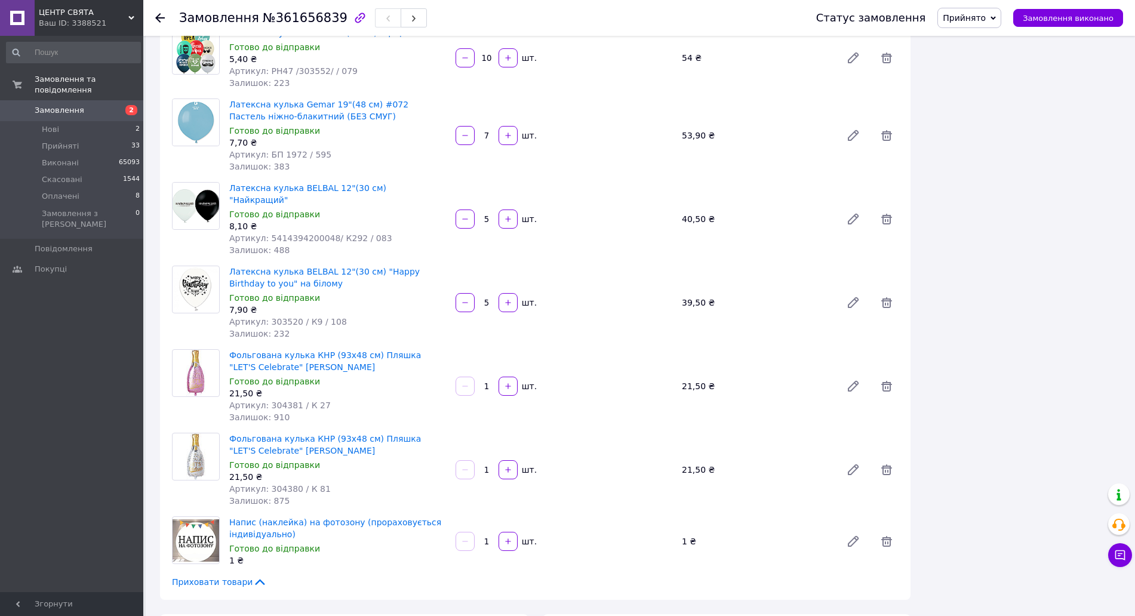
scroll to position [2090, 0]
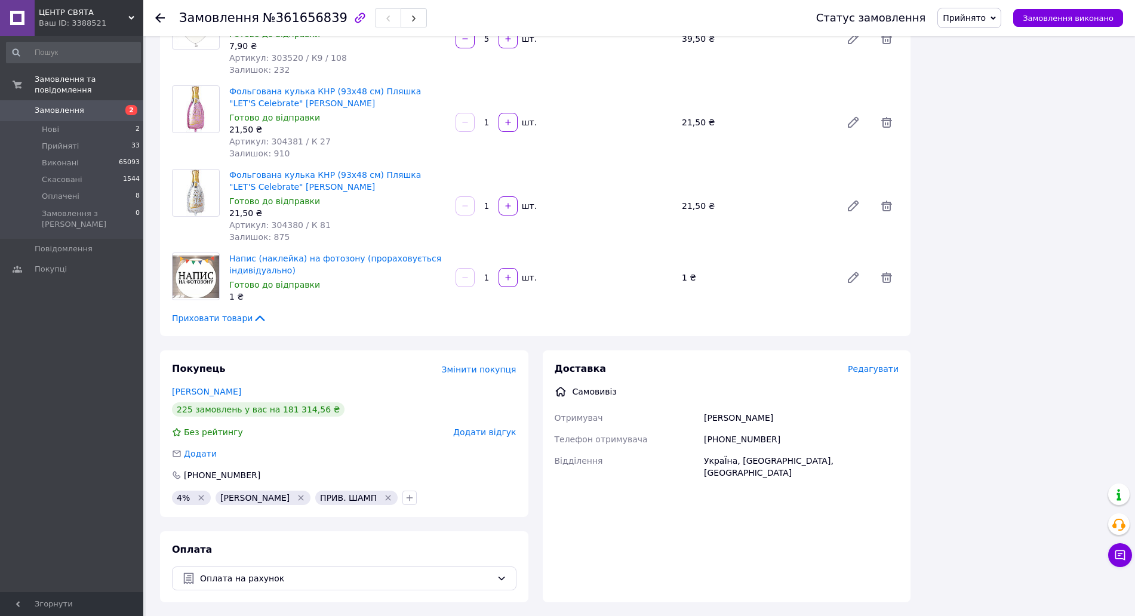
click at [492, 273] on input "1" at bounding box center [486, 277] width 19 height 9
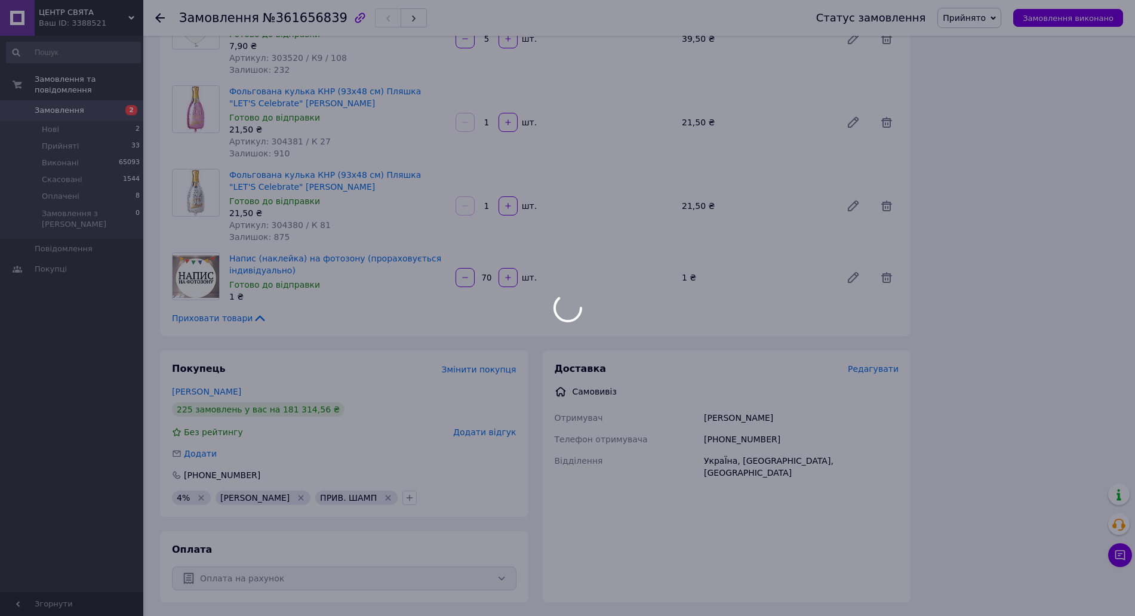
type input "70"
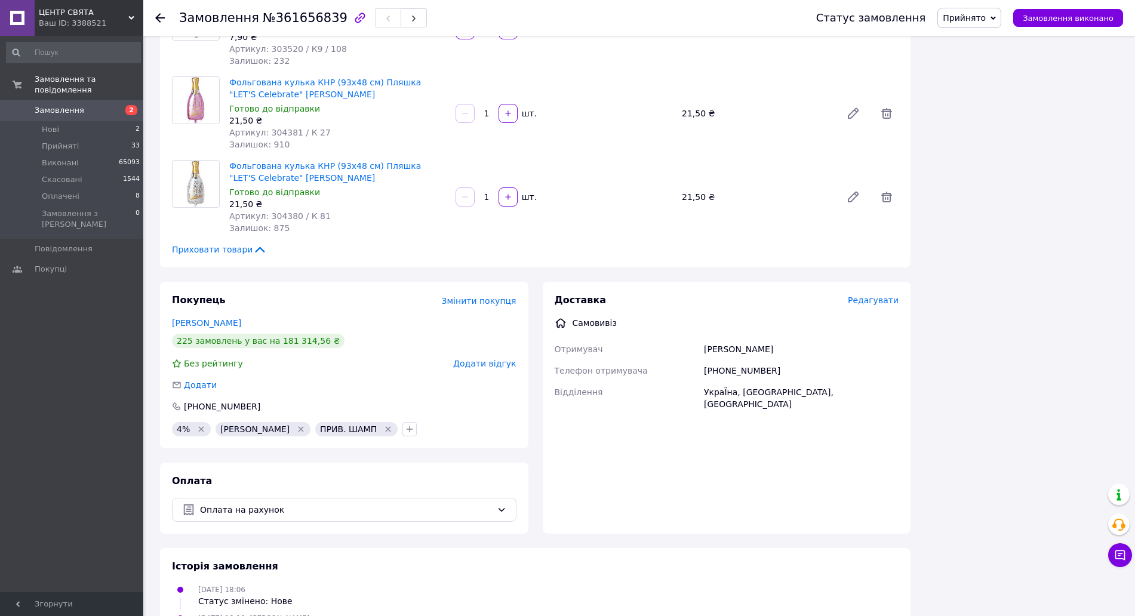
scroll to position [0, 0]
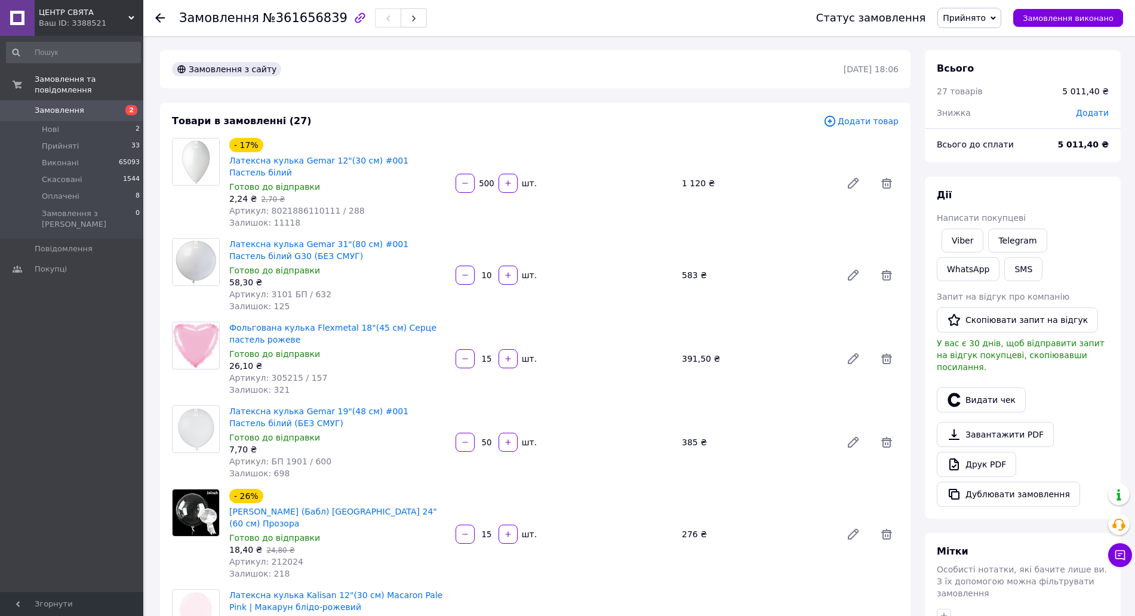
drag, startPoint x: 1095, startPoint y: 112, endPoint x: 1087, endPoint y: 124, distance: 15.1
click at [1094, 113] on span "Додати" at bounding box center [1092, 113] width 33 height 10
drag, startPoint x: 1069, startPoint y: 160, endPoint x: 1069, endPoint y: 171, distance: 10.7
click at [1069, 171] on div "₴" at bounding box center [1074, 161] width 49 height 24
click at [1068, 206] on li "%" at bounding box center [1075, 209] width 48 height 23
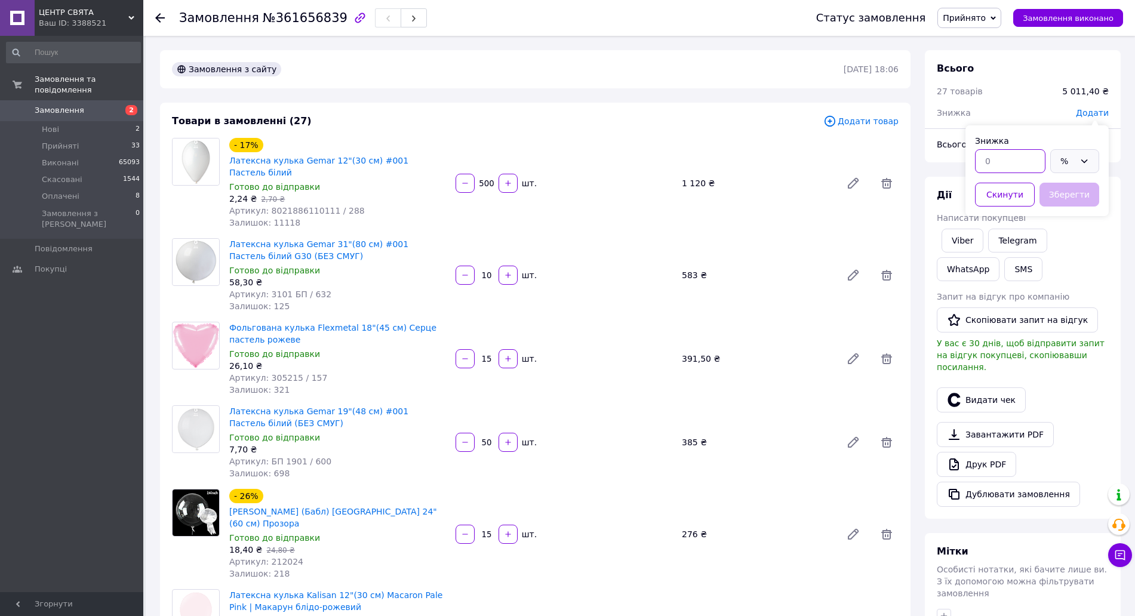
click at [1032, 152] on input "text" at bounding box center [1010, 161] width 70 height 24
type input "4"
click at [1075, 187] on button "Зберегти" at bounding box center [1069, 195] width 60 height 24
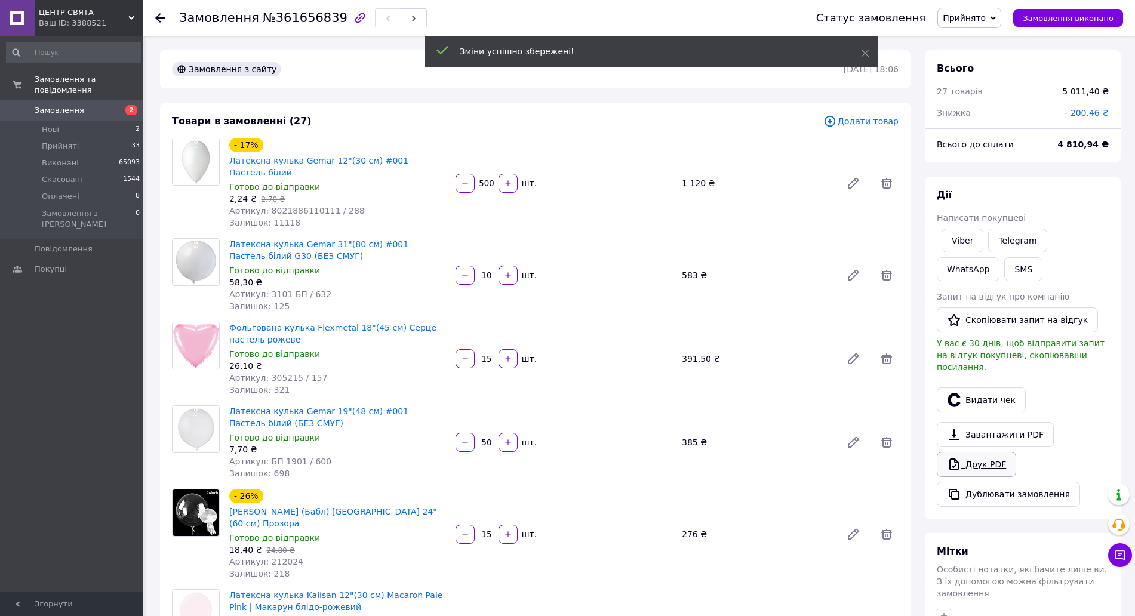
click at [969, 457] on link "Друк PDF" at bounding box center [976, 464] width 79 height 25
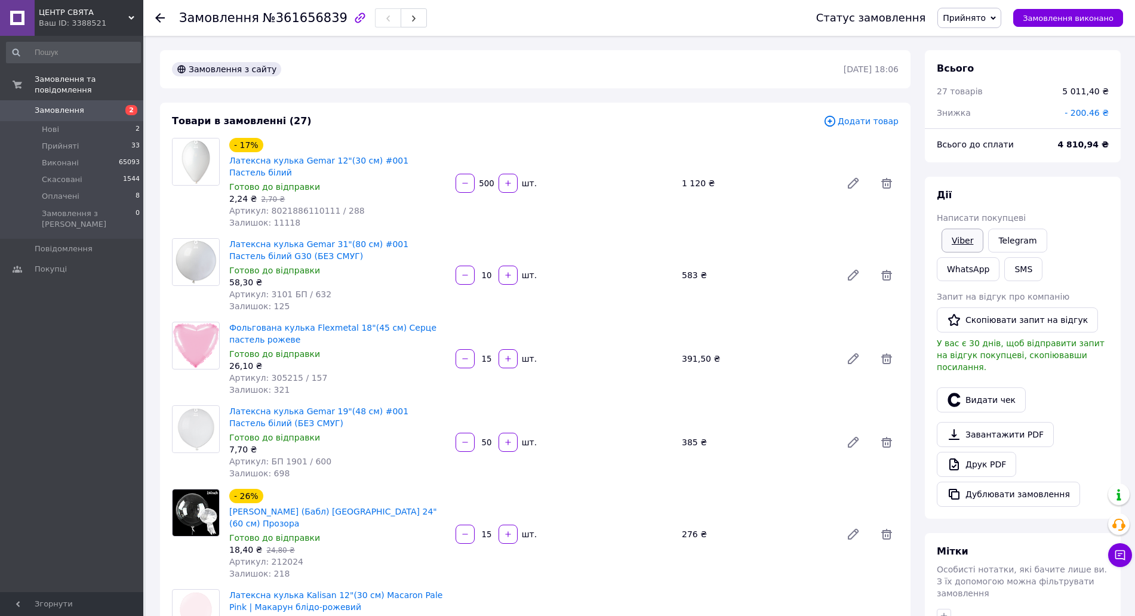
click at [956, 231] on link "Viber" at bounding box center [963, 241] width 42 height 24
drag, startPoint x: 956, startPoint y: 231, endPoint x: 826, endPoint y: 391, distance: 206.3
click at [955, 232] on link "Viber" at bounding box center [963, 241] width 42 height 24
drag, startPoint x: 1112, startPoint y: 59, endPoint x: 1134, endPoint y: 67, distance: 24.0
click at [1119, 64] on div "Всього 27 товарів 5 011,40 ₴ Знижка - 200.46 ₴" at bounding box center [1023, 84] width 196 height 69
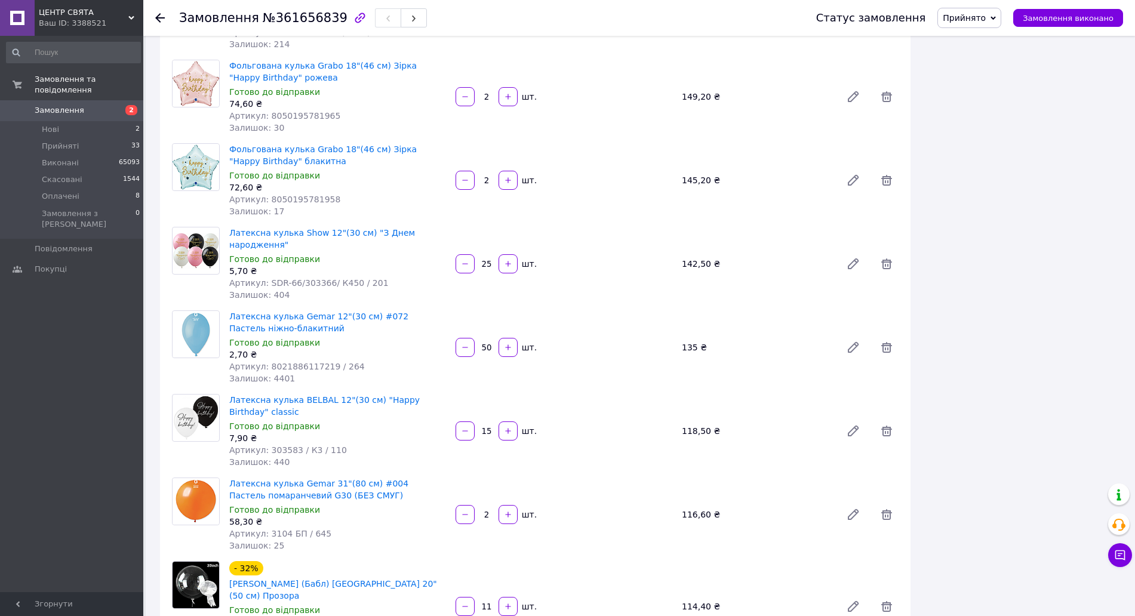
scroll to position [2187, 0]
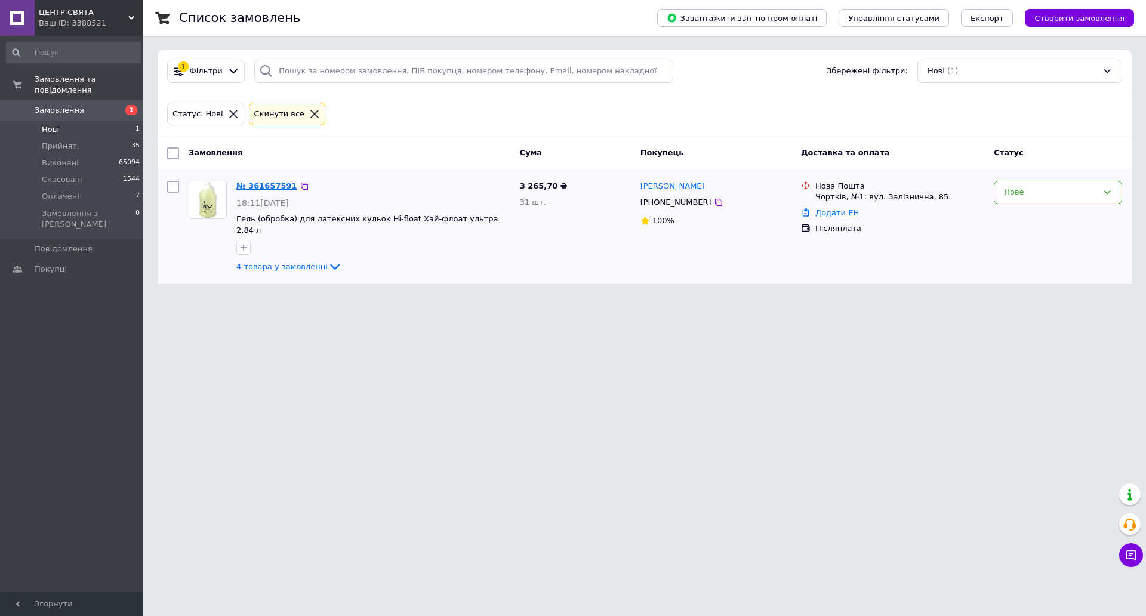
click at [263, 184] on link "№ 361657591" at bounding box center [266, 186] width 61 height 9
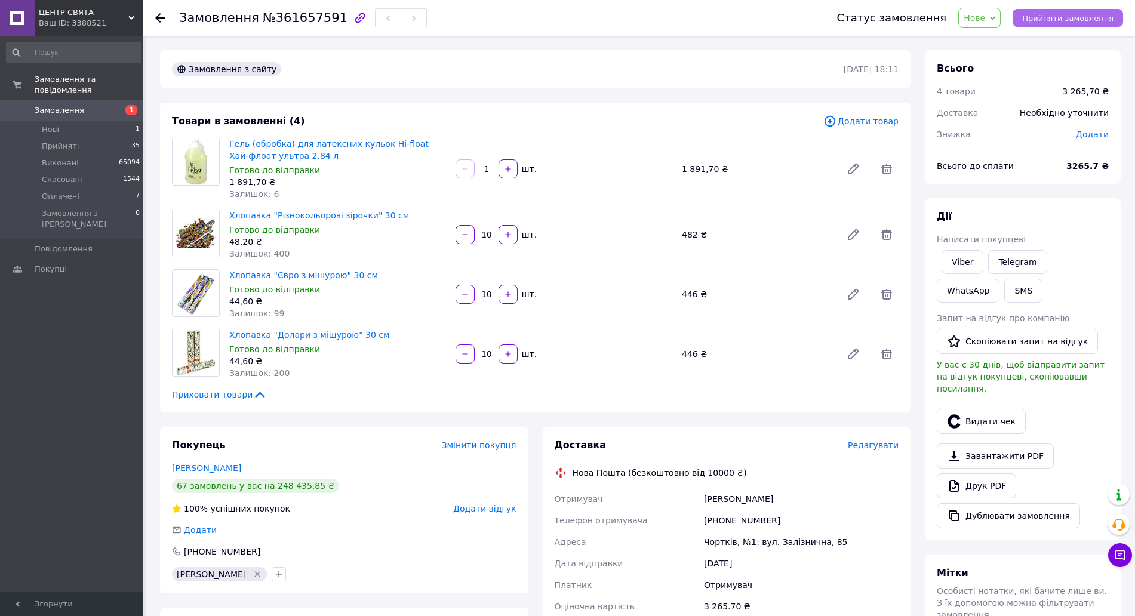
click at [1073, 14] on span "Прийняти замовлення" at bounding box center [1067, 18] width 91 height 9
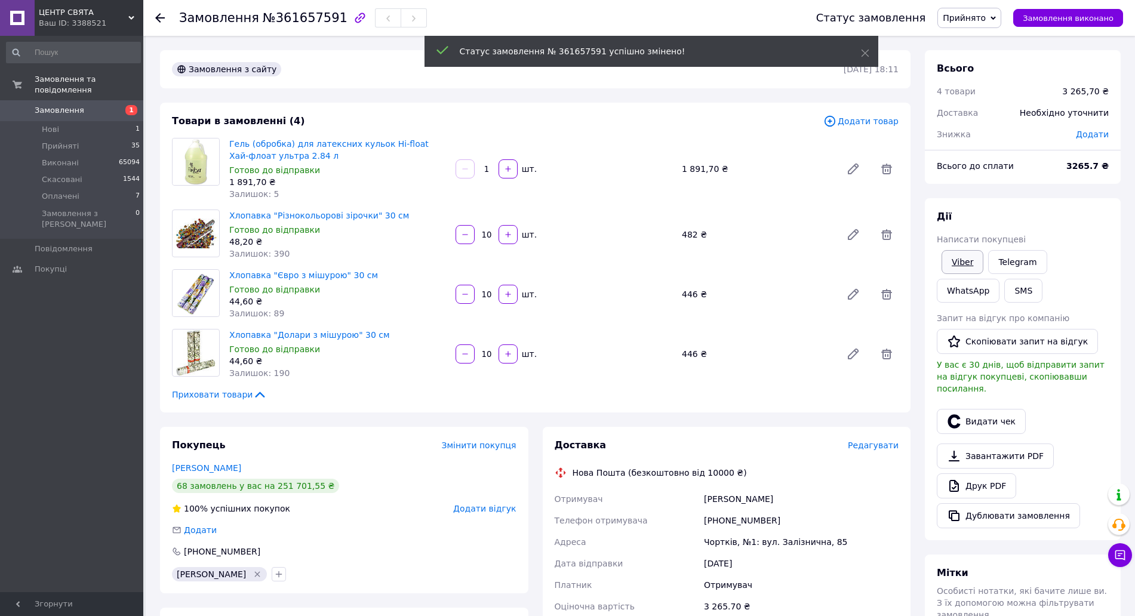
click at [959, 263] on link "Viber" at bounding box center [963, 262] width 42 height 24
drag, startPoint x: 959, startPoint y: 263, endPoint x: 899, endPoint y: 276, distance: 61.7
click at [959, 263] on link "Viber" at bounding box center [963, 262] width 42 height 24
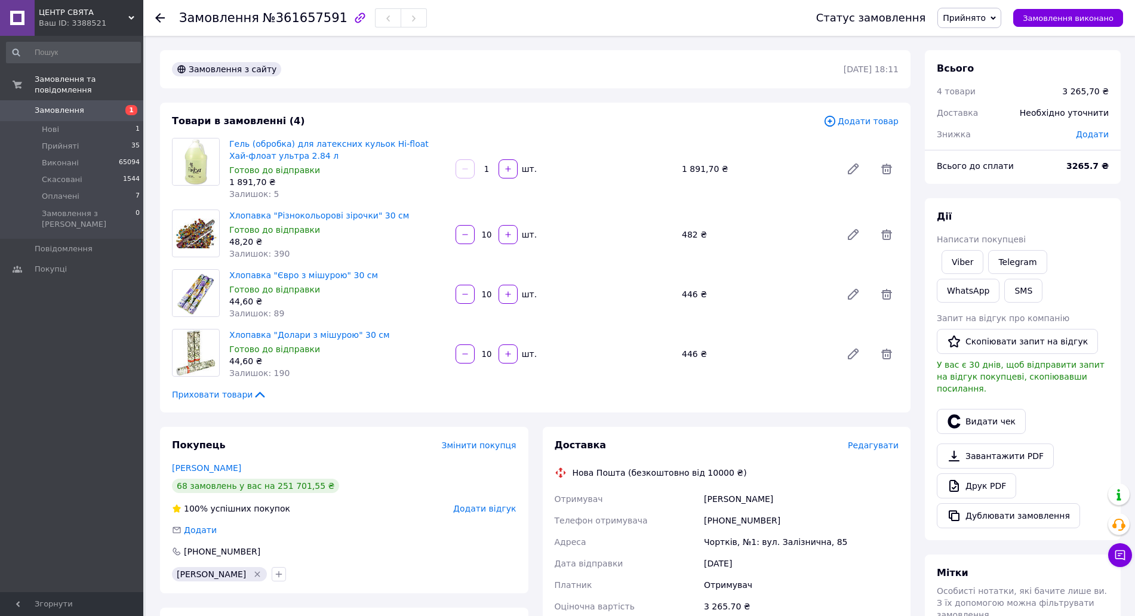
drag, startPoint x: 1075, startPoint y: 59, endPoint x: 1071, endPoint y: 74, distance: 16.1
click at [1075, 59] on div "Всього 4 товари 3 265,70 ₴ Доставка Необхідно уточнити Знижка Додати" at bounding box center [1023, 95] width 196 height 90
click at [995, 473] on link "Друк PDF" at bounding box center [976, 485] width 79 height 25
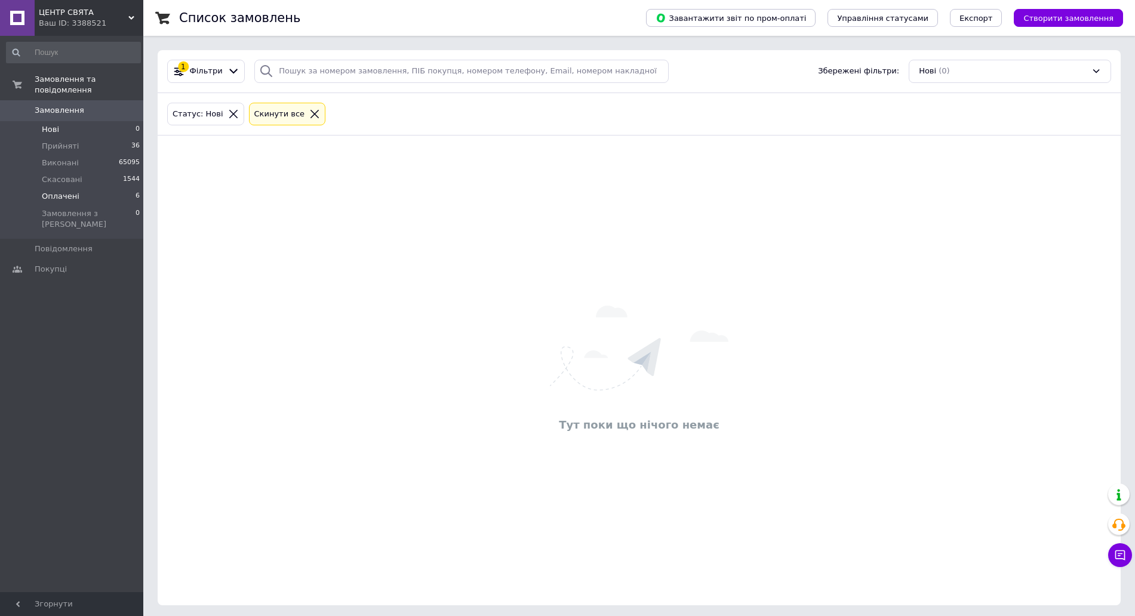
click at [106, 188] on li "Оплачені 6" at bounding box center [73, 196] width 147 height 17
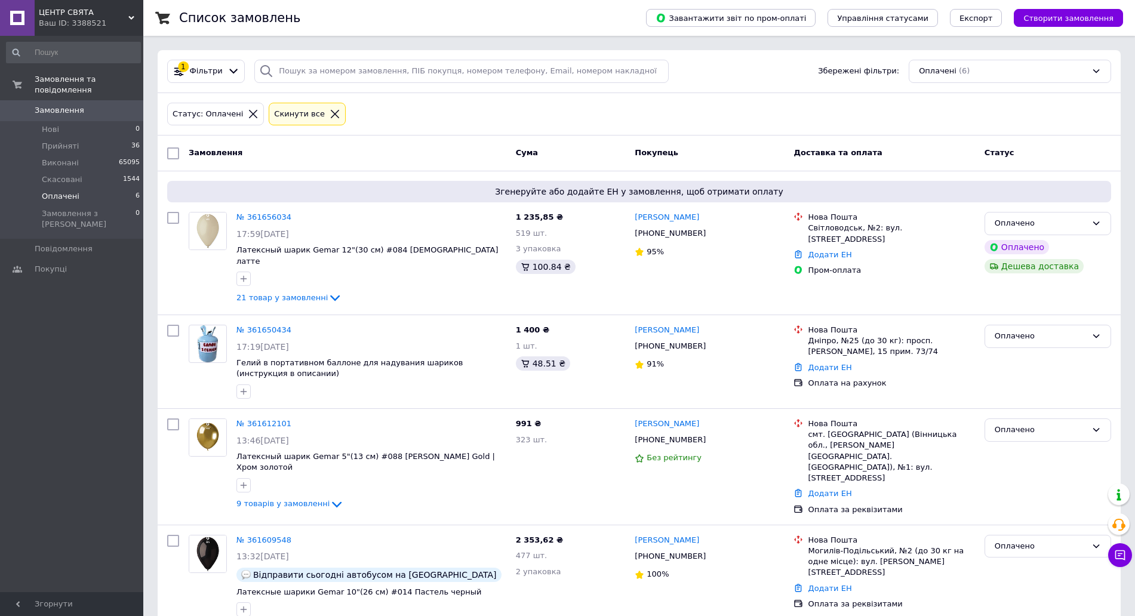
scroll to position [221, 0]
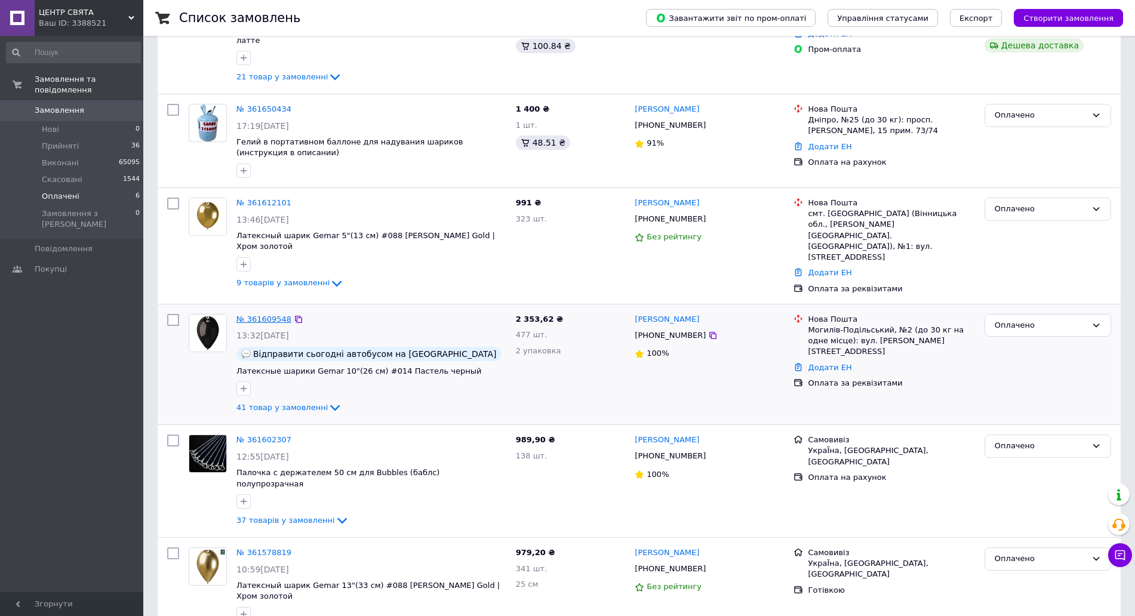
click at [259, 315] on link "№ 361609548" at bounding box center [263, 319] width 55 height 9
click at [242, 198] on link "№ 361612101" at bounding box center [263, 202] width 55 height 9
click at [260, 315] on link "№ 361609548" at bounding box center [263, 319] width 55 height 9
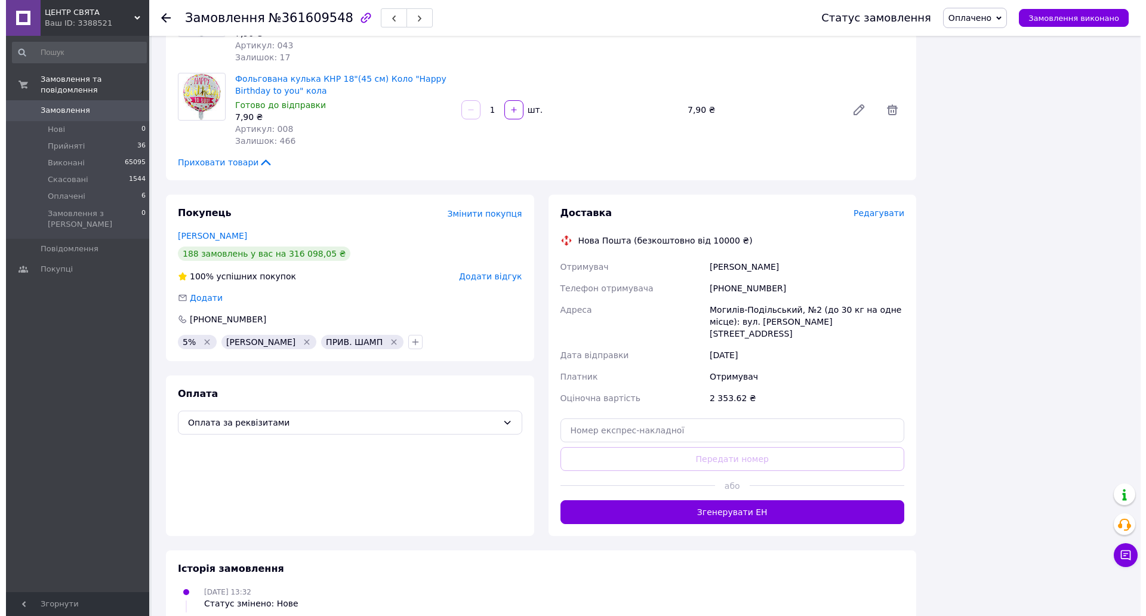
scroll to position [3397, 0]
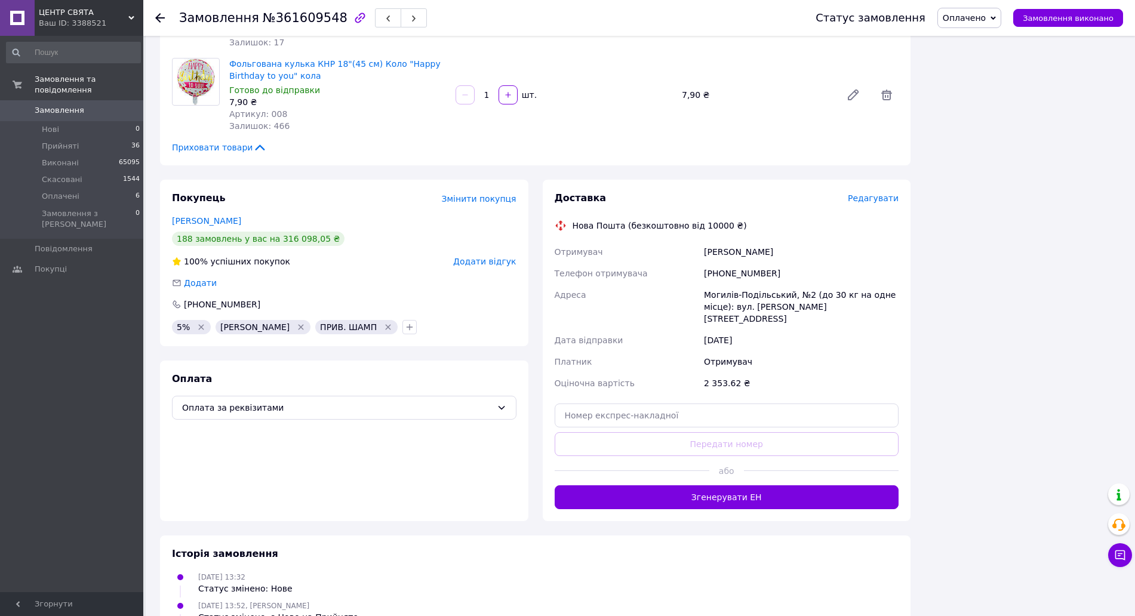
click at [890, 192] on div "Редагувати" at bounding box center [873, 198] width 51 height 12
click at [887, 193] on span "Редагувати" at bounding box center [873, 198] width 51 height 10
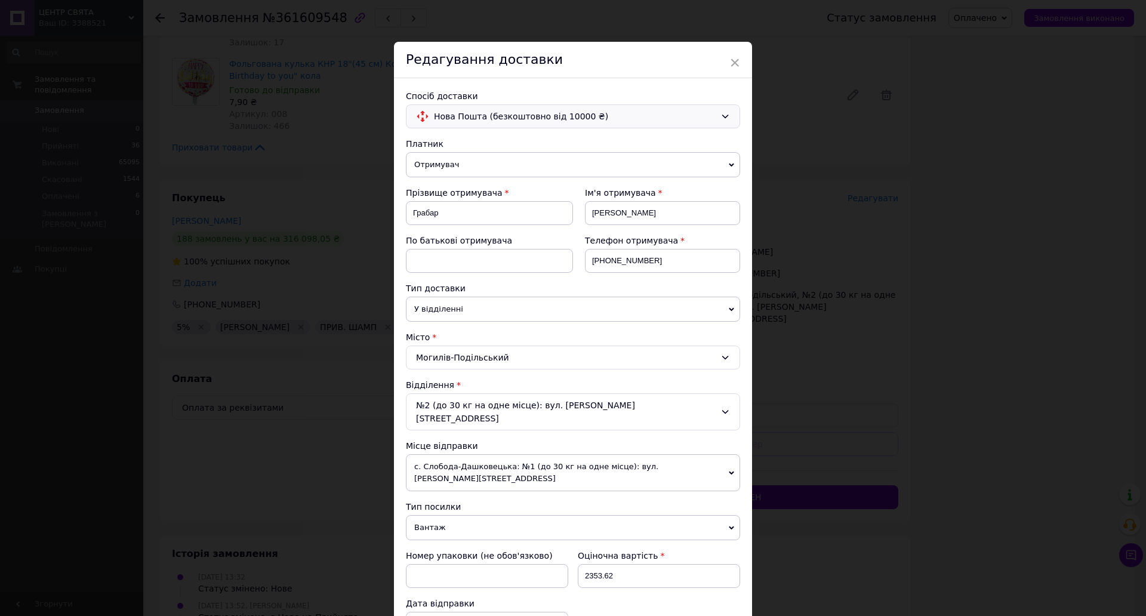
drag, startPoint x: 643, startPoint y: 125, endPoint x: 634, endPoint y: 127, distance: 9.3
click at [642, 124] on div "Нова Пошта (безкоштовно від 10000 ₴)" at bounding box center [573, 116] width 334 height 24
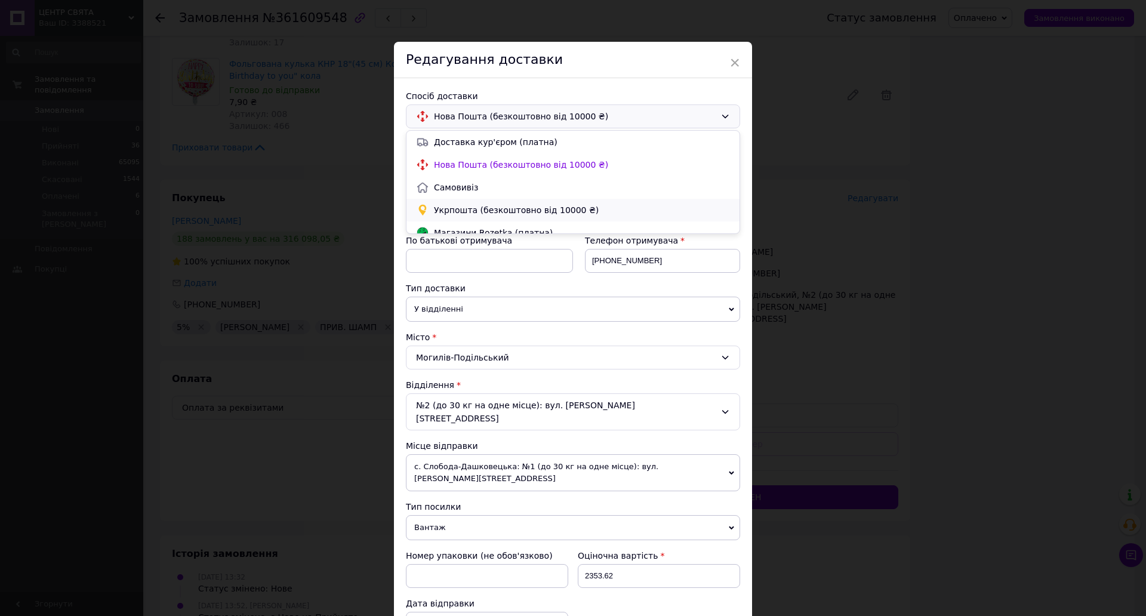
scroll to position [23, 0]
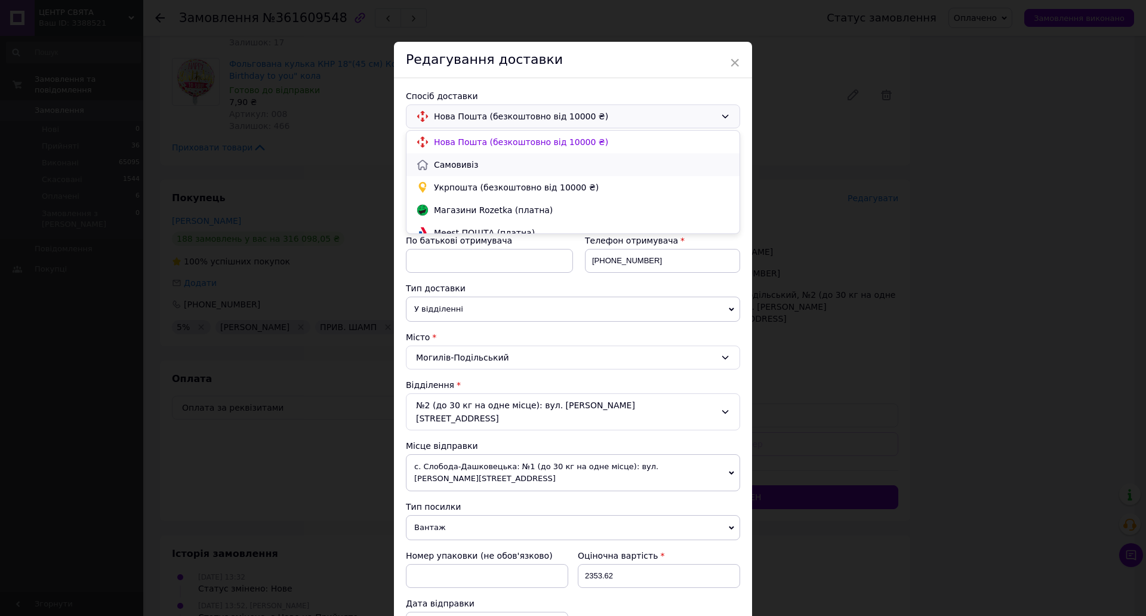
click at [578, 169] on span "Самовивіз" at bounding box center [582, 165] width 296 height 12
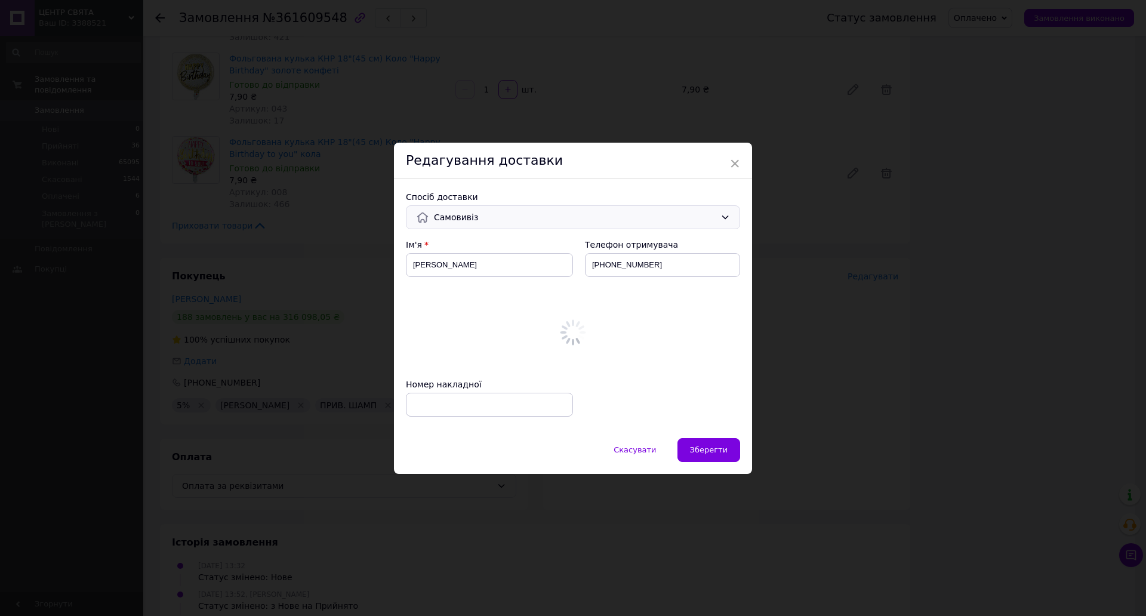
click at [976, 210] on div "× Редагування доставки Спосіб доставки Самовивіз Ім'я Ганна Телефон отримувача …" at bounding box center [573, 308] width 1146 height 616
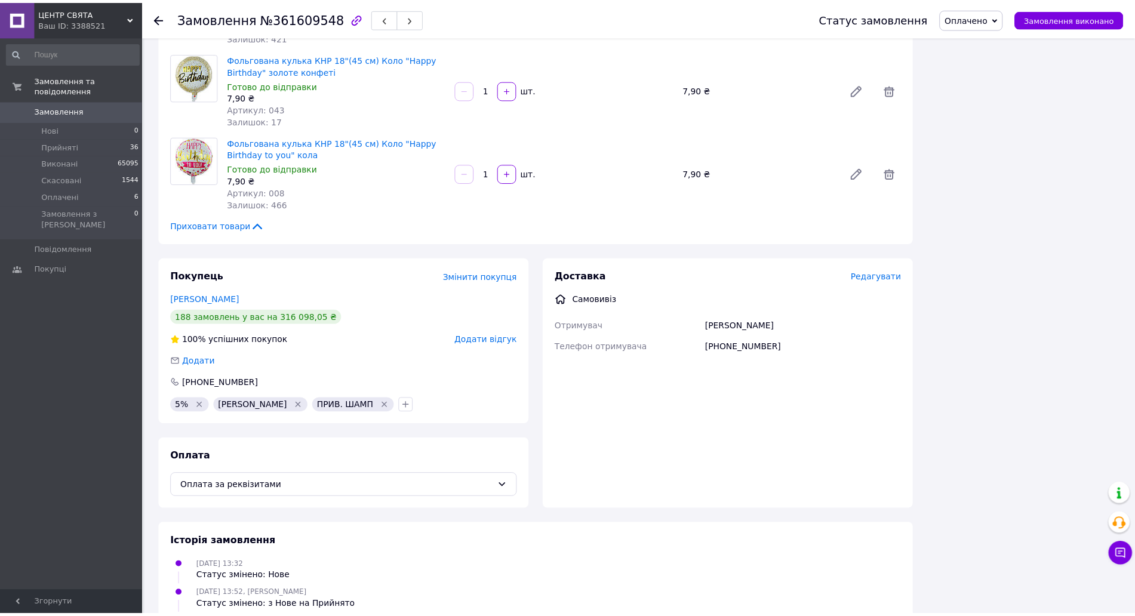
scroll to position [3283, 0]
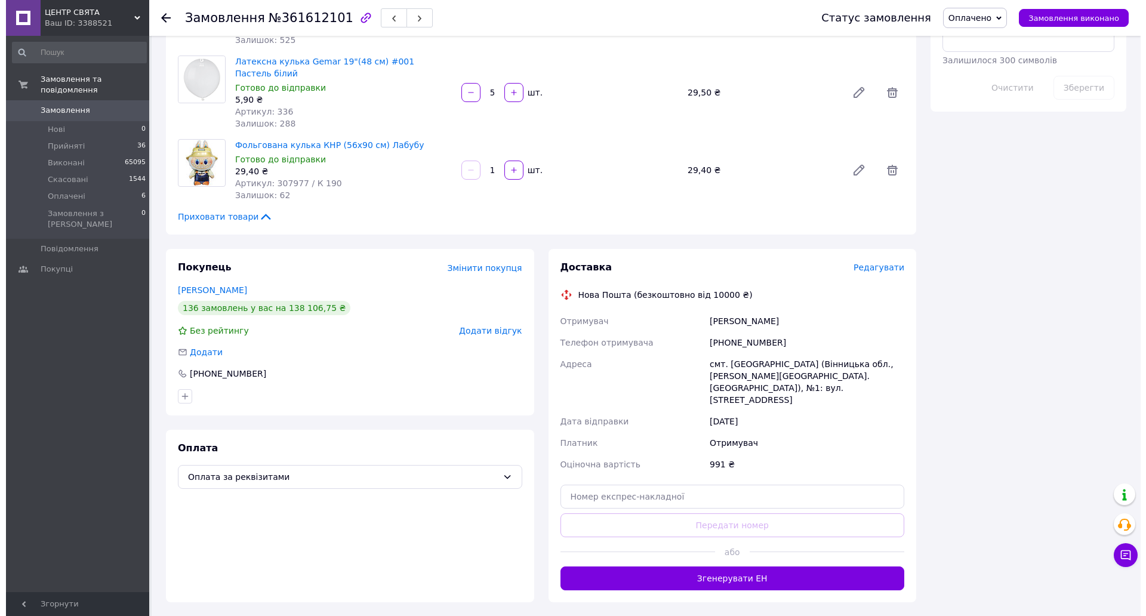
scroll to position [806, 0]
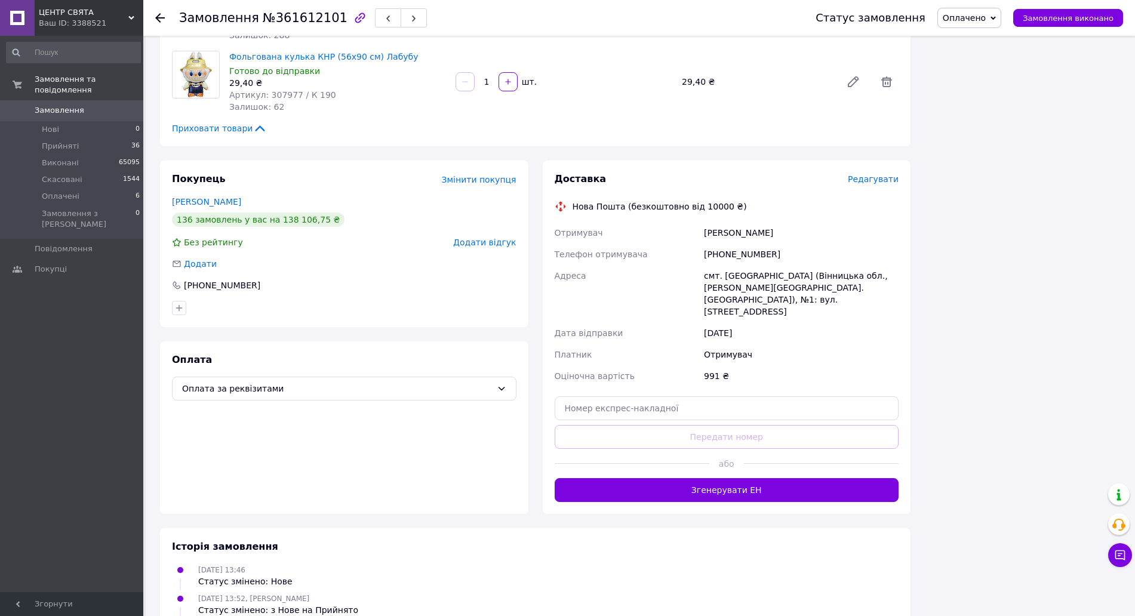
click at [871, 174] on span "Редагувати" at bounding box center [873, 179] width 51 height 10
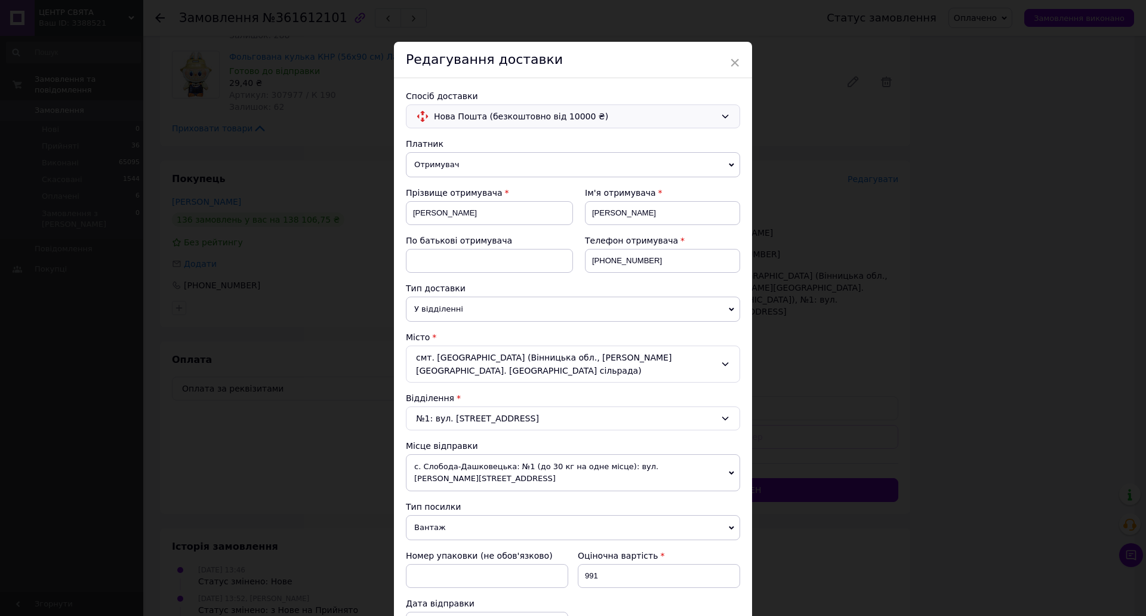
click at [615, 111] on span "Нова Пошта (безкоштовно від 10000 ₴)" at bounding box center [575, 116] width 282 height 13
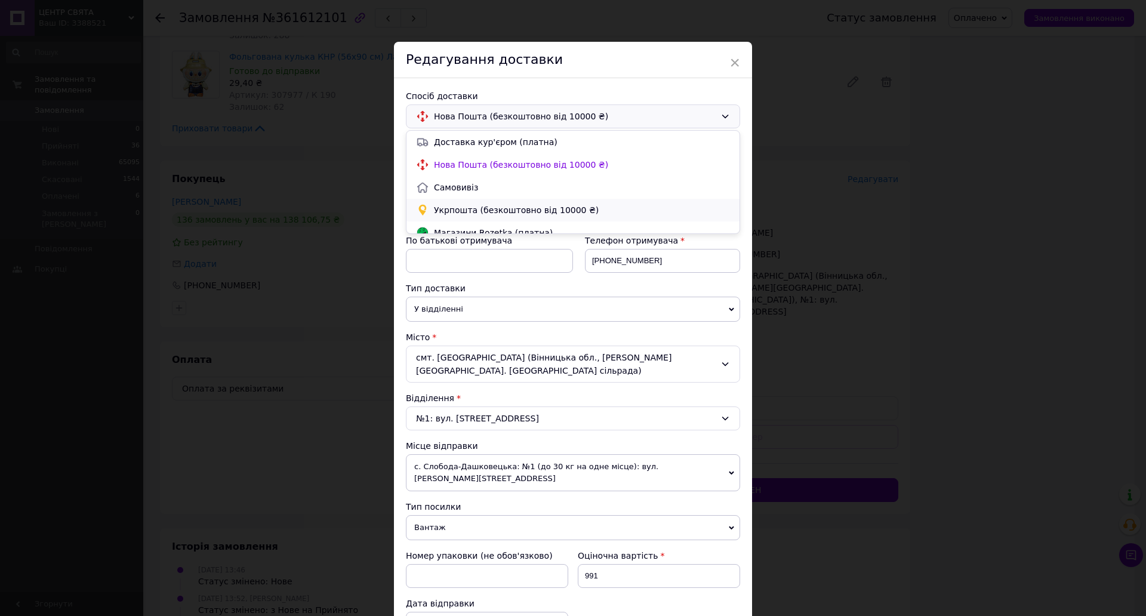
scroll to position [23, 0]
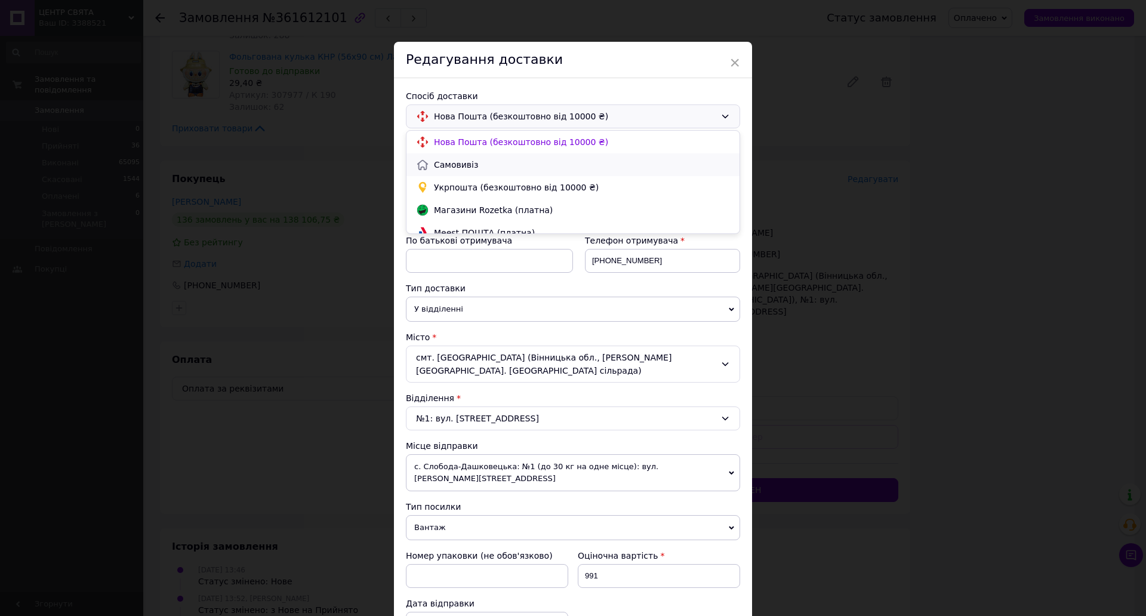
click at [582, 162] on span "Самовивіз" at bounding box center [582, 165] width 296 height 12
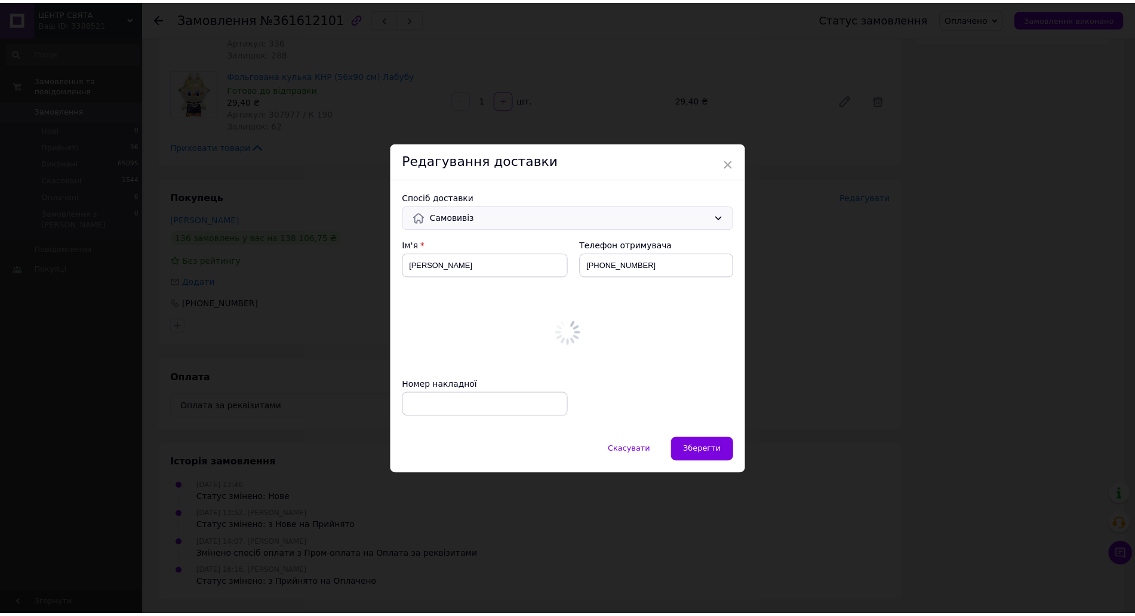
scroll to position [728, 0]
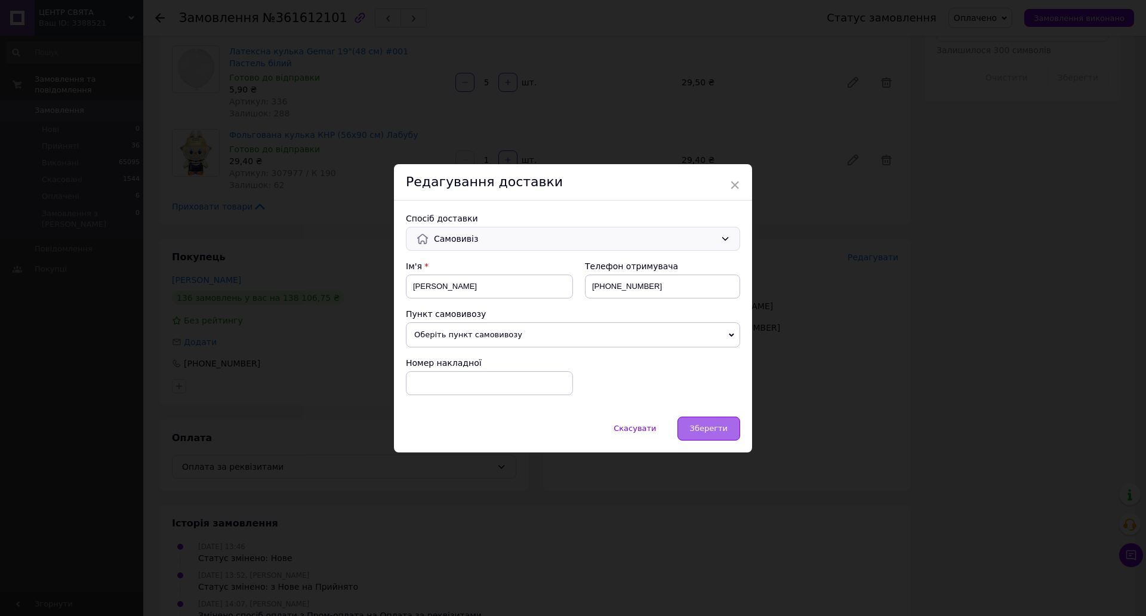
click at [705, 436] on div "Зберегти" at bounding box center [709, 429] width 63 height 24
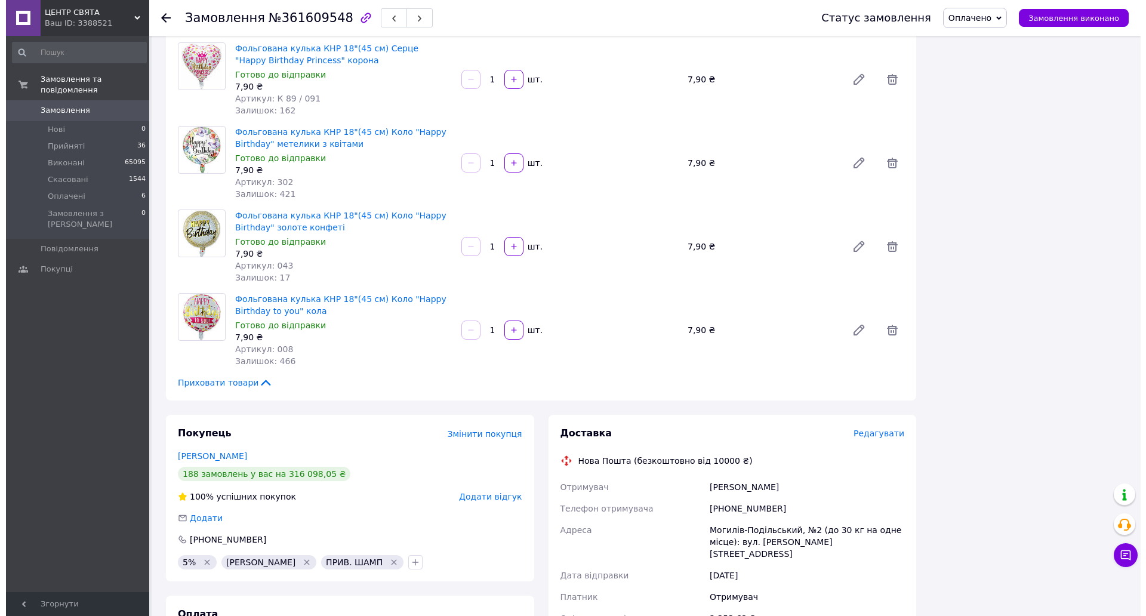
scroll to position [3154, 0]
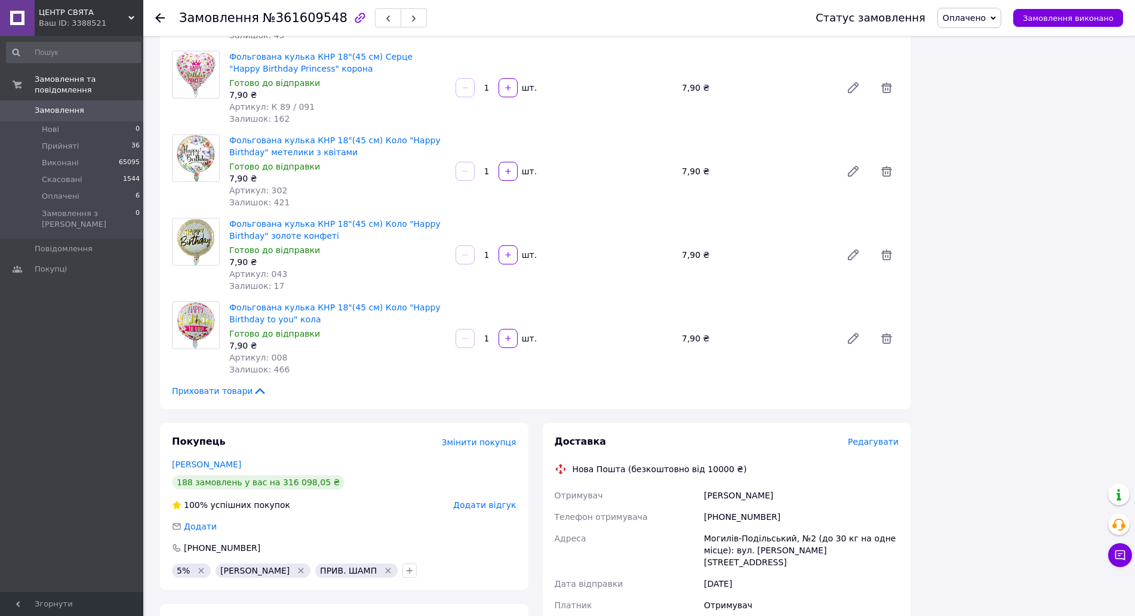
click at [884, 437] on span "Редагувати" at bounding box center [873, 442] width 51 height 10
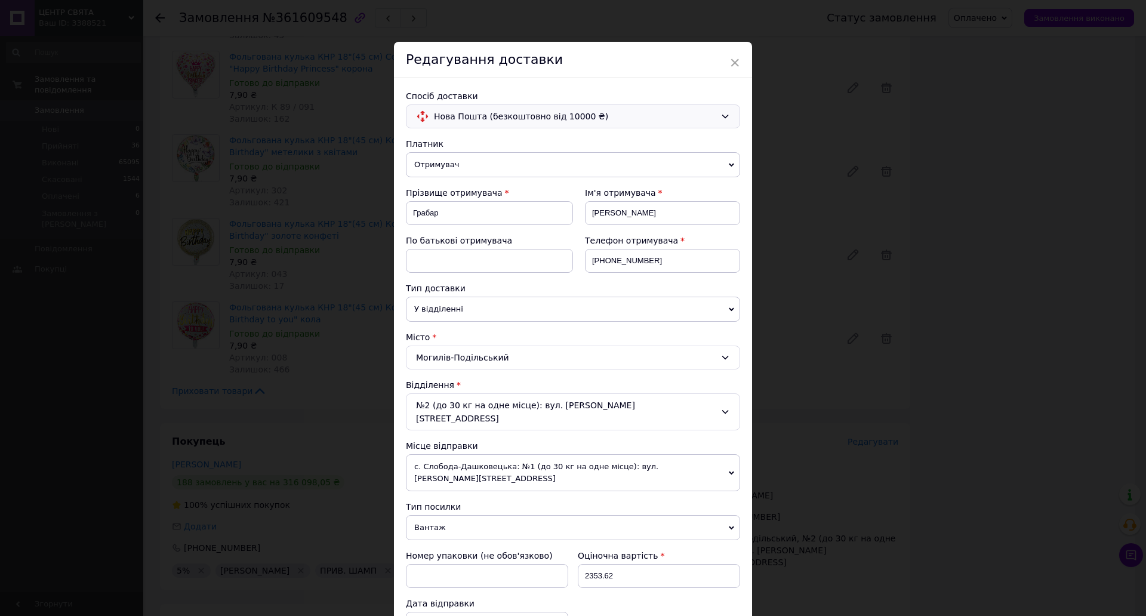
click at [518, 119] on span "Нова Пошта (безкоштовно від 10000 ₴)" at bounding box center [575, 116] width 282 height 13
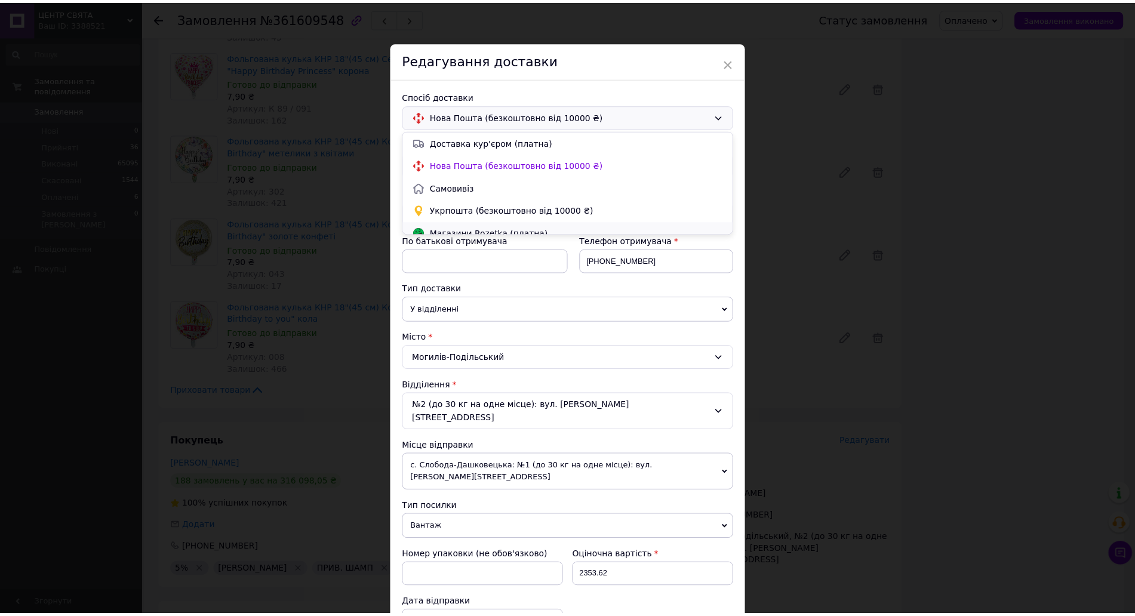
scroll to position [23, 0]
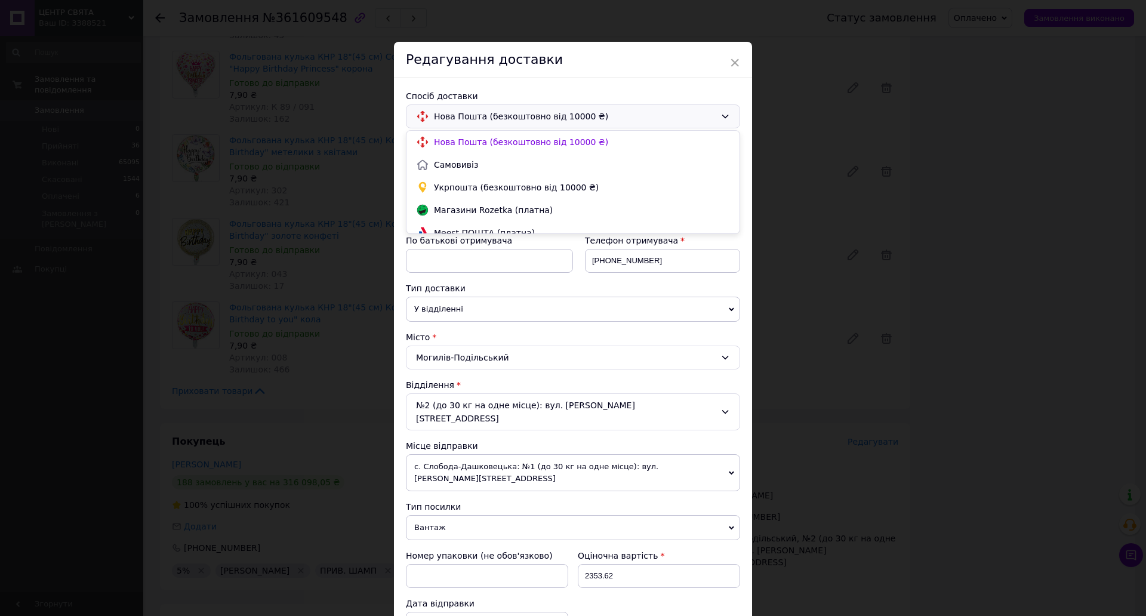
drag, startPoint x: 512, startPoint y: 162, endPoint x: 547, endPoint y: 236, distance: 81.7
click at [512, 164] on span "Самовивіз" at bounding box center [582, 165] width 296 height 12
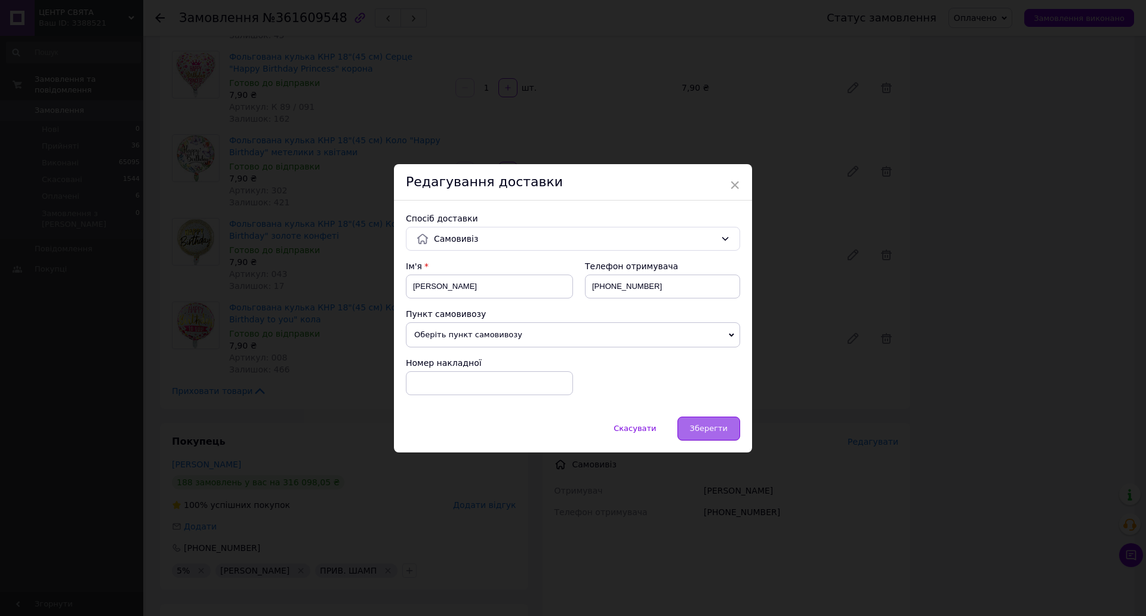
click at [703, 436] on div "Зберегти" at bounding box center [709, 429] width 63 height 24
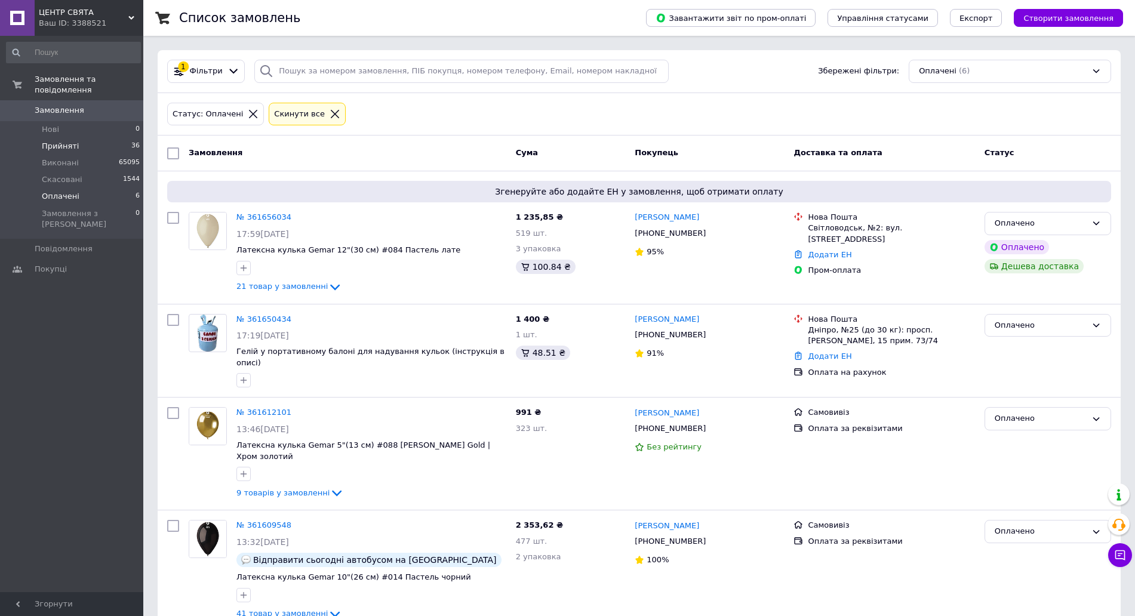
click at [112, 141] on li "Прийняті 36" at bounding box center [73, 146] width 147 height 17
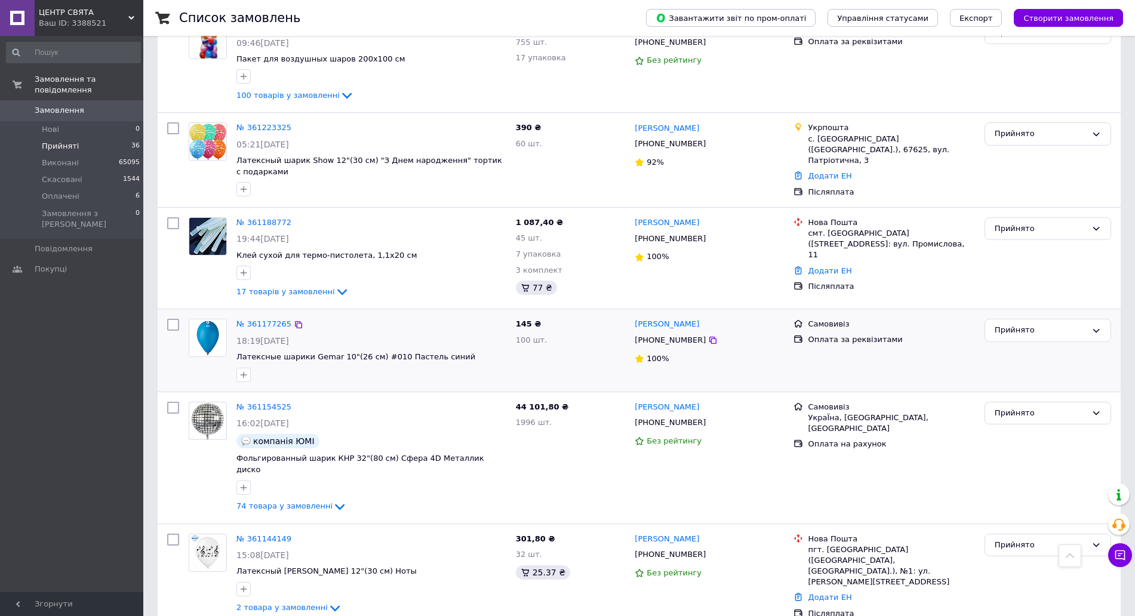
scroll to position [2063, 0]
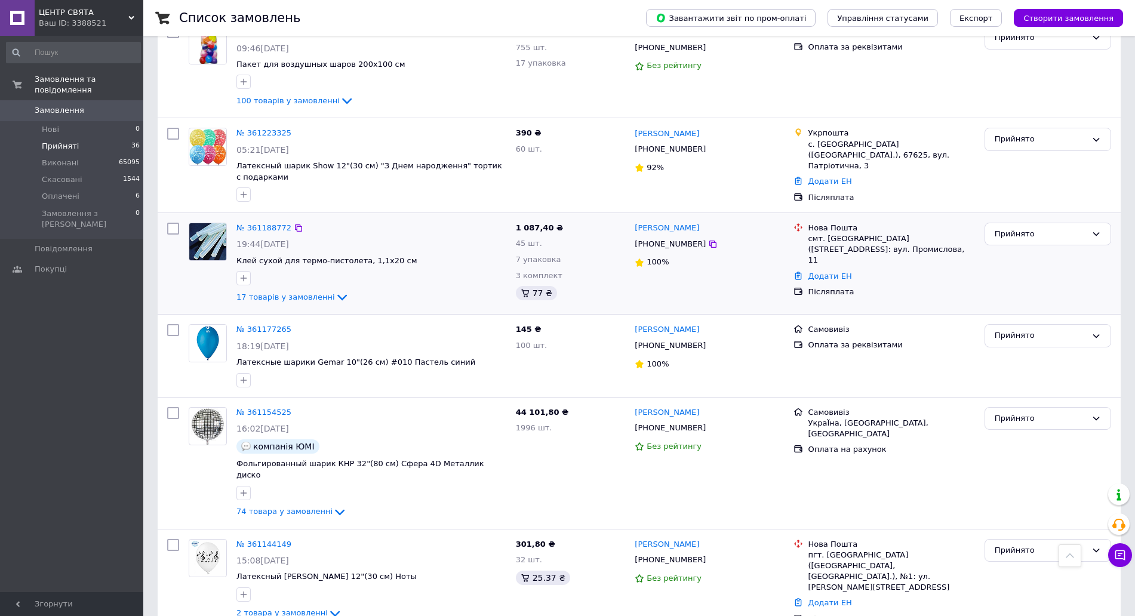
click at [1099, 218] on div "Прийнято" at bounding box center [1048, 263] width 136 height 91
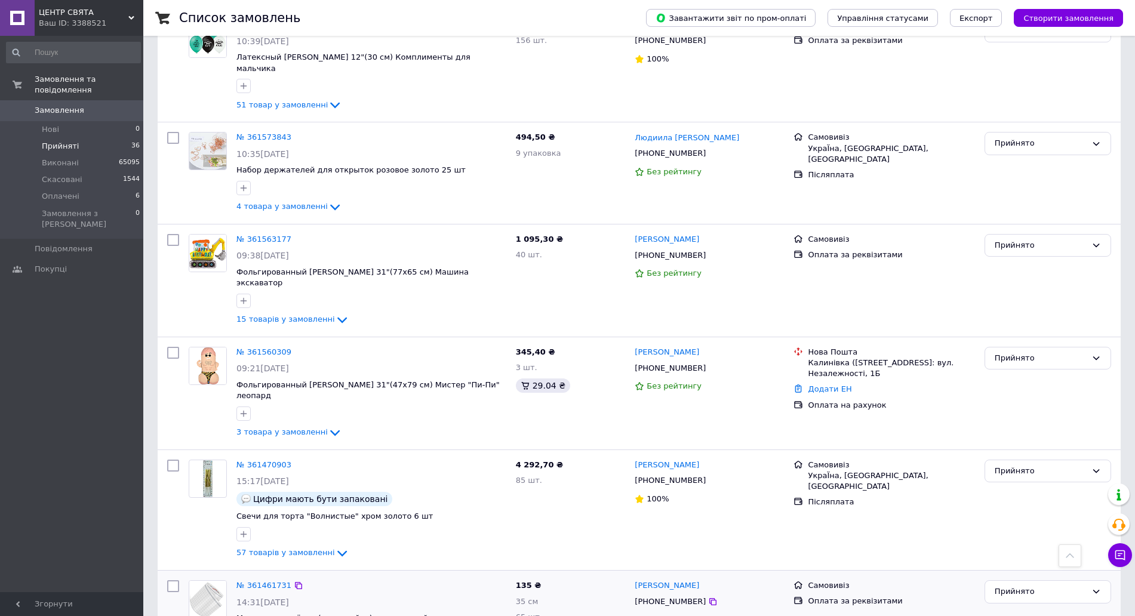
scroll to position [1019, 0]
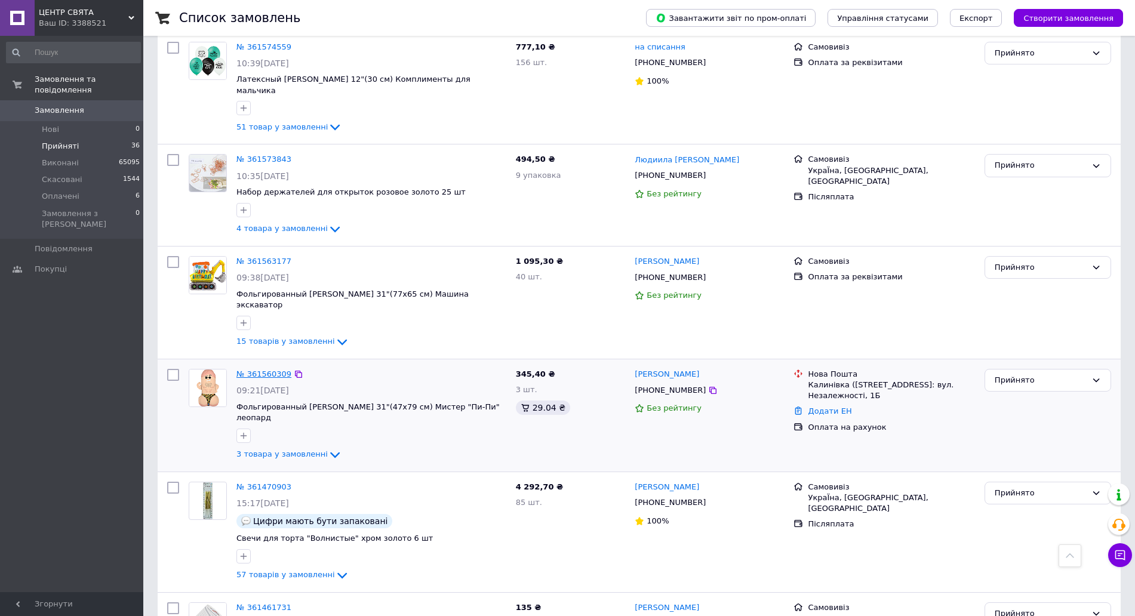
click at [259, 370] on link "№ 361560309" at bounding box center [263, 374] width 55 height 9
drag, startPoint x: 268, startPoint y: 219, endPoint x: 304, endPoint y: 186, distance: 48.6
click at [268, 257] on link "№ 361563177" at bounding box center [263, 261] width 55 height 9
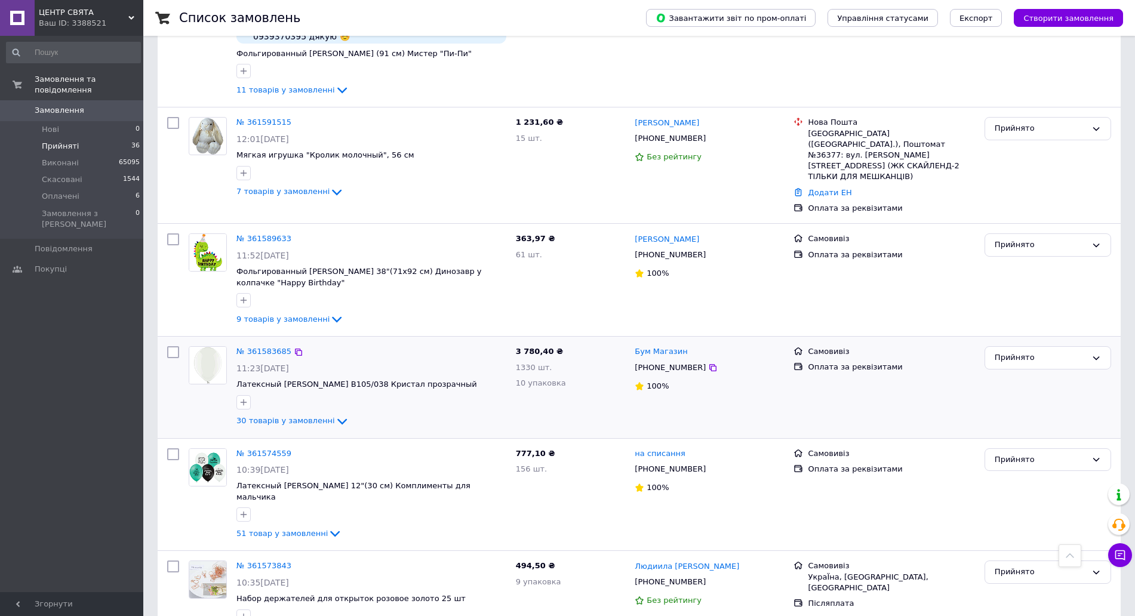
scroll to position [571, 0]
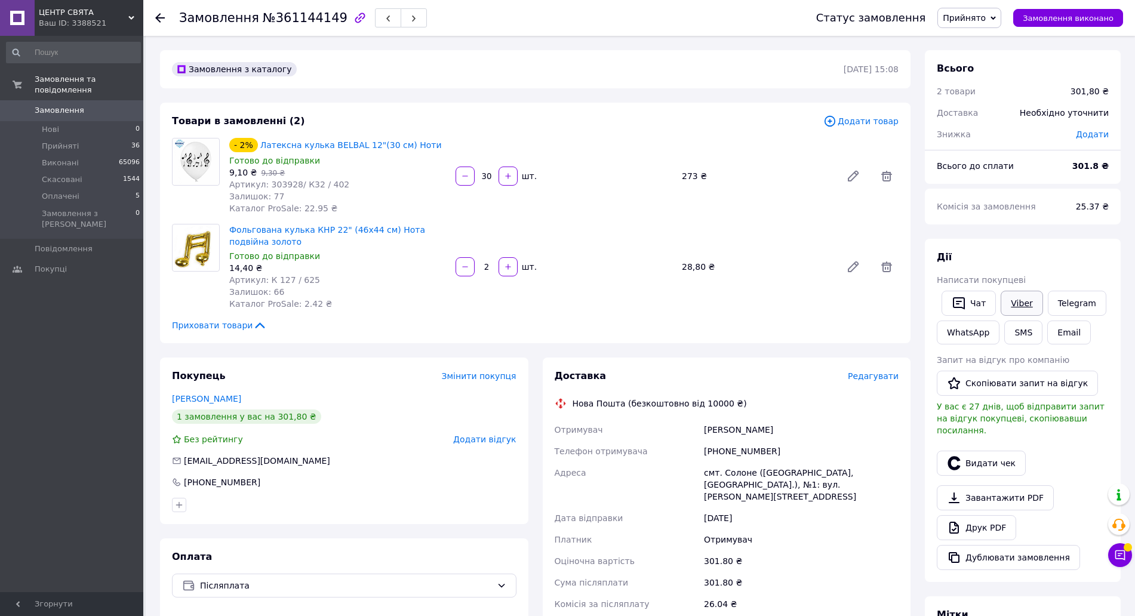
click at [1013, 299] on link "Viber" at bounding box center [1022, 303] width 42 height 25
click at [1108, 58] on div "Всього 2 товари 301,80 ₴ Доставка Необхідно уточнити Знижка Додати" at bounding box center [1023, 95] width 196 height 90
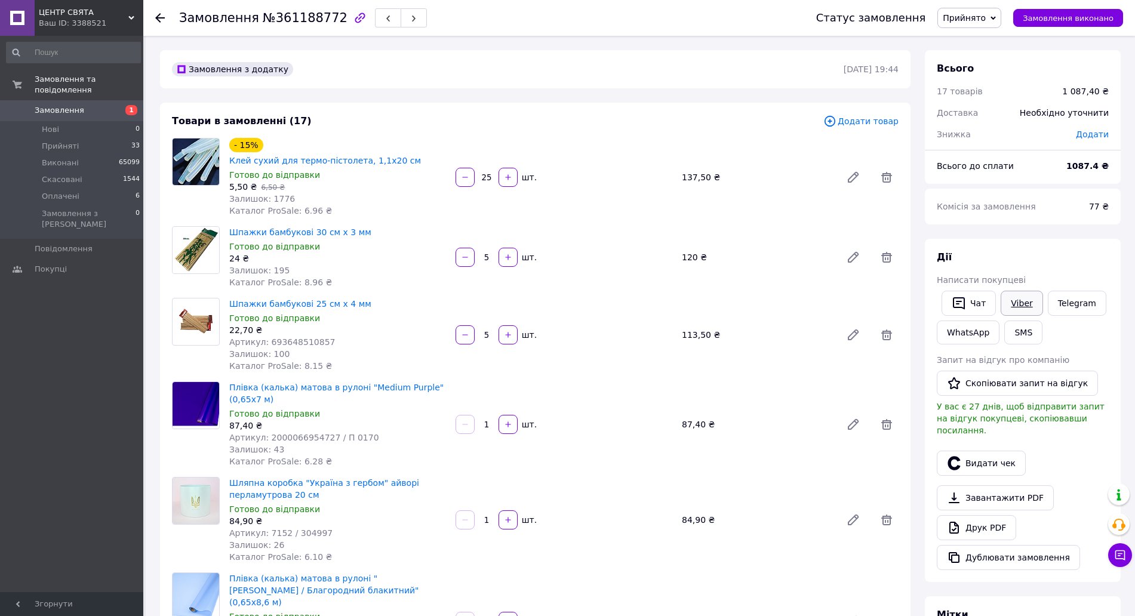
click at [1011, 306] on link "Viber" at bounding box center [1022, 303] width 42 height 25
drag, startPoint x: 1053, startPoint y: 64, endPoint x: 1021, endPoint y: 65, distance: 31.6
click at [1053, 64] on div "Всього" at bounding box center [1023, 69] width 172 height 14
drag, startPoint x: 1081, startPoint y: 66, endPoint x: 1043, endPoint y: 53, distance: 40.4
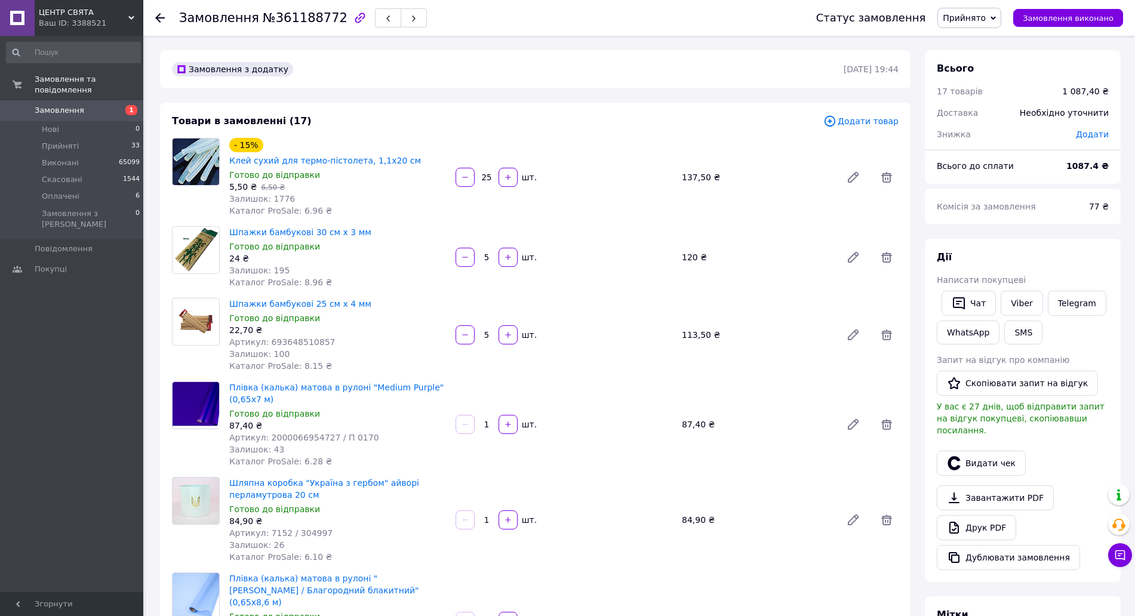
click at [1080, 66] on div "Всього" at bounding box center [1023, 69] width 172 height 14
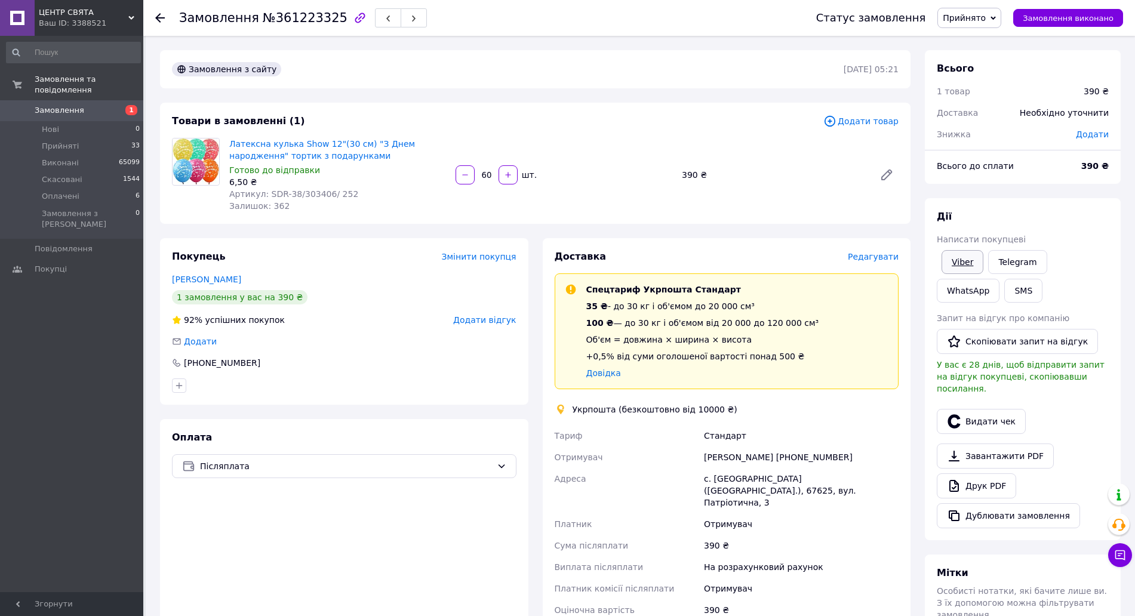
click at [979, 263] on link "Viber" at bounding box center [963, 262] width 42 height 24
click at [947, 262] on link "Viber" at bounding box center [963, 262] width 42 height 24
drag, startPoint x: 1110, startPoint y: 76, endPoint x: 998, endPoint y: 47, distance: 115.3
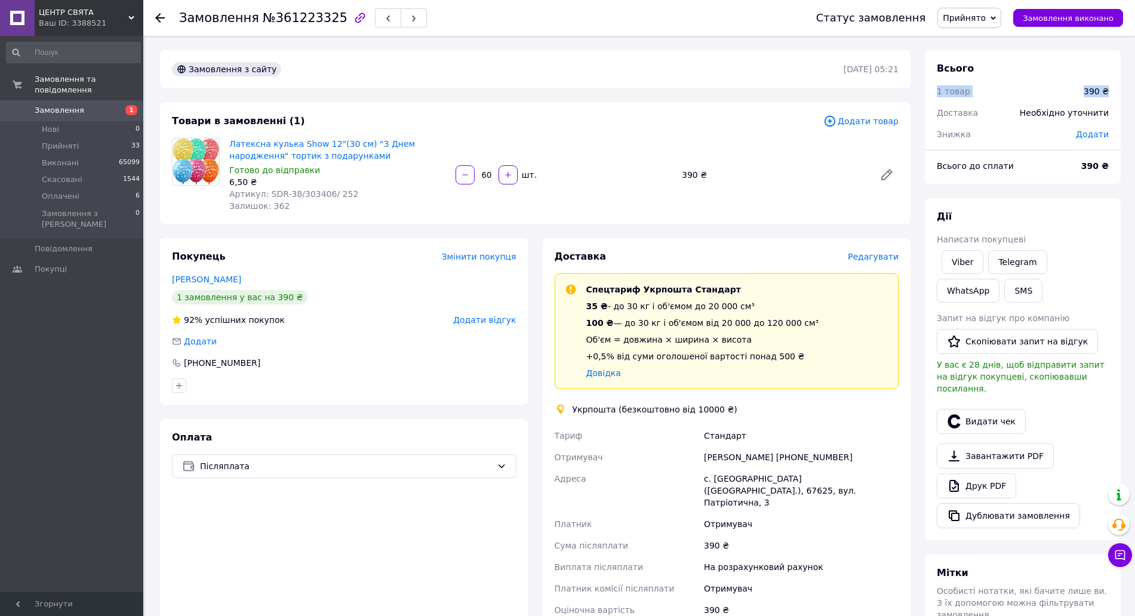
click at [1088, 70] on div "Всього 1 товар 390 ₴ Доставка Необхідно уточнити Знижка Додати" at bounding box center [1023, 95] width 196 height 90
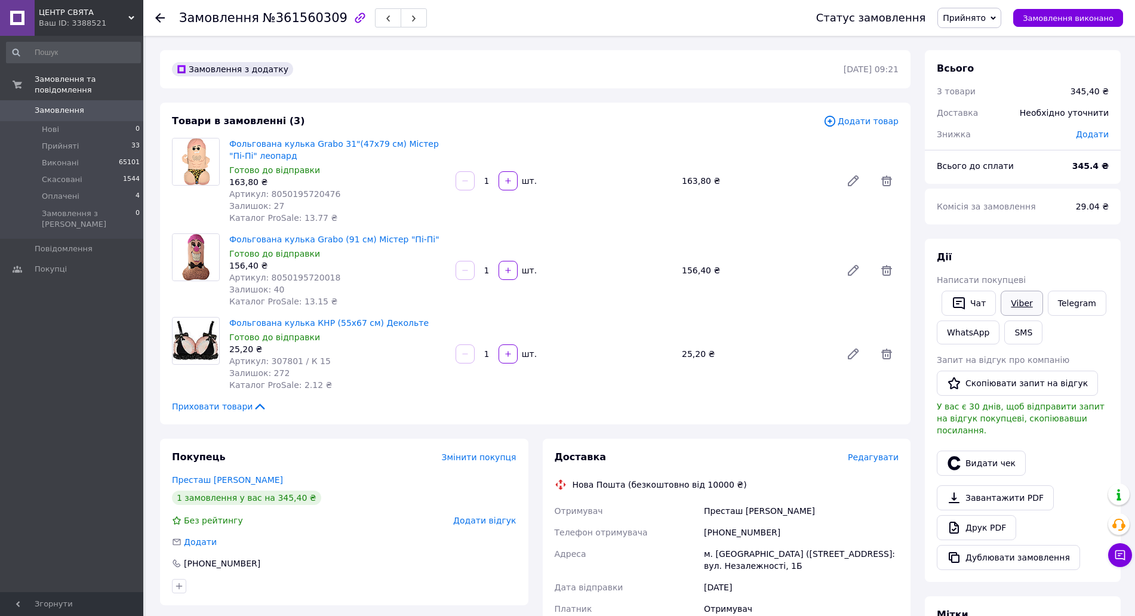
click at [1007, 300] on link "Viber" at bounding box center [1022, 303] width 42 height 25
drag, startPoint x: 1007, startPoint y: 300, endPoint x: 995, endPoint y: 310, distance: 14.8
click at [1002, 305] on link "Viber" at bounding box center [1022, 303] width 42 height 25
drag, startPoint x: 1074, startPoint y: 59, endPoint x: 1067, endPoint y: 60, distance: 7.4
click at [1072, 59] on div "Всього 3 товари 345,40 ₴ Доставка Необхідно уточнити Знижка Додати" at bounding box center [1023, 95] width 196 height 90
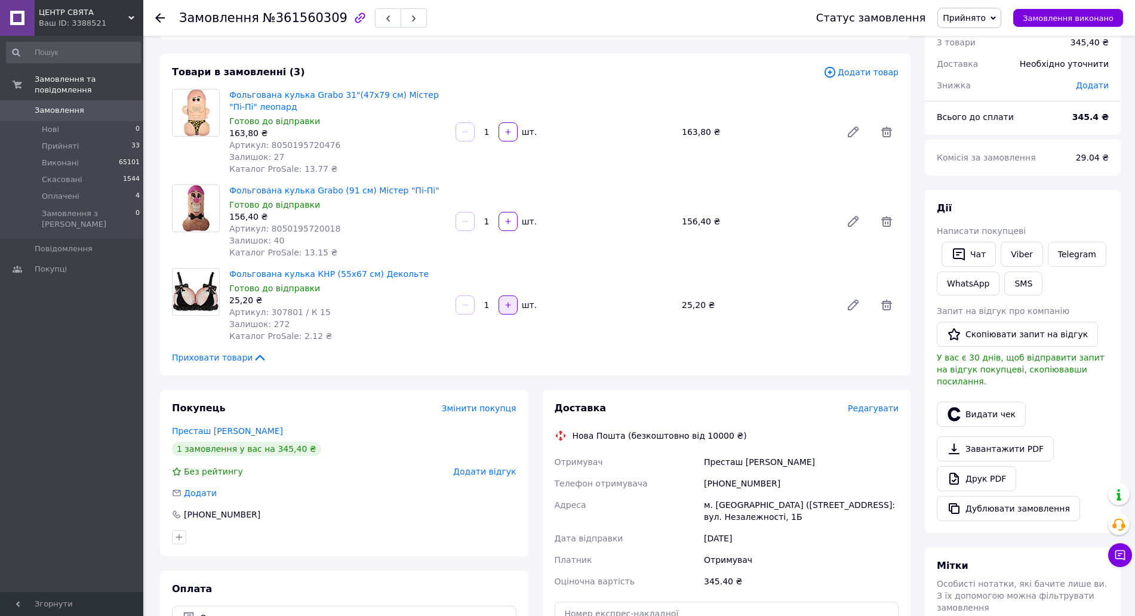
scroll to position [75, 0]
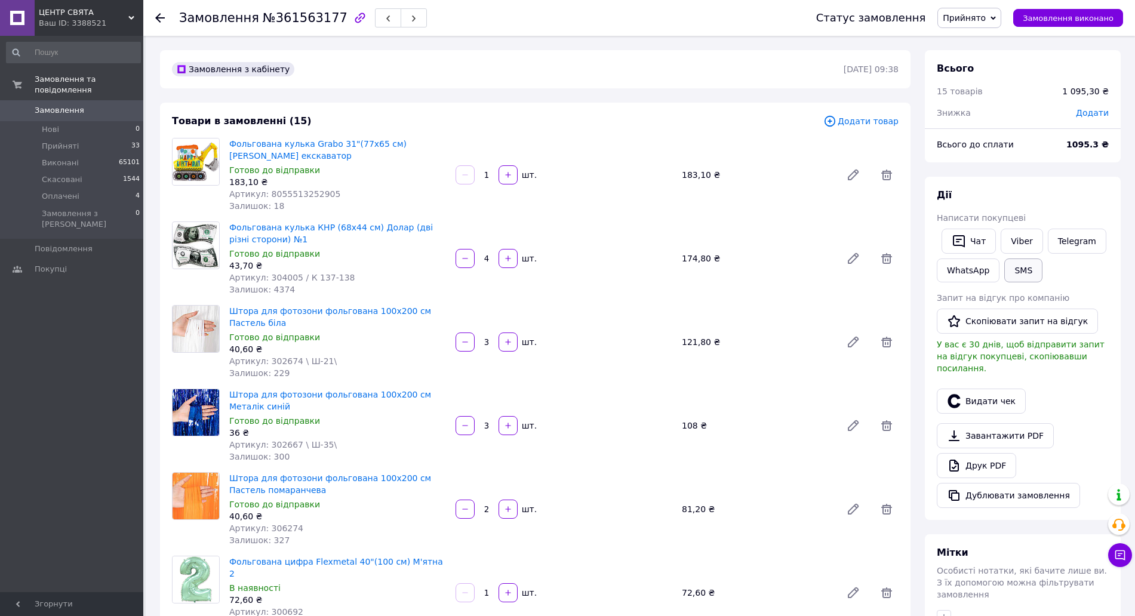
scroll to position [67, 0]
click at [1017, 244] on link "Viber" at bounding box center [1022, 241] width 42 height 25
click at [1020, 242] on link "Viber" at bounding box center [1022, 241] width 42 height 25
click at [1010, 237] on link "Viber" at bounding box center [1022, 241] width 42 height 25
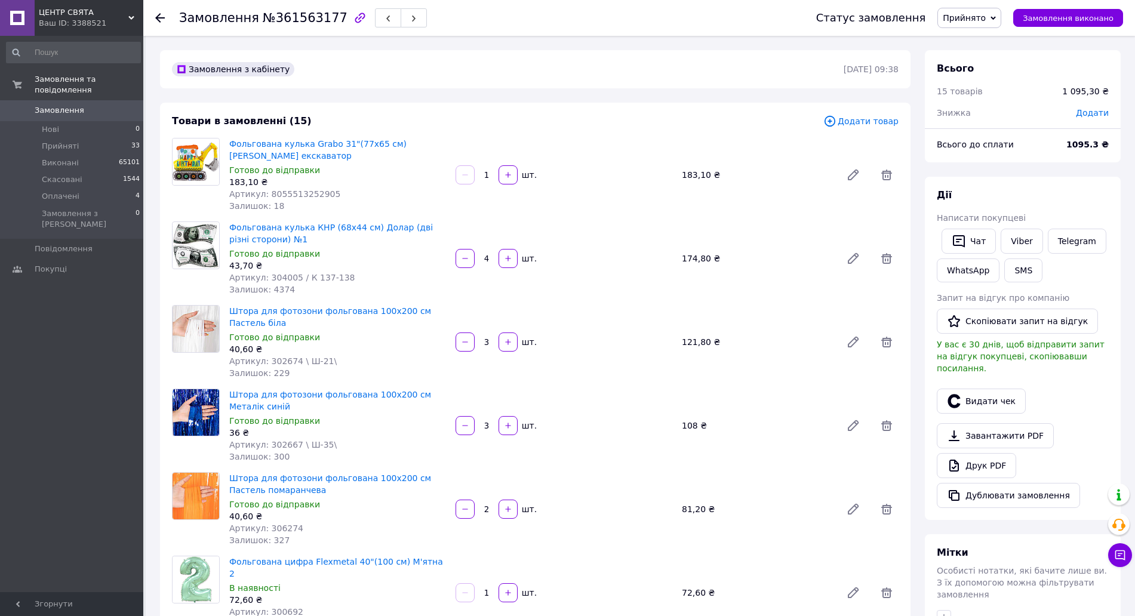
drag, startPoint x: 1102, startPoint y: 49, endPoint x: 1089, endPoint y: 52, distance: 12.9
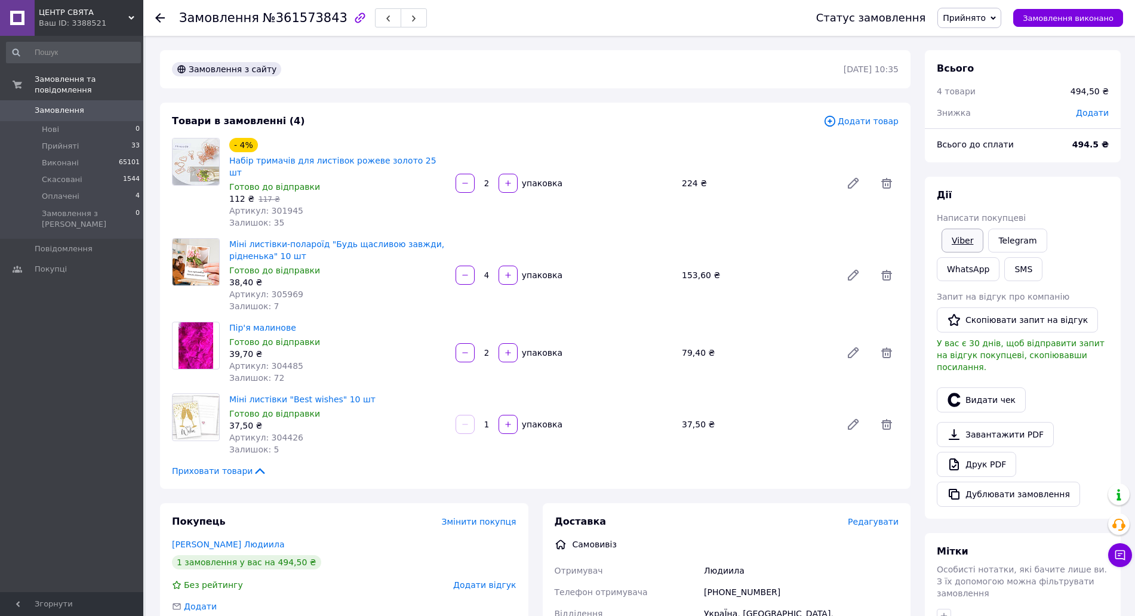
click at [963, 235] on link "Viber" at bounding box center [963, 241] width 42 height 24
drag, startPoint x: 1056, startPoint y: 93, endPoint x: 1045, endPoint y: 152, distance: 59.4
click at [1055, 100] on div "Всього 4 товари 494,50 ₴ Знижка Додати" at bounding box center [1023, 84] width 196 height 69
click at [1021, 231] on link "Telegram" at bounding box center [1017, 241] width 59 height 24
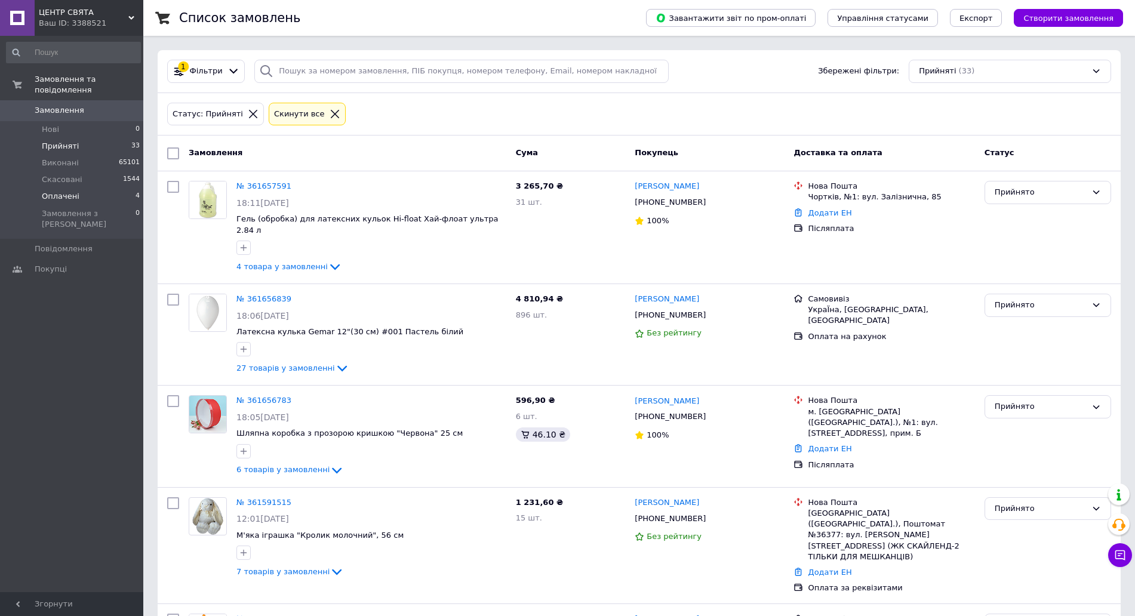
click at [119, 188] on li "Оплачені 4" at bounding box center [73, 196] width 147 height 17
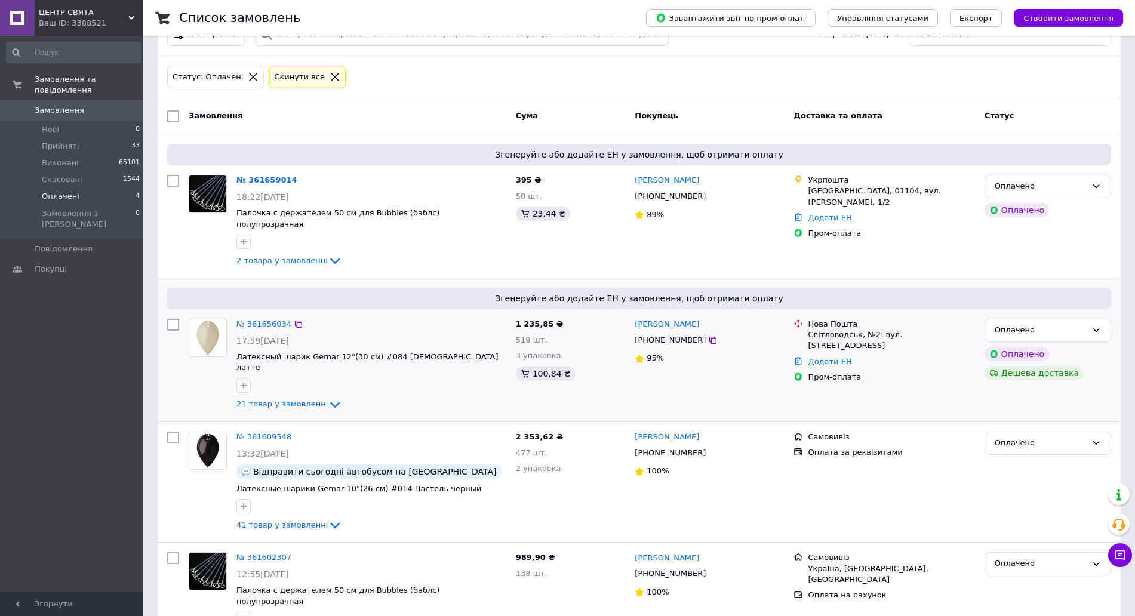
scroll to position [57, 0]
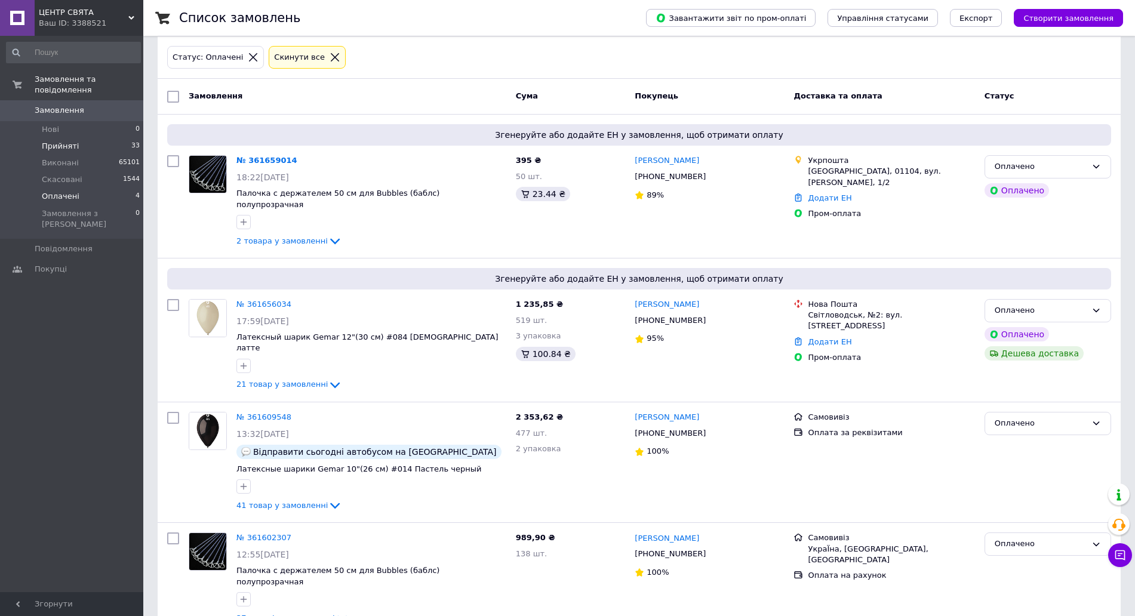
click at [112, 138] on li "Прийняті 33" at bounding box center [73, 146] width 147 height 17
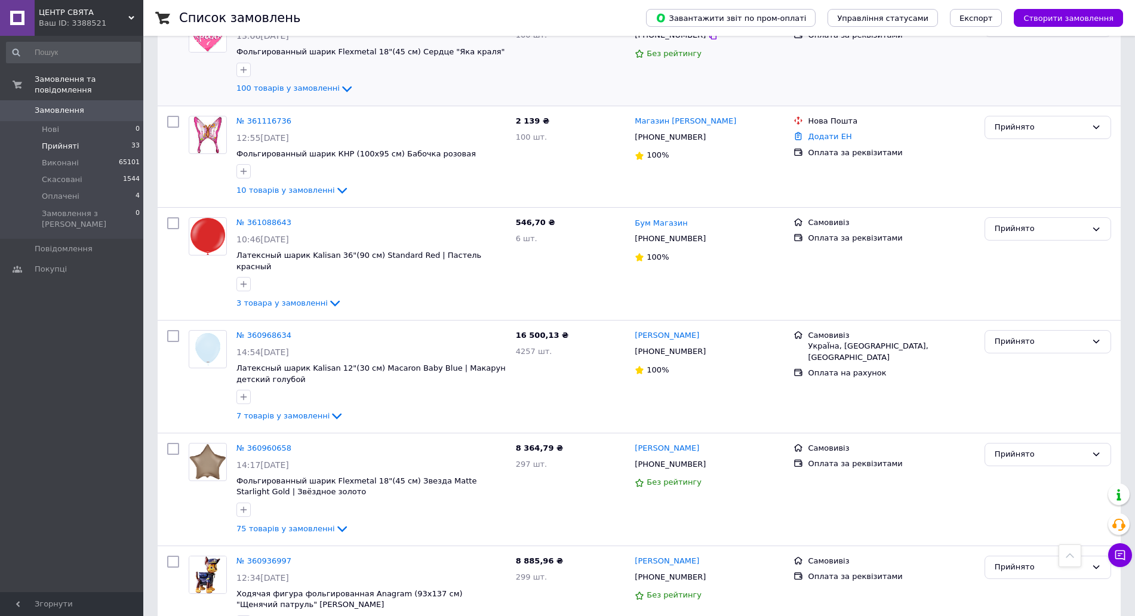
scroll to position [2388, 0]
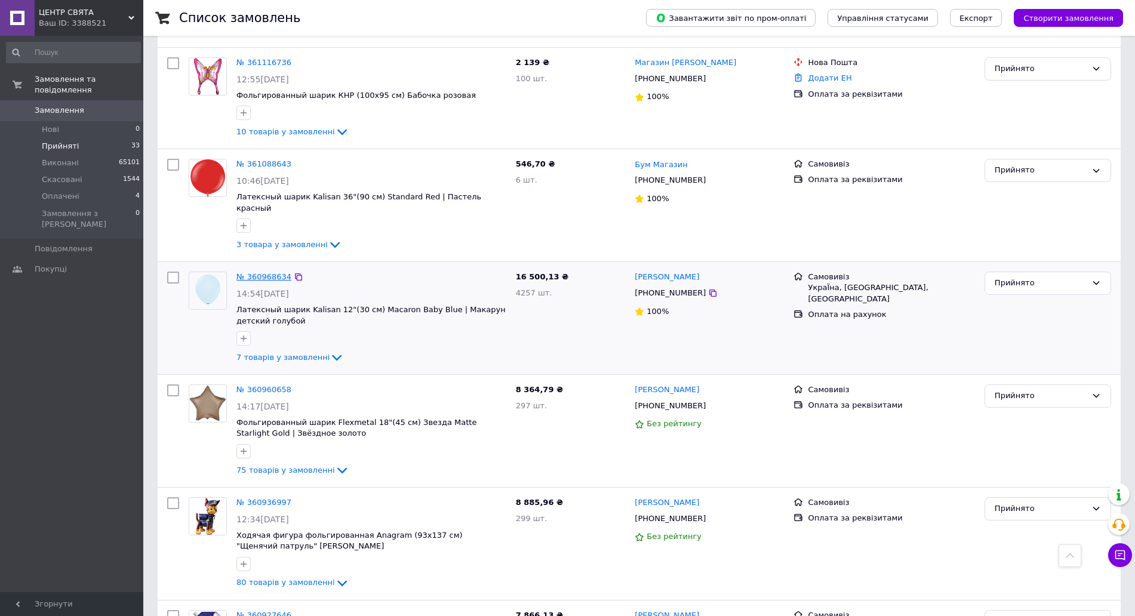
click at [270, 272] on link "№ 360968634" at bounding box center [263, 276] width 55 height 9
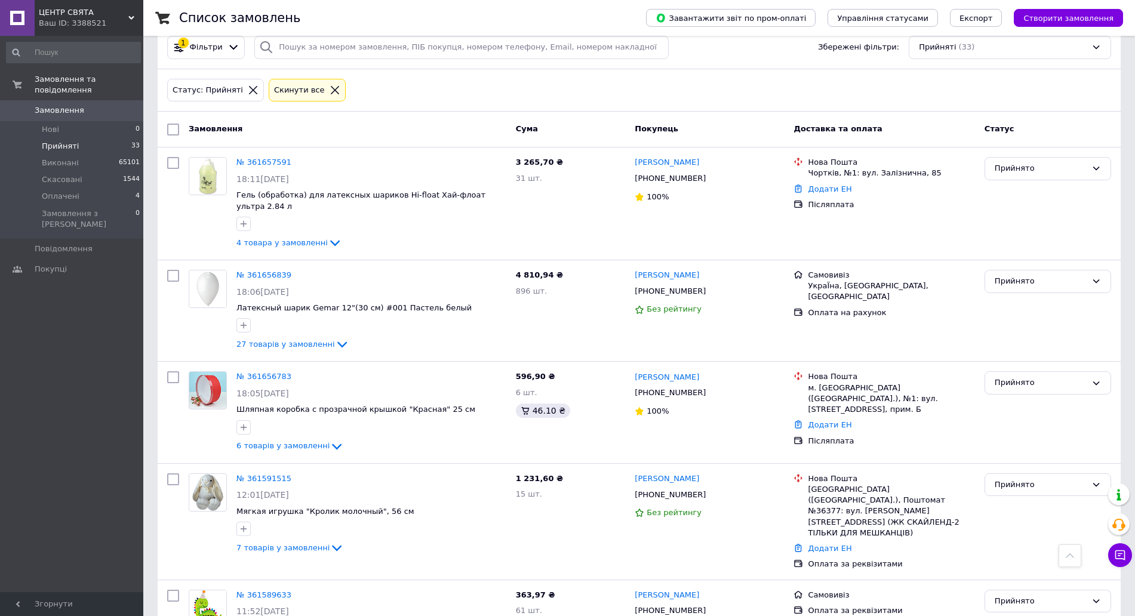
scroll to position [0, 0]
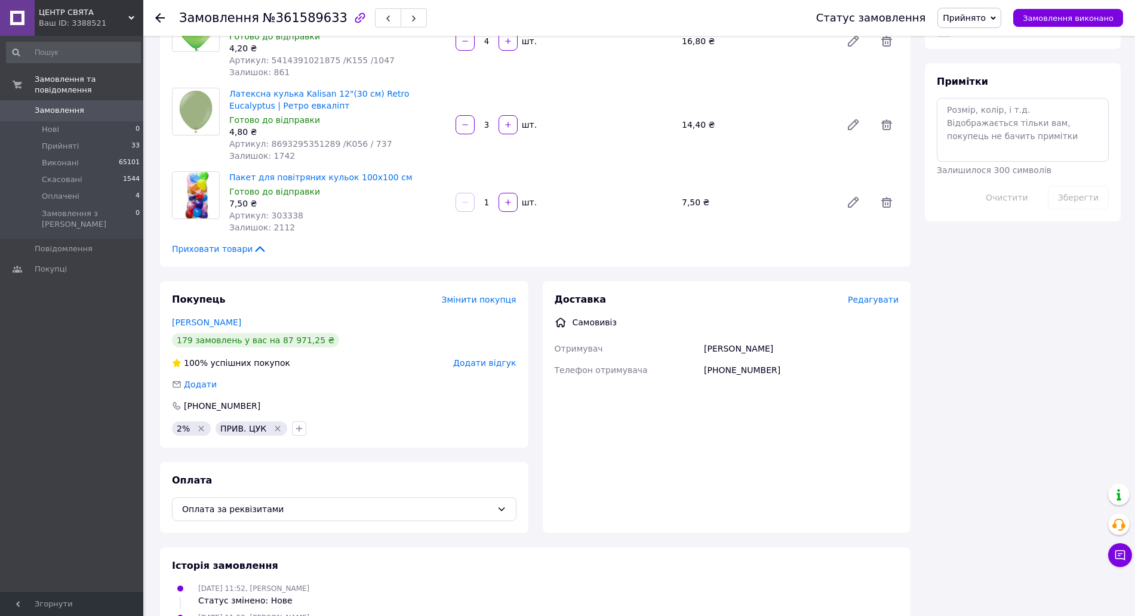
scroll to position [666, 0]
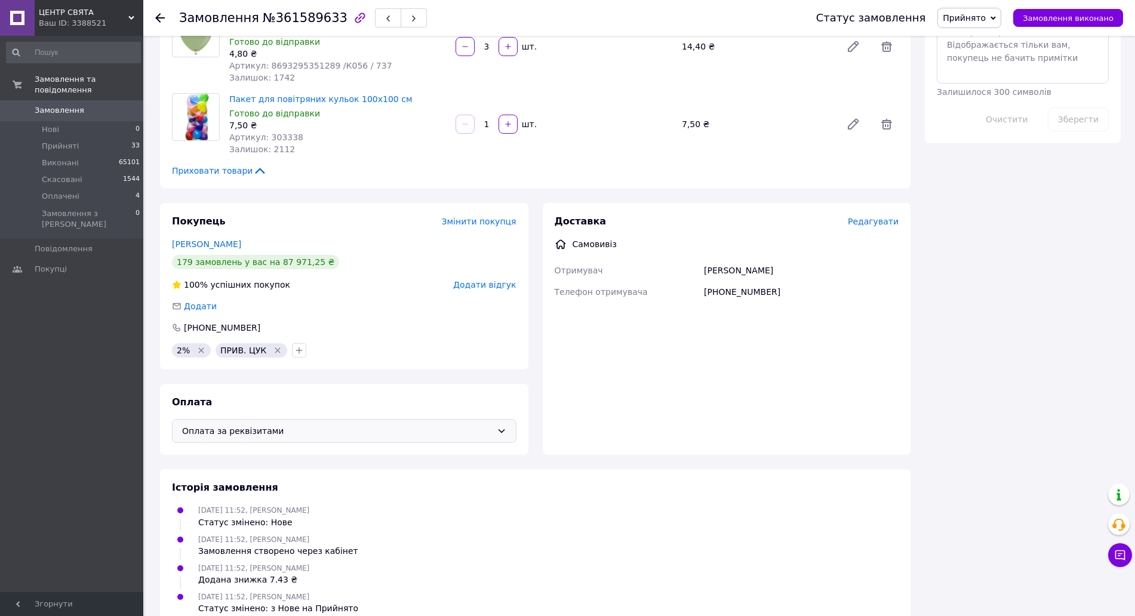
click at [338, 419] on div "Оплата за реквізитами" at bounding box center [344, 431] width 344 height 24
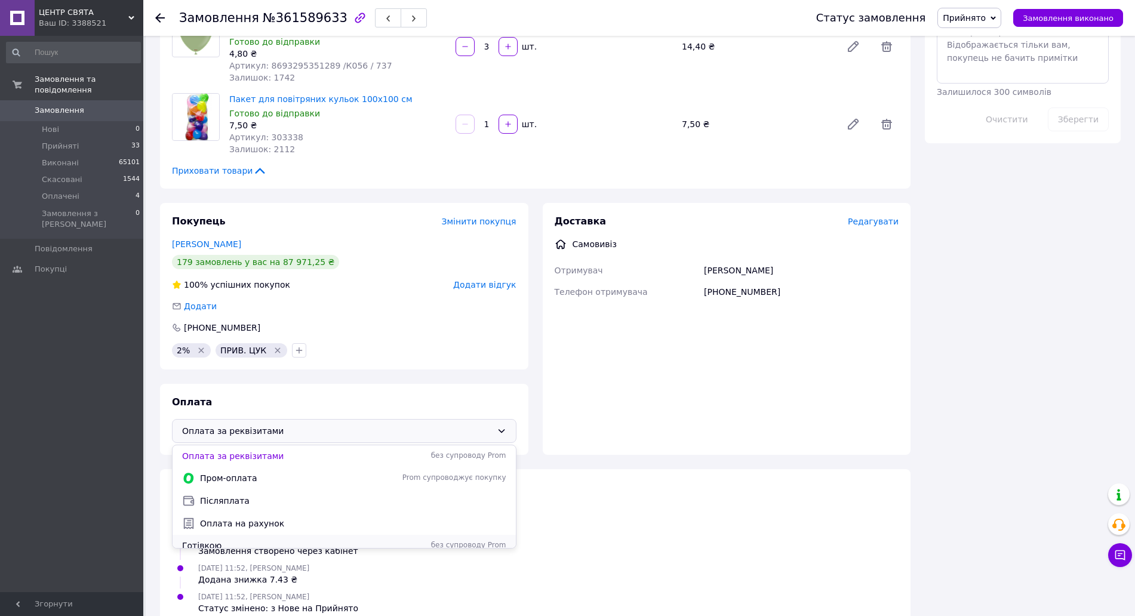
click at [247, 540] on span "Готівкою" at bounding box center [278, 546] width 192 height 12
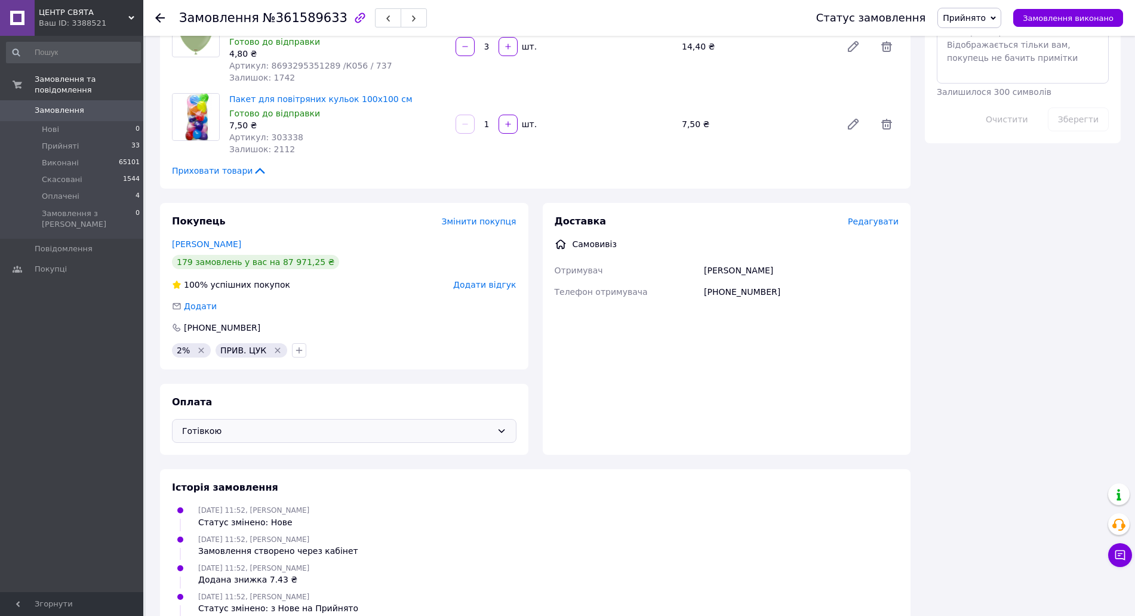
drag, startPoint x: 975, startPoint y: 13, endPoint x: 959, endPoint y: 101, distance: 90.4
click at [974, 19] on span "Прийнято" at bounding box center [964, 18] width 43 height 10
click at [980, 75] on li "Оплачено" at bounding box center [969, 78] width 63 height 18
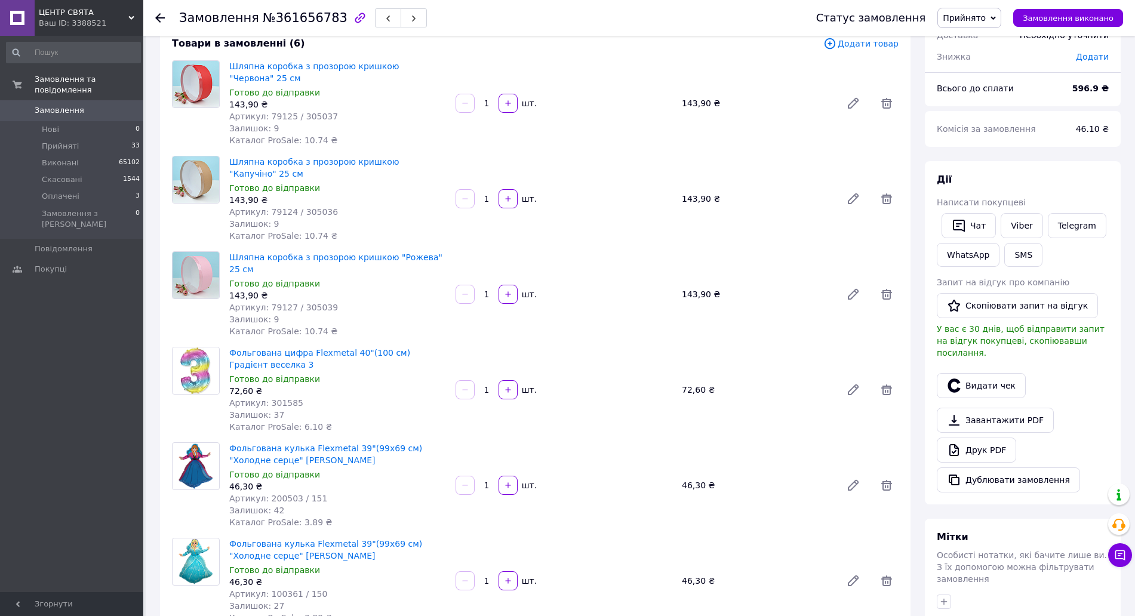
scroll to position [75, 0]
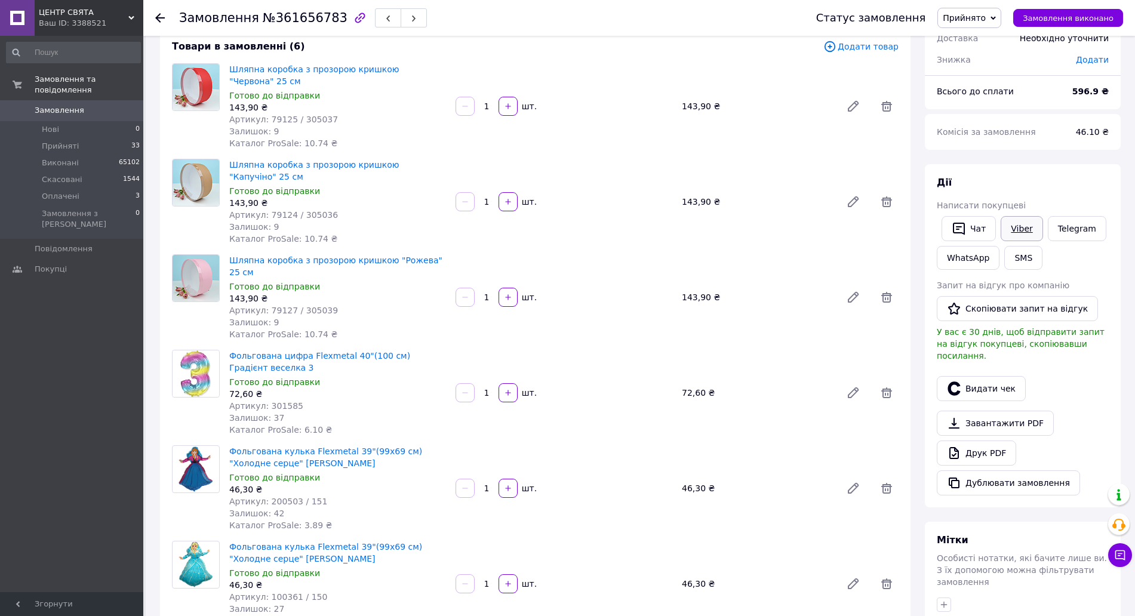
click at [1027, 226] on link "Viber" at bounding box center [1022, 228] width 42 height 25
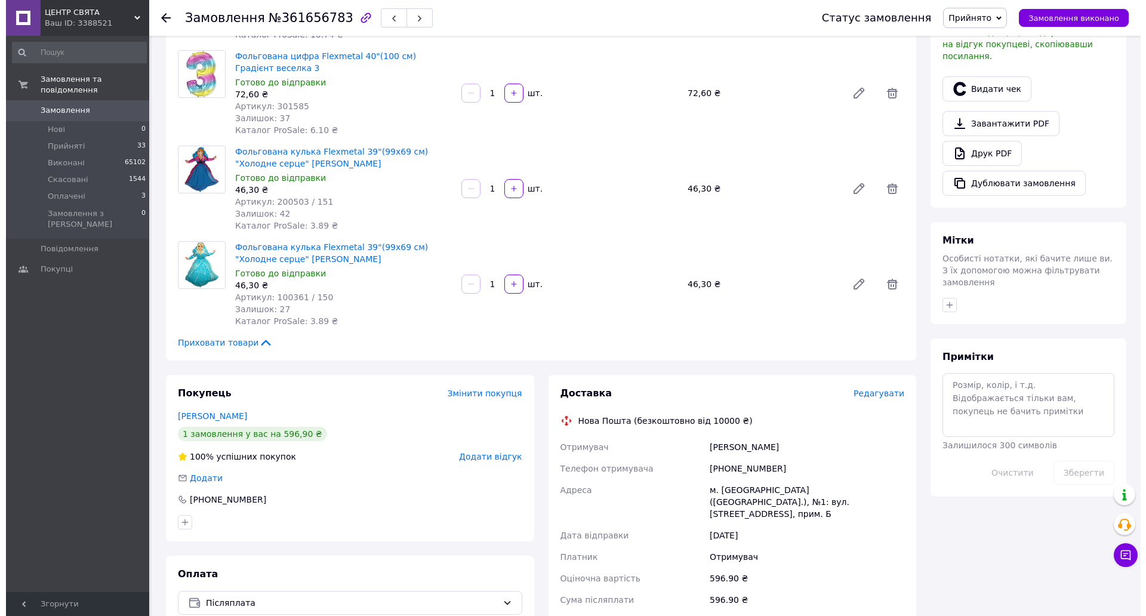
scroll to position [644, 0]
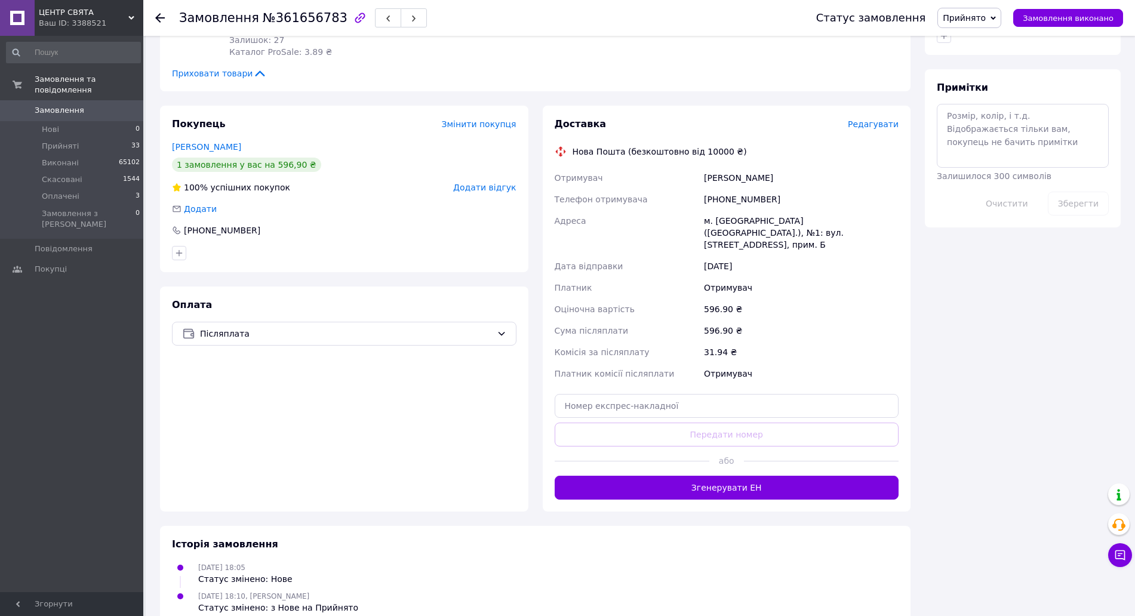
click at [878, 119] on span "Редагувати" at bounding box center [873, 124] width 51 height 10
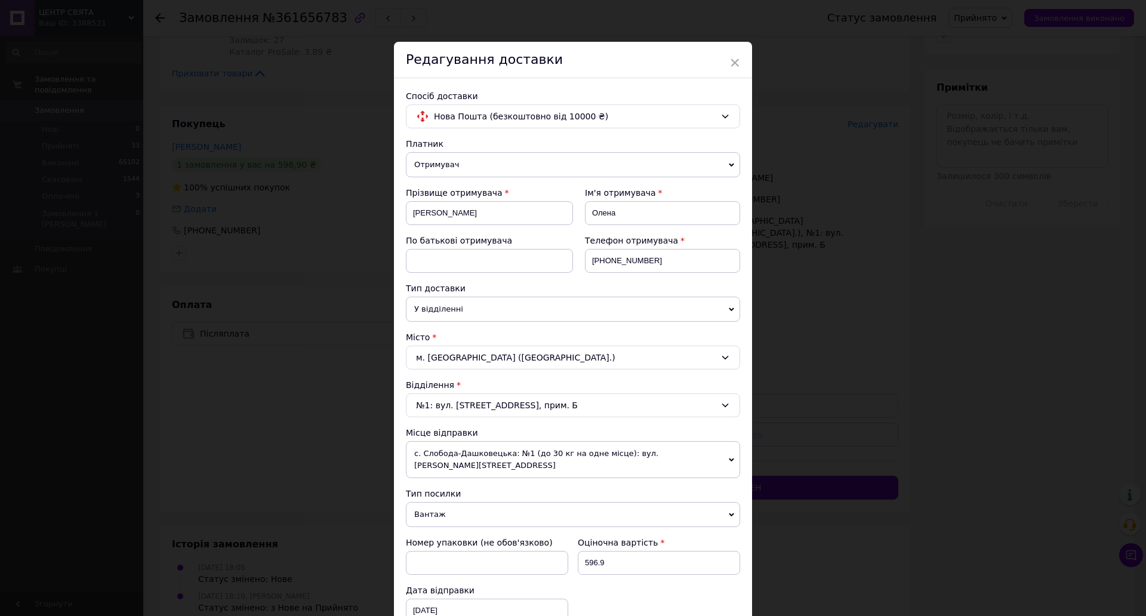
scroll to position [295, 0]
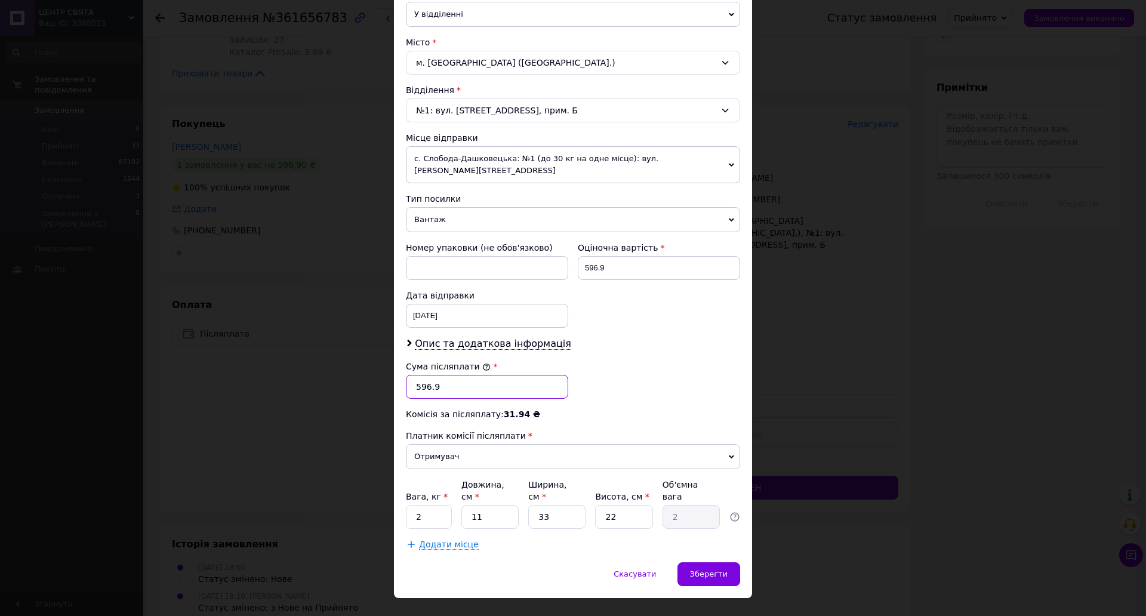
drag, startPoint x: 418, startPoint y: 376, endPoint x: 410, endPoint y: 374, distance: 8.0
click at [410, 375] on input "596.9" at bounding box center [487, 387] width 162 height 24
type input "496.9"
click at [709, 562] on div "Зберегти" at bounding box center [709, 574] width 63 height 24
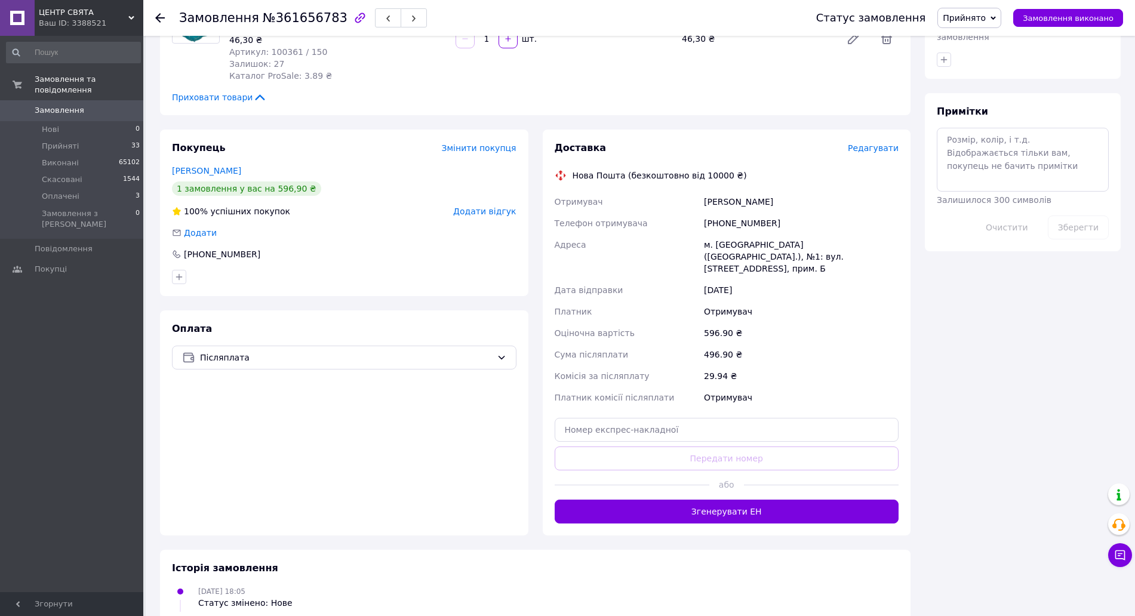
scroll to position [470, 0]
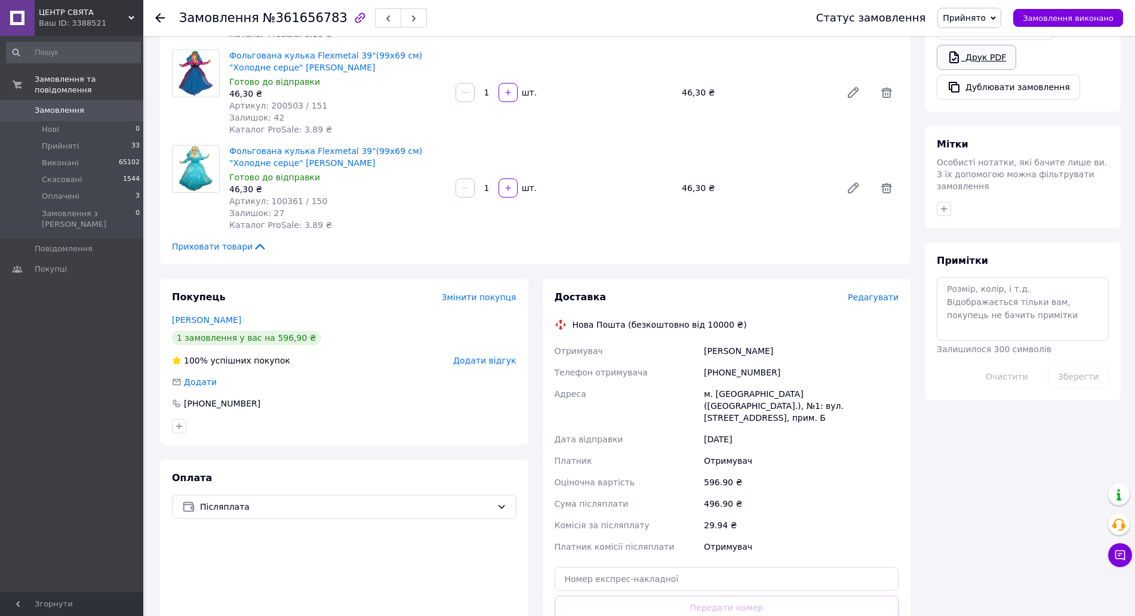
click at [992, 48] on link "Друк PDF" at bounding box center [976, 57] width 79 height 25
